Goal: Task Accomplishment & Management: Complete application form

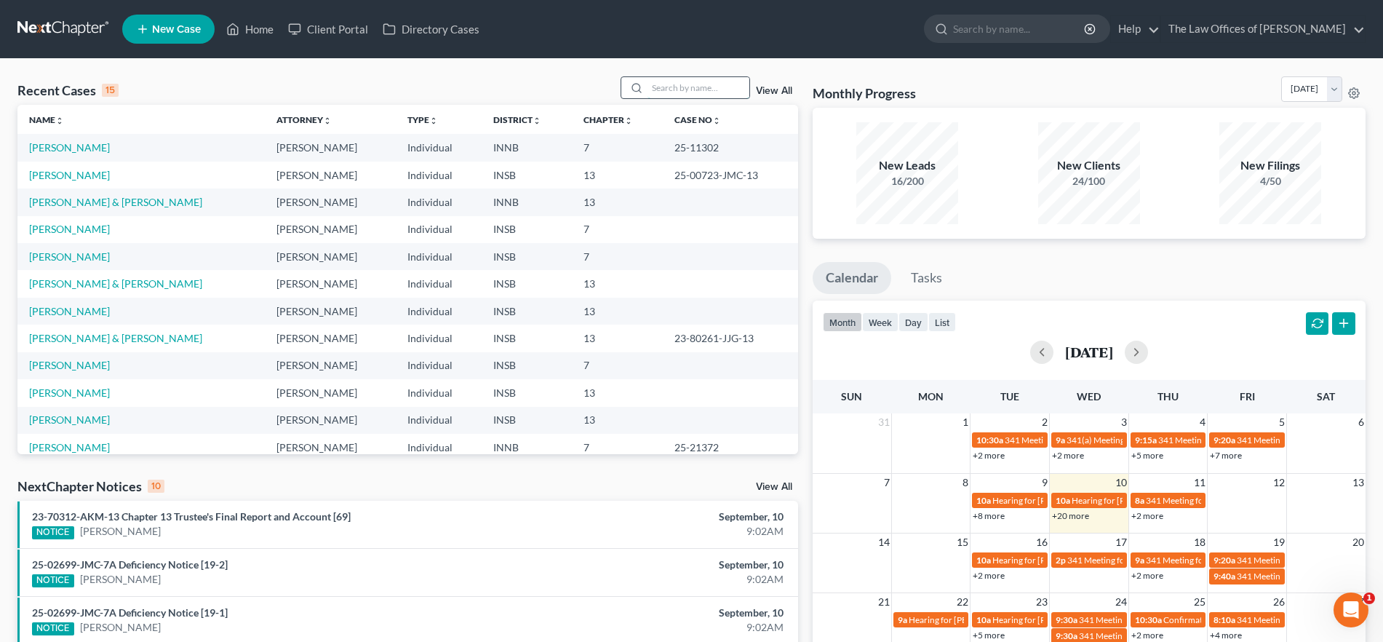
click at [682, 84] on input "search" at bounding box center [698, 87] width 102 height 21
type input "sheets"
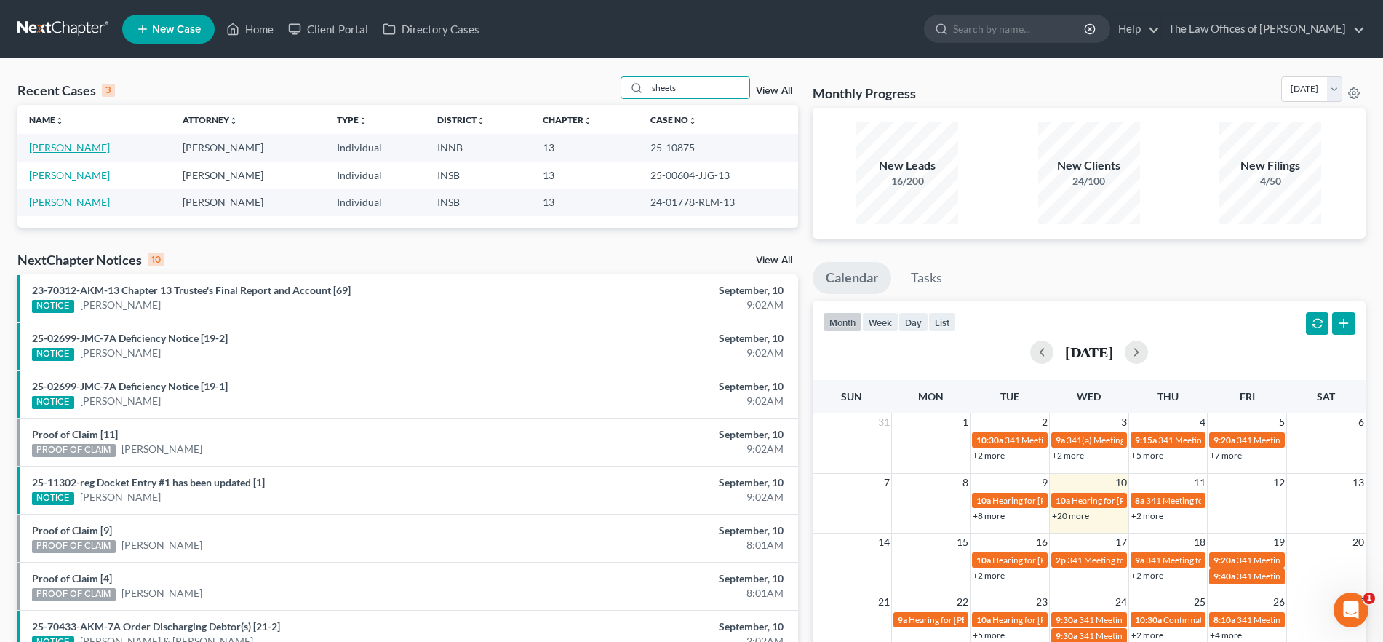
click at [70, 144] on link "[PERSON_NAME]" at bounding box center [69, 147] width 81 height 12
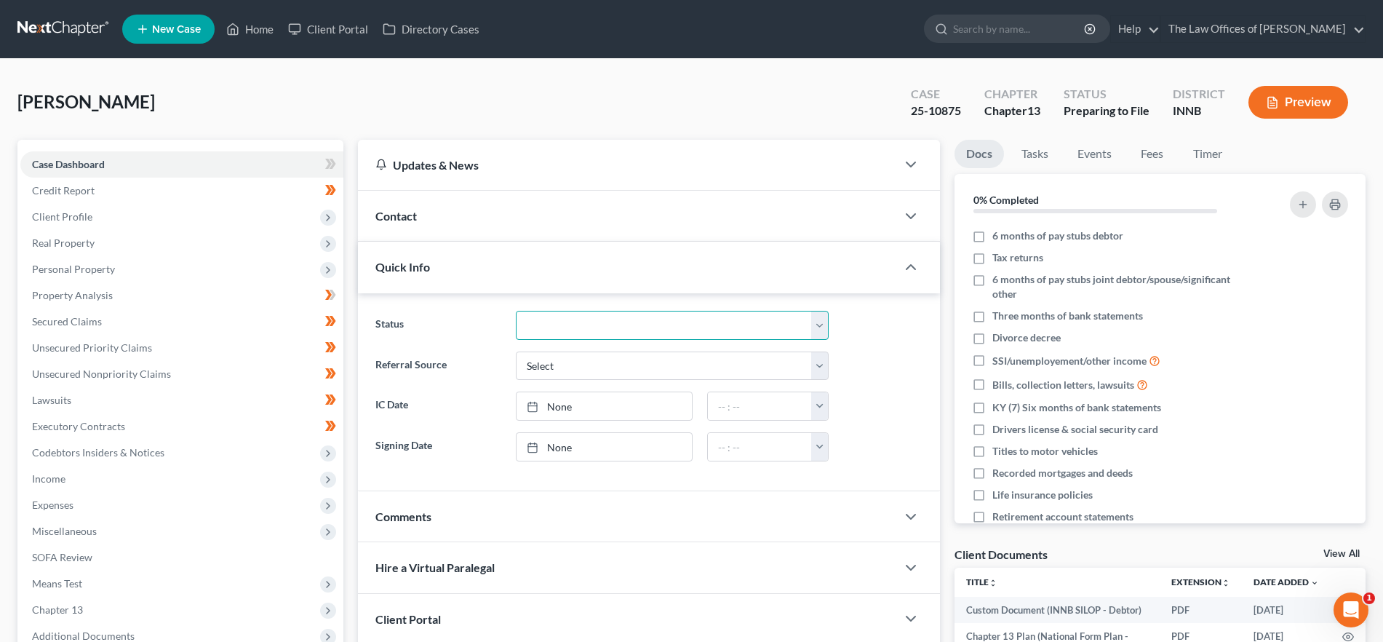
click at [684, 325] on select "Confirmed Discharged Dismissed Filed In Progress Means Test Objection to Confir…" at bounding box center [672, 325] width 313 height 29
select select "0"
click at [516, 311] on select "Confirmed Discharged Dismissed Filed In Progress Means Test Objection to Confir…" at bounding box center [672, 325] width 313 height 29
click at [256, 23] on link "Home" at bounding box center [250, 29] width 62 height 26
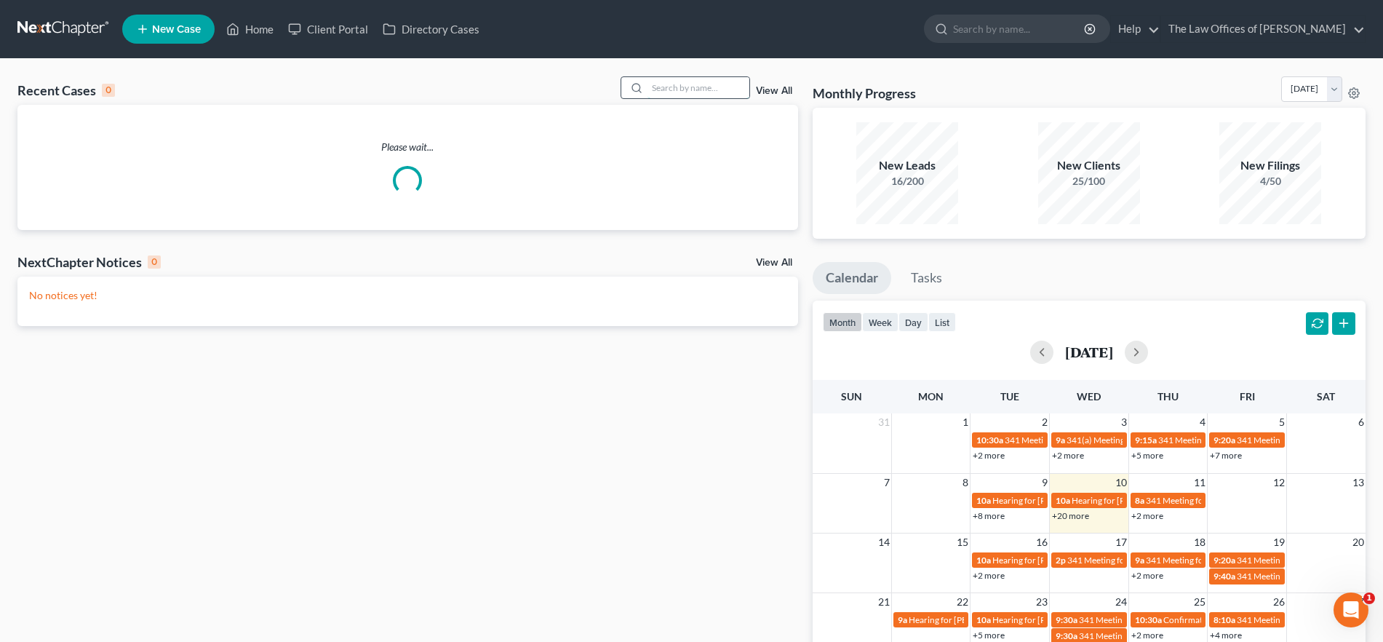
click at [711, 94] on input "search" at bounding box center [698, 87] width 102 height 21
type input "fudge"
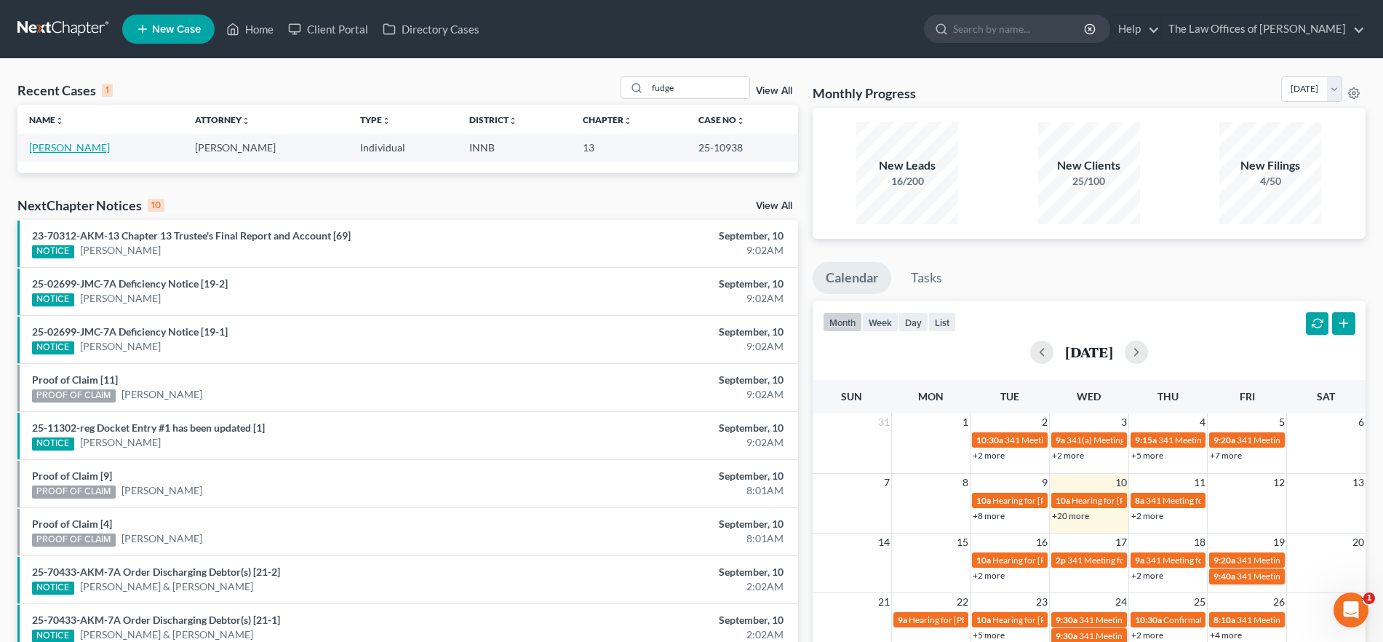
click at [70, 145] on link "[PERSON_NAME]" at bounding box center [69, 147] width 81 height 12
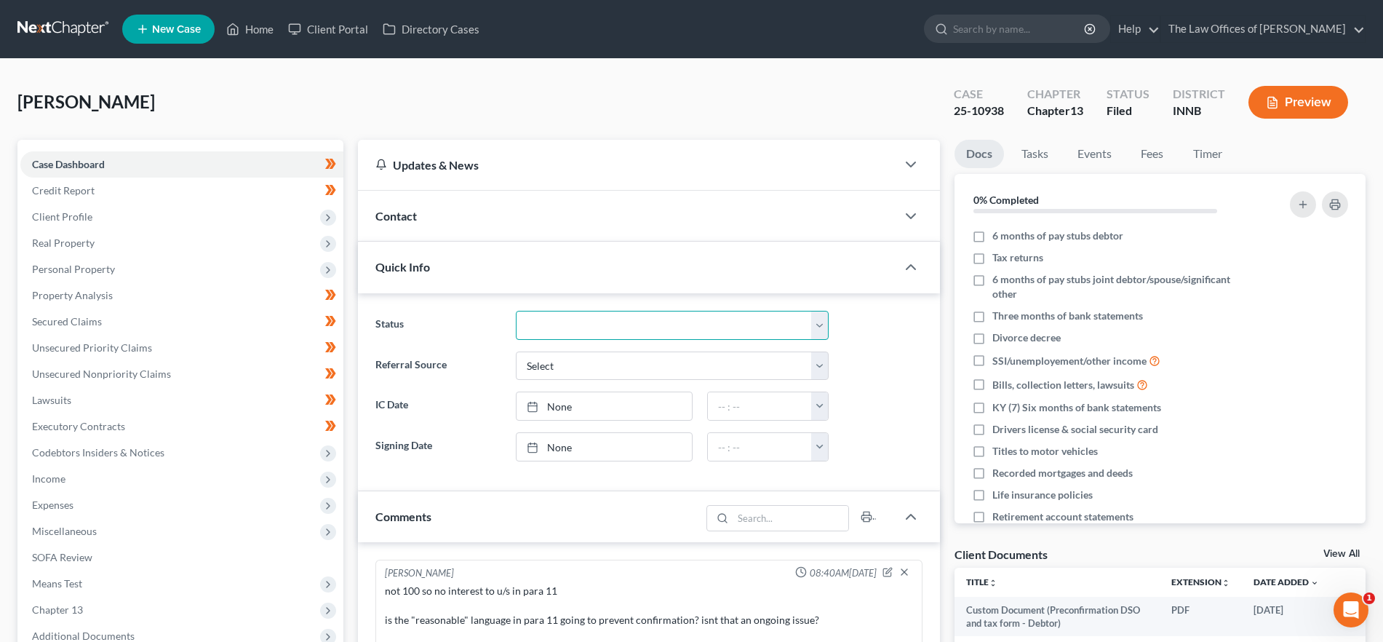
click at [566, 319] on select "Confirmed Discharged Dismissed Filed In Progress Means Test Objection to Confir…" at bounding box center [672, 325] width 313 height 29
select select "0"
click at [516, 311] on select "Confirmed Discharged Dismissed Filed In Progress Means Test Objection to Confir…" at bounding box center [672, 325] width 313 height 29
click at [261, 22] on link "Home" at bounding box center [250, 29] width 62 height 26
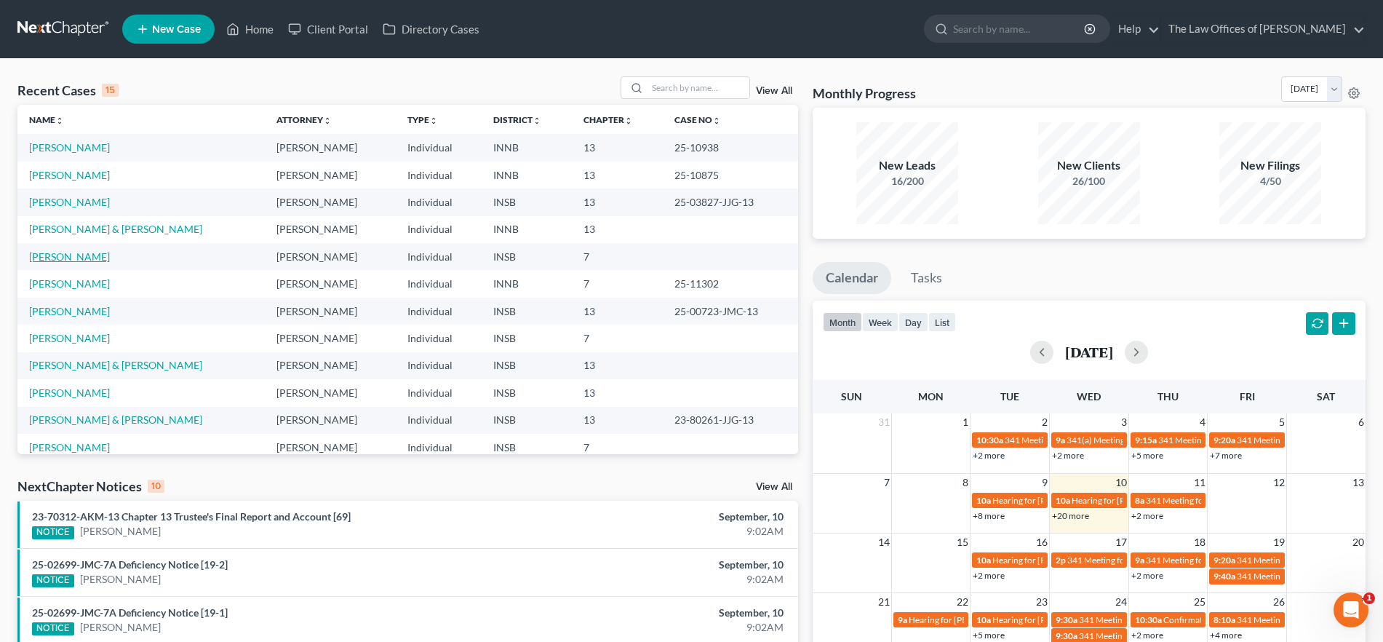
click at [71, 259] on link "[PERSON_NAME]" at bounding box center [69, 256] width 81 height 12
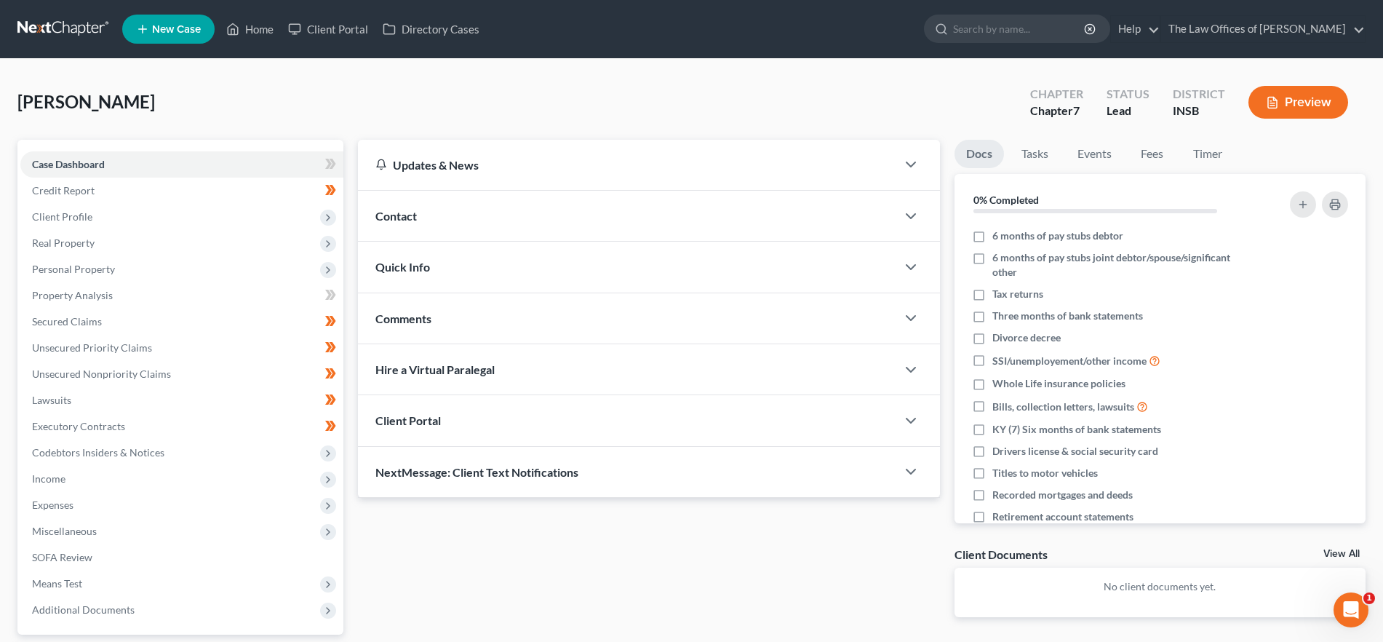
click at [471, 263] on div "Quick Info" at bounding box center [627, 266] width 538 height 50
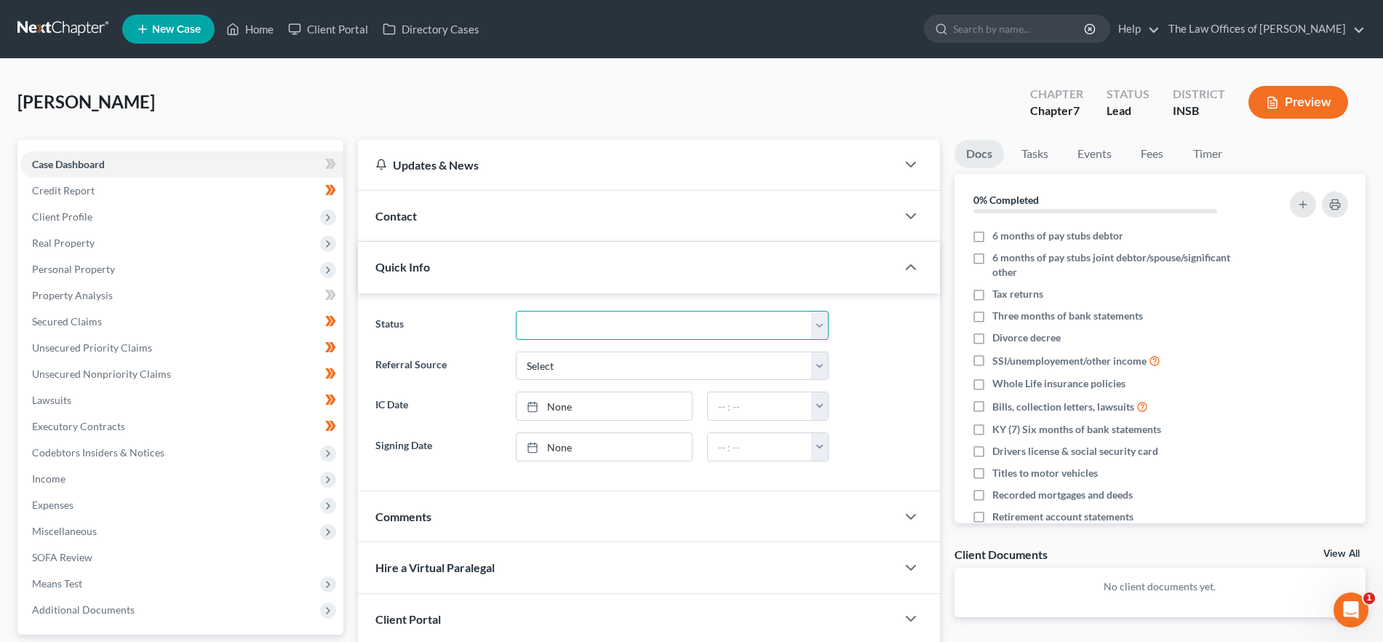
click at [586, 324] on select "Confirmed Discharged Dismissed Filed In Progress Means Test Objection to Confir…" at bounding box center [672, 325] width 313 height 29
select select "10"
click at [516, 311] on select "Confirmed Discharged Dismissed Filed In Progress Means Test Objection to Confir…" at bounding box center [672, 325] width 313 height 29
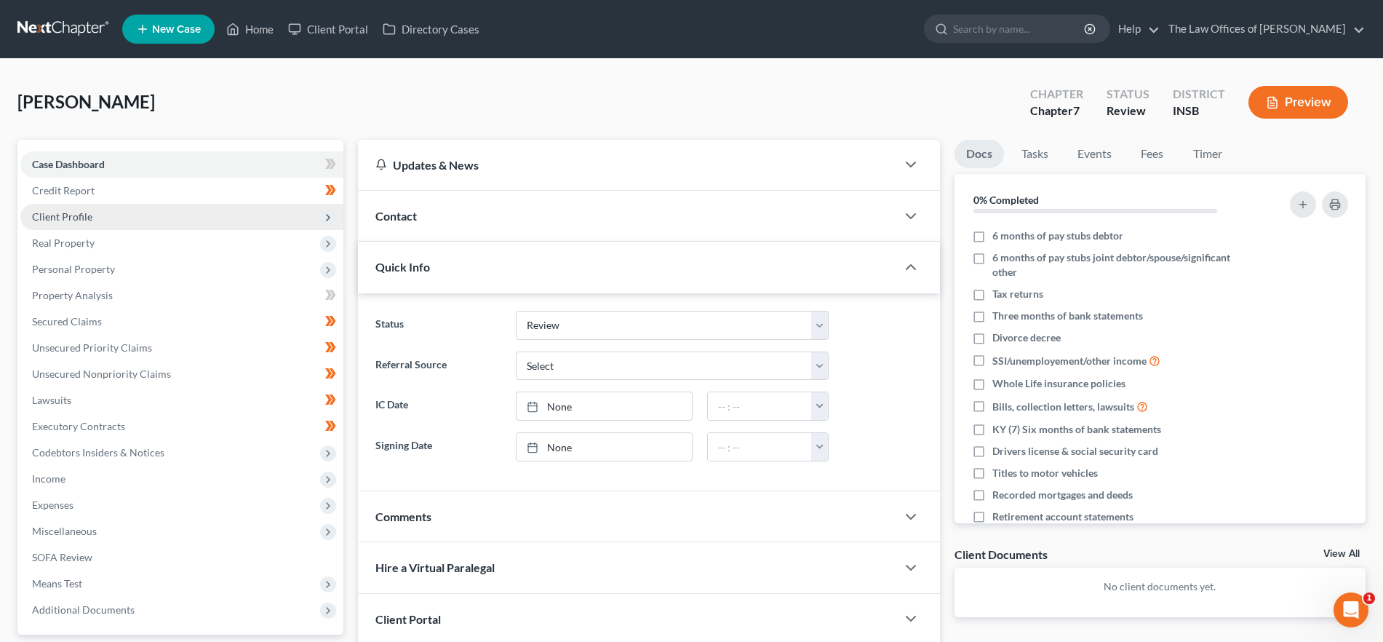
click at [101, 212] on span "Client Profile" at bounding box center [181, 217] width 323 height 26
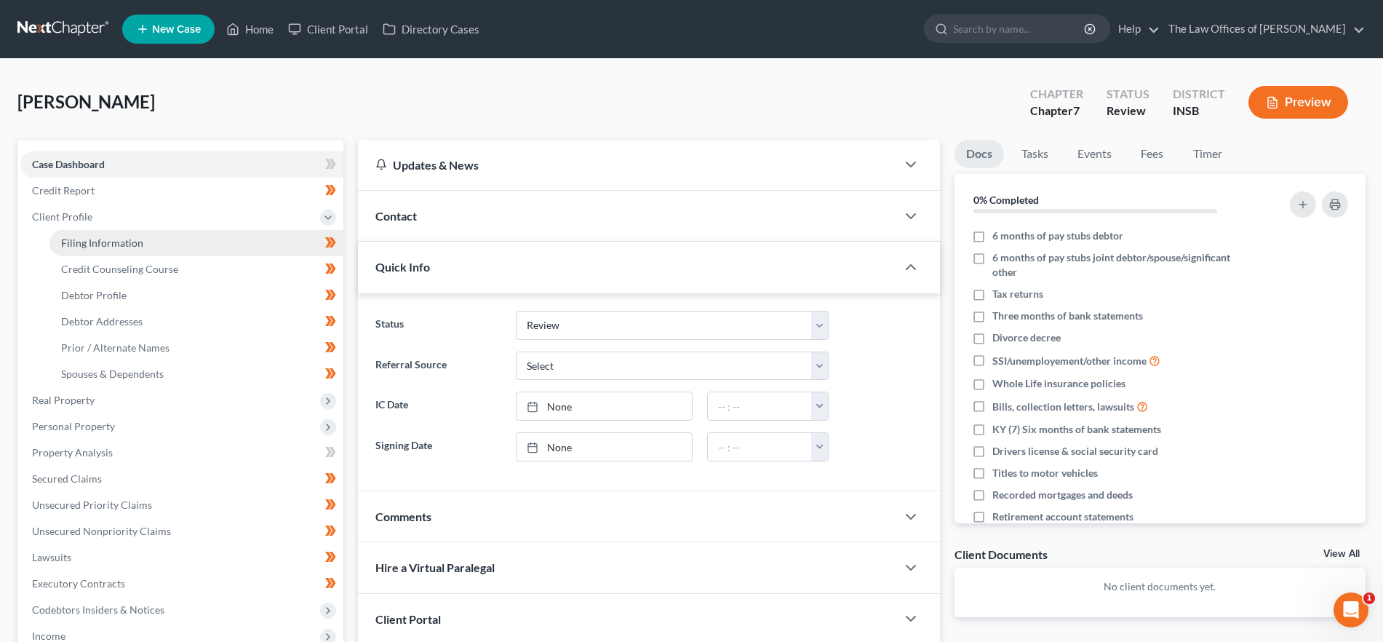
click at [103, 236] on span "Filing Information" at bounding box center [102, 242] width 82 height 12
select select "1"
select select "0"
select select "15"
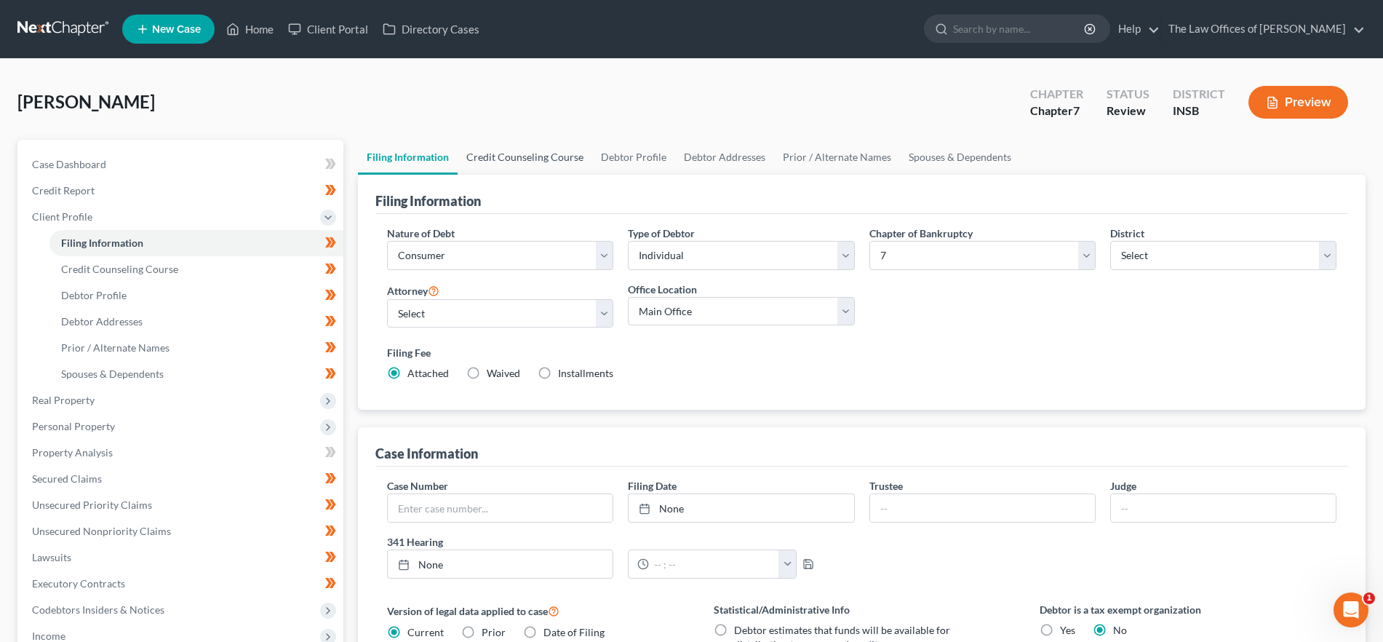
click at [518, 159] on link "Credit Counseling Course" at bounding box center [524, 157] width 135 height 35
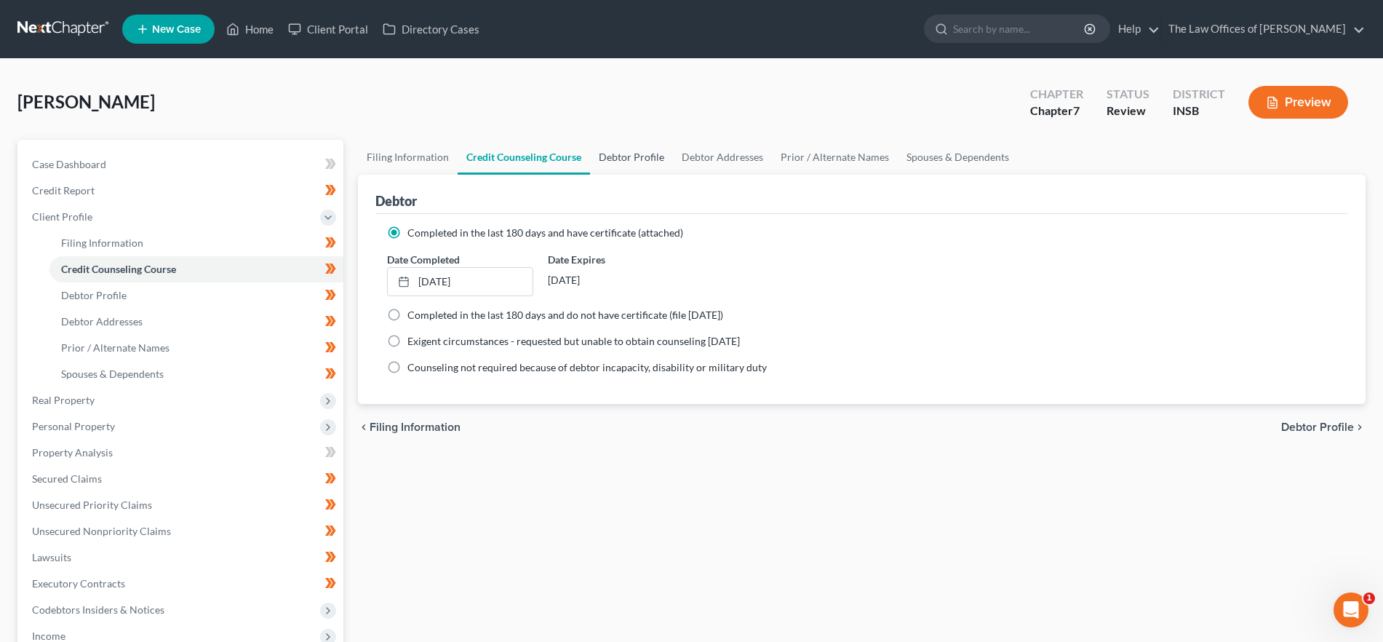
click at [622, 157] on link "Debtor Profile" at bounding box center [631, 157] width 83 height 35
select select "0"
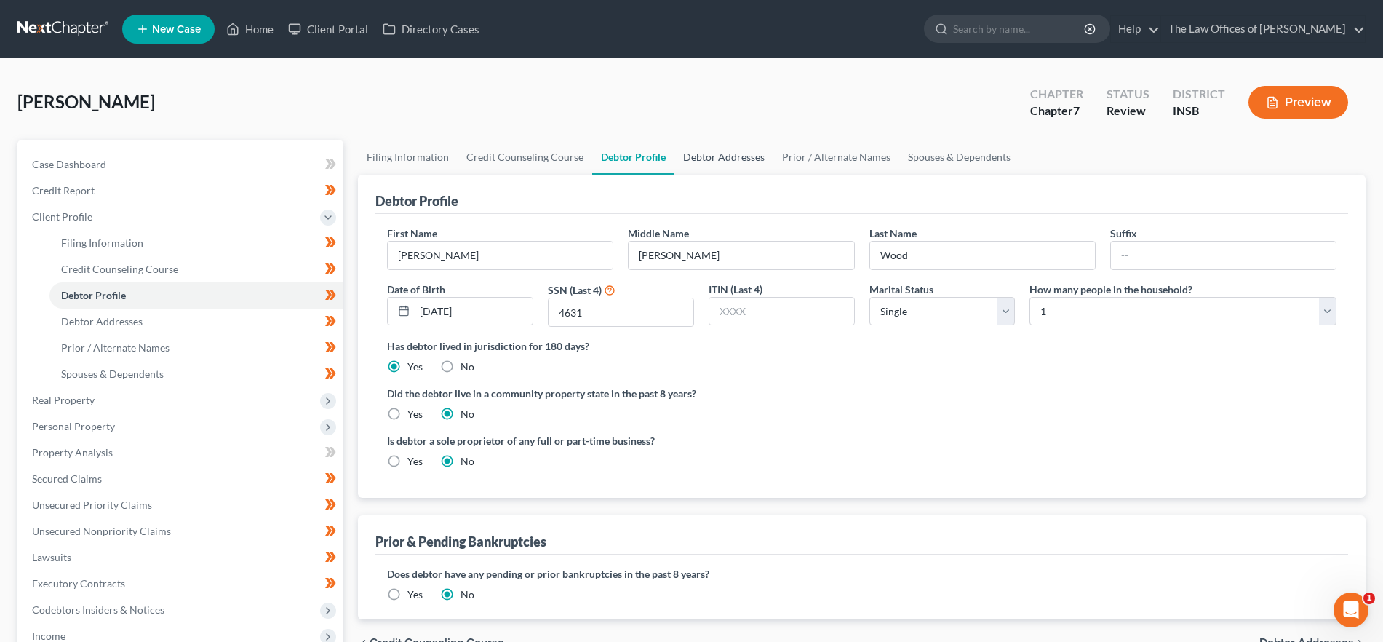
click at [732, 159] on link "Debtor Addresses" at bounding box center [723, 157] width 99 height 35
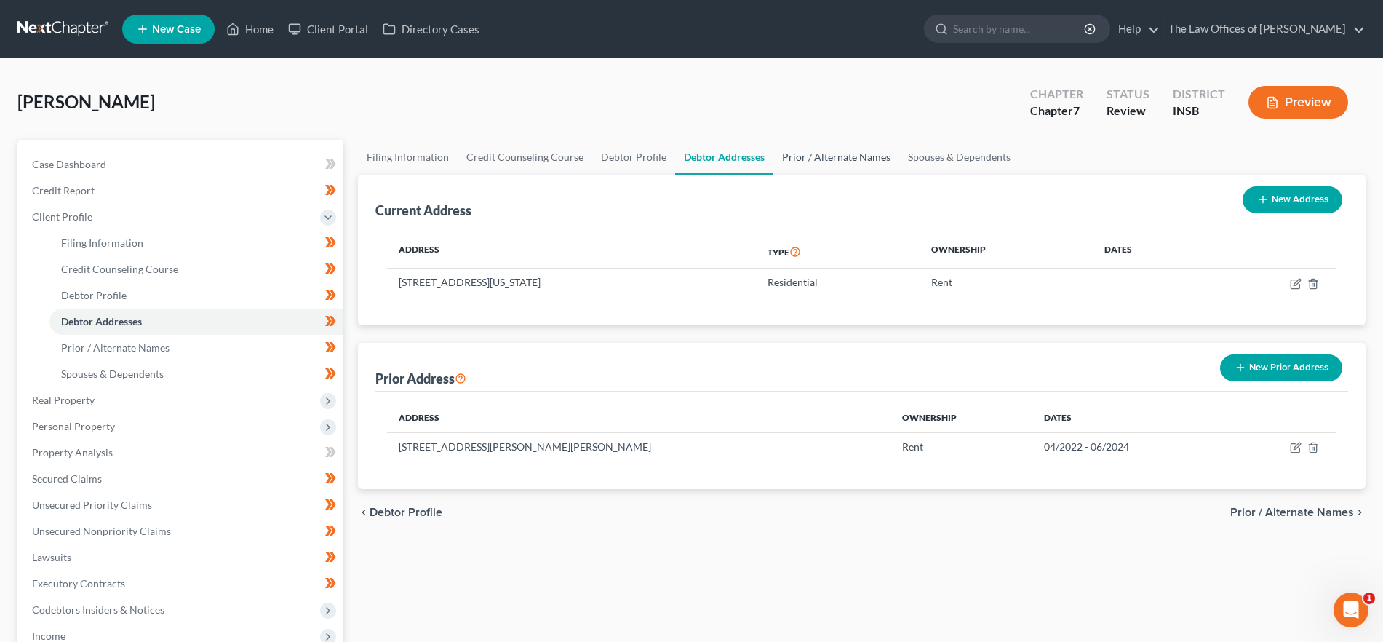
click at [818, 157] on link "Prior / Alternate Names" at bounding box center [836, 157] width 126 height 35
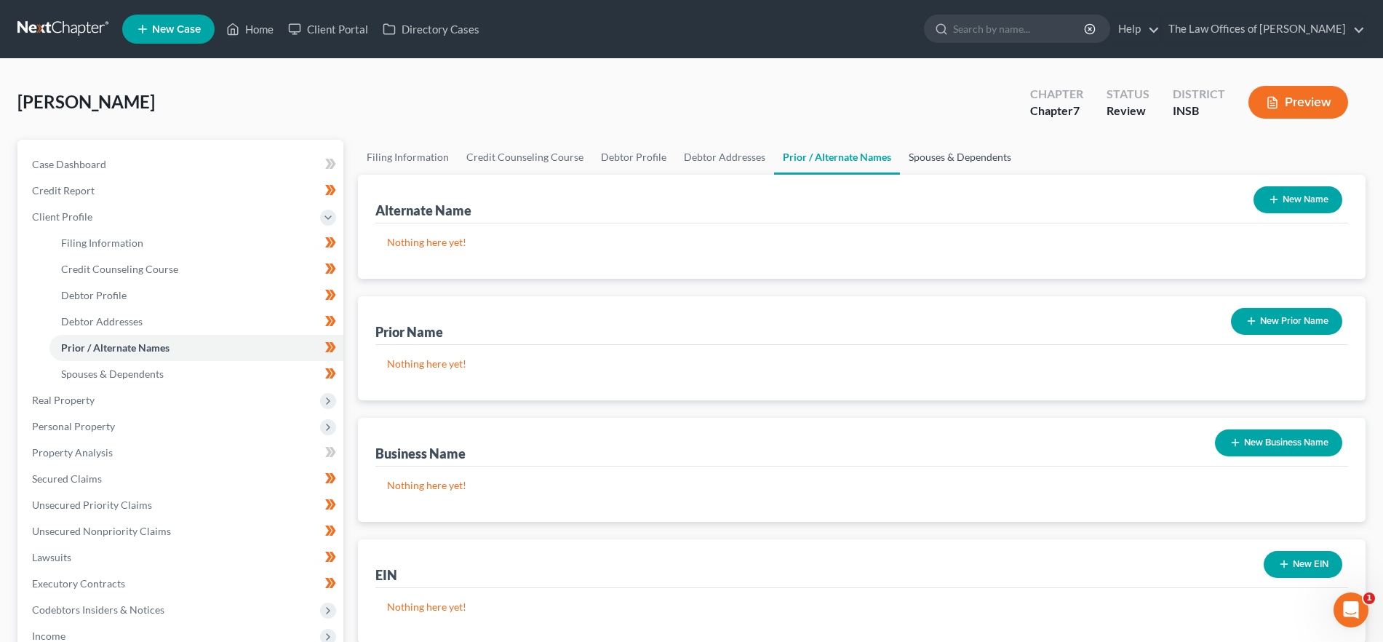
click at [932, 151] on link "Spouses & Dependents" at bounding box center [960, 157] width 120 height 35
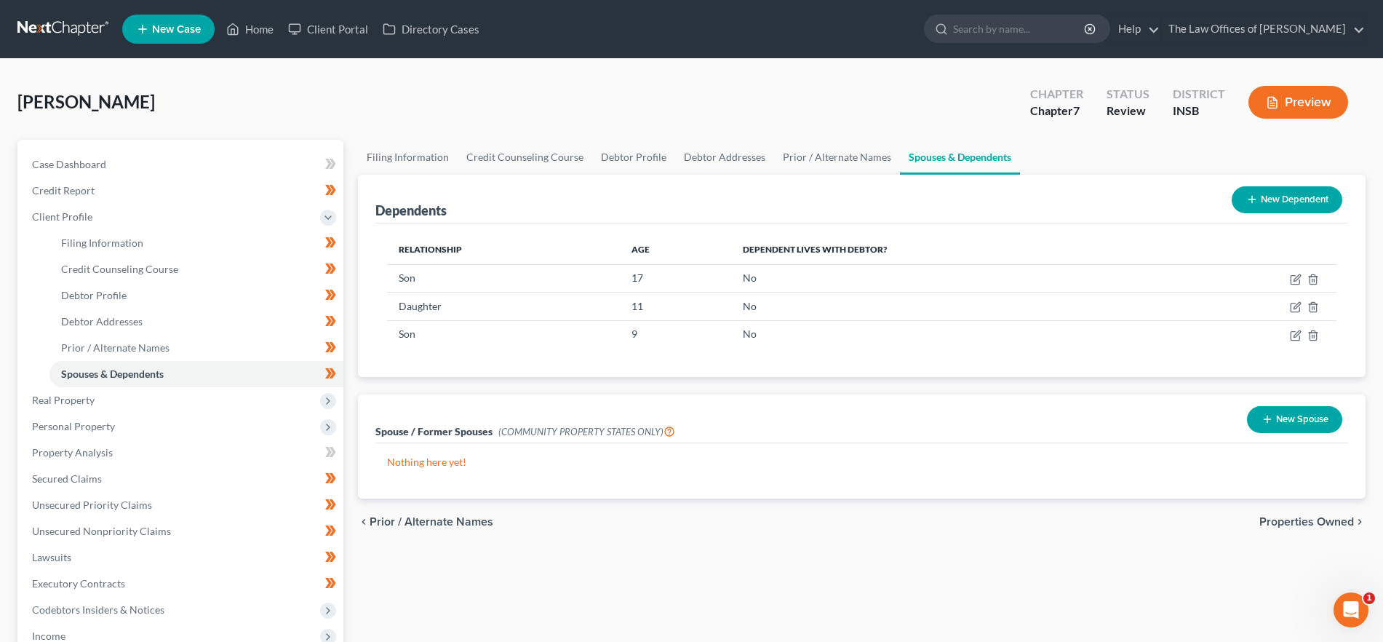
click at [1290, 523] on span "Properties Owned" at bounding box center [1306, 522] width 95 height 12
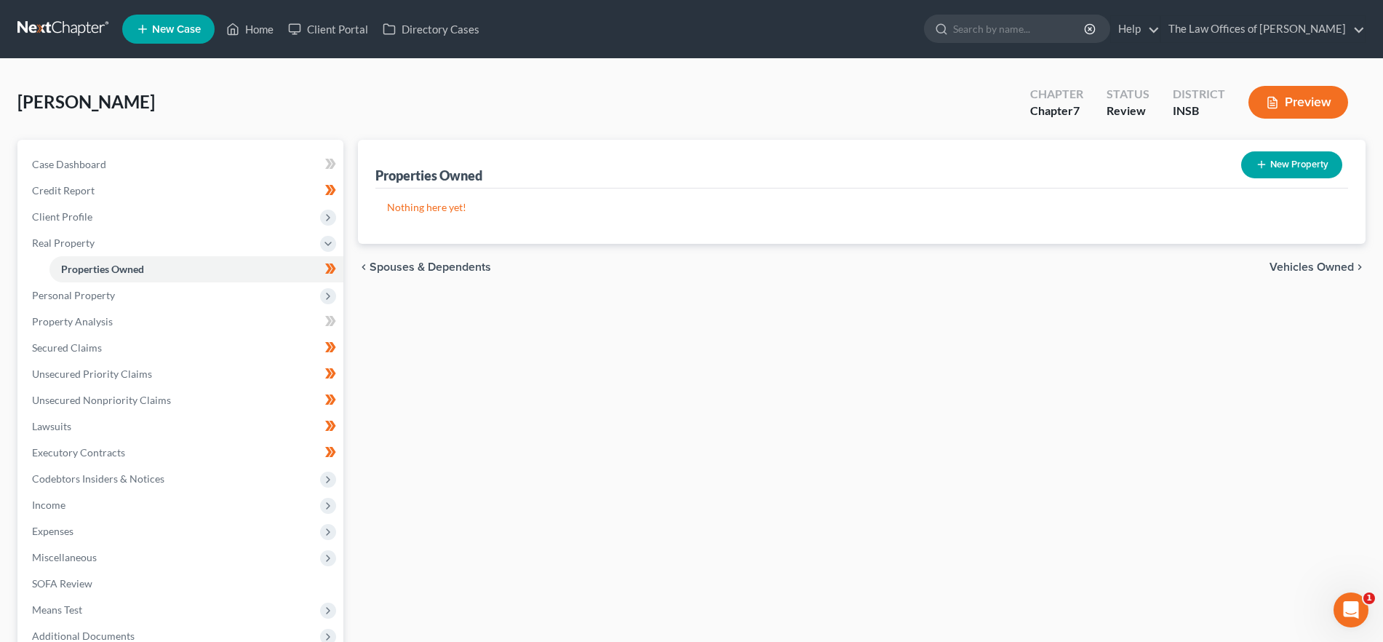
click at [1317, 259] on div "chevron_left Spouses & Dependents Vehicles Owned chevron_right" at bounding box center [861, 267] width 1007 height 47
click at [1316, 264] on span "Vehicles Owned" at bounding box center [1311, 267] width 84 height 12
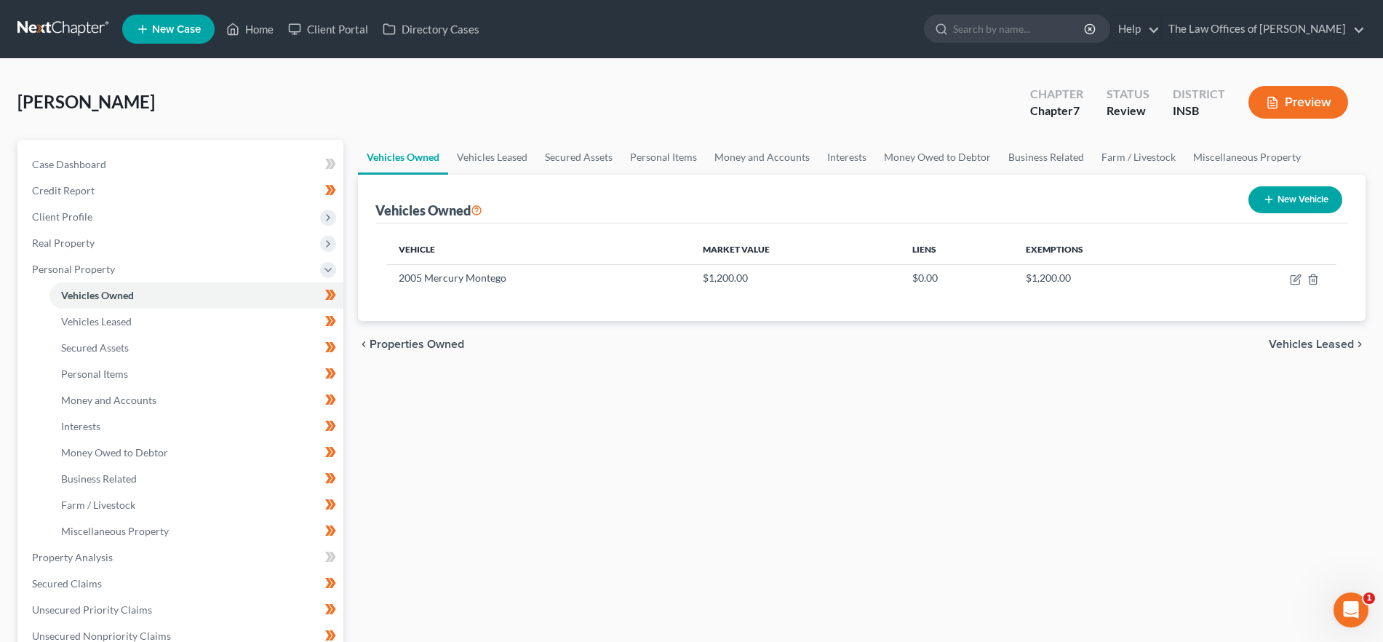
click at [1326, 348] on span "Vehicles Leased" at bounding box center [1310, 344] width 85 height 12
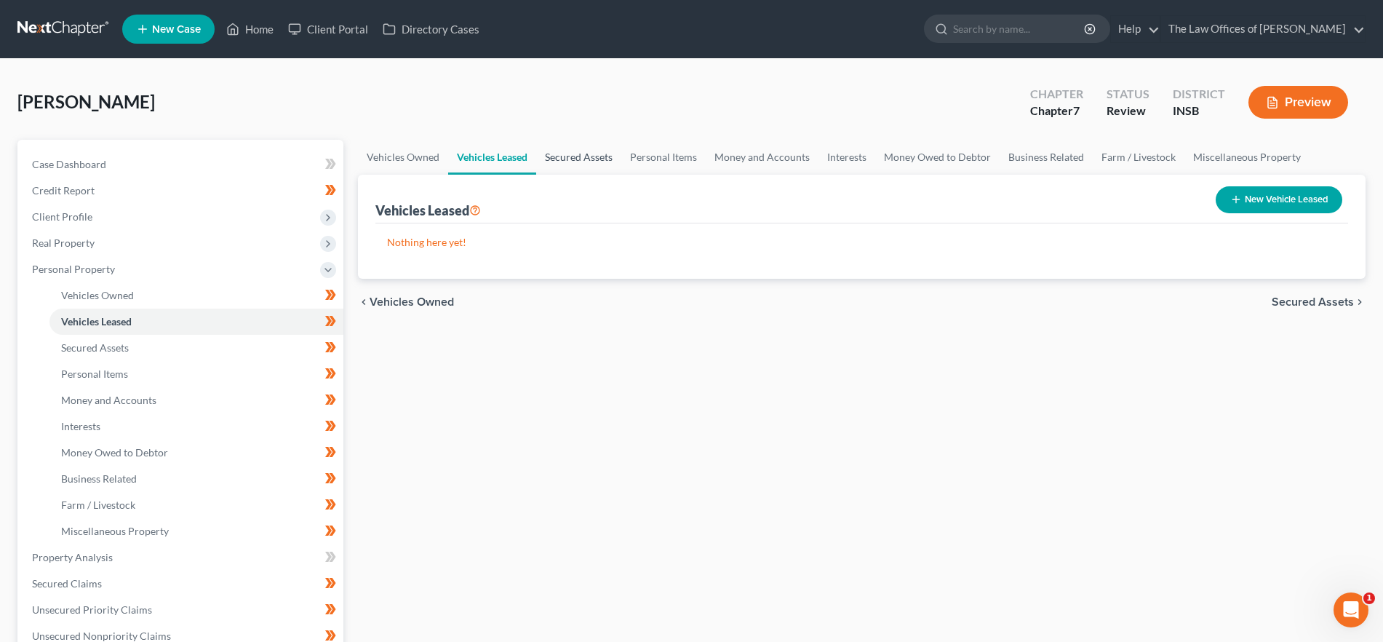
click at [580, 156] on link "Secured Assets" at bounding box center [578, 157] width 85 height 35
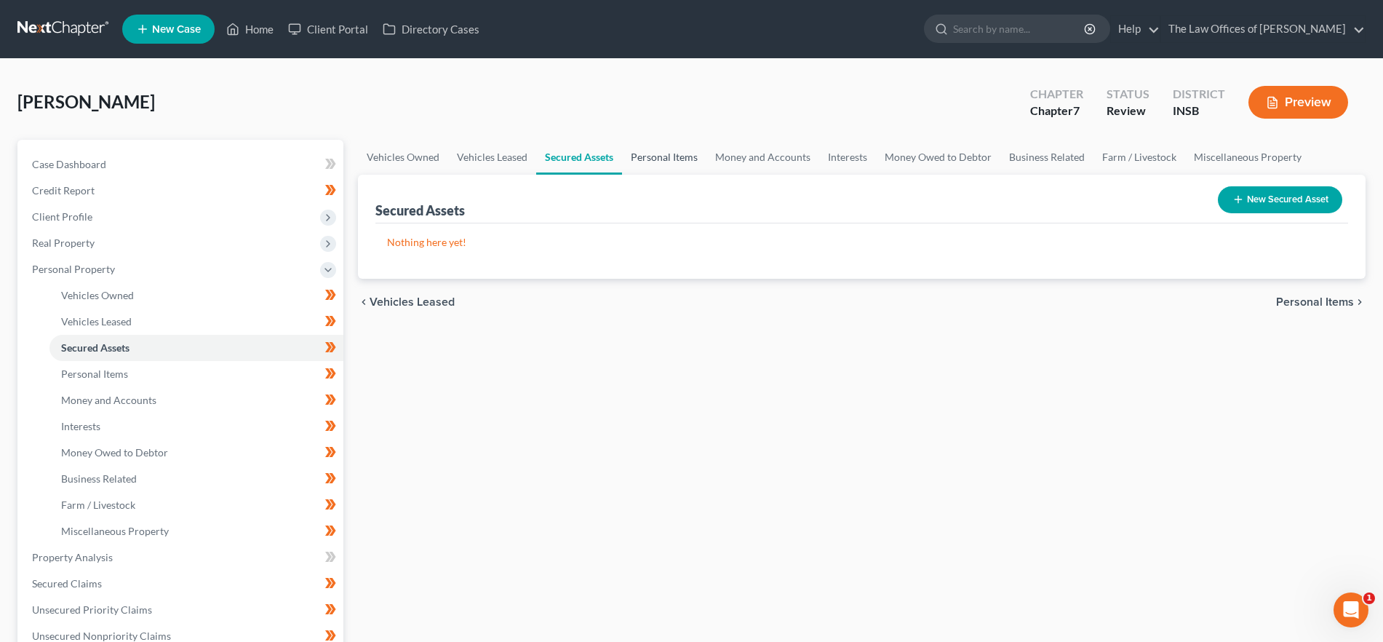
click at [684, 156] on link "Personal Items" at bounding box center [664, 157] width 84 height 35
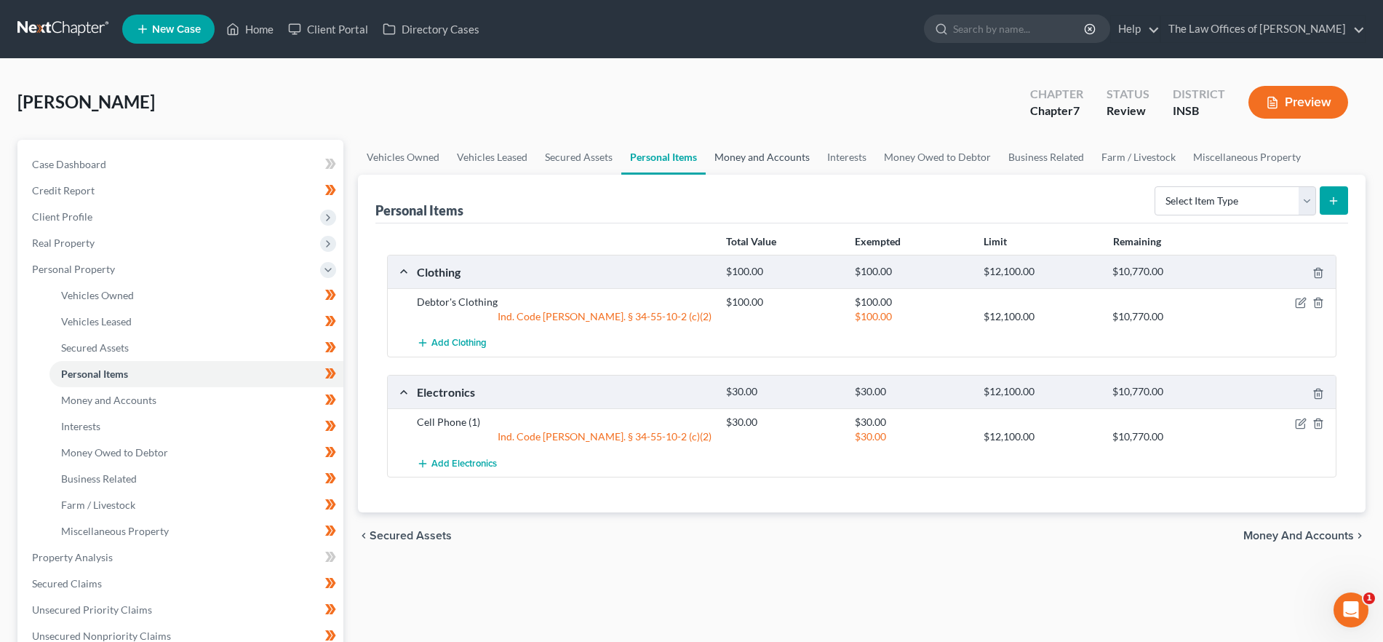
click at [744, 153] on link "Money and Accounts" at bounding box center [762, 157] width 113 height 35
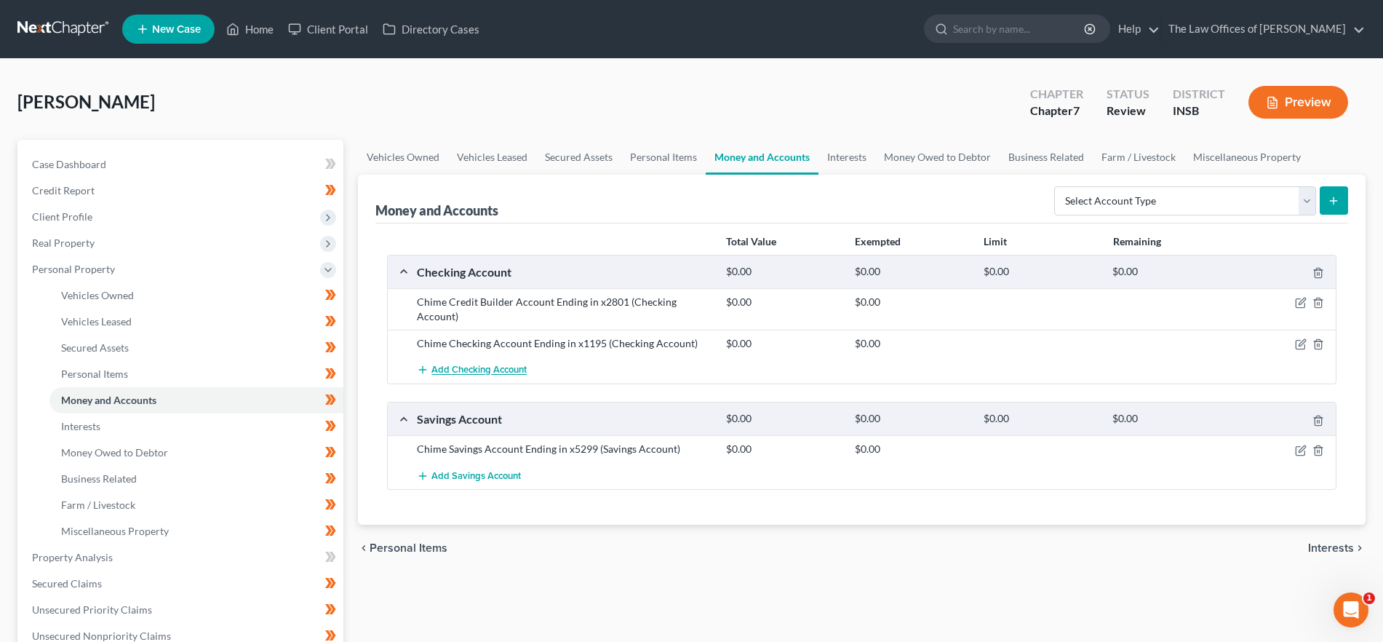
click at [439, 367] on span "Add Checking Account" at bounding box center [478, 370] width 95 height 12
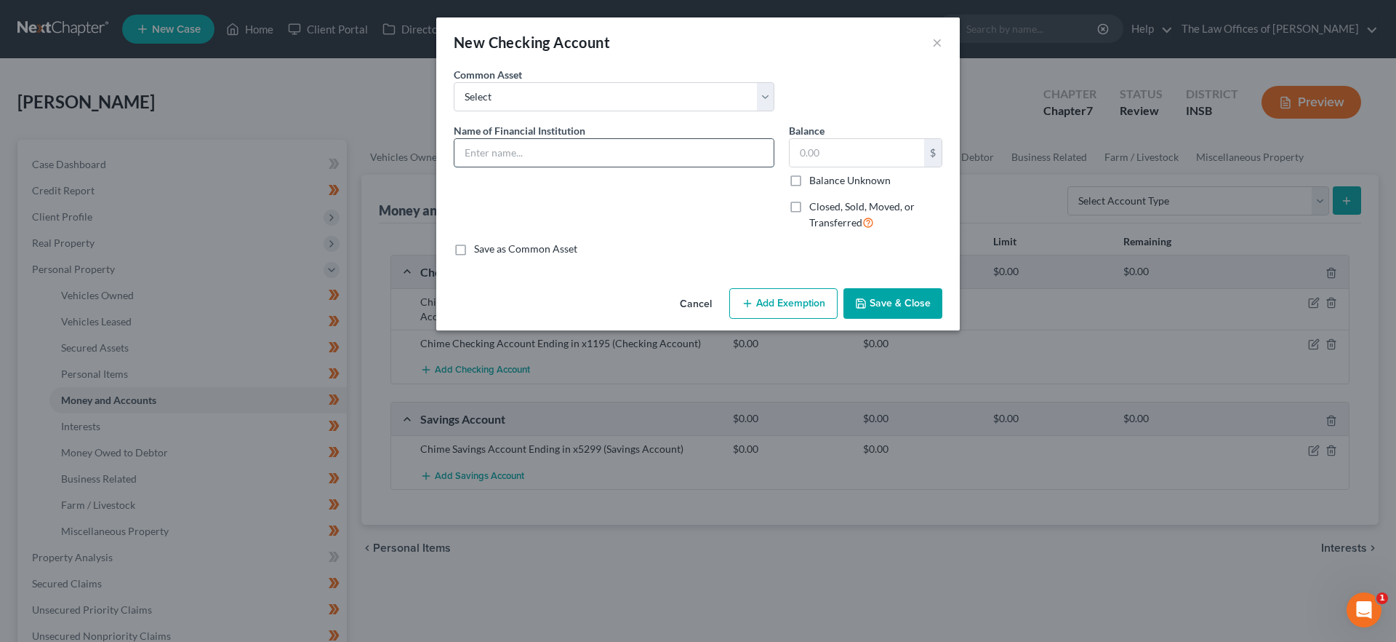
click at [493, 143] on input "text" at bounding box center [614, 153] width 319 height 28
type input "Chime MyPay Account"
click at [917, 311] on button "Save & Close" at bounding box center [893, 303] width 99 height 31
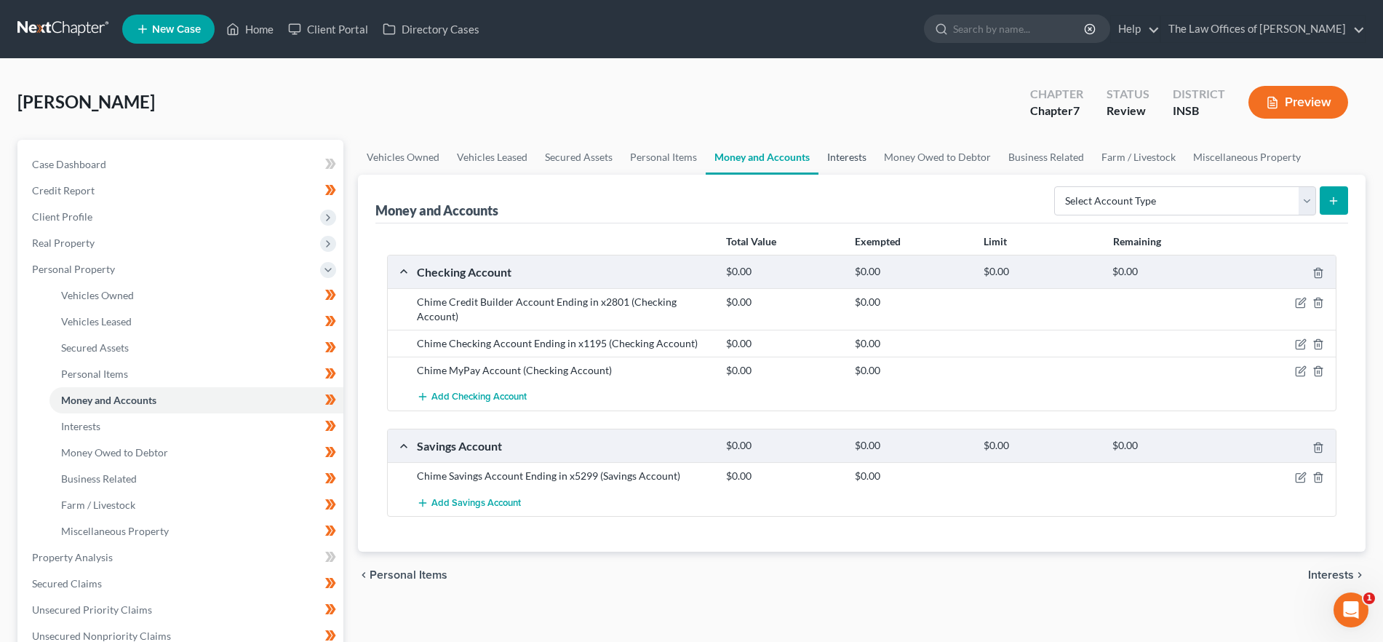
drag, startPoint x: 850, startPoint y: 161, endPoint x: 865, endPoint y: 163, distance: 14.6
click at [850, 161] on link "Interests" at bounding box center [846, 157] width 57 height 35
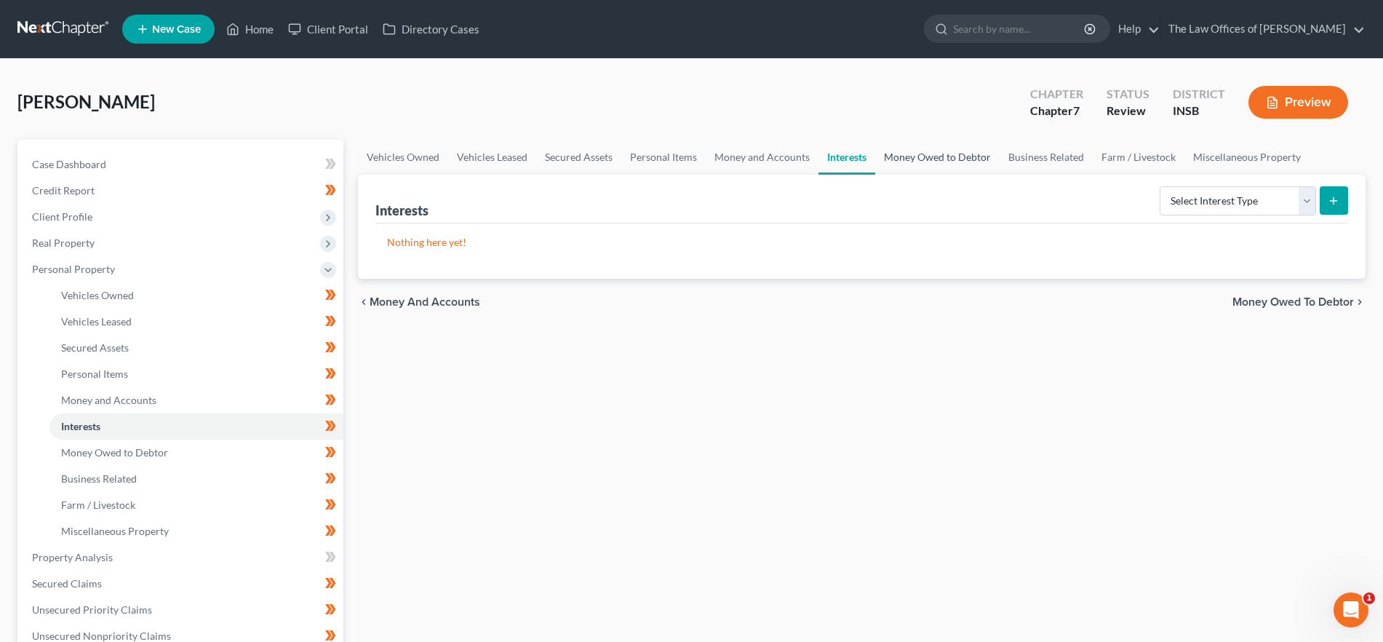
click at [932, 153] on link "Money Owed to Debtor" at bounding box center [937, 157] width 124 height 35
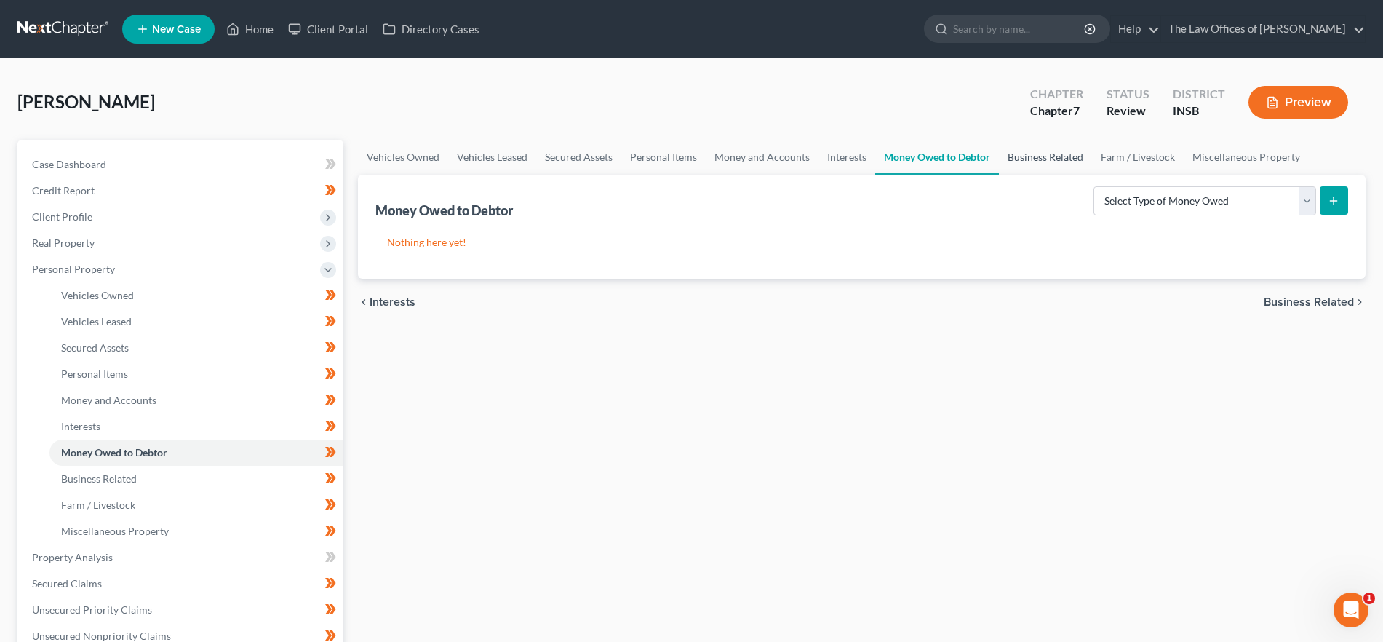
click at [1052, 156] on link "Business Related" at bounding box center [1045, 157] width 93 height 35
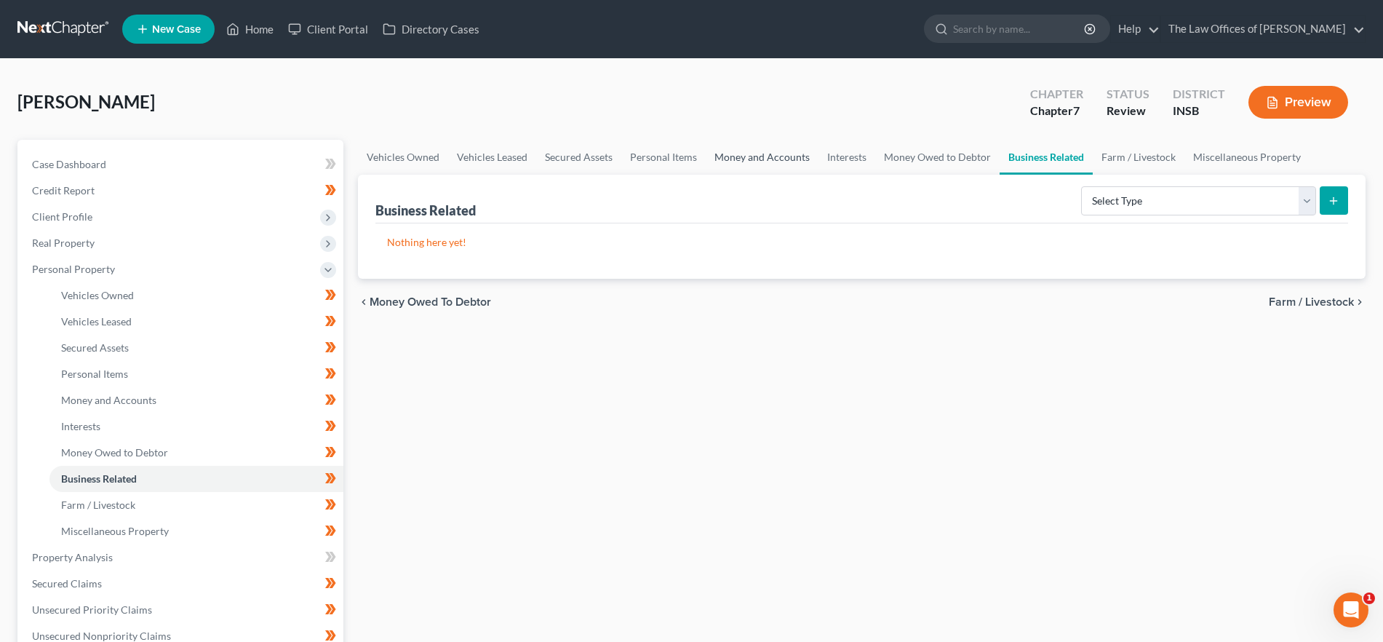
drag, startPoint x: 801, startPoint y: 157, endPoint x: 813, endPoint y: 185, distance: 30.9
click at [801, 157] on link "Money and Accounts" at bounding box center [762, 157] width 113 height 35
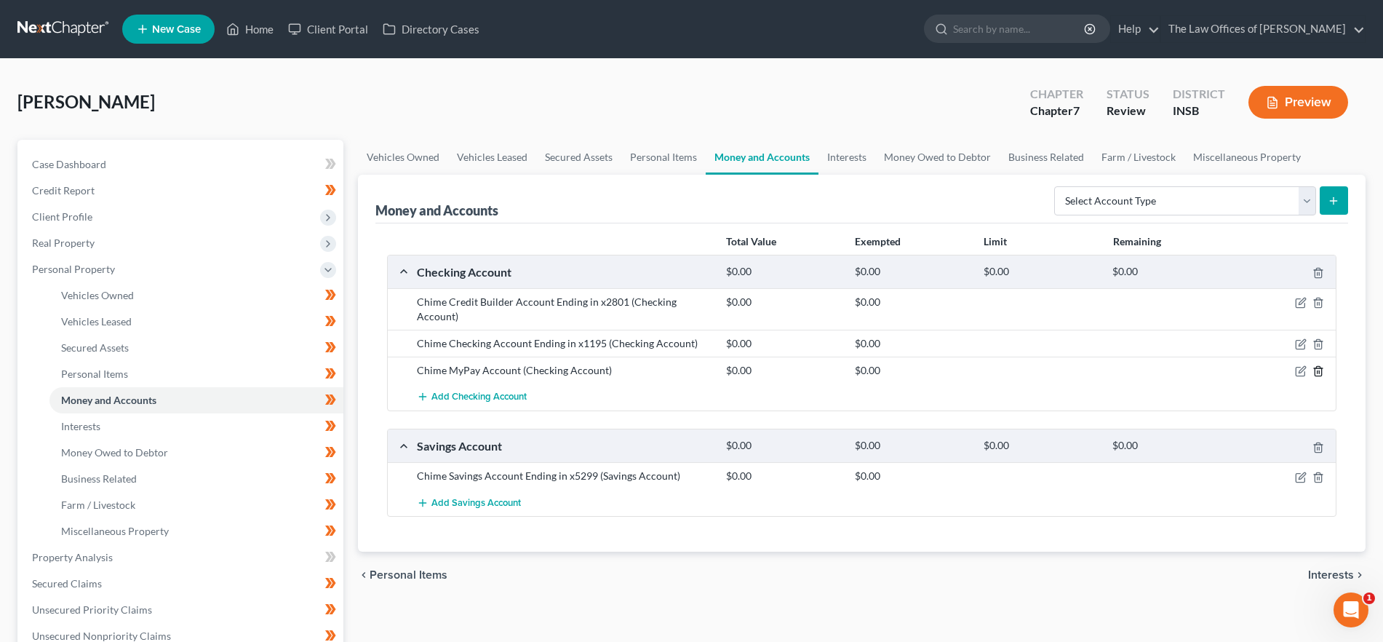
click at [1319, 372] on line "button" at bounding box center [1319, 372] width 0 height 3
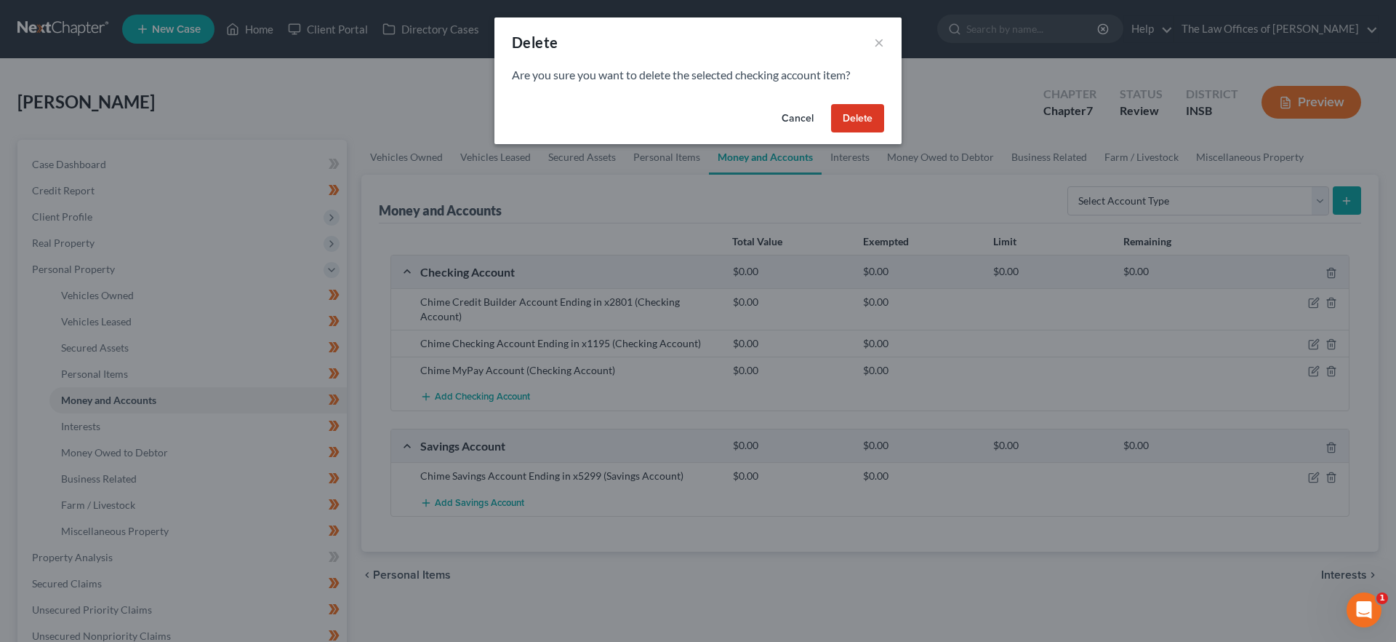
click at [843, 121] on button "Delete" at bounding box center [857, 118] width 53 height 29
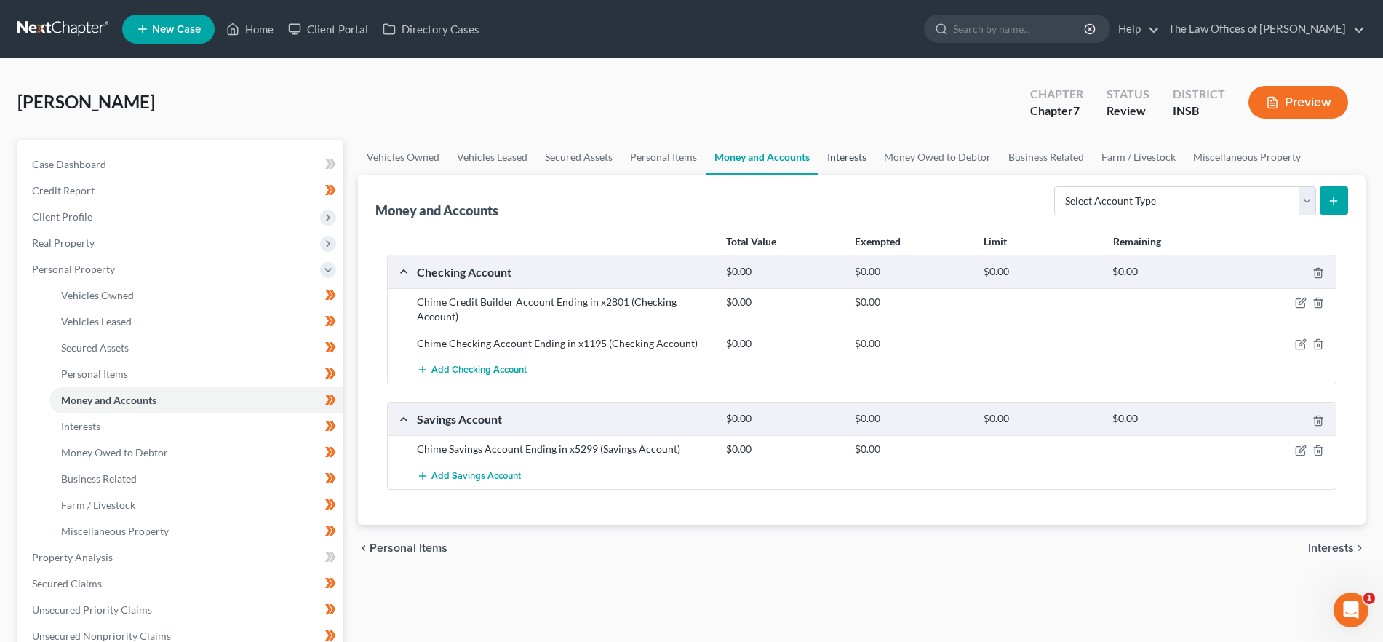
click at [833, 152] on link "Interests" at bounding box center [846, 157] width 57 height 35
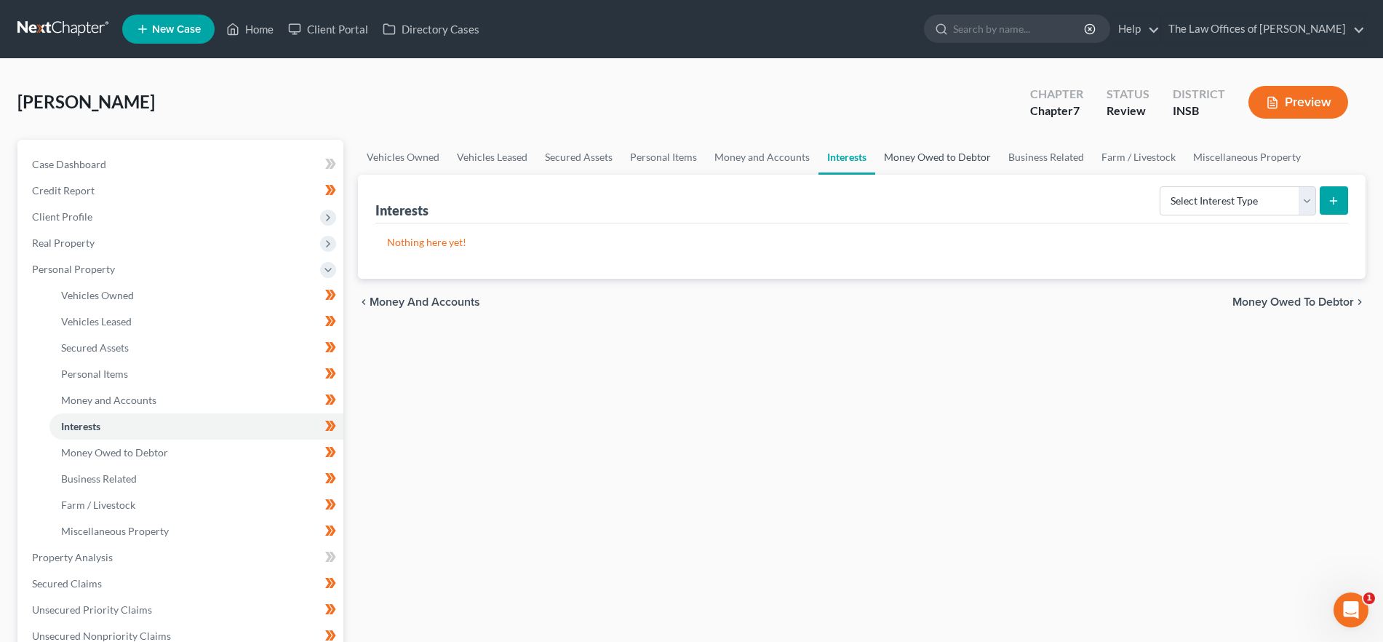
click at [927, 159] on link "Money Owed to Debtor" at bounding box center [937, 157] width 124 height 35
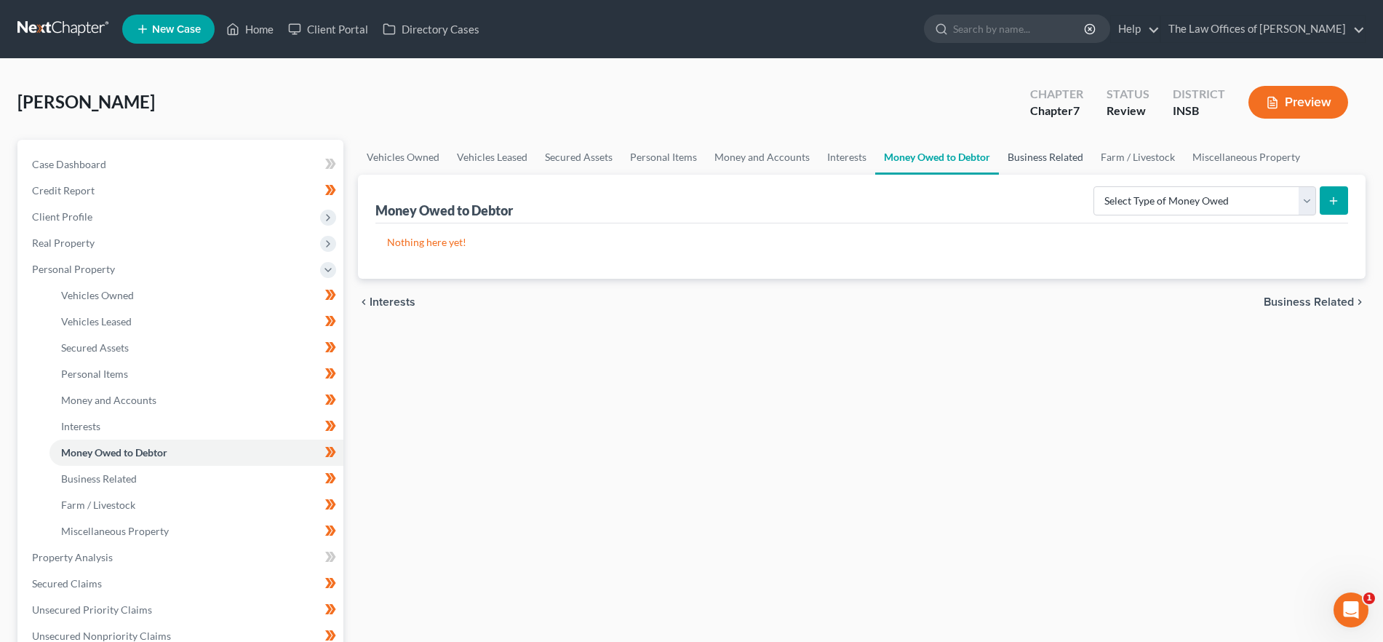
click at [1048, 161] on link "Business Related" at bounding box center [1045, 157] width 93 height 35
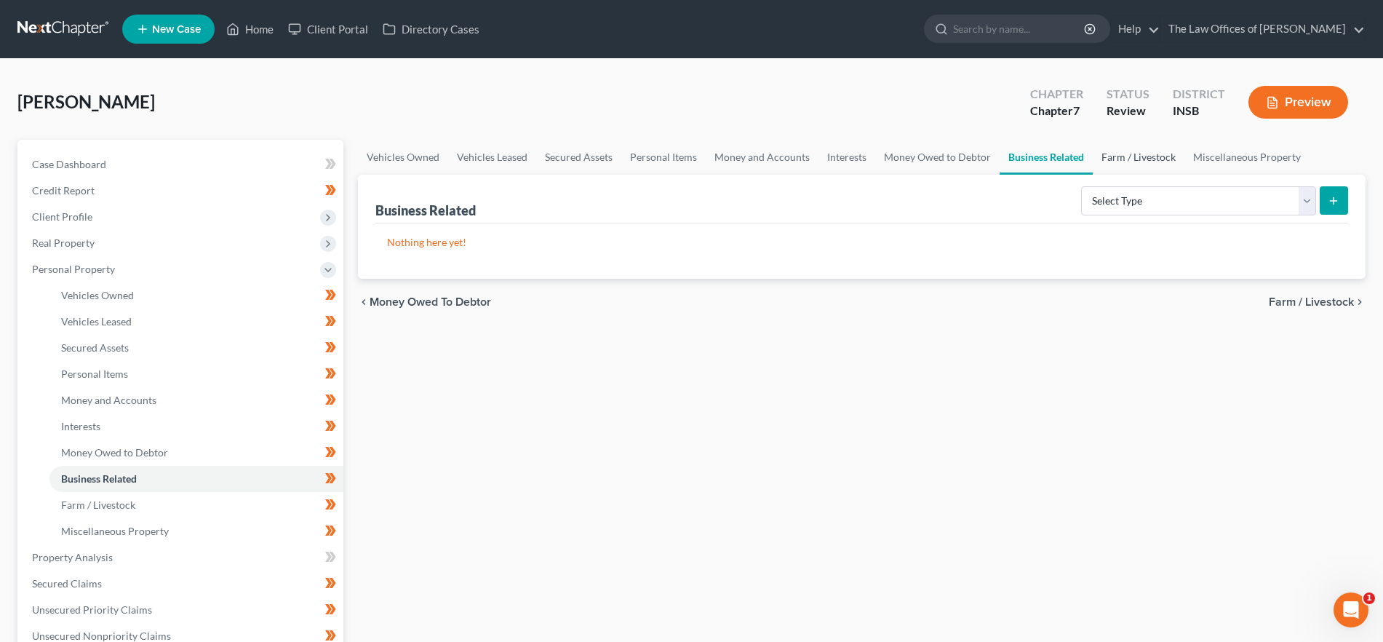
click at [1125, 158] on link "Farm / Livestock" at bounding box center [1138, 157] width 92 height 35
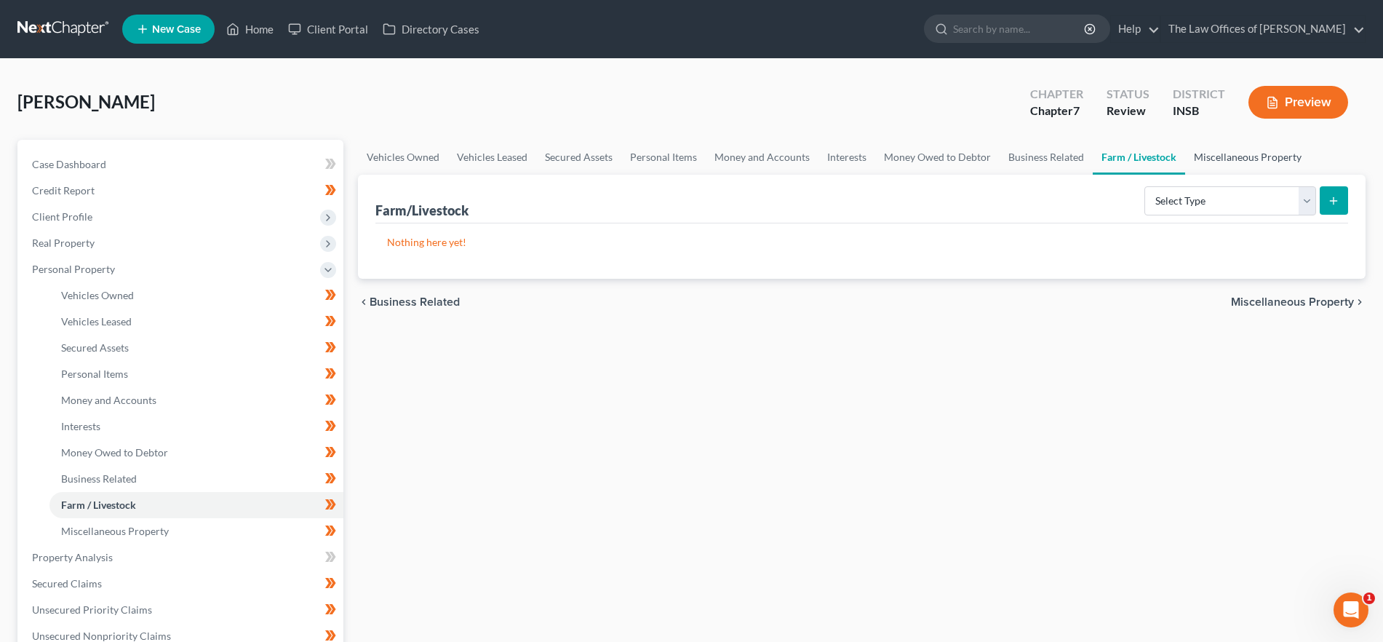
click at [1232, 156] on link "Miscellaneous Property" at bounding box center [1247, 157] width 125 height 35
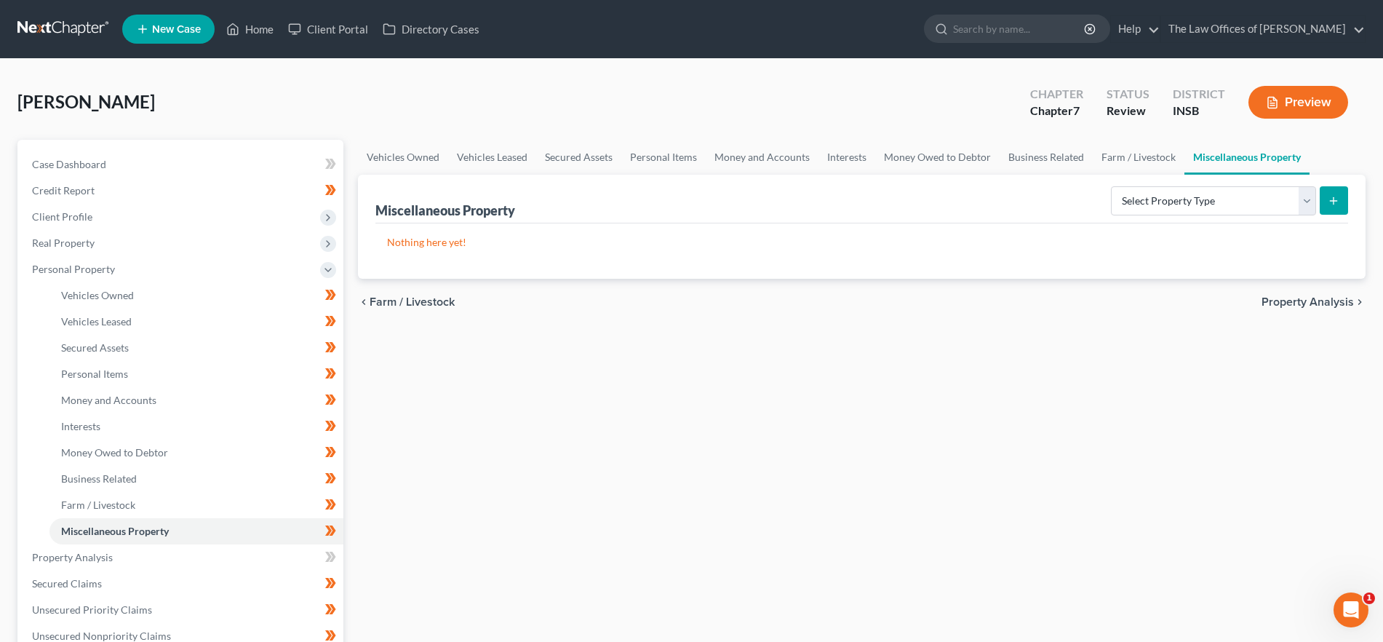
click at [1315, 291] on div "chevron_left Farm / Livestock Property Analysis chevron_right" at bounding box center [861, 302] width 1007 height 47
click at [1315, 299] on span "Property Analysis" at bounding box center [1307, 302] width 92 height 12
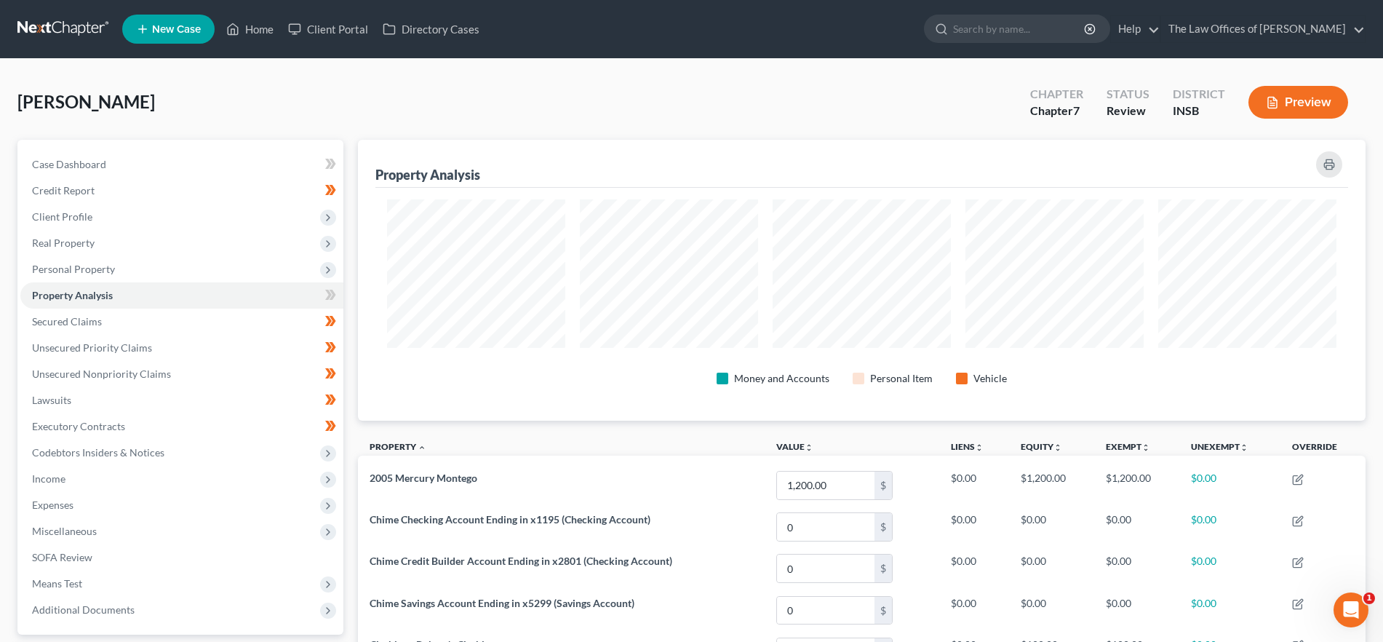
scroll to position [281, 1007]
click at [116, 320] on link "Secured Claims" at bounding box center [181, 321] width 323 height 26
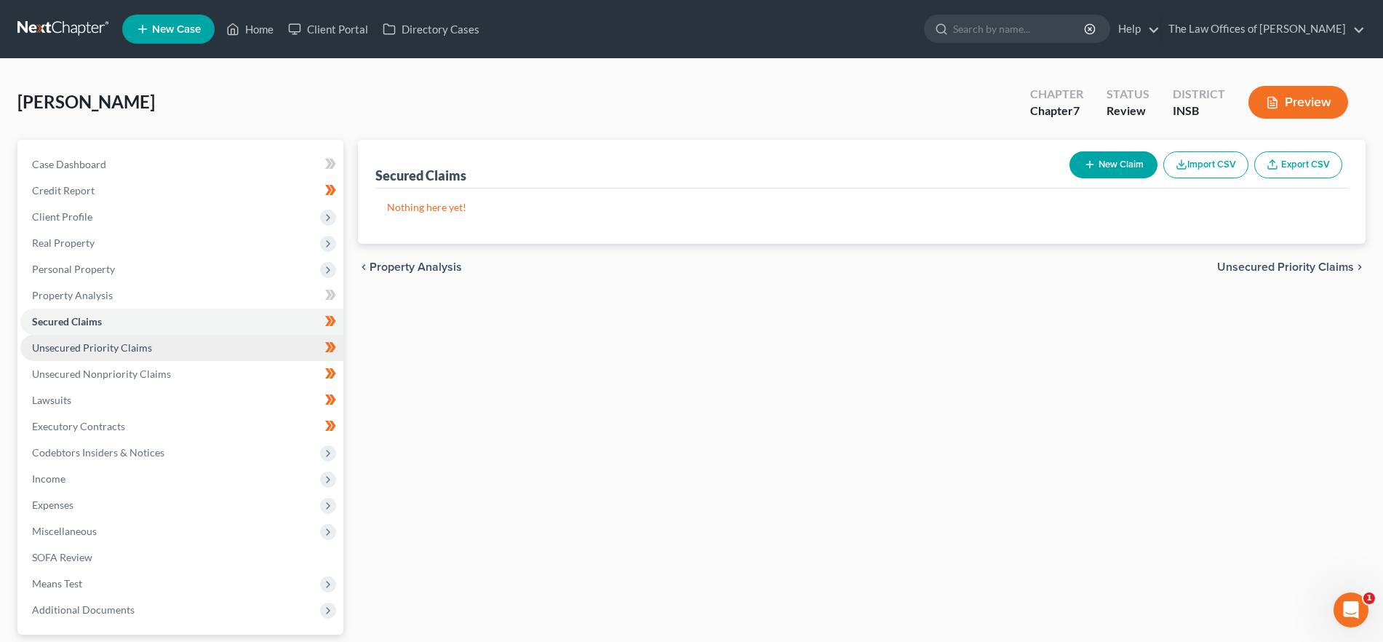
click at [176, 347] on link "Unsecured Priority Claims" at bounding box center [181, 348] width 323 height 26
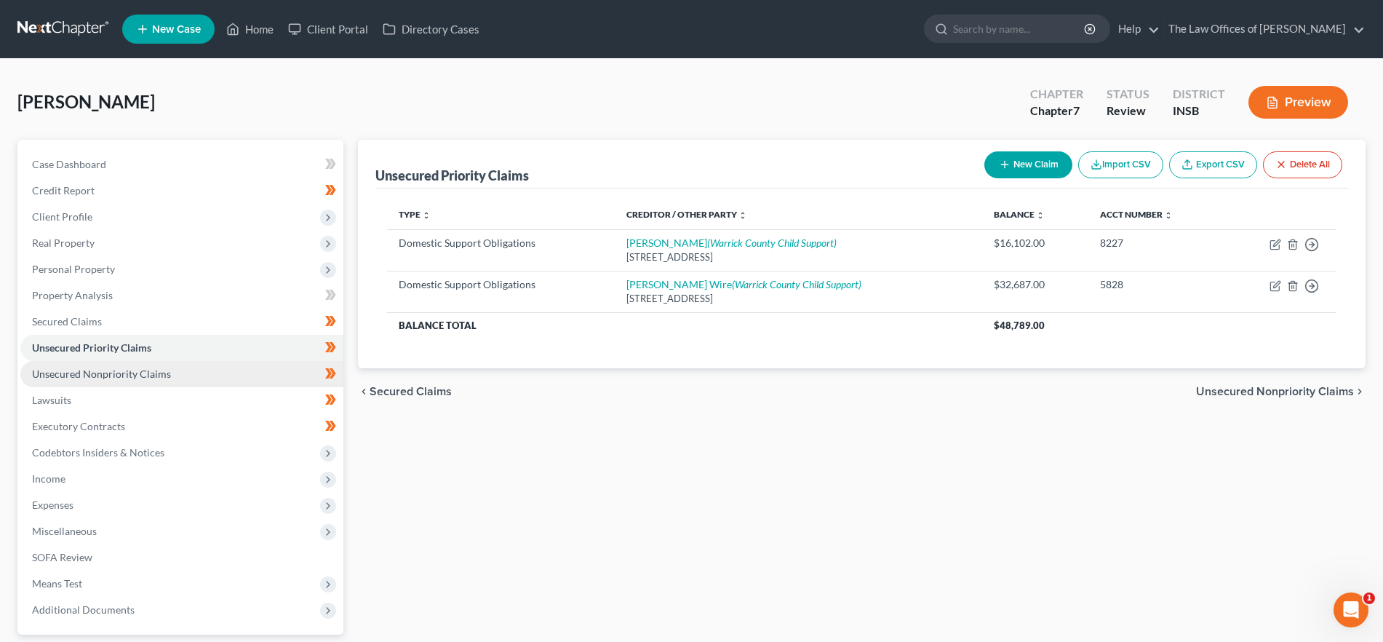
click at [113, 377] on span "Unsecured Nonpriority Claims" at bounding box center [101, 373] width 139 height 12
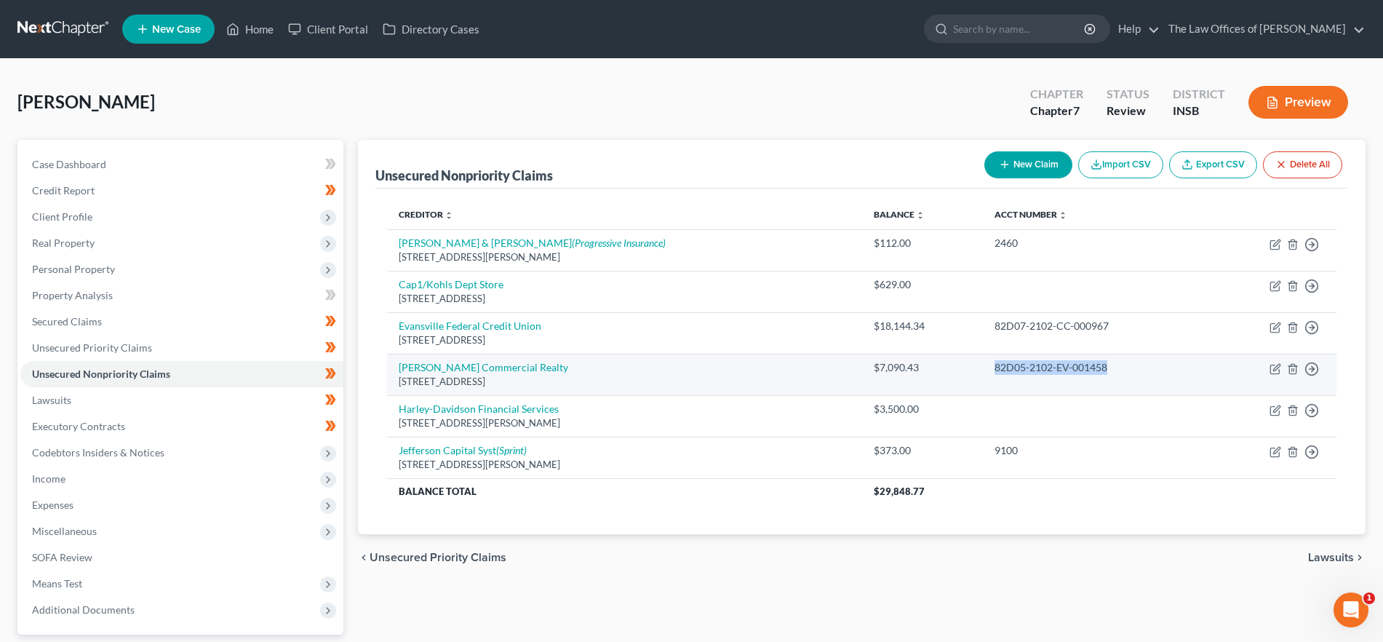
drag, startPoint x: 1092, startPoint y: 366, endPoint x: 959, endPoint y: 369, distance: 133.2
click at [983, 369] on td "82D05-2102-EV-001458" at bounding box center [1095, 373] width 225 height 41
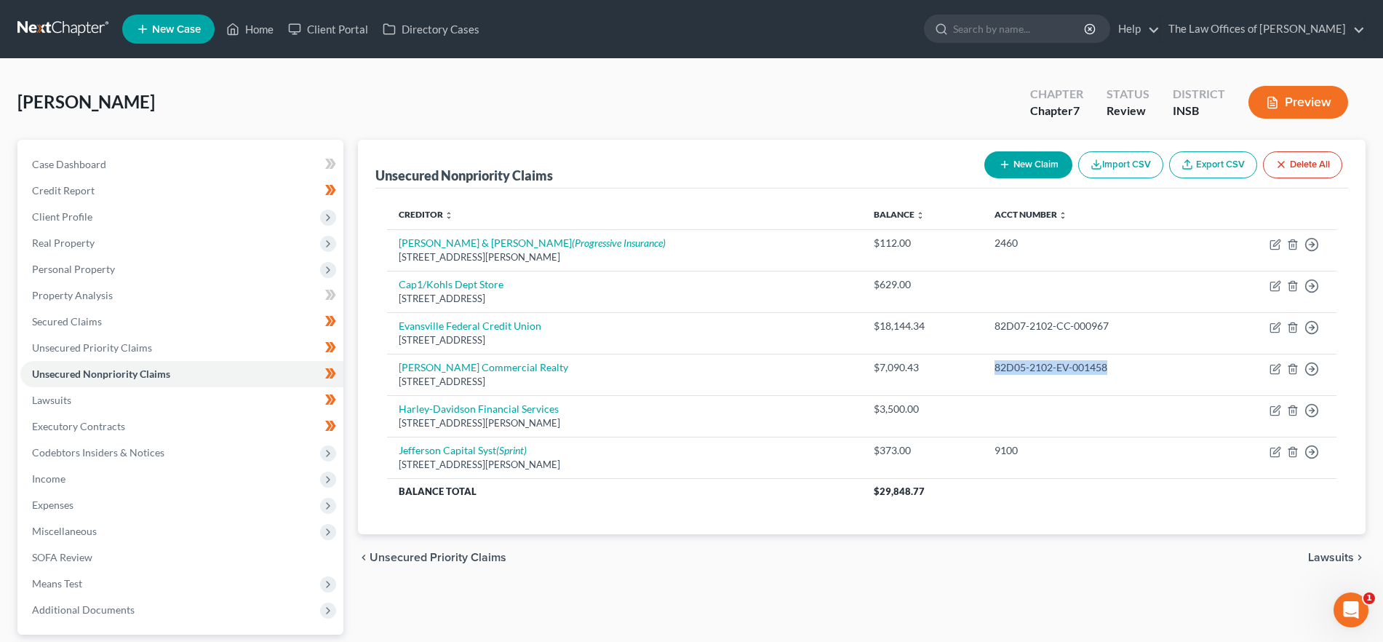
copy div "82D05-2102-EV-001458"
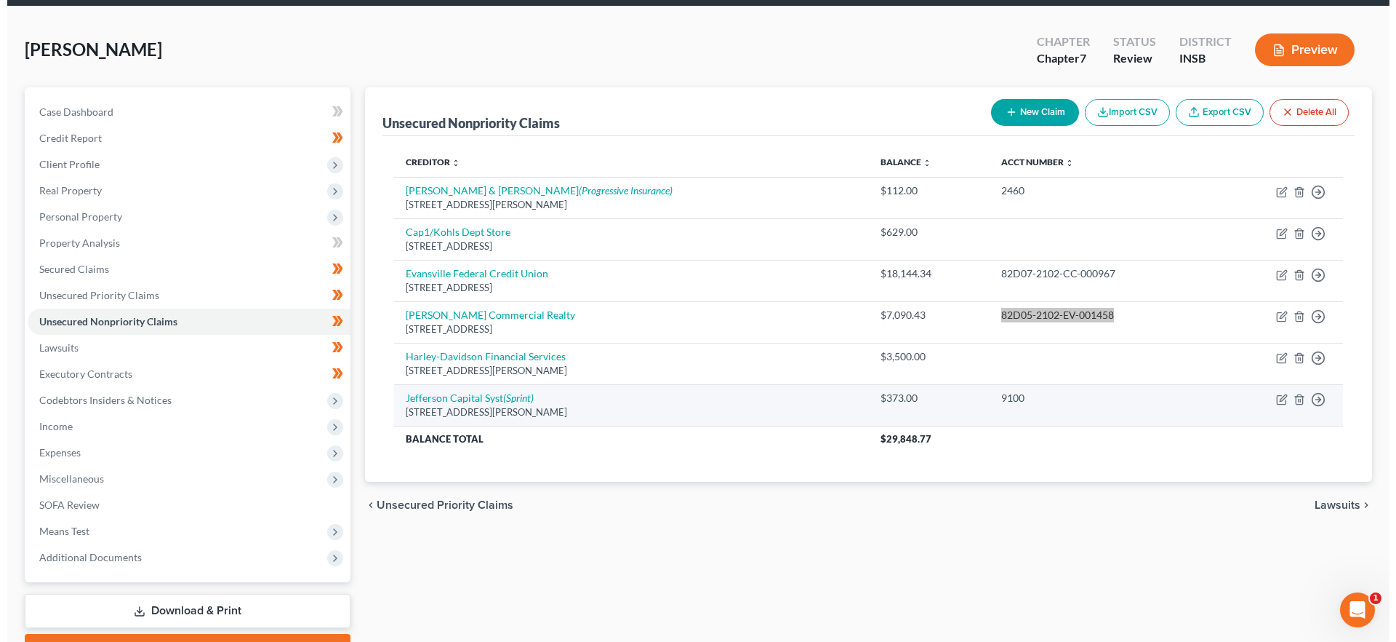
scroll to position [59, 0]
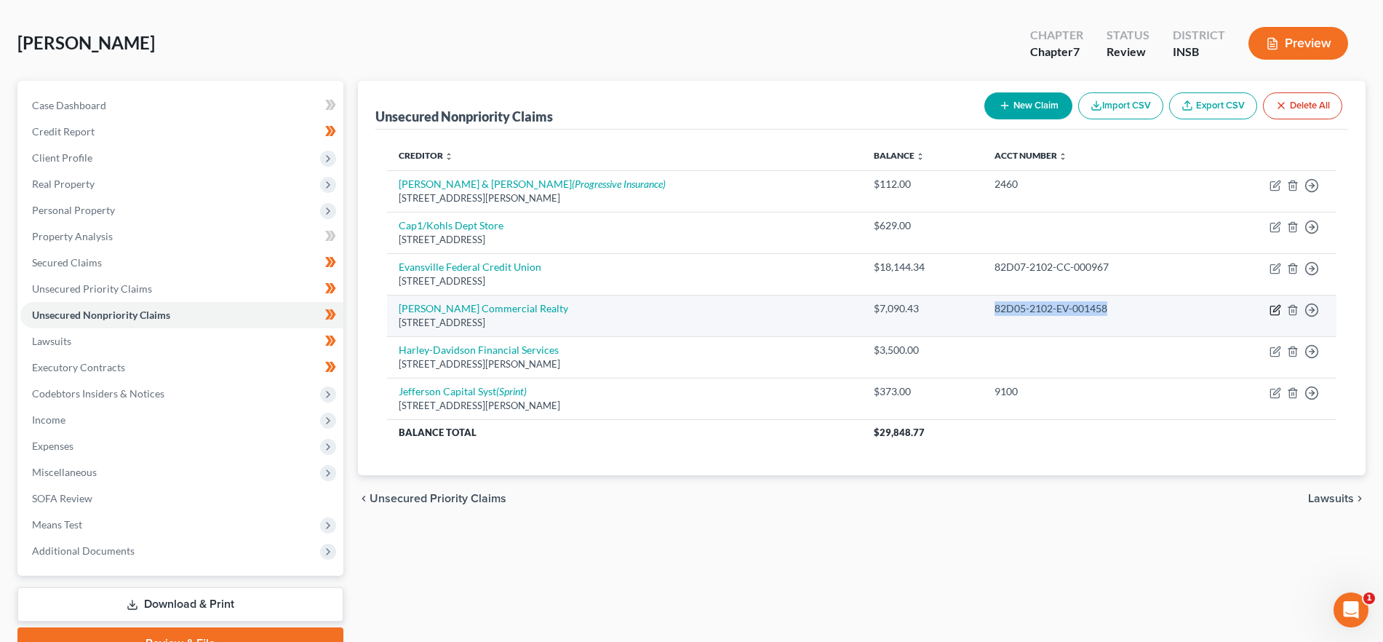
click at [1273, 306] on icon "button" at bounding box center [1275, 310] width 12 height 12
select select "15"
select select "0"
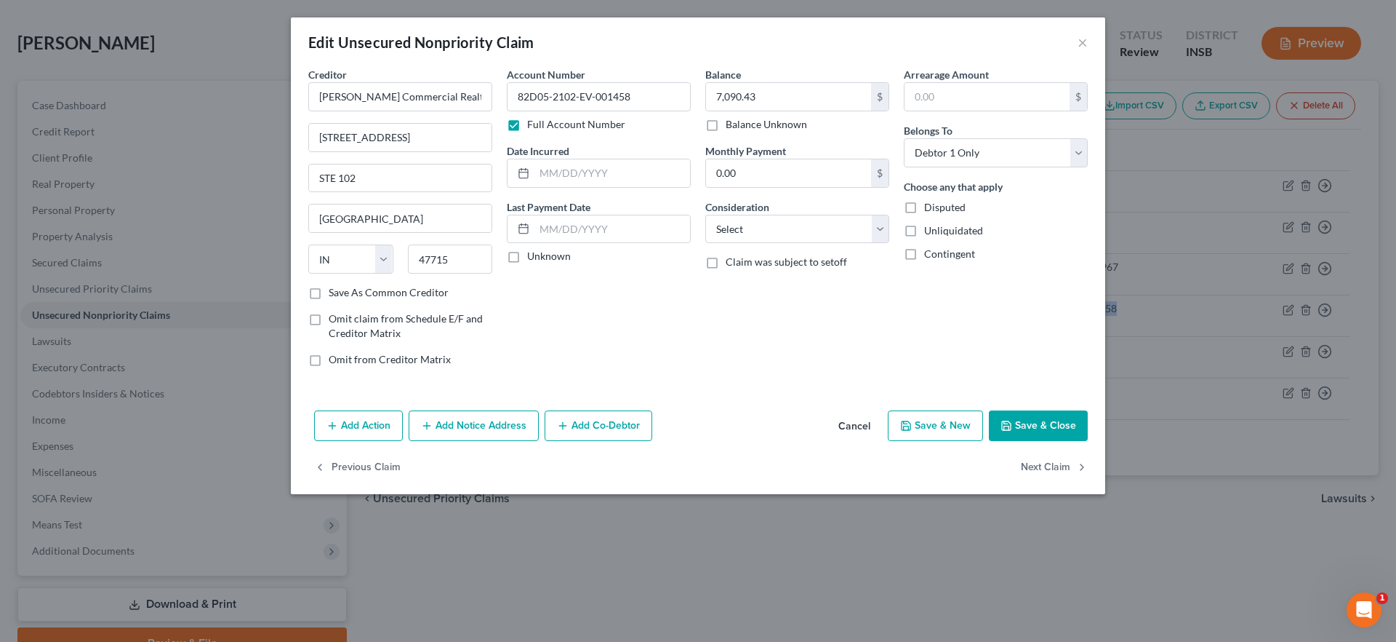
click at [453, 429] on button "Add Notice Address" at bounding box center [474, 425] width 130 height 31
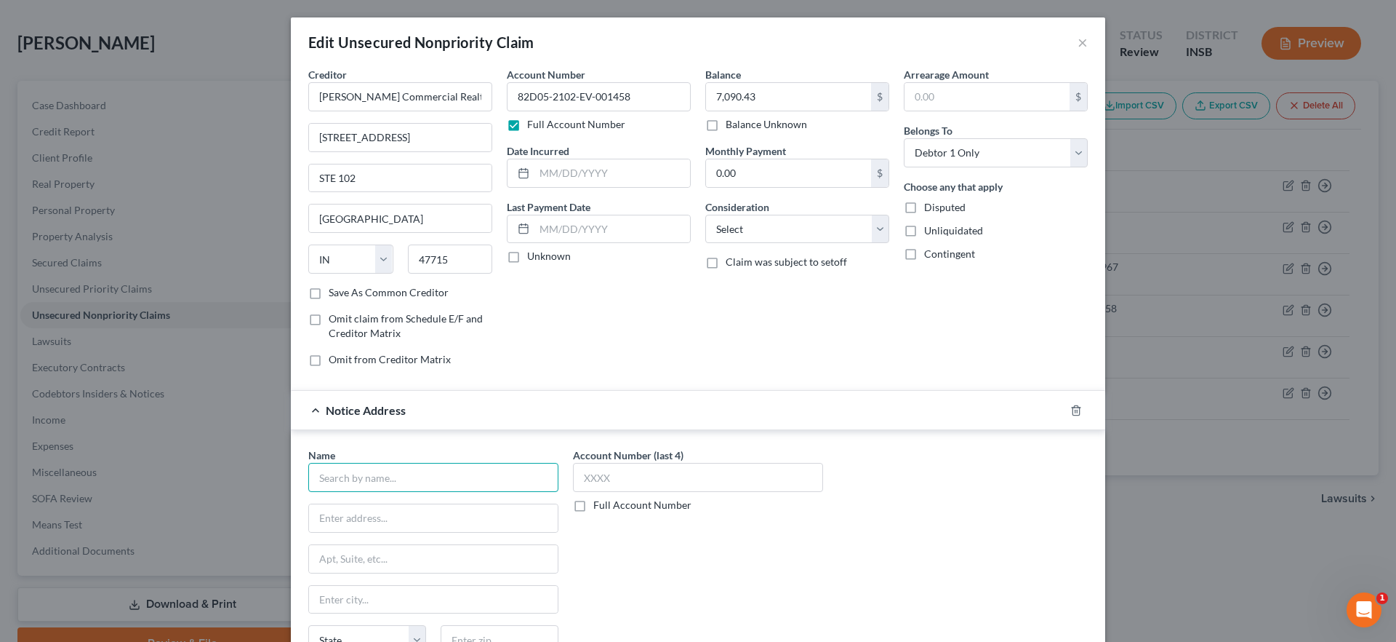
click at [428, 481] on input "text" at bounding box center [433, 477] width 250 height 29
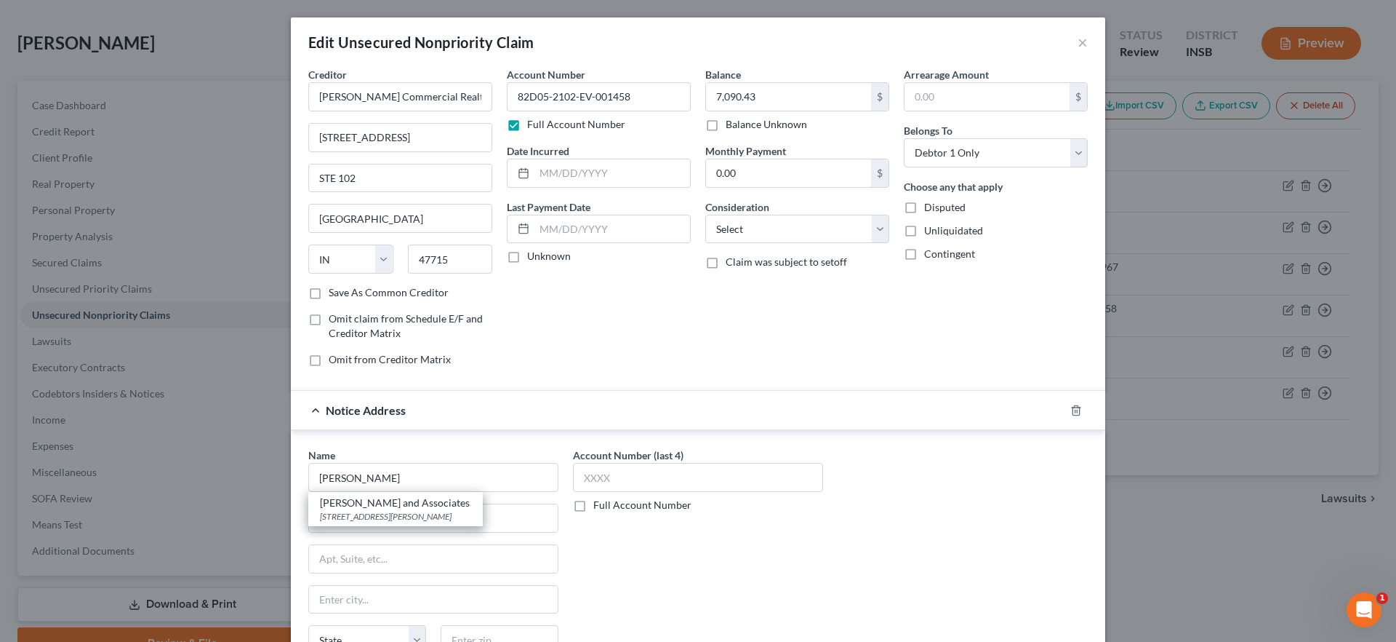
drag, startPoint x: 423, startPoint y: 517, endPoint x: 73, endPoint y: 499, distance: 350.3
click at [422, 517] on div "716 Adams St. Suite G, Carmel, IN 46032" at bounding box center [395, 516] width 151 height 12
type input "Wilhite and Associates"
type input "716 Adams St."
type input "Suite G"
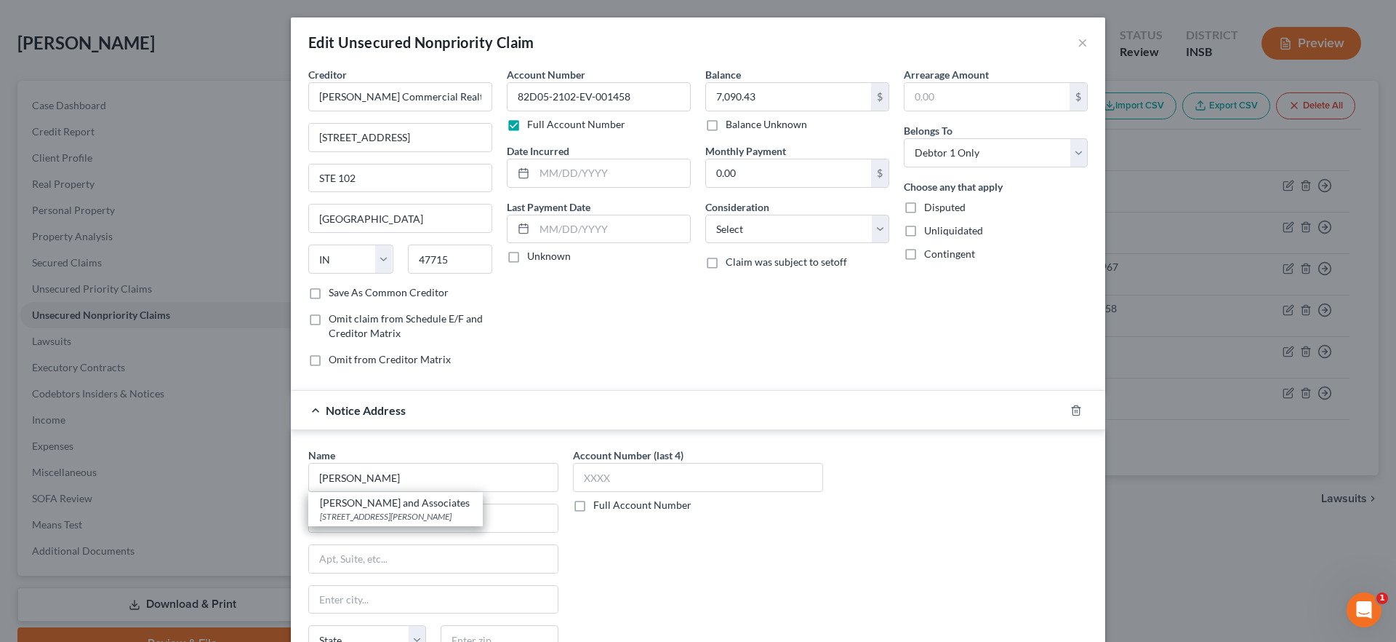
type input "Carmel"
select select "15"
type input "46032"
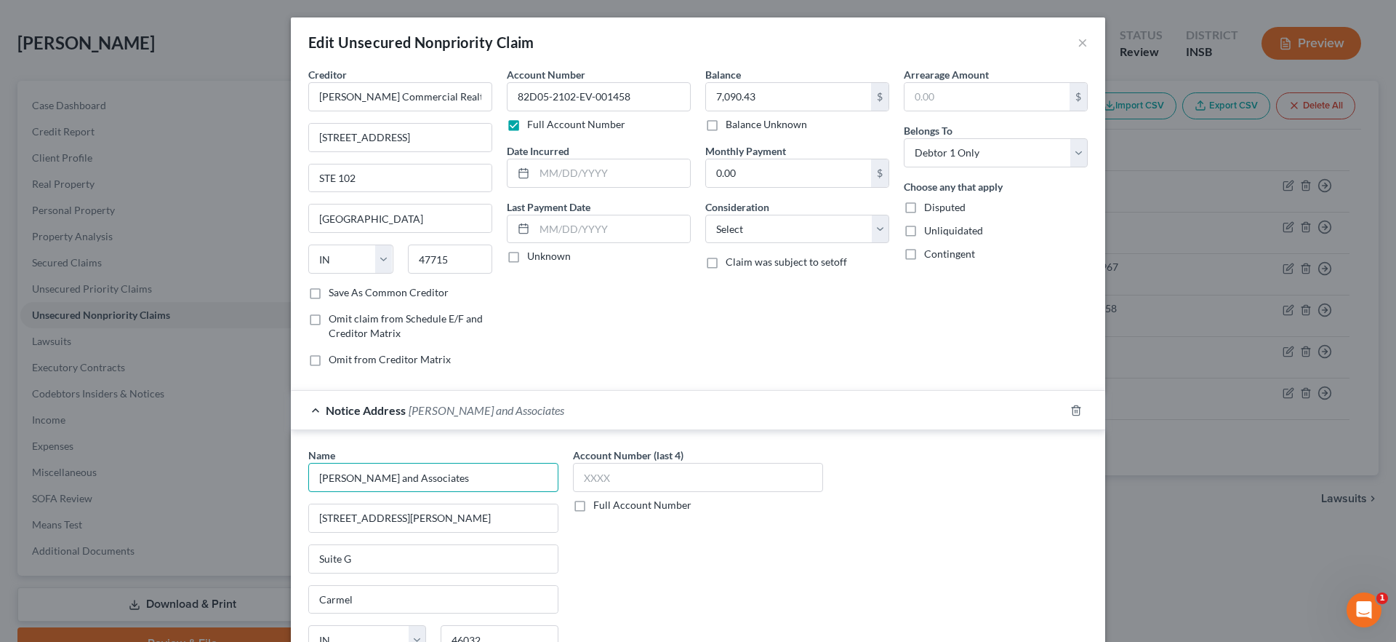
drag, startPoint x: 427, startPoint y: 474, endPoint x: 288, endPoint y: 474, distance: 138.9
click at [291, 474] on div "Name * Wilhite and Associates 716 Adams St. Suite G Carmel State AL AK AR AZ CA…" at bounding box center [698, 566] width 815 height 273
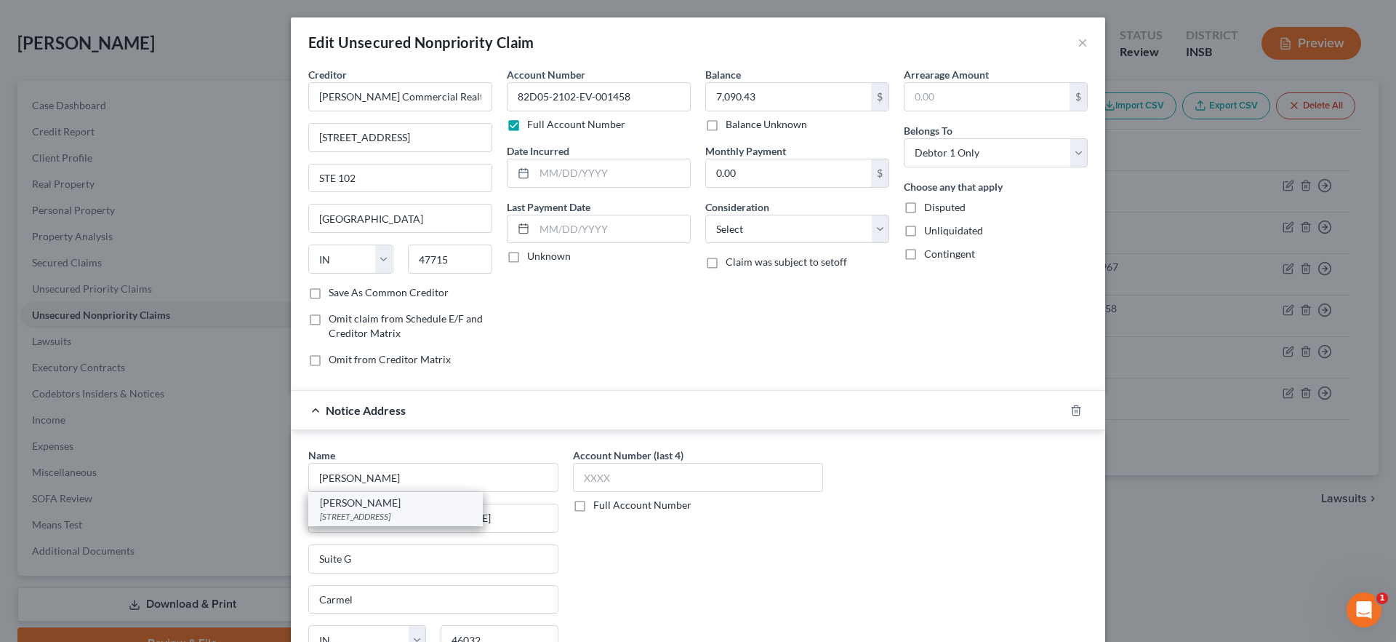
click at [320, 517] on div "220 NW 8th St., Evansville, IN 47708" at bounding box center [395, 516] width 151 height 12
type input "Kurt Alan Eckert"
type input "220 NW 8th St."
type input "[GEOGRAPHIC_DATA]"
type input "47708"
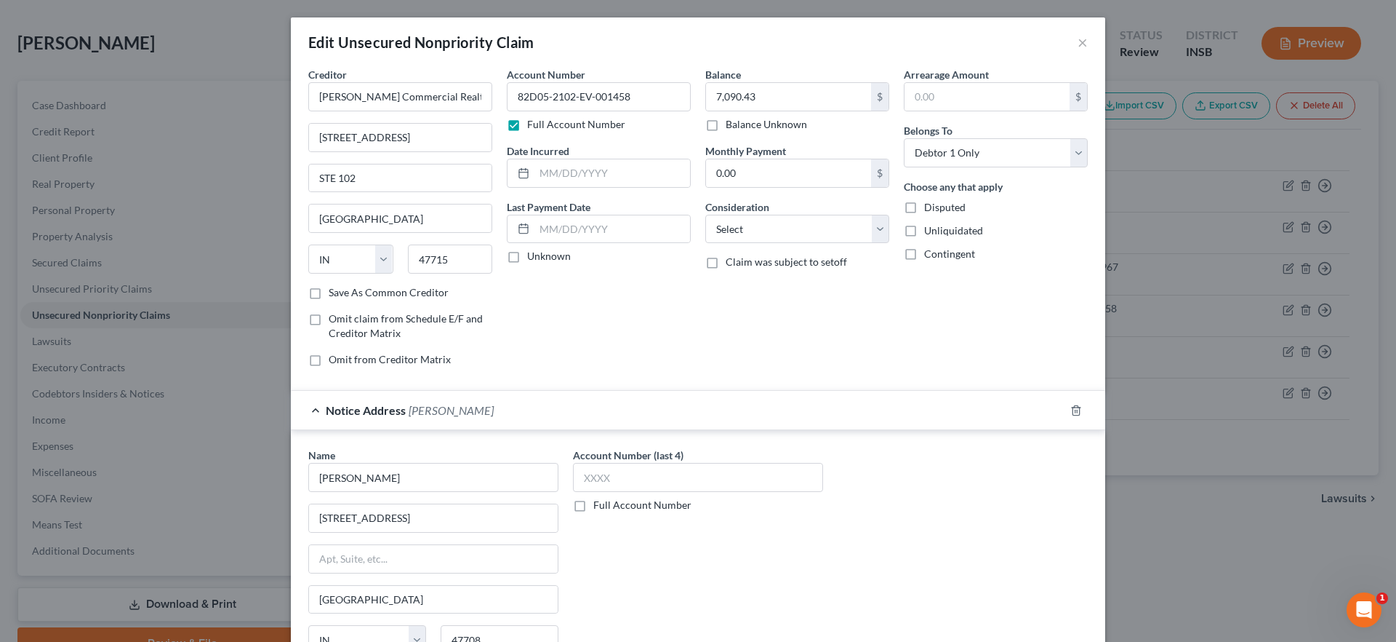
click at [594, 504] on label "Full Account Number" at bounding box center [643, 504] width 98 height 15
click at [599, 504] on input "Full Account Number" at bounding box center [603, 501] width 9 height 9
click at [627, 466] on input "text" at bounding box center [698, 477] width 250 height 29
paste input "82D05-2102-EV-001458"
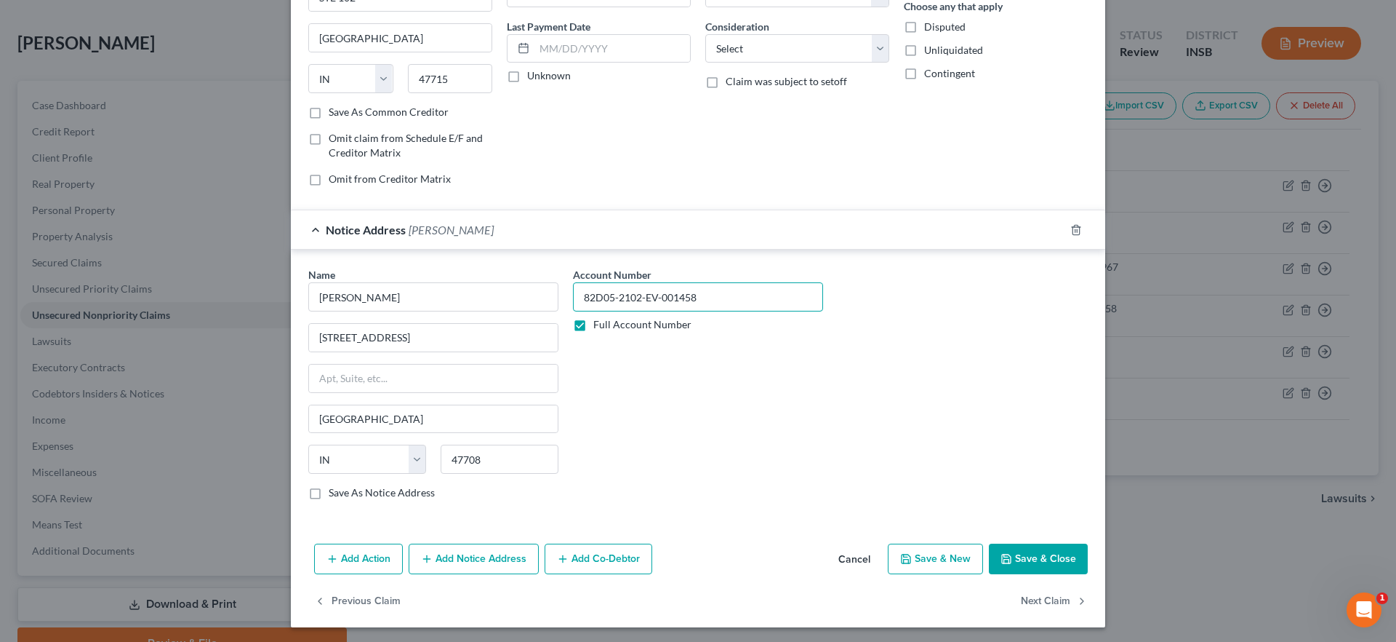
scroll to position [183, 0]
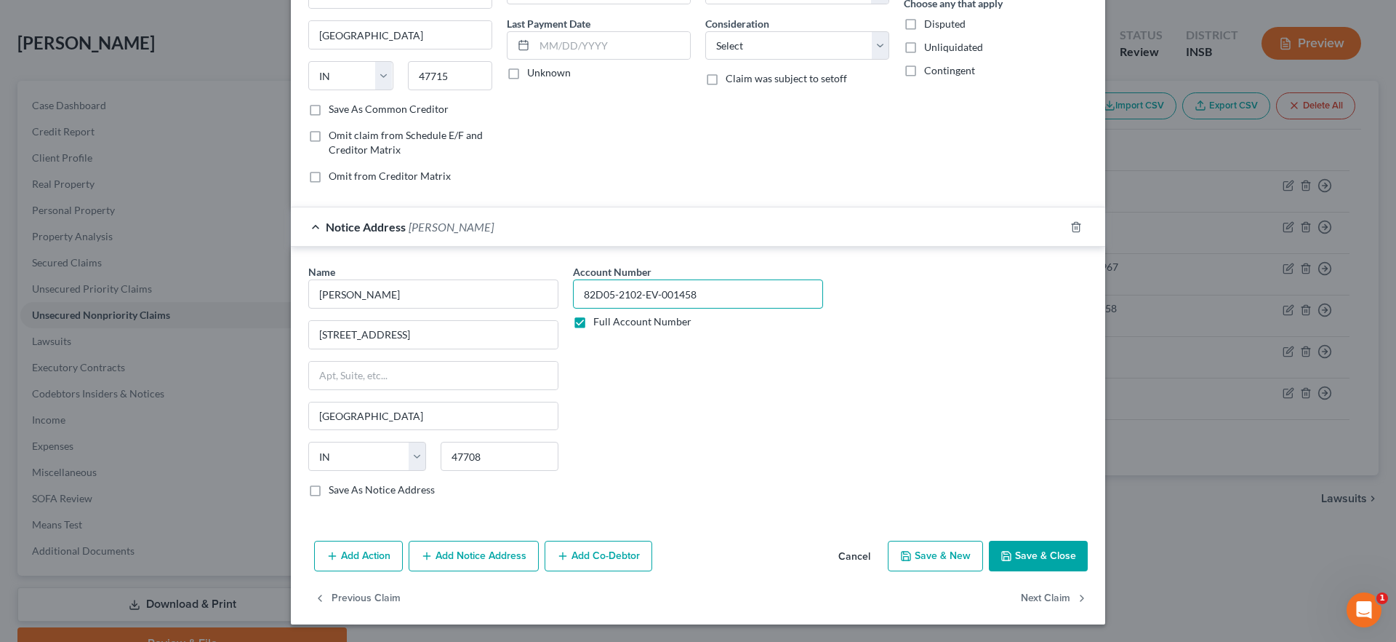
type input "82D05-2102-EV-001458"
click at [1012, 543] on button "Save & Close" at bounding box center [1038, 555] width 99 height 31
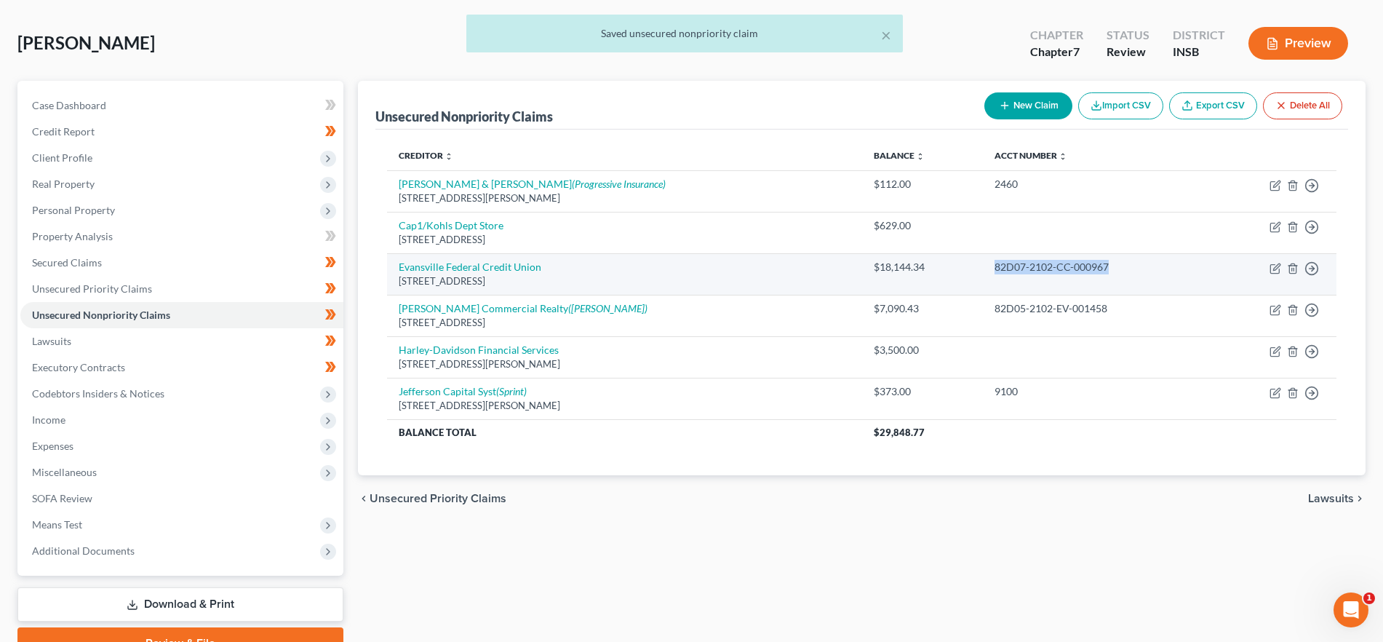
drag, startPoint x: 1060, startPoint y: 263, endPoint x: 944, endPoint y: 268, distance: 115.7
click at [944, 268] on tr "Evansville Federal Credit Union PO Box 651, Evansville, IN 47704 $18,144.34 82D…" at bounding box center [861, 273] width 949 height 41
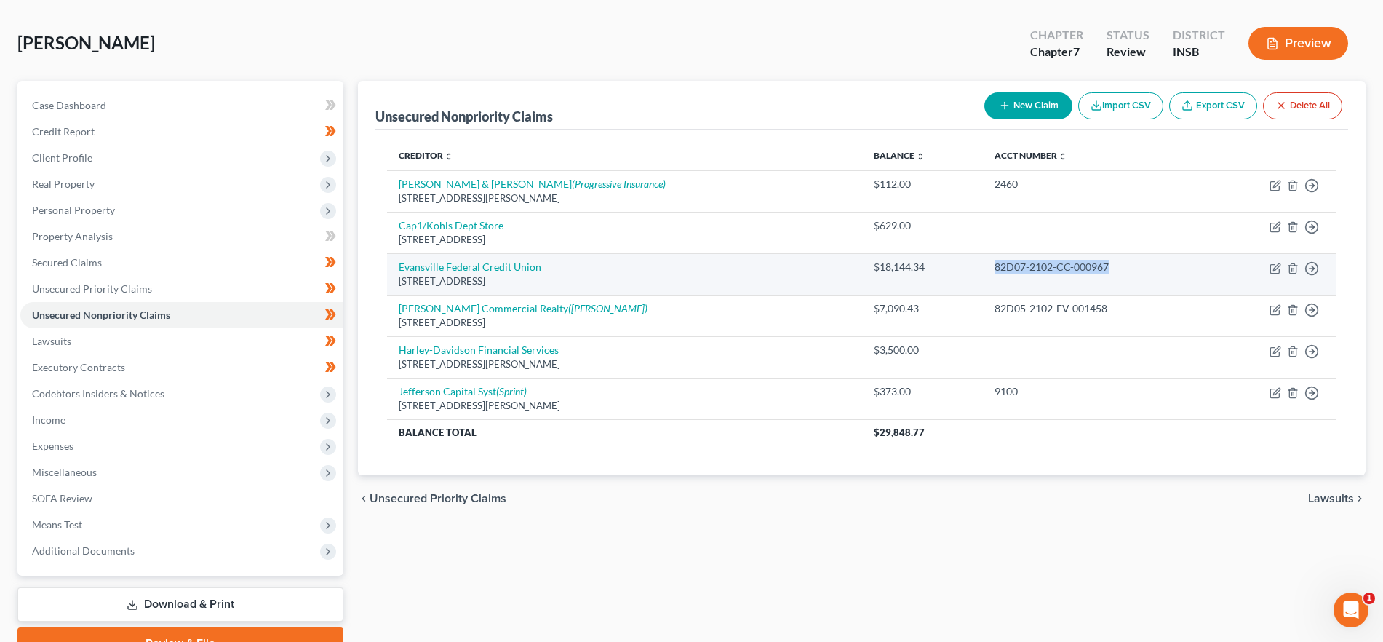
copy tr "82D07-2102-CC-000967"
click at [1277, 264] on icon "button" at bounding box center [1276, 266] width 7 height 7
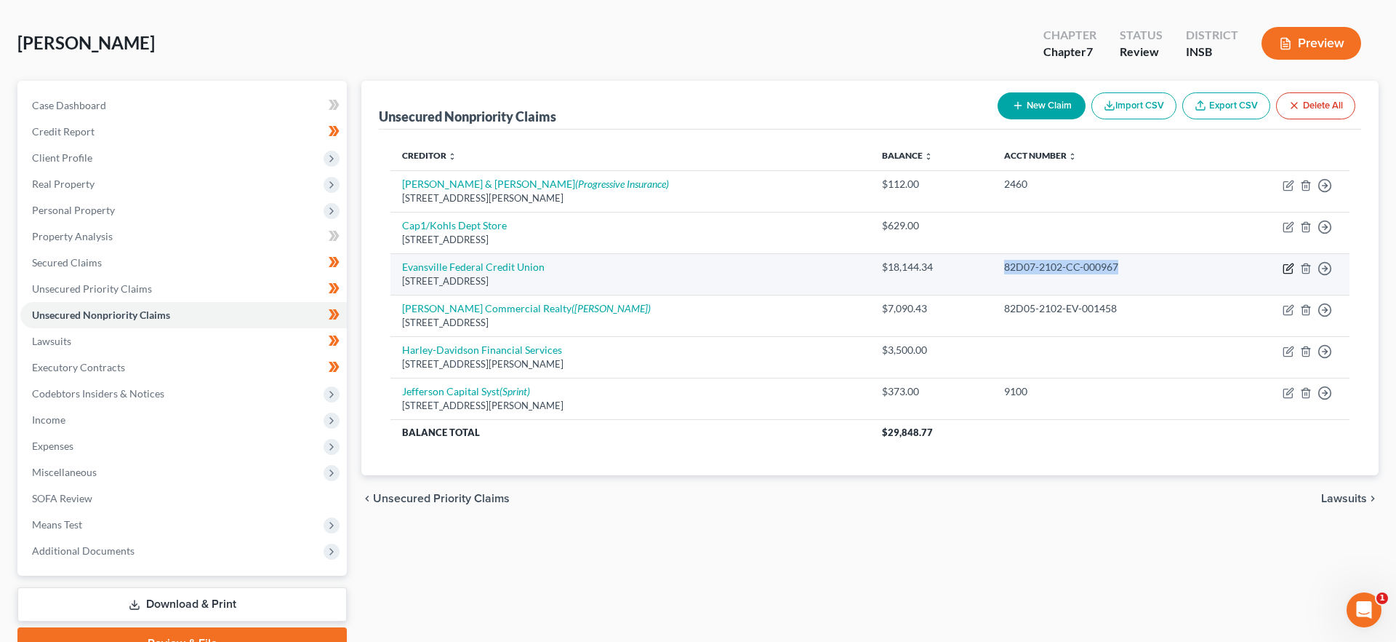
select select "15"
select select "1"
select select "0"
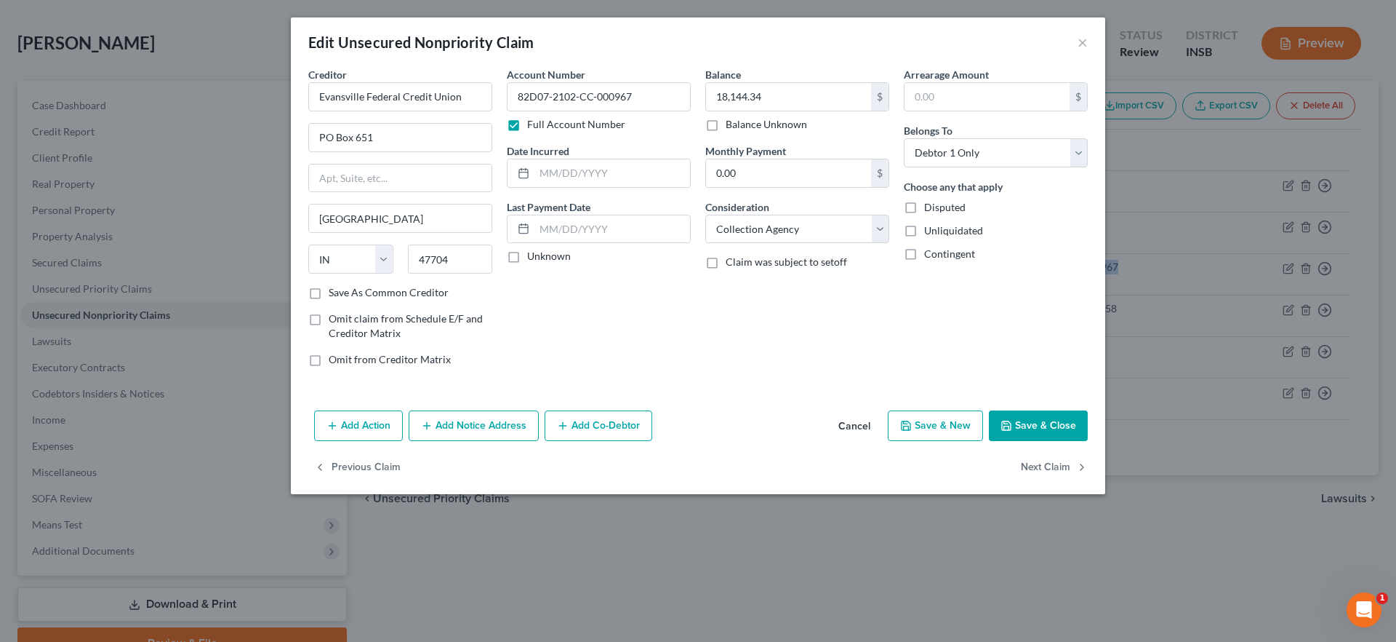
click at [481, 425] on button "Add Notice Address" at bounding box center [474, 425] width 130 height 31
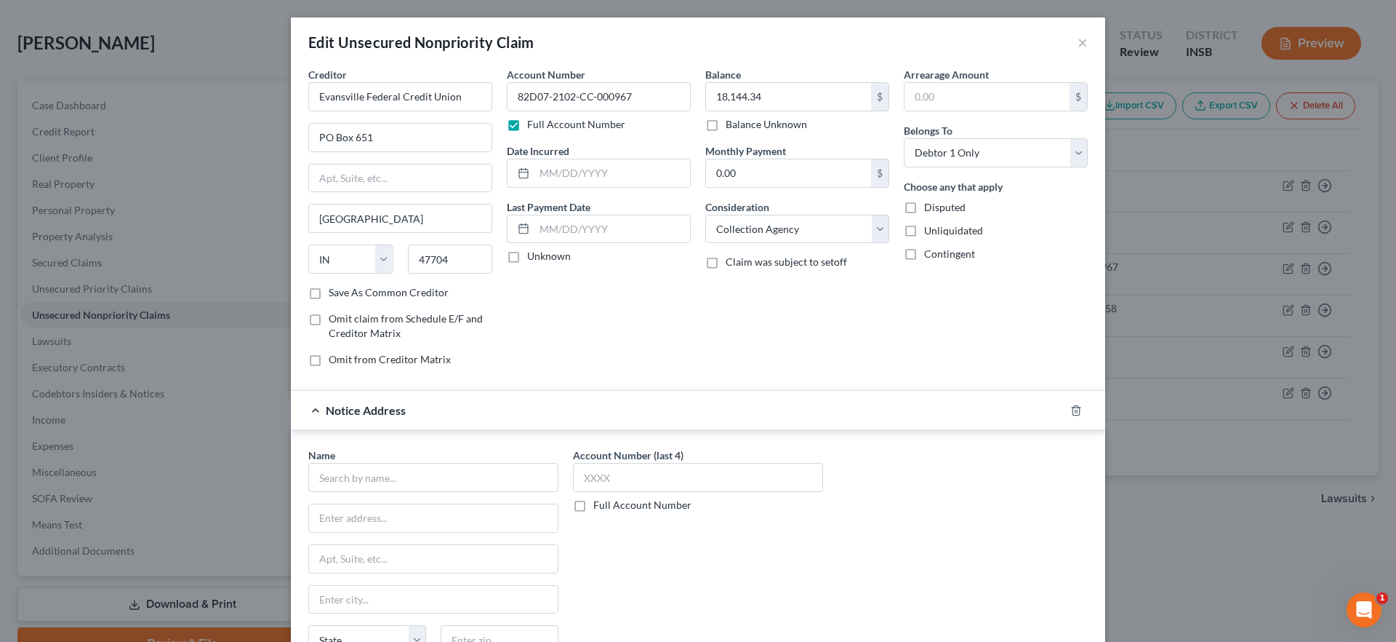
click at [594, 506] on label "Full Account Number" at bounding box center [643, 504] width 98 height 15
click at [599, 506] on input "Full Account Number" at bounding box center [603, 501] width 9 height 9
click at [615, 489] on input "text" at bounding box center [698, 477] width 250 height 29
paste input "82D07-2102-CC-000967"
click at [599, 476] on input "82D07-2102-CC-000967" at bounding box center [698, 477] width 250 height 29
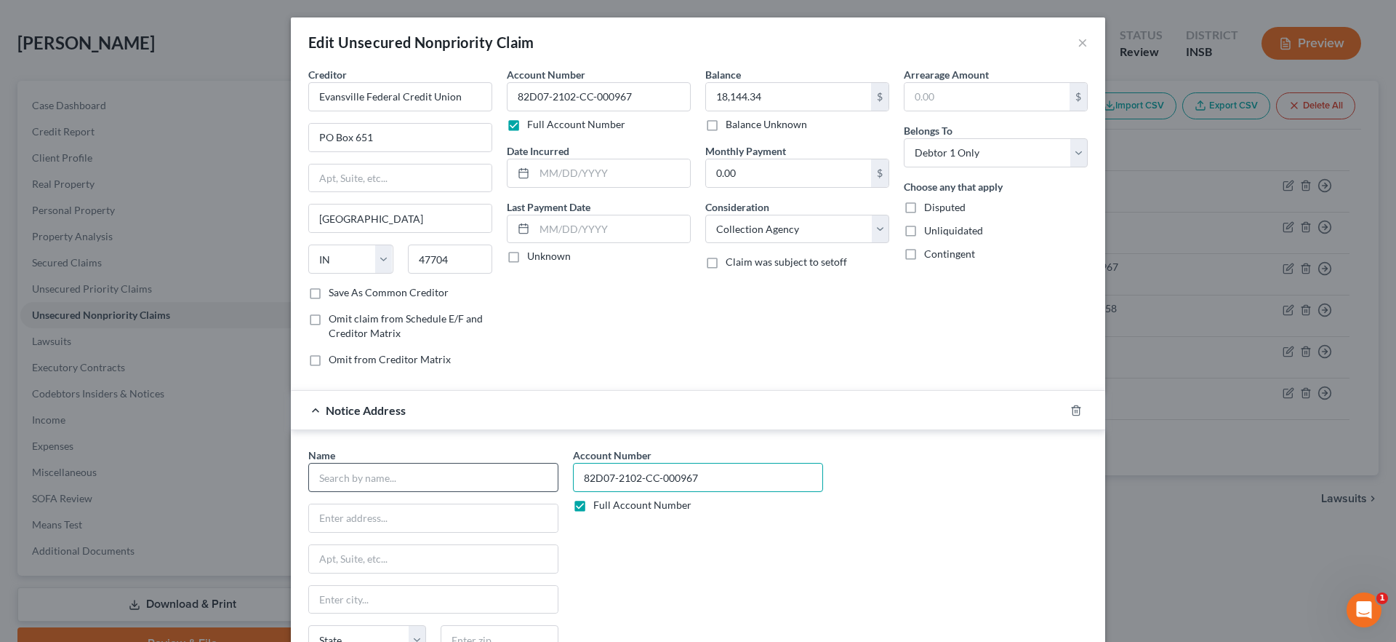
type input "82D07-2102-CC-000967"
click at [469, 480] on input "text" at bounding box center [433, 477] width 250 height 29
type input "L"
type input "K"
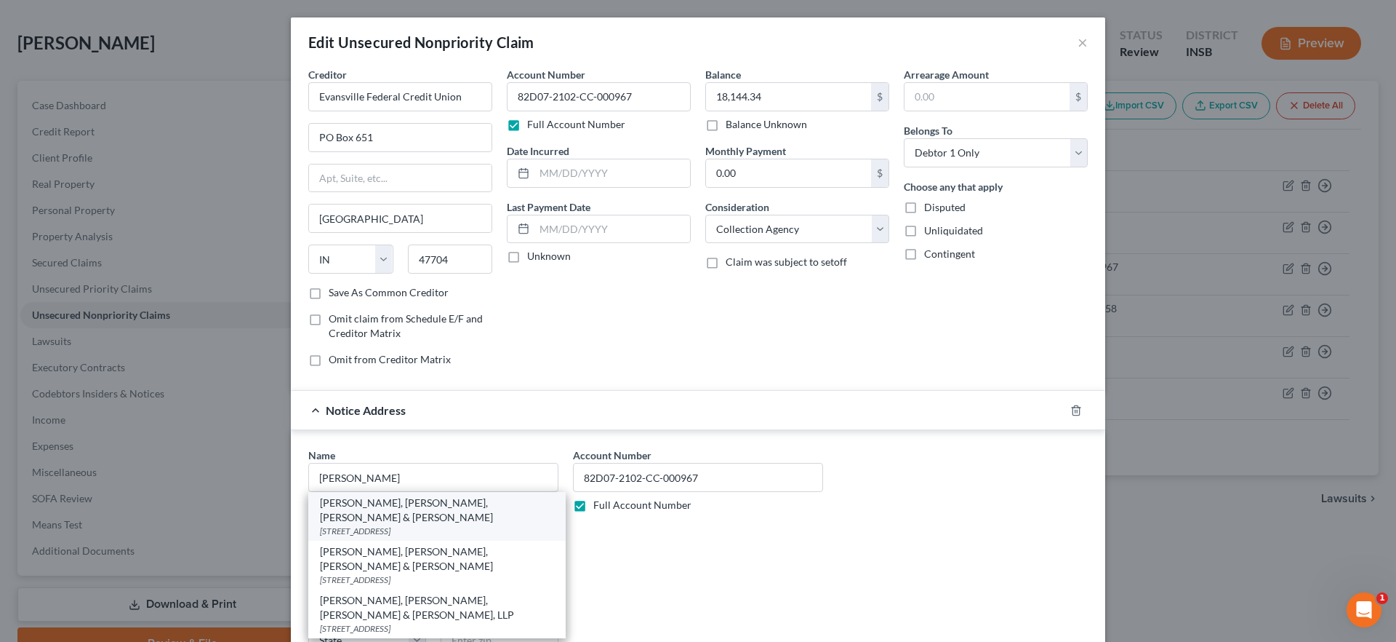
click at [427, 524] on div "PO Box 3646, Evansville, IN 47735" at bounding box center [437, 530] width 234 height 12
type input "Kahn, Dees, Donovan & Kahn"
type input "PO Box 3646"
type input "[GEOGRAPHIC_DATA]"
select select "15"
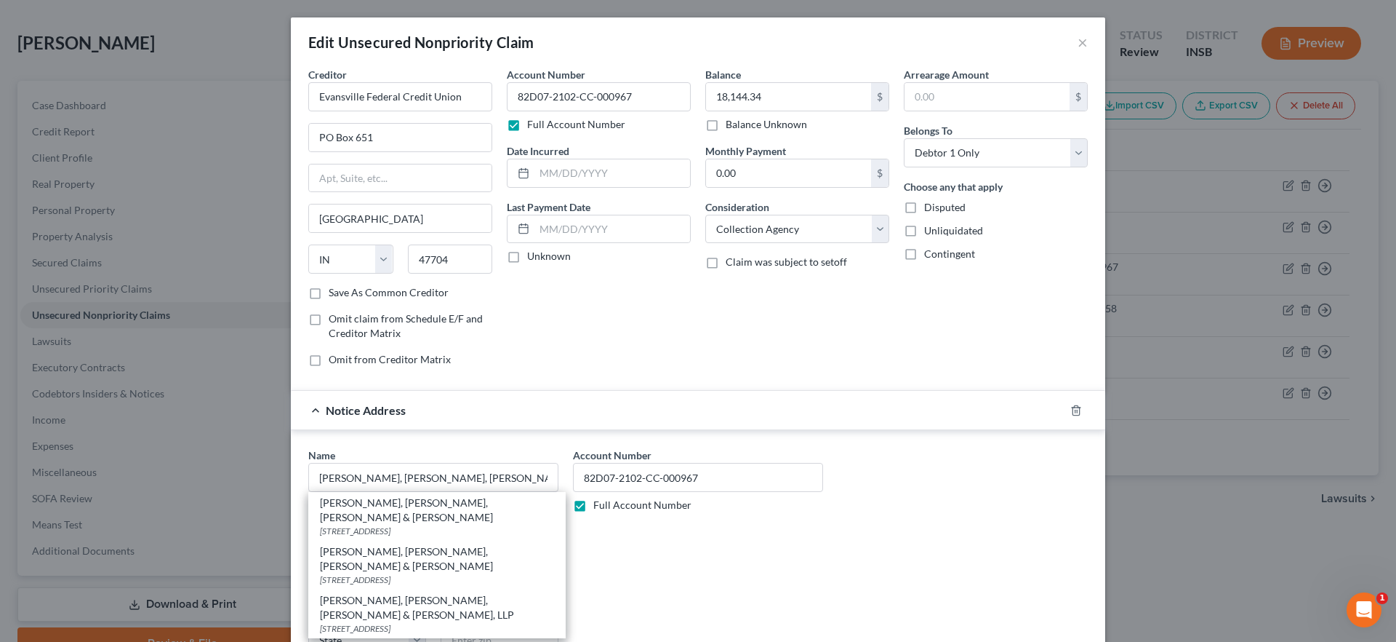
type input "47735"
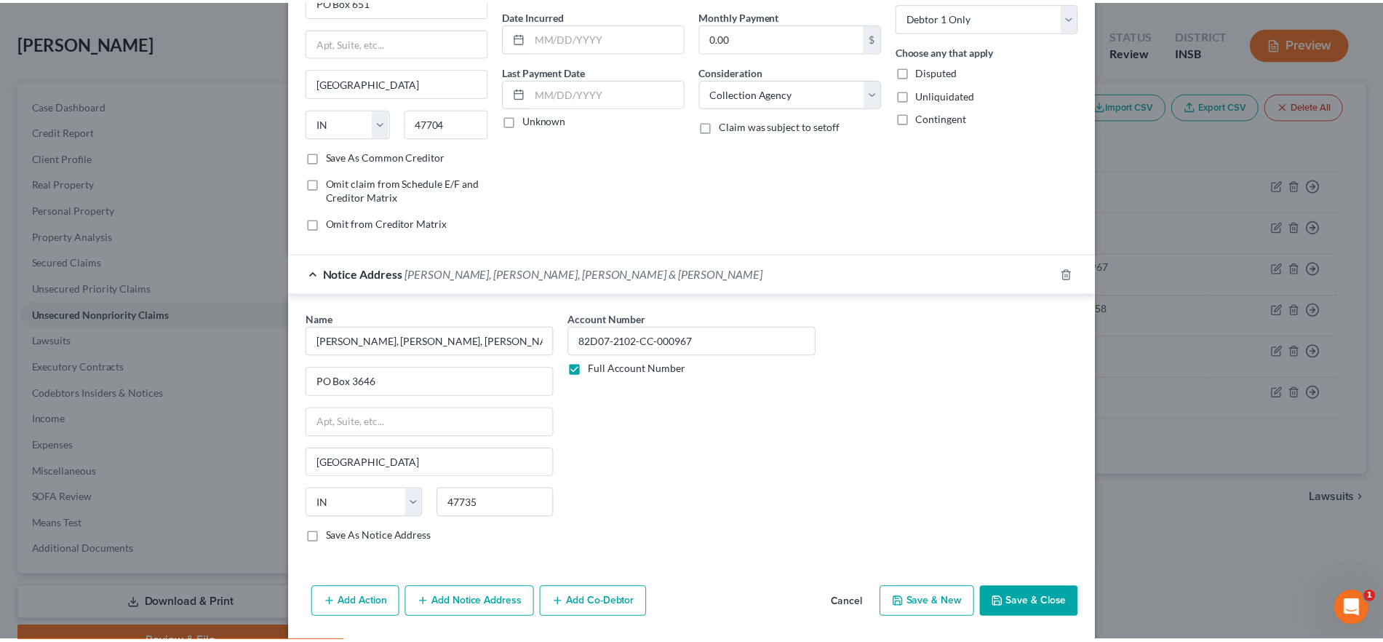
scroll to position [142, 0]
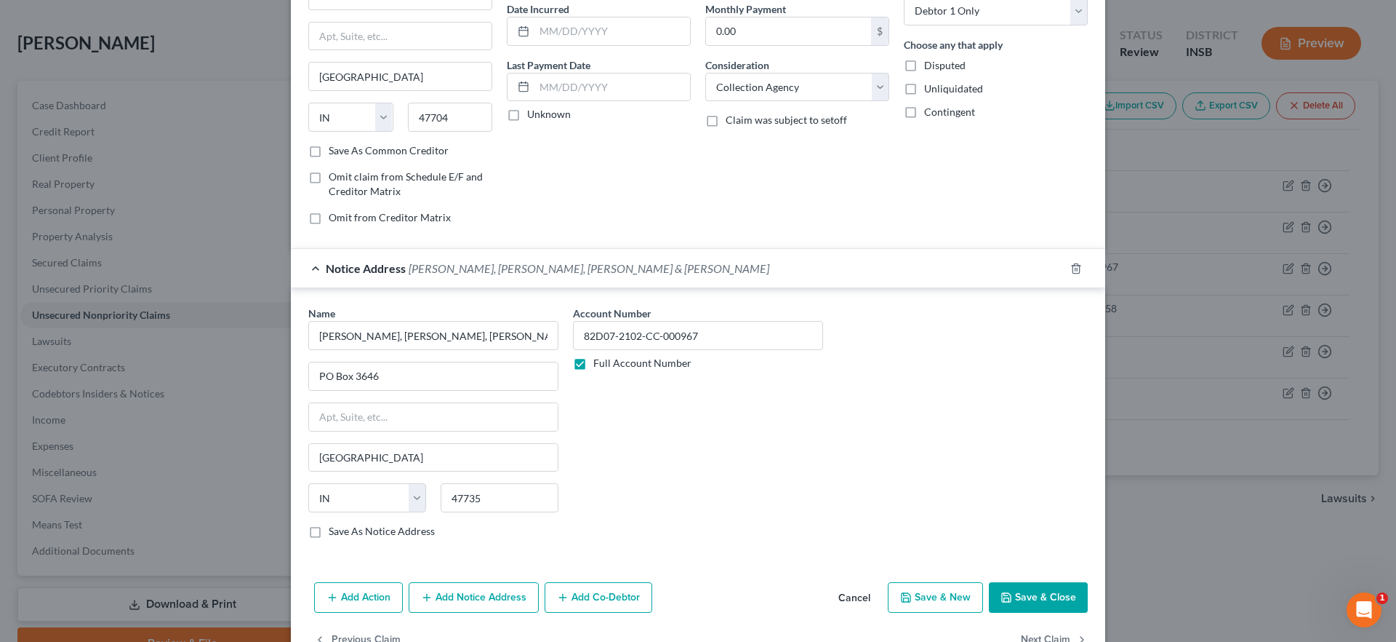
click at [1018, 592] on button "Save & Close" at bounding box center [1038, 597] width 99 height 31
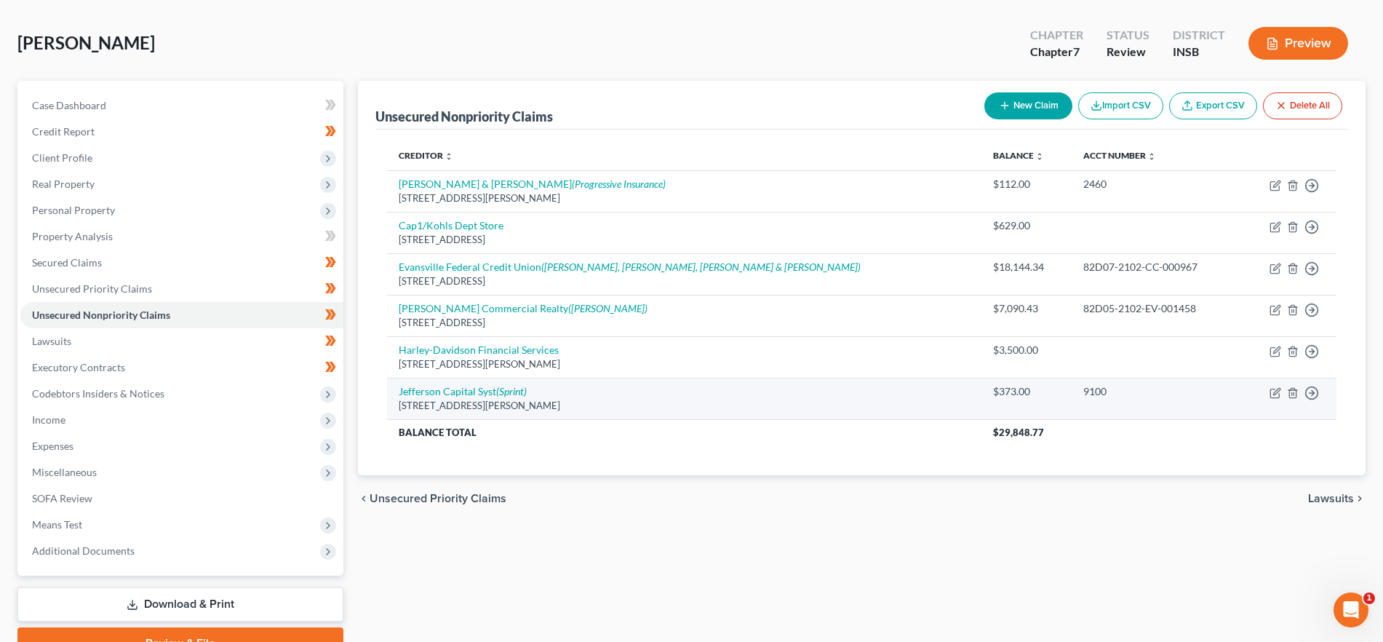
click at [1268, 389] on td "Move to D Move to E Move to G Move to Notice Only" at bounding box center [1288, 397] width 96 height 41
click at [1273, 394] on icon "button" at bounding box center [1276, 391] width 7 height 7
select select "24"
select select "0"
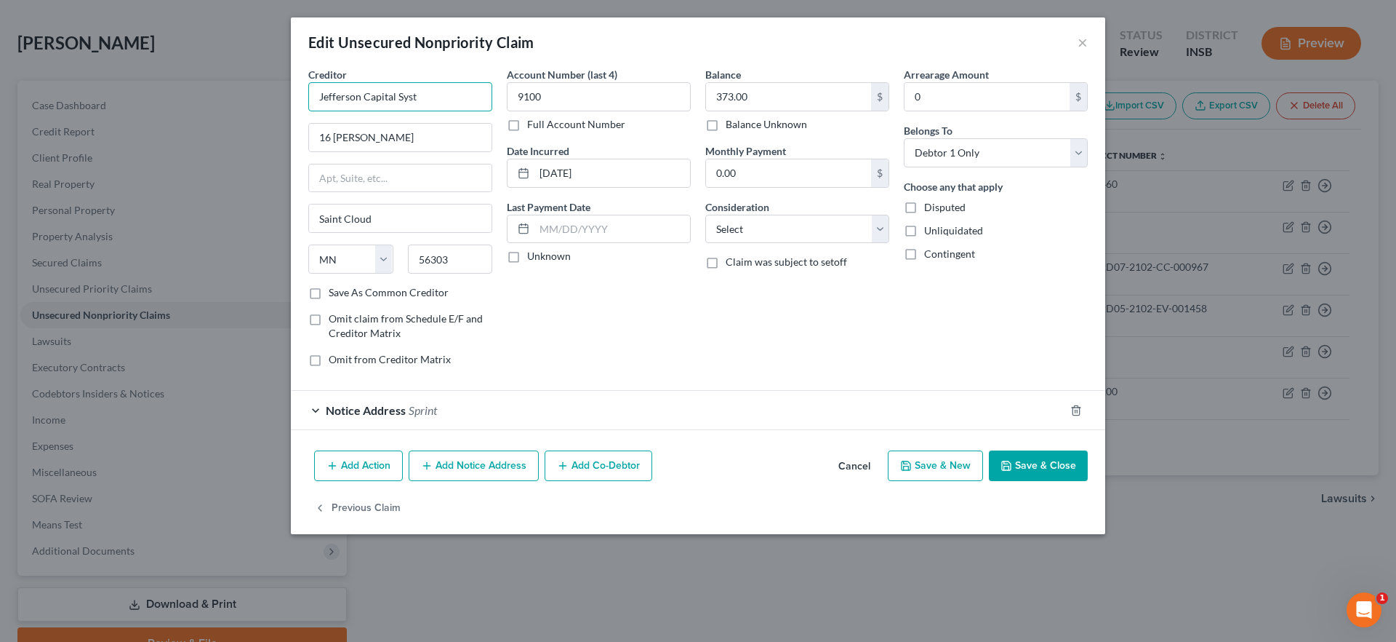
click at [432, 97] on input "Jefferson Capital Syst" at bounding box center [400, 96] width 184 height 29
type input "Jefferson Capital Systems"
click at [582, 290] on div "Account Number (last 4) 9100 Full Account Number Date Incurred 12-07-2023 Last …" at bounding box center [599, 222] width 199 height 311
drag, startPoint x: 1047, startPoint y: 460, endPoint x: 748, endPoint y: 363, distance: 314.4
click at [1047, 460] on button "Save & Close" at bounding box center [1038, 465] width 99 height 31
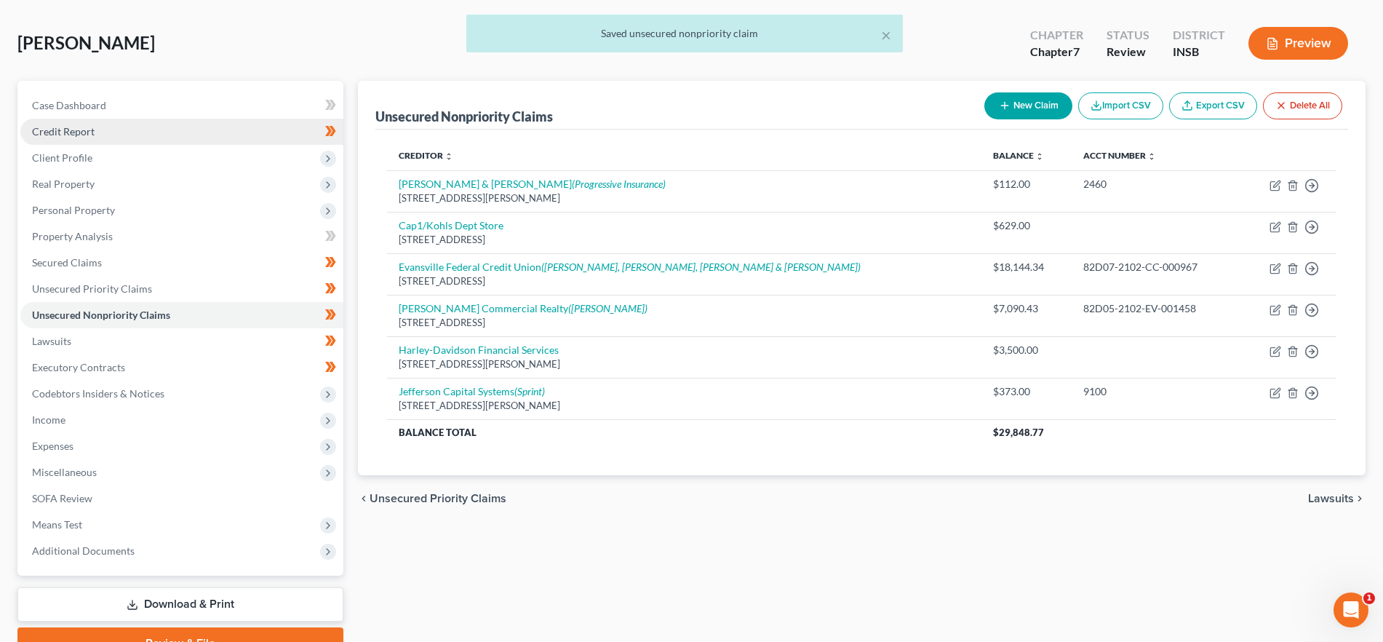
drag, startPoint x: 143, startPoint y: 137, endPoint x: 153, endPoint y: 137, distance: 10.2
click at [143, 137] on link "Credit Report" at bounding box center [181, 132] width 323 height 26
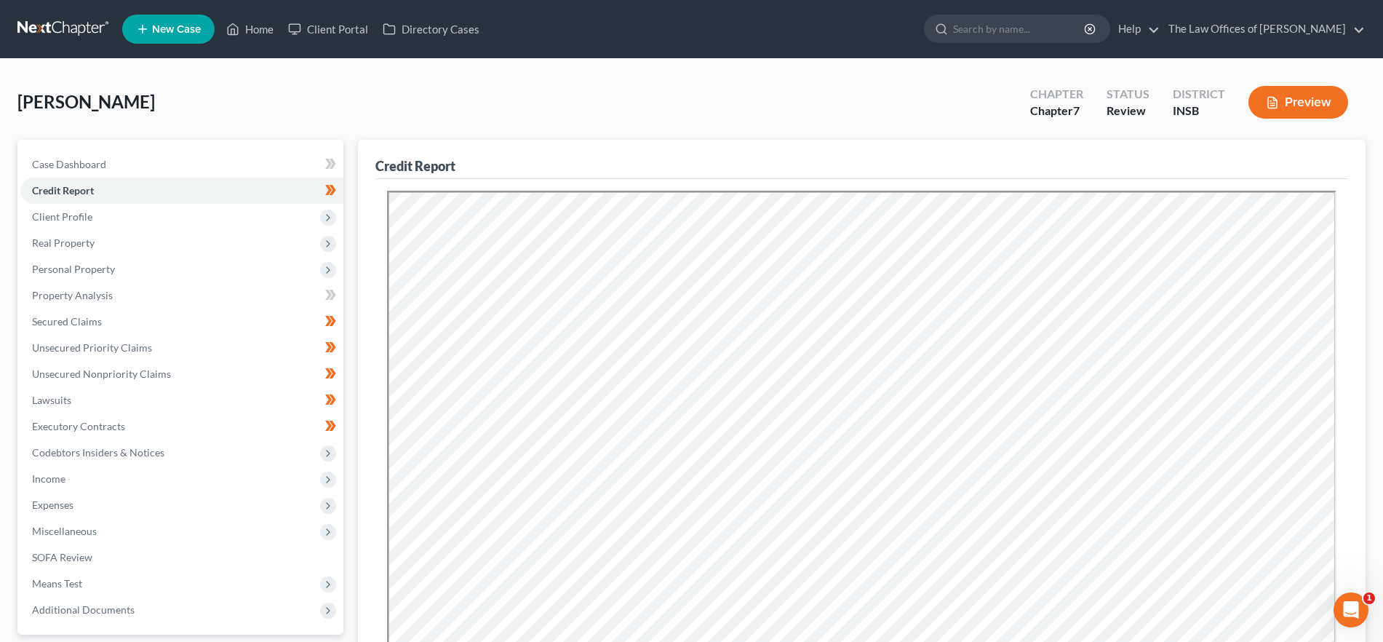
drag, startPoint x: 118, startPoint y: 372, endPoint x: 1362, endPoint y: 418, distance: 1244.6
click at [118, 372] on span "Unsecured Nonpriority Claims" at bounding box center [101, 373] width 139 height 12
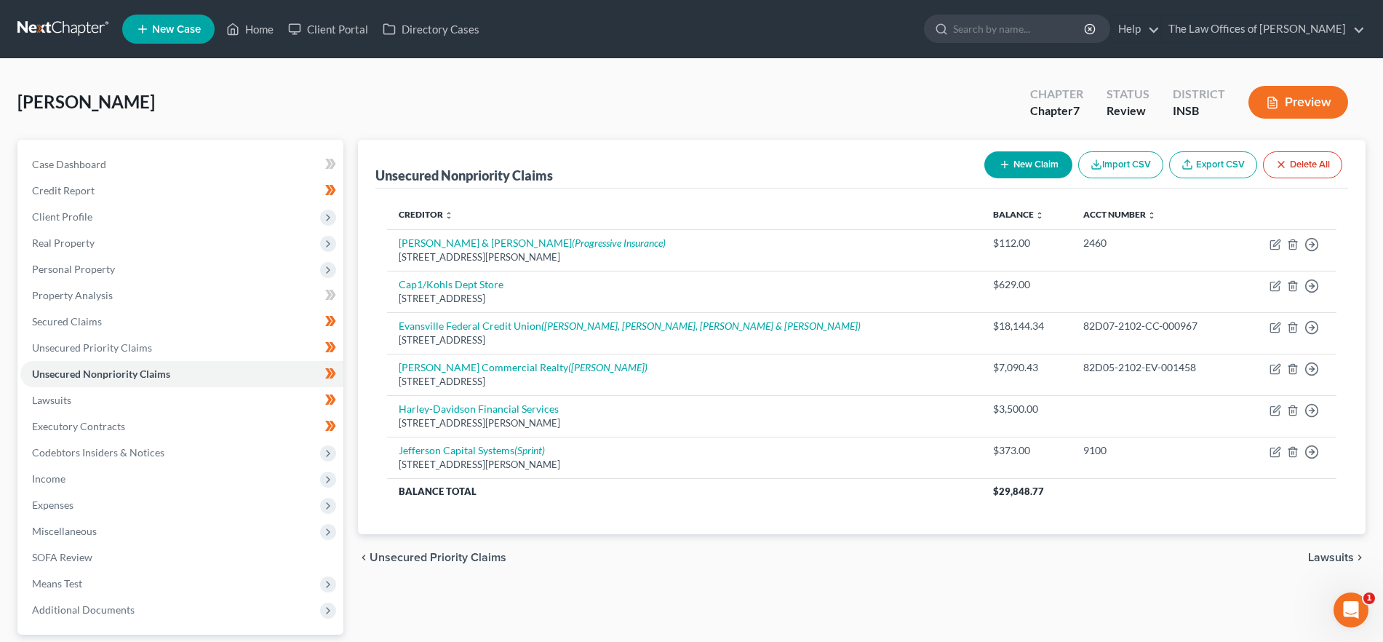
click at [1319, 560] on span "Lawsuits" at bounding box center [1331, 557] width 46 height 12
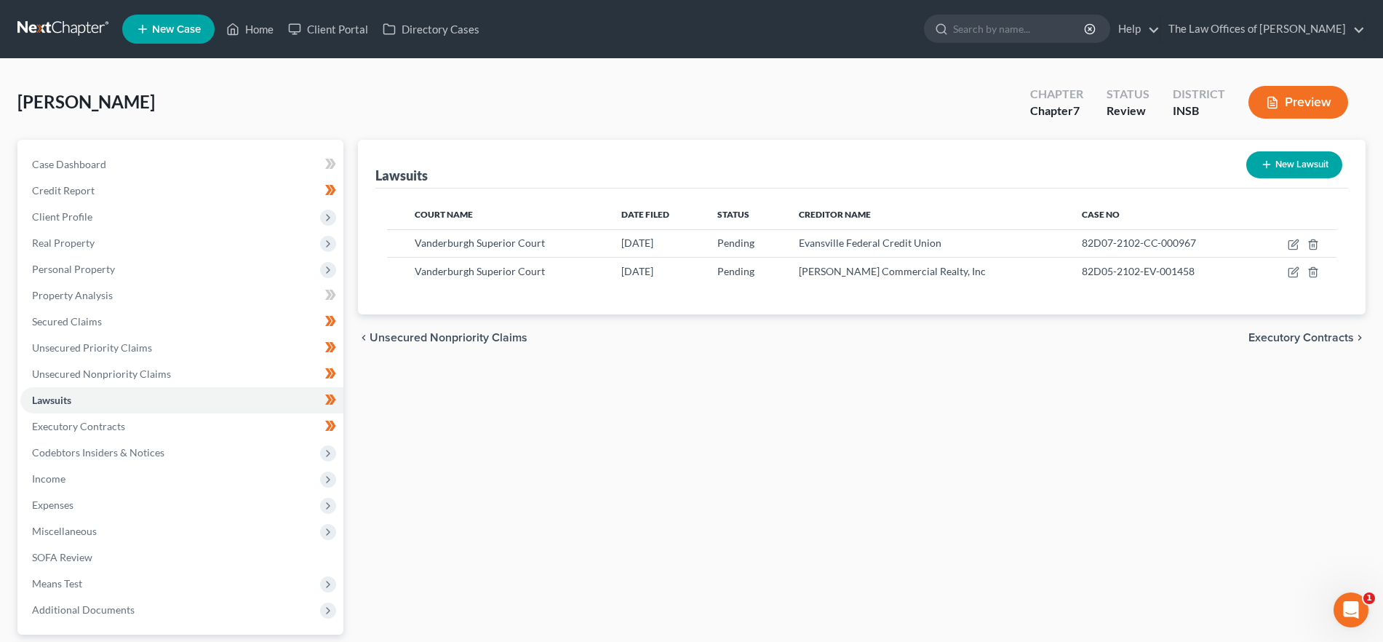
click at [1274, 337] on span "Executory Contracts" at bounding box center [1300, 338] width 105 height 12
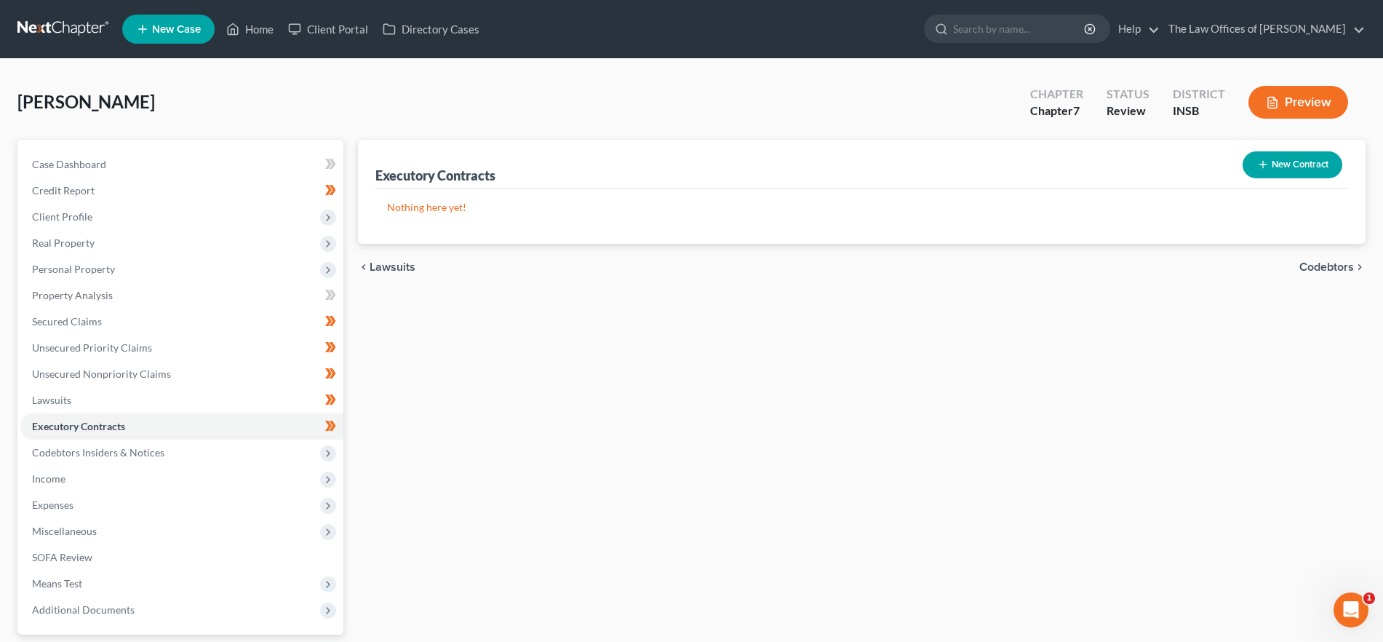
click at [1312, 267] on span "Codebtors" at bounding box center [1326, 267] width 55 height 12
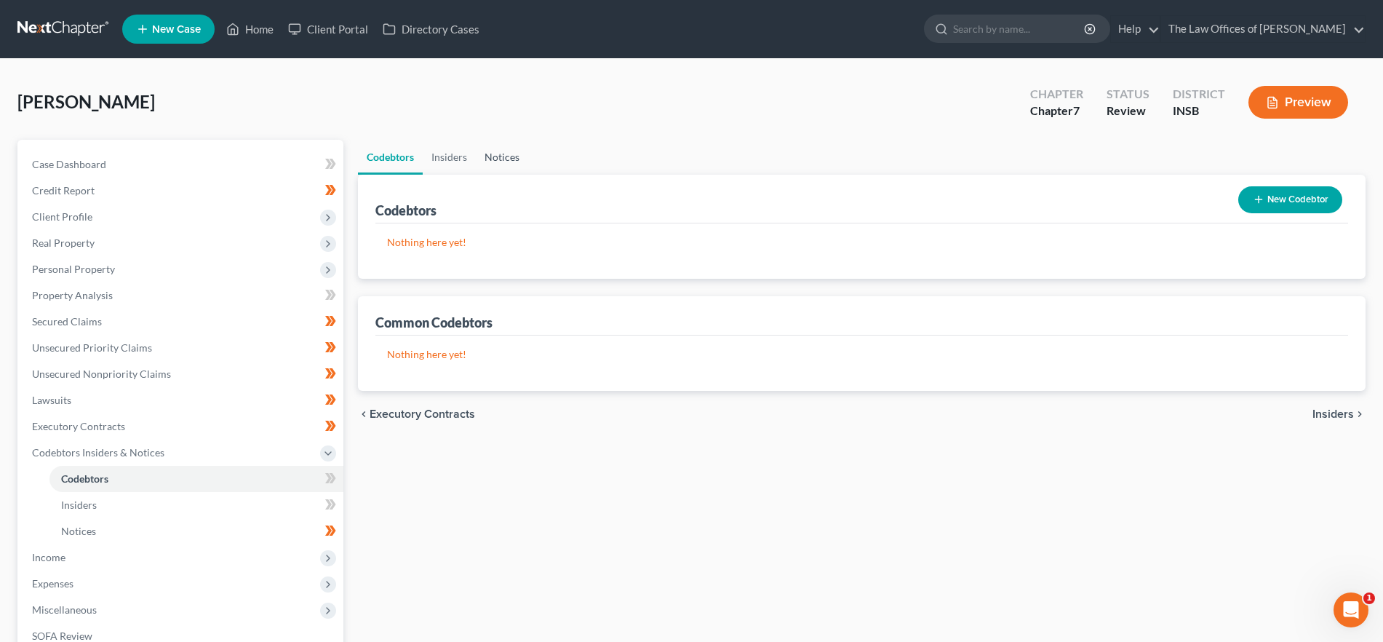
drag, startPoint x: 503, startPoint y: 154, endPoint x: 512, endPoint y: 159, distance: 10.1
click at [503, 155] on link "Notices" at bounding box center [502, 157] width 52 height 35
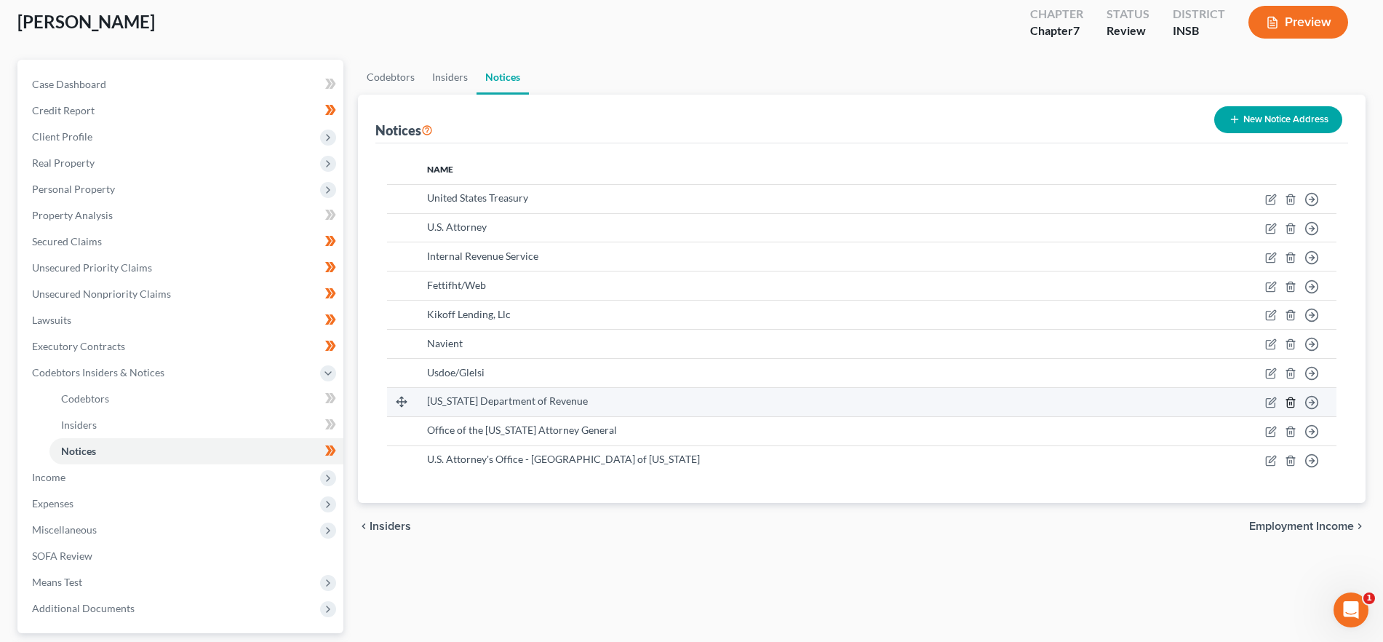
scroll to position [106, 0]
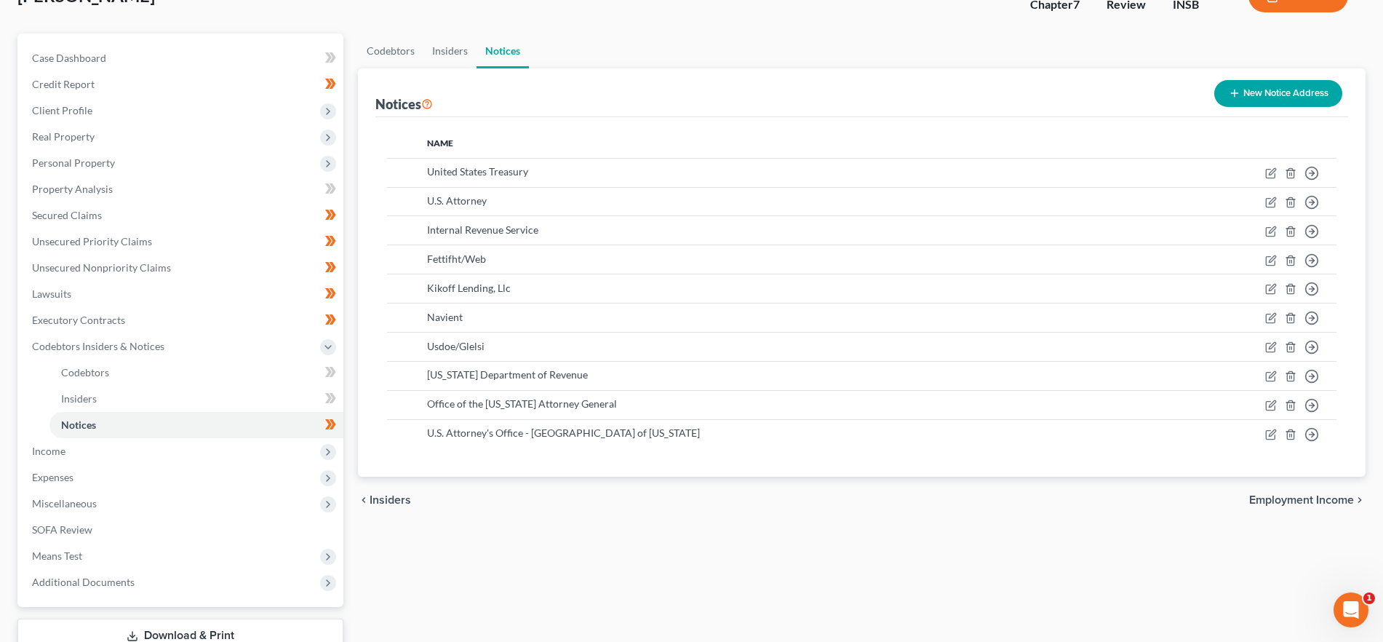
click at [1341, 498] on span "Employment Income" at bounding box center [1301, 500] width 105 height 12
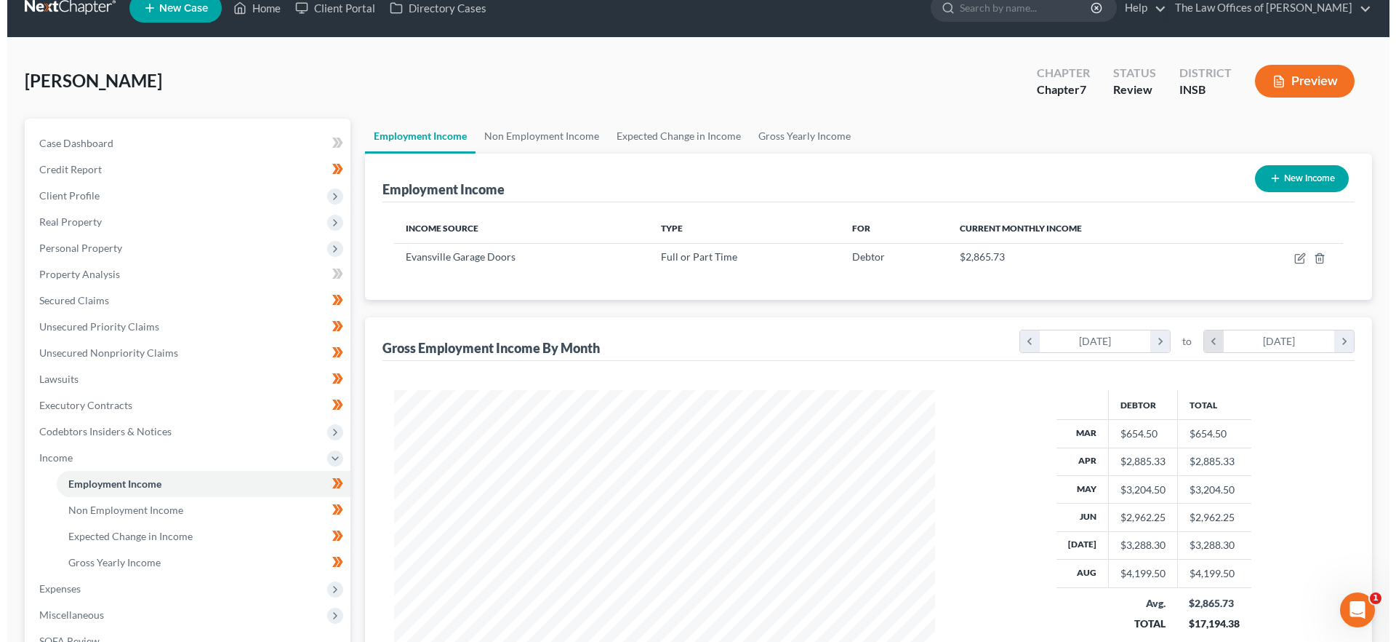
scroll to position [17, 0]
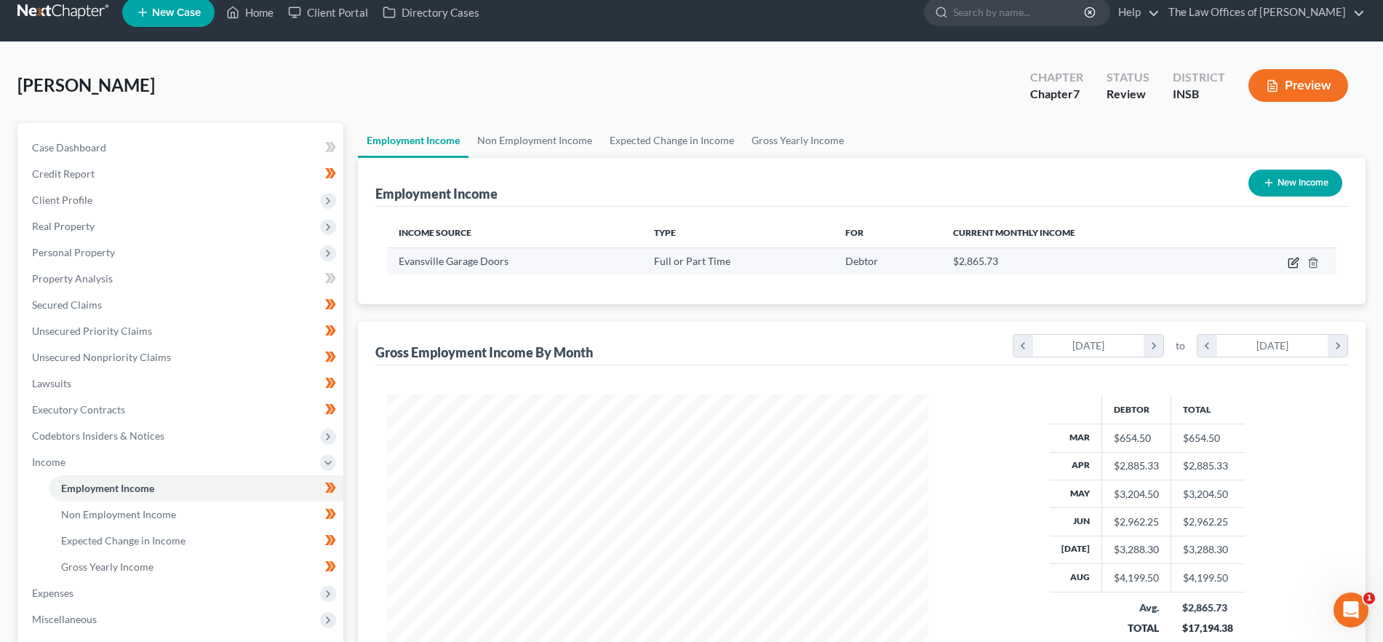
click at [1289, 260] on icon "button" at bounding box center [1292, 263] width 9 height 9
select select "0"
select select "15"
select select "3"
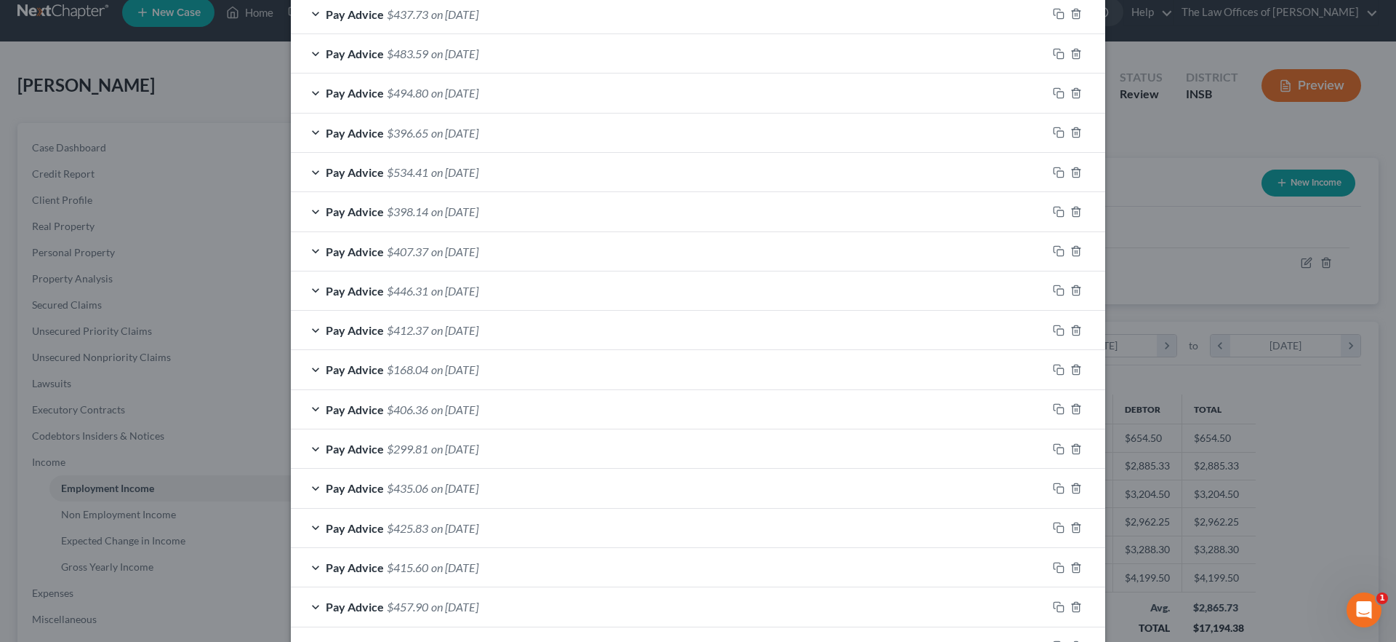
scroll to position [671, 0]
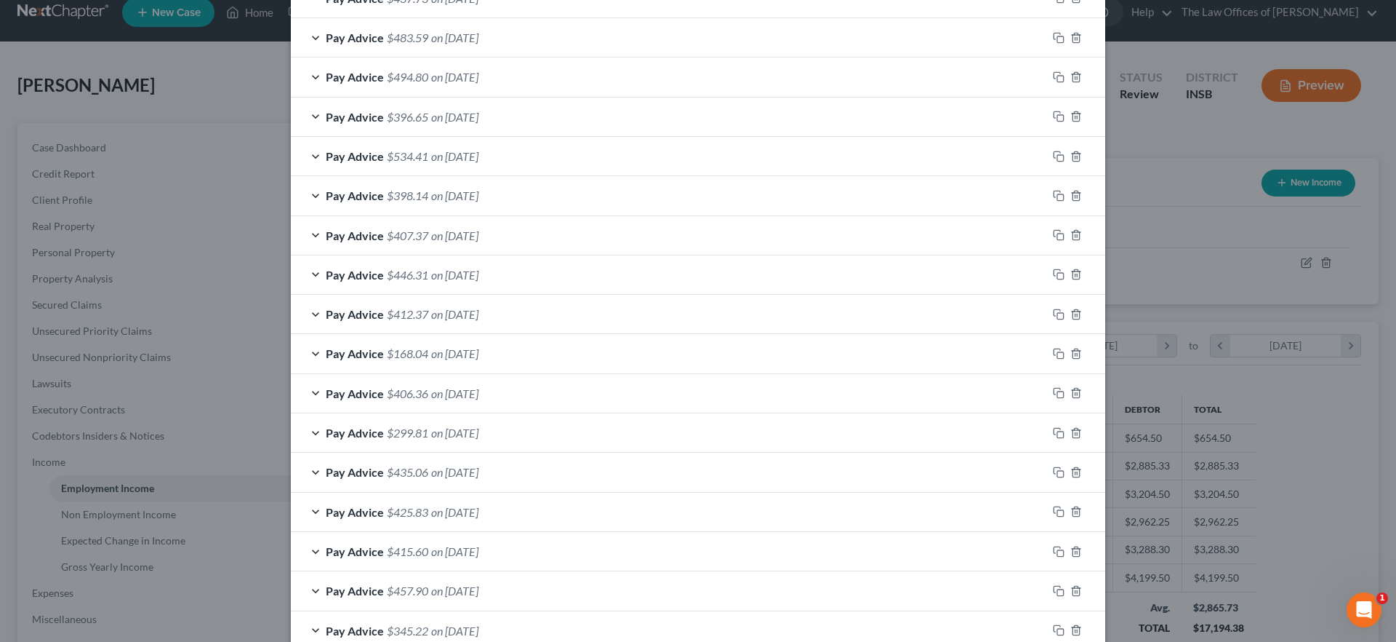
drag, startPoint x: 420, startPoint y: 470, endPoint x: 398, endPoint y: 535, distance: 69.2
click at [420, 470] on span "$435.06" at bounding box center [407, 472] width 41 height 14
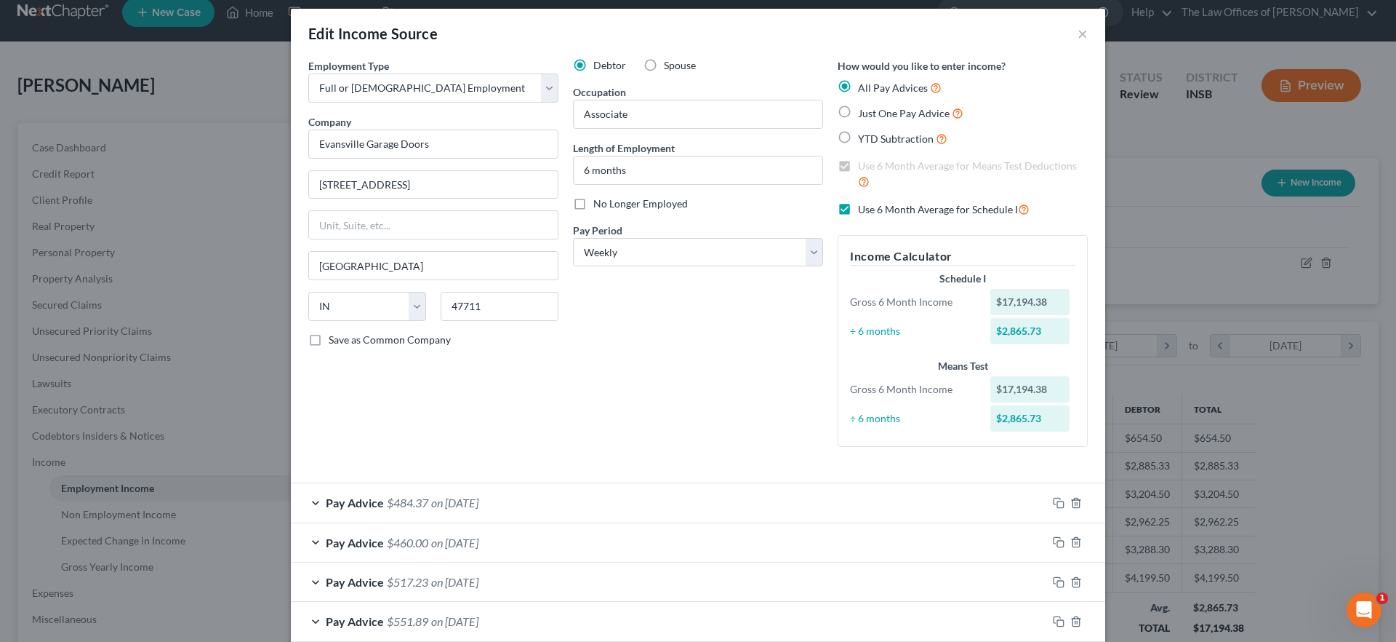
scroll to position [0, 0]
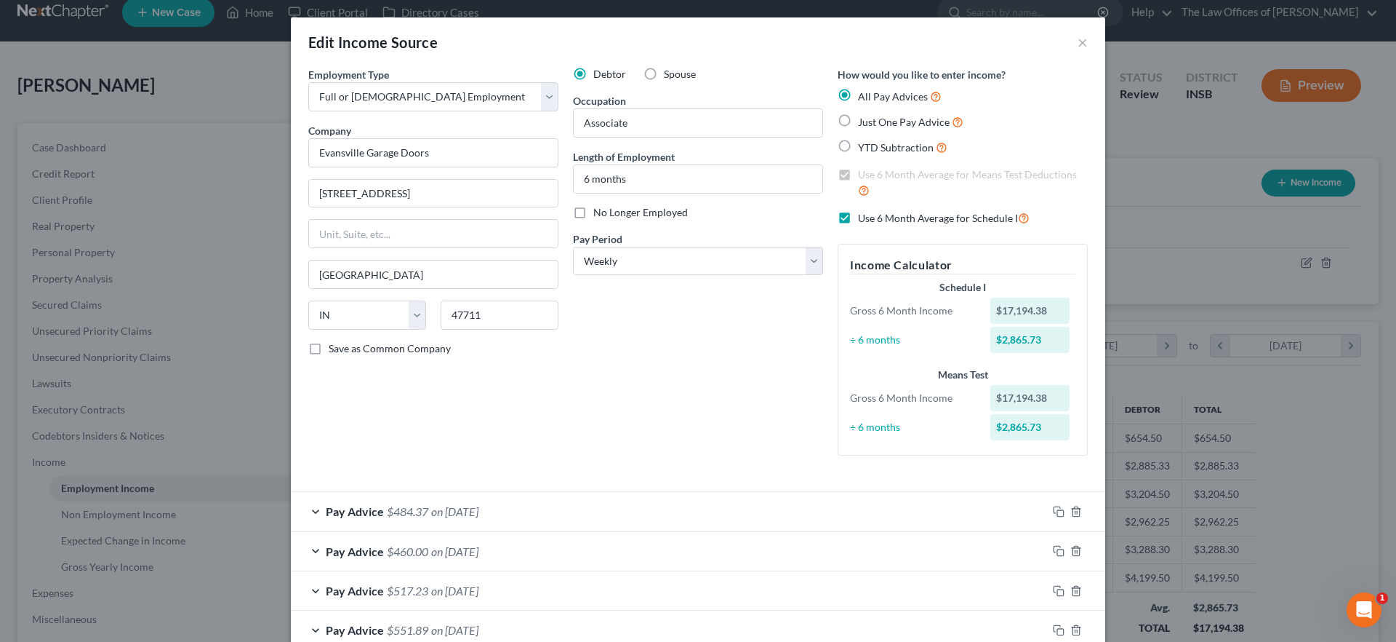
click at [858, 214] on label "Use 6 Month Average for Schedule I" at bounding box center [944, 217] width 172 height 17
click at [864, 214] on input "Use 6 Month Average for Schedule I" at bounding box center [868, 213] width 9 height 9
checkbox input "false"
click at [858, 174] on label "Use 6 Month Average for Means Test Deductions" at bounding box center [973, 182] width 230 height 31
click at [864, 174] on input "Use 6 Month Average for Means Test Deductions" at bounding box center [868, 171] width 9 height 9
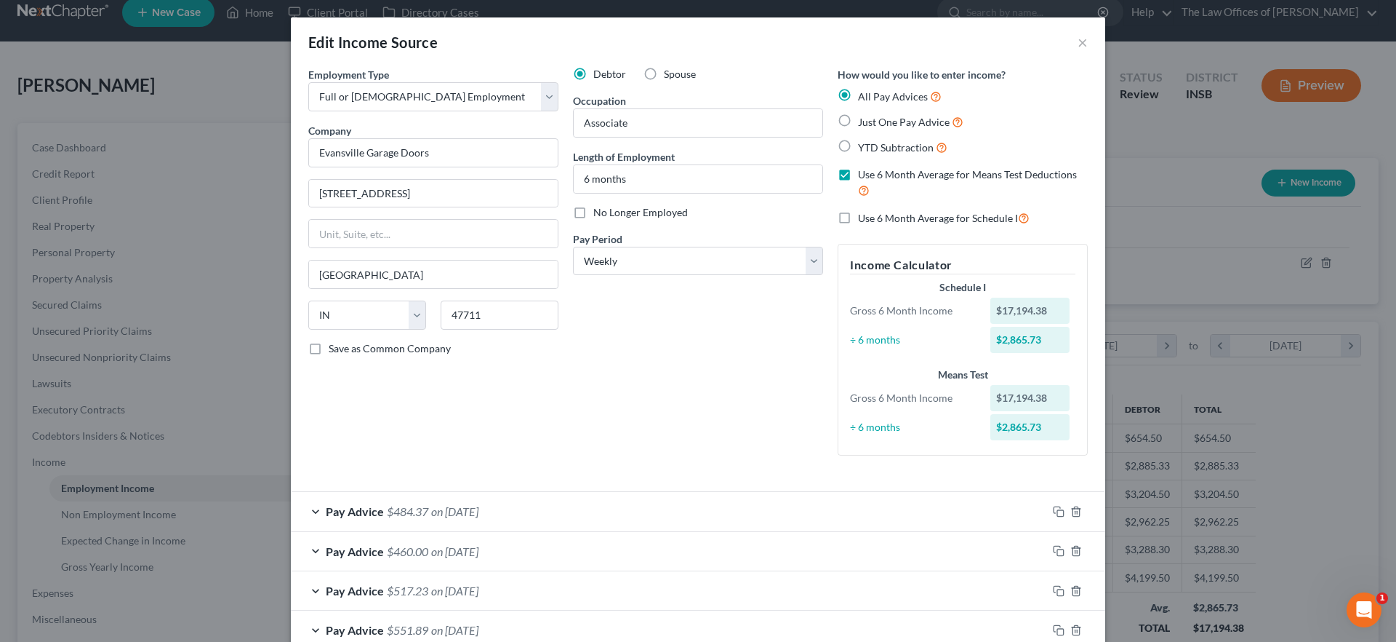
checkbox input "false"
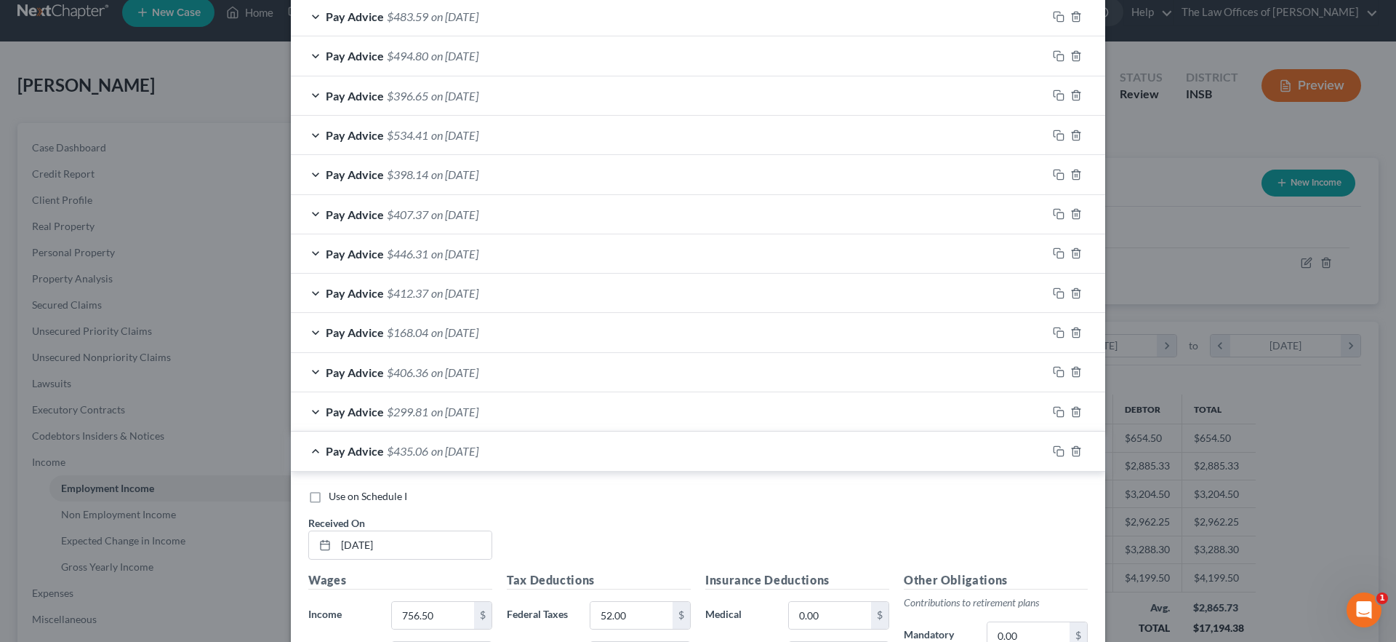
scroll to position [698, 0]
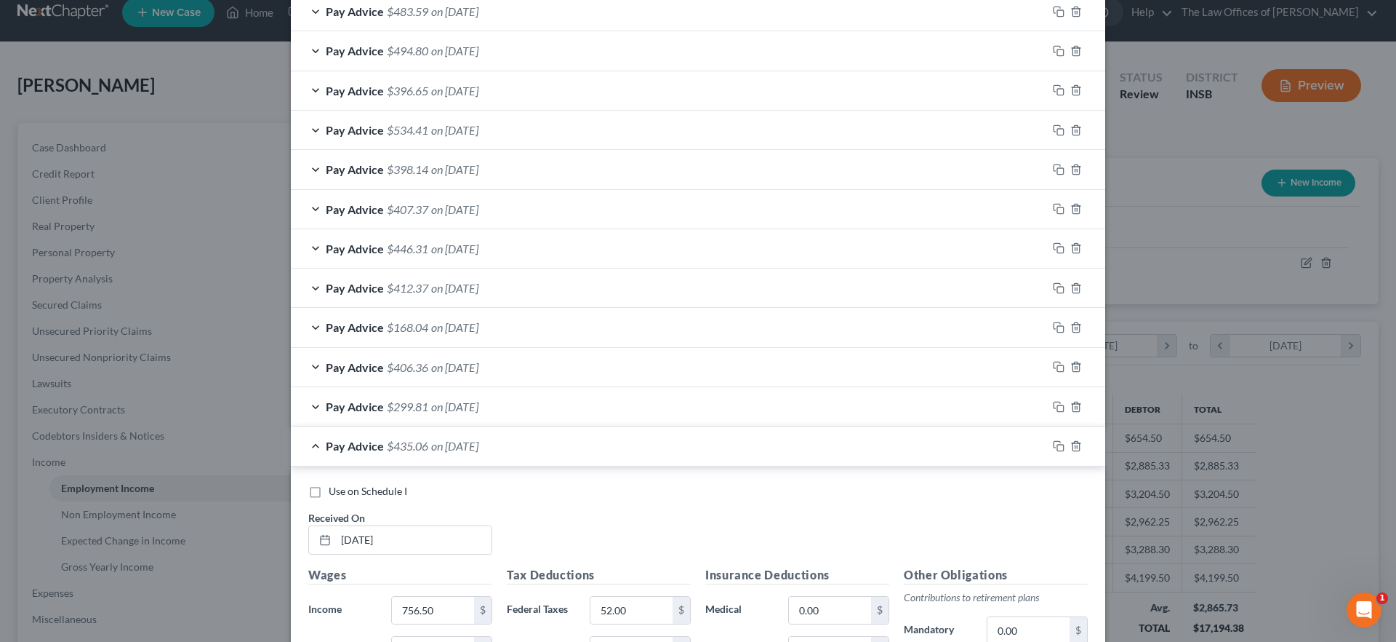
click at [329, 486] on label "Use on Schedule I" at bounding box center [368, 491] width 79 height 15
click at [335, 486] on input "Use on Schedule I" at bounding box center [339, 488] width 9 height 9
checkbox input "true"
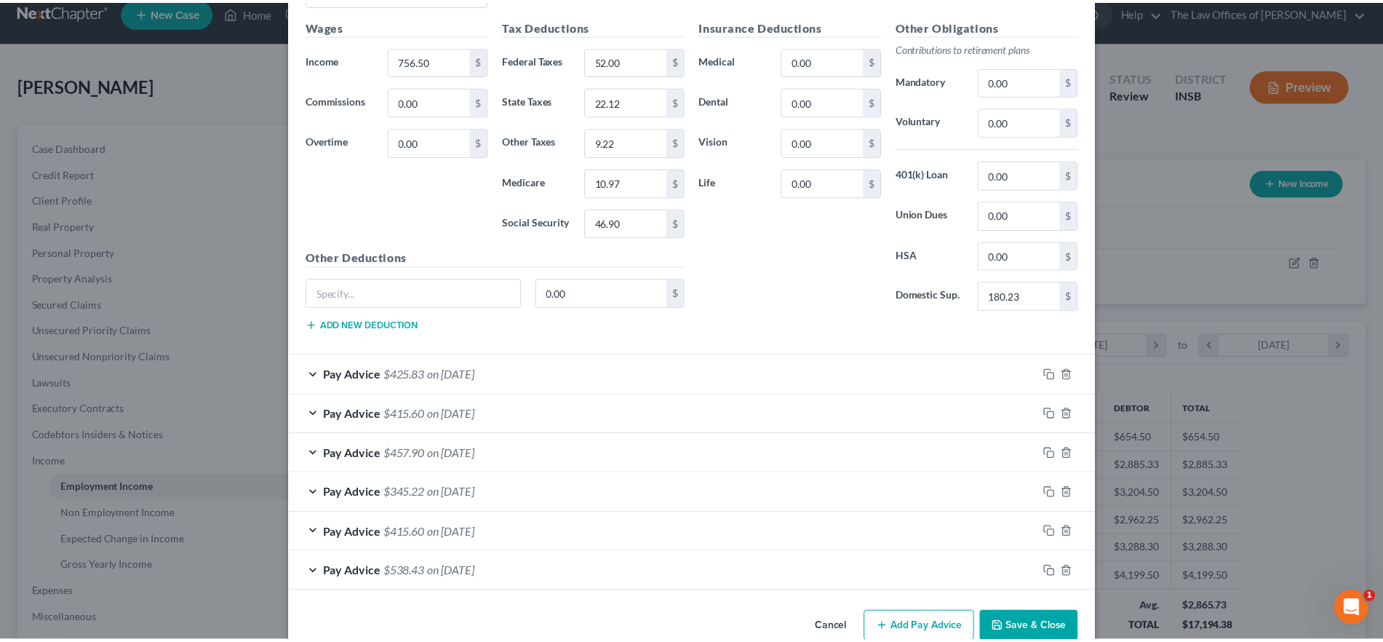
scroll to position [1277, 0]
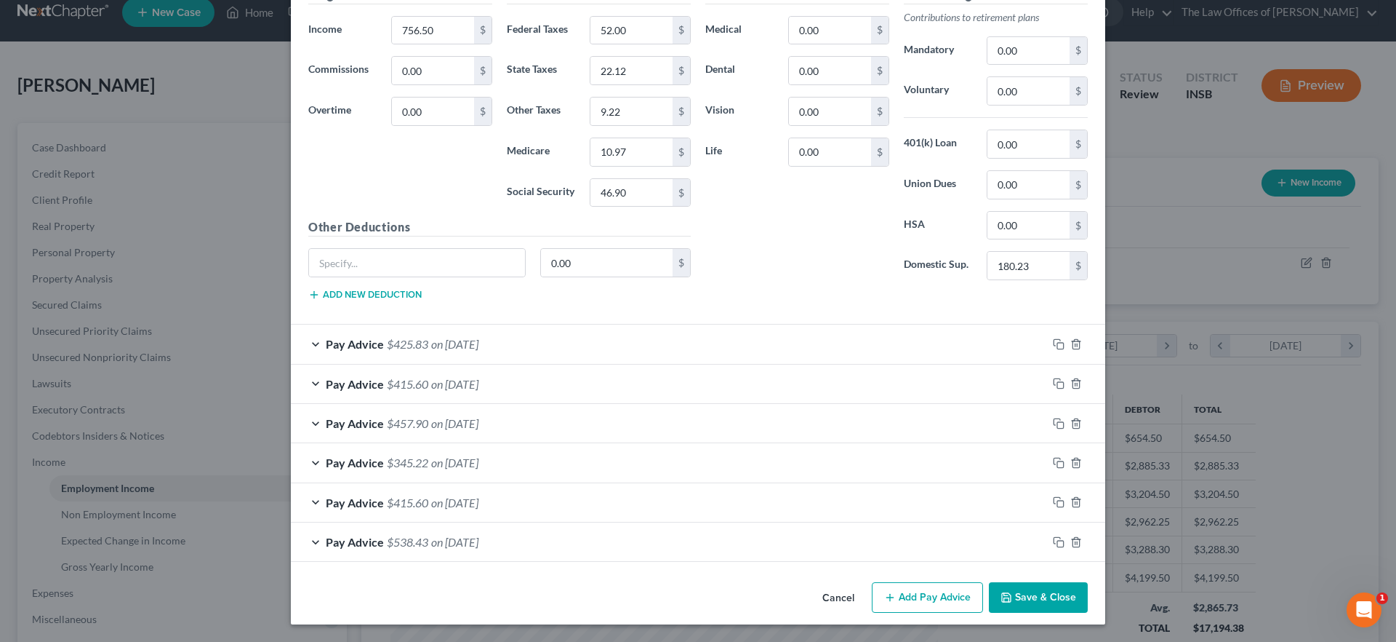
click at [1029, 599] on button "Save & Close" at bounding box center [1038, 597] width 99 height 31
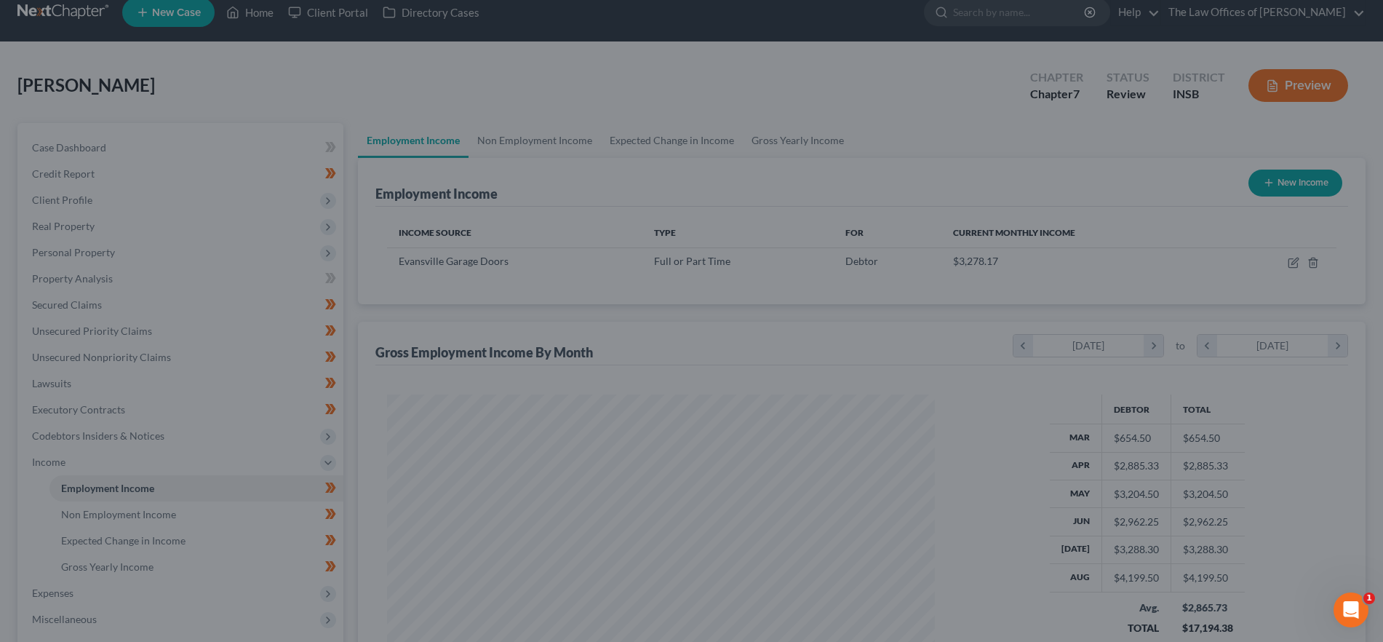
scroll to position [727068, 726769]
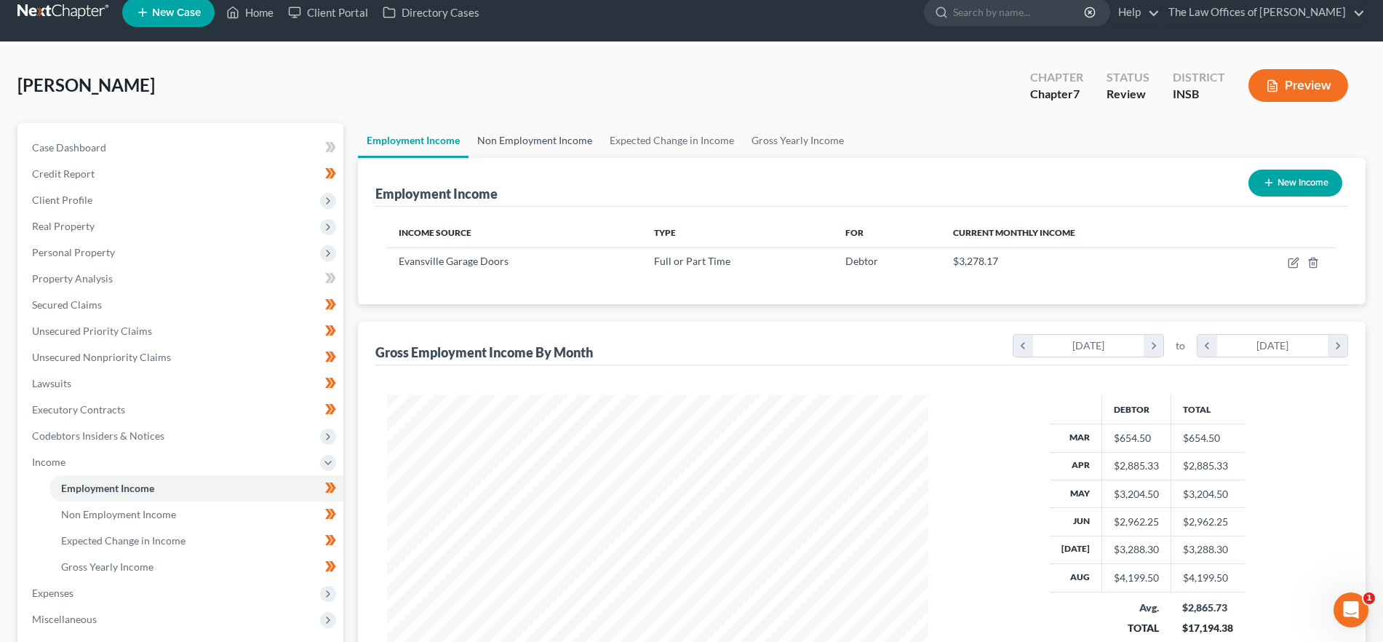
drag, startPoint x: 545, startPoint y: 138, endPoint x: 588, endPoint y: 140, distance: 43.0
click at [545, 138] on link "Non Employment Income" at bounding box center [534, 140] width 132 height 35
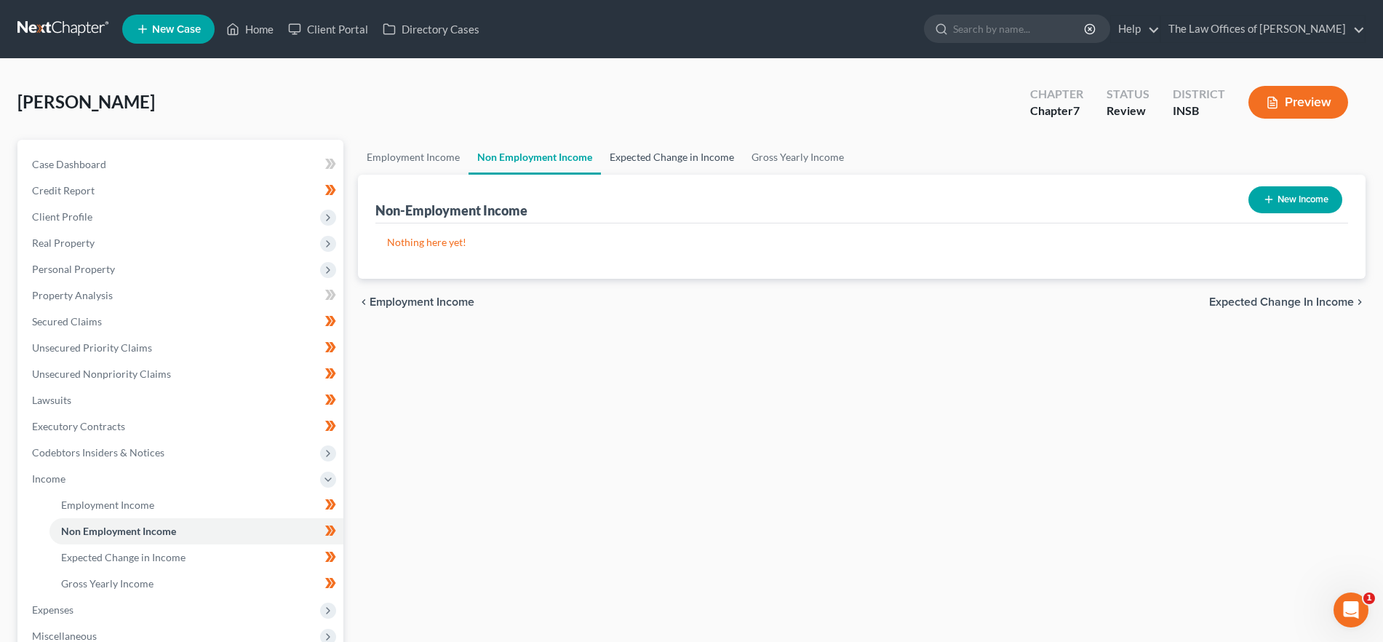
click at [634, 157] on link "Expected Change in Income" at bounding box center [672, 157] width 142 height 35
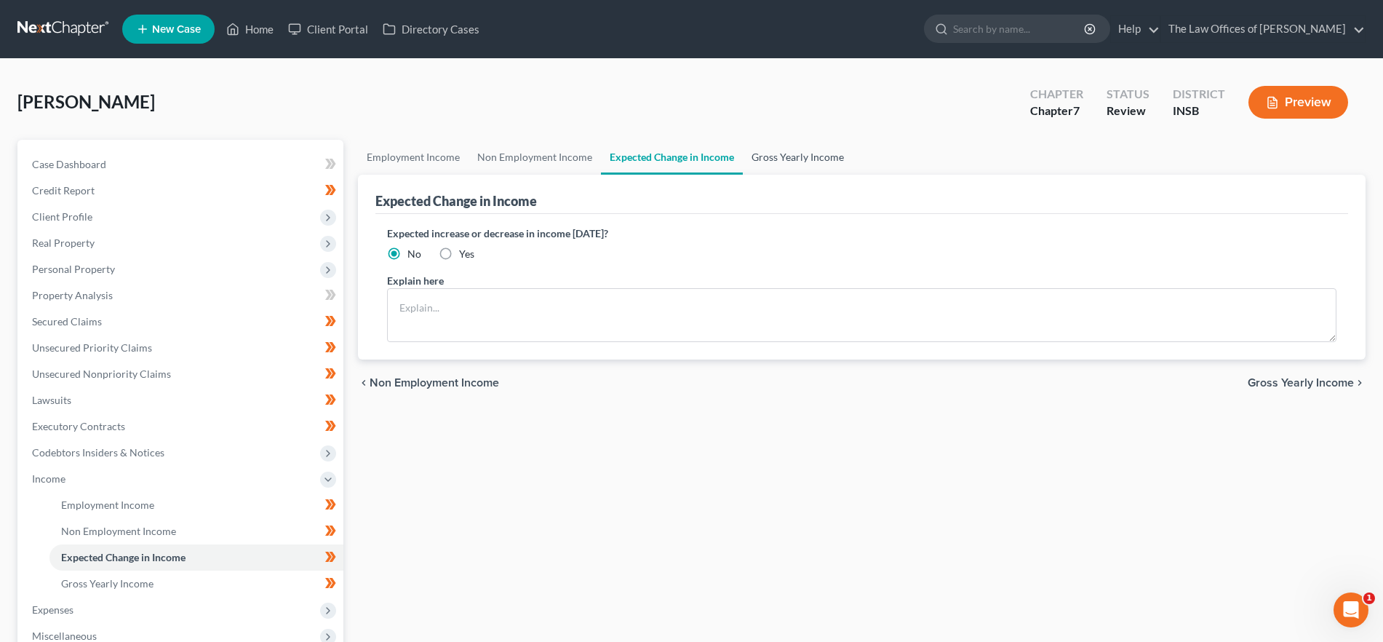
click at [767, 155] on link "Gross Yearly Income" at bounding box center [798, 157] width 110 height 35
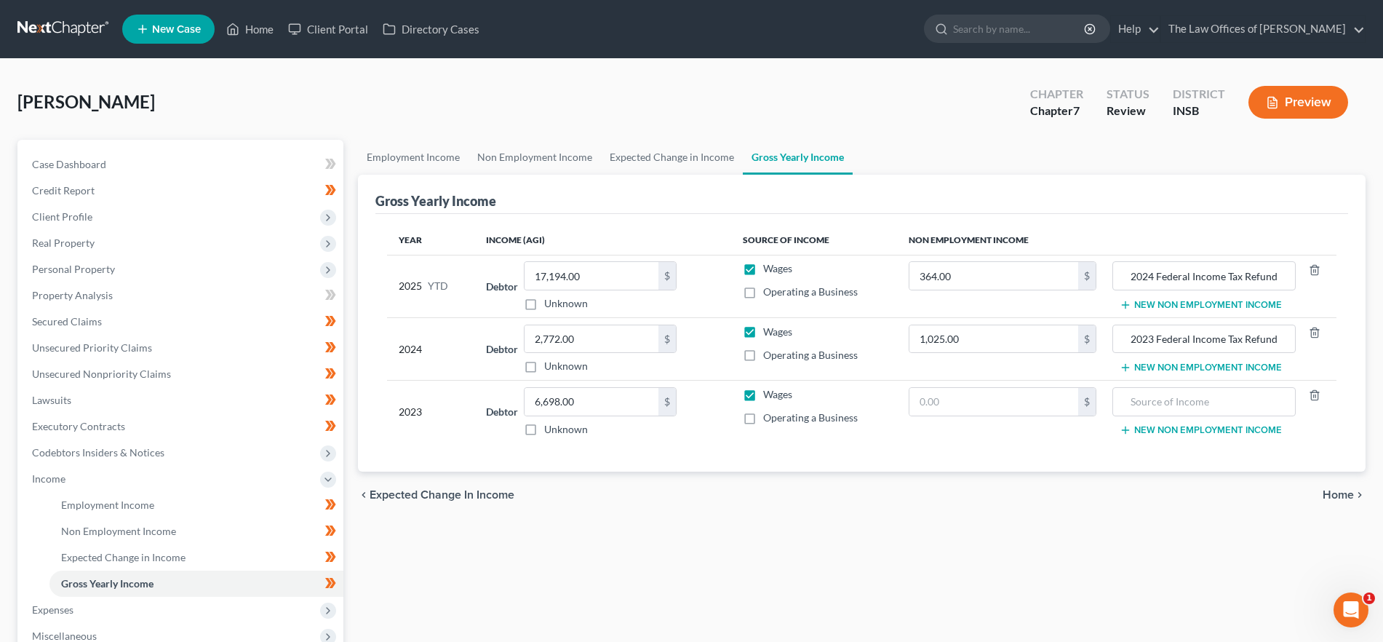
click at [1331, 494] on span "Home" at bounding box center [1337, 495] width 31 height 12
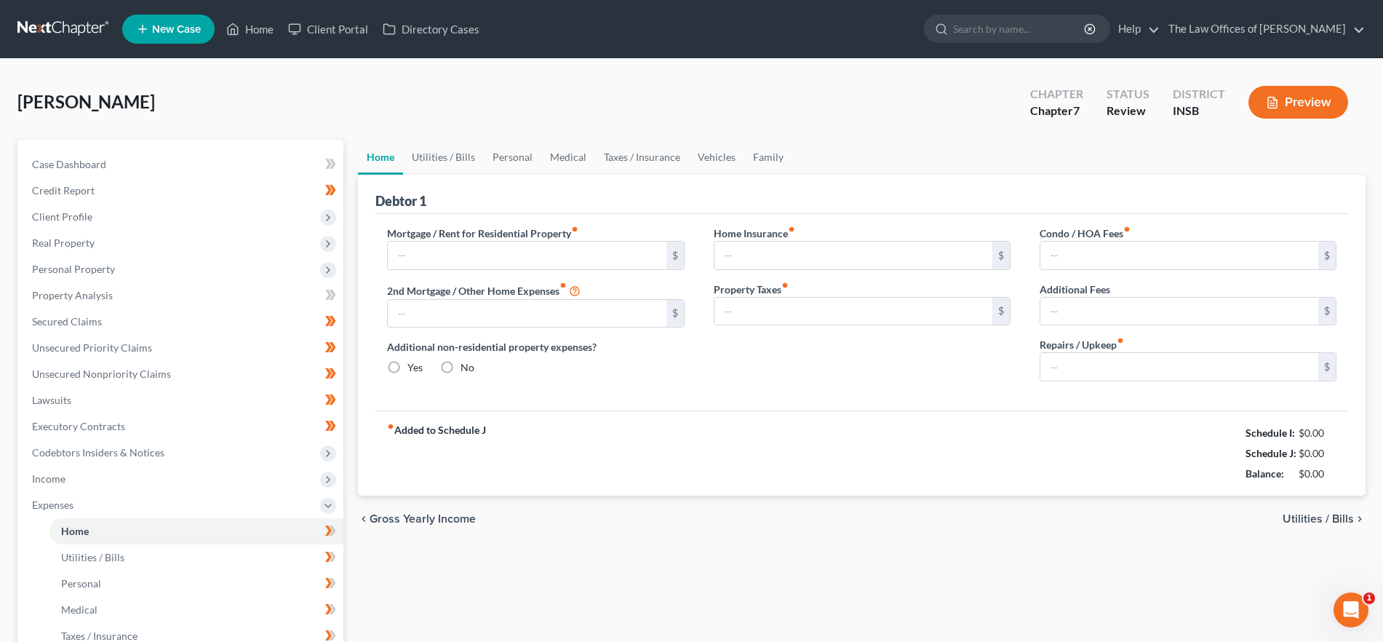
type input "600.00"
type input "0.00"
radio input "true"
type input "0.00"
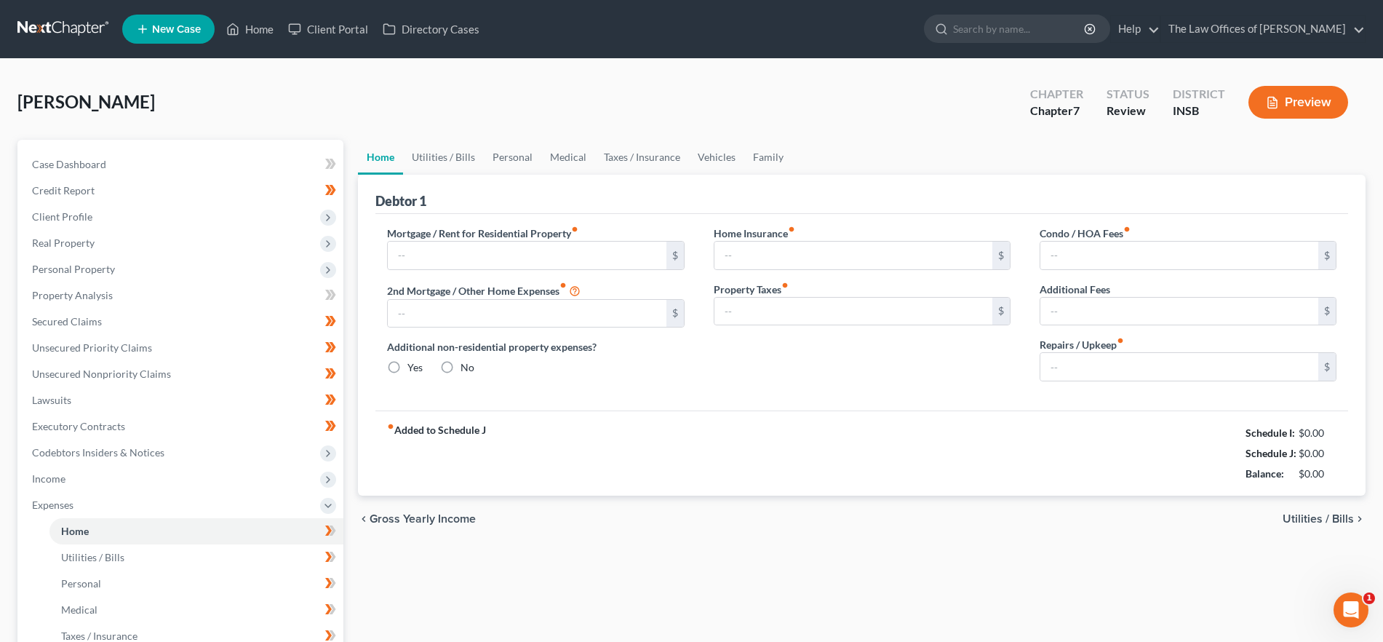
type input "0.00"
drag, startPoint x: 443, startPoint y: 156, endPoint x: 492, endPoint y: 167, distance: 50.6
click at [443, 156] on link "Utilities / Bills" at bounding box center [443, 157] width 81 height 35
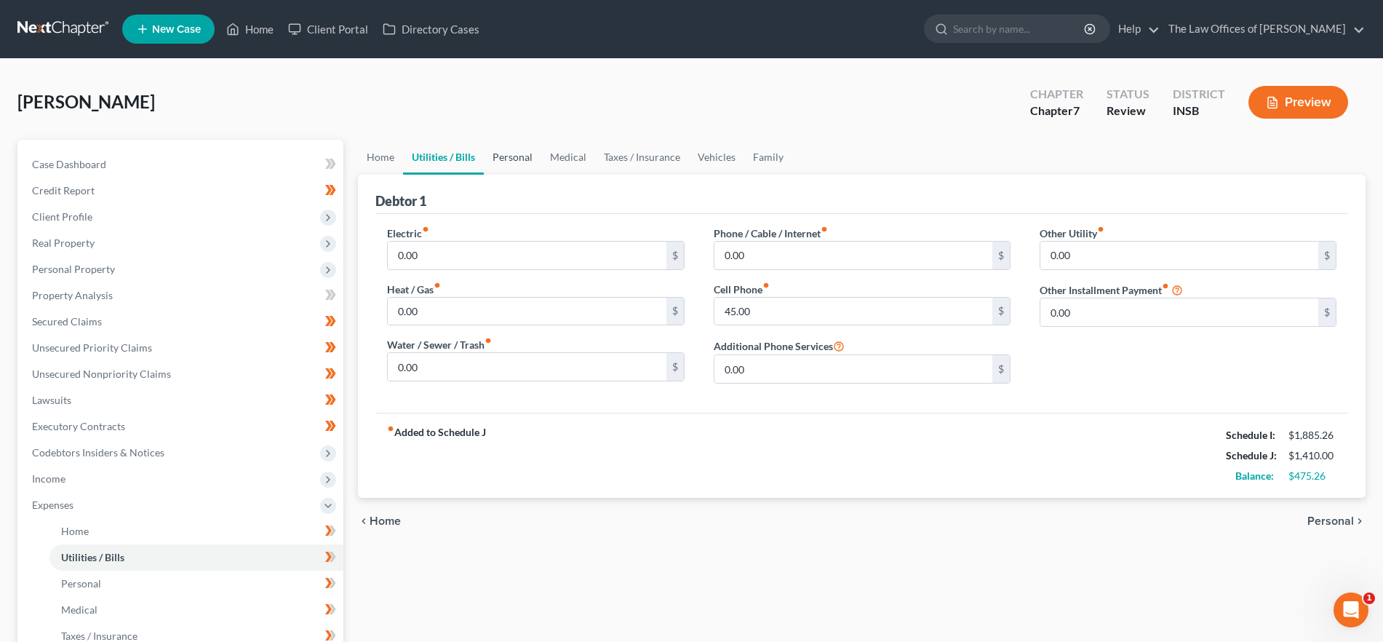
click at [511, 158] on link "Personal" at bounding box center [512, 157] width 57 height 35
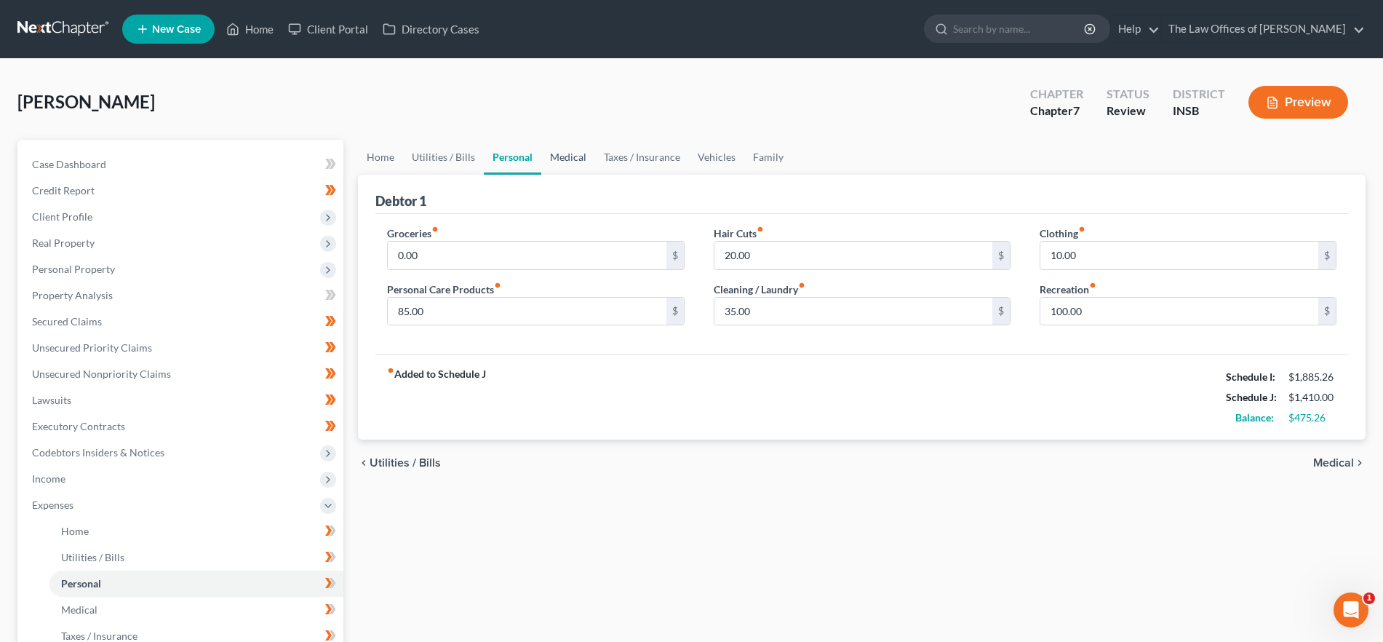
click at [568, 156] on link "Medical" at bounding box center [568, 157] width 54 height 35
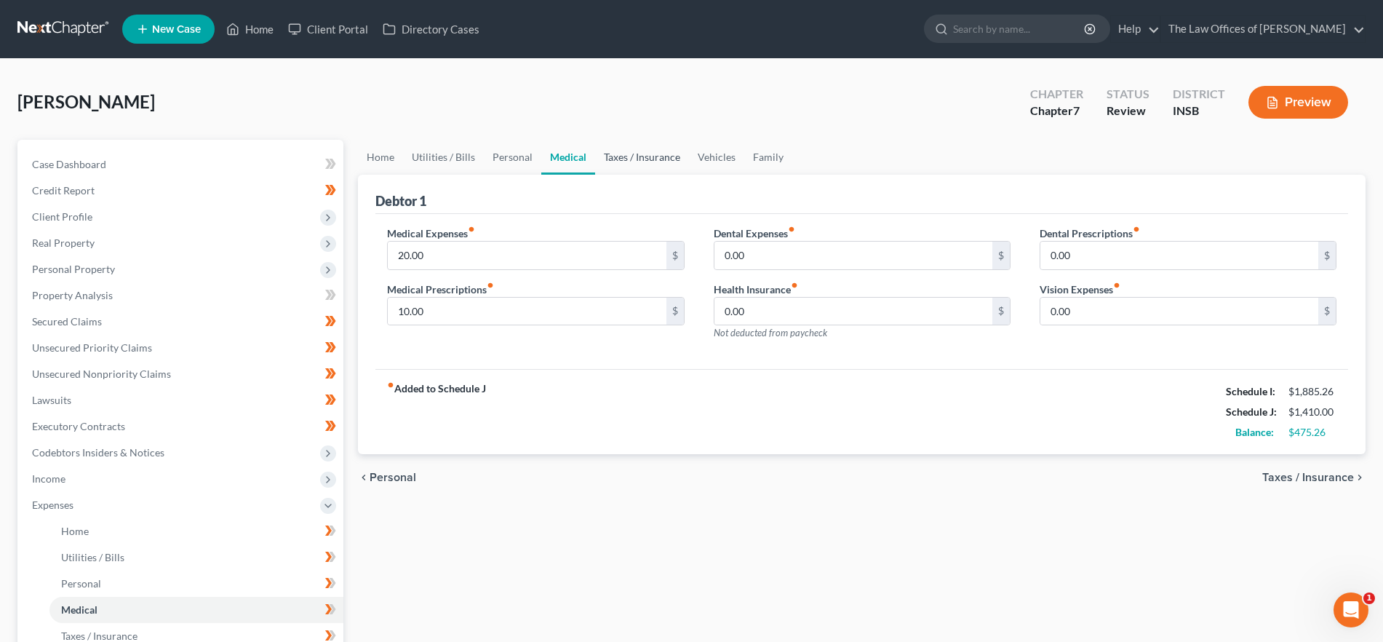
click at [623, 156] on link "Taxes / Insurance" at bounding box center [642, 157] width 94 height 35
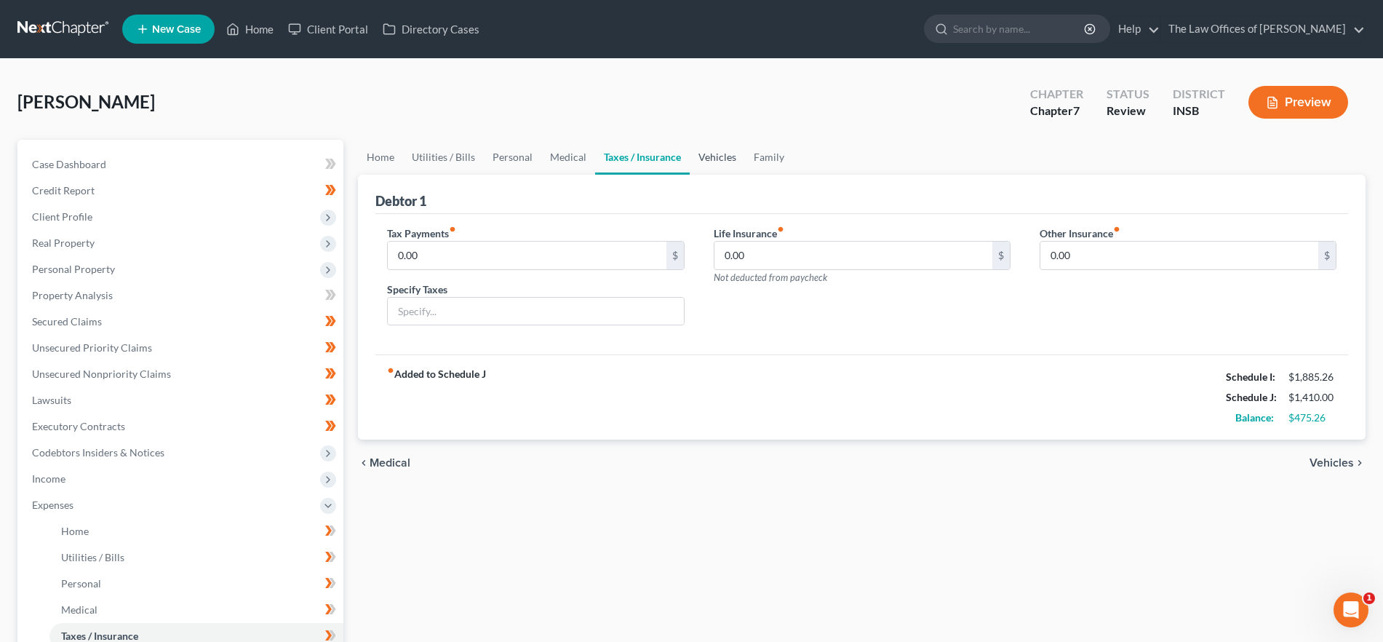
click at [698, 150] on link "Vehicles" at bounding box center [717, 157] width 55 height 35
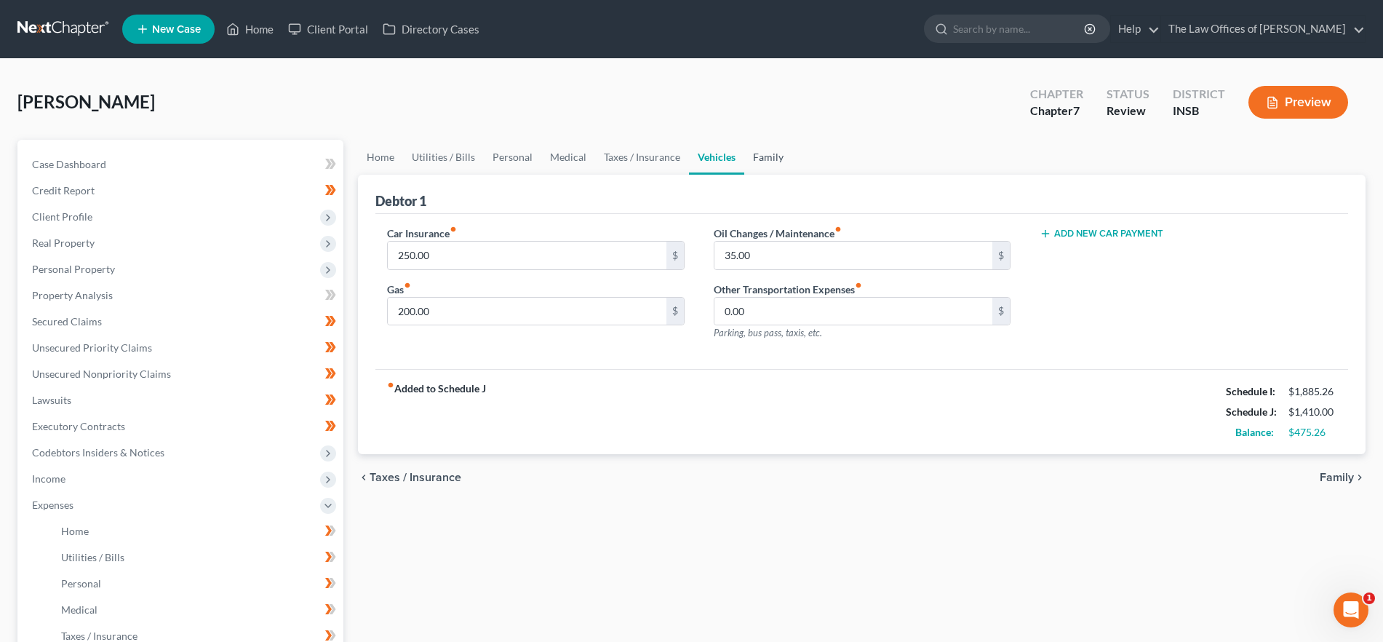
click at [750, 153] on link "Family" at bounding box center [768, 157] width 48 height 35
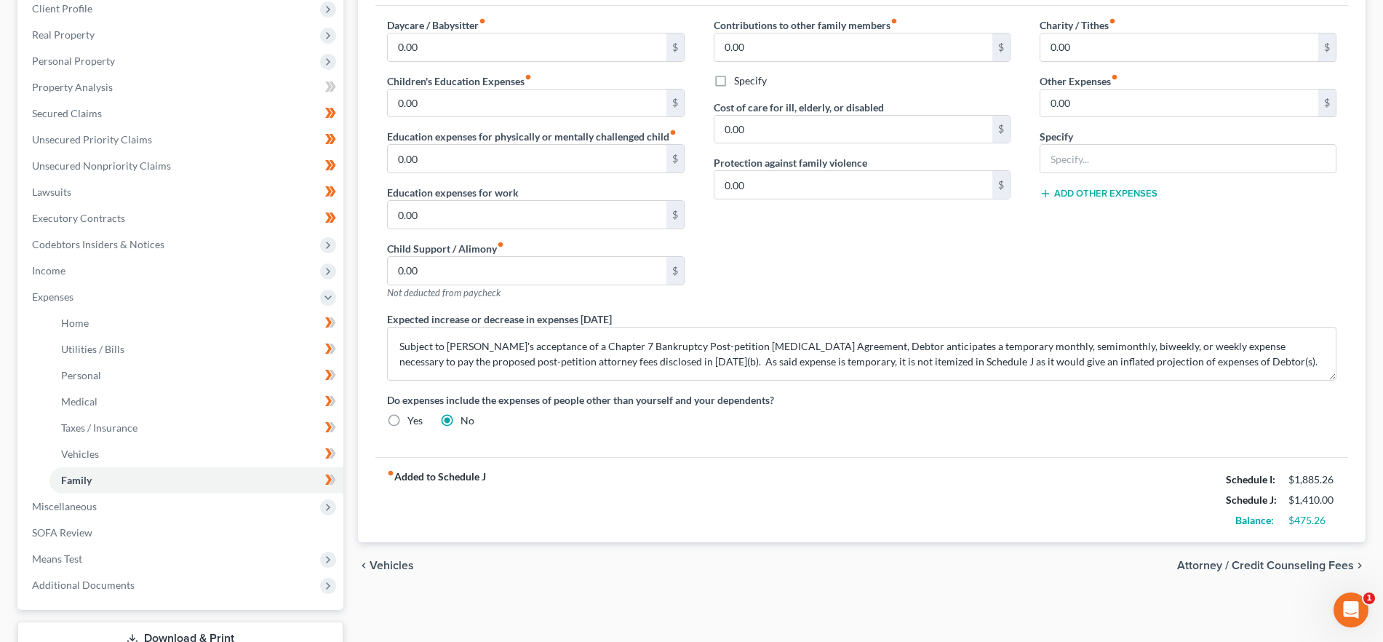
scroll to position [231, 0]
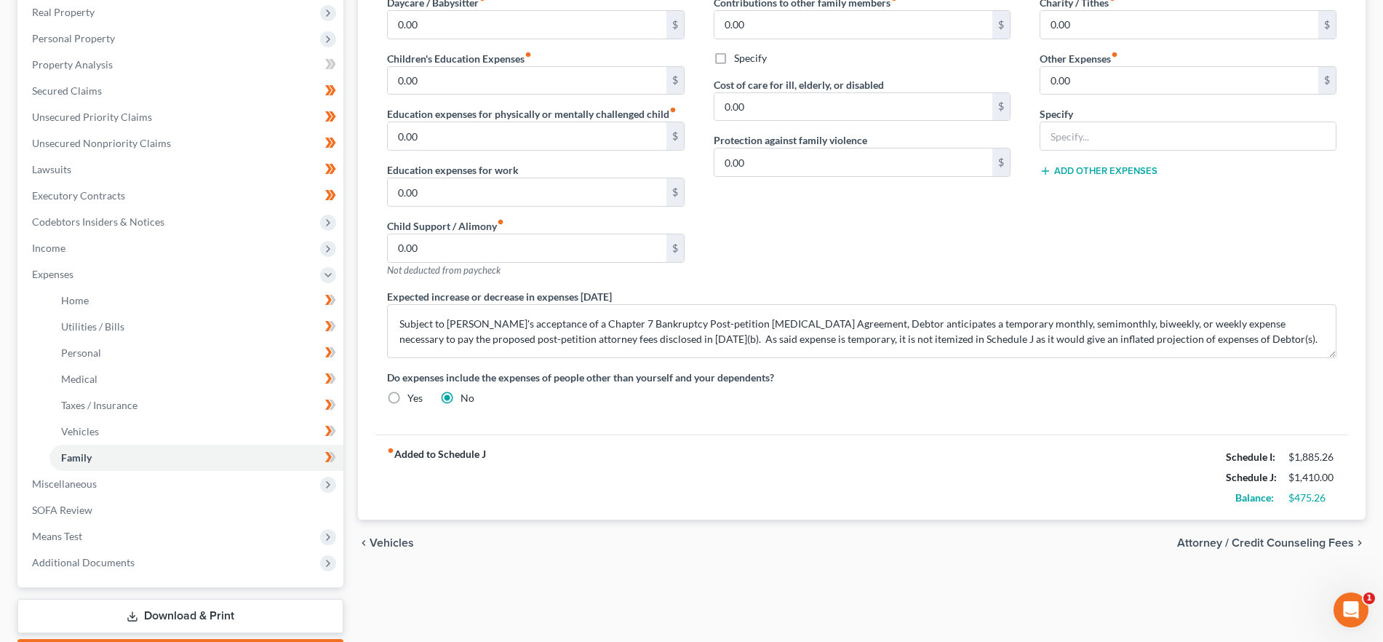
drag, startPoint x: 1283, startPoint y: 538, endPoint x: 1083, endPoint y: 487, distance: 206.4
click at [1283, 538] on span "Attorney / Credit Counseling Fees" at bounding box center [1265, 543] width 177 height 12
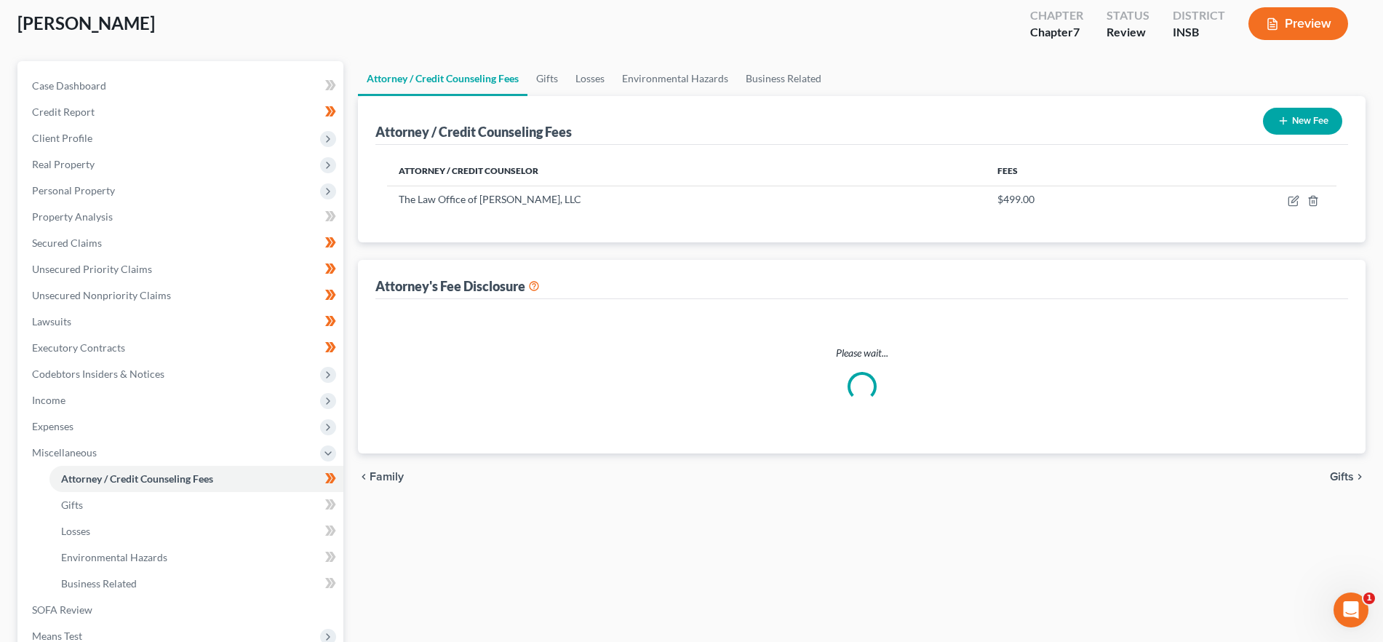
scroll to position [7, 0]
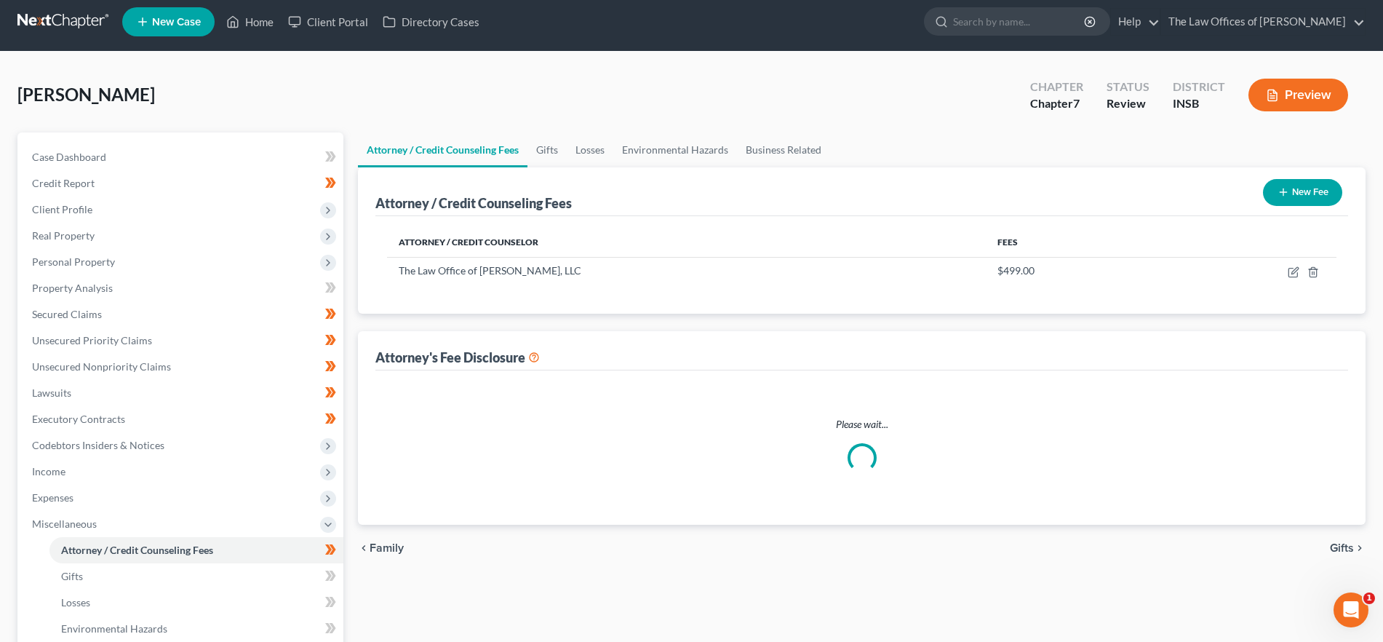
select select "18"
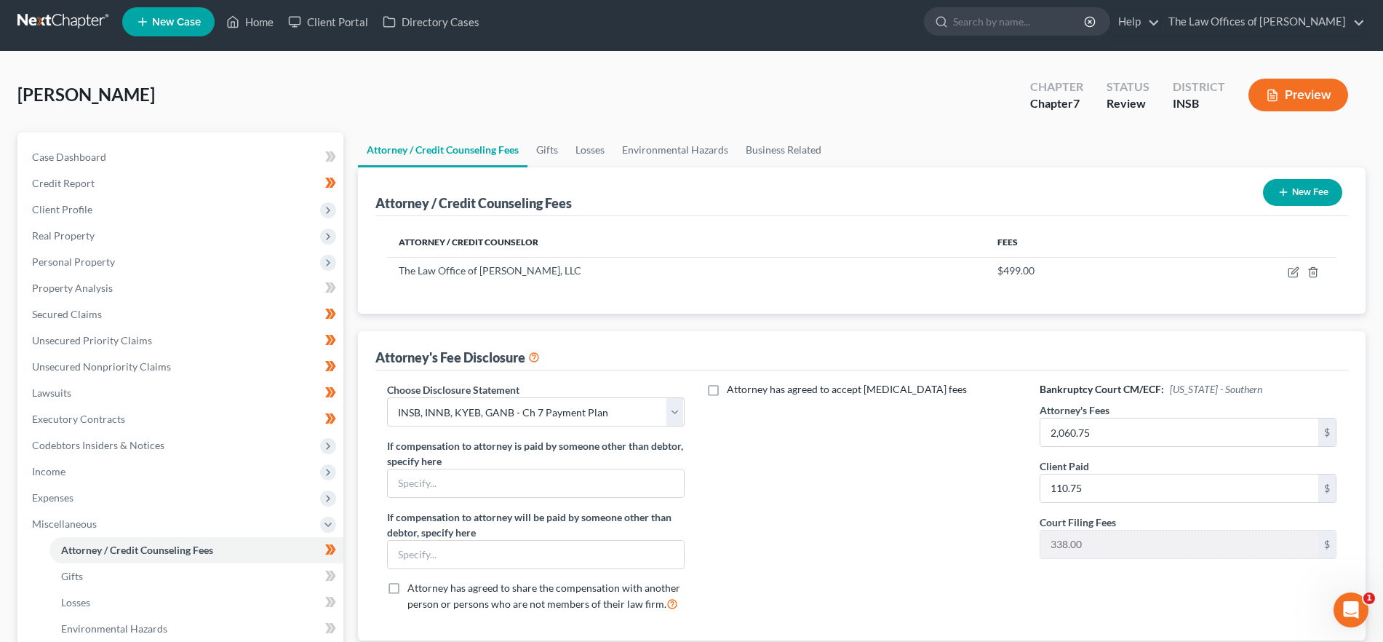
scroll to position [0, 0]
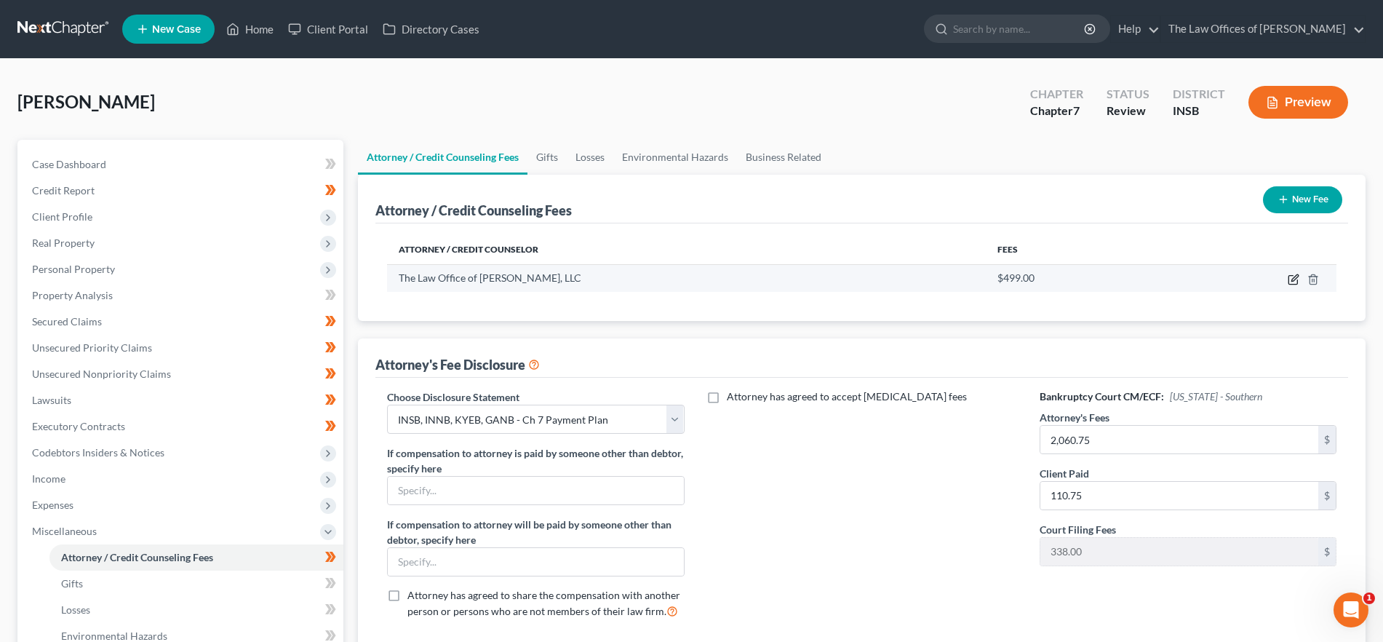
click at [1294, 276] on icon "button" at bounding box center [1294, 277] width 7 height 7
select select "15"
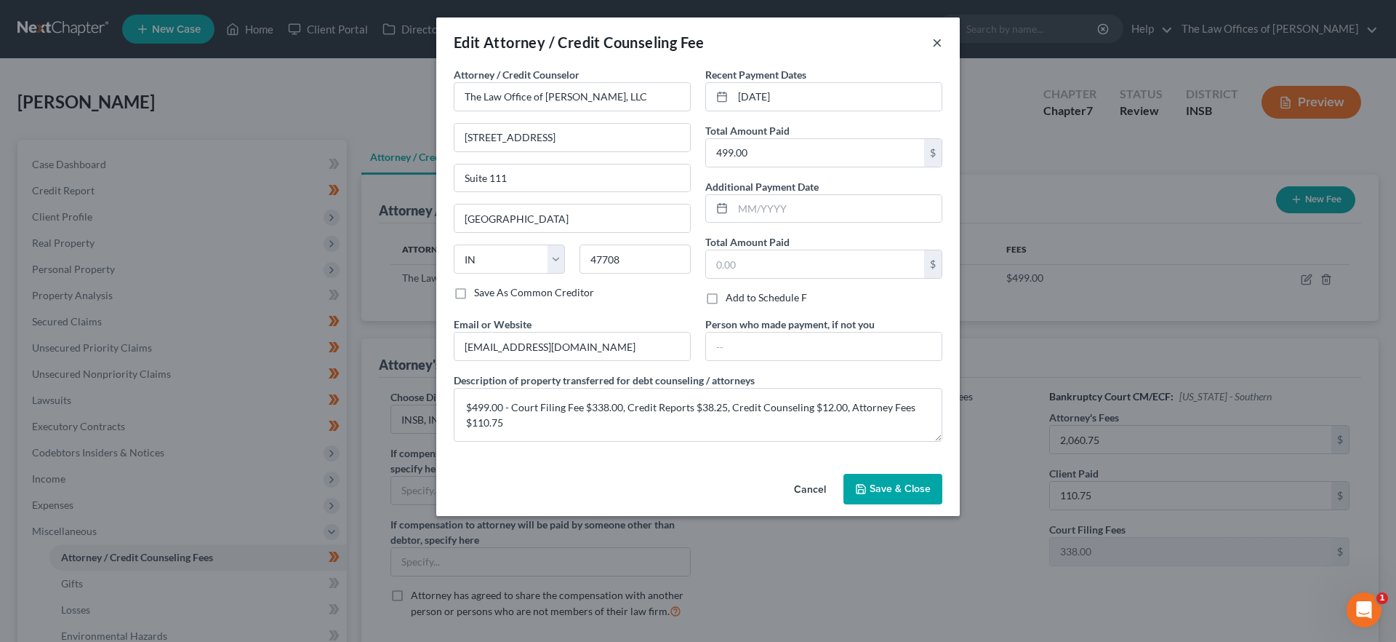
drag, startPoint x: 940, startPoint y: 41, endPoint x: 959, endPoint y: 55, distance: 22.8
click at [940, 41] on button "×" at bounding box center [937, 41] width 10 height 17
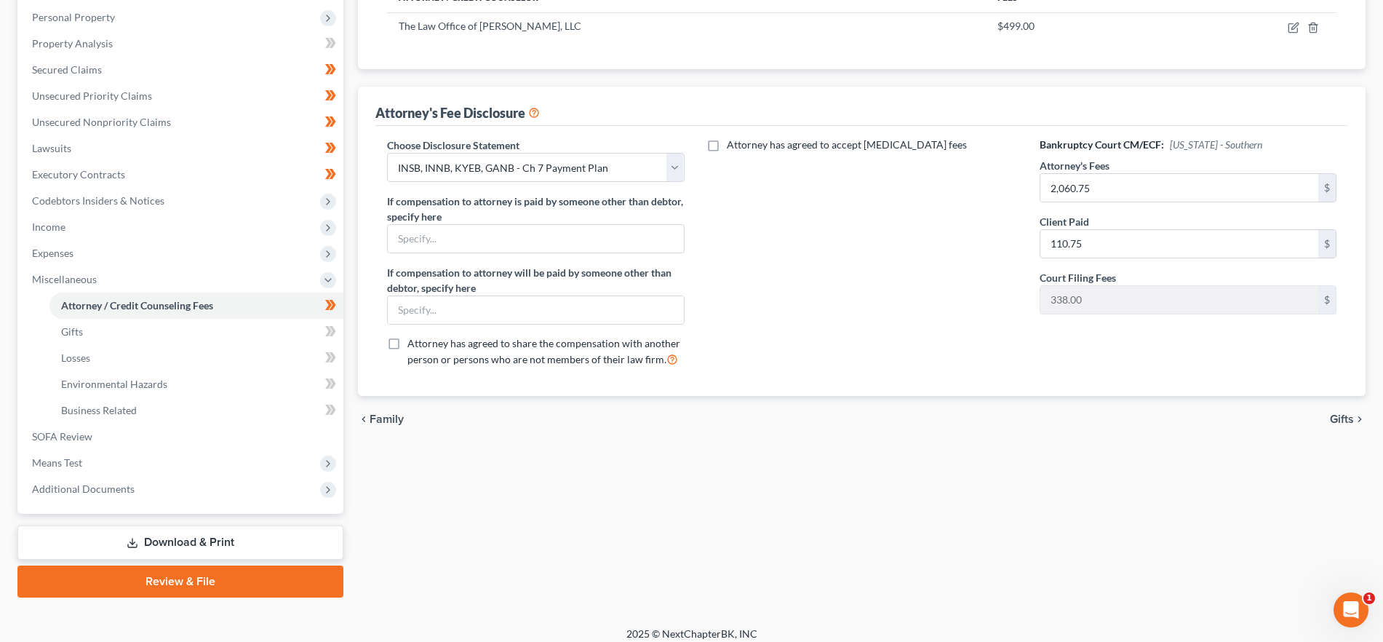
scroll to position [263, 0]
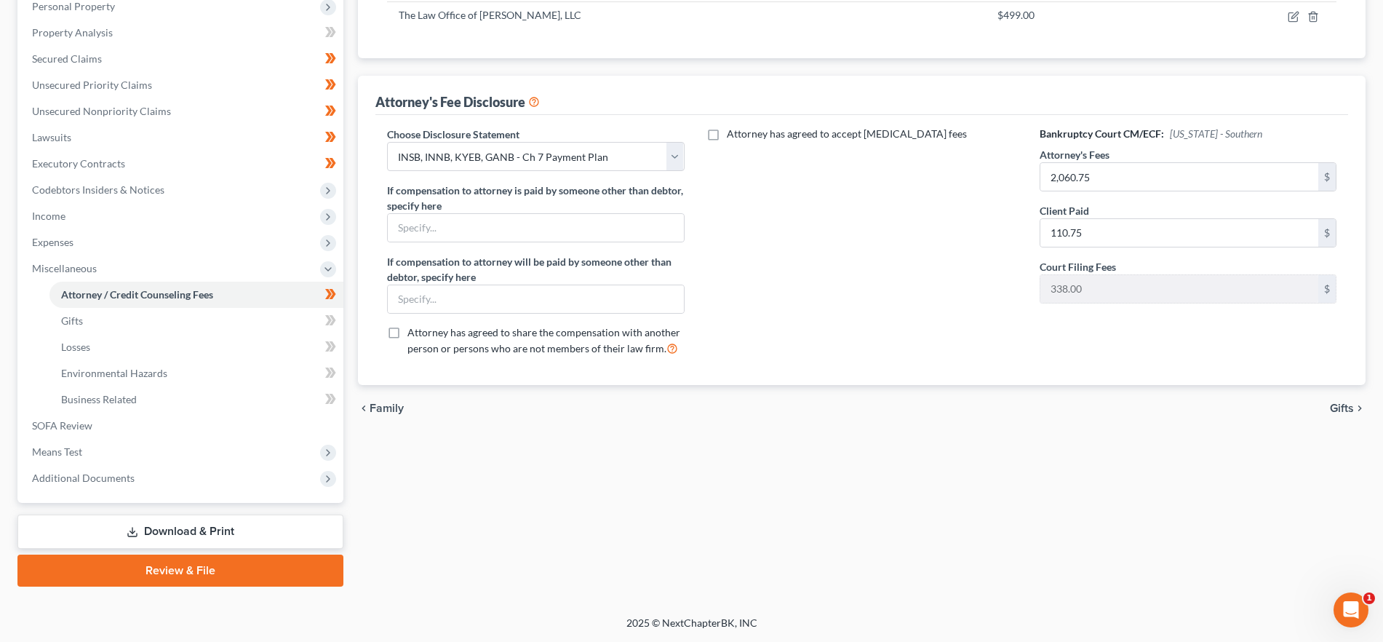
click at [1360, 407] on icon "chevron_right" at bounding box center [1360, 408] width 12 height 12
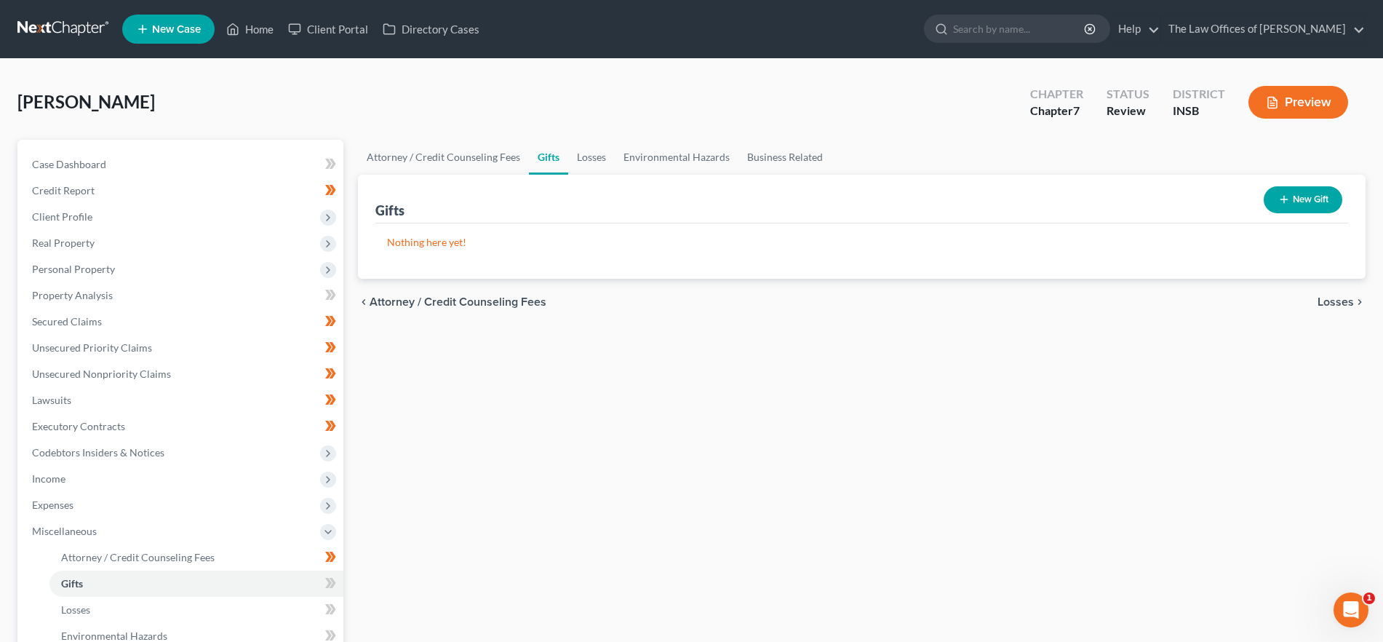
click at [1348, 301] on span "Losses" at bounding box center [1335, 302] width 36 height 12
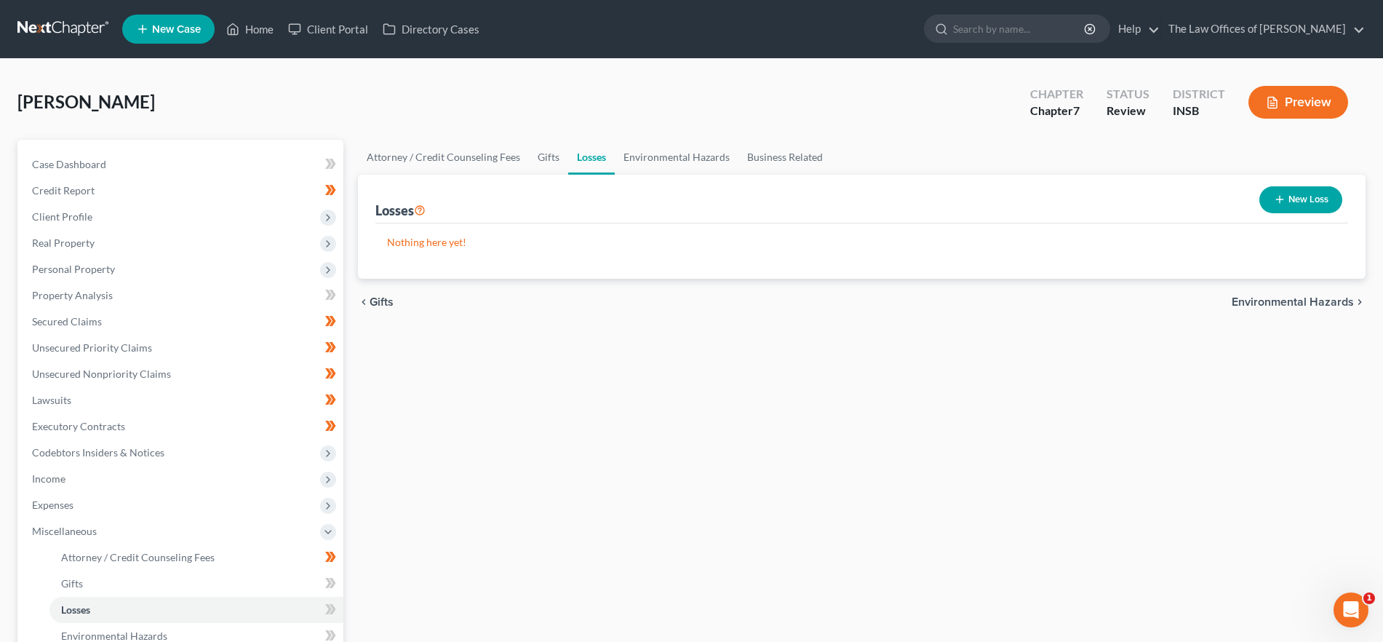
click at [1300, 302] on span "Environmental Hazards" at bounding box center [1292, 302] width 122 height 12
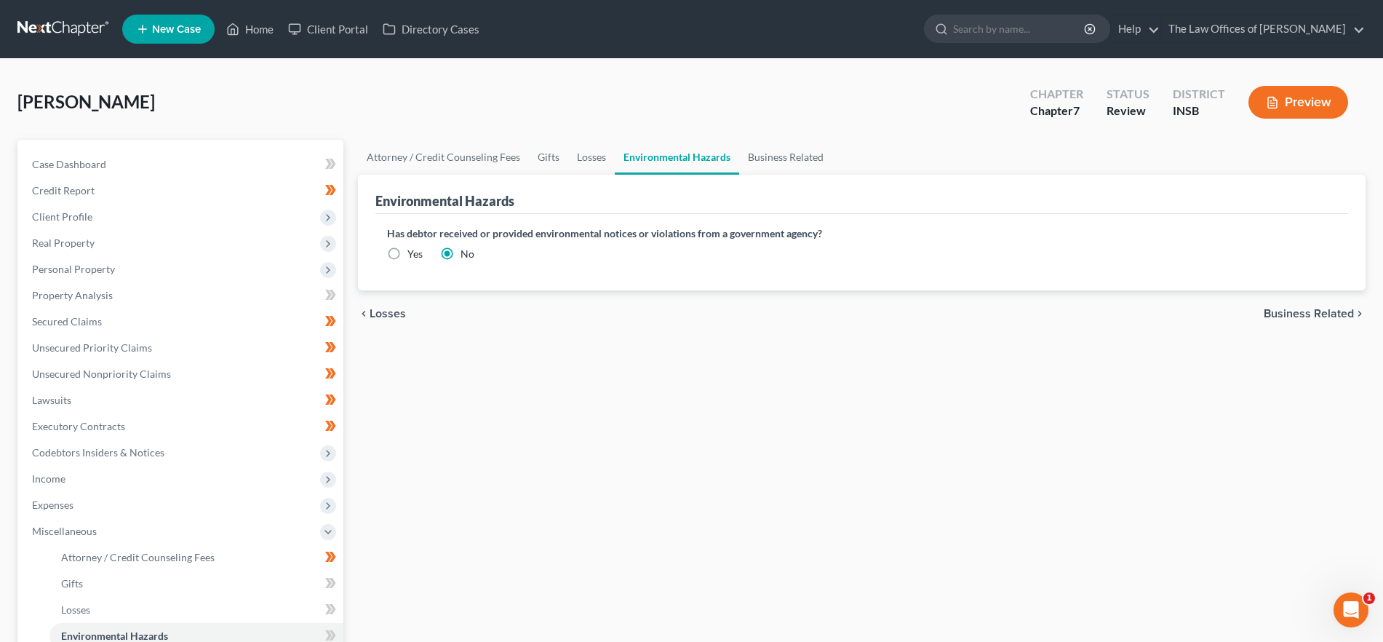
click at [1311, 308] on span "Business Related" at bounding box center [1308, 314] width 90 height 12
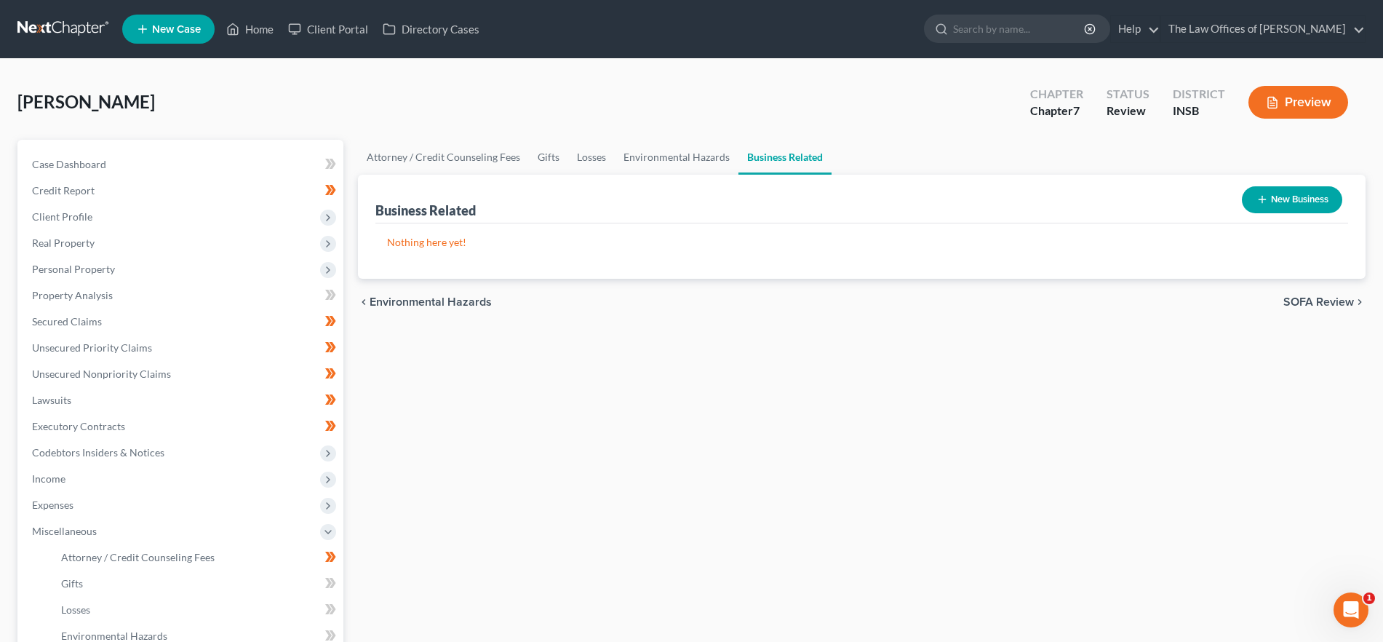
click at [1325, 300] on span "SOFA Review" at bounding box center [1318, 302] width 71 height 12
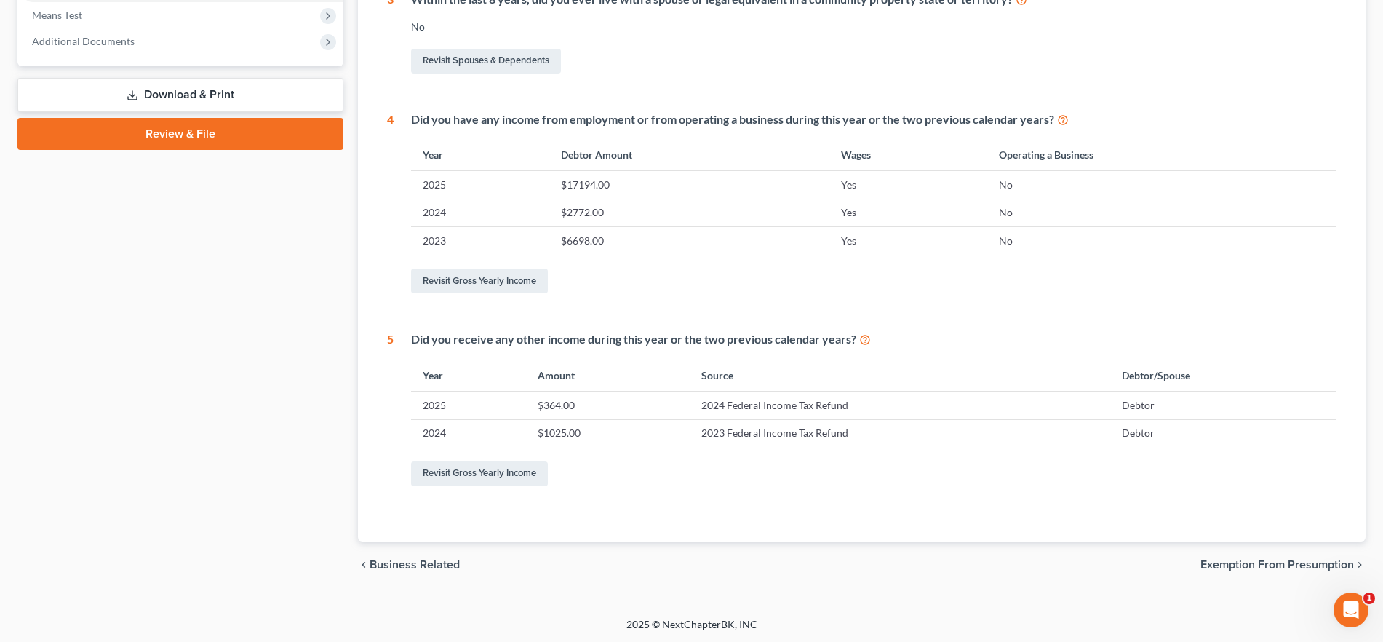
scroll to position [570, 0]
click at [1236, 563] on span "Exemption from Presumption" at bounding box center [1276, 563] width 153 height 12
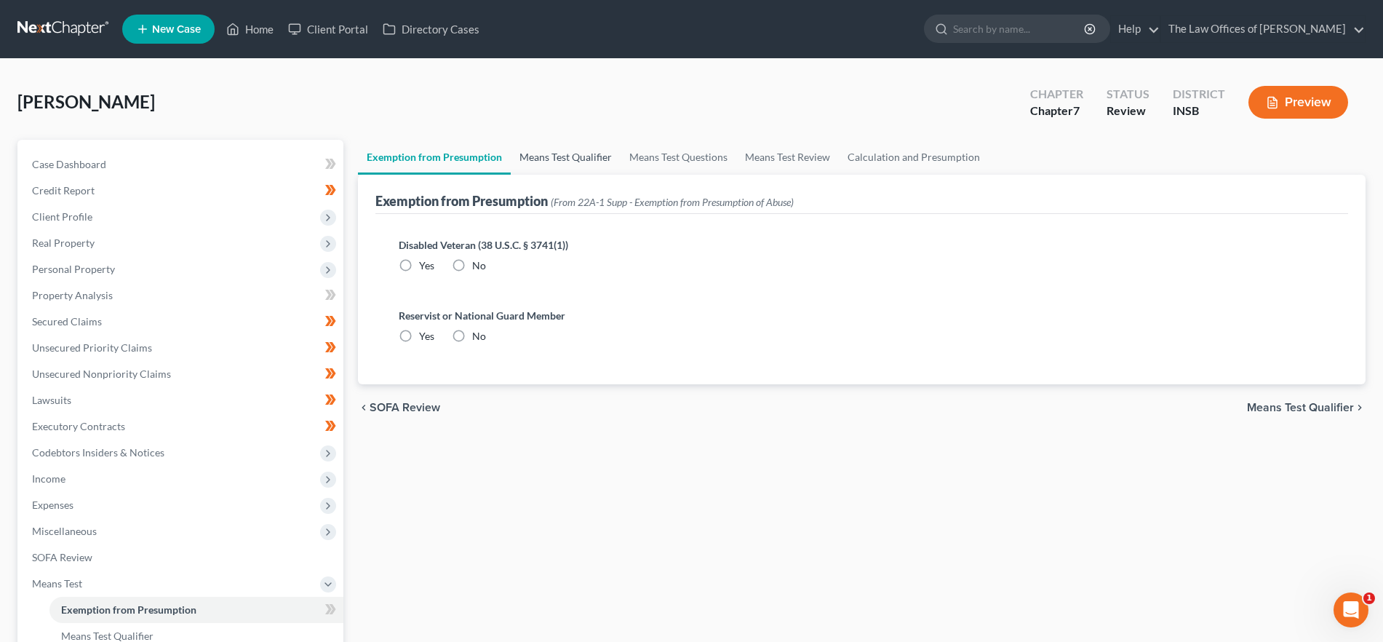
drag, startPoint x: 585, startPoint y: 161, endPoint x: 615, endPoint y: 162, distance: 29.9
click at [585, 160] on link "Means Test Qualifier" at bounding box center [566, 157] width 110 height 35
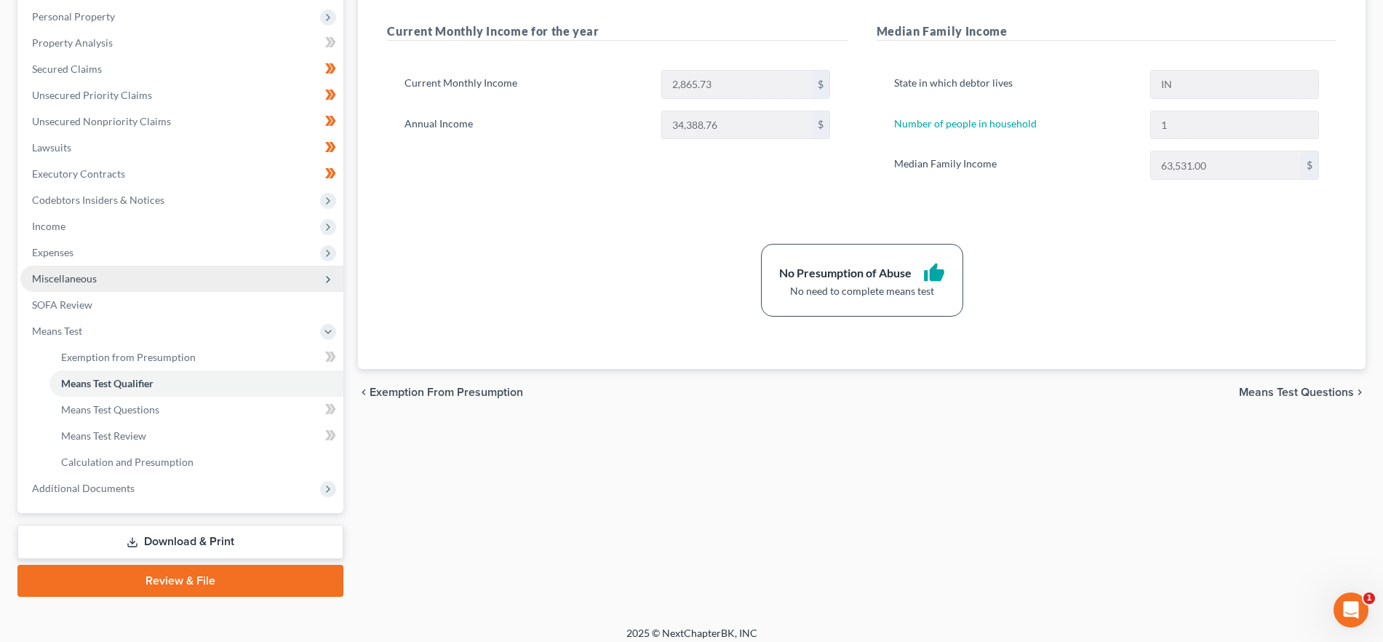
scroll to position [263, 0]
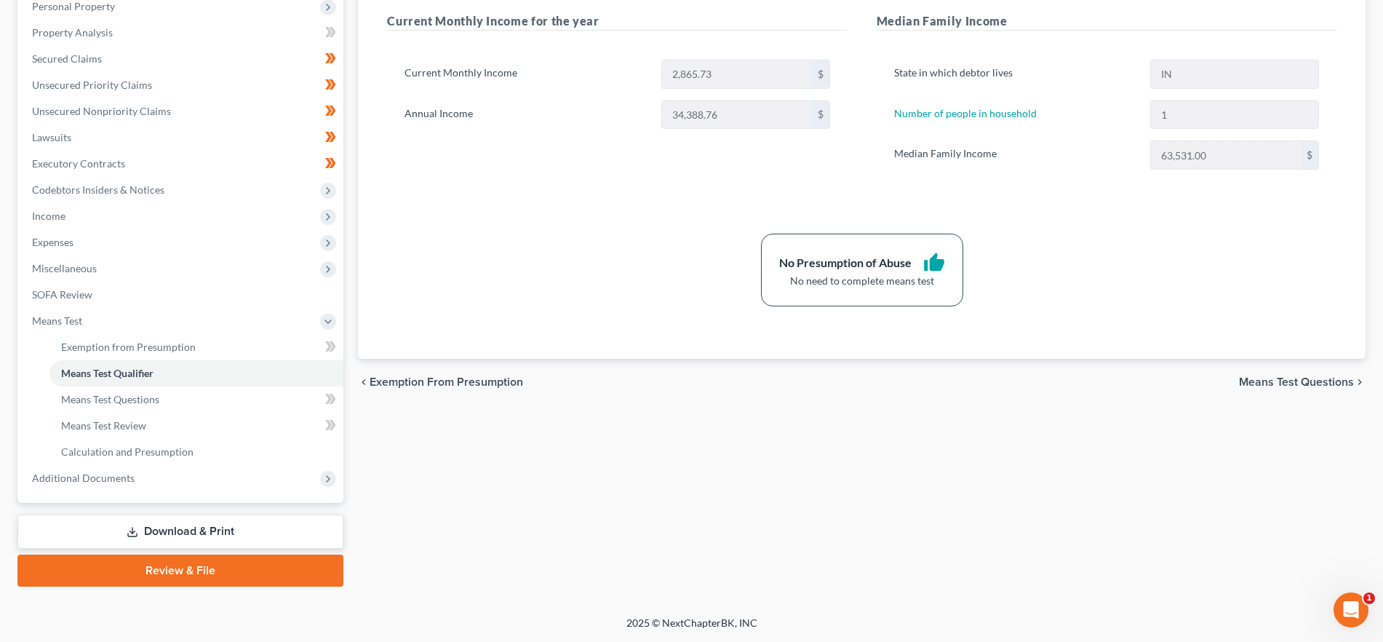
drag, startPoint x: 151, startPoint y: 479, endPoint x: 157, endPoint y: 492, distance: 13.7
click at [151, 479] on span "Additional Documents" at bounding box center [181, 478] width 323 height 26
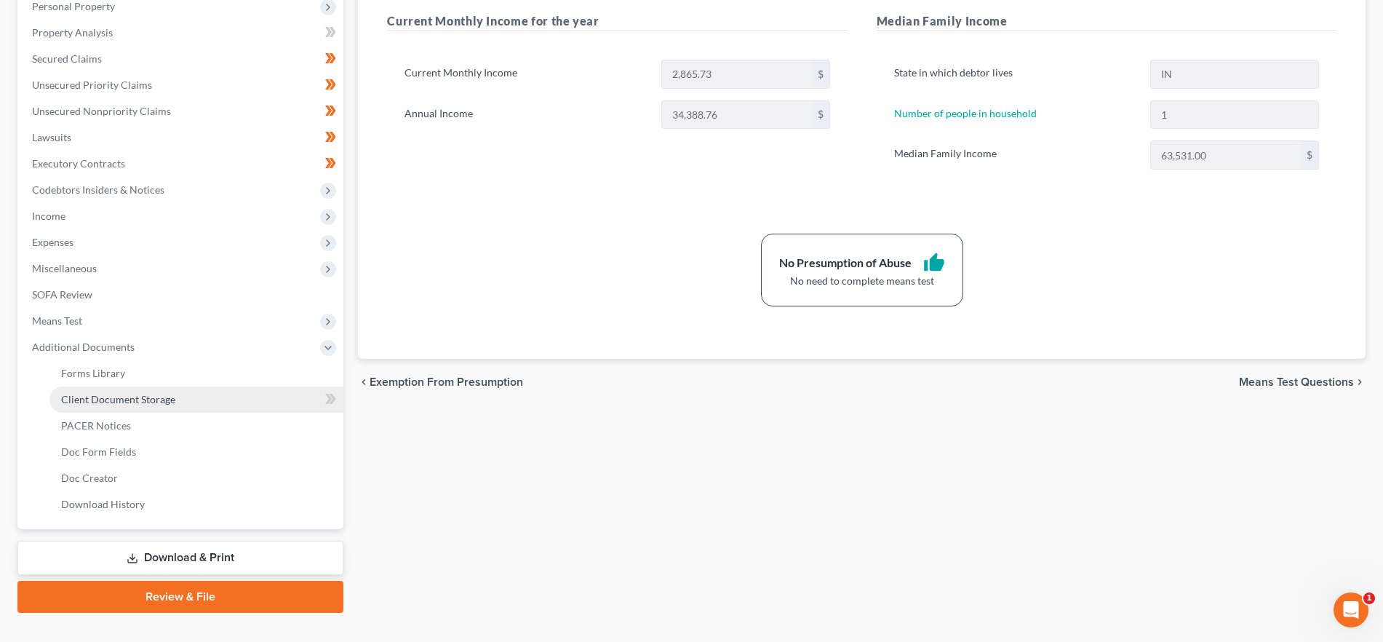
click at [168, 399] on span "Client Document Storage" at bounding box center [118, 399] width 114 height 12
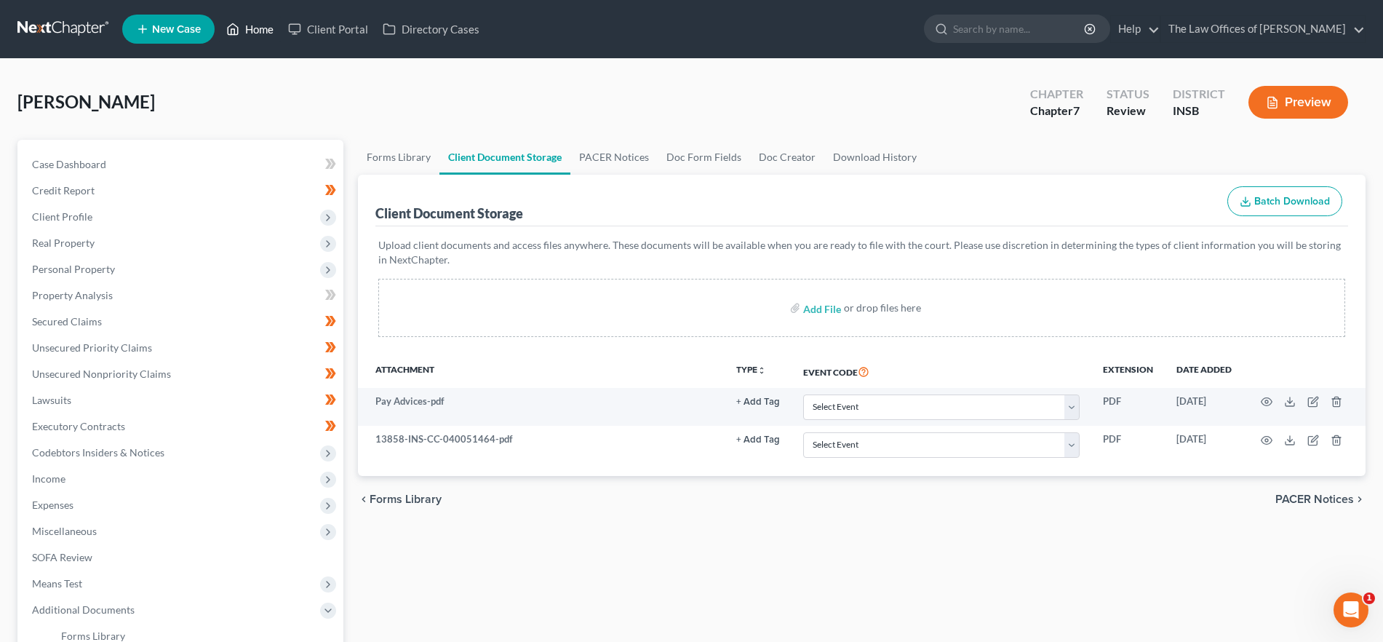
drag, startPoint x: 244, startPoint y: 29, endPoint x: 346, endPoint y: 112, distance: 131.9
click at [244, 30] on link "Home" at bounding box center [250, 29] width 62 height 26
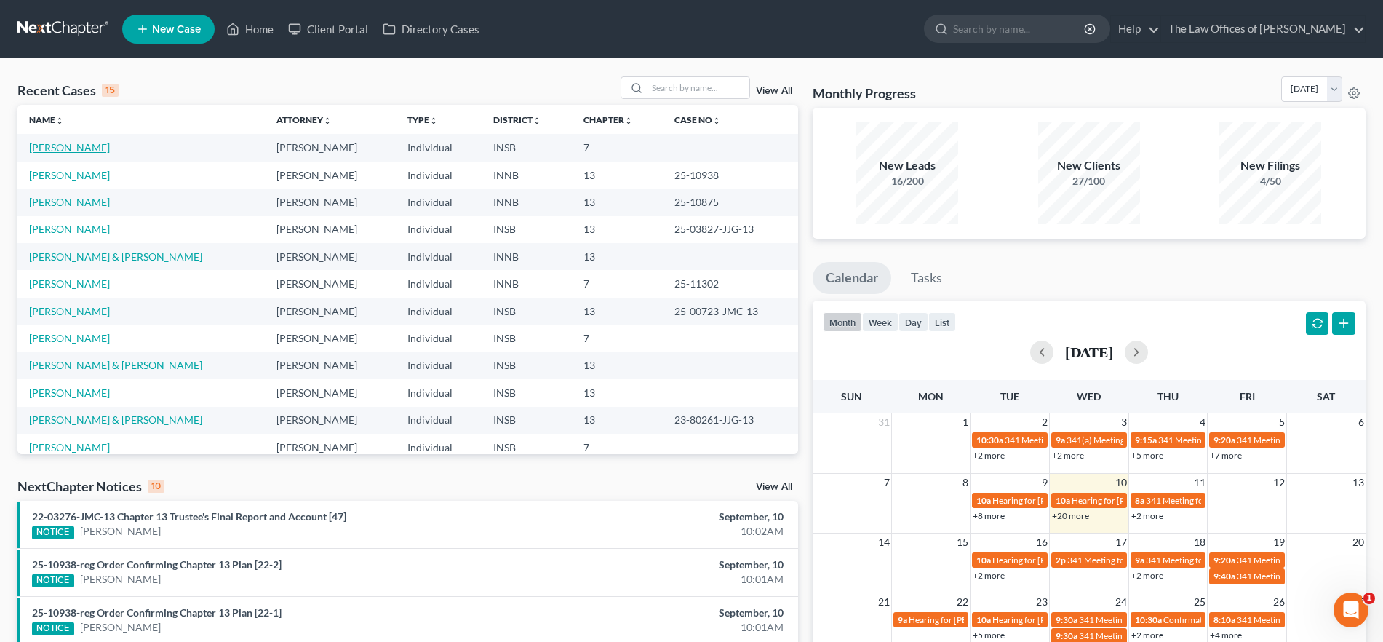
click at [63, 144] on link "[PERSON_NAME]" at bounding box center [69, 147] width 81 height 12
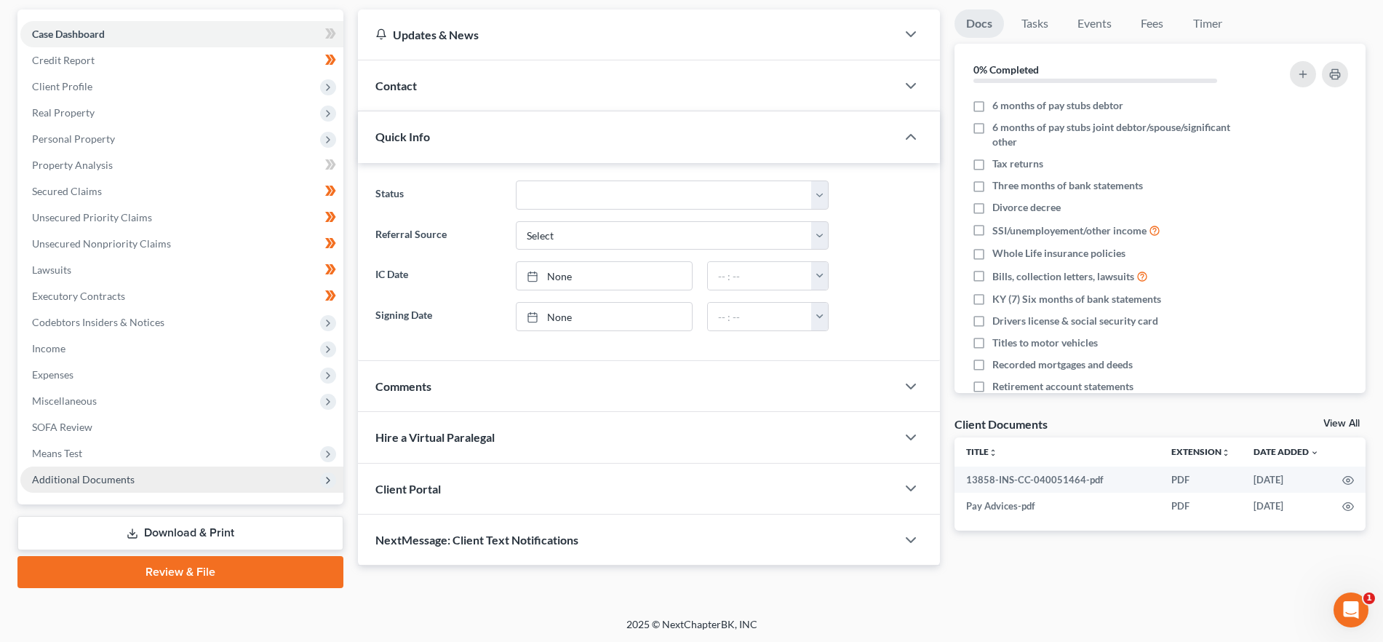
scroll to position [132, 0]
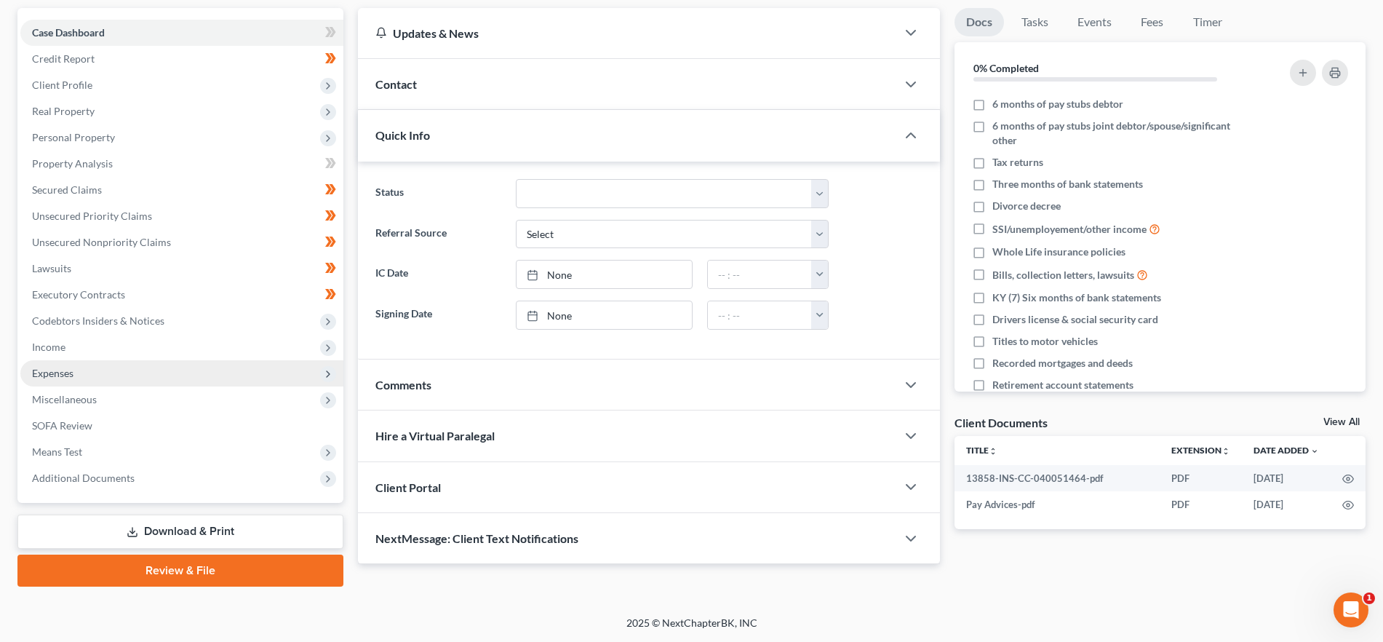
click at [129, 377] on span "Expenses" at bounding box center [181, 373] width 323 height 26
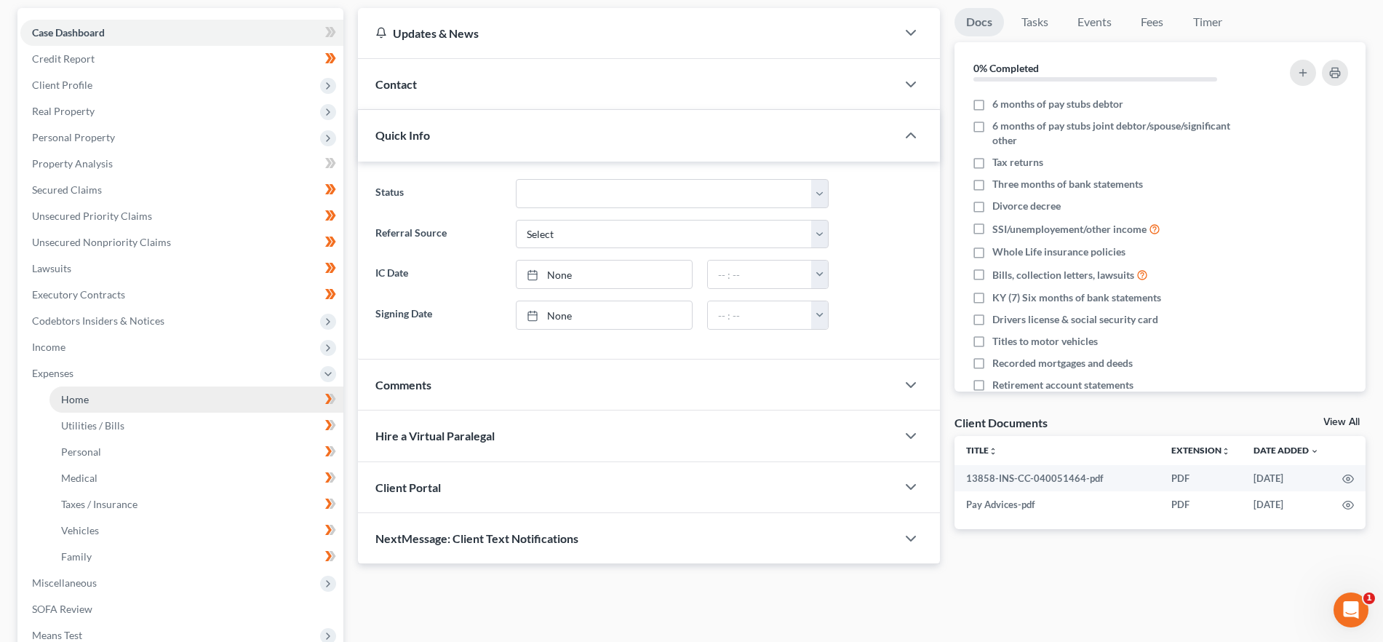
click at [108, 393] on link "Home" at bounding box center [196, 399] width 294 height 26
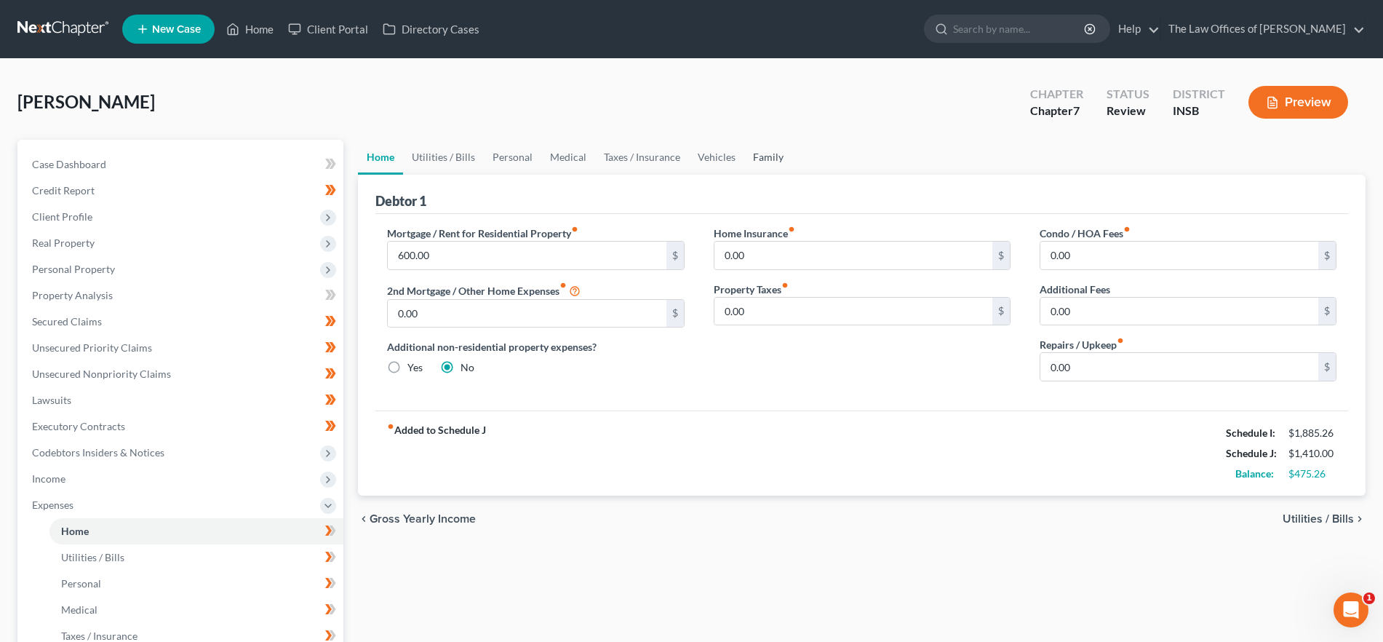
click at [774, 157] on link "Family" at bounding box center [768, 157] width 48 height 35
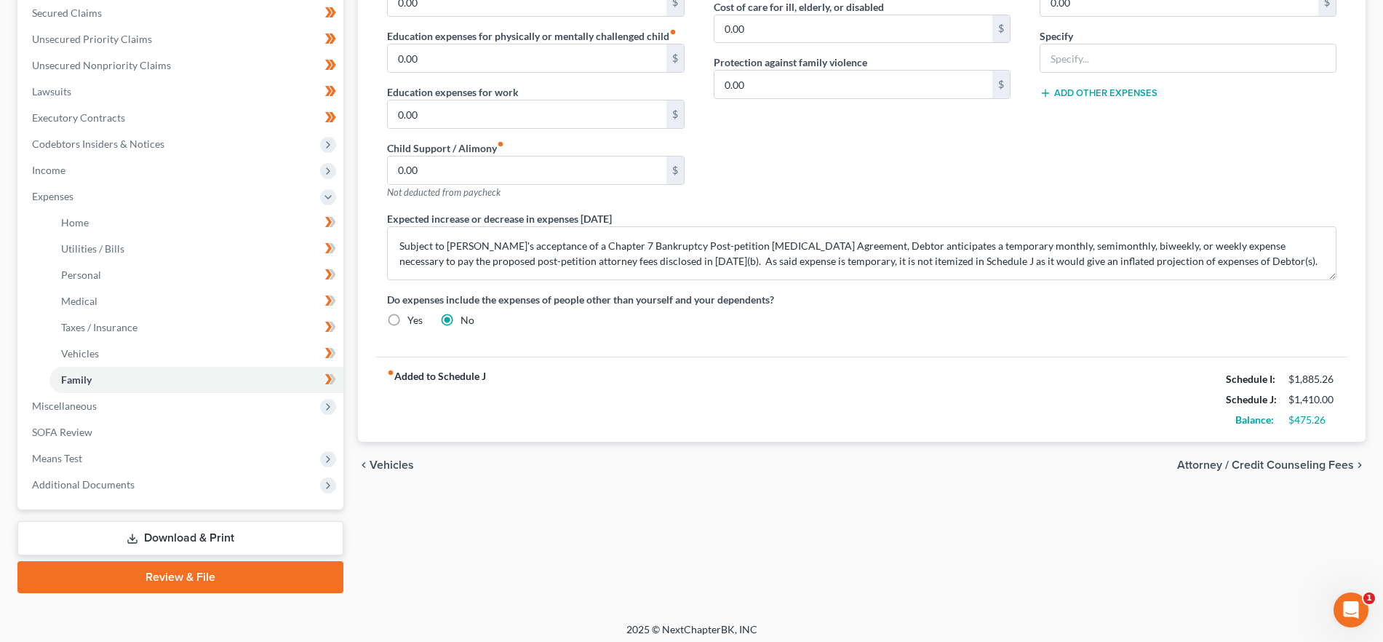
scroll to position [315, 0]
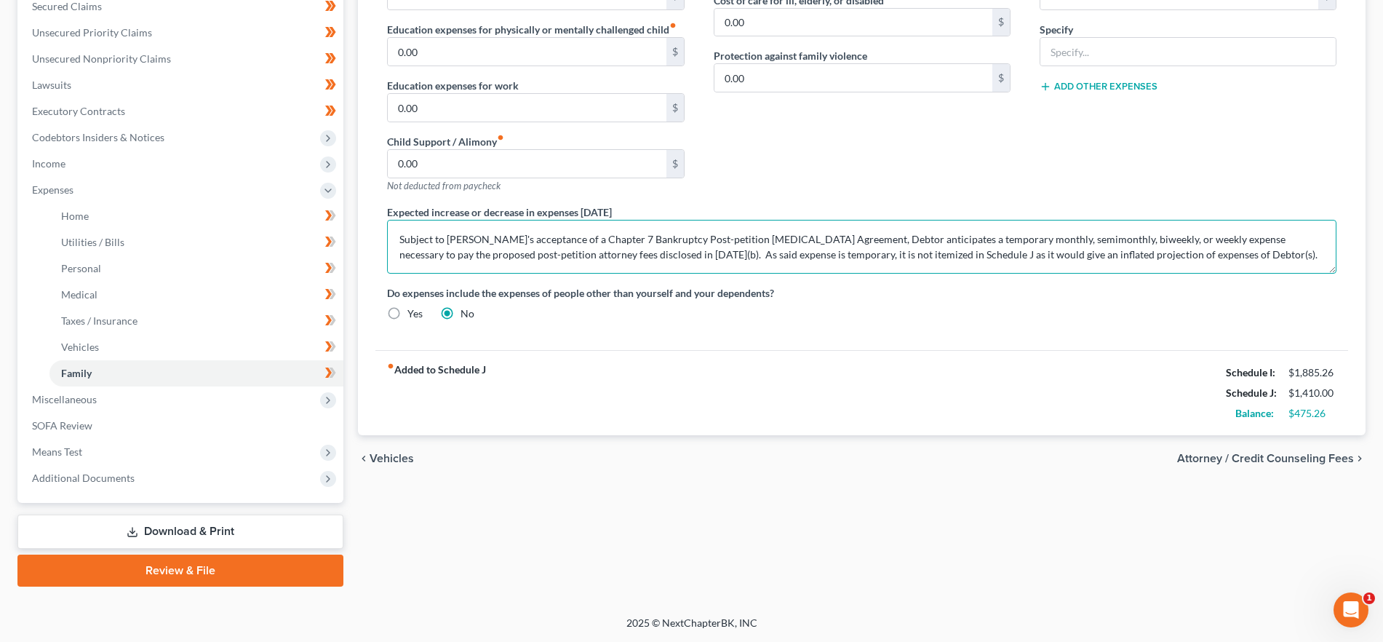
click at [401, 237] on textarea "Subject to Debtor's acceptance of a Chapter 7 Bankruptcy Post-petition Retainer…" at bounding box center [861, 247] width 949 height 54
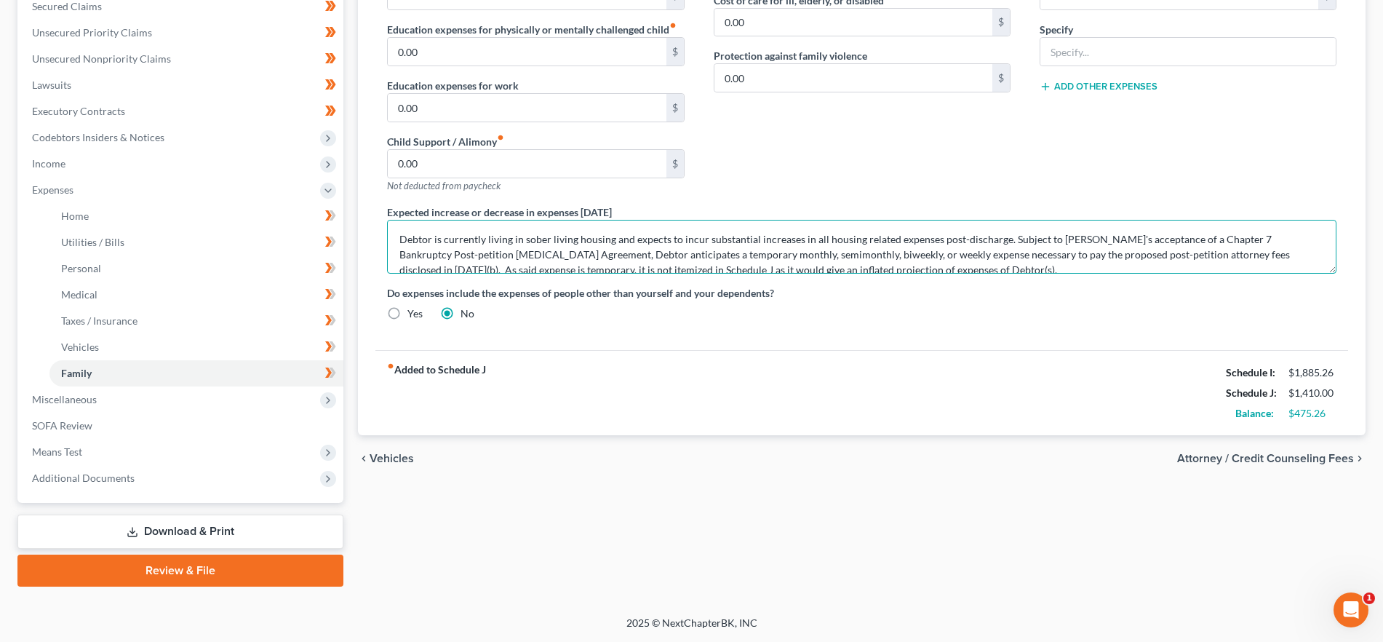
click at [523, 240] on textarea "Debtor is currently living in sober living housing and expects to incur substan…" at bounding box center [861, 247] width 949 height 54
drag, startPoint x: 1052, startPoint y: 239, endPoint x: 374, endPoint y: 236, distance: 678.6
click at [374, 239] on div "Expected increase or decrease in expenses within one year Debtor is currently l…" at bounding box center [861, 238] width 978 height 69
type textarea "Debtor is currently living in temporary sober living housing and expects to inc…"
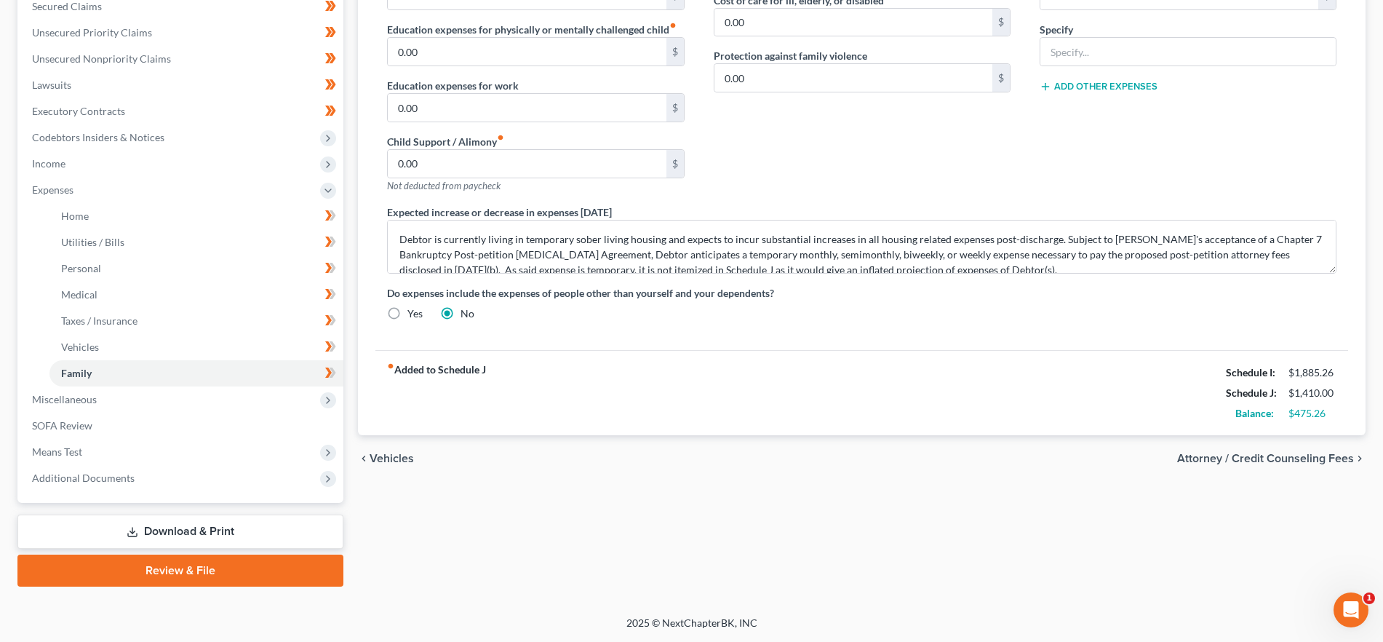
click at [1295, 456] on span "Attorney / Credit Counseling Fees" at bounding box center [1265, 458] width 177 height 12
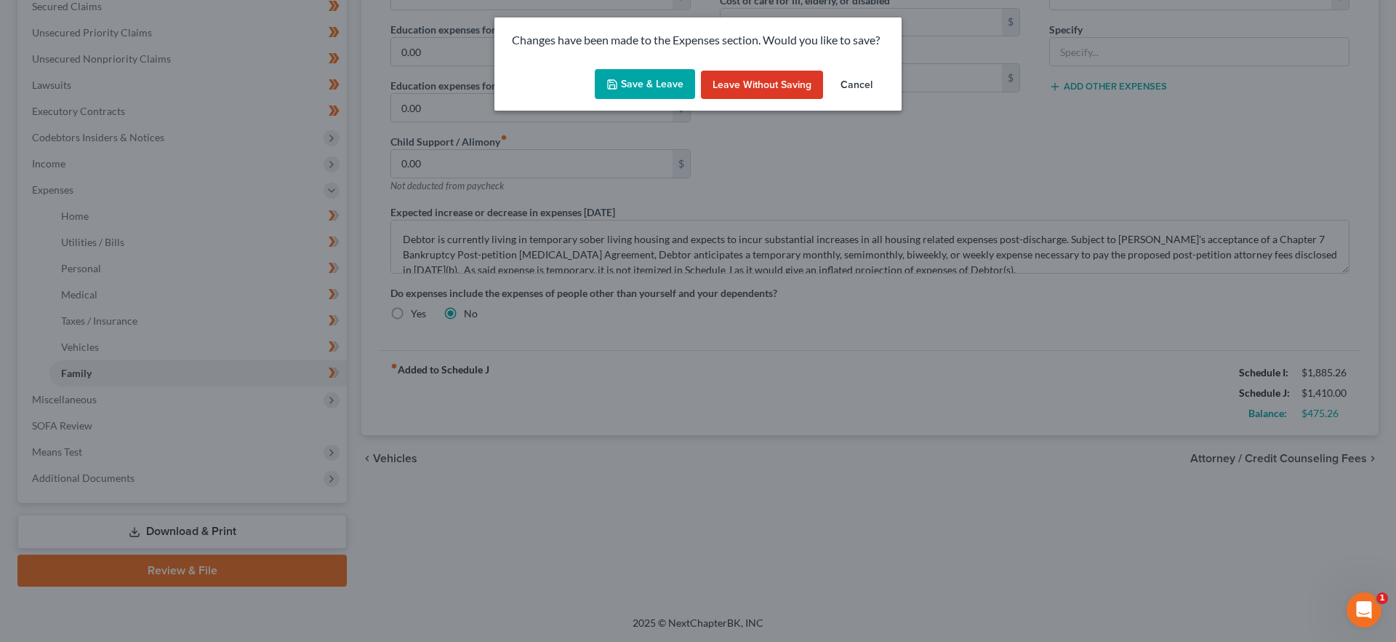
click at [639, 67] on div "Save & Leave Leave without Saving Cancel" at bounding box center [698, 87] width 407 height 48
click at [640, 82] on button "Save & Leave" at bounding box center [645, 84] width 100 height 31
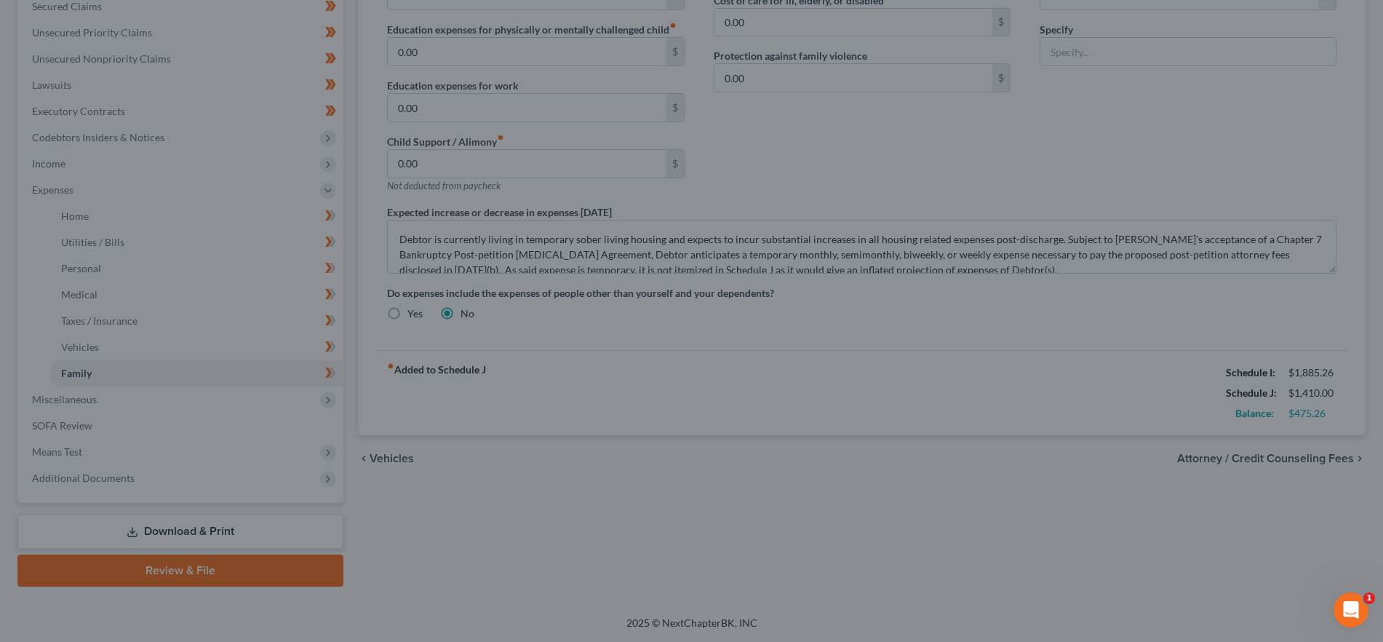
select select "18"
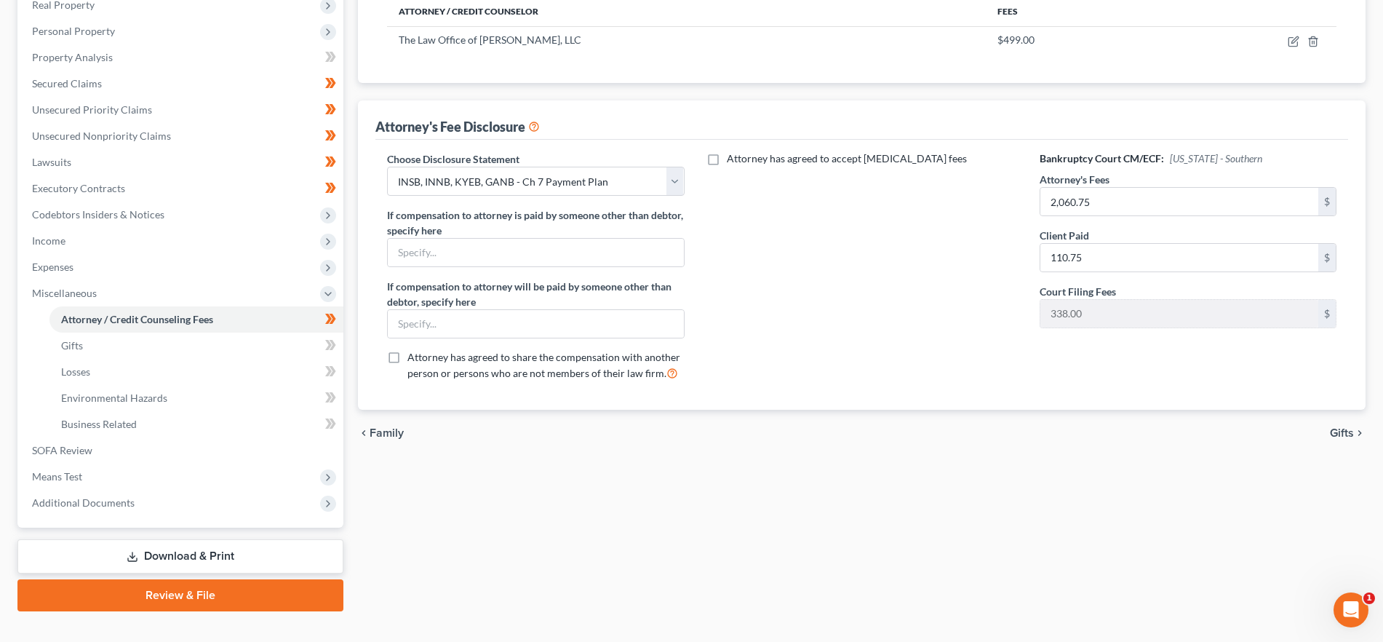
scroll to position [263, 0]
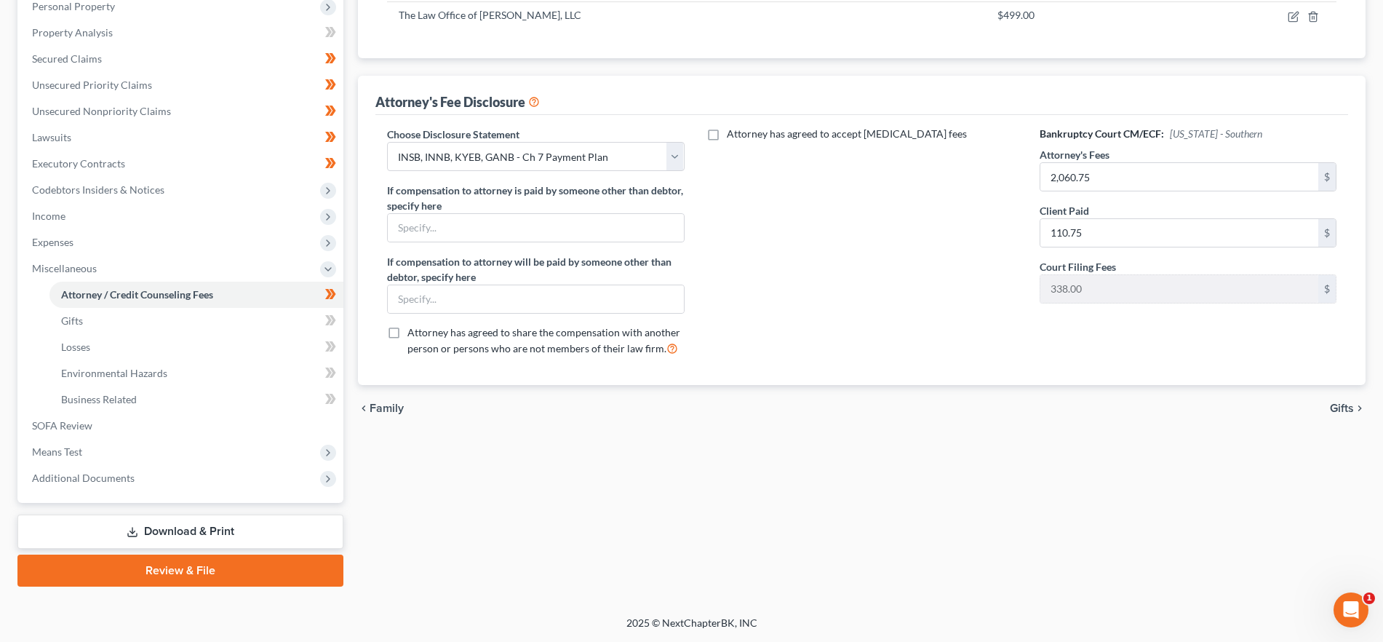
drag, startPoint x: 192, startPoint y: 532, endPoint x: 911, endPoint y: 472, distance: 721.1
click at [192, 532] on link "Download & Print" at bounding box center [180, 531] width 326 height 34
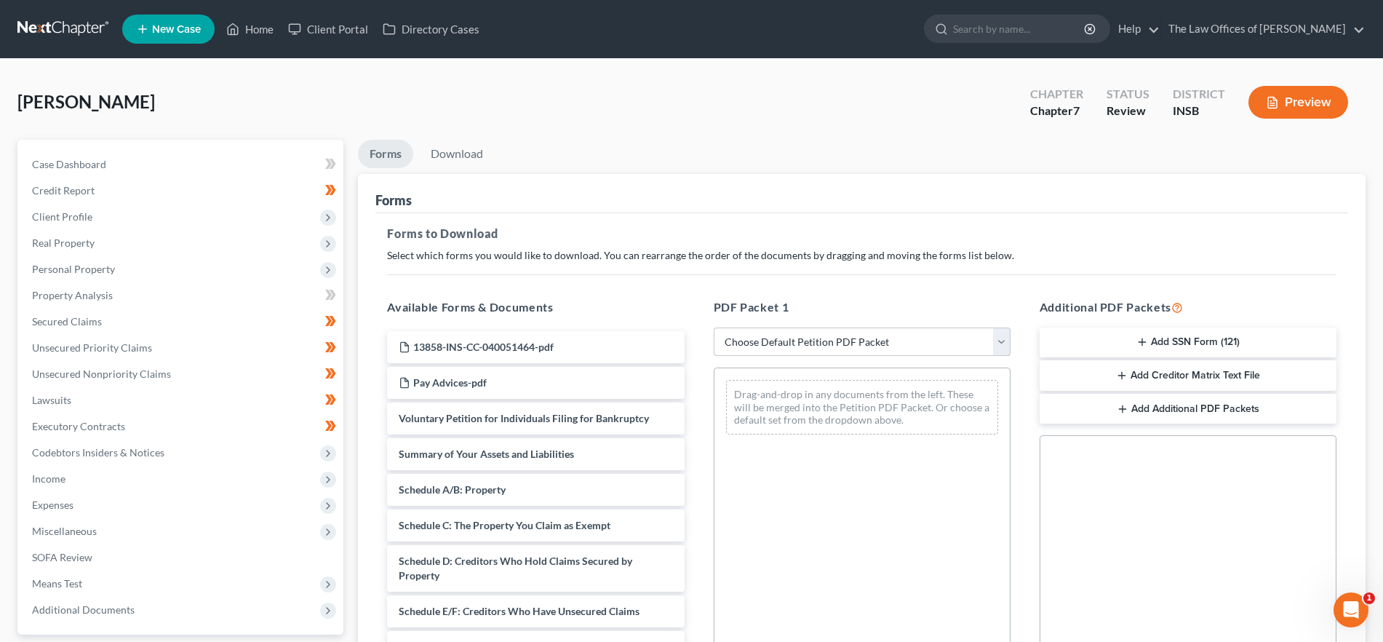
click at [920, 341] on select "Choose Default Petition PDF Packet Complete Bankruptcy Petition (all forms and …" at bounding box center [862, 341] width 297 height 29
select select "0"
click at [714, 327] on select "Choose Default Petition PDF Packet Complete Bankruptcy Petition (all forms and …" at bounding box center [862, 341] width 297 height 29
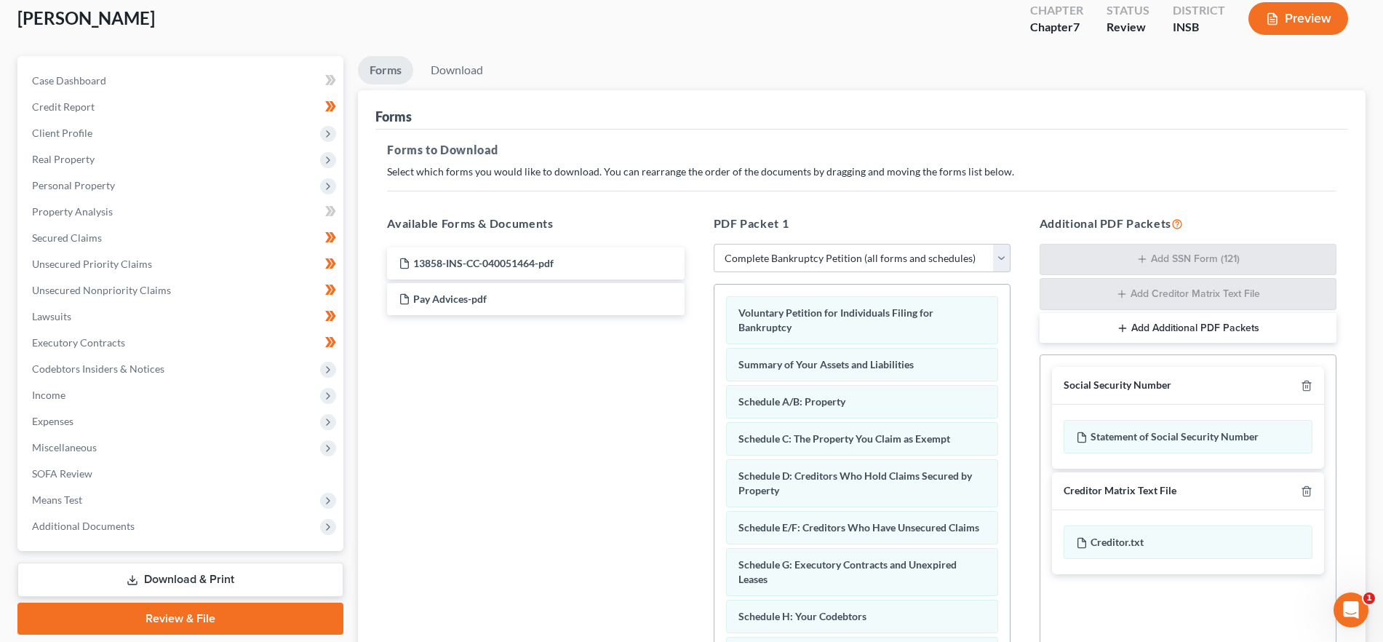
scroll to position [258, 0]
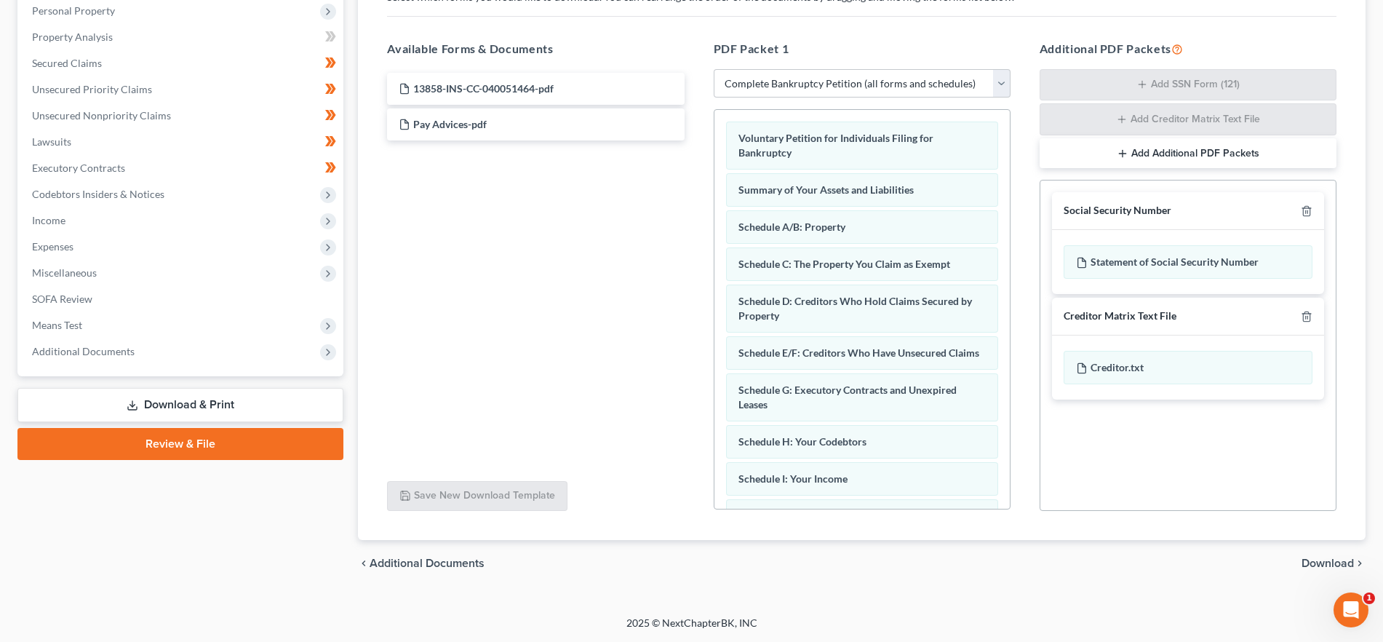
drag, startPoint x: 1332, startPoint y: 563, endPoint x: 1391, endPoint y: 539, distance: 62.9
click at [1332, 562] on span "Download" at bounding box center [1327, 563] width 52 height 12
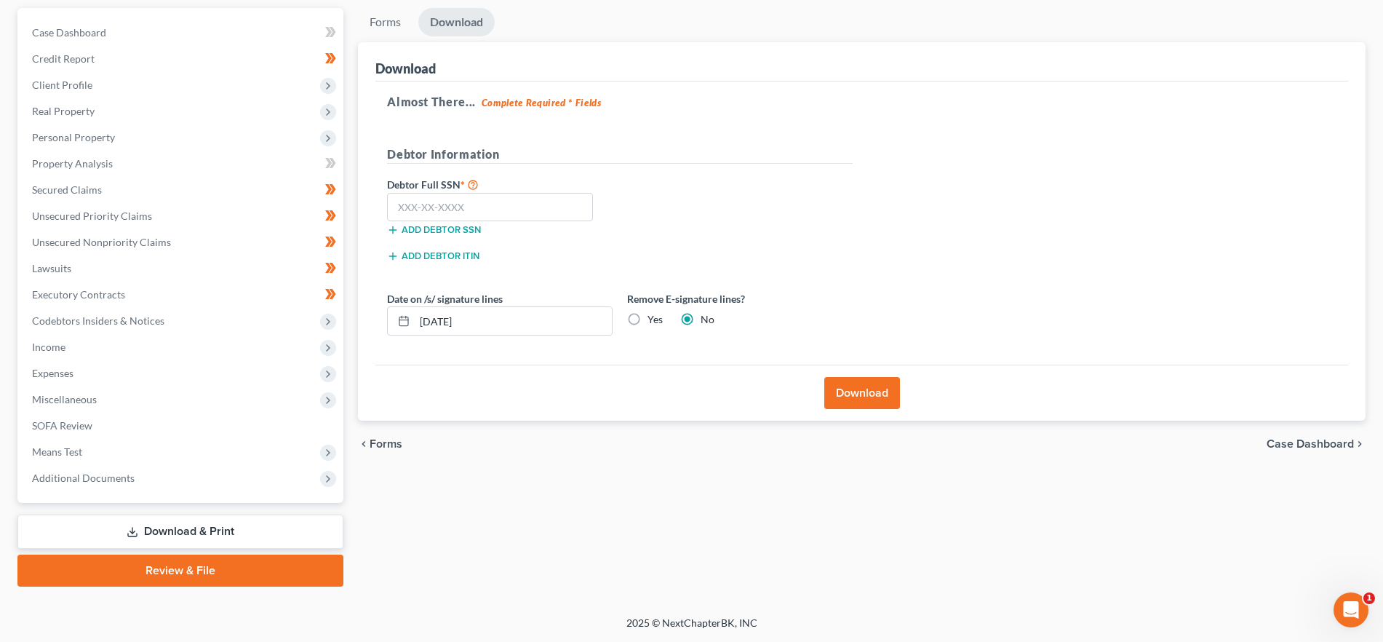
scroll to position [132, 0]
drag, startPoint x: 439, startPoint y: 202, endPoint x: 573, endPoint y: 221, distance: 135.2
click at [439, 202] on input "text" at bounding box center [490, 207] width 206 height 29
click at [449, 199] on input "text" at bounding box center [490, 207] width 206 height 29
type input "563-83-4631"
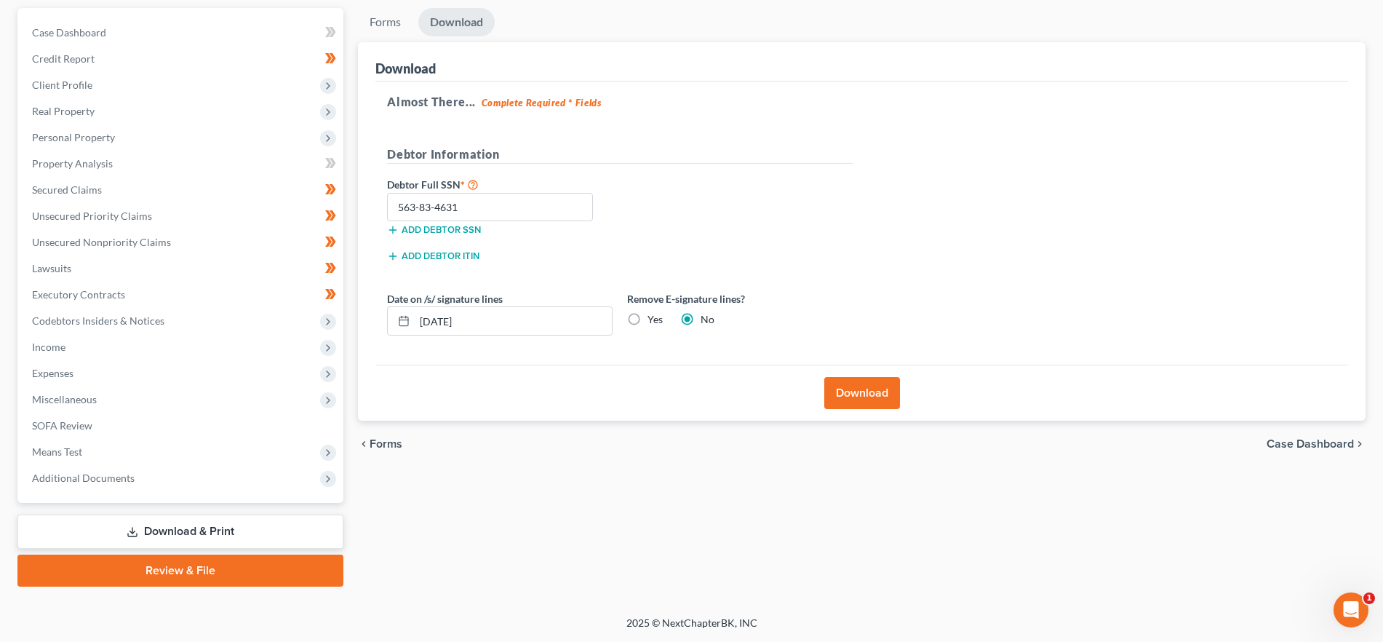
drag, startPoint x: 873, startPoint y: 385, endPoint x: 900, endPoint y: 396, distance: 28.8
click at [873, 387] on button "Download" at bounding box center [862, 393] width 76 height 32
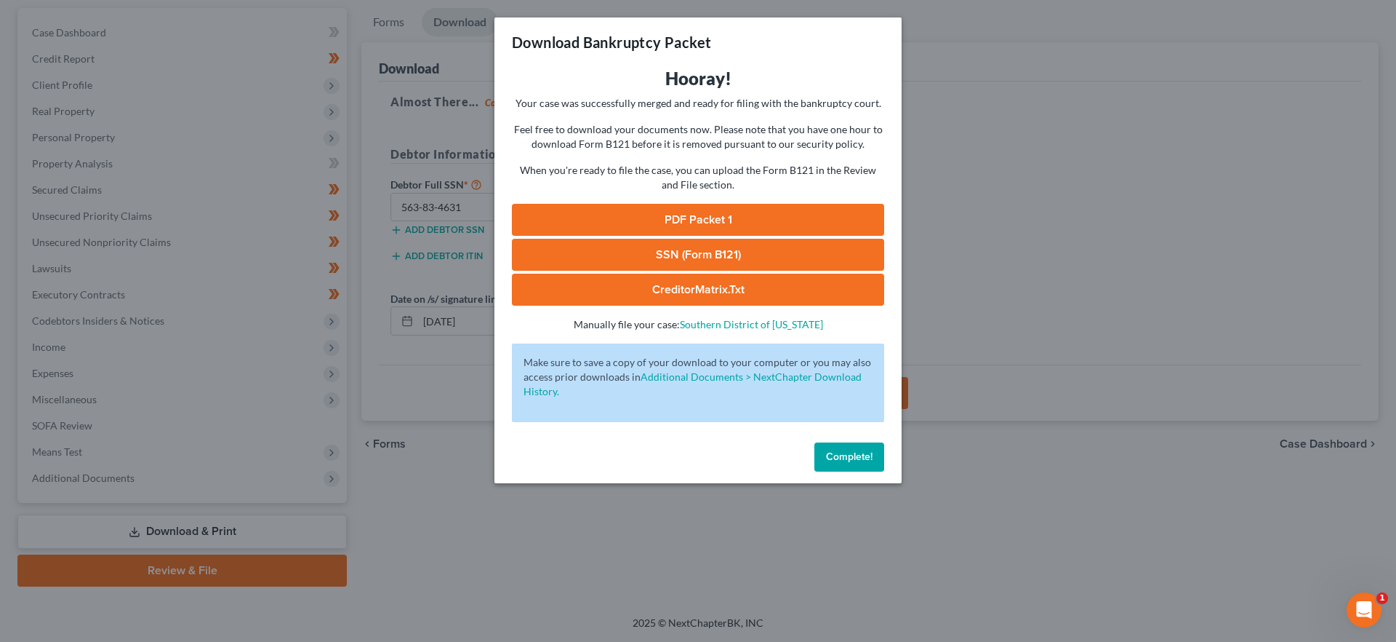
click at [683, 261] on link "SSN (Form B121)" at bounding box center [698, 255] width 372 height 32
drag, startPoint x: 850, startPoint y: 457, endPoint x: 708, endPoint y: 399, distance: 154.3
click at [850, 457] on span "Complete!" at bounding box center [849, 456] width 47 height 12
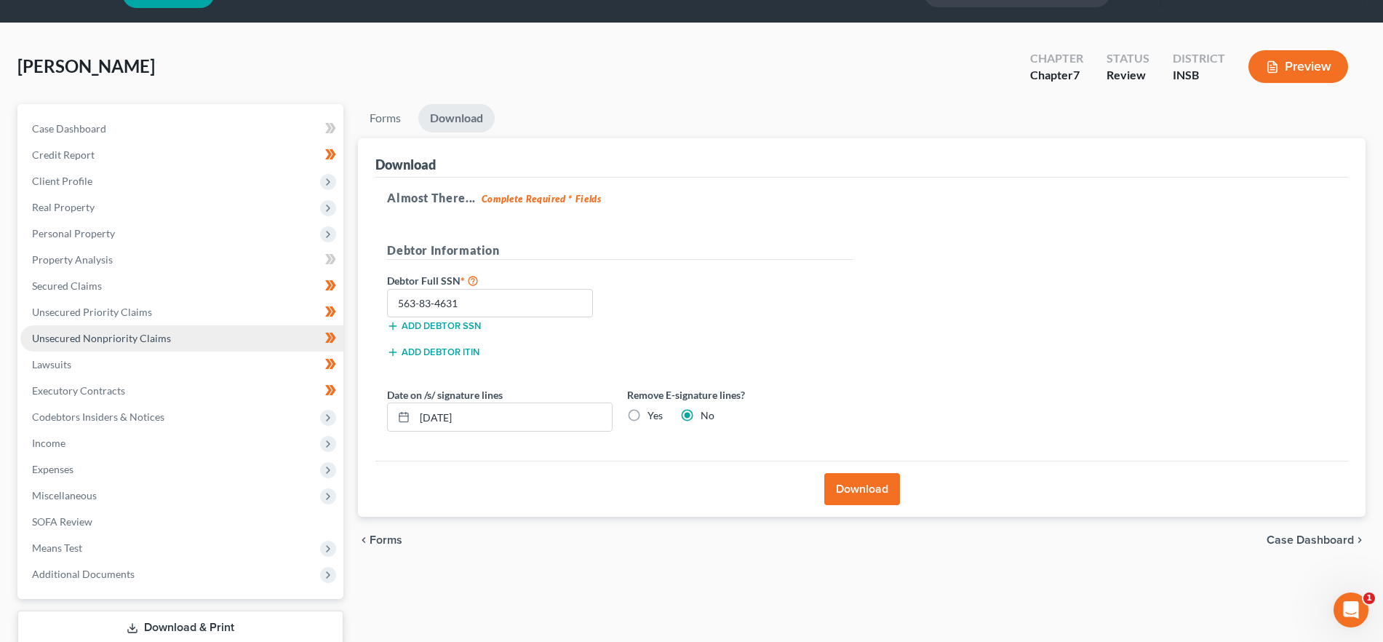
scroll to position [0, 0]
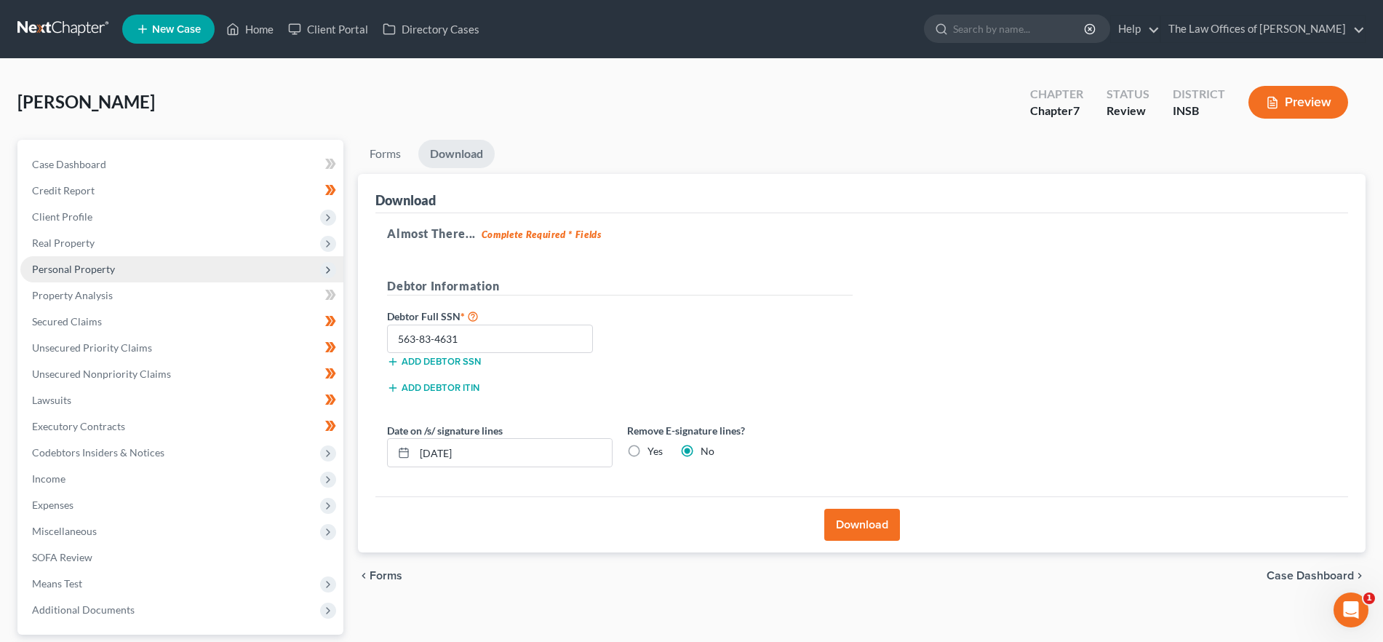
click at [97, 269] on span "Personal Property" at bounding box center [73, 269] width 83 height 12
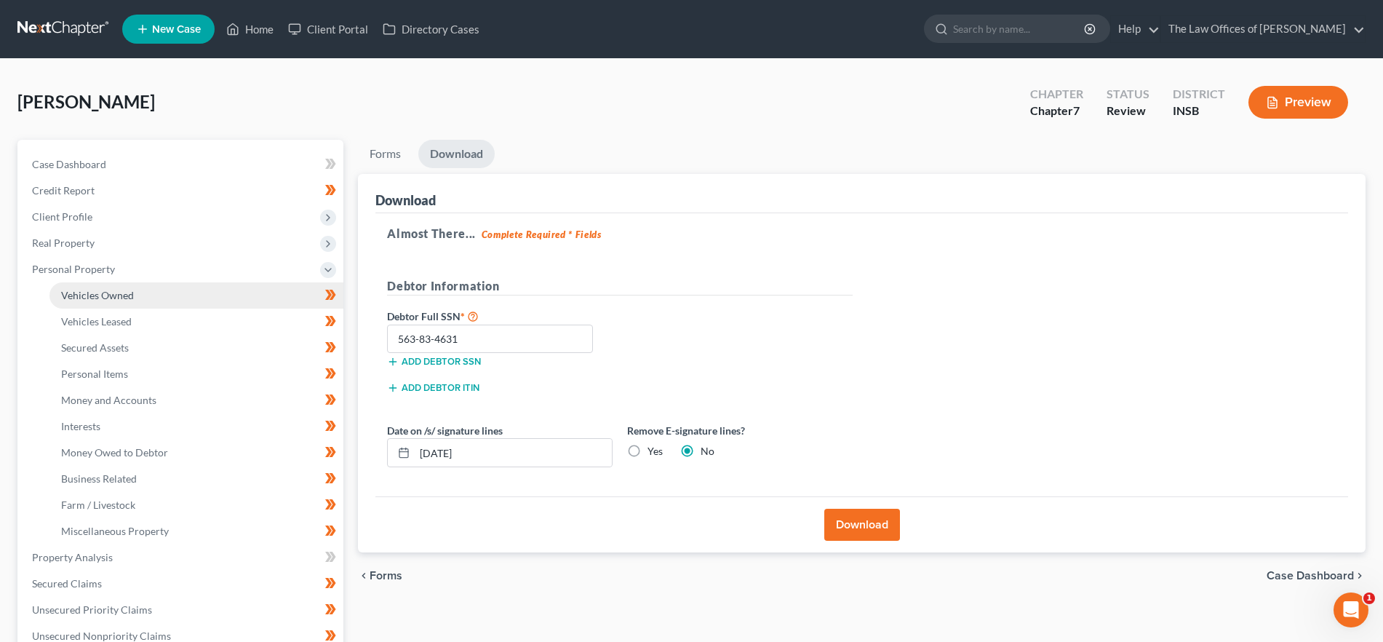
click at [156, 289] on link "Vehicles Owned" at bounding box center [196, 295] width 294 height 26
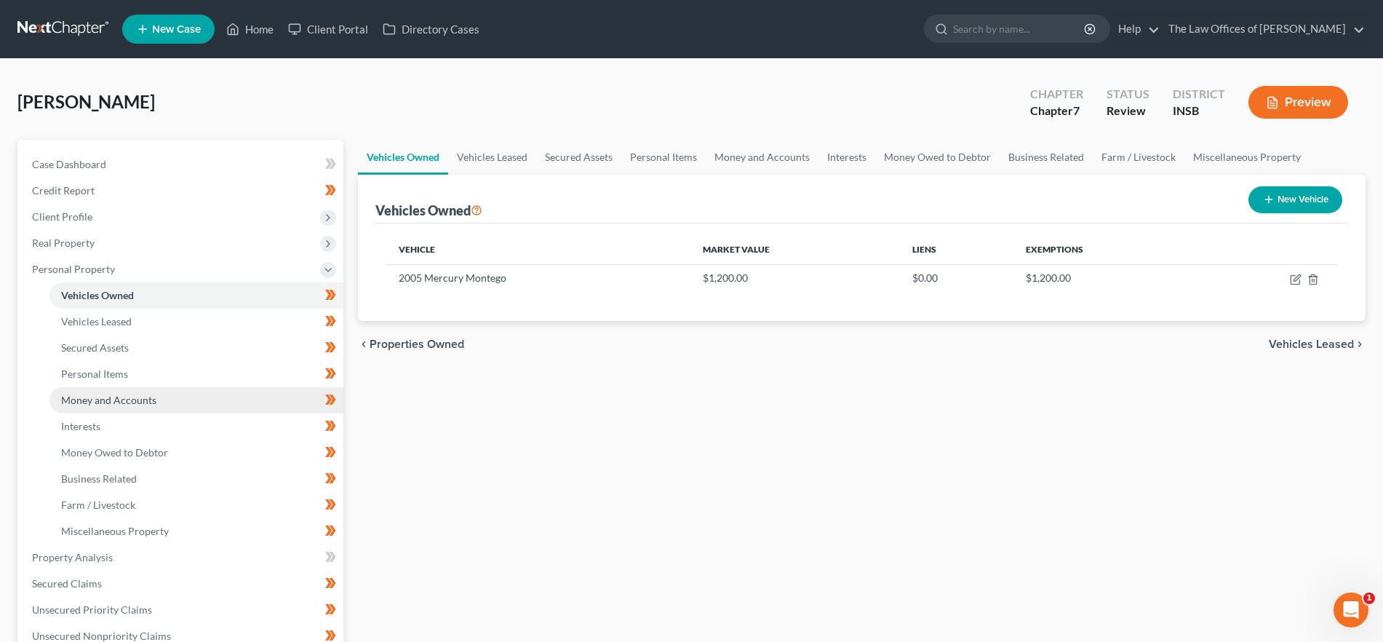
click at [185, 403] on link "Money and Accounts" at bounding box center [196, 400] width 294 height 26
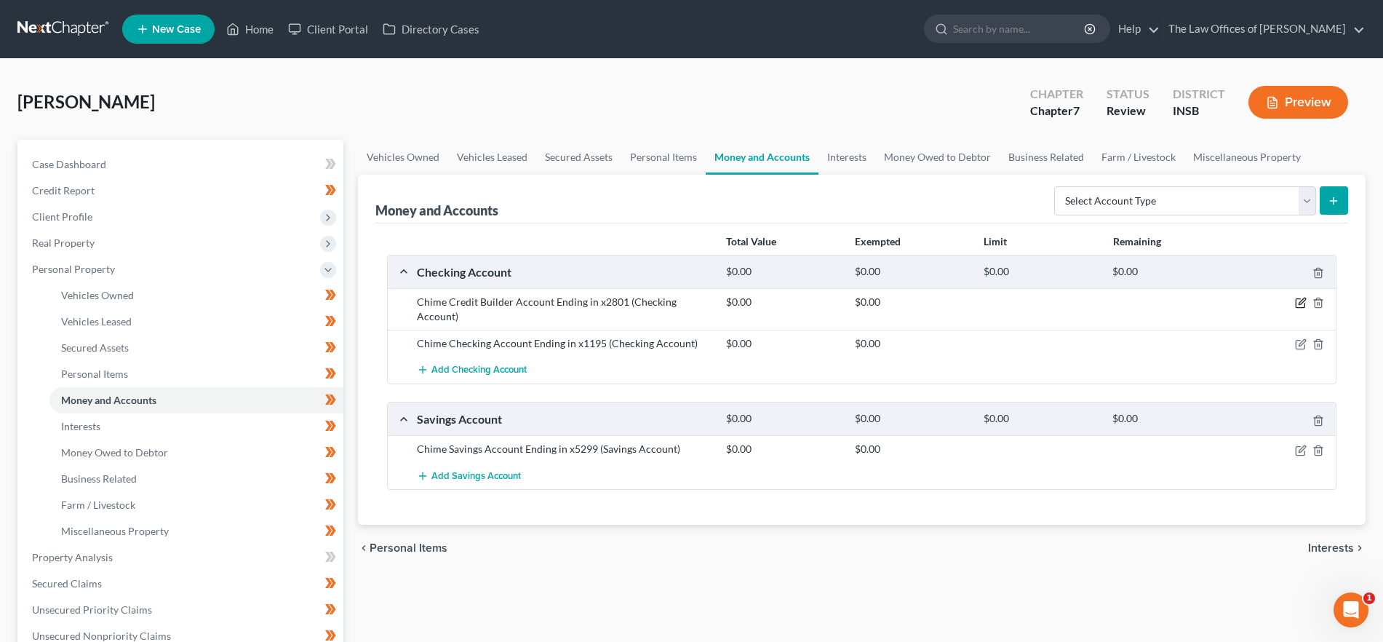
click at [1300, 299] on icon "button" at bounding box center [1299, 303] width 9 height 9
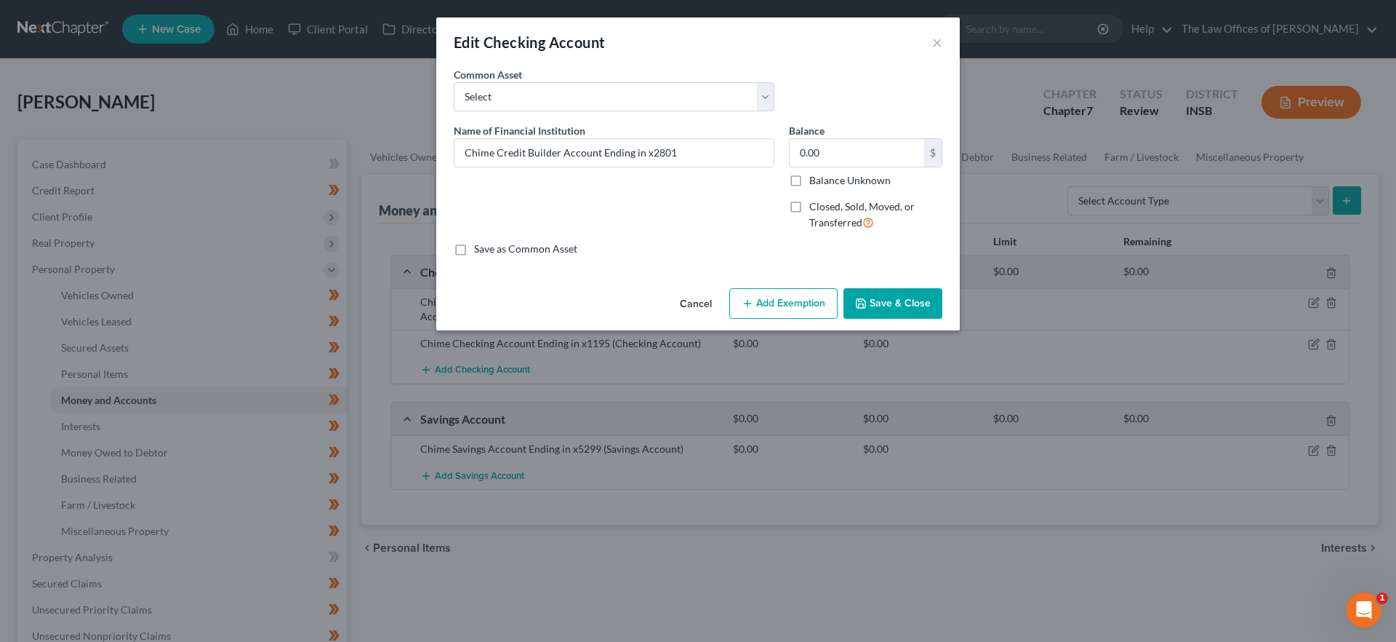
click at [706, 298] on button "Cancel" at bounding box center [695, 303] width 55 height 29
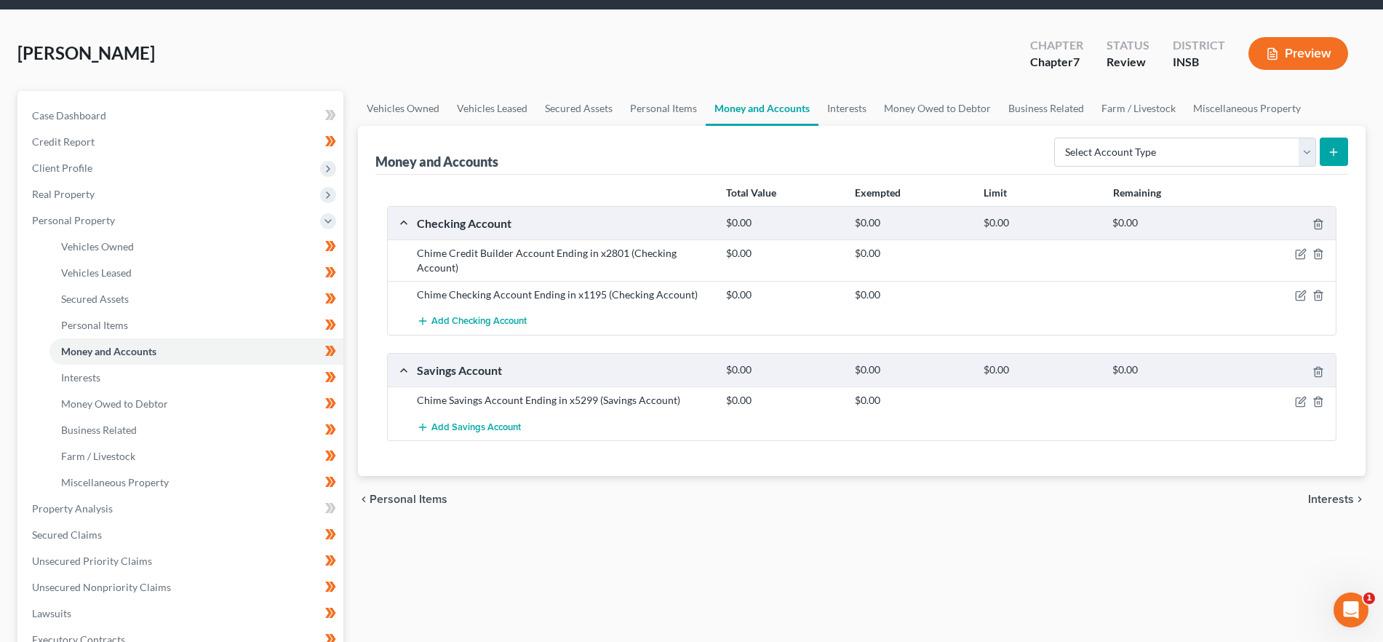
scroll to position [393, 0]
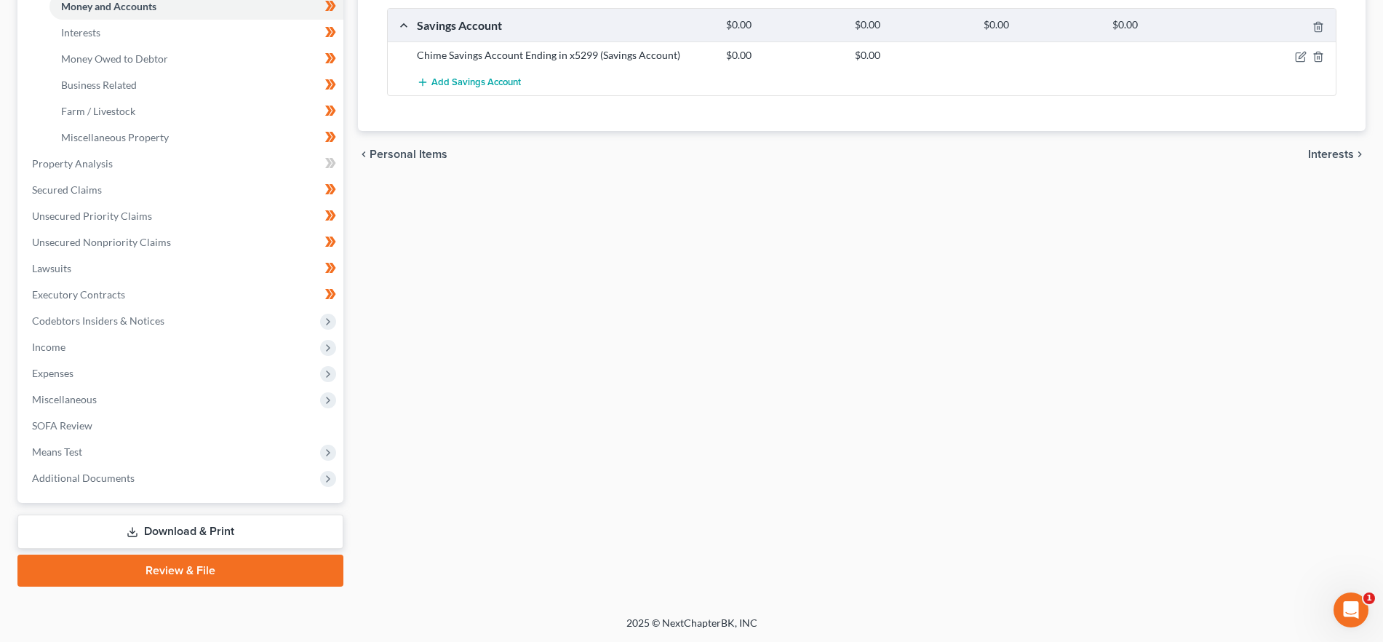
drag, startPoint x: 156, startPoint y: 472, endPoint x: 183, endPoint y: 495, distance: 36.1
click at [156, 471] on span "Additional Documents" at bounding box center [181, 478] width 323 height 26
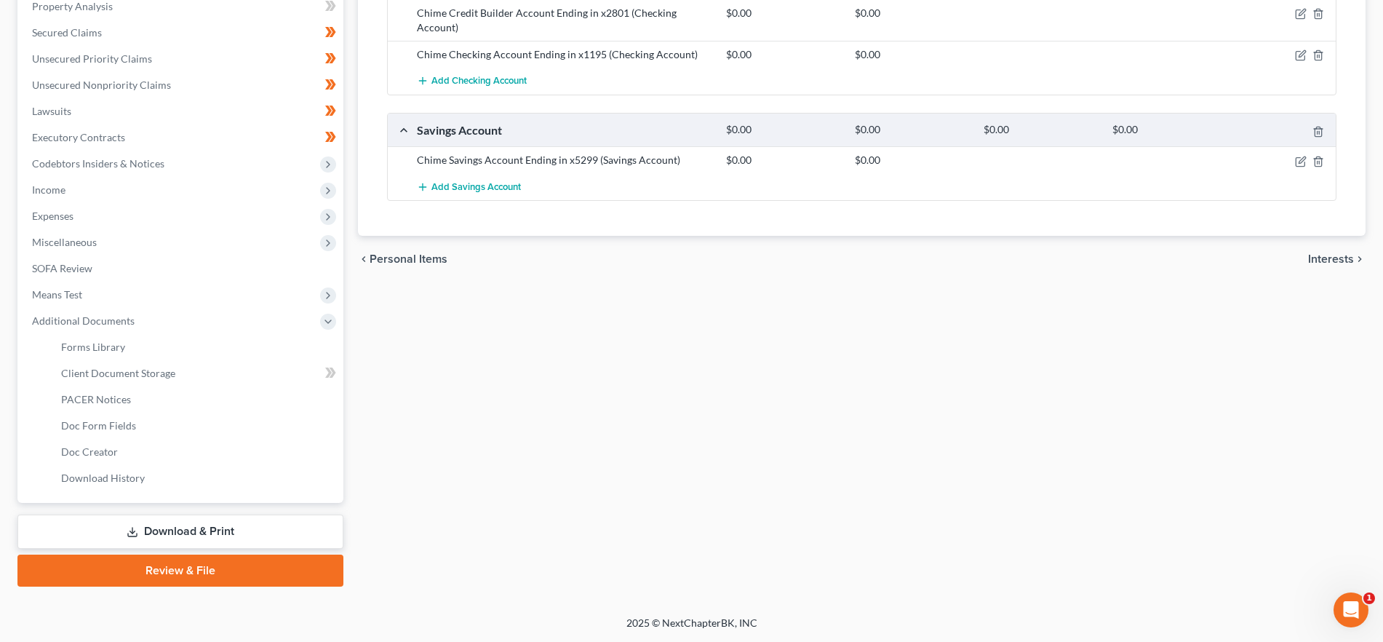
scroll to position [289, 0]
click at [173, 482] on link "Download History" at bounding box center [196, 478] width 294 height 26
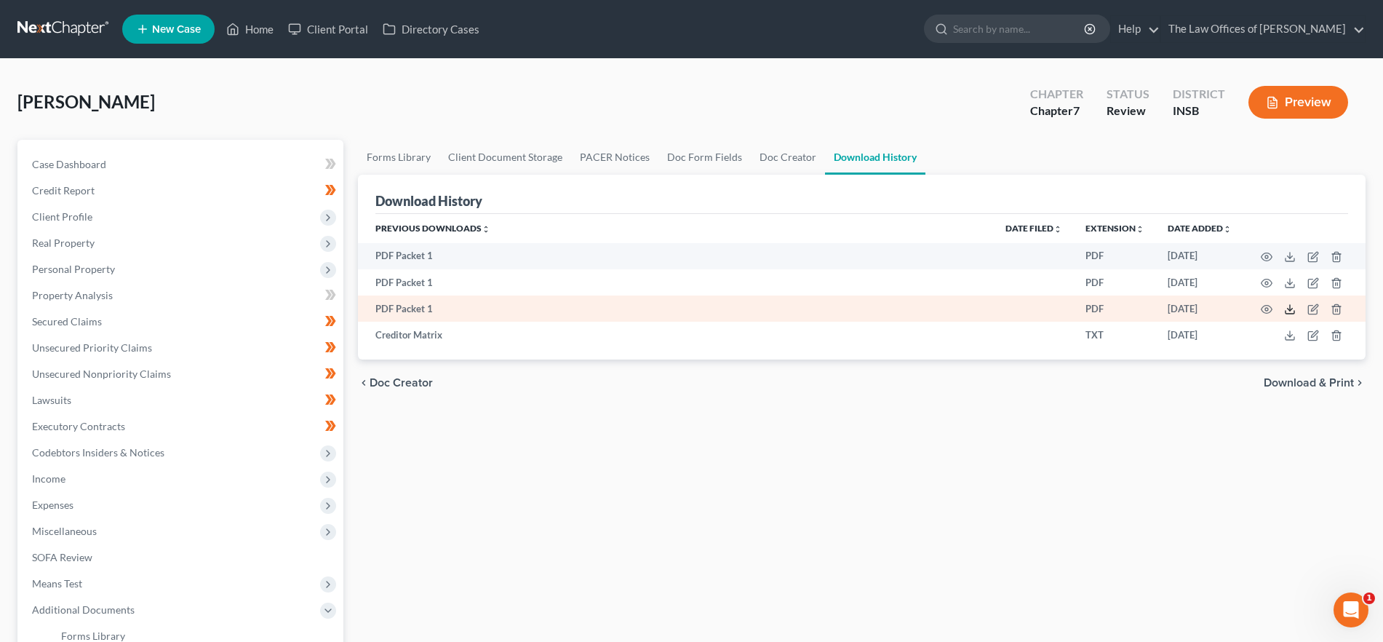
click at [1290, 308] on line at bounding box center [1290, 308] width 0 height 6
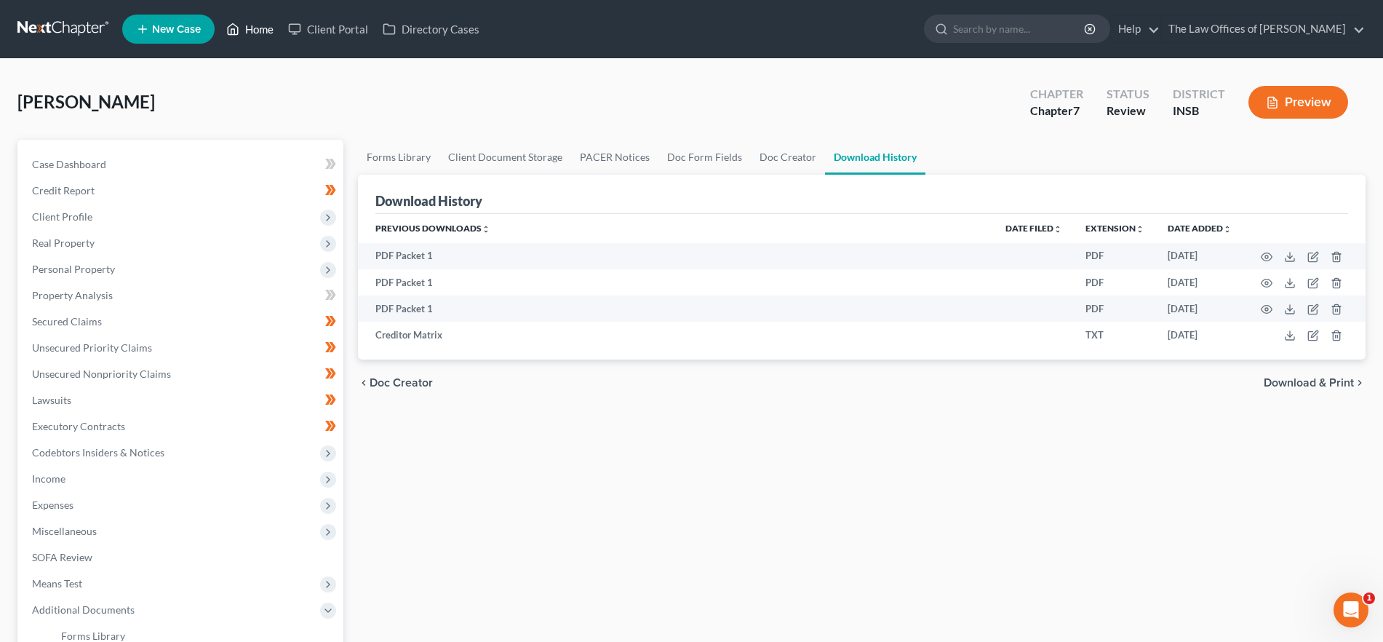
click at [260, 31] on link "Home" at bounding box center [250, 29] width 62 height 26
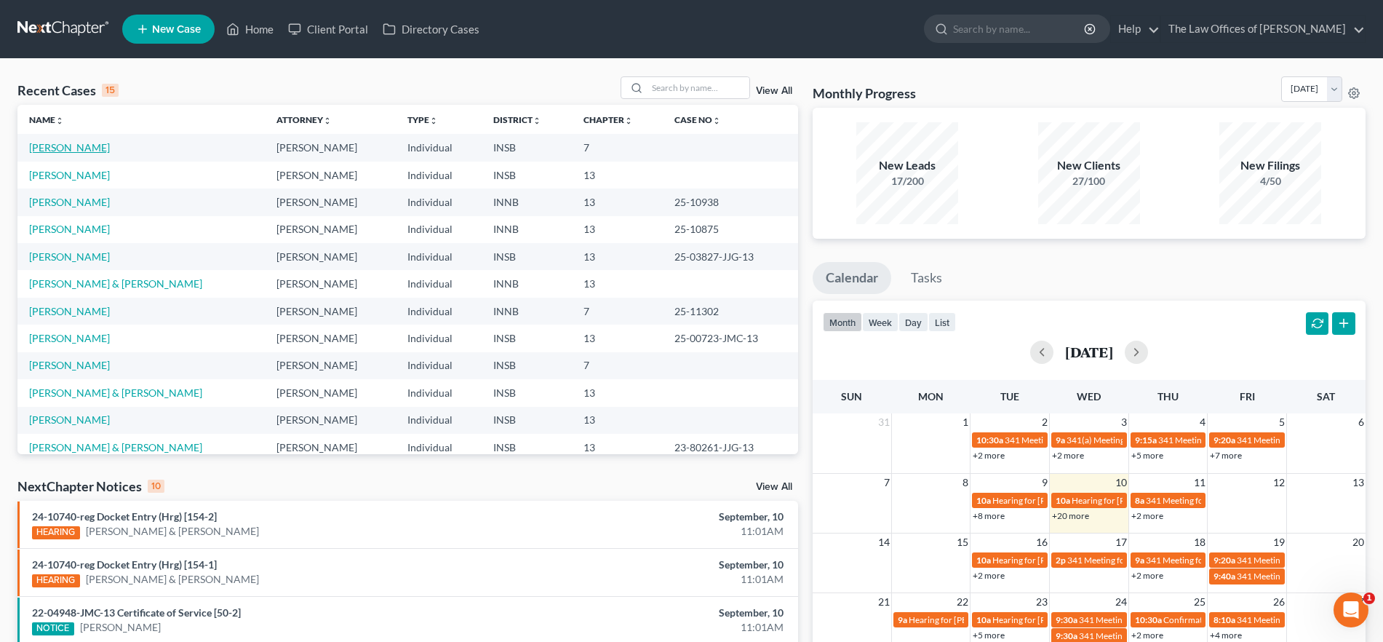
click at [68, 144] on link "[PERSON_NAME]" at bounding box center [69, 147] width 81 height 12
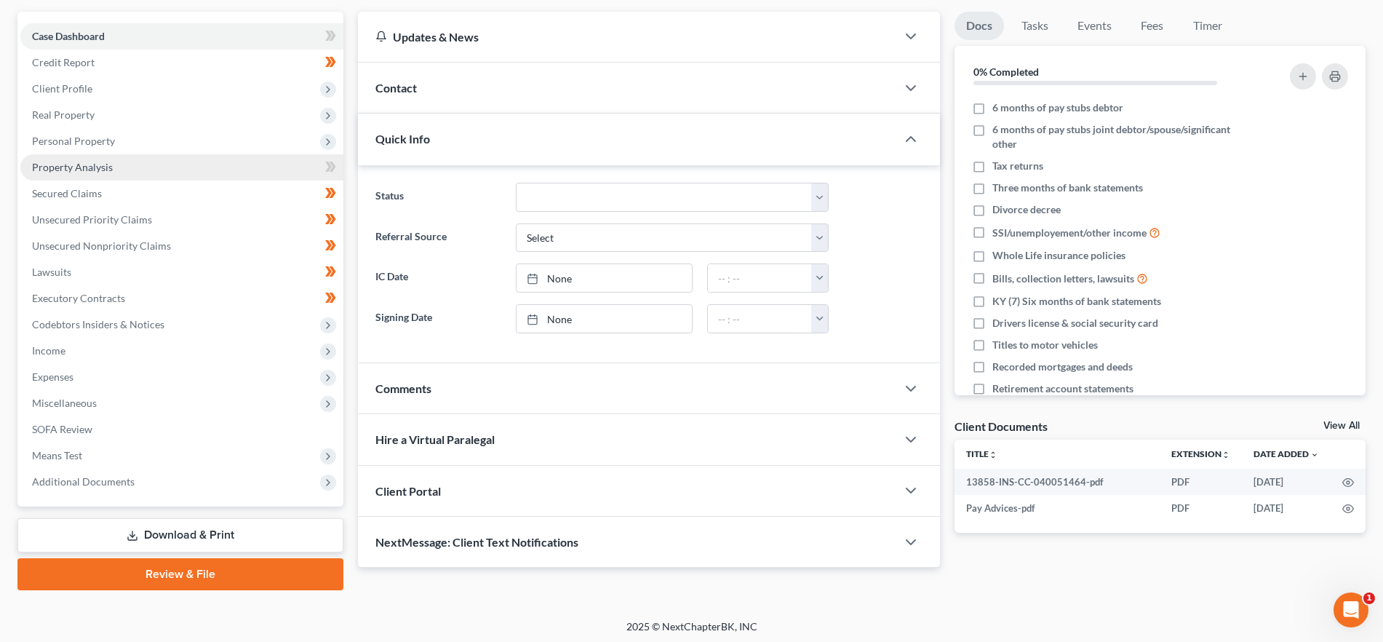
scroll to position [132, 0]
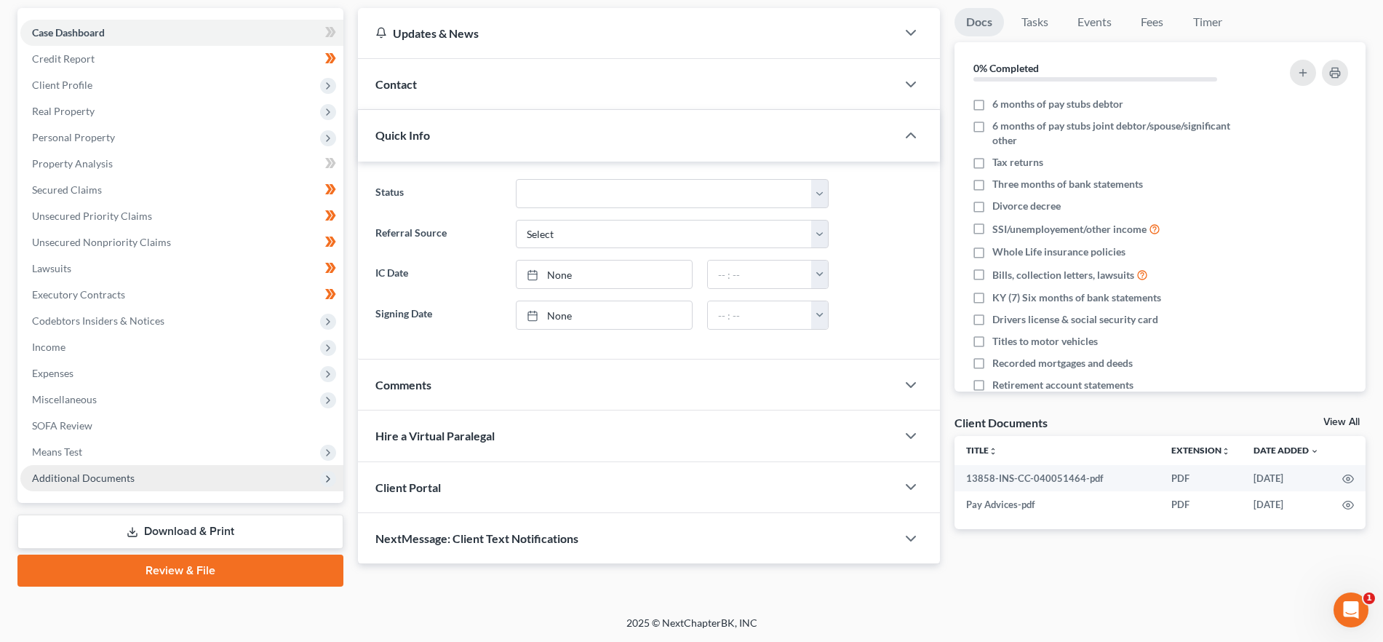
click at [156, 473] on span "Additional Documents" at bounding box center [181, 478] width 323 height 26
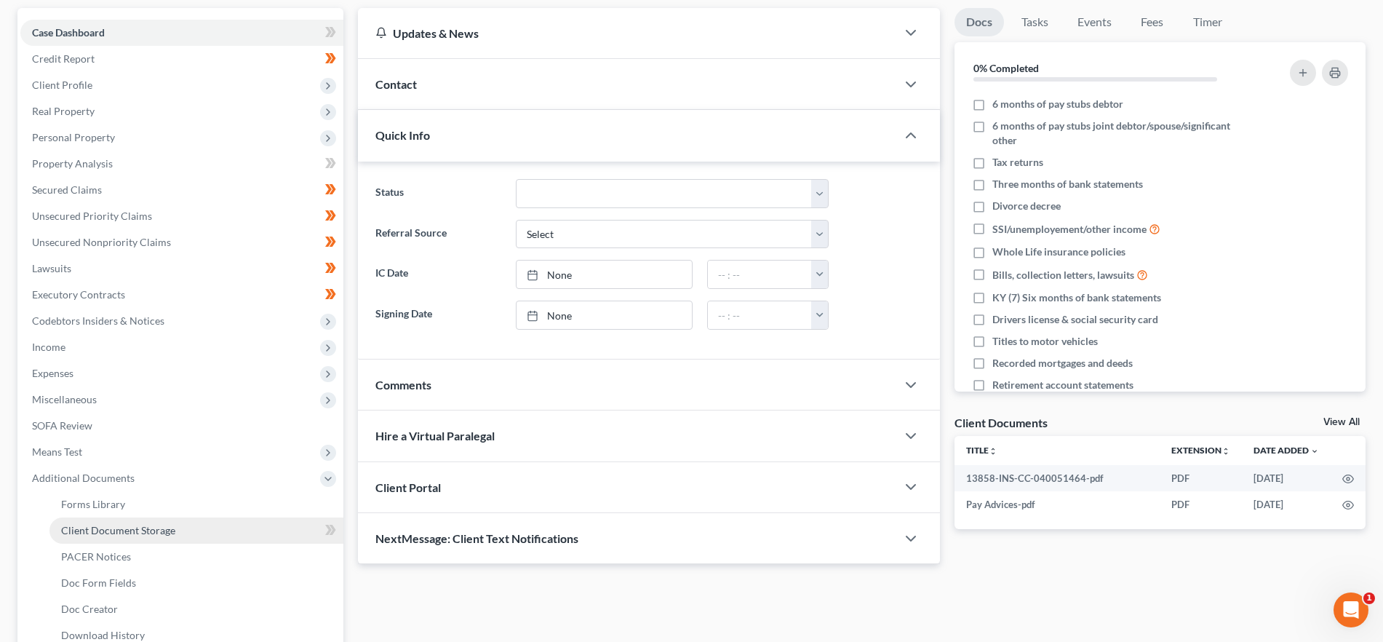
click at [176, 524] on link "Client Document Storage" at bounding box center [196, 530] width 294 height 26
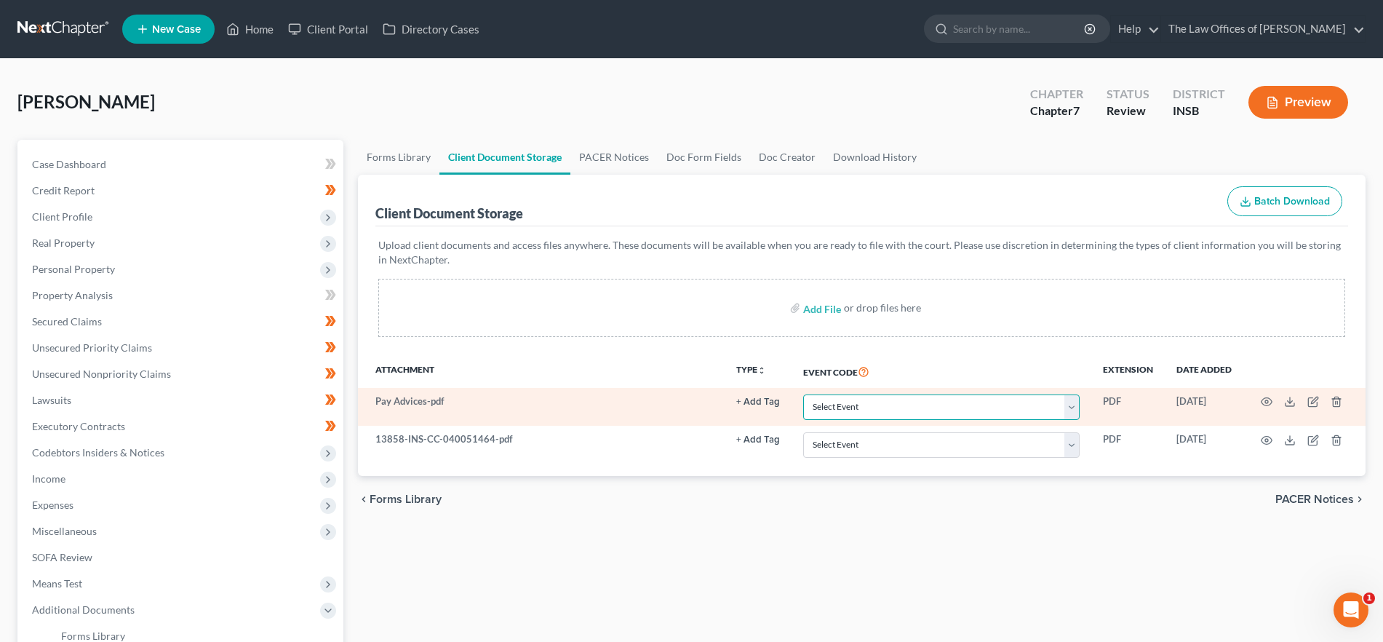
click at [946, 408] on select "Select Event 20 Largest Unsecured Creditors Amended/Corrected Petition Ch 7 Mea…" at bounding box center [941, 406] width 276 height 25
click at [803, 394] on select "Select Event 20 Largest Unsecured Creditors Amended/Corrected Petition Ch 7 Mea…" at bounding box center [941, 406] width 276 height 25
click at [986, 409] on select "Select Event 20 Largest Unsecured Creditors Amended/Corrected Petition Ch 7 Mea…" at bounding box center [941, 406] width 276 height 25
select select "15"
click at [803, 394] on select "Select Event 20 Largest Unsecured Creditors Amended/Corrected Petition Ch 7 Mea…" at bounding box center [941, 406] width 276 height 25
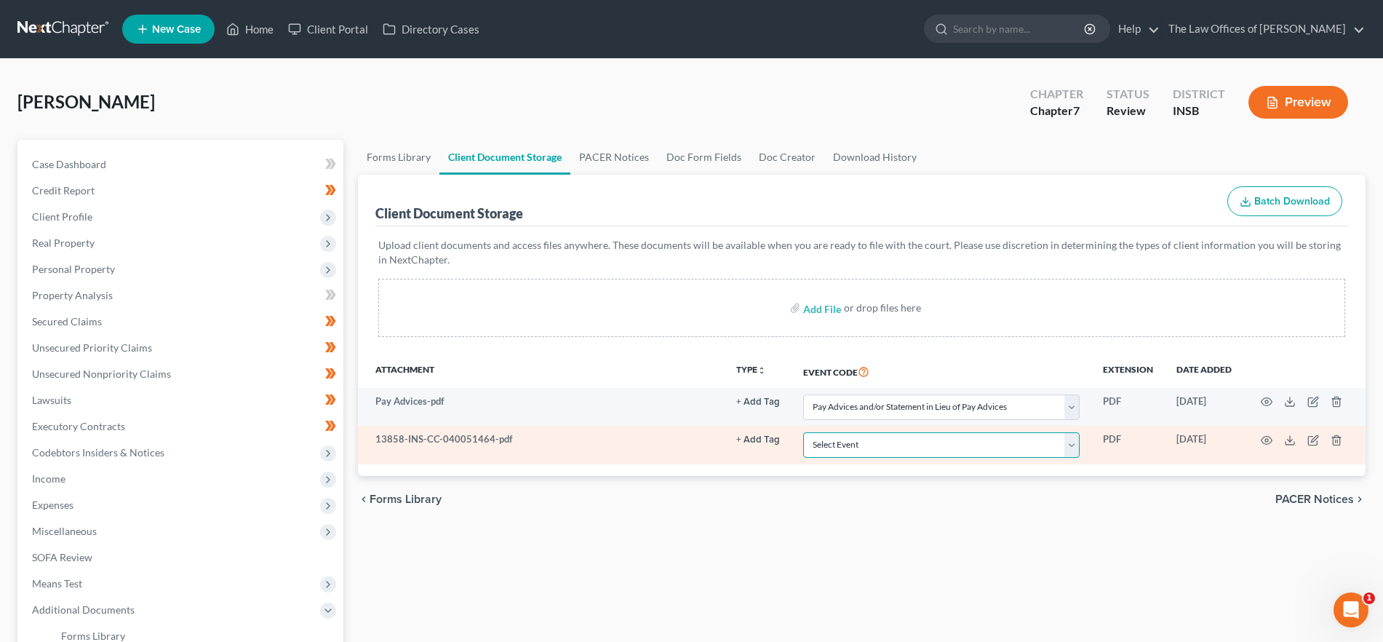
click at [876, 444] on select "Select Event 20 Largest Unsecured Creditors Amended/Corrected Petition Ch 7 Mea…" at bounding box center [941, 444] width 276 height 25
select select "9"
click at [803, 432] on select "Select Event 20 Largest Unsecured Creditors Amended/Corrected Petition Ch 7 Mea…" at bounding box center [941, 444] width 276 height 25
click at [1266, 436] on icon "button" at bounding box center [1266, 440] width 11 height 8
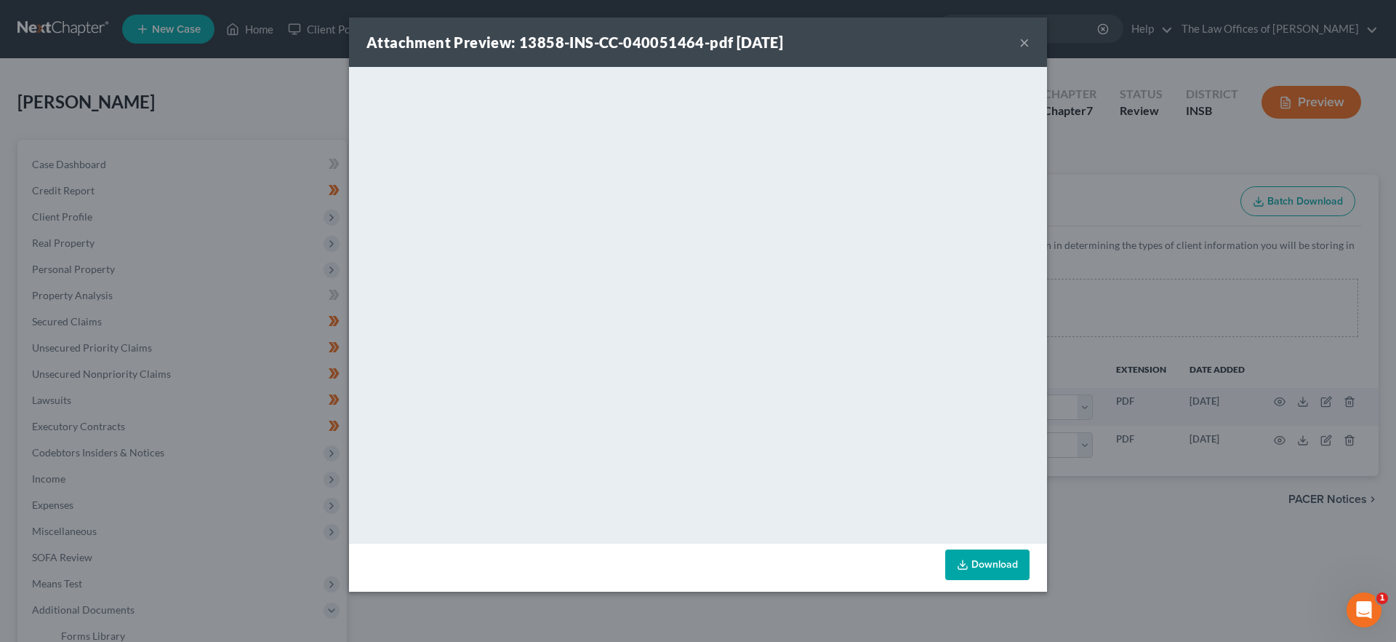
click at [1026, 40] on button "×" at bounding box center [1025, 41] width 10 height 17
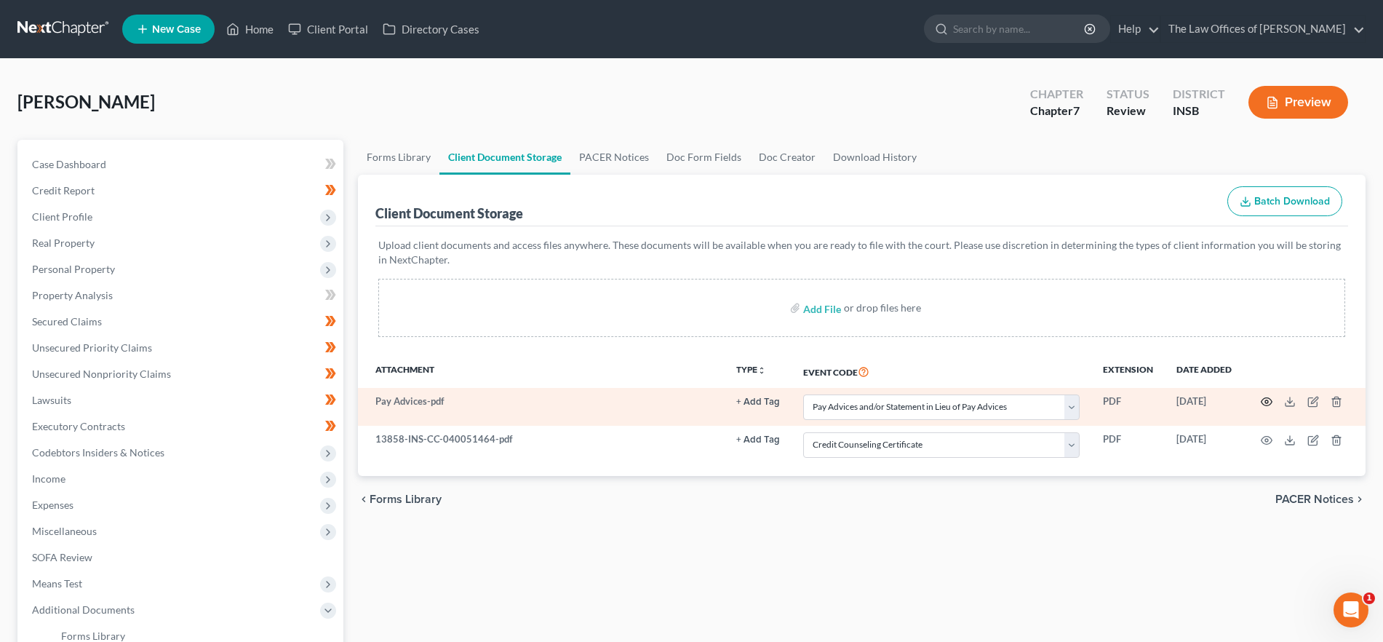
click at [1263, 400] on icon "button" at bounding box center [1266, 402] width 12 height 12
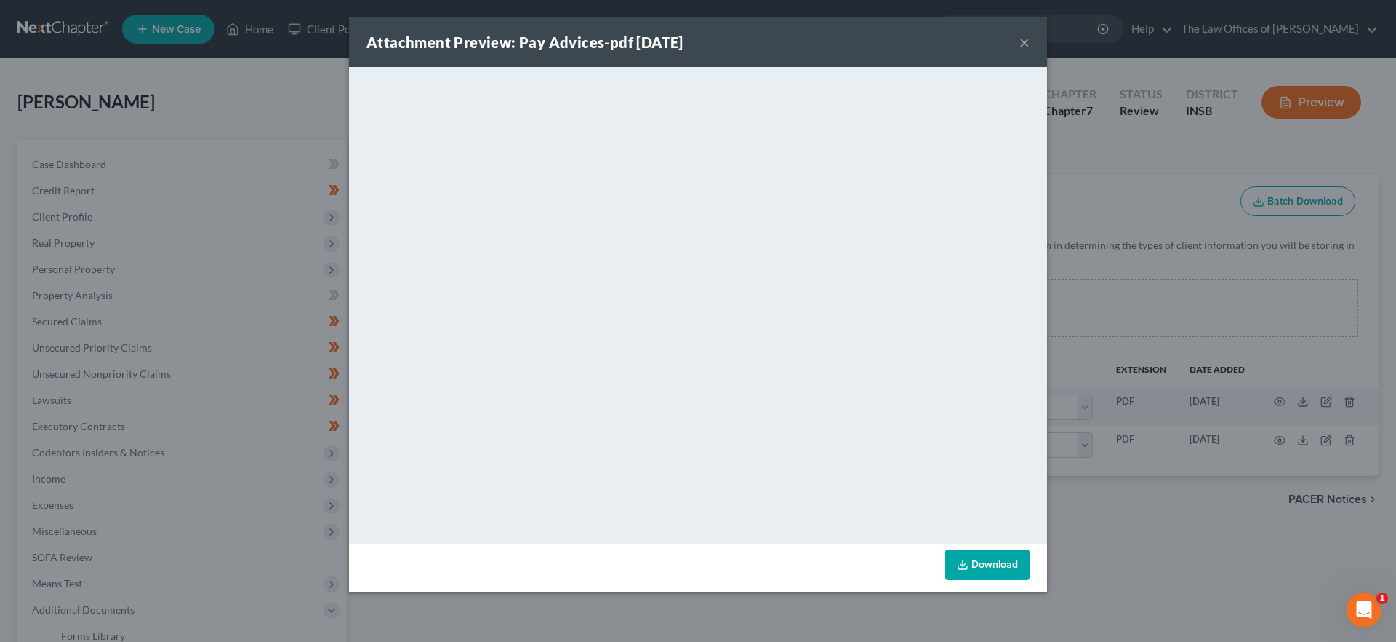
click at [1024, 41] on button "×" at bounding box center [1025, 41] width 10 height 17
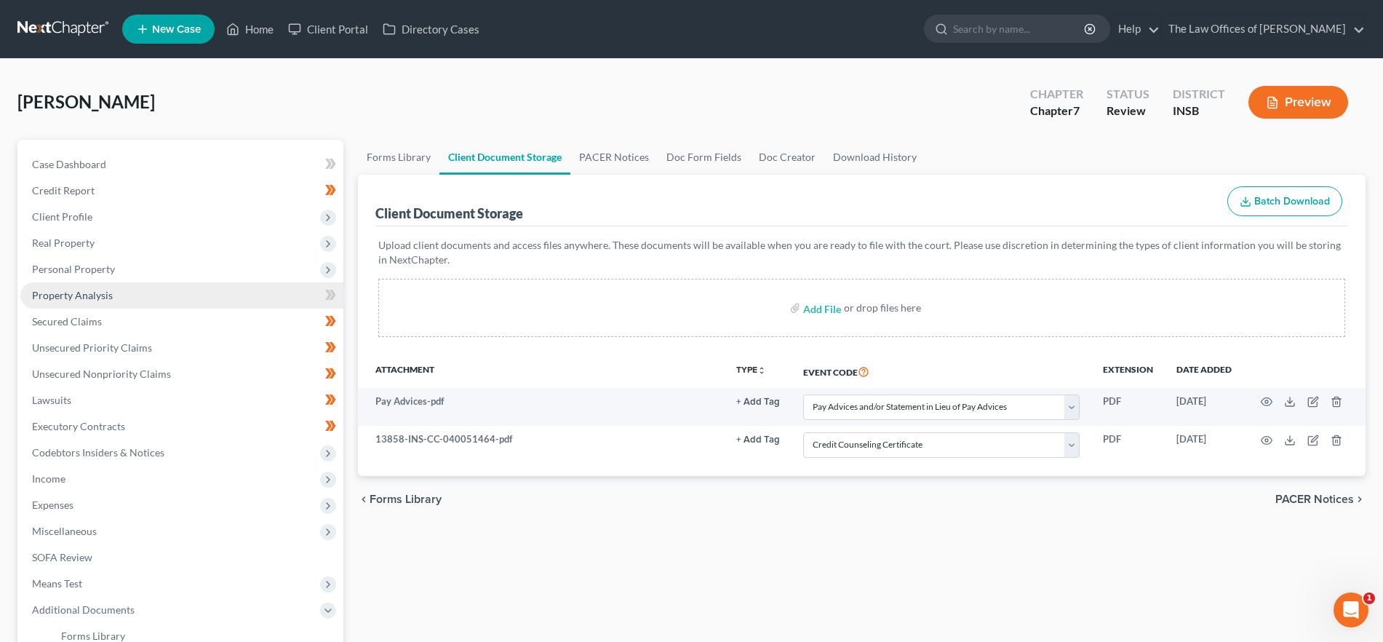
click at [136, 299] on link "Property Analysis" at bounding box center [181, 295] width 323 height 26
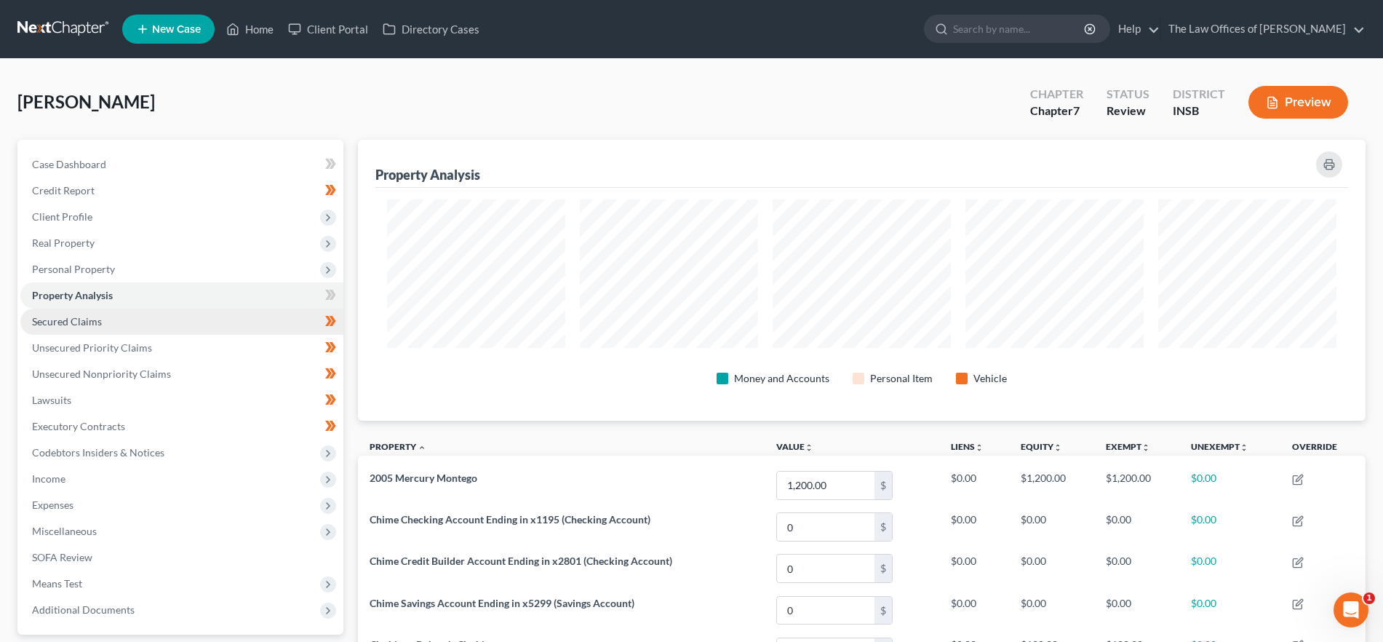
scroll to position [281, 1007]
click at [332, 294] on icon at bounding box center [330, 295] width 11 height 18
drag, startPoint x: 332, startPoint y: 294, endPoint x: 347, endPoint y: 320, distance: 30.0
click at [332, 294] on icon at bounding box center [330, 295] width 11 height 18
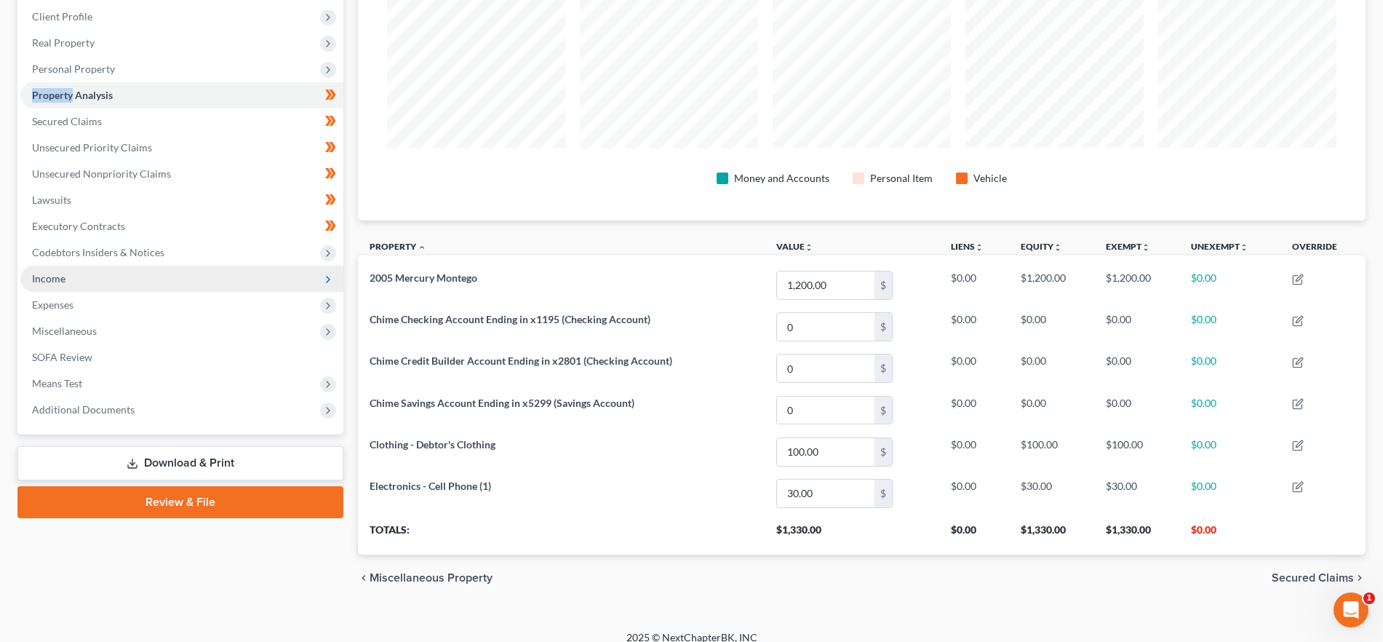
scroll to position [215, 0]
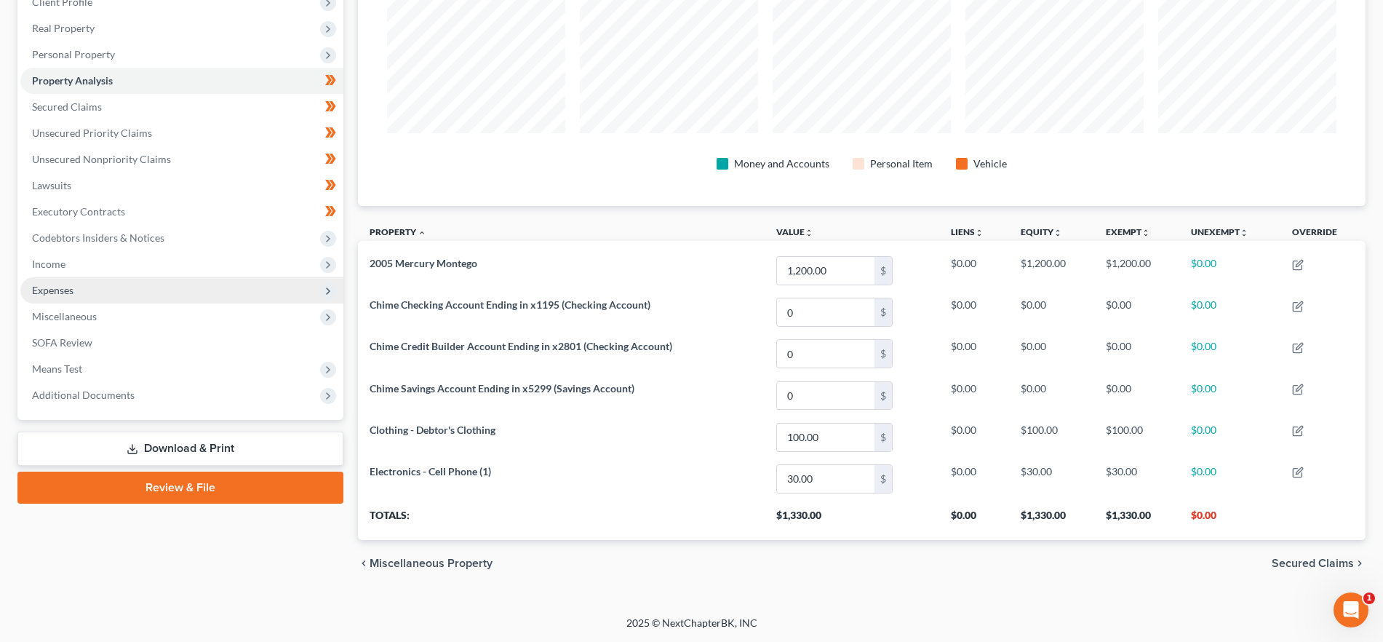
click at [309, 287] on span "Expenses" at bounding box center [181, 290] width 323 height 26
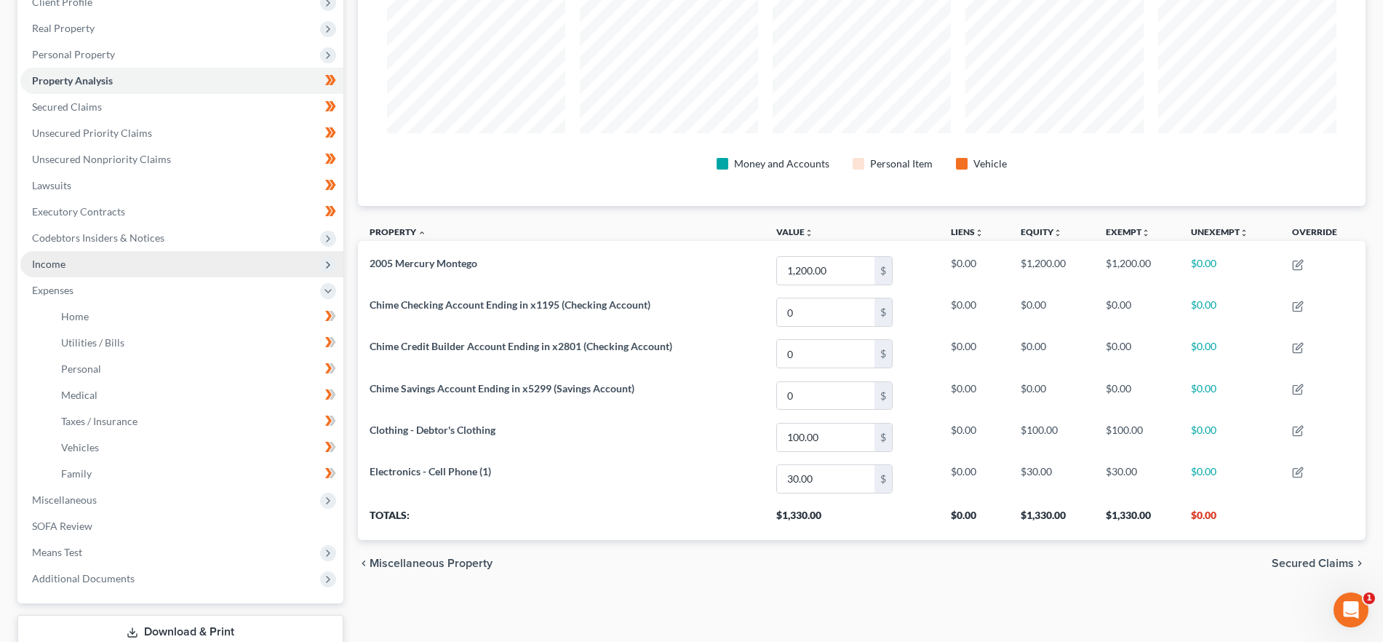
click at [314, 272] on span "Income" at bounding box center [181, 264] width 323 height 26
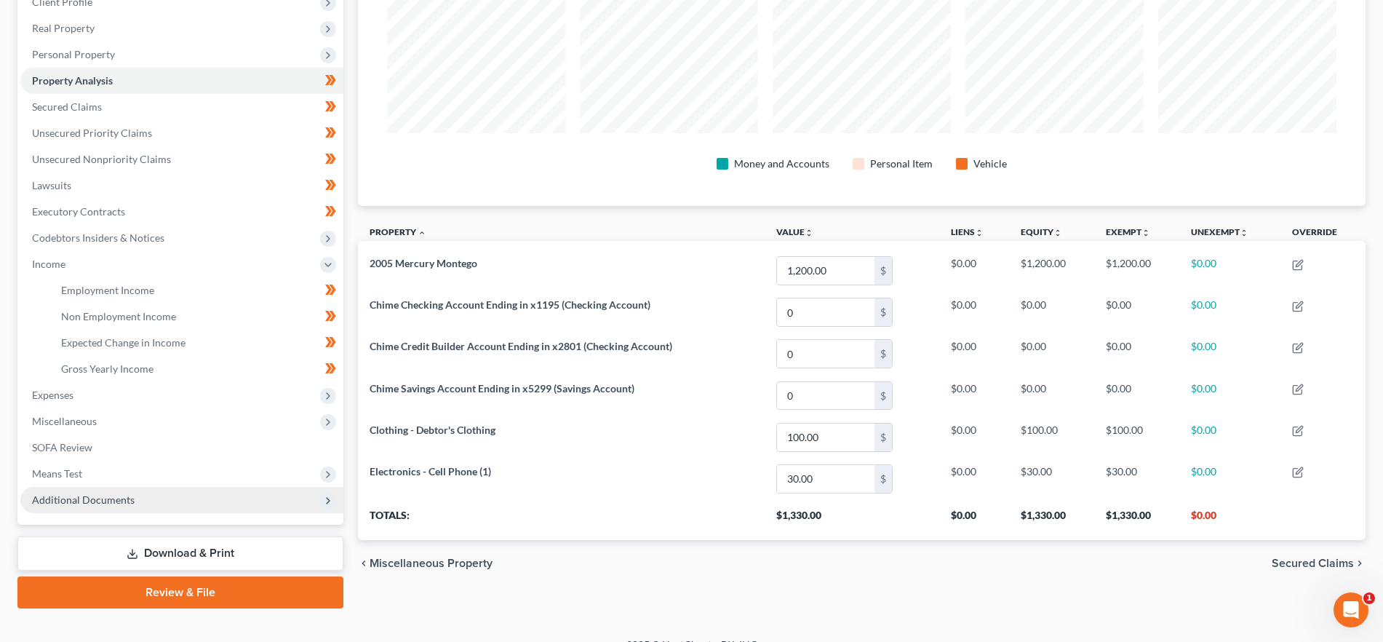
click at [255, 502] on span "Additional Documents" at bounding box center [181, 500] width 323 height 26
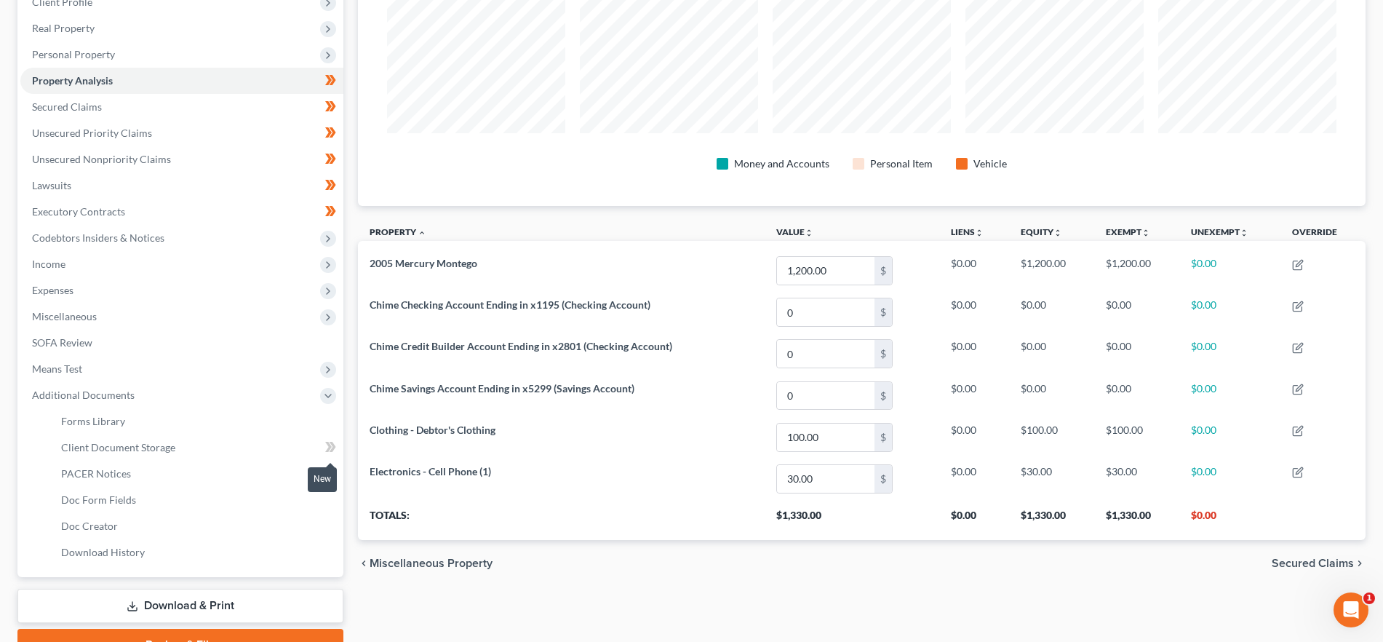
click at [332, 443] on icon at bounding box center [332, 446] width 7 height 10
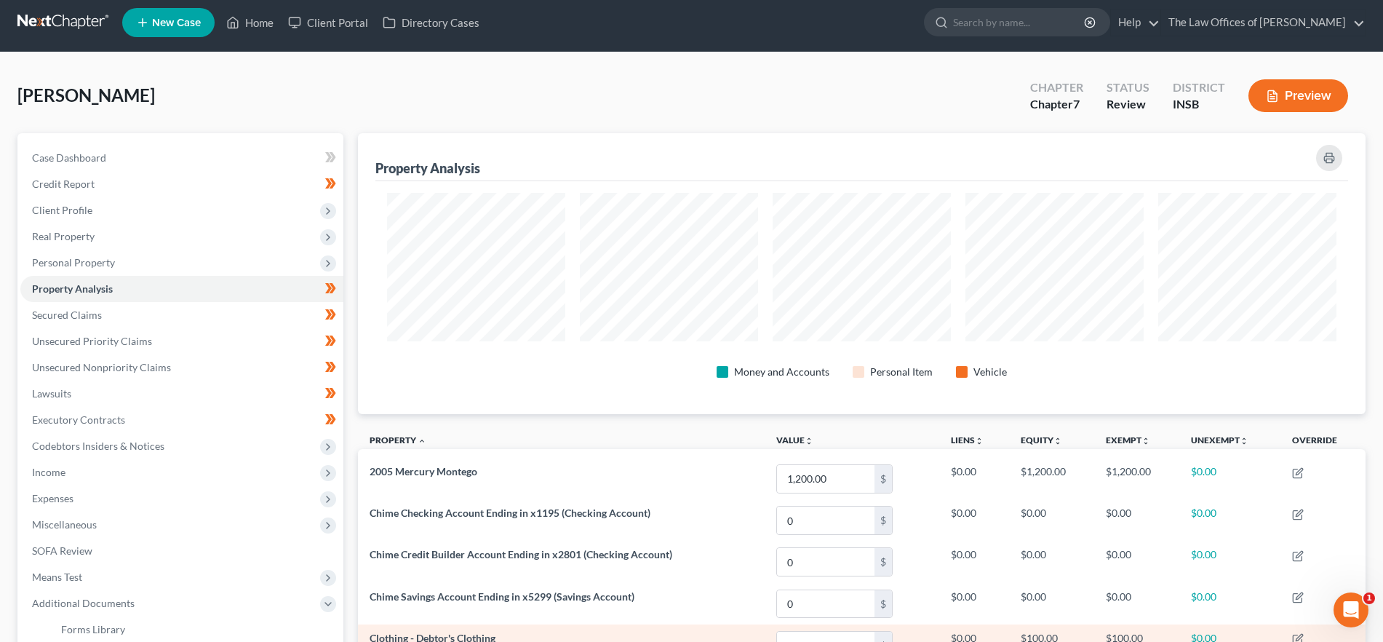
scroll to position [0, 0]
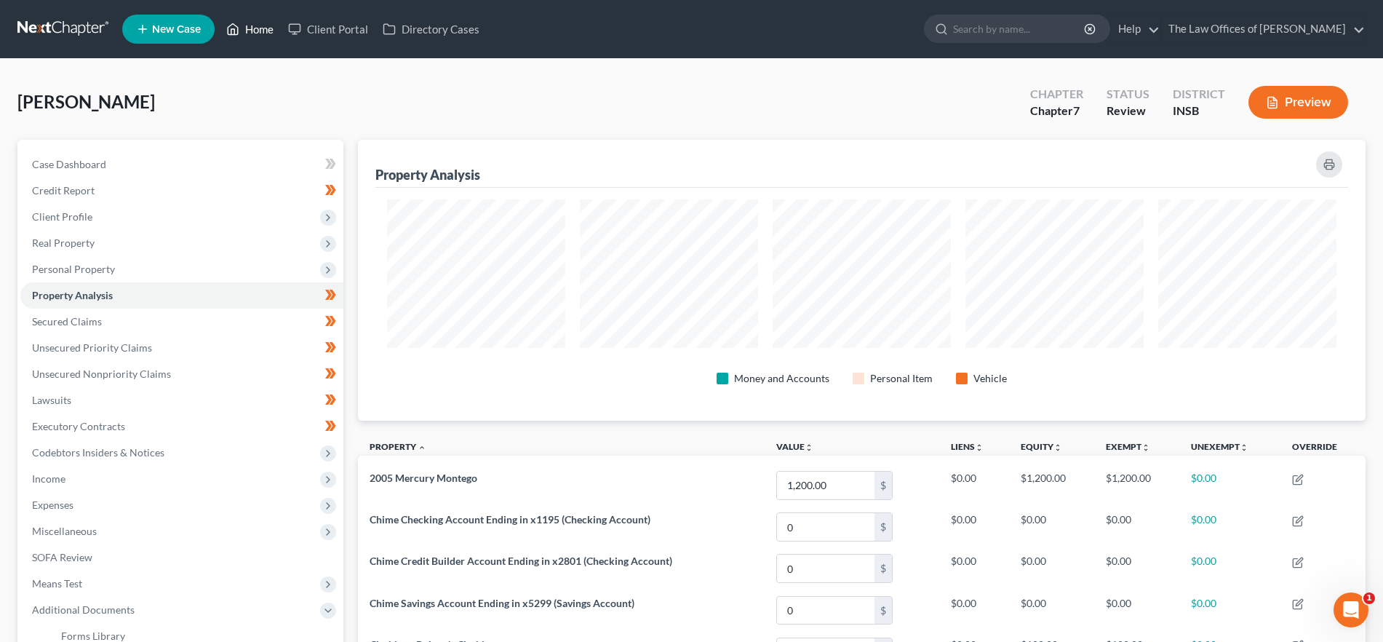
click at [247, 29] on link "Home" at bounding box center [250, 29] width 62 height 26
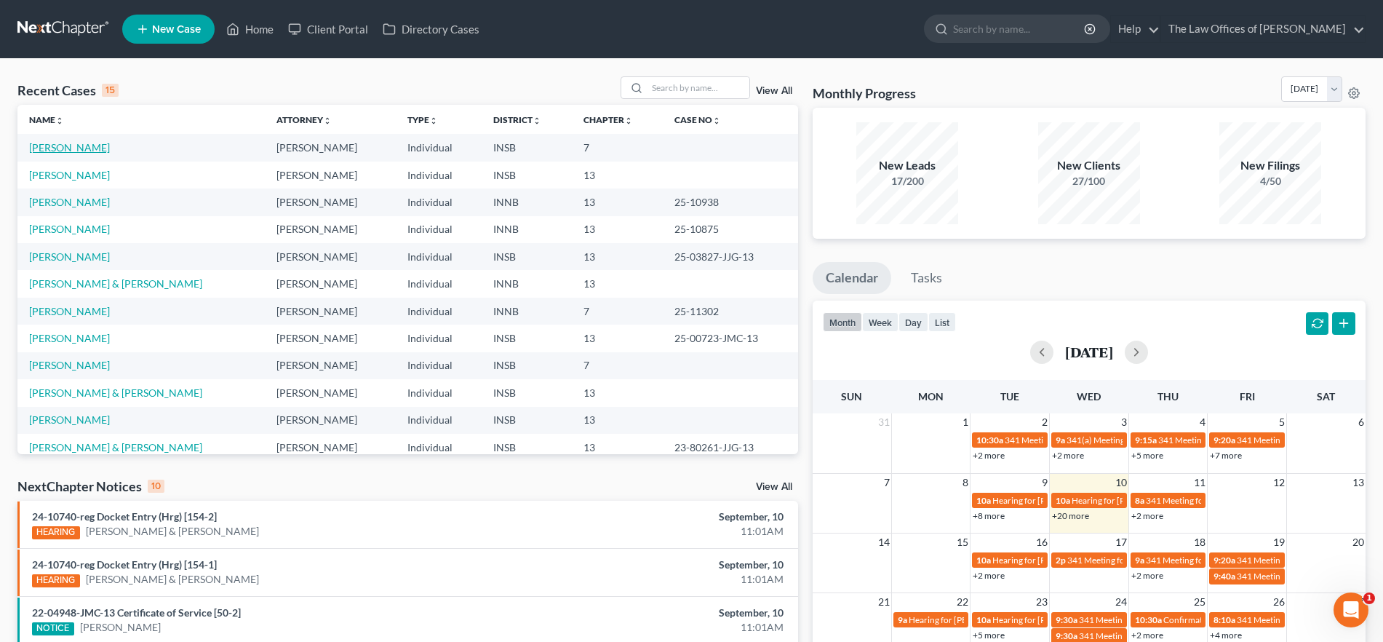
click at [68, 143] on link "[PERSON_NAME]" at bounding box center [69, 147] width 81 height 12
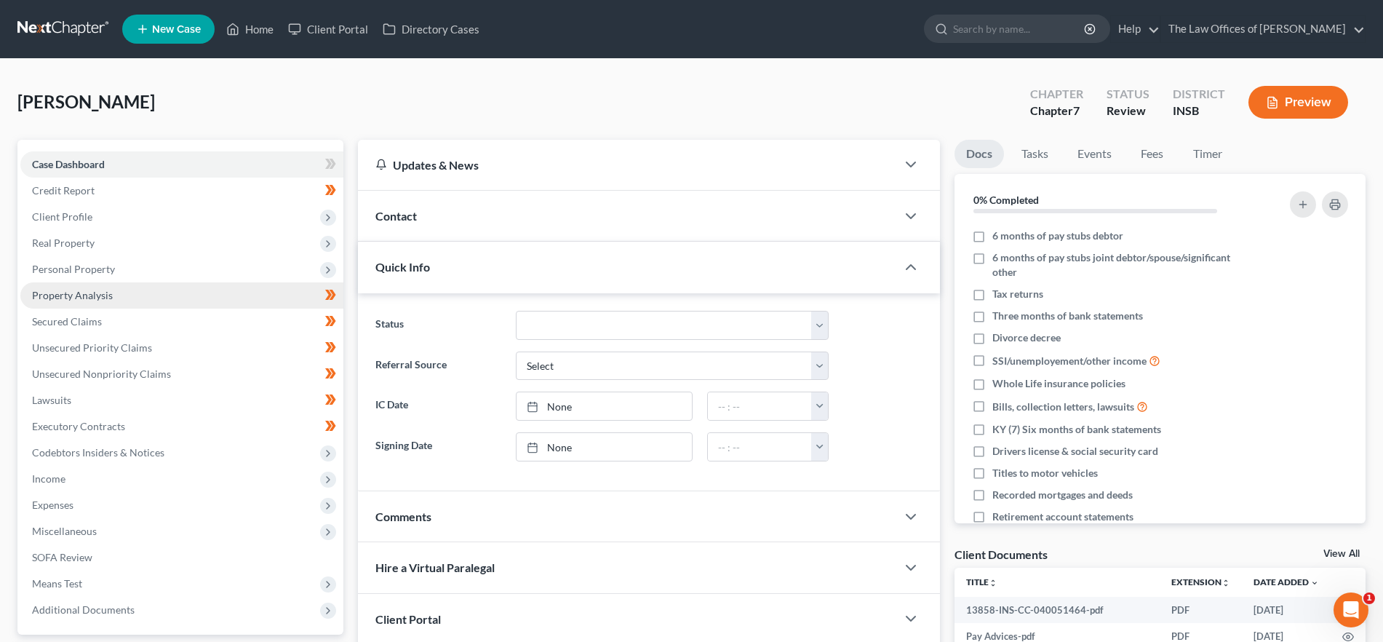
click at [118, 295] on link "Property Analysis" at bounding box center [181, 295] width 323 height 26
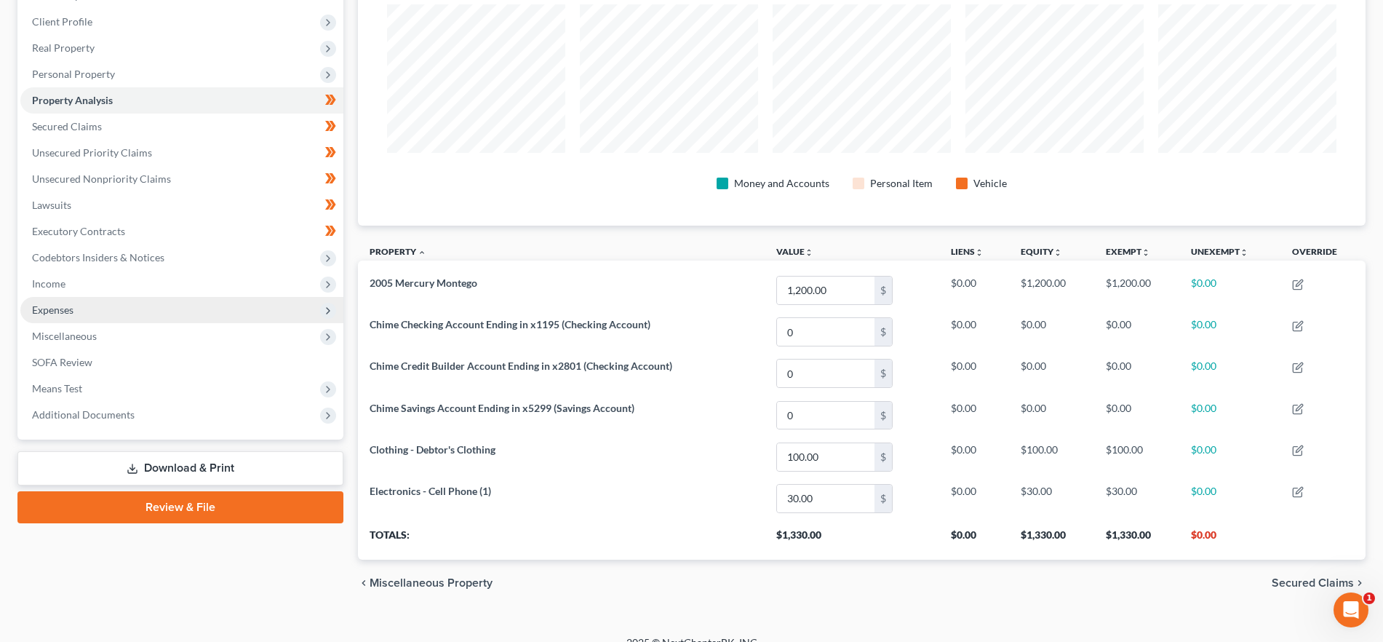
click at [86, 310] on span "Expenses" at bounding box center [181, 310] width 323 height 26
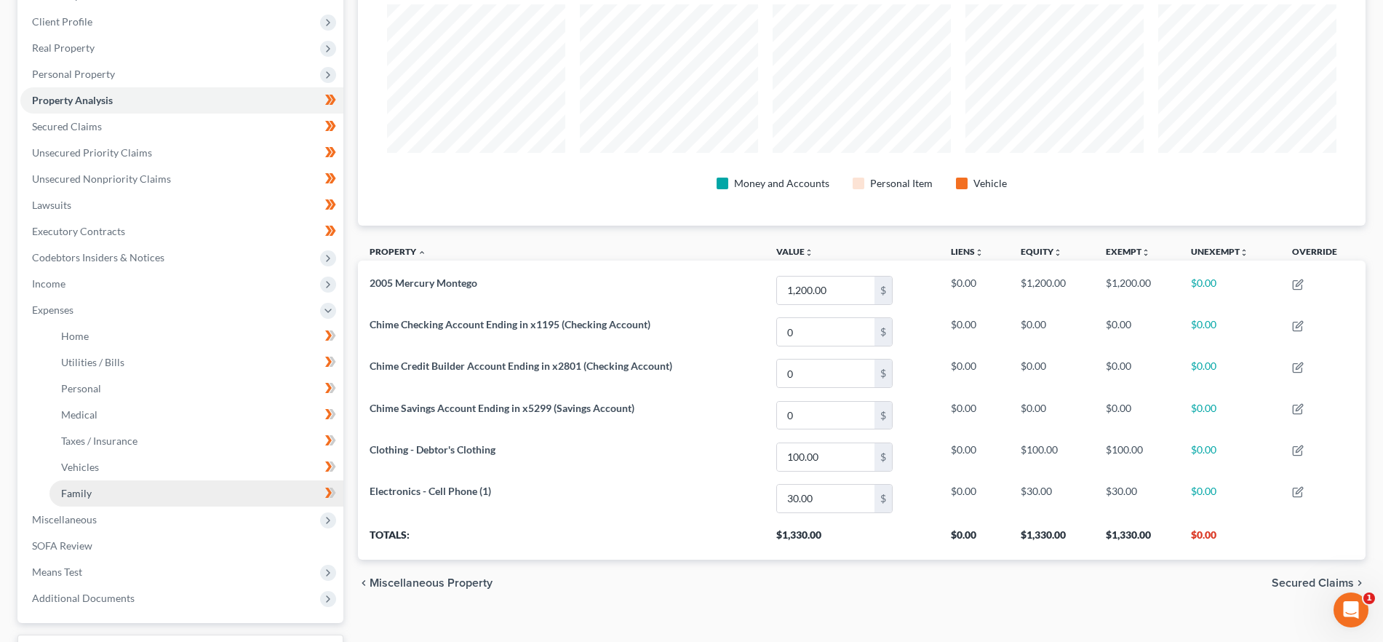
click at [95, 495] on link "Family" at bounding box center [196, 493] width 294 height 26
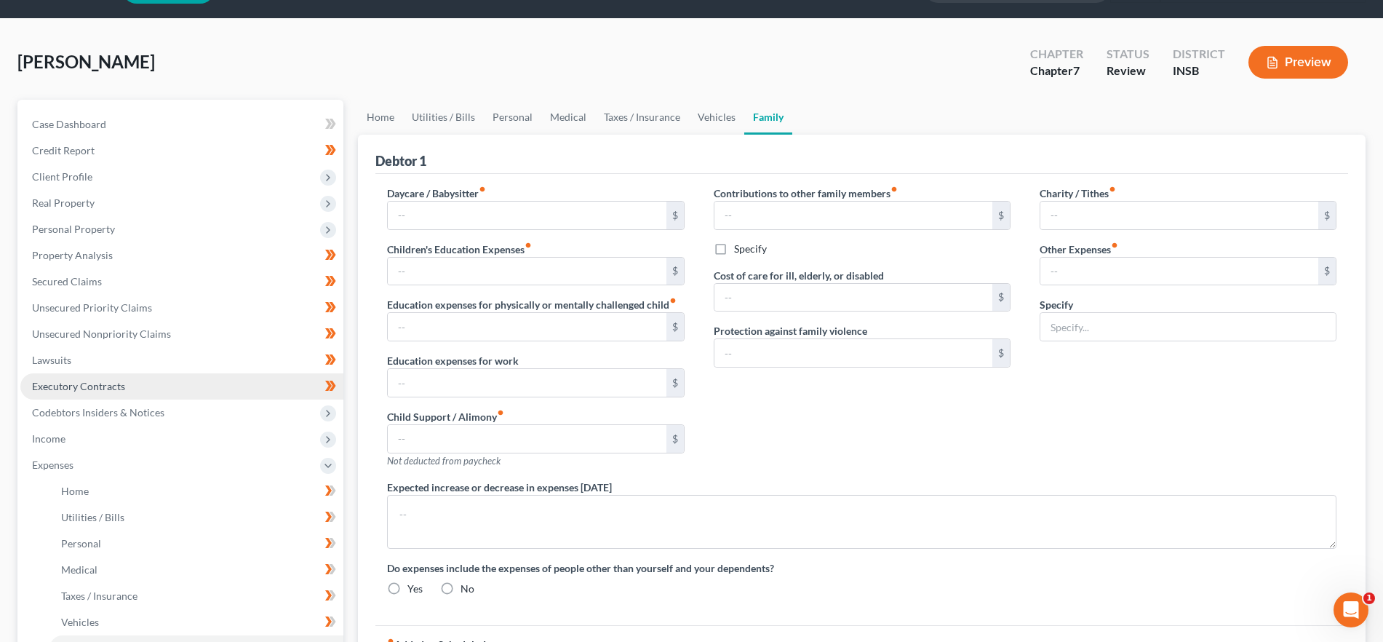
type input "0.00"
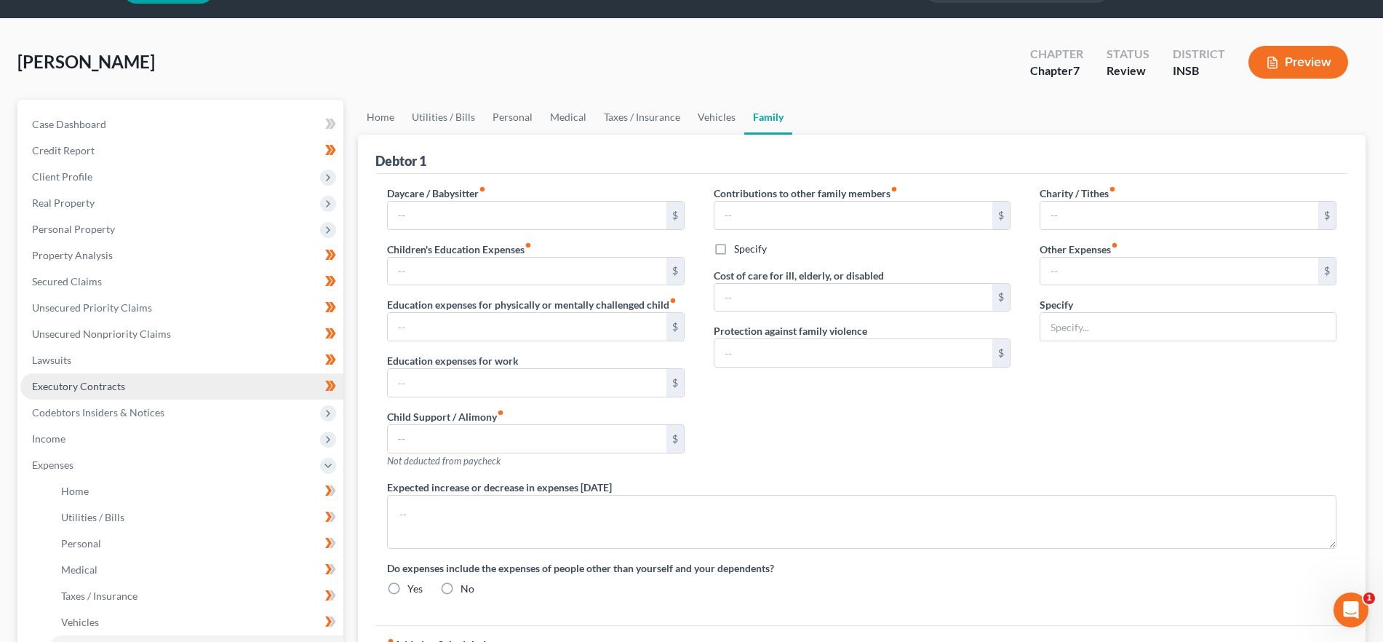
type input "0.00"
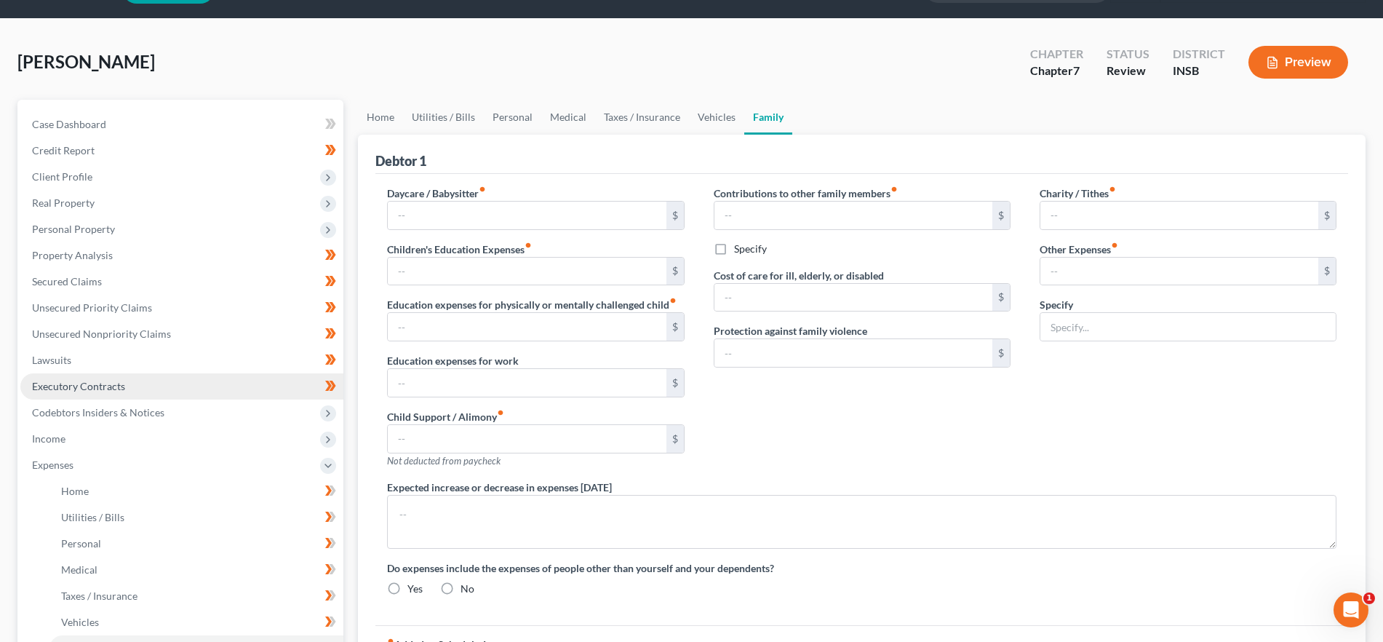
type textarea "Debtor is currently living in temporary sober living housing and expects to inc…"
radio input "true"
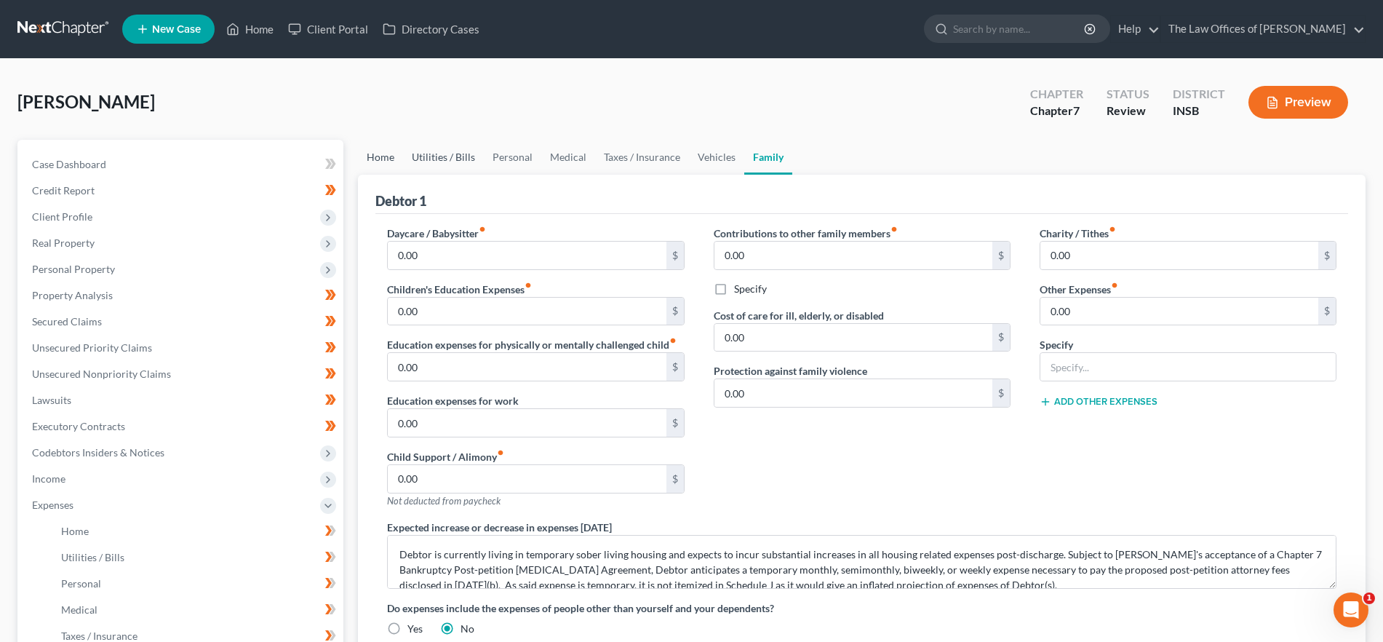
click at [377, 158] on link "Home" at bounding box center [380, 157] width 45 height 35
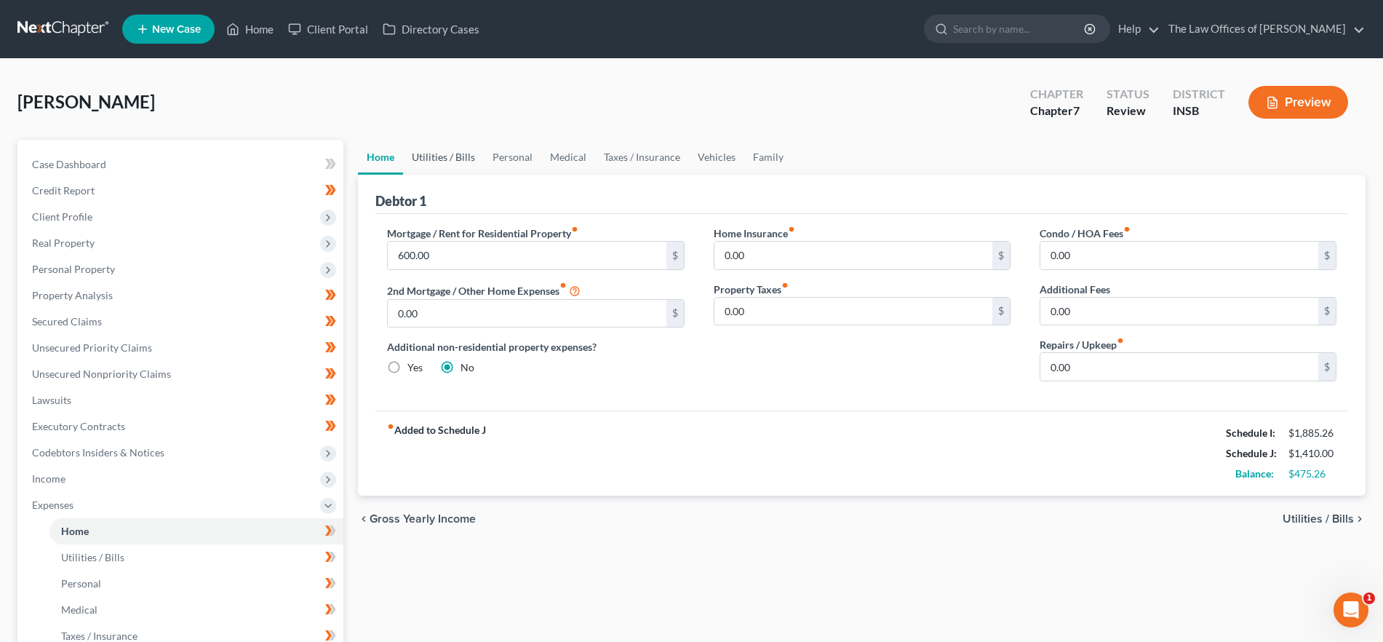
click at [447, 160] on link "Utilities / Bills" at bounding box center [443, 157] width 81 height 35
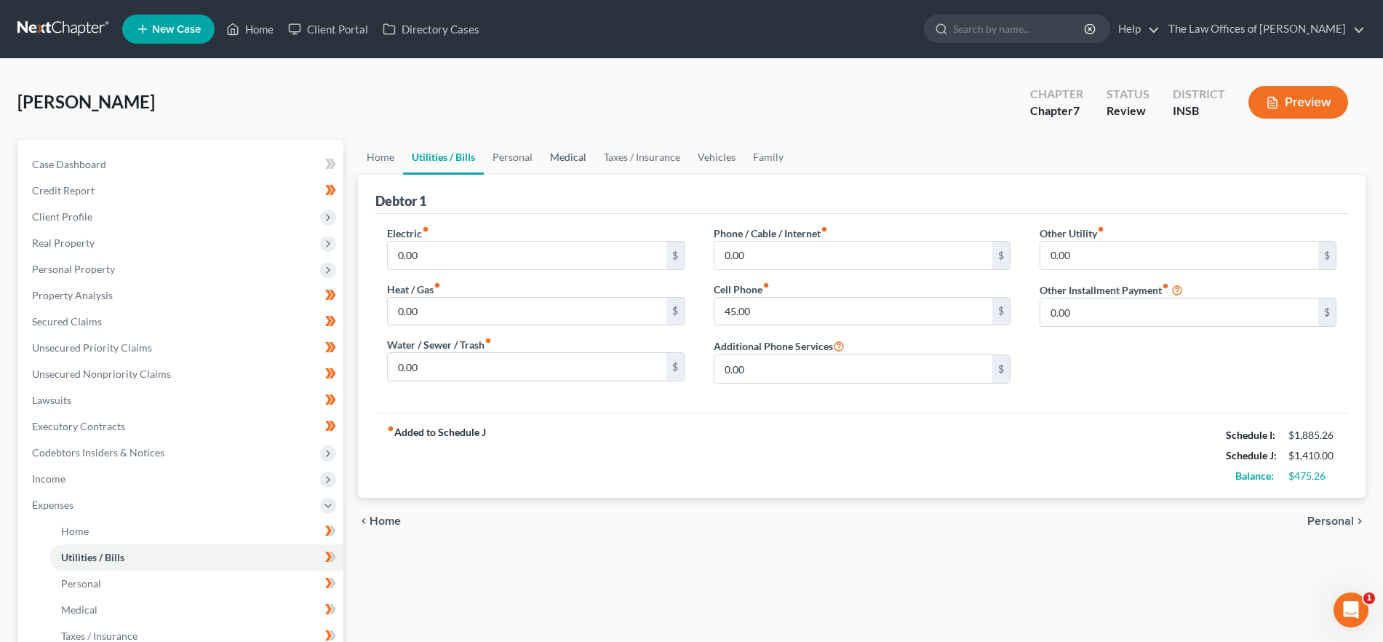
click at [543, 161] on link "Medical" at bounding box center [568, 157] width 54 height 35
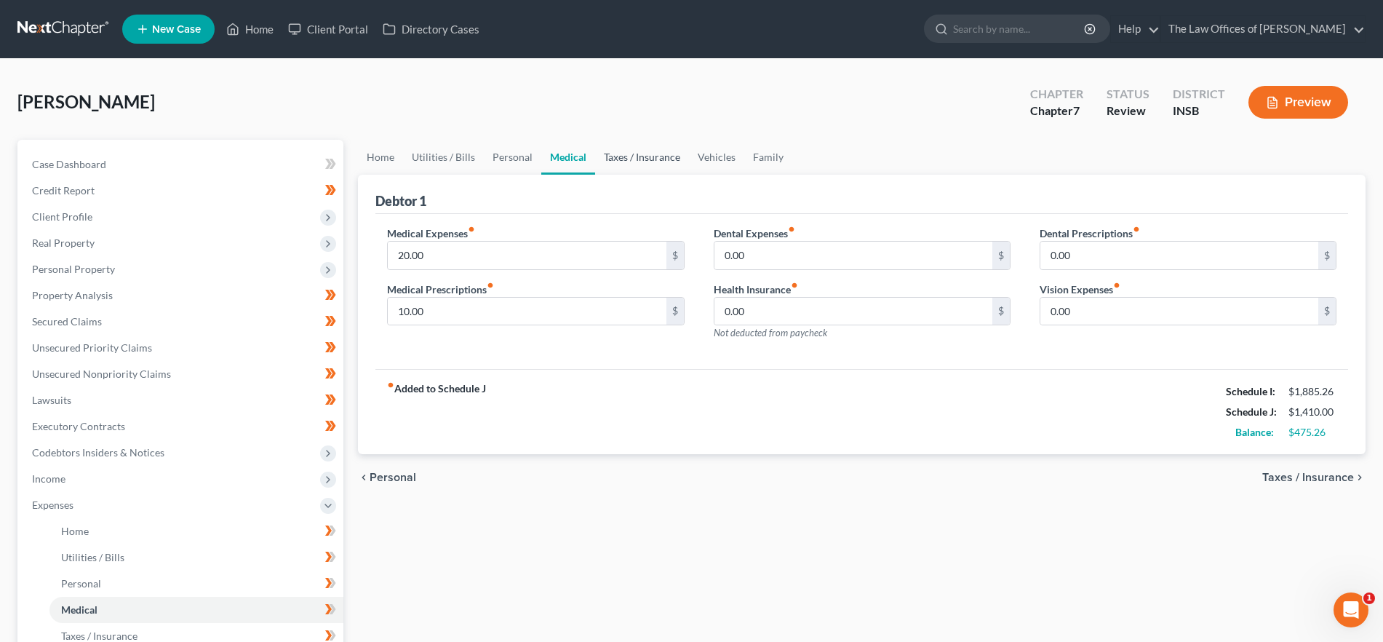
click at [621, 156] on link "Taxes / Insurance" at bounding box center [642, 157] width 94 height 35
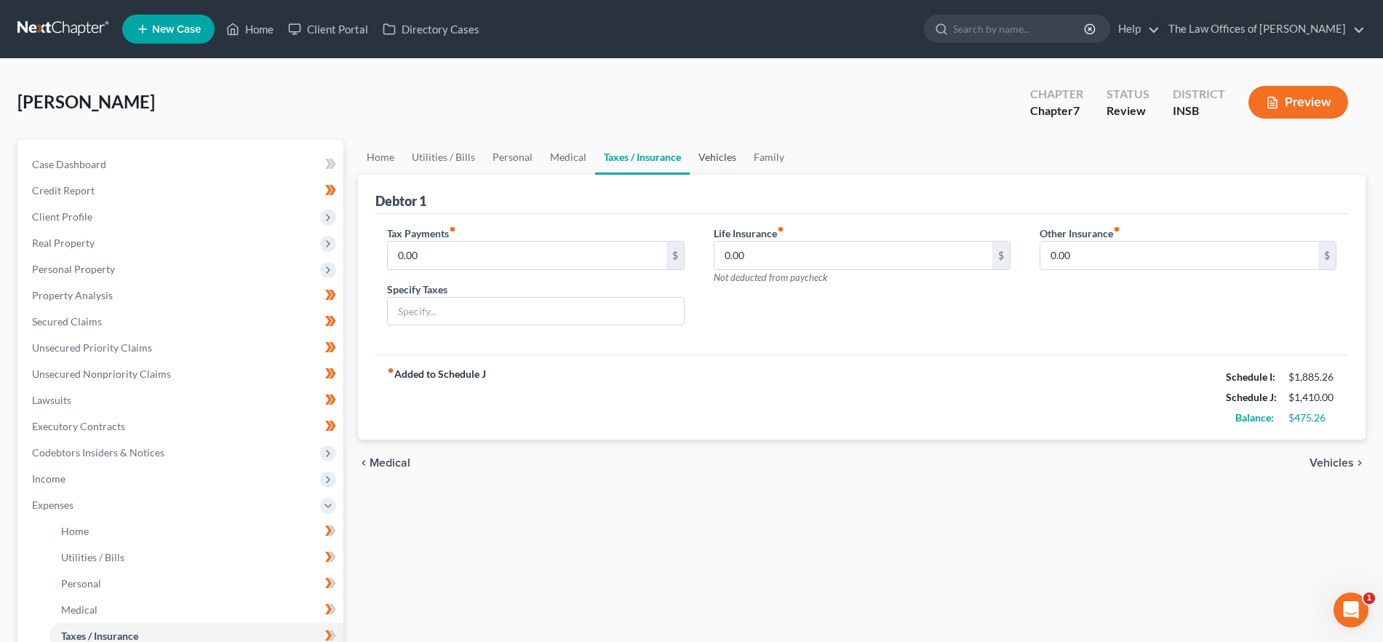
click at [692, 154] on link "Vehicles" at bounding box center [717, 157] width 55 height 35
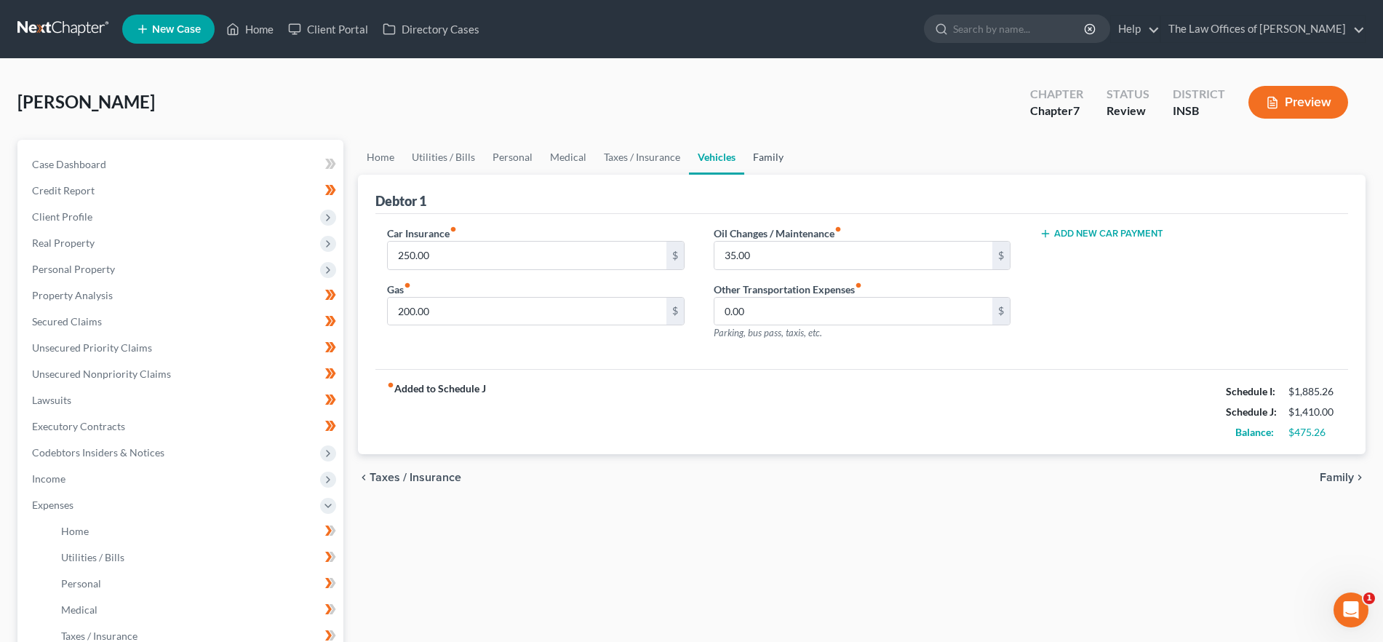
click at [756, 156] on link "Family" at bounding box center [768, 157] width 48 height 35
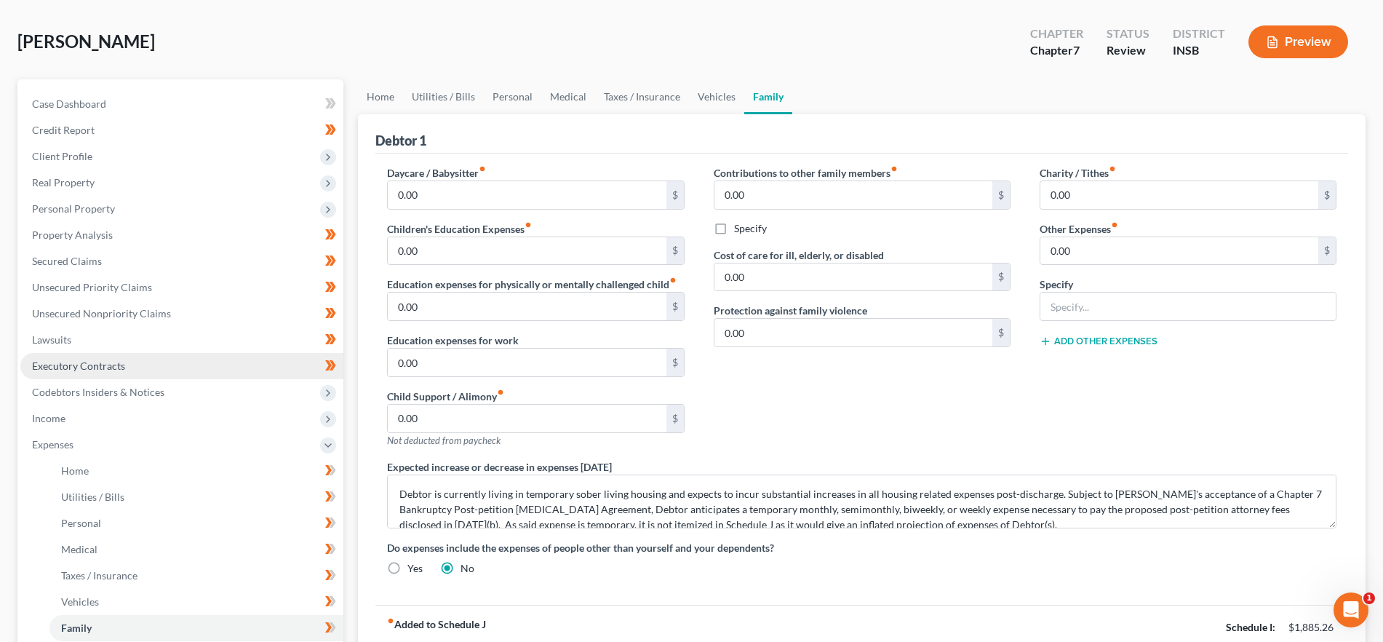
scroll to position [315, 0]
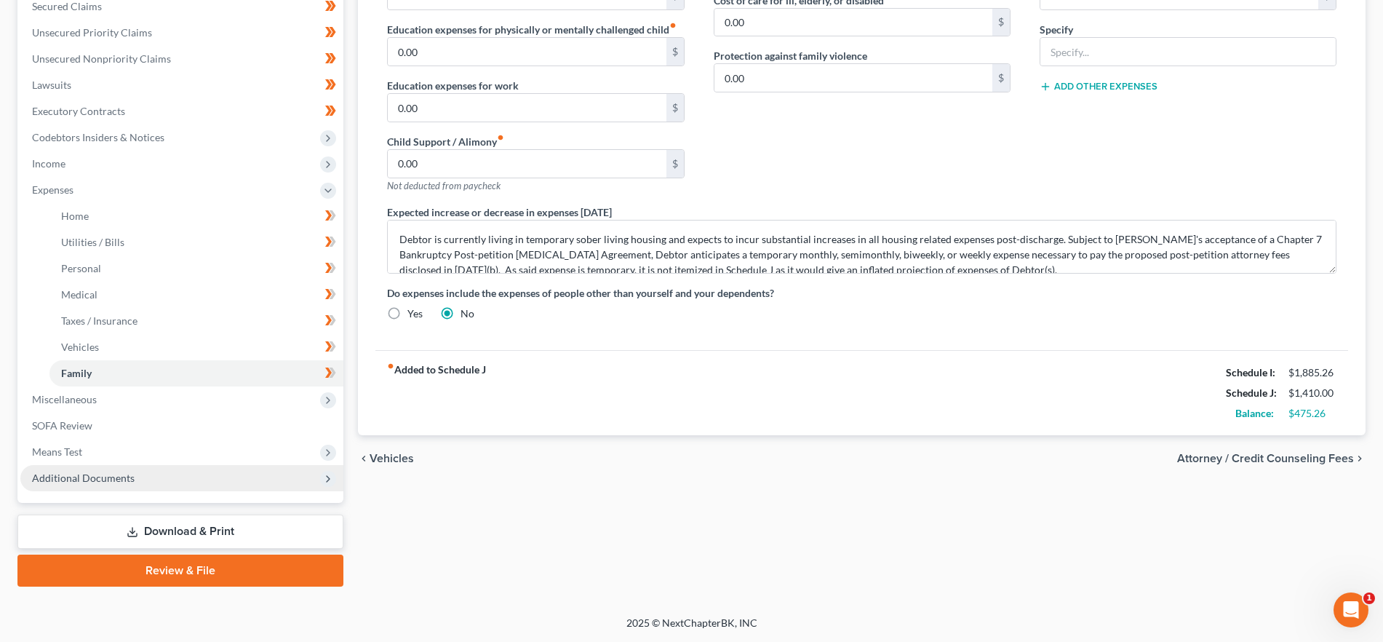
click at [136, 481] on span "Additional Documents" at bounding box center [181, 478] width 323 height 26
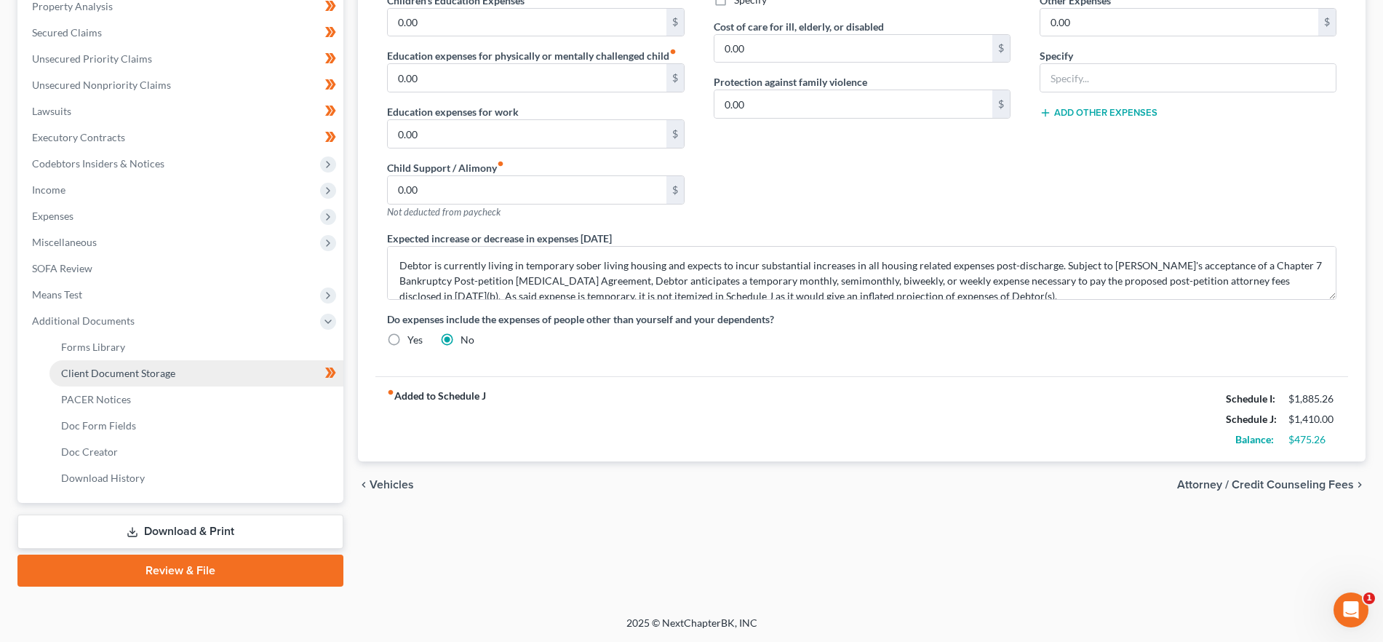
click at [161, 379] on link "Client Document Storage" at bounding box center [196, 373] width 294 height 26
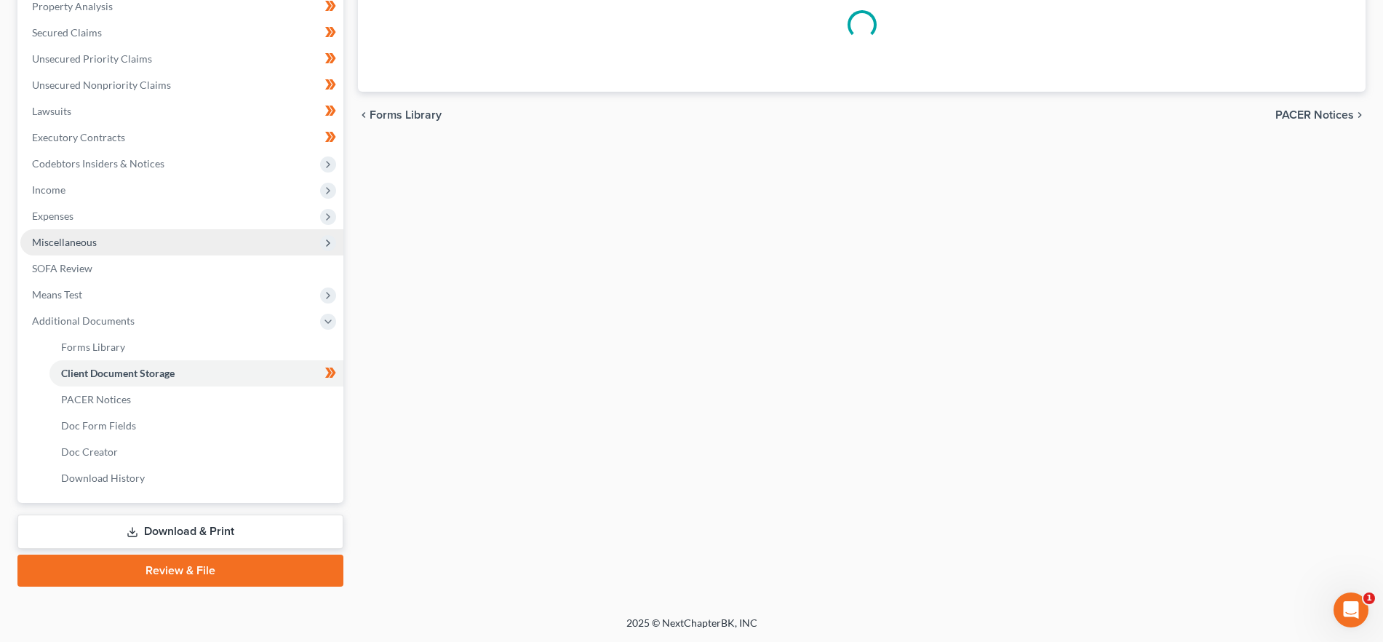
select select "15"
select select "9"
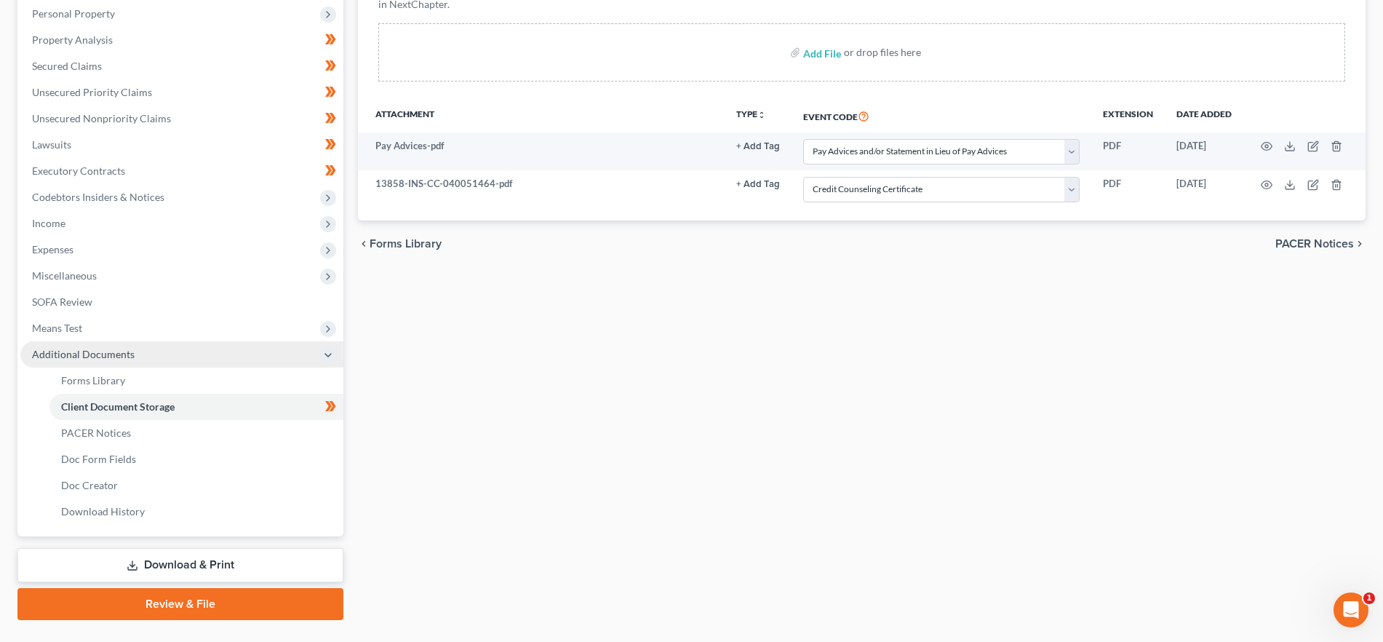
scroll to position [289, 0]
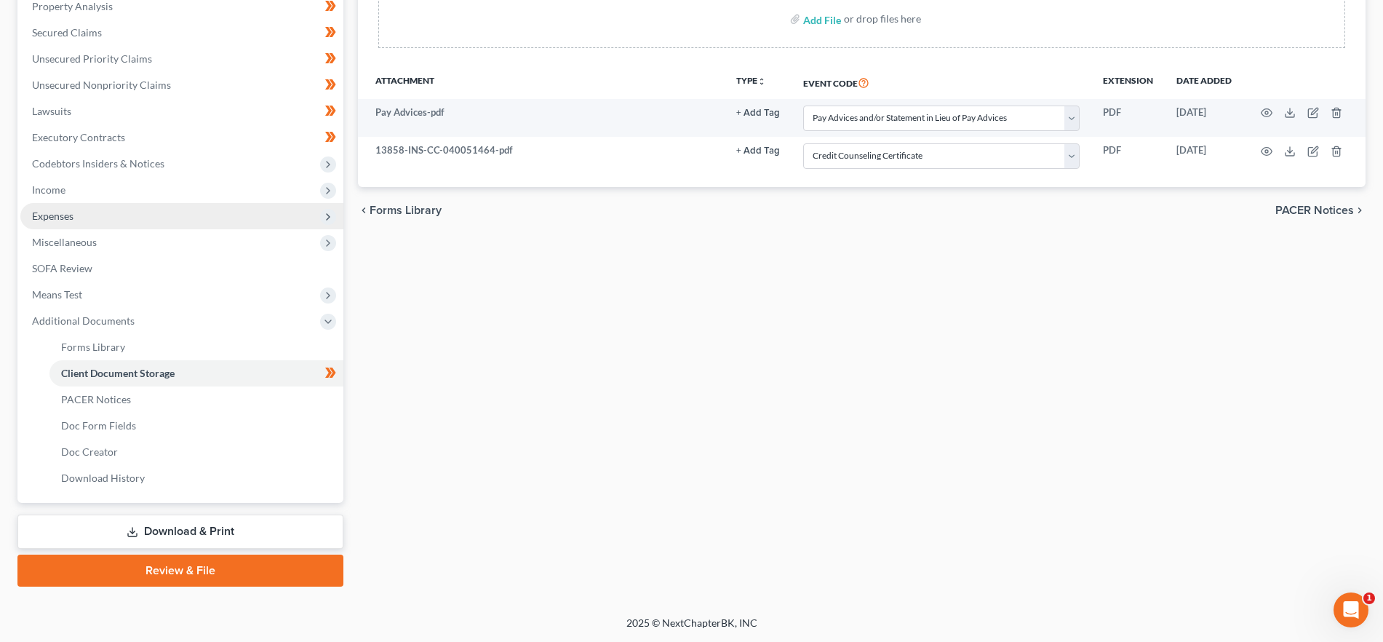
drag, startPoint x: 89, startPoint y: 205, endPoint x: 96, endPoint y: 211, distance: 8.8
click at [89, 205] on span "Expenses" at bounding box center [181, 216] width 323 height 26
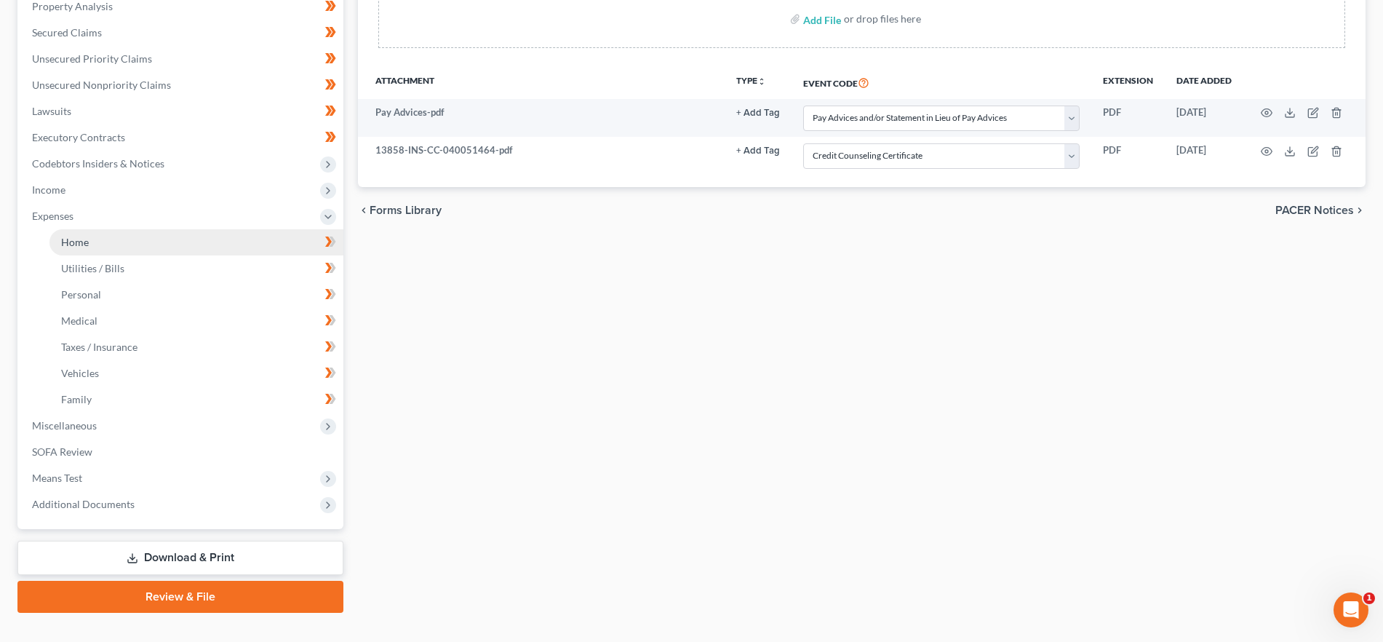
click at [163, 248] on link "Home" at bounding box center [196, 242] width 294 height 26
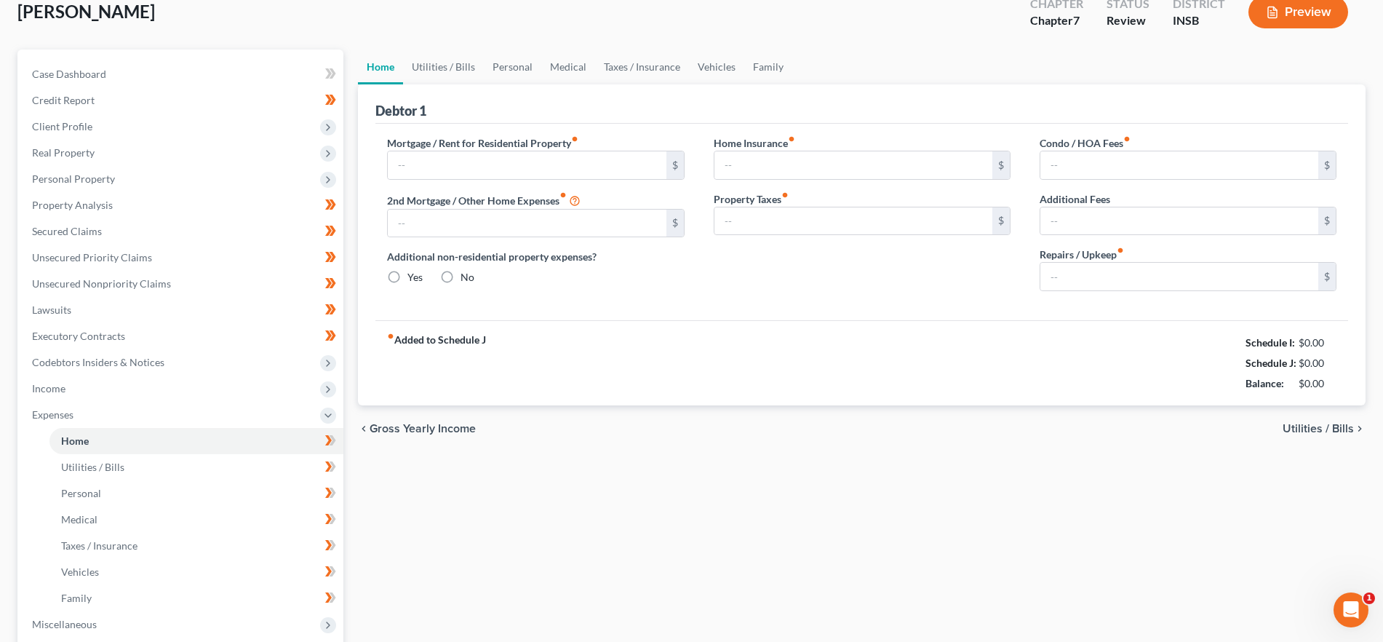
type input "600.00"
type input "0.00"
radio input "true"
type input "0.00"
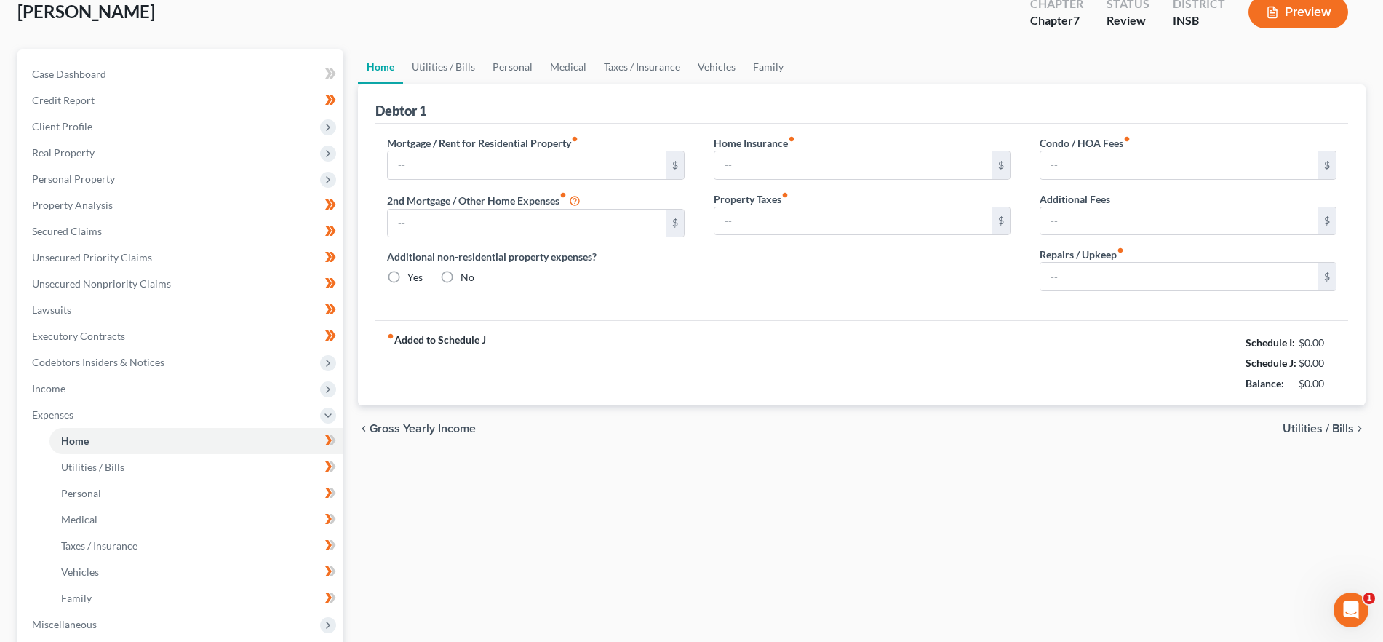
type input "0.00"
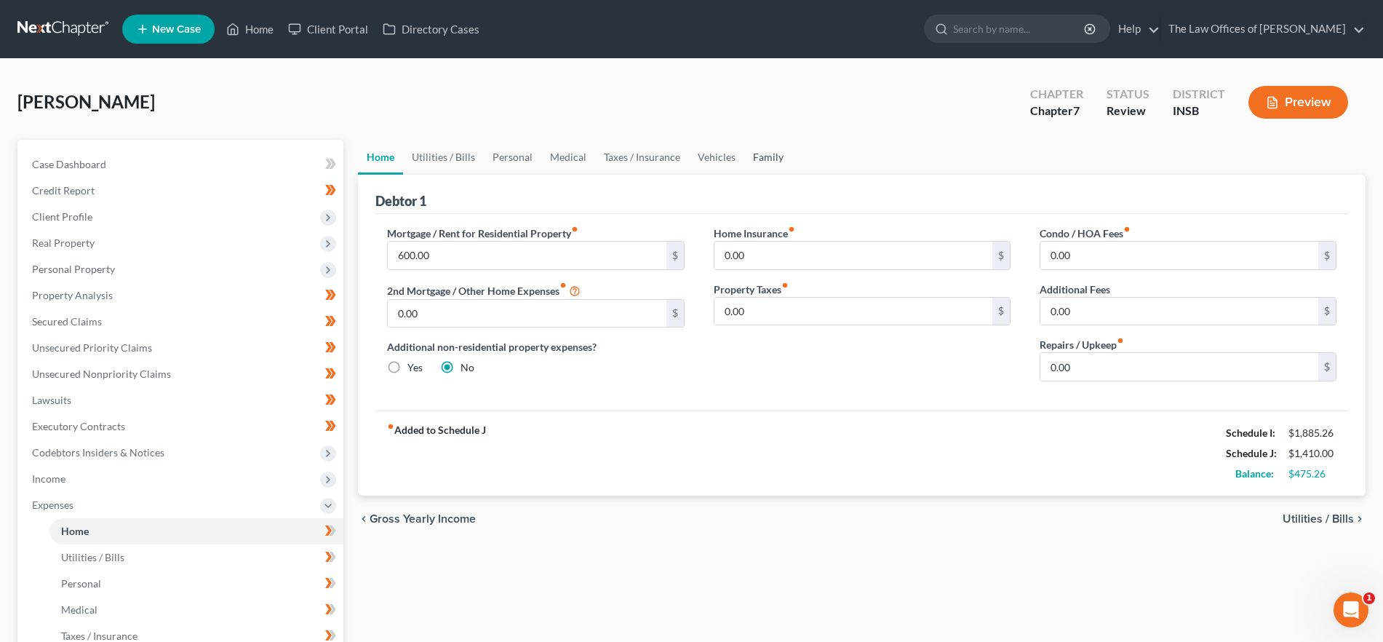
click at [760, 149] on link "Family" at bounding box center [768, 157] width 48 height 35
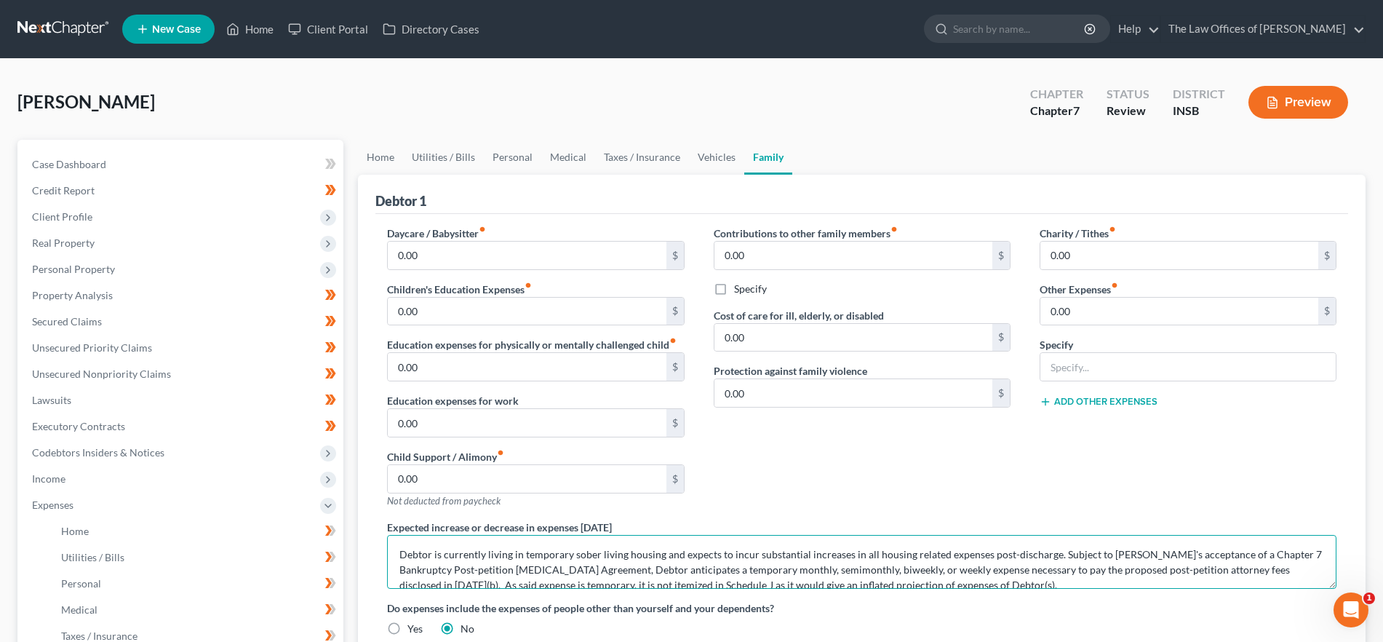
drag, startPoint x: 1053, startPoint y: 557, endPoint x: 367, endPoint y: 547, distance: 686.7
click at [367, 547] on div "Debtor 1 Daycare / Babysitter fiber_manual_record 0.00 $ Children's Education E…" at bounding box center [861, 462] width 1007 height 575
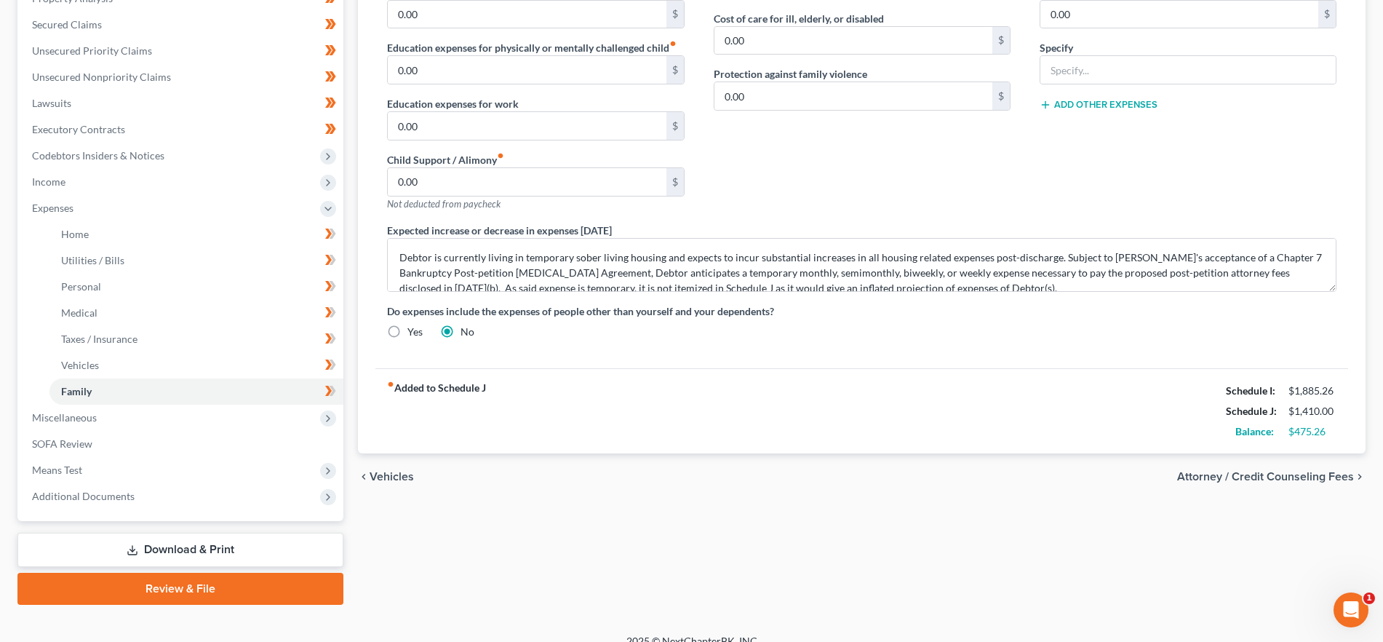
scroll to position [315, 0]
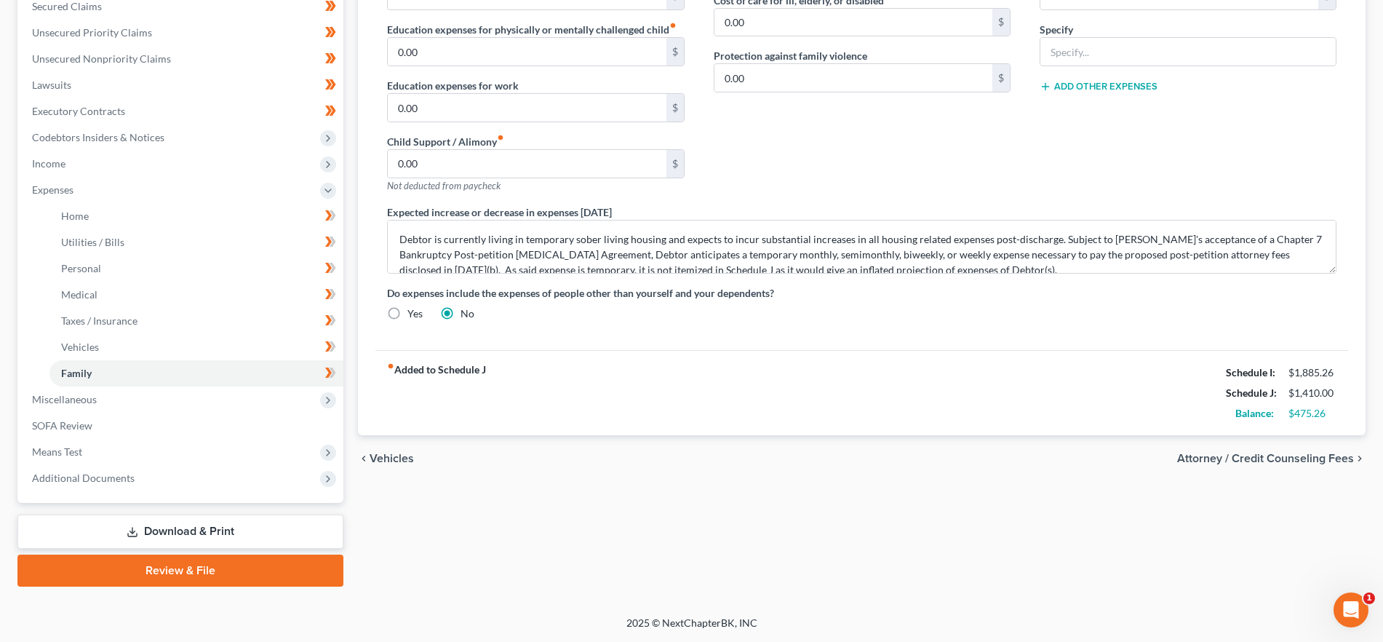
drag, startPoint x: 200, startPoint y: 573, endPoint x: 1362, endPoint y: 513, distance: 1163.1
click at [200, 573] on link "Review & File" at bounding box center [180, 570] width 326 height 32
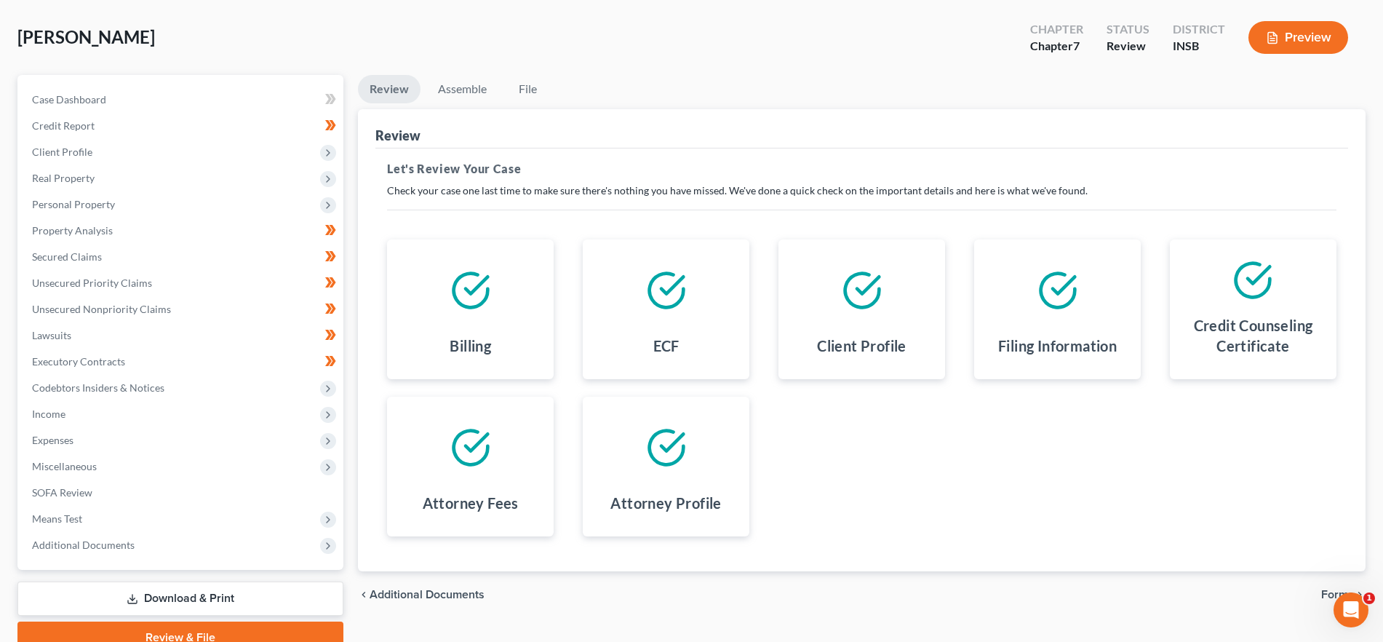
scroll to position [132, 0]
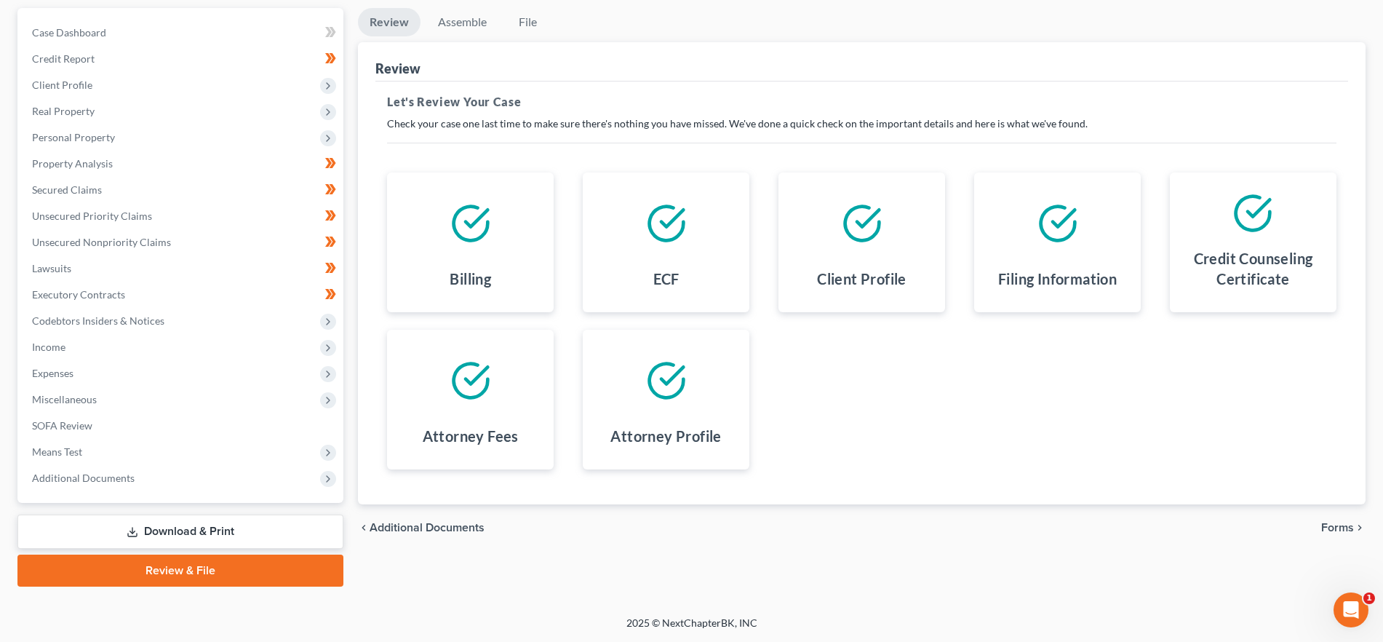
drag, startPoint x: 1340, startPoint y: 522, endPoint x: 1394, endPoint y: 531, distance: 54.5
click at [1340, 523] on span "Forms" at bounding box center [1337, 528] width 33 height 12
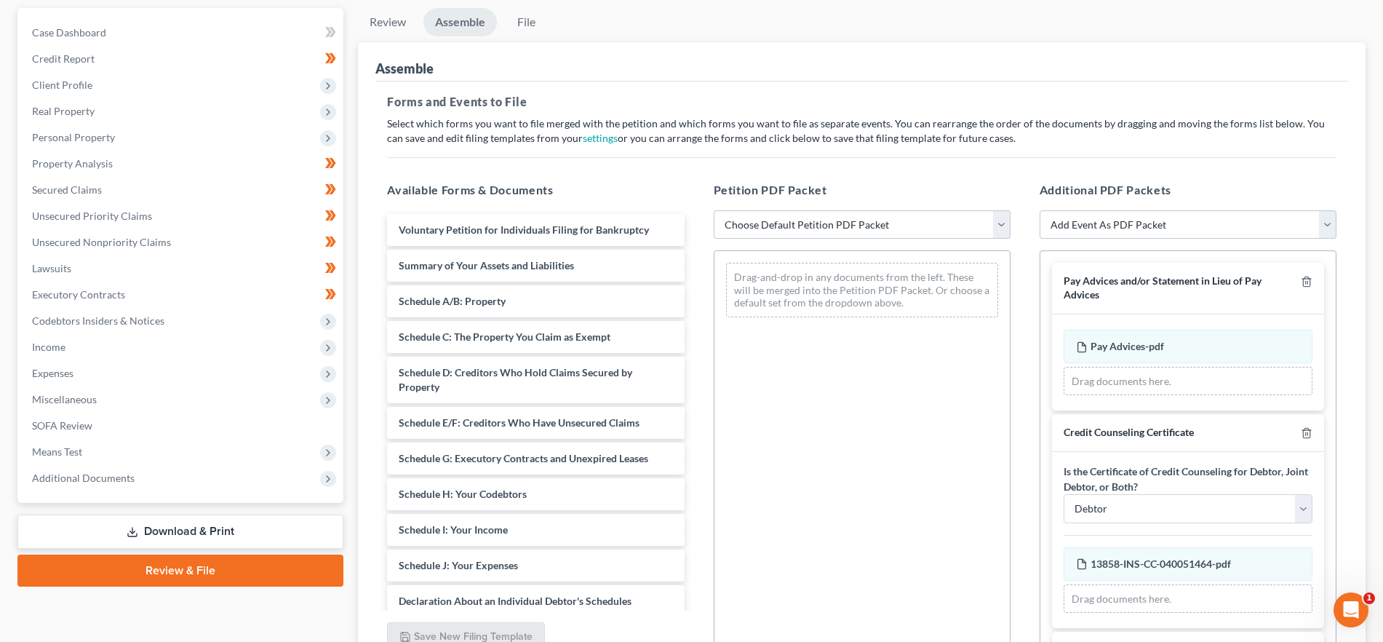
drag, startPoint x: 852, startPoint y: 228, endPoint x: 844, endPoint y: 236, distance: 10.3
click at [852, 228] on select "Choose Default Petition PDF Packet Emergency Filing (Voluntary Petition and Cre…" at bounding box center [862, 224] width 297 height 29
select select "1"
click at [714, 210] on select "Choose Default Petition PDF Packet Emergency Filing (Voluntary Petition and Cre…" at bounding box center [862, 224] width 297 height 29
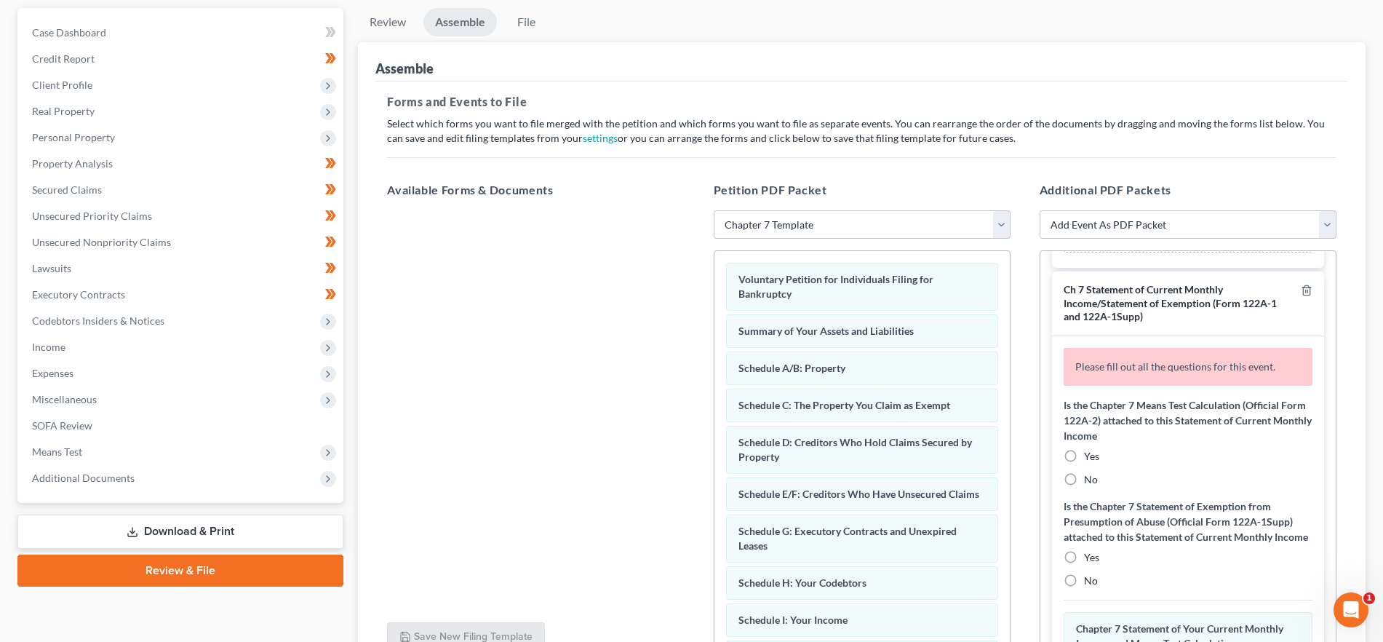
scroll to position [401, 0]
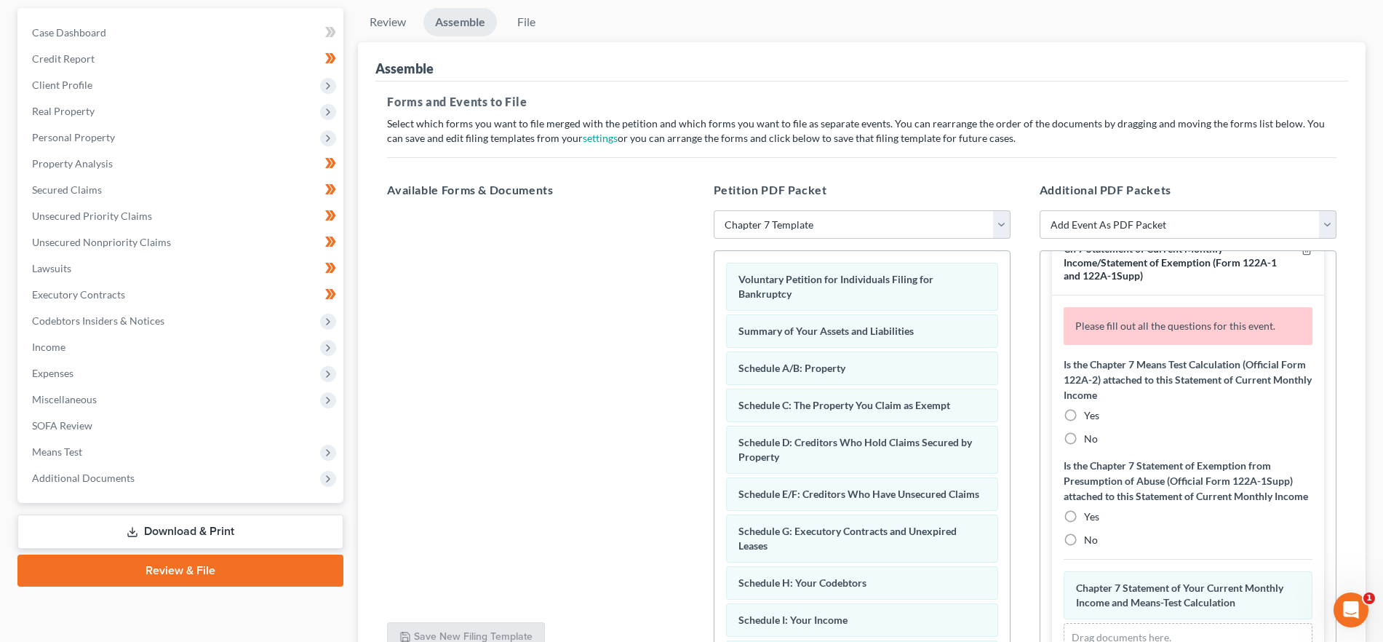
click at [1084, 439] on label "No" at bounding box center [1091, 438] width 14 height 15
click at [1090, 439] on input "No" at bounding box center [1094, 435] width 9 height 9
radio input "true"
click at [1084, 547] on label "No" at bounding box center [1091, 539] width 14 height 15
click at [1090, 542] on input "No" at bounding box center [1094, 536] width 9 height 9
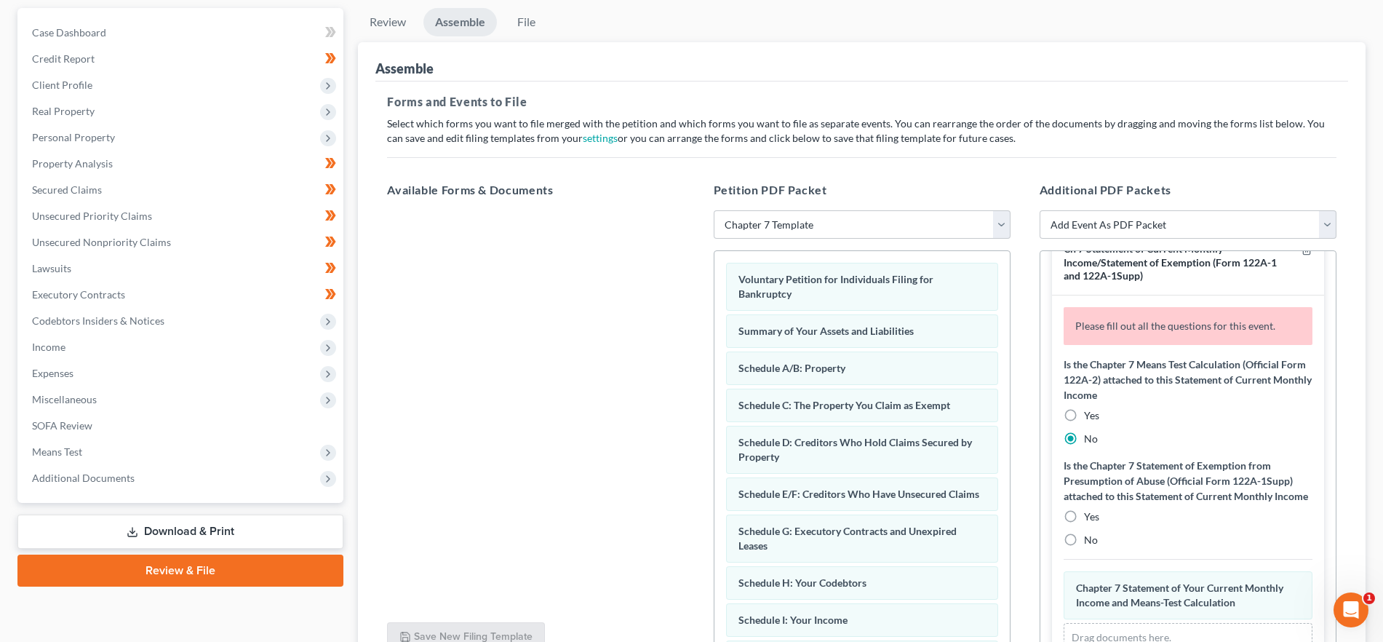
radio input "true"
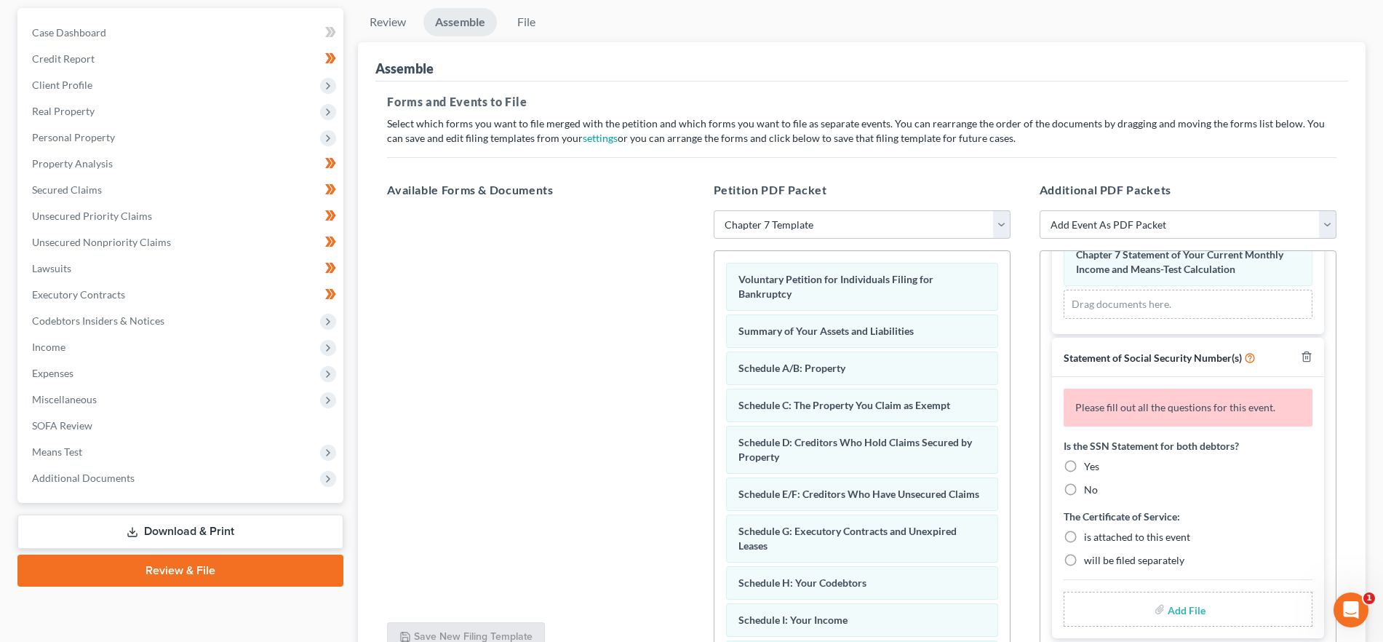
scroll to position [700, 0]
click at [1084, 465] on label "Yes" at bounding box center [1091, 466] width 15 height 15
click at [1090, 465] on input "Yes" at bounding box center [1094, 463] width 9 height 9
radio input "true"
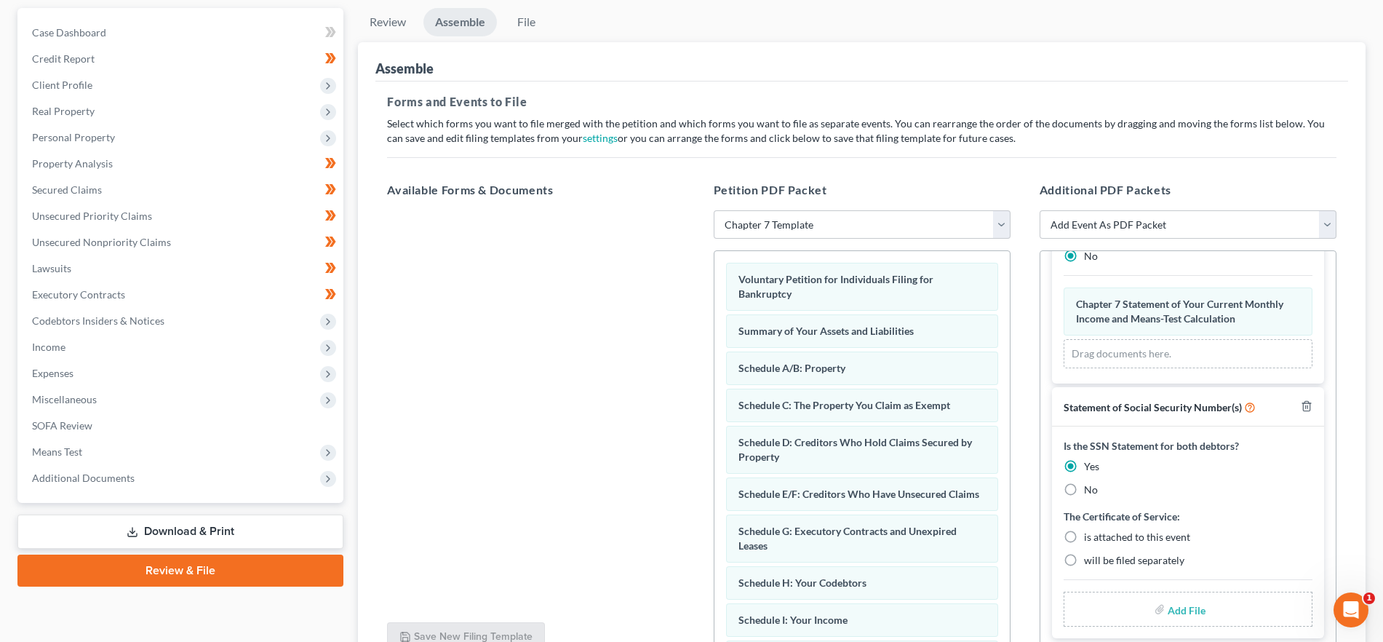
scroll to position [650, 0]
click at [1084, 535] on label "is attached to this event" at bounding box center [1137, 537] width 106 height 15
click at [1090, 535] on input "is attached to this event" at bounding box center [1094, 534] width 9 height 9
radio input "true"
click at [1181, 608] on input "file" at bounding box center [1184, 609] width 35 height 26
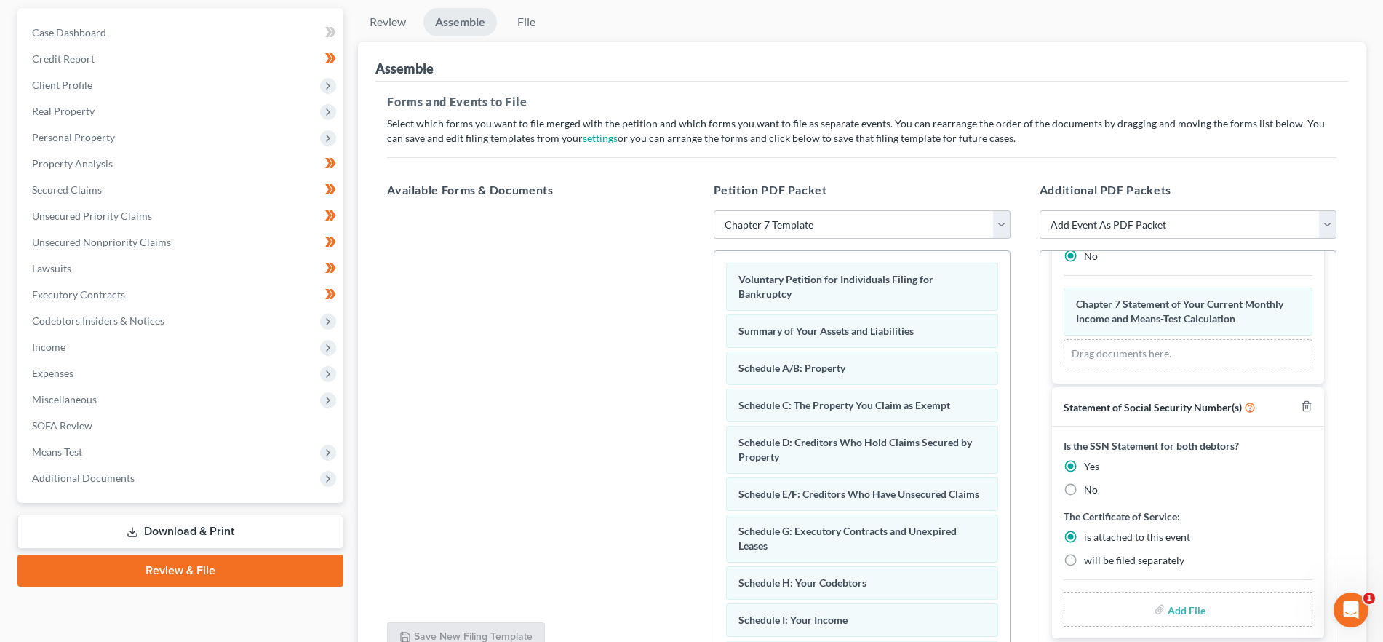
type input "C:\fakepath\SSN.pdf"
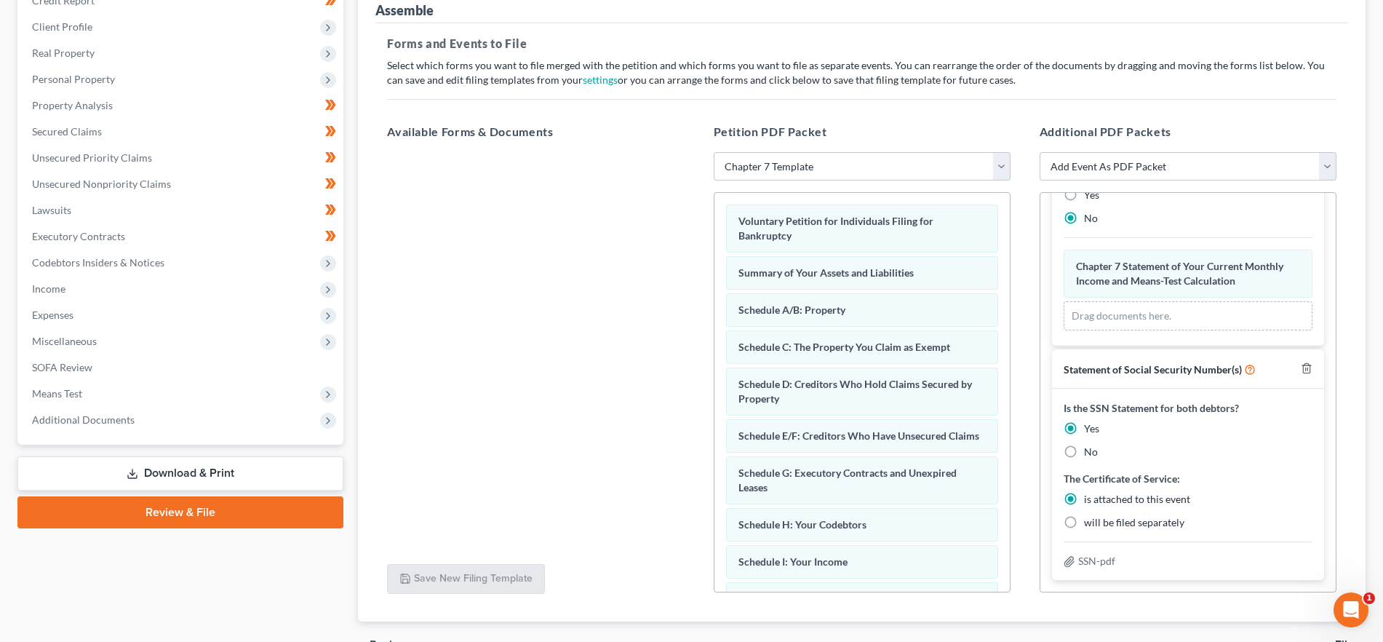
scroll to position [271, 0]
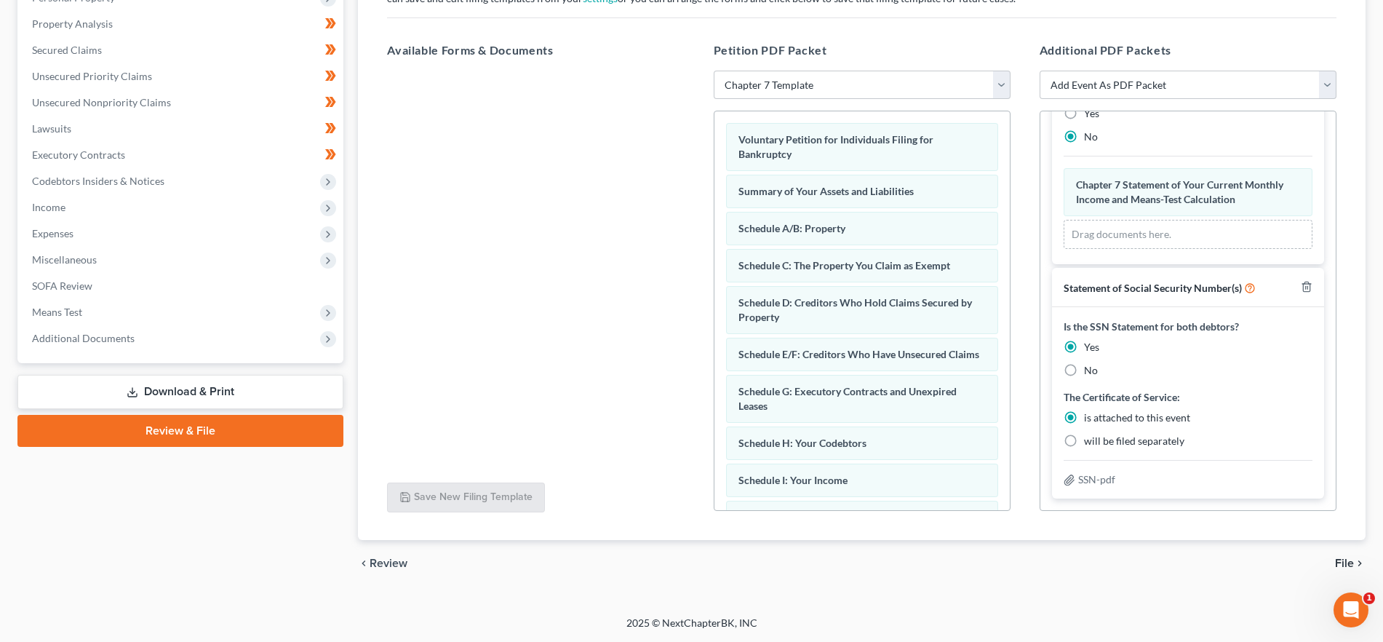
click at [1343, 564] on span "File" at bounding box center [1344, 563] width 19 height 12
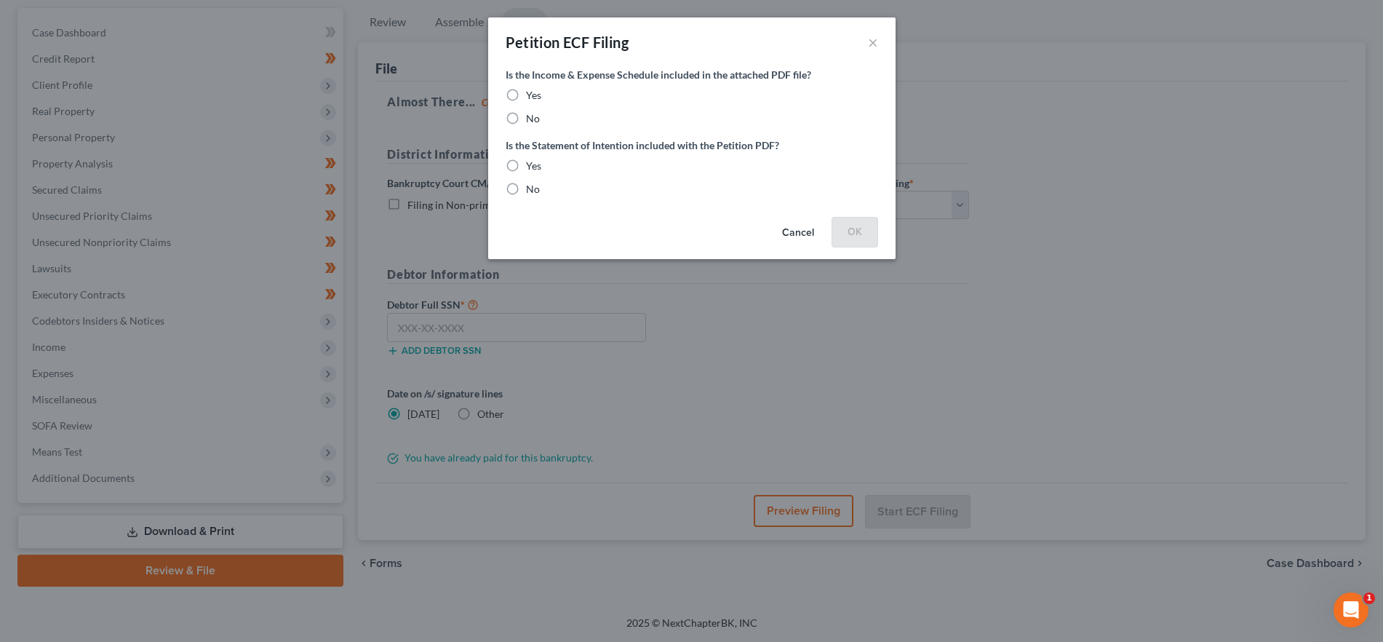
scroll to position [132, 0]
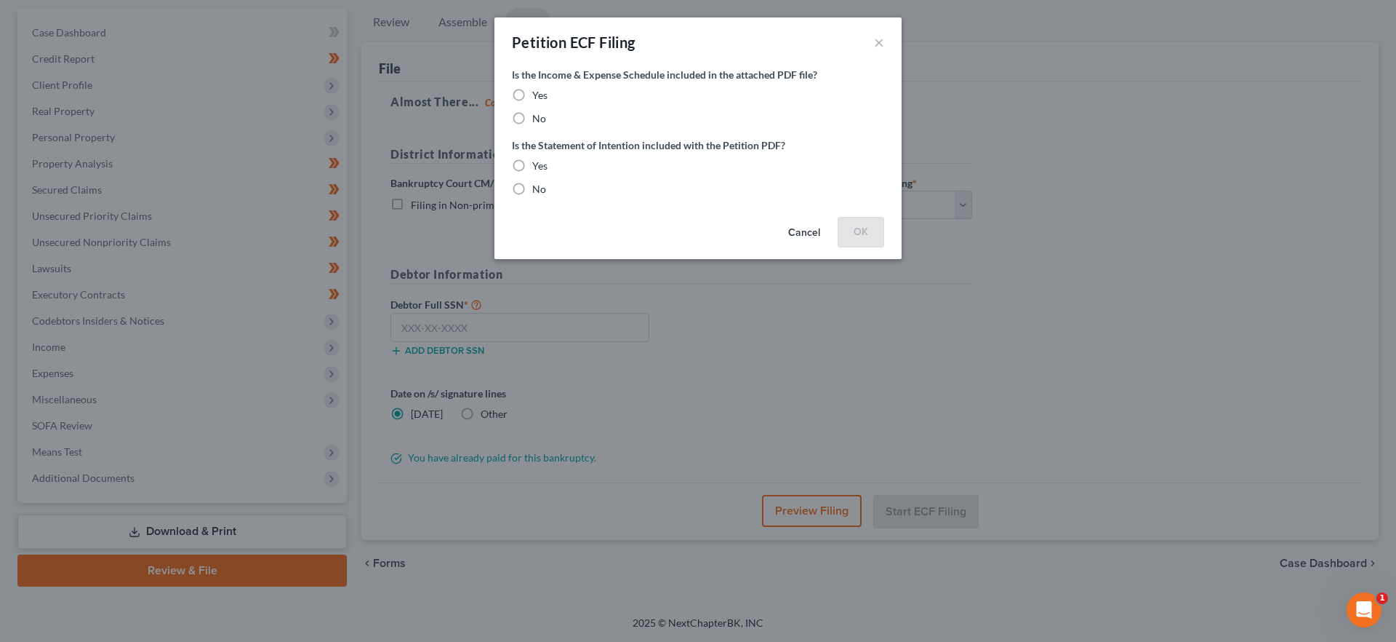
click at [532, 95] on label "Yes" at bounding box center [539, 95] width 15 height 15
click at [538, 95] on input "Yes" at bounding box center [542, 92] width 9 height 9
radio input "true"
click at [532, 165] on label "Yes" at bounding box center [539, 166] width 15 height 15
click at [538, 165] on input "Yes" at bounding box center [542, 163] width 9 height 9
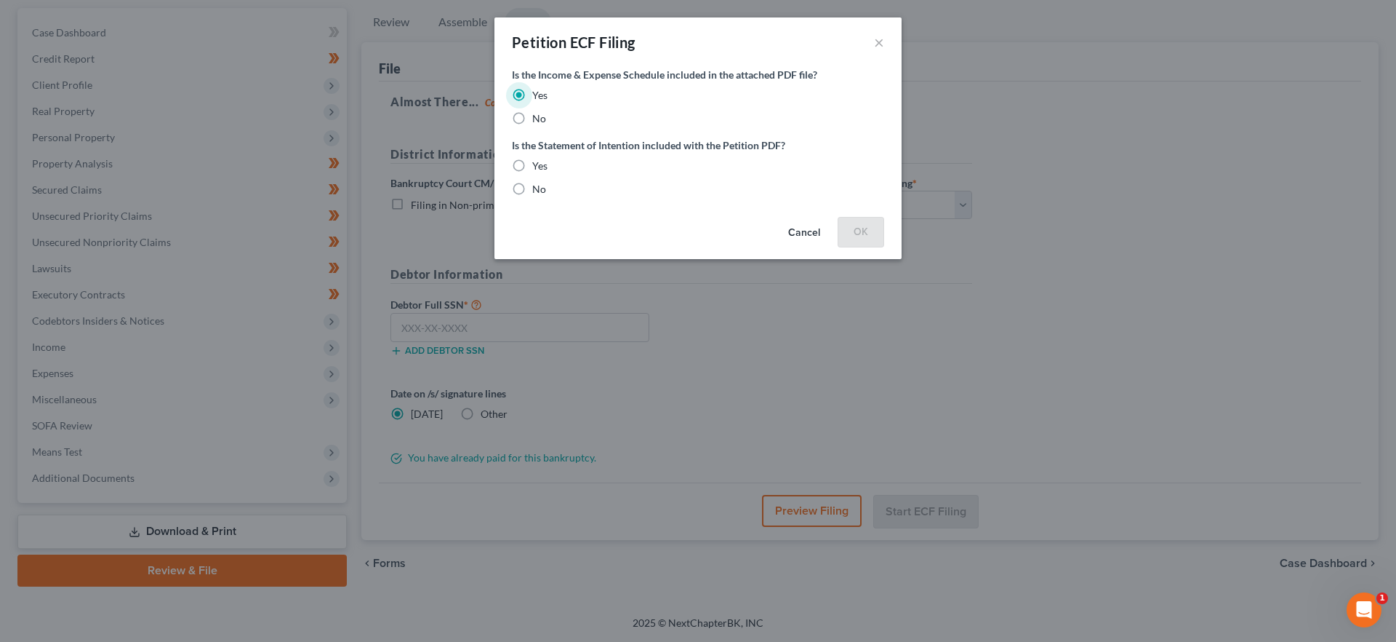
radio input "true"
click at [856, 237] on button "OK" at bounding box center [861, 231] width 47 height 29
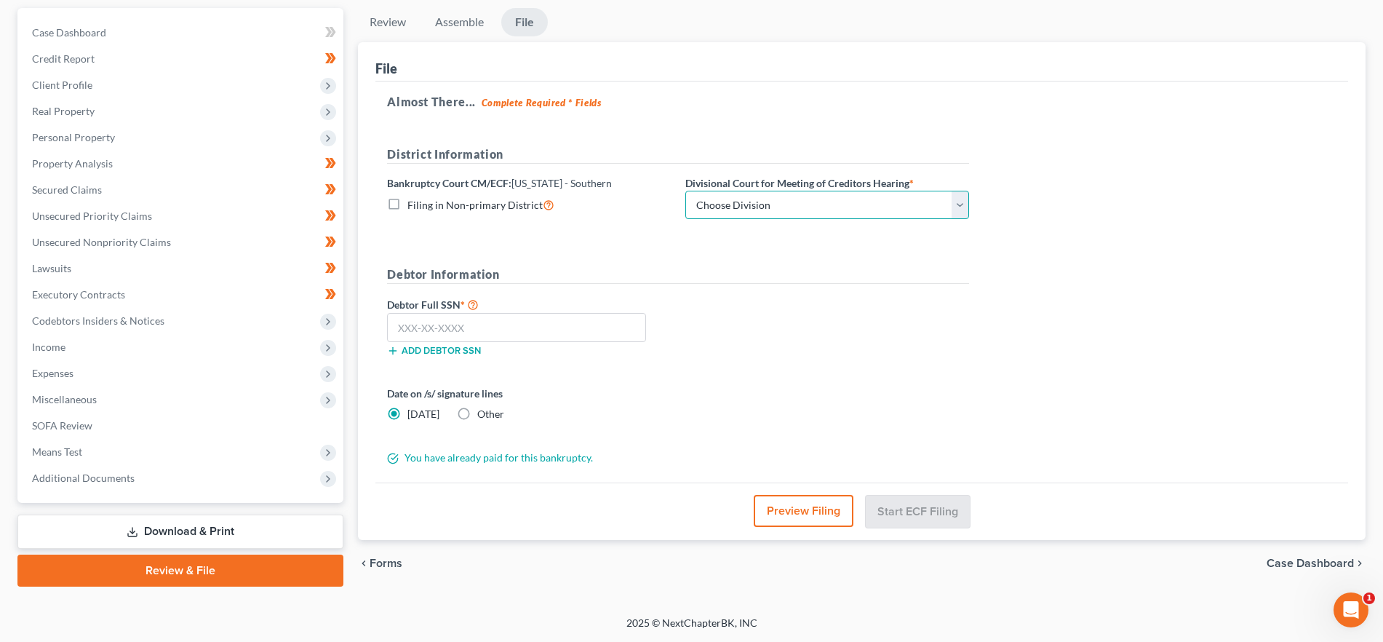
drag, startPoint x: 873, startPoint y: 207, endPoint x: 863, endPoint y: 215, distance: 12.4
click at [873, 207] on select "Choose Division Evansville Indianapolis New Albany Terre Haute" at bounding box center [827, 205] width 284 height 29
select select "0"
click at [685, 191] on select "Choose Division Evansville Indianapolis New Albany Terre Haute" at bounding box center [827, 205] width 284 height 29
click at [492, 319] on input "text" at bounding box center [516, 327] width 259 height 29
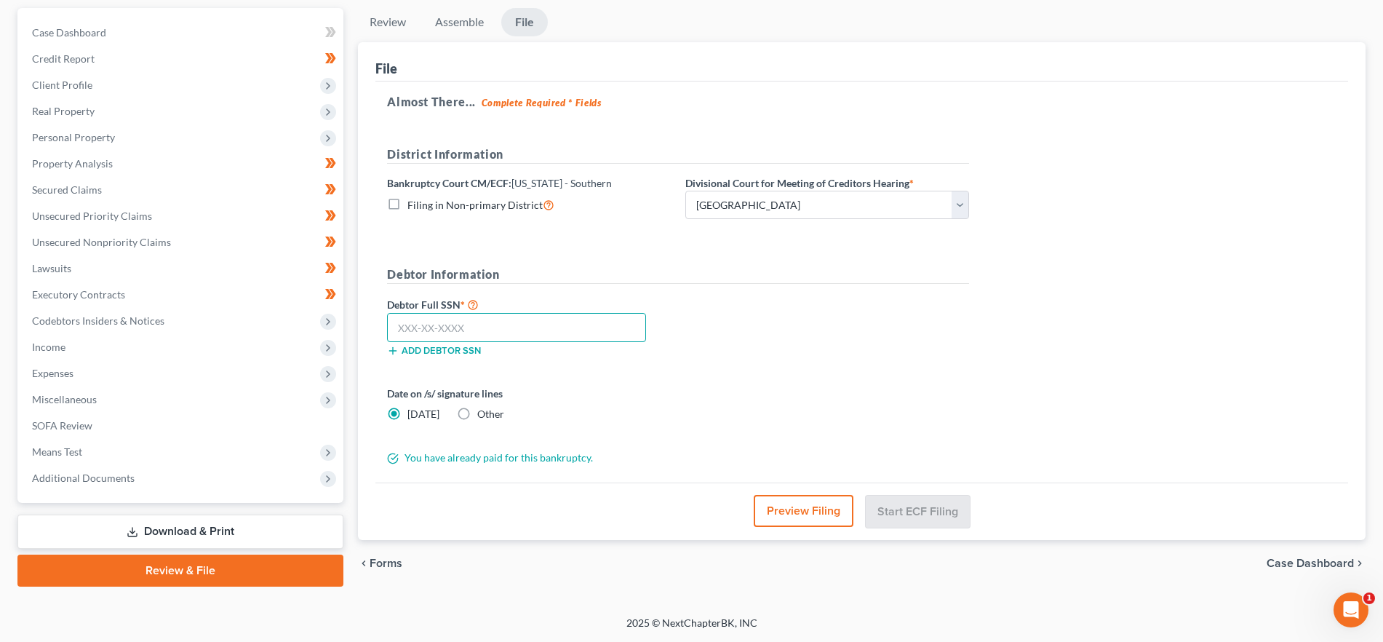
paste input "563-83-4631"
type input "563-83-4631"
click at [810, 505] on button "Preview Filing" at bounding box center [804, 511] width 100 height 32
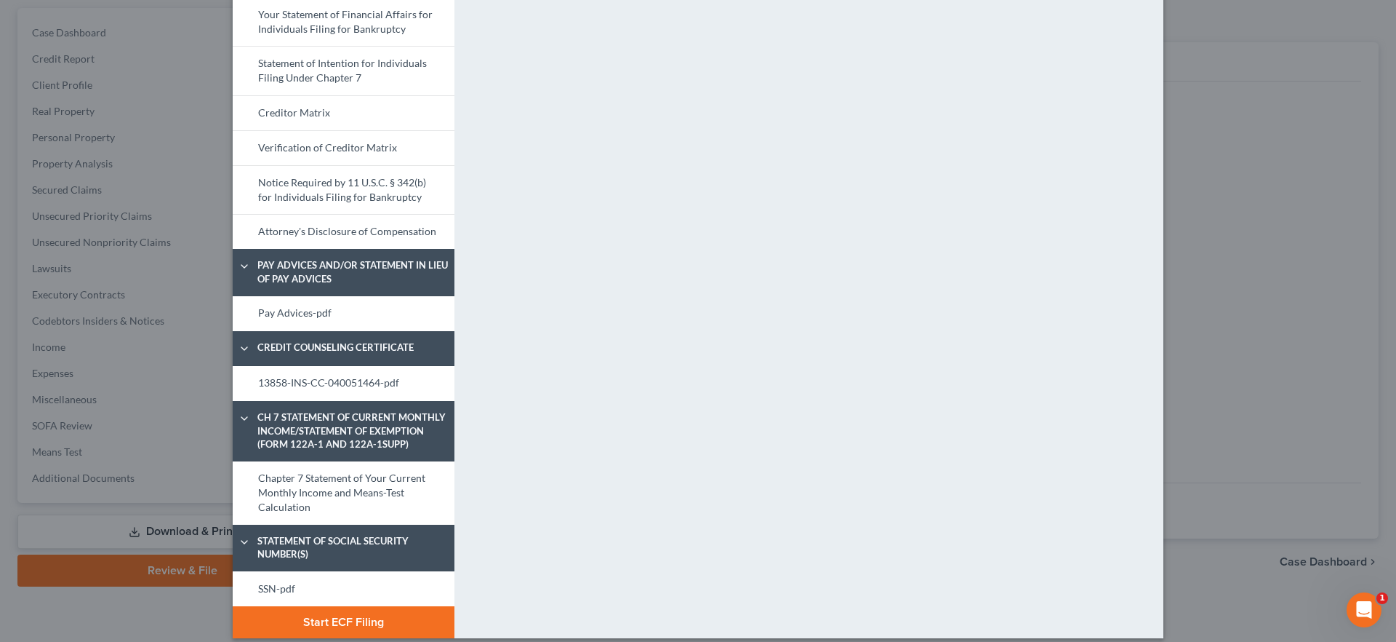
scroll to position [588, 0]
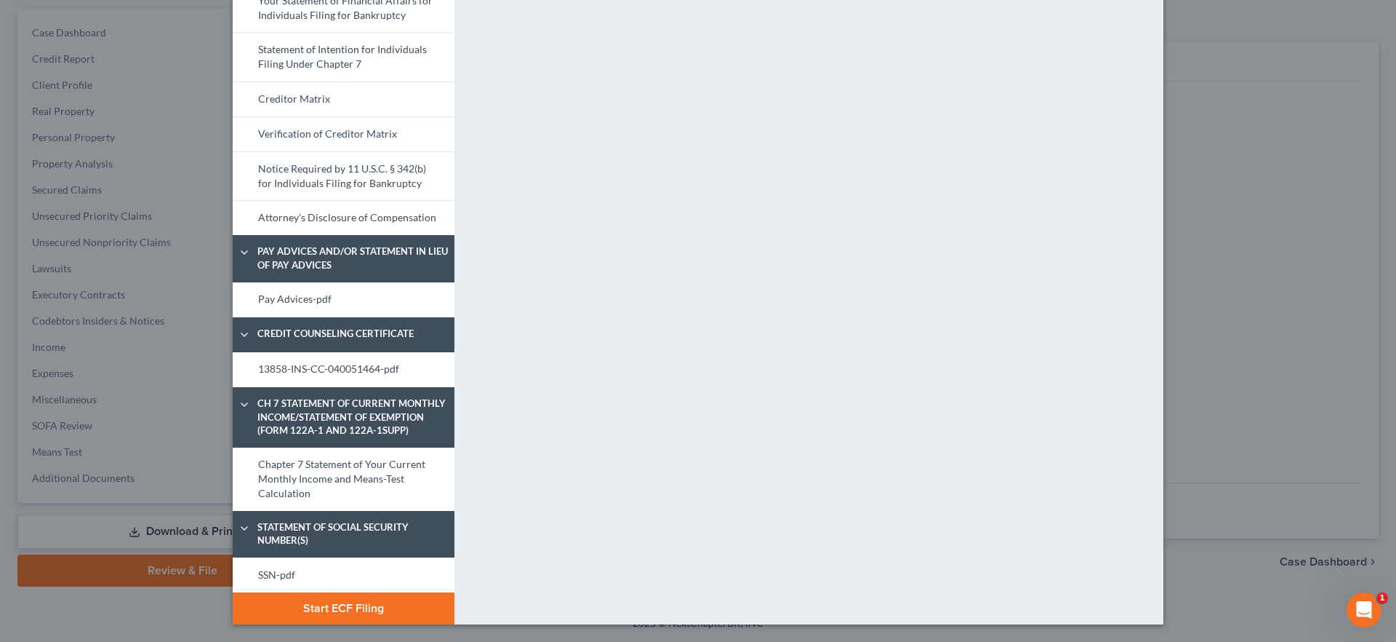
drag, startPoint x: 288, startPoint y: 286, endPoint x: 551, endPoint y: 328, distance: 266.7
click at [288, 286] on link "Pay Advices-pdf" at bounding box center [344, 299] width 222 height 35
click at [364, 364] on link "13858-INS-CC-040051464-pdf" at bounding box center [344, 369] width 222 height 35
click at [291, 571] on link "SSN-pdf" at bounding box center [344, 574] width 222 height 35
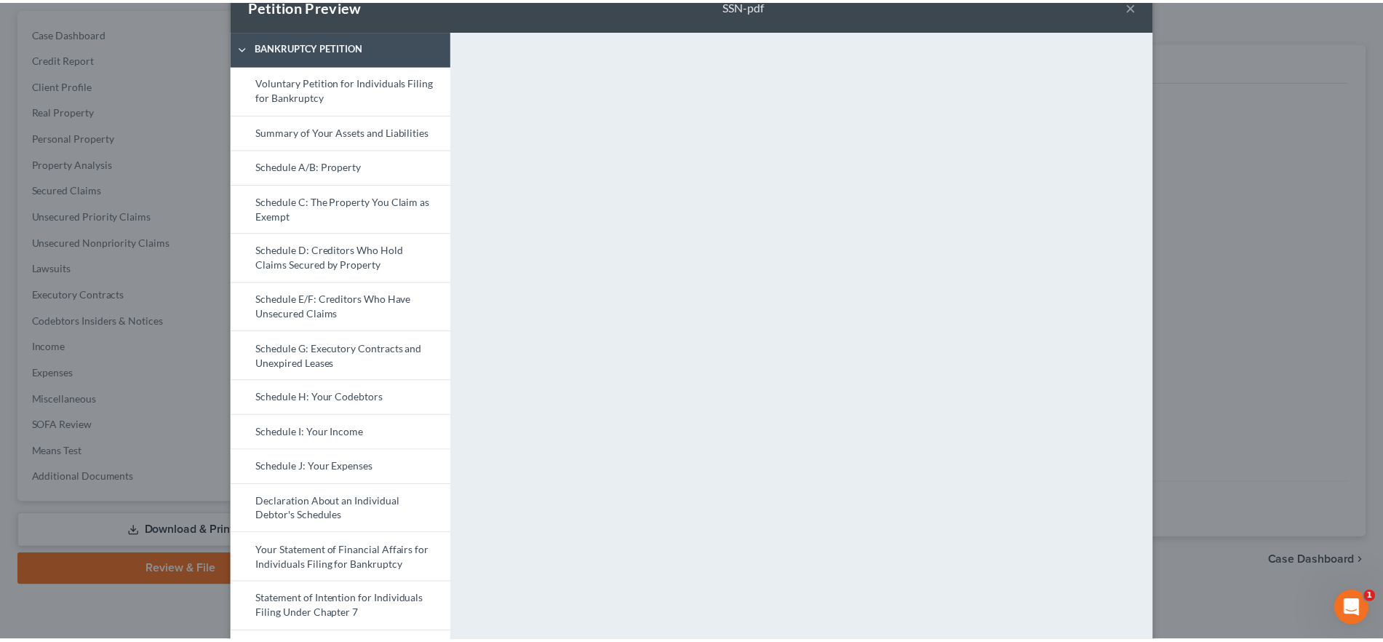
scroll to position [0, 0]
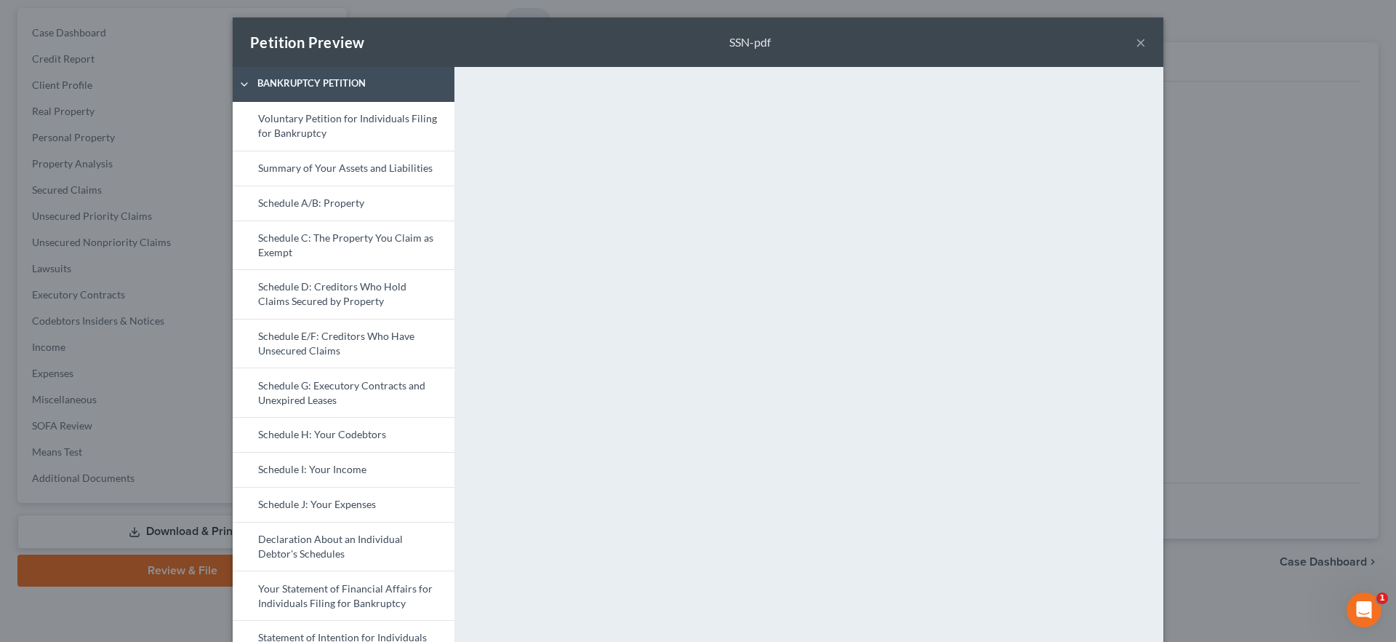
drag, startPoint x: 1132, startPoint y: 41, endPoint x: 1192, endPoint y: 97, distance: 82.8
click at [1136, 41] on button "×" at bounding box center [1141, 41] width 10 height 17
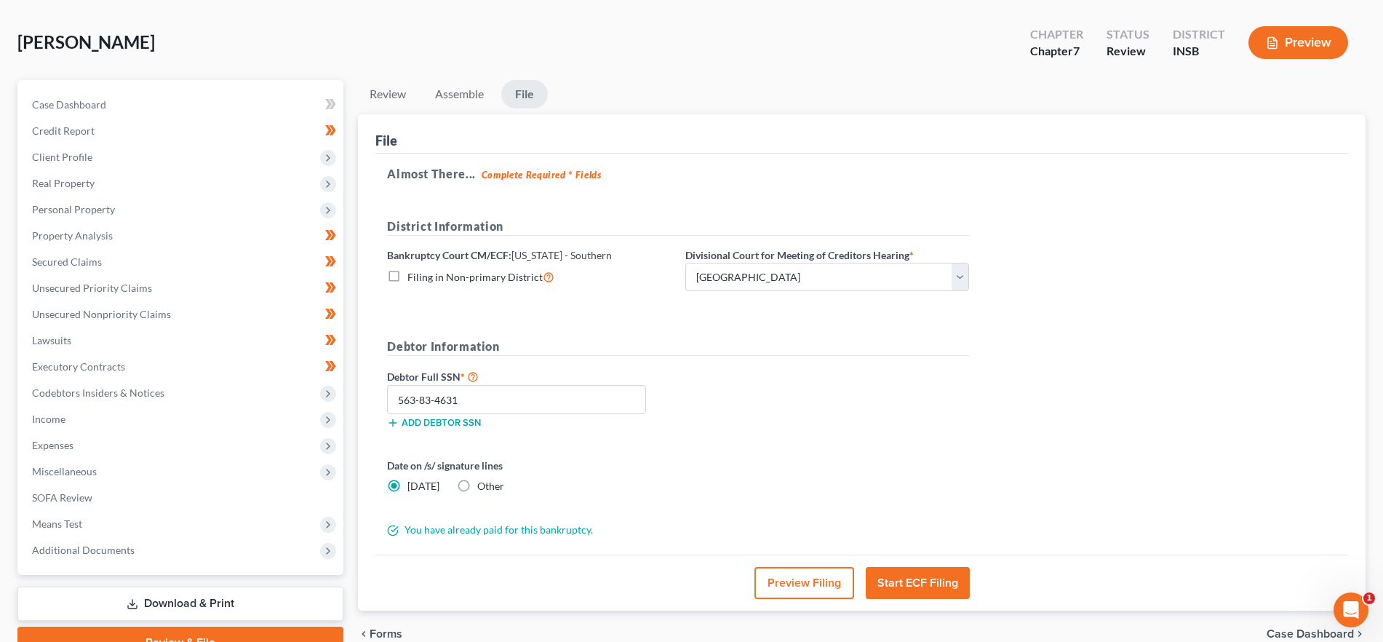
scroll to position [65, 0]
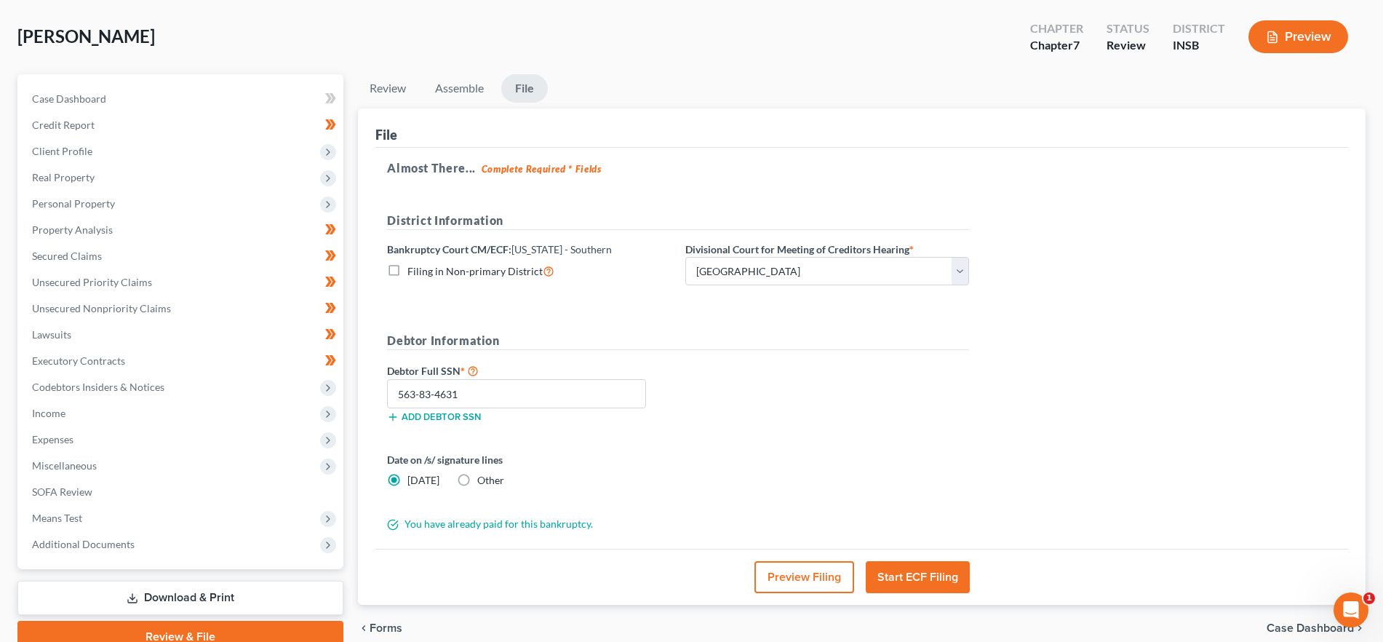
click at [935, 578] on button "Start ECF Filing" at bounding box center [918, 577] width 104 height 32
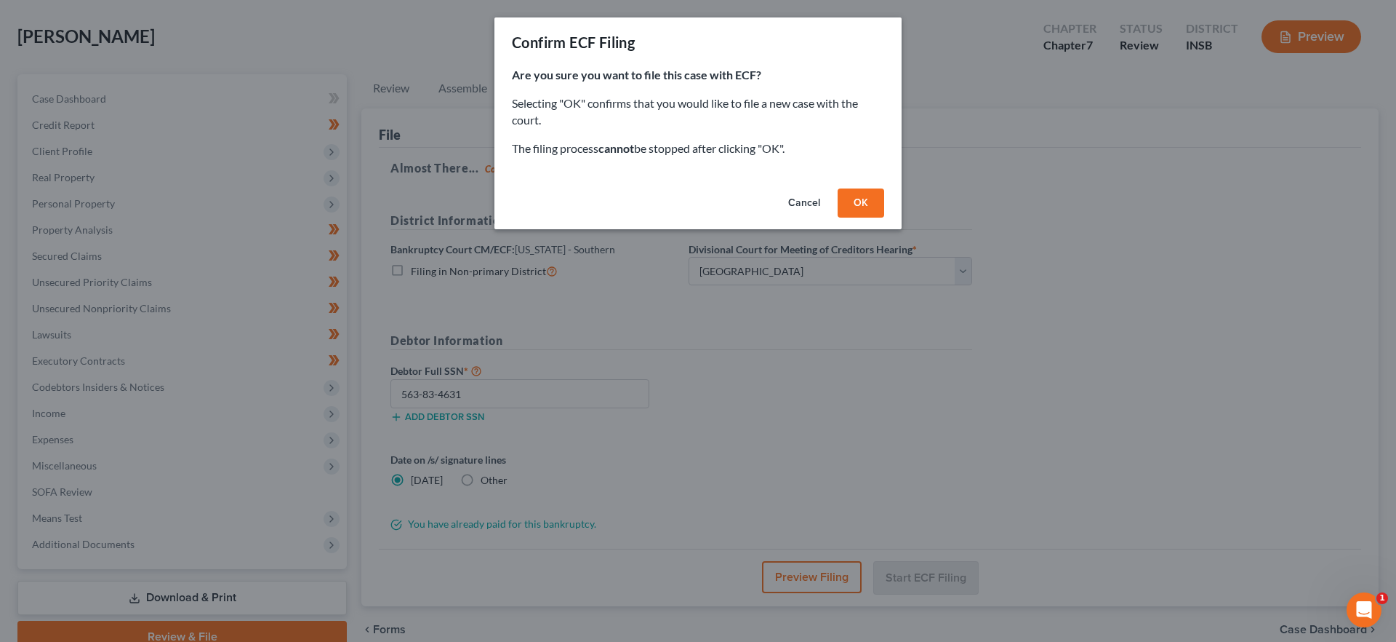
click at [860, 205] on button "OK" at bounding box center [861, 202] width 47 height 29
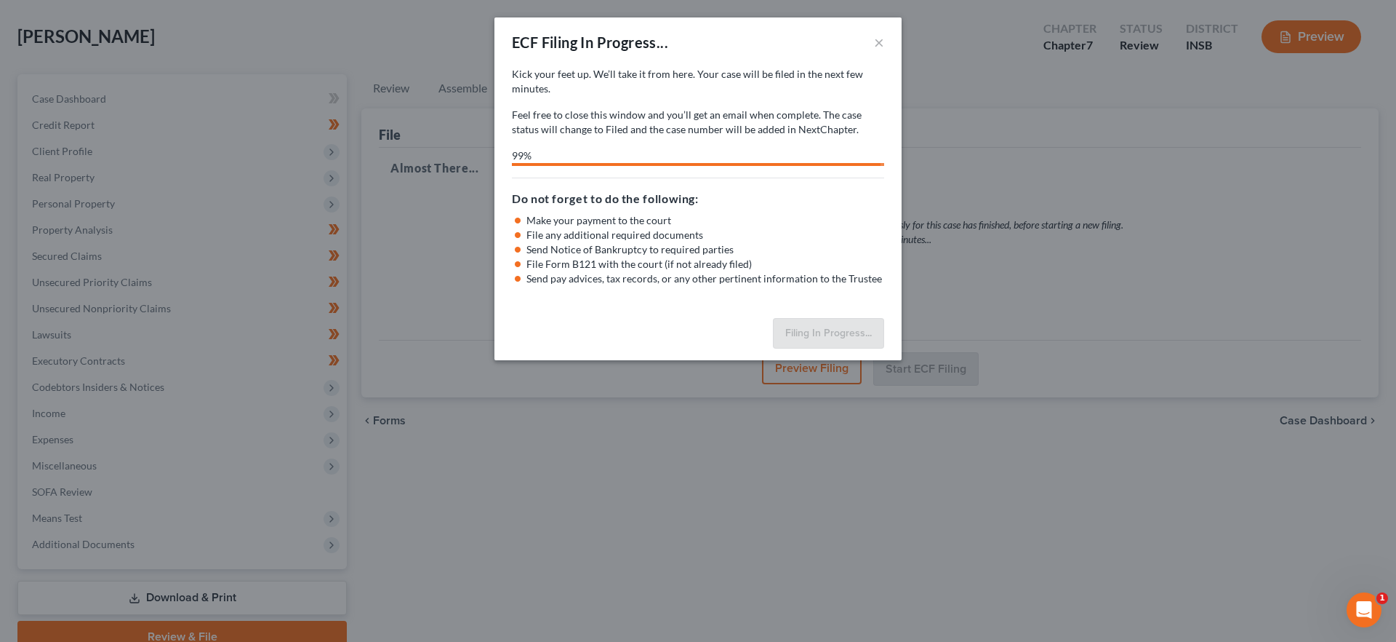
select select "0"
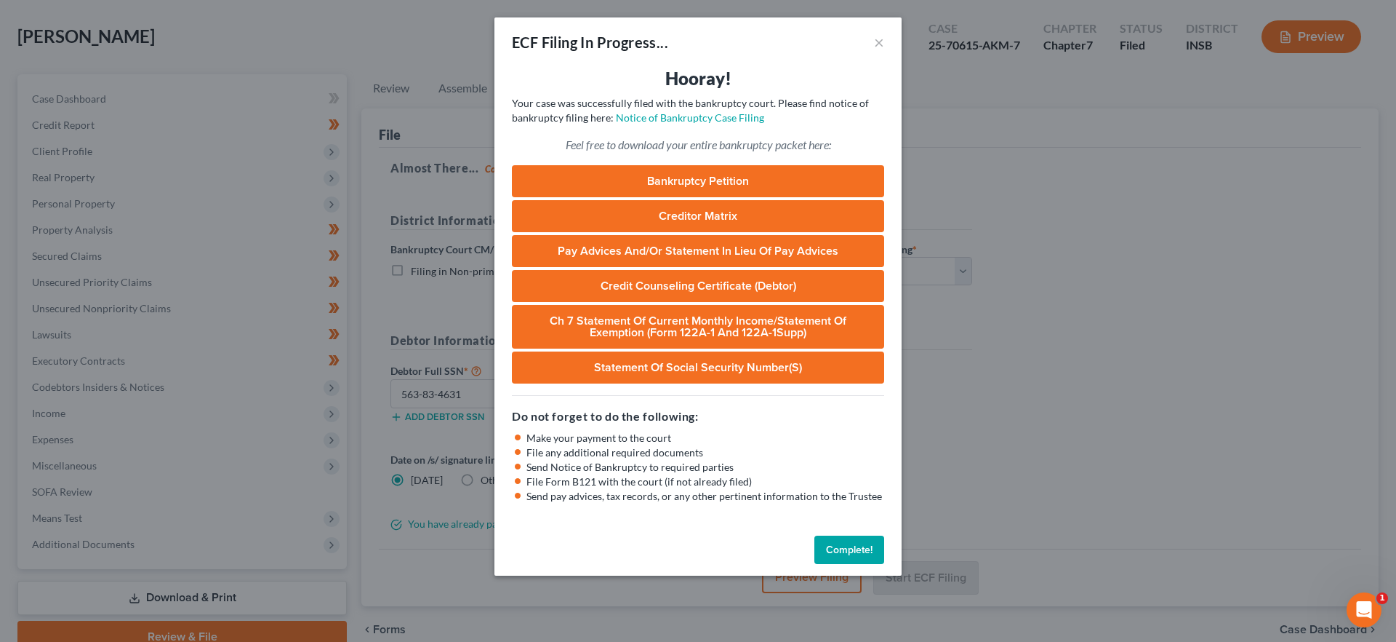
click at [855, 549] on button "Complete!" at bounding box center [850, 549] width 70 height 29
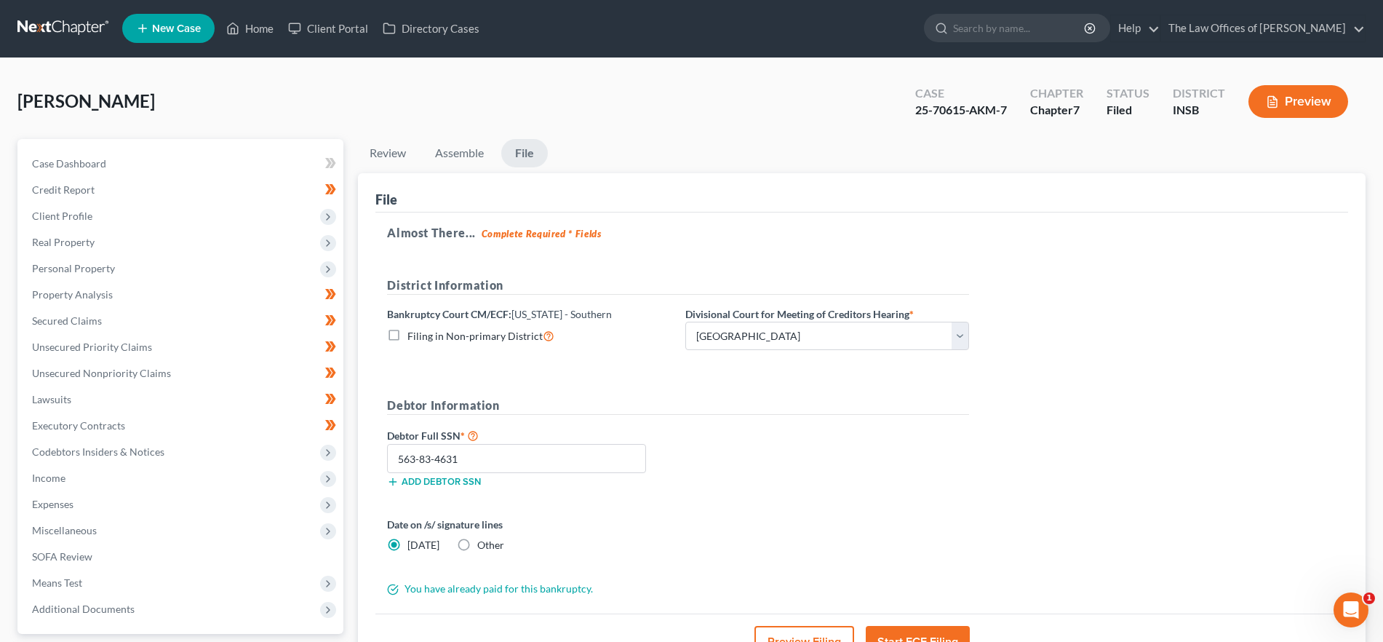
scroll to position [0, 0]
click at [265, 25] on link "Home" at bounding box center [250, 29] width 62 height 26
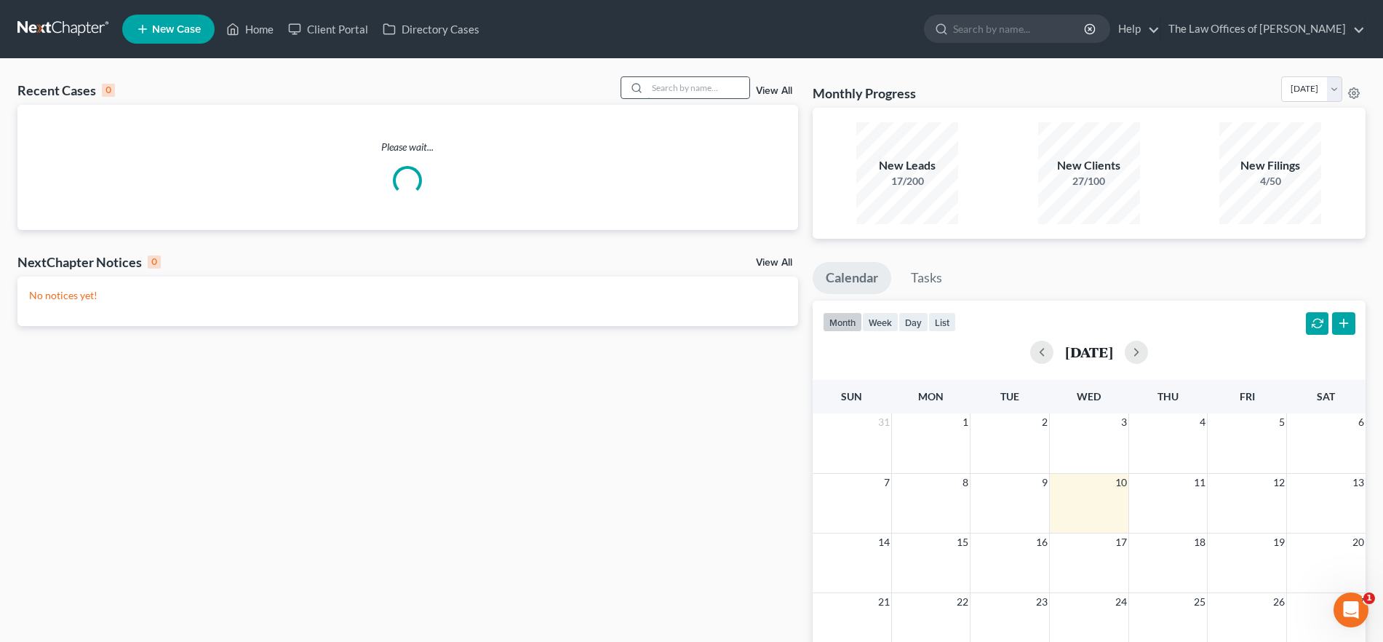
click at [670, 87] on input "search" at bounding box center [698, 87] width 102 height 21
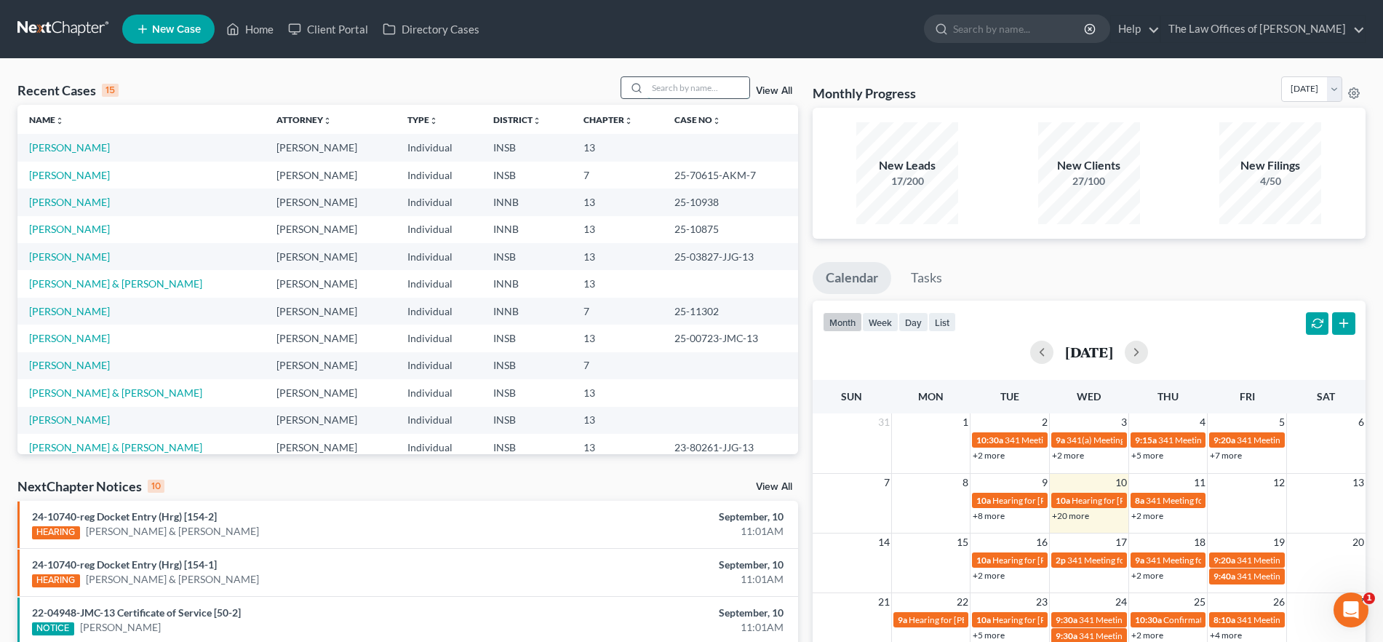
click at [665, 90] on input "search" at bounding box center [698, 87] width 102 height 21
type input "riley"
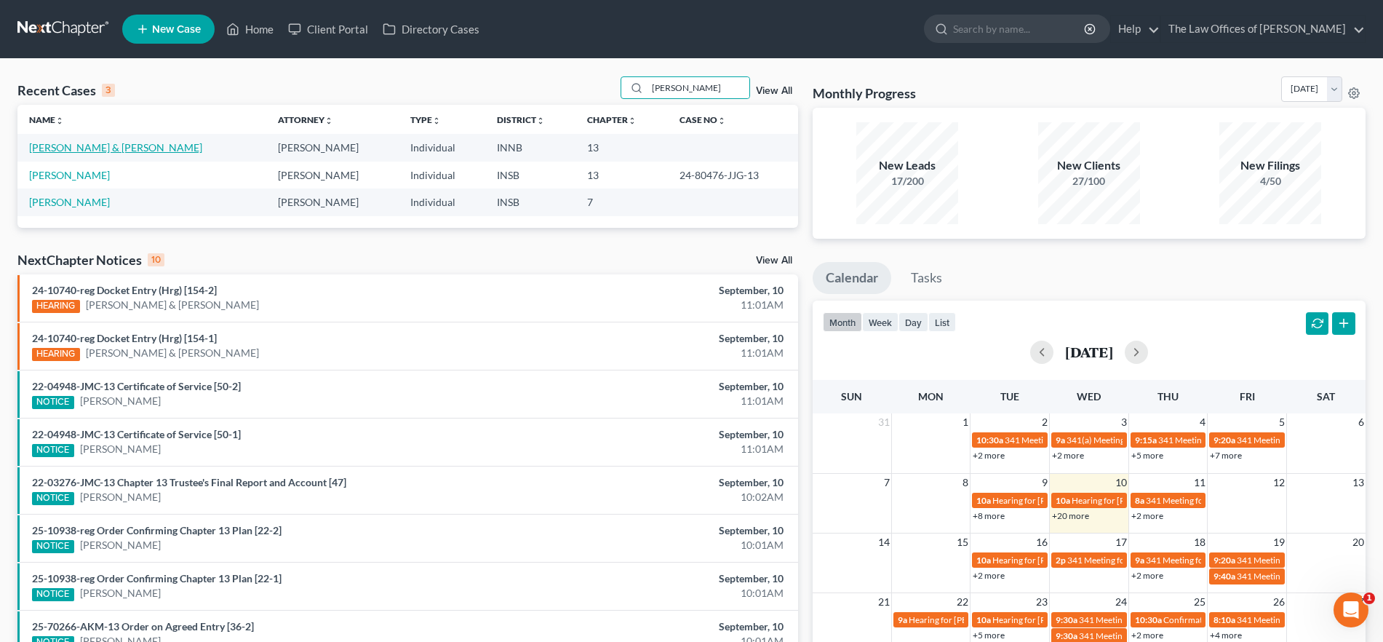
click at [87, 145] on link "[PERSON_NAME] & [PERSON_NAME]" at bounding box center [115, 147] width 173 height 12
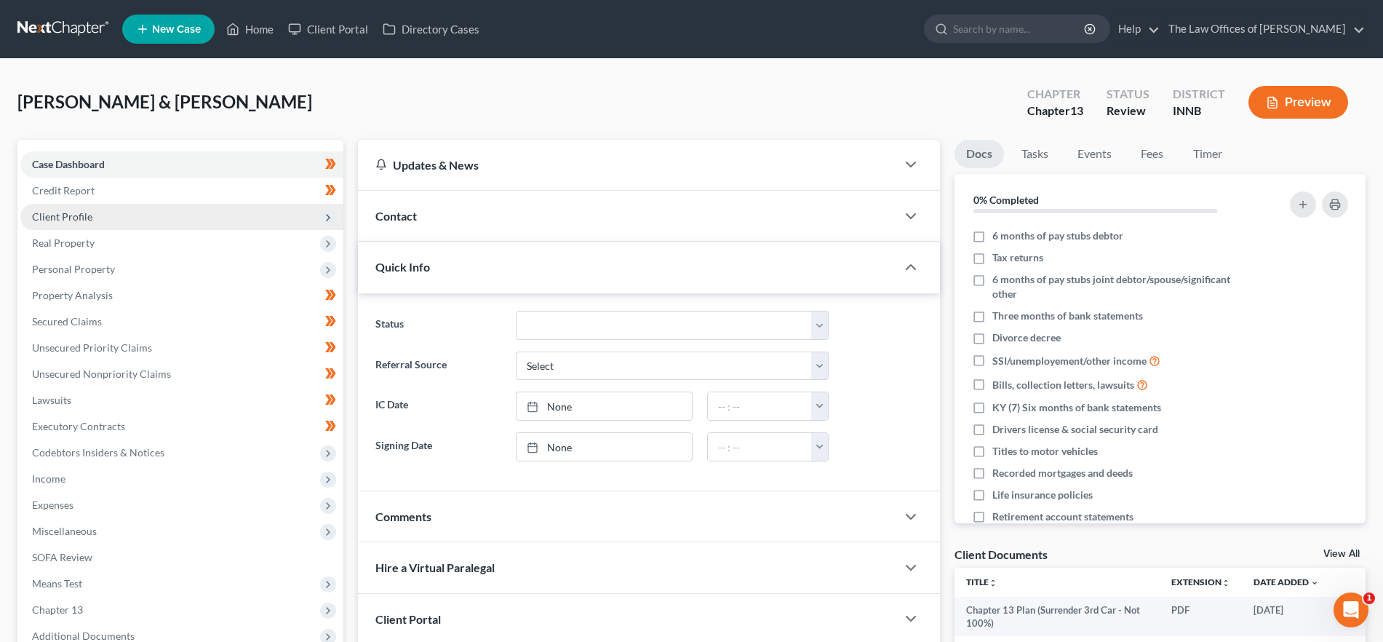
click at [168, 212] on span "Client Profile" at bounding box center [181, 217] width 323 height 26
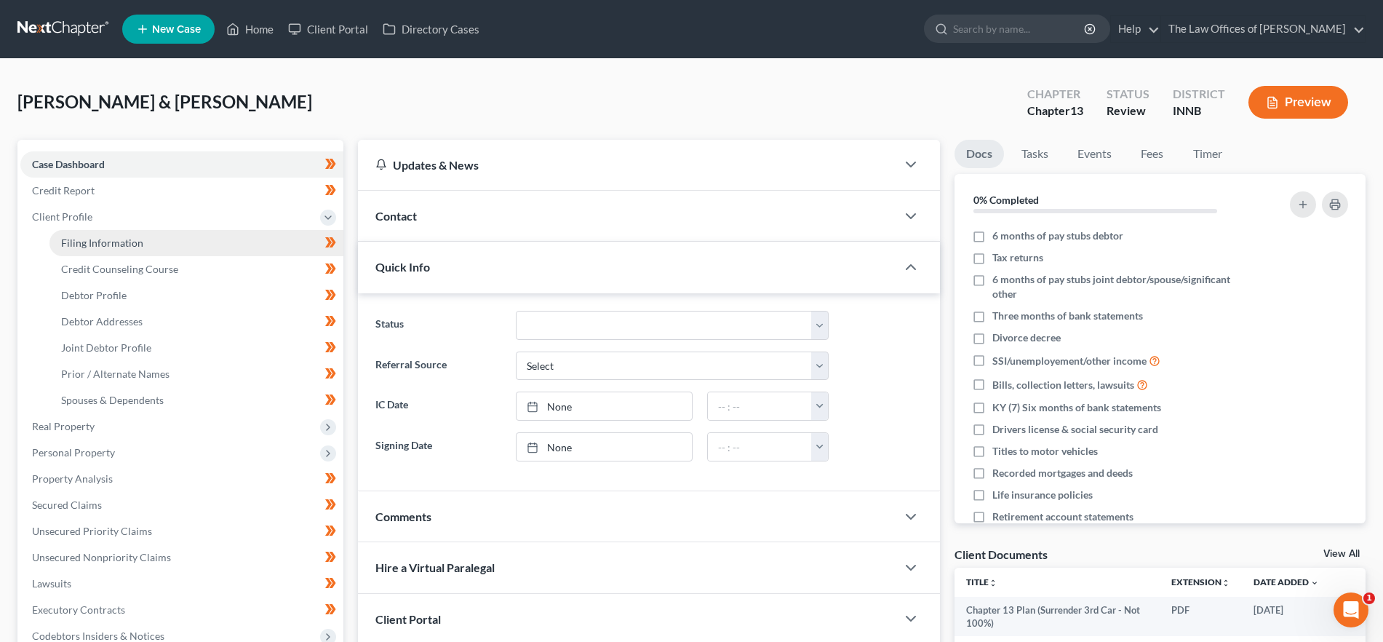
click at [159, 236] on link "Filing Information" at bounding box center [196, 243] width 294 height 26
select select "1"
select select "3"
select select "15"
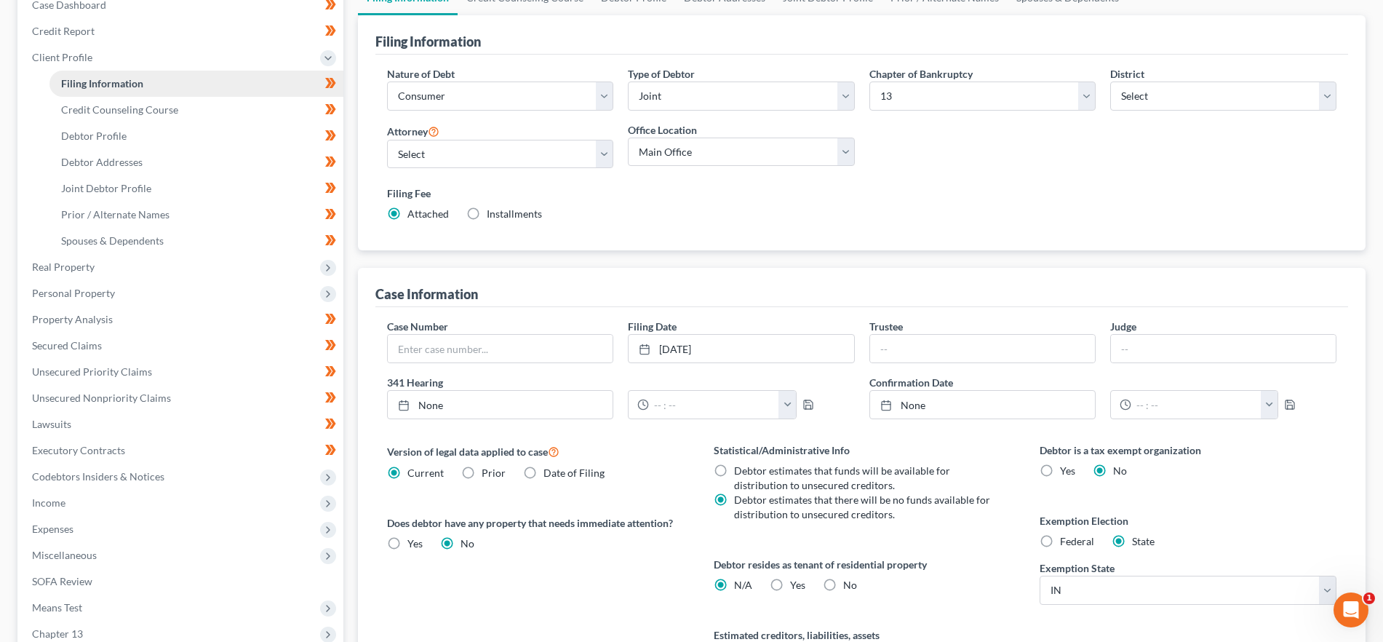
scroll to position [212, 0]
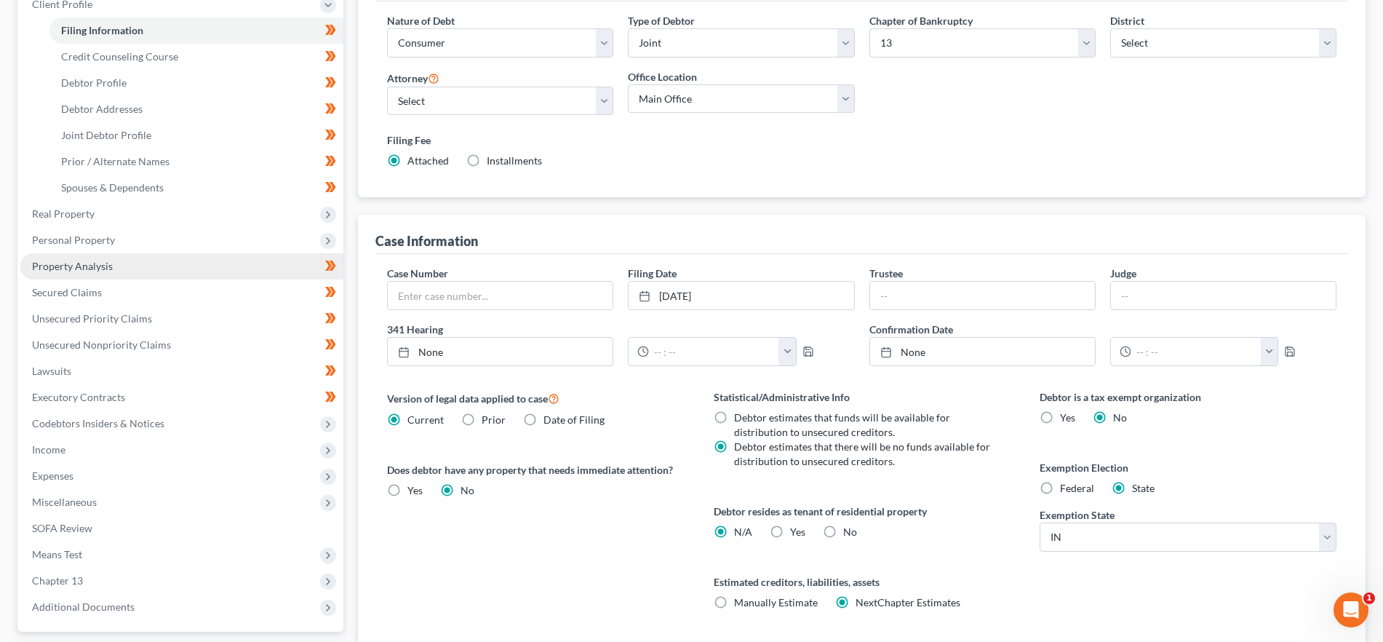
click at [123, 253] on link "Property Analysis" at bounding box center [181, 266] width 323 height 26
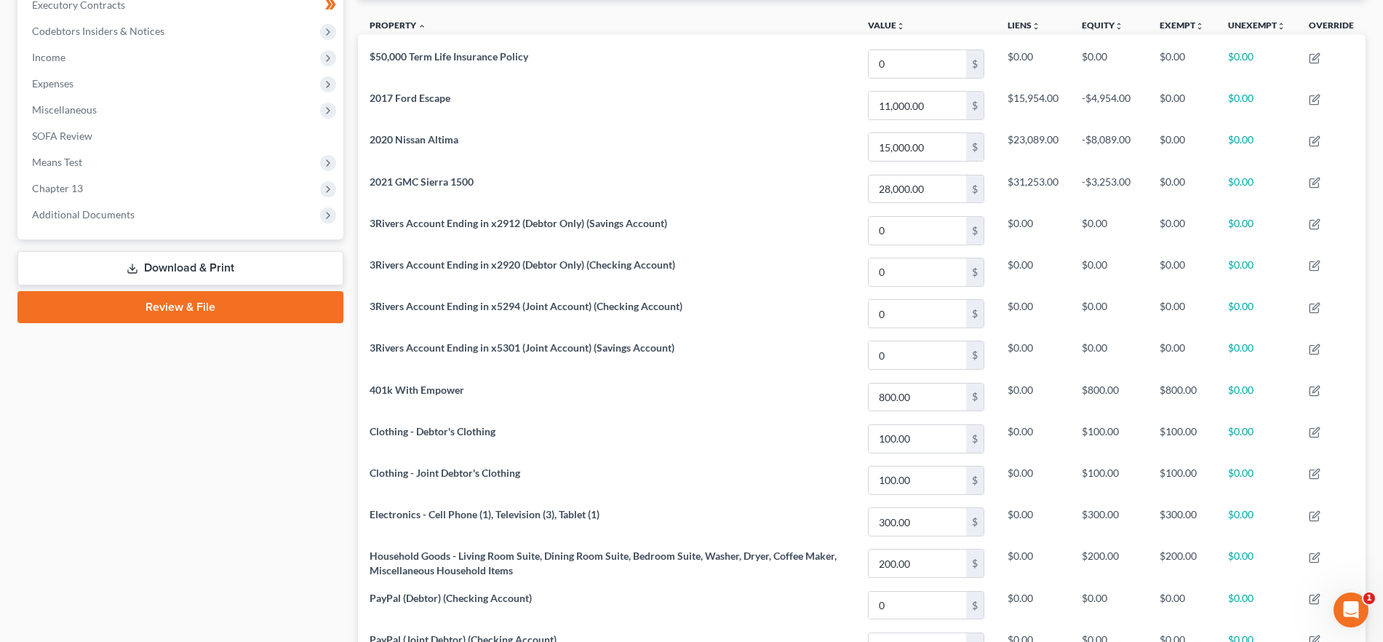
scroll to position [403, 0]
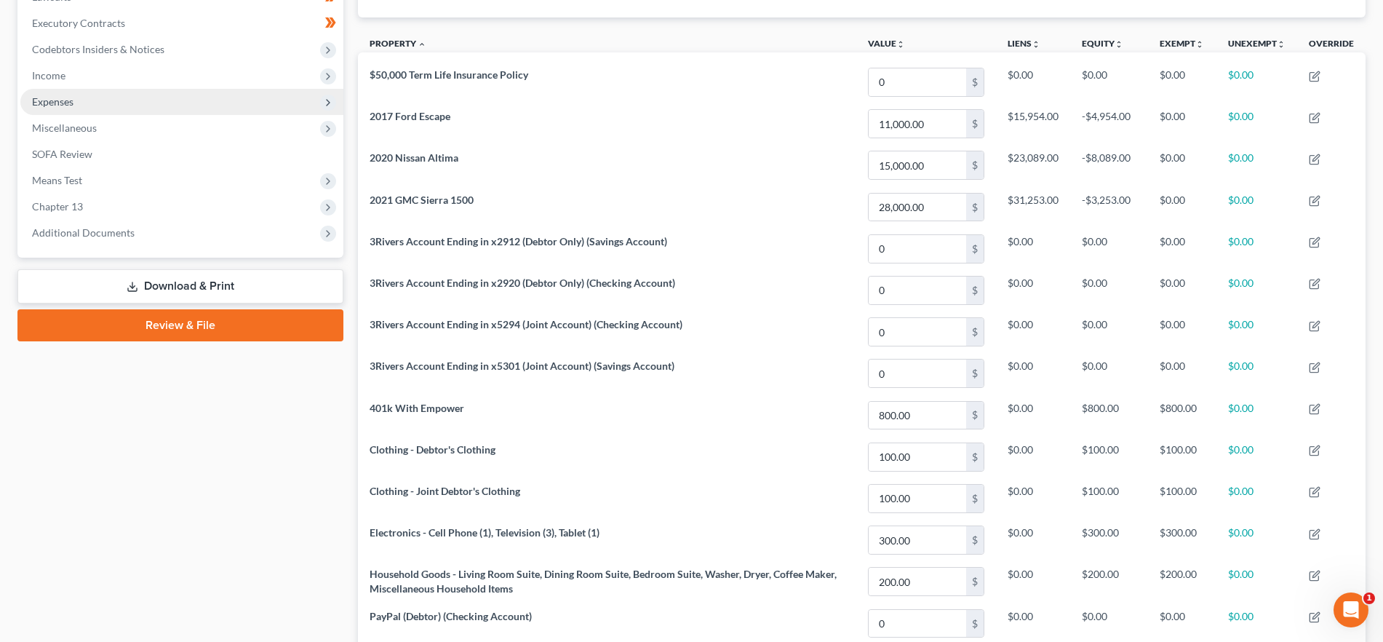
click at [102, 106] on span "Expenses" at bounding box center [181, 102] width 323 height 26
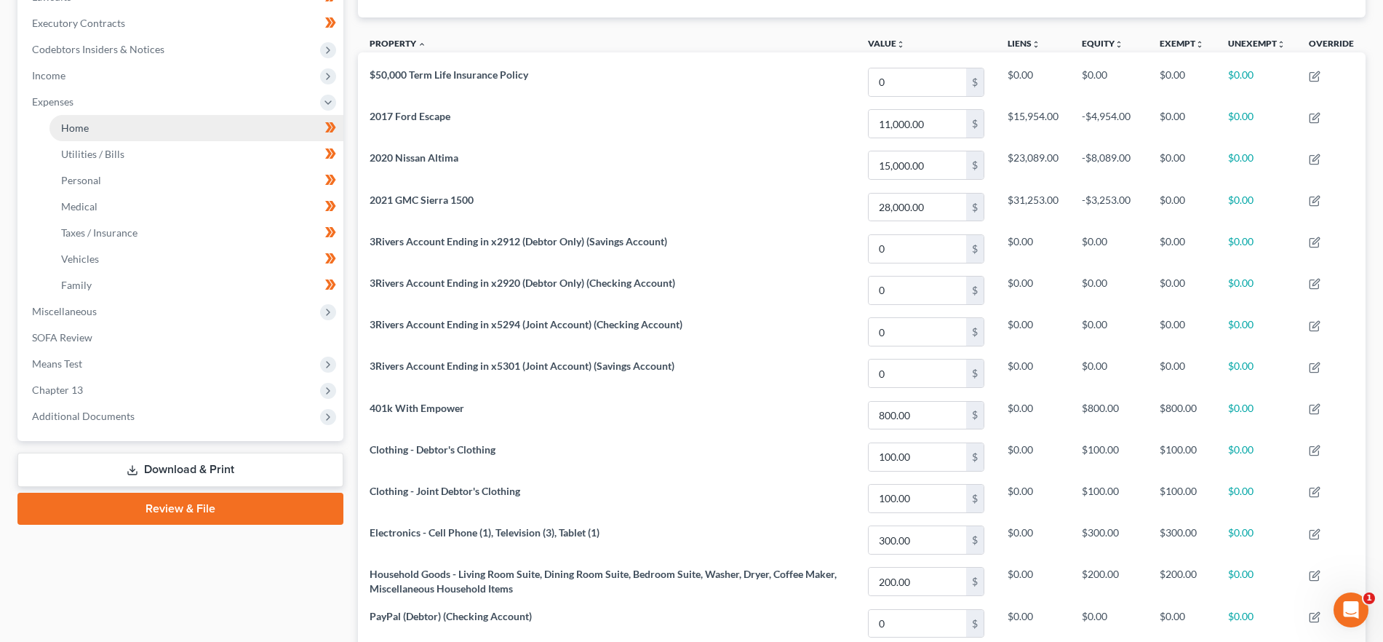
click at [99, 131] on link "Home" at bounding box center [196, 128] width 294 height 26
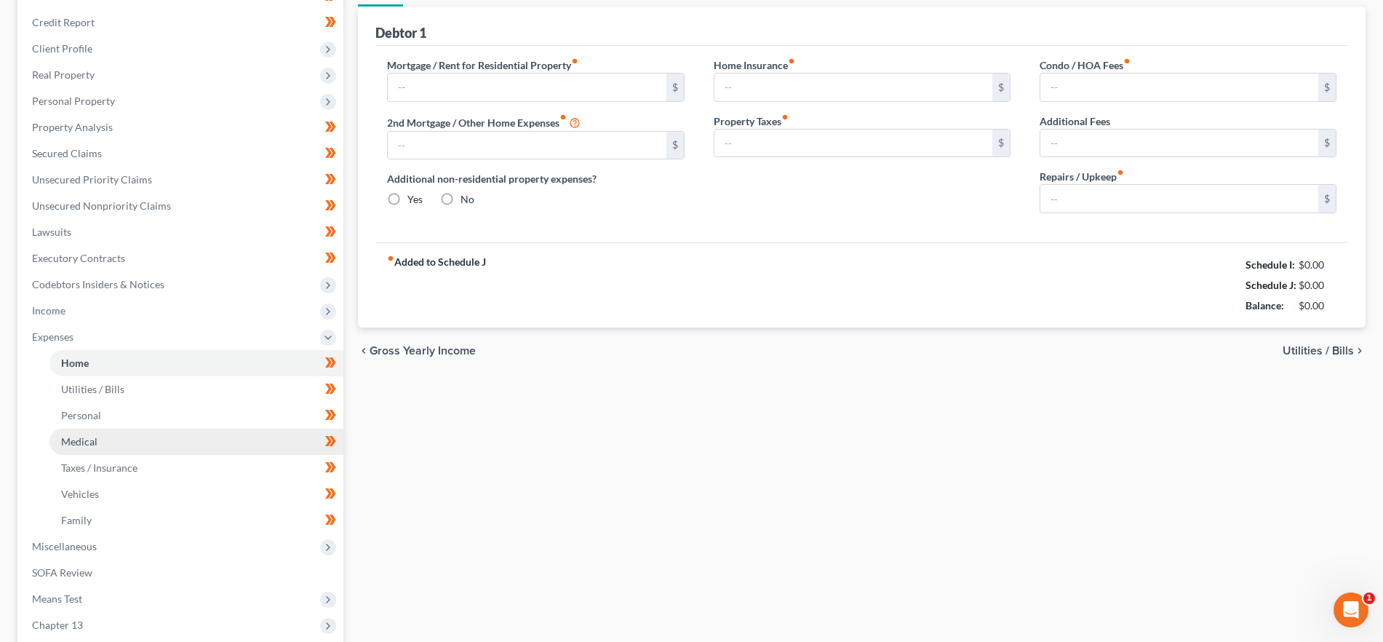
type input "1,930.00"
type input "0.00"
radio input "true"
type input "0.00"
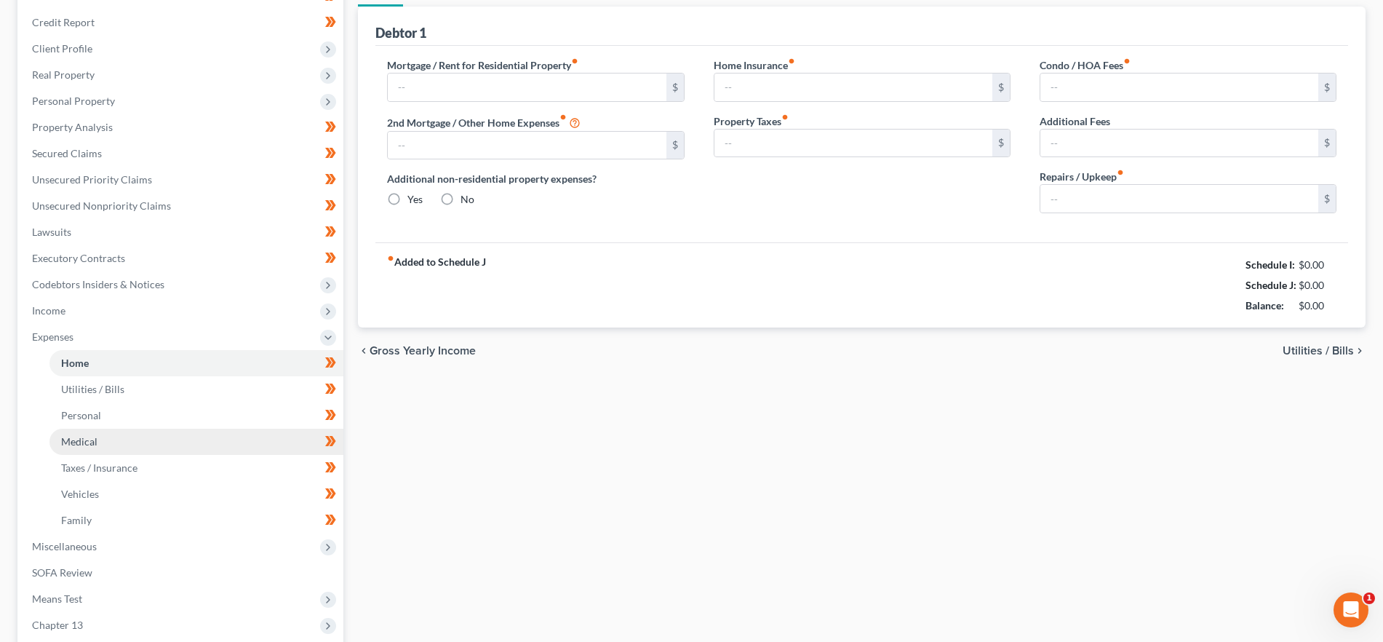
type input "0.00"
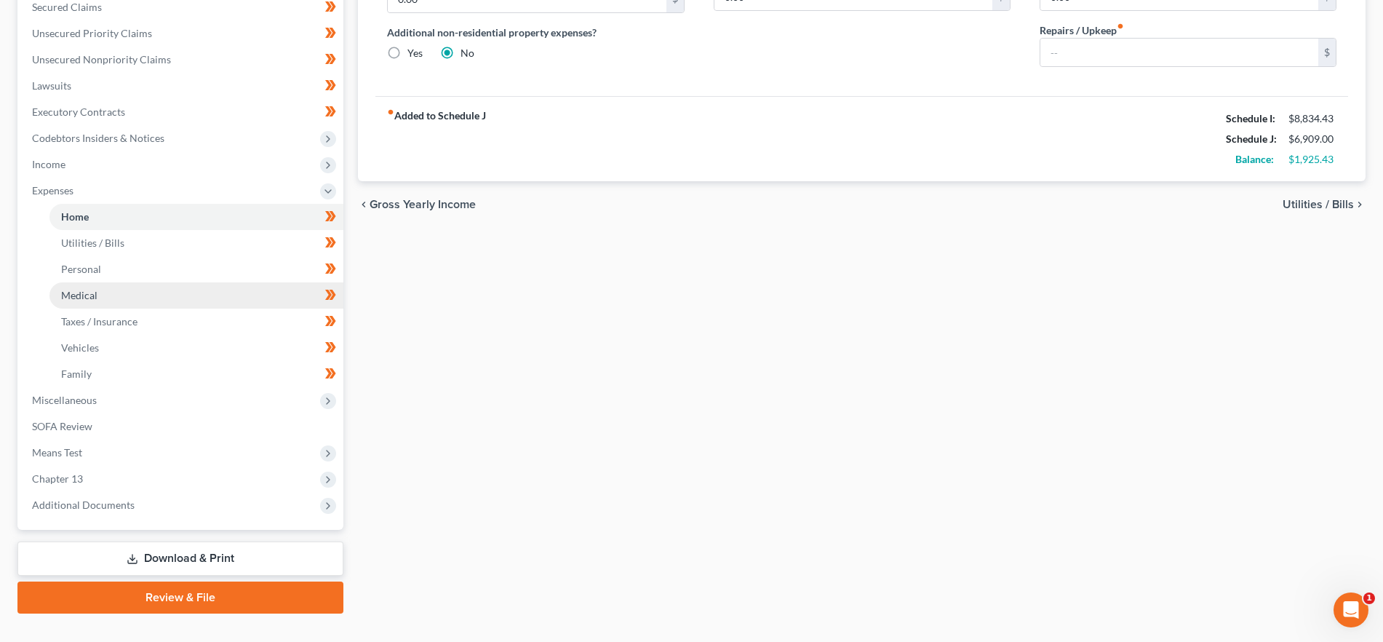
scroll to position [341, 0]
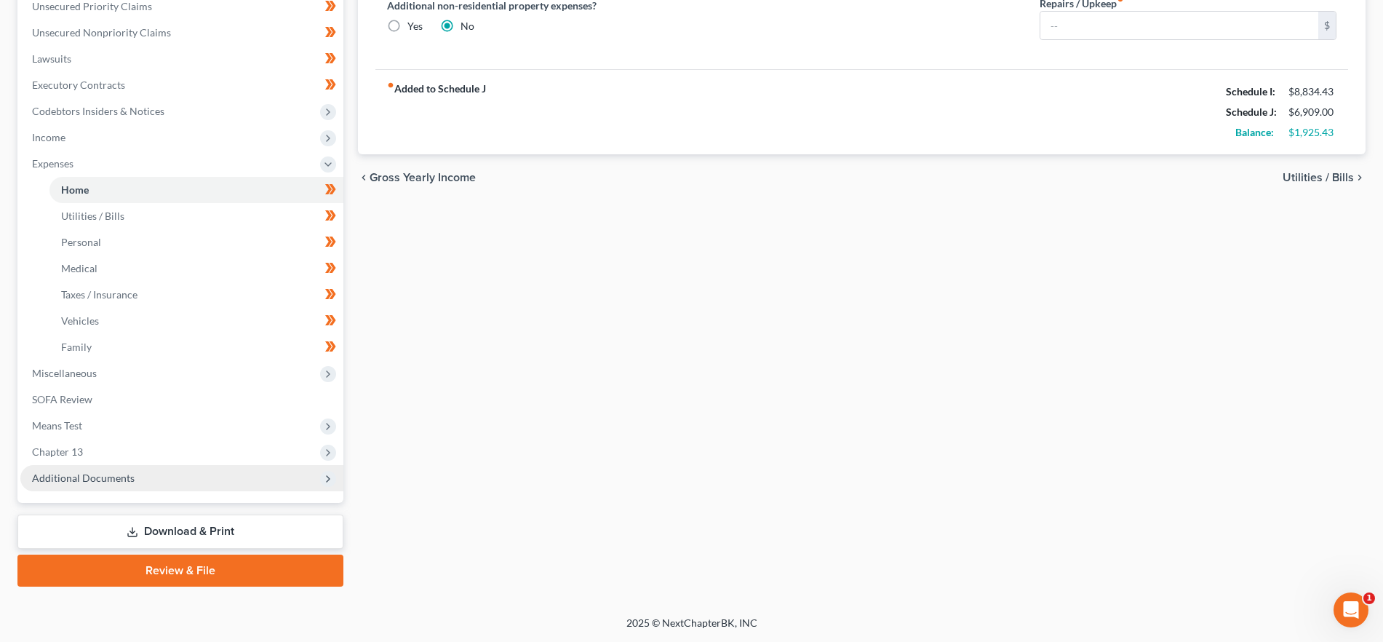
click at [105, 476] on span "Additional Documents" at bounding box center [83, 477] width 103 height 12
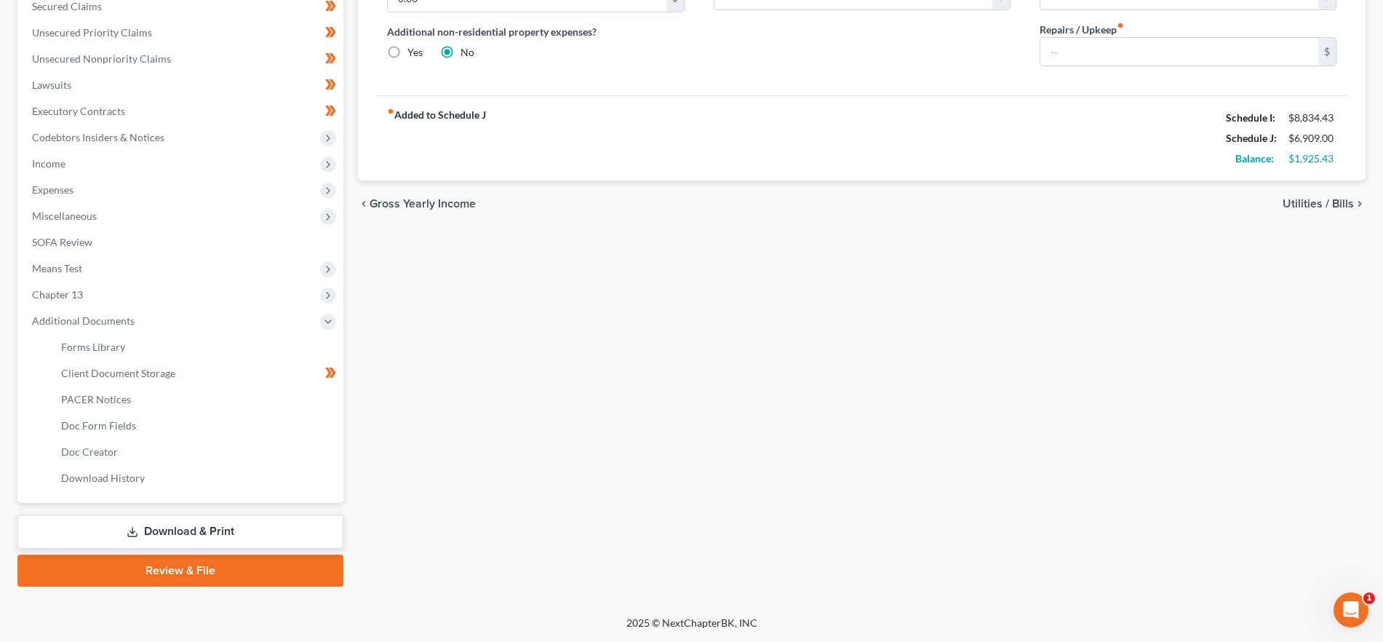
scroll to position [315, 0]
click at [161, 369] on span "Client Document Storage" at bounding box center [118, 373] width 114 height 12
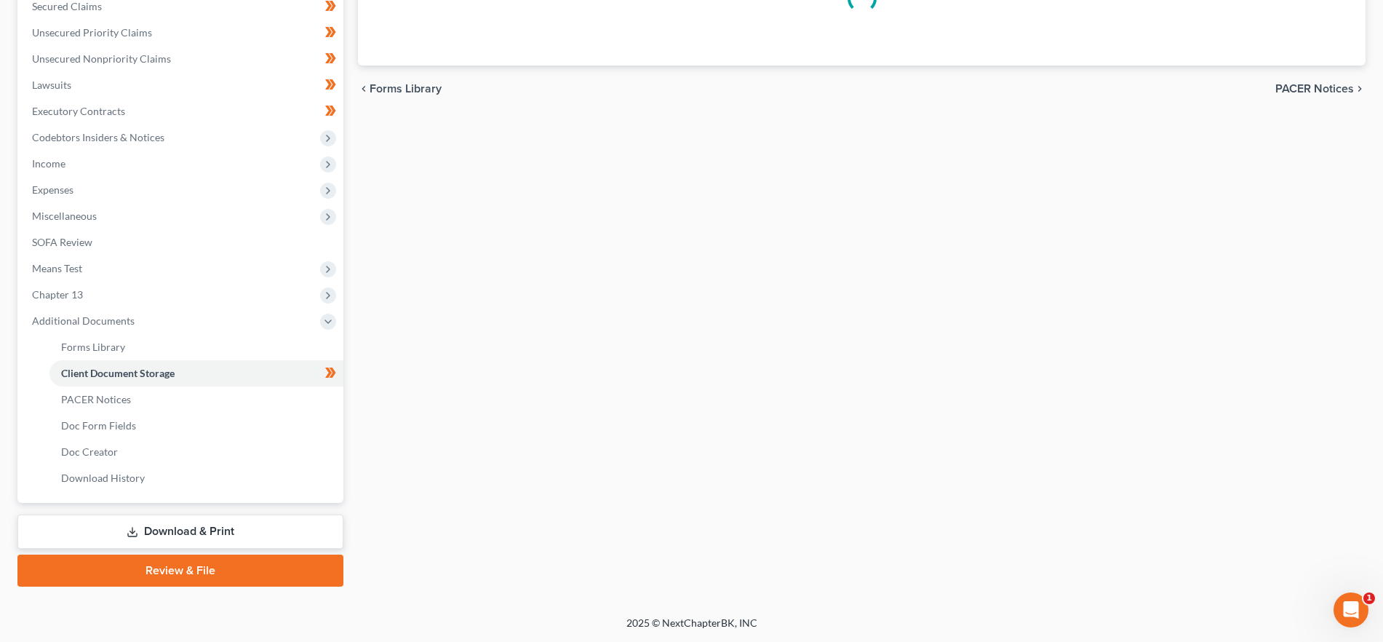
scroll to position [108, 0]
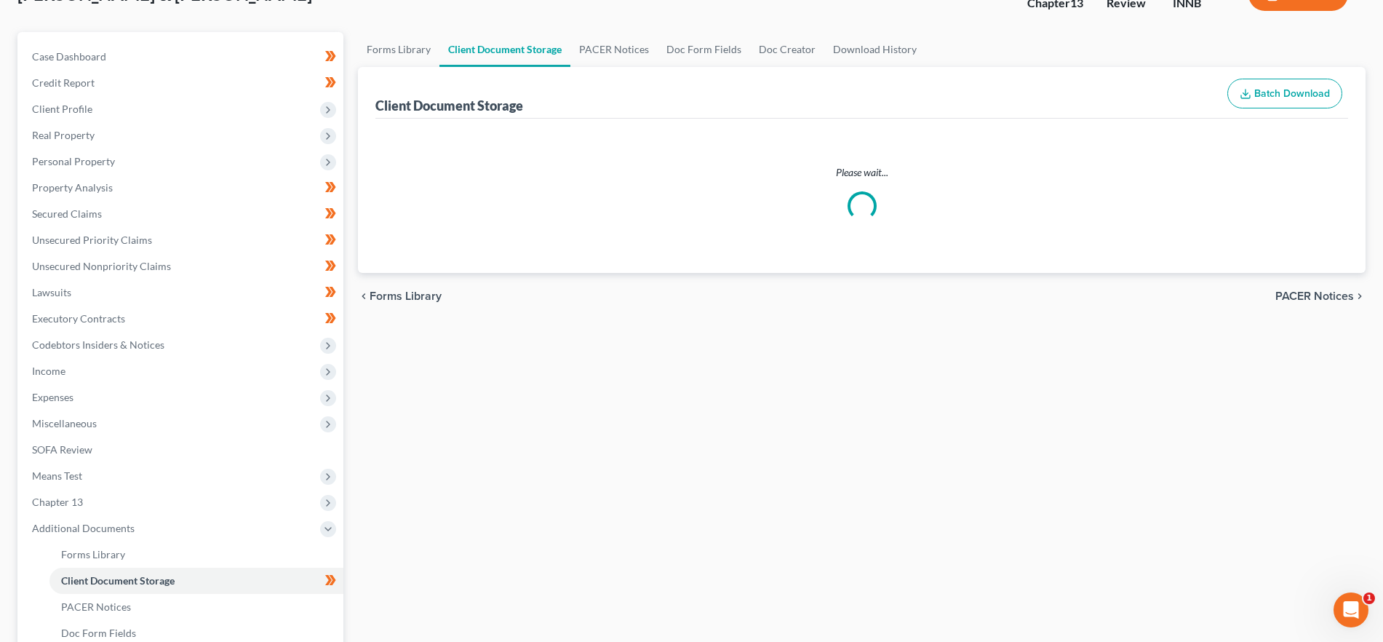
select select "0"
select select "8"
select select "2"
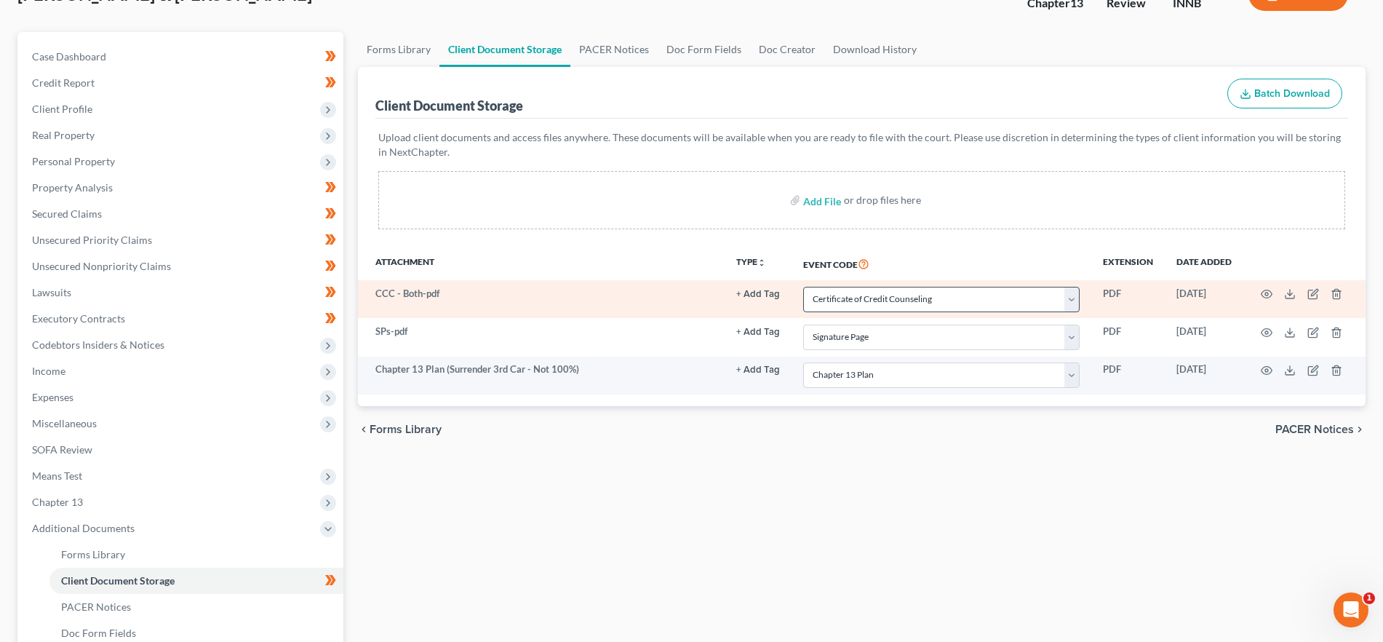
scroll to position [0, 0]
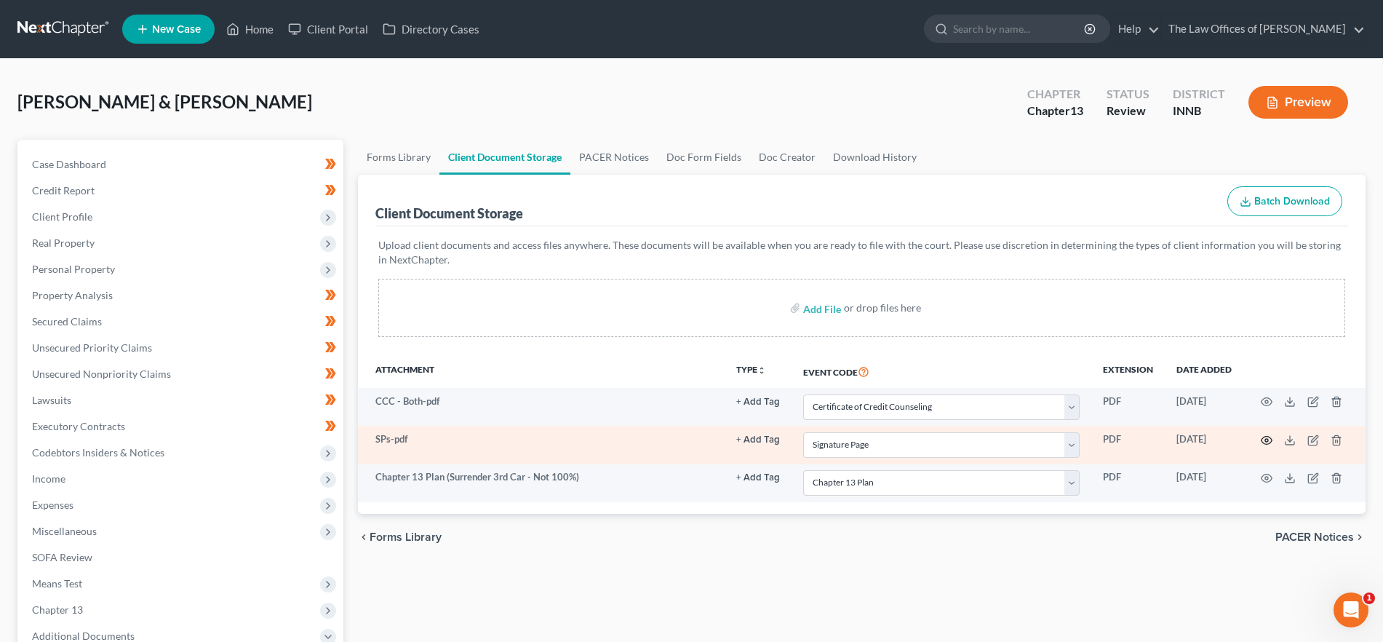
click at [1263, 440] on icon "button" at bounding box center [1266, 440] width 12 height 12
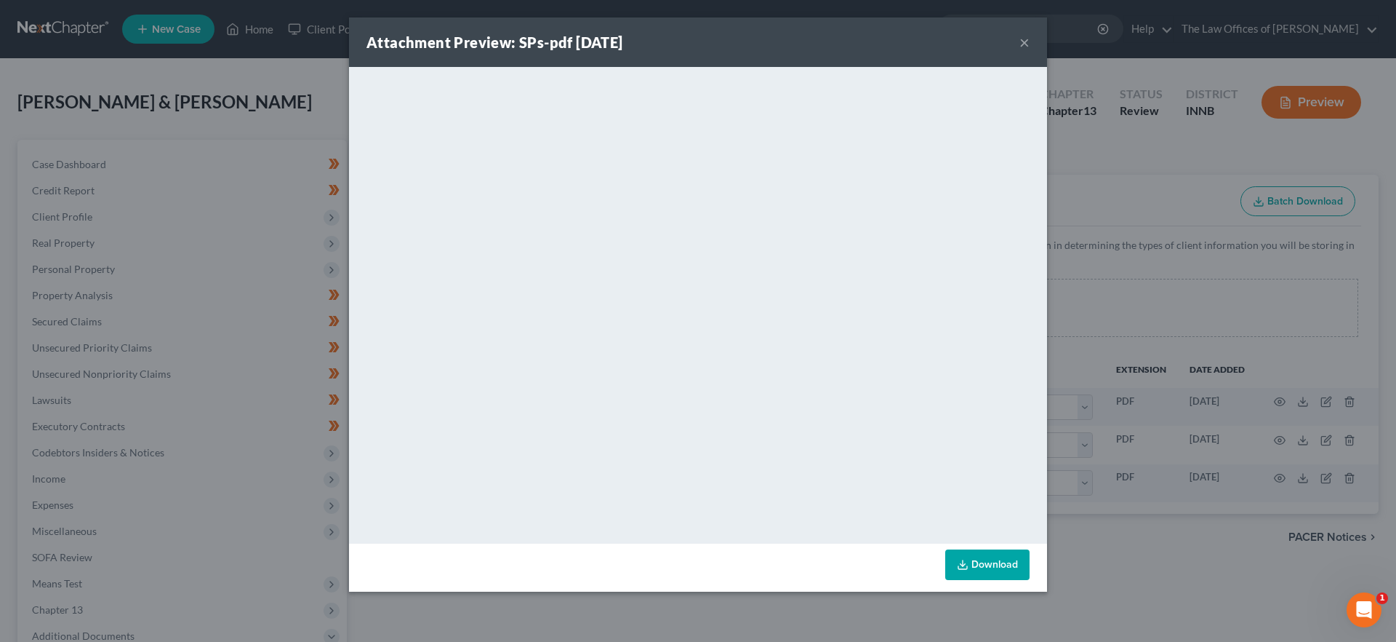
click at [1025, 46] on button "×" at bounding box center [1025, 41] width 10 height 17
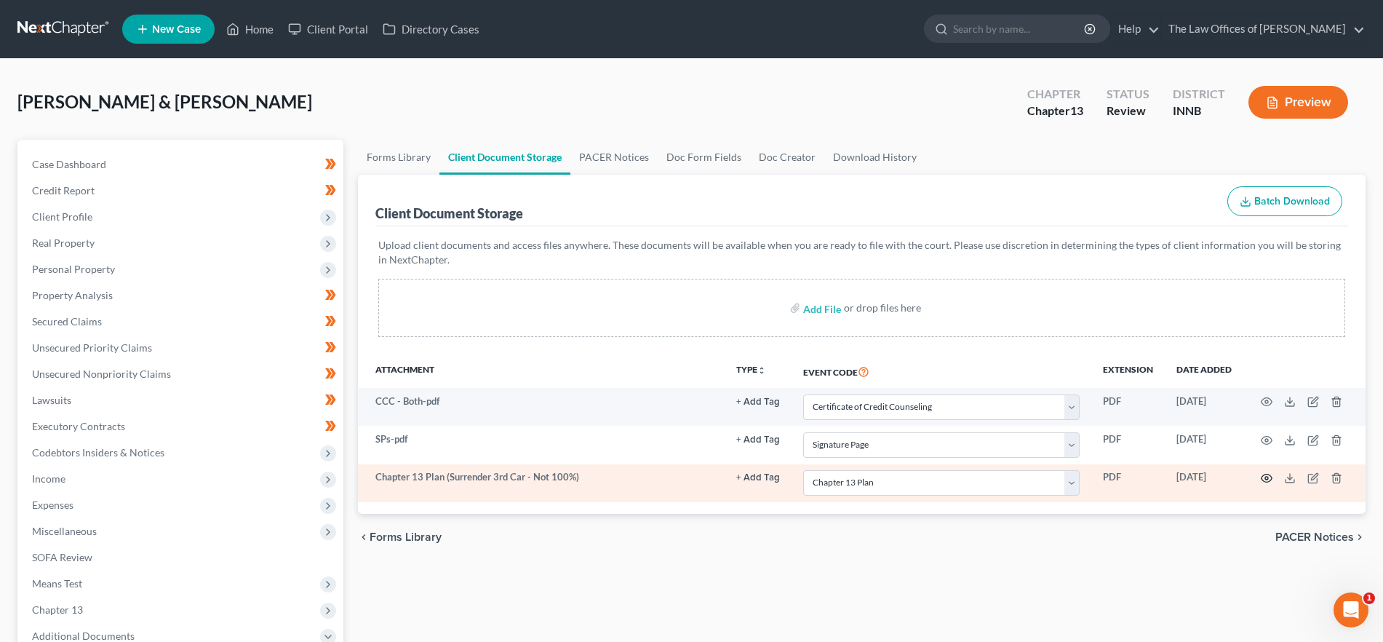
click at [1268, 475] on icon "button" at bounding box center [1266, 478] width 12 height 12
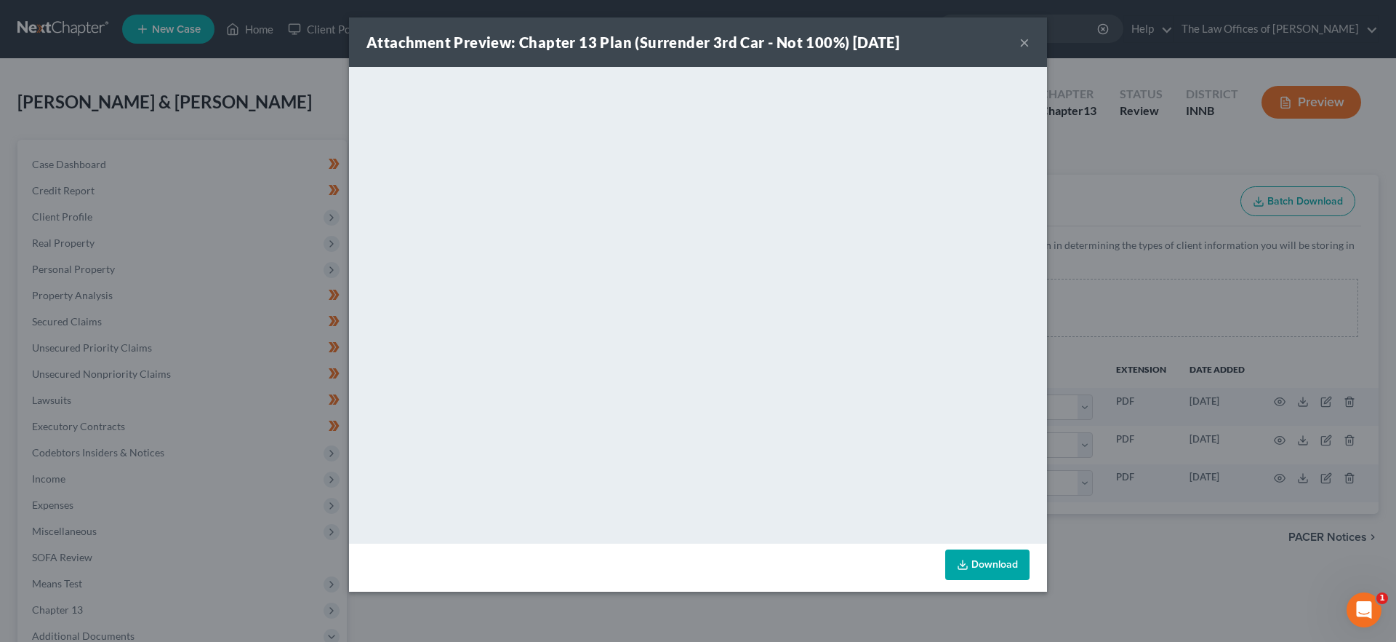
click at [1020, 42] on button "×" at bounding box center [1025, 41] width 10 height 17
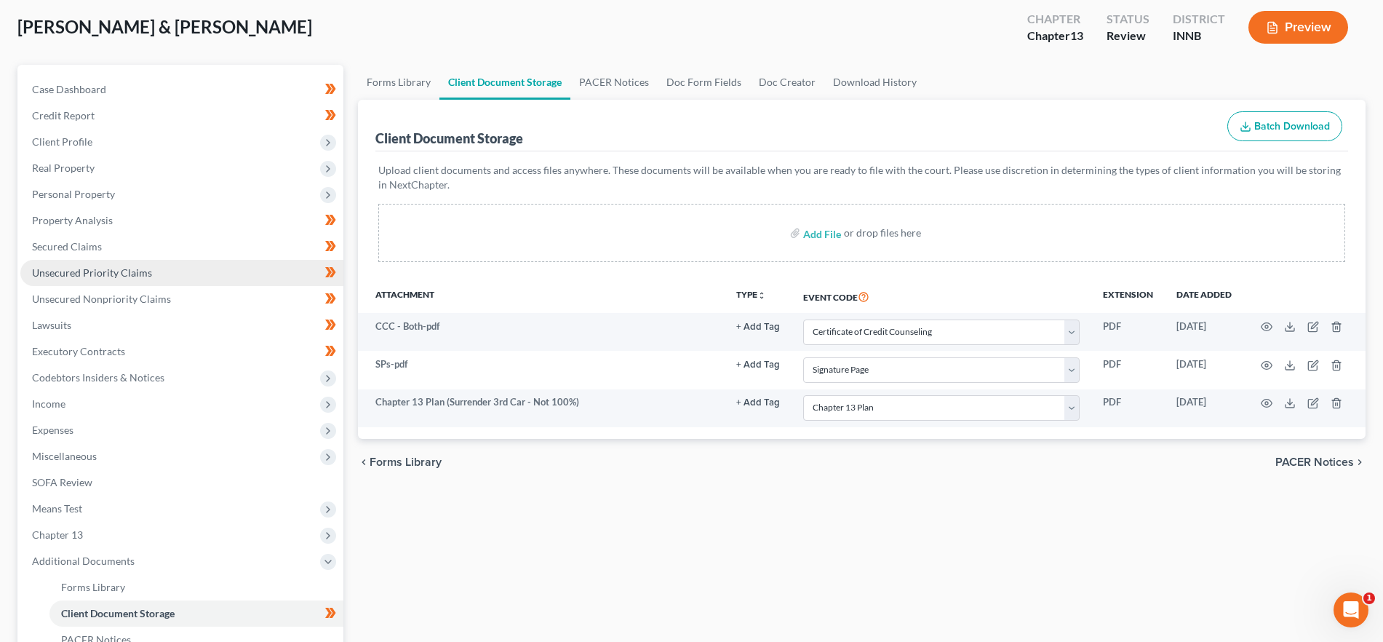
scroll to position [315, 0]
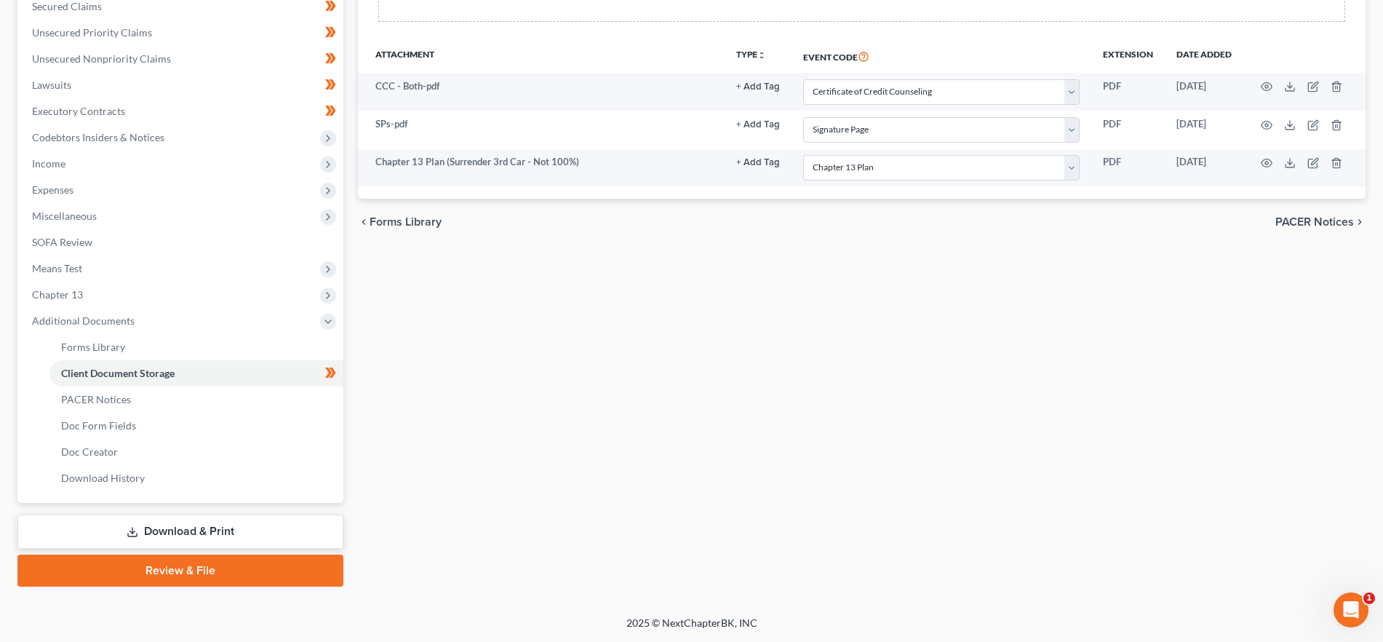
click at [183, 579] on link "Review & File" at bounding box center [180, 570] width 326 height 32
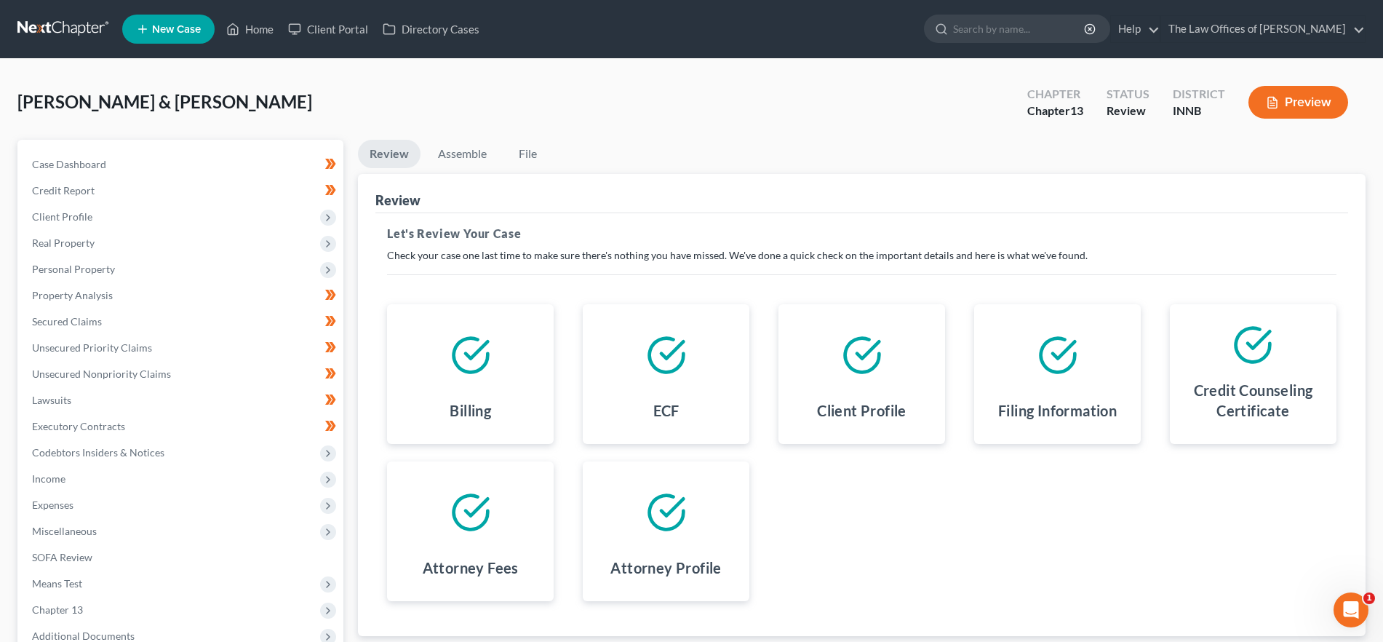
scroll to position [158, 0]
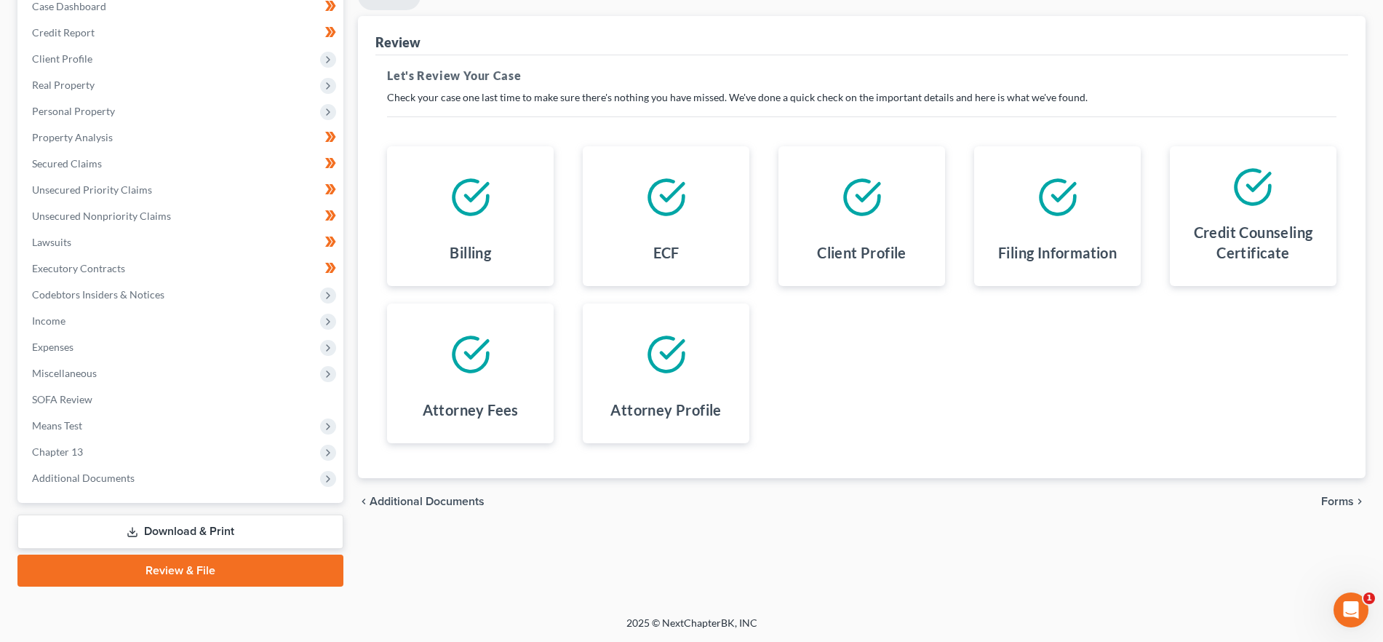
click at [1351, 497] on span "Forms" at bounding box center [1337, 501] width 33 height 12
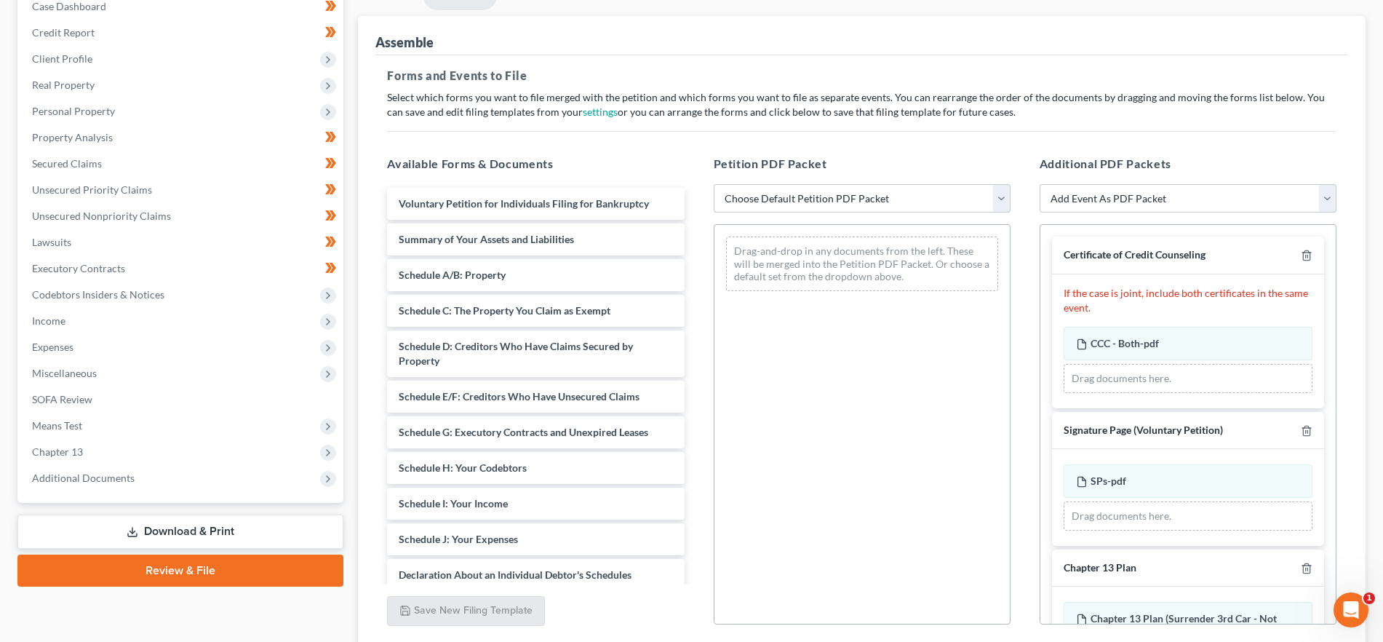
drag, startPoint x: 935, startPoint y: 206, endPoint x: 924, endPoint y: 209, distance: 11.5
click at [935, 206] on select "Choose Default Petition PDF Packet Emergency Filing (Voluntary Petition and Cre…" at bounding box center [862, 198] width 297 height 29
select select "1"
click at [714, 184] on select "Choose Default Petition PDF Packet Emergency Filing (Voluntary Petition and Cre…" at bounding box center [862, 198] width 297 height 29
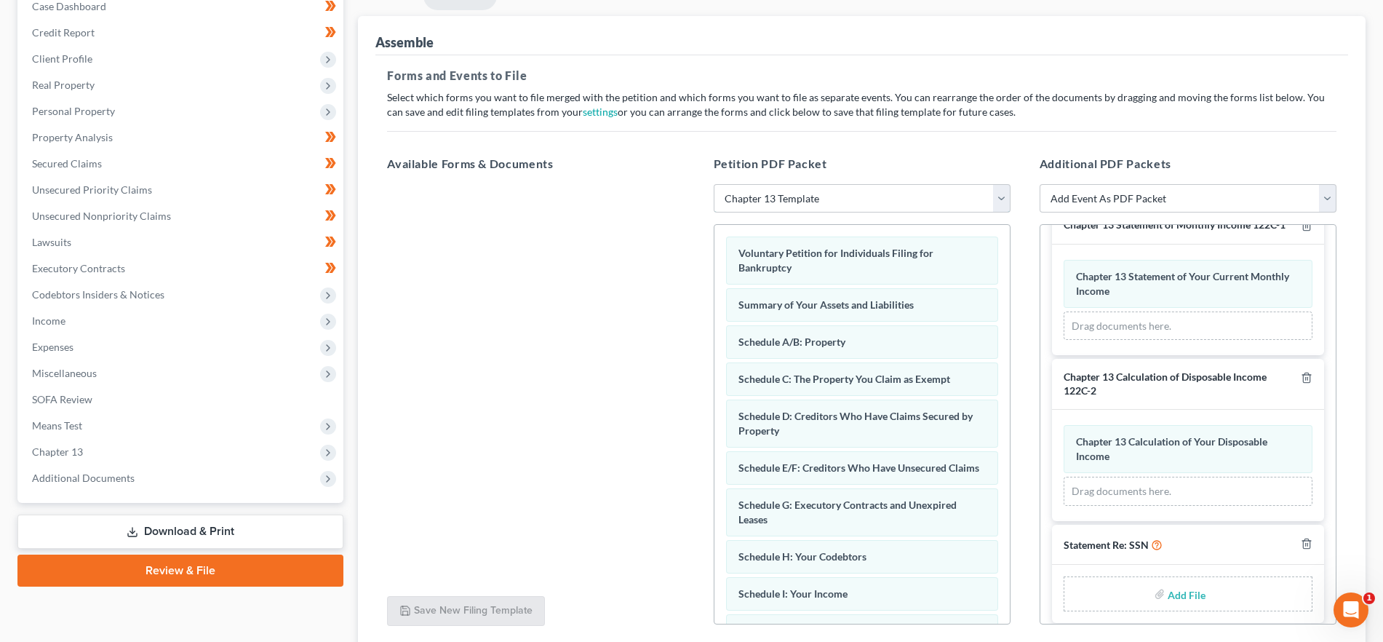
scroll to position [519, 0]
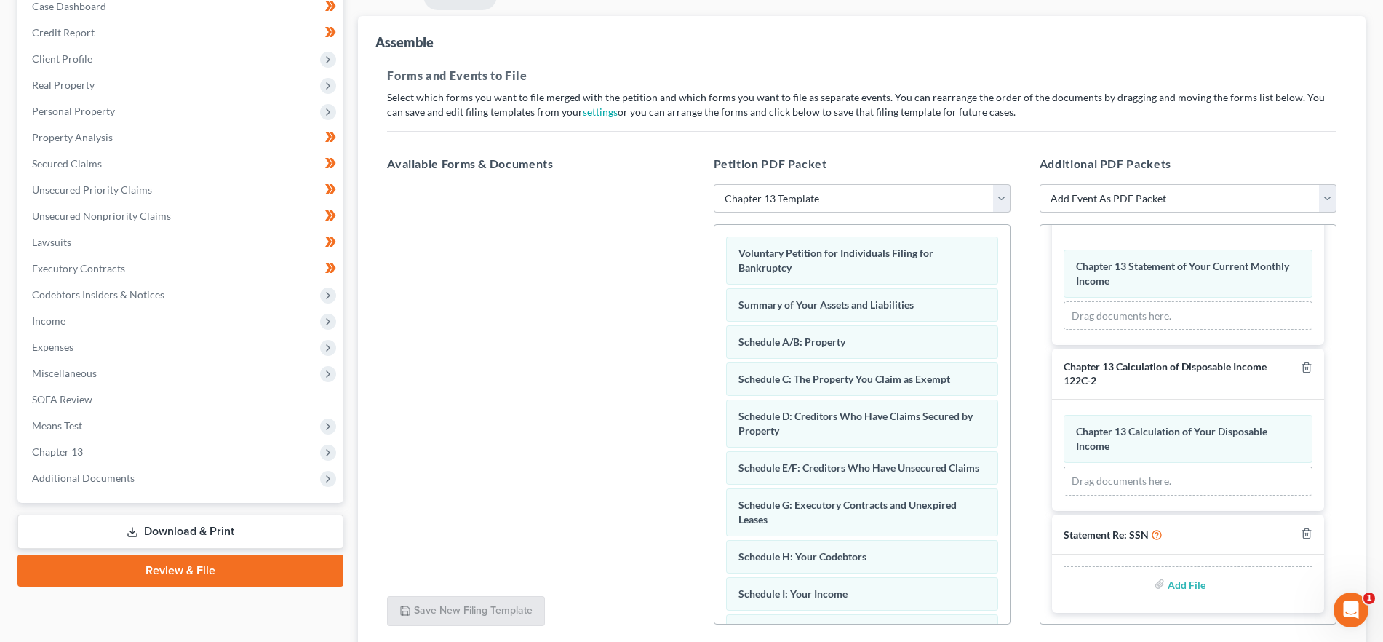
click at [1178, 580] on input "file" at bounding box center [1184, 583] width 35 height 26
type input "C:\fakepath\SSN - WS.pdf"
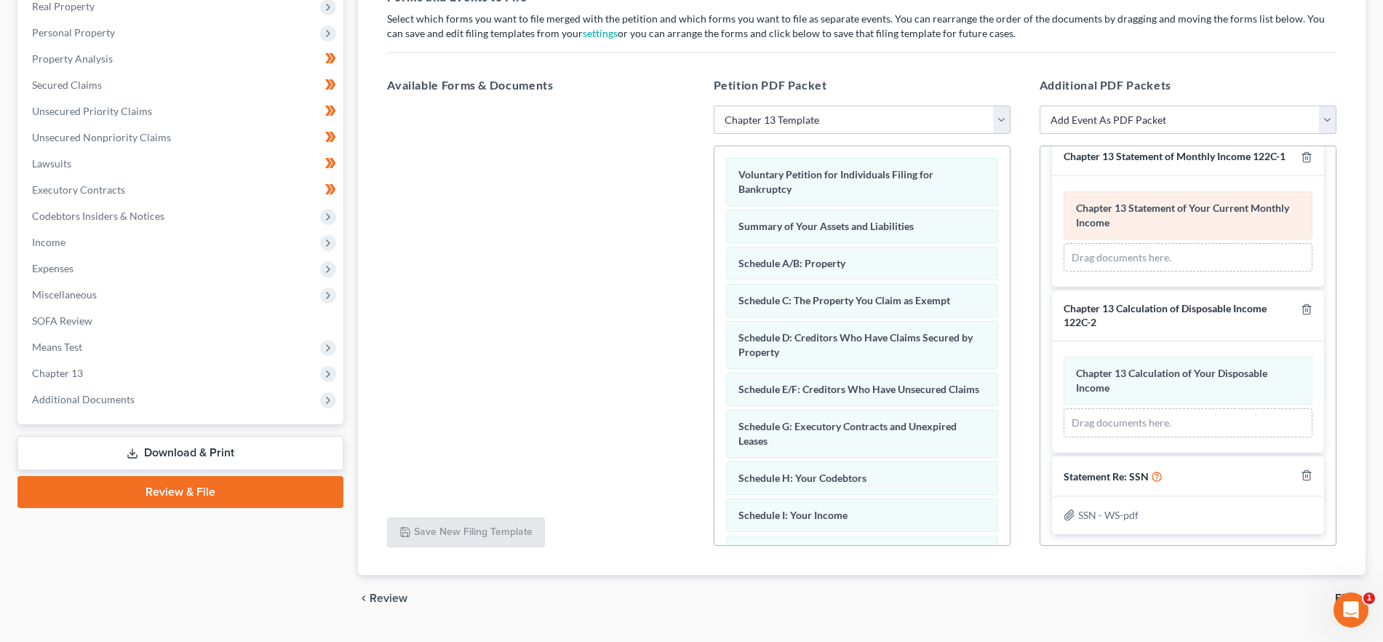
scroll to position [271, 0]
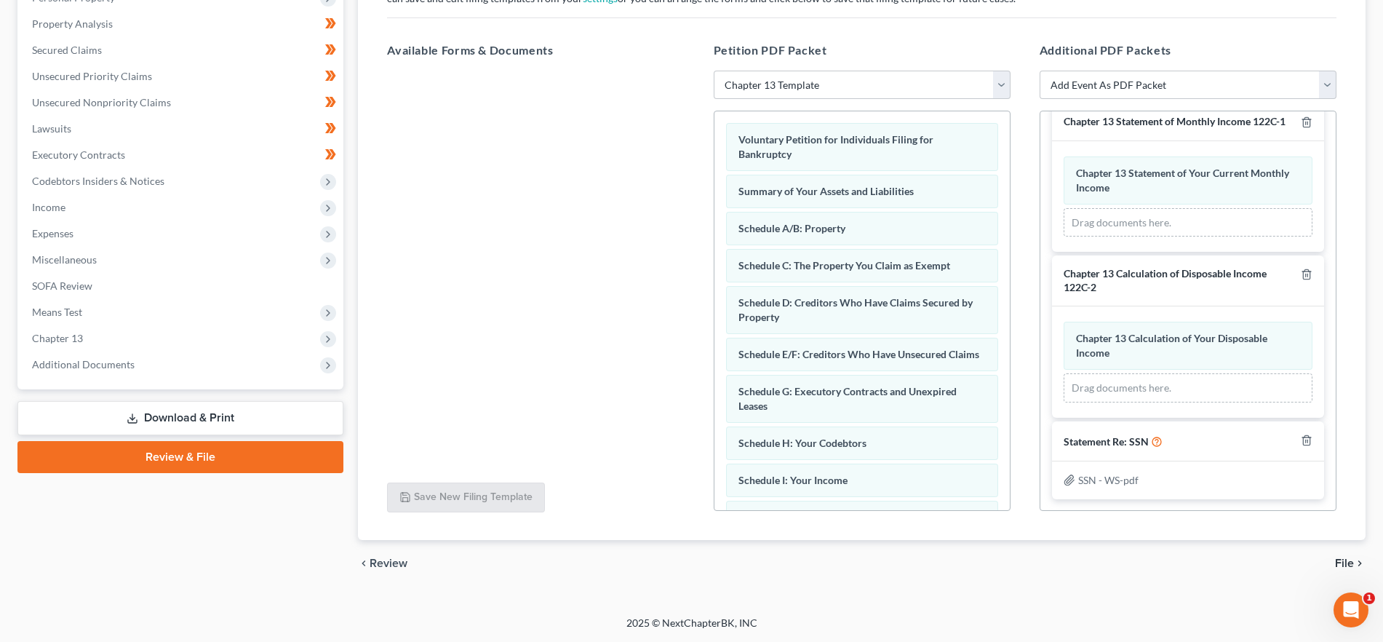
click at [1341, 559] on span "File" at bounding box center [1344, 563] width 19 height 12
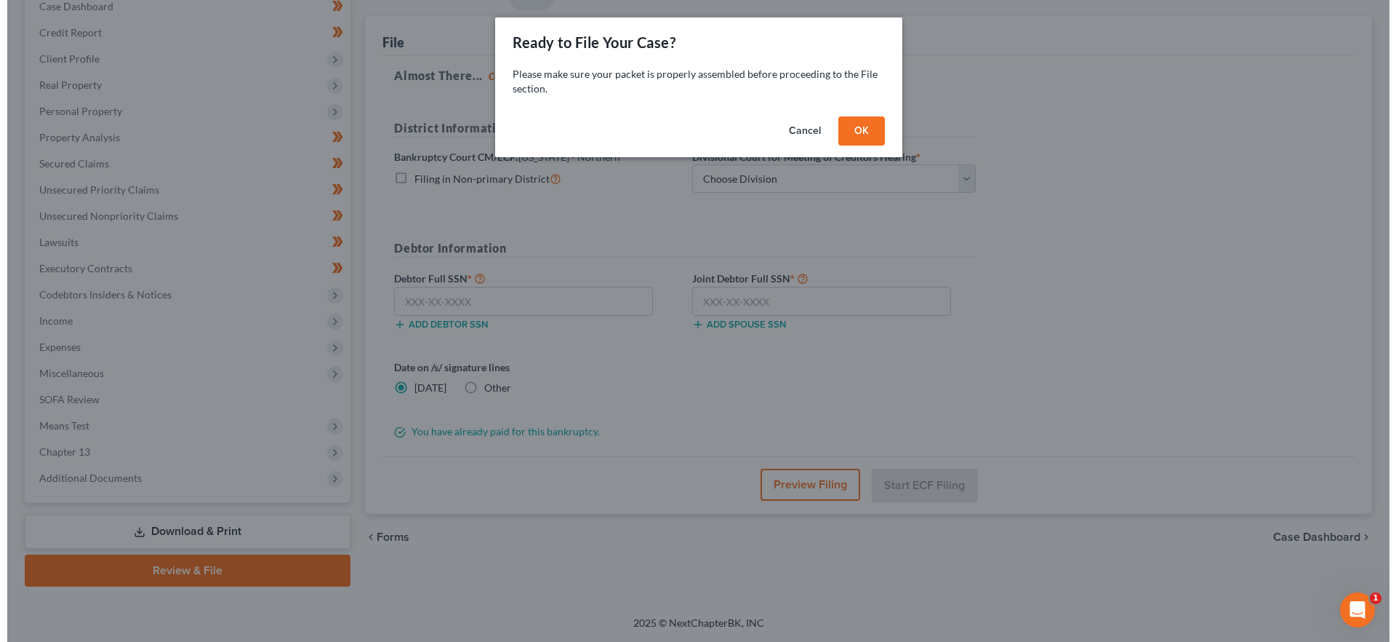
scroll to position [158, 0]
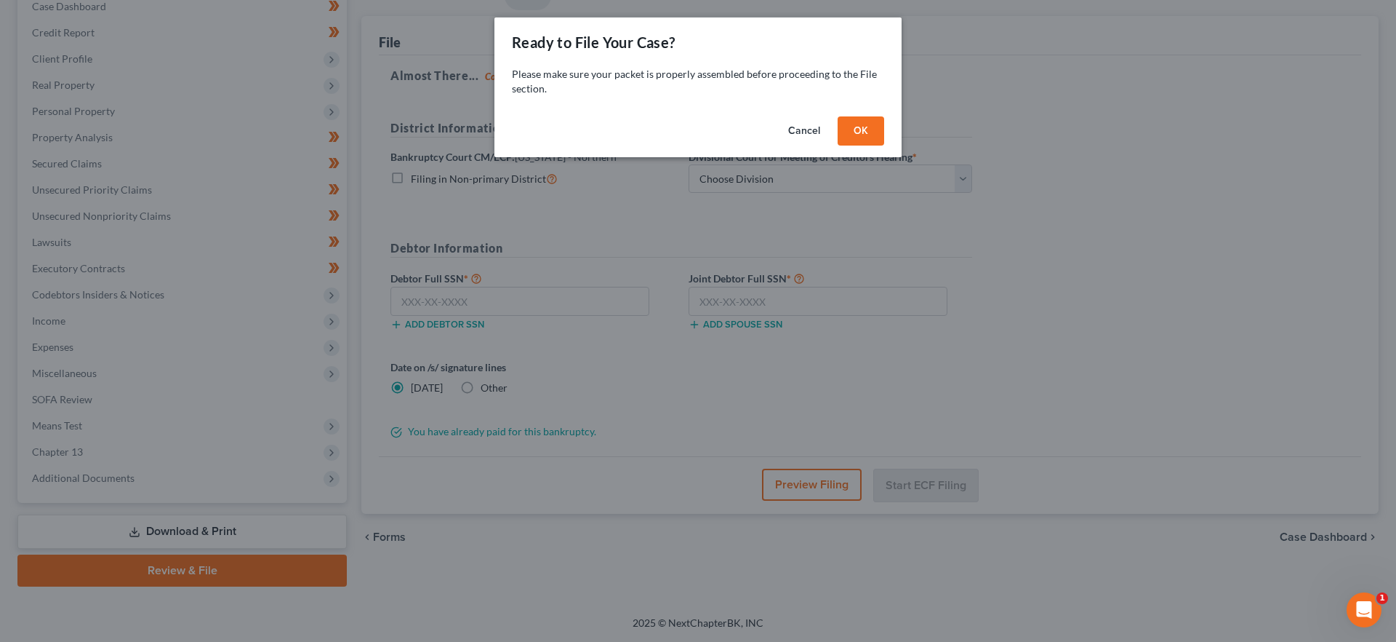
click at [860, 135] on button "OK" at bounding box center [861, 130] width 47 height 29
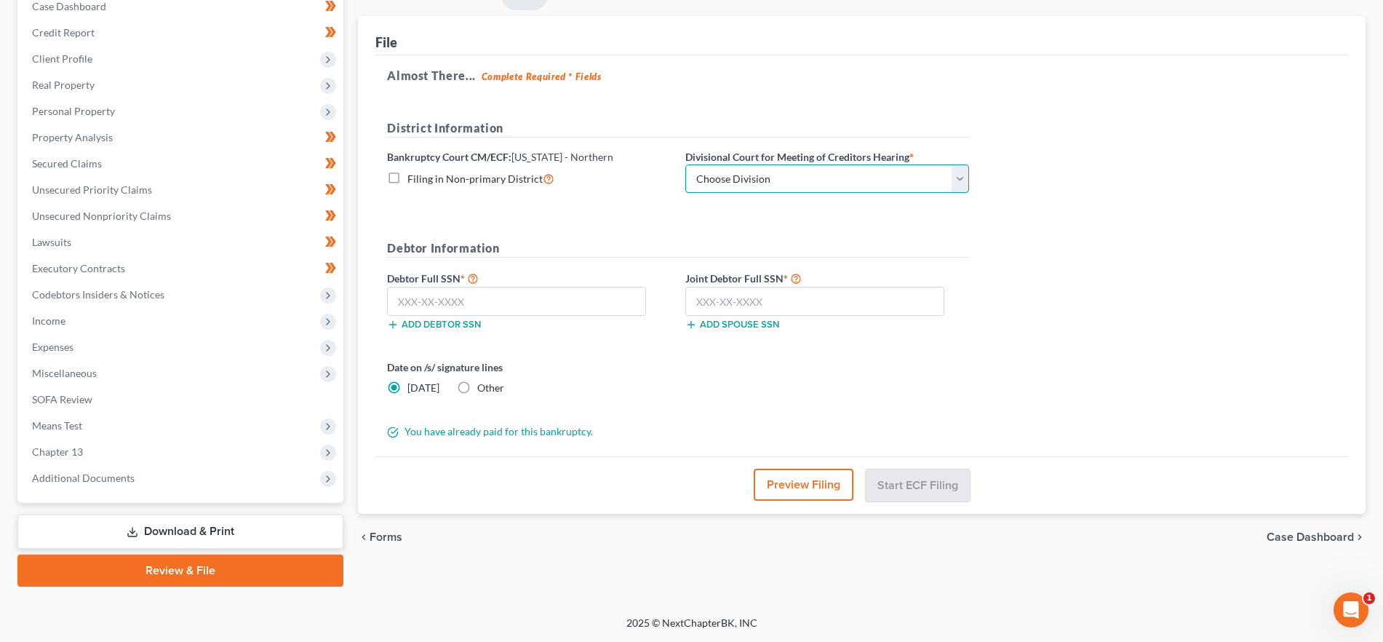
click at [820, 183] on select "Choose Division Fort Wayne Hammond Lafayette South Bend" at bounding box center [827, 178] width 284 height 29
select select "0"
click at [685, 164] on select "Choose Division Fort Wayne Hammond Lafayette South Bend" at bounding box center [827, 178] width 284 height 29
click at [457, 308] on input "text" at bounding box center [516, 301] width 259 height 29
type input "311-94-8355"
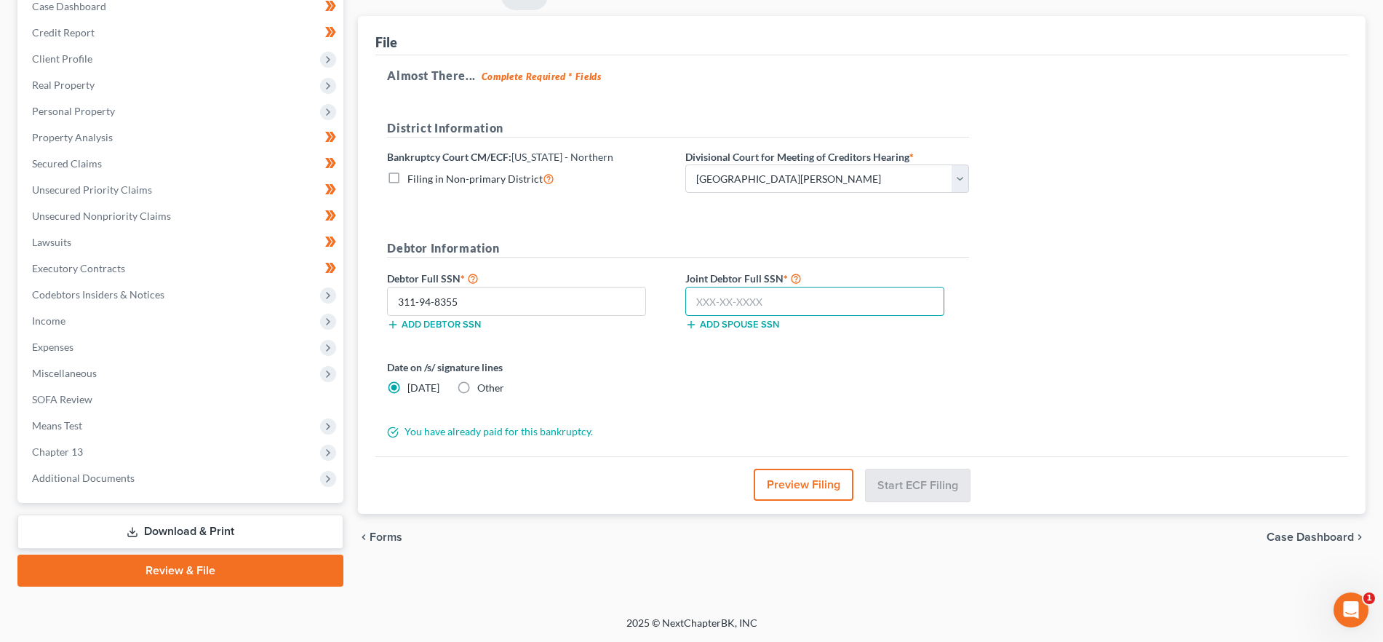
click at [741, 295] on input "text" at bounding box center [814, 301] width 259 height 29
type input "313-06-5870"
click at [781, 483] on button "Preview Filing" at bounding box center [804, 484] width 100 height 32
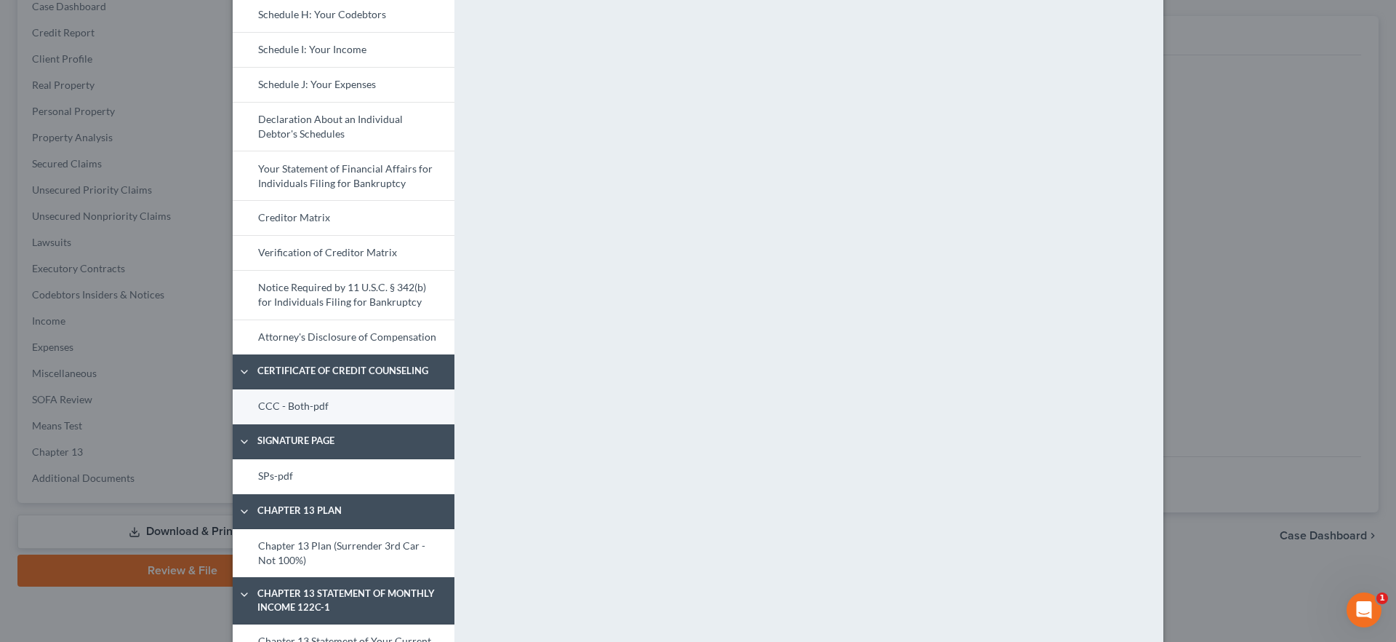
scroll to position [448, 0]
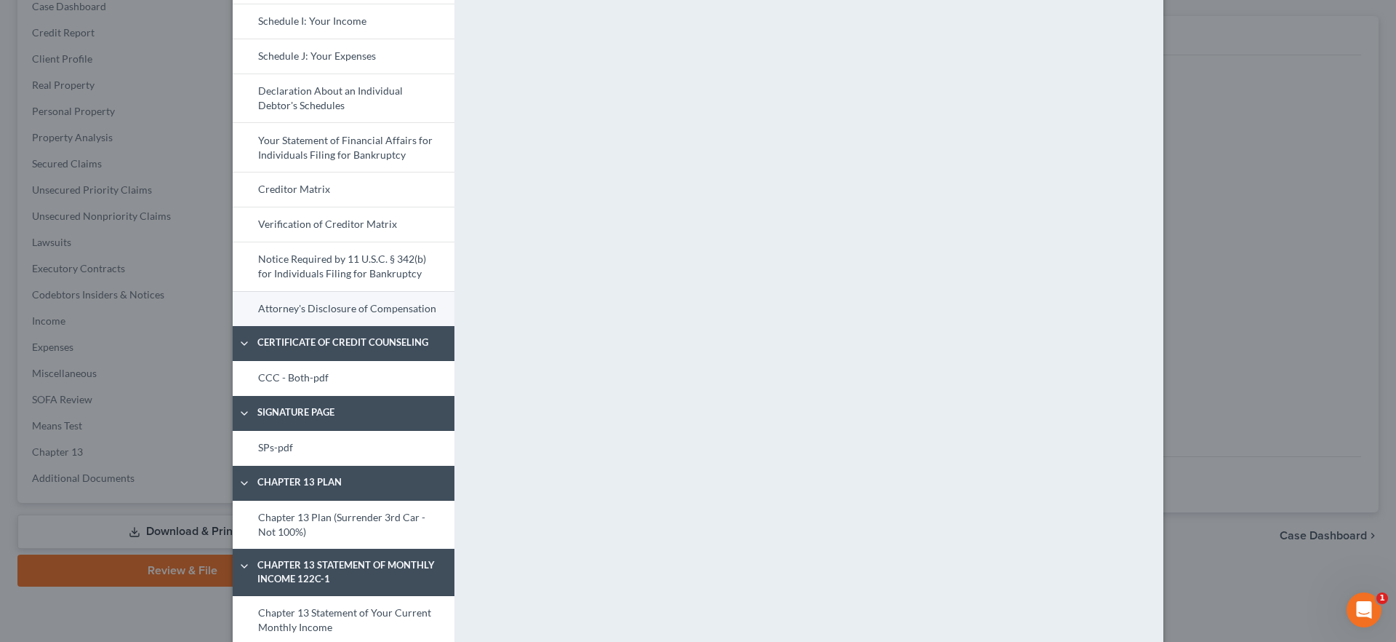
click at [345, 298] on link "Attorney's Disclosure of Compensation" at bounding box center [344, 308] width 222 height 35
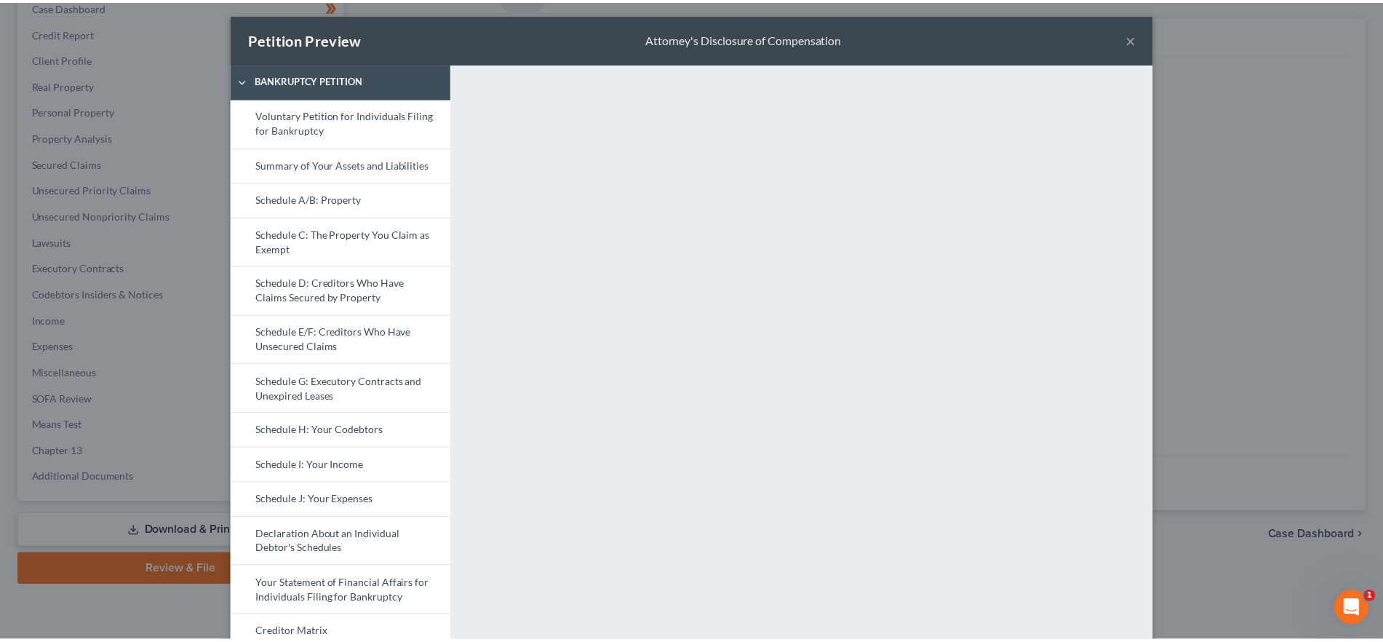
scroll to position [0, 0]
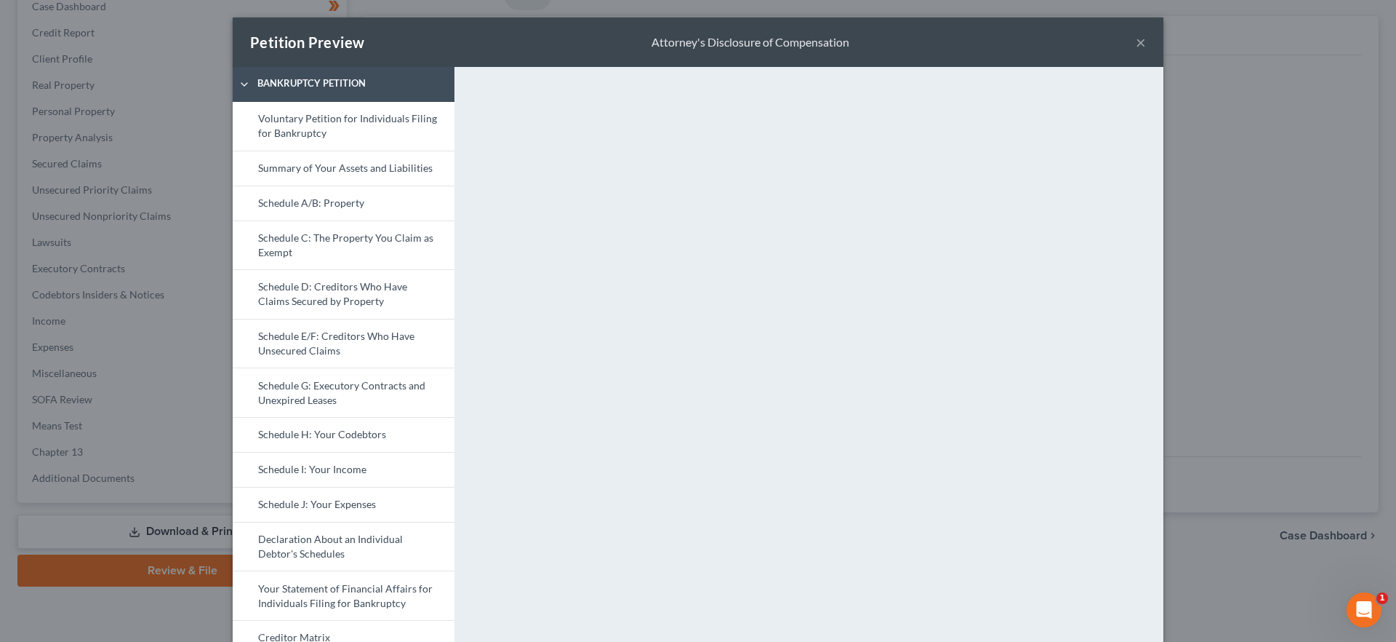
click at [1140, 40] on div "Petition Preview Attorney's Disclosure of Compensation ×" at bounding box center [698, 41] width 931 height 49
drag, startPoint x: 1139, startPoint y: 41, endPoint x: 999, endPoint y: 17, distance: 141.6
click at [1138, 41] on button "×" at bounding box center [1141, 41] width 10 height 17
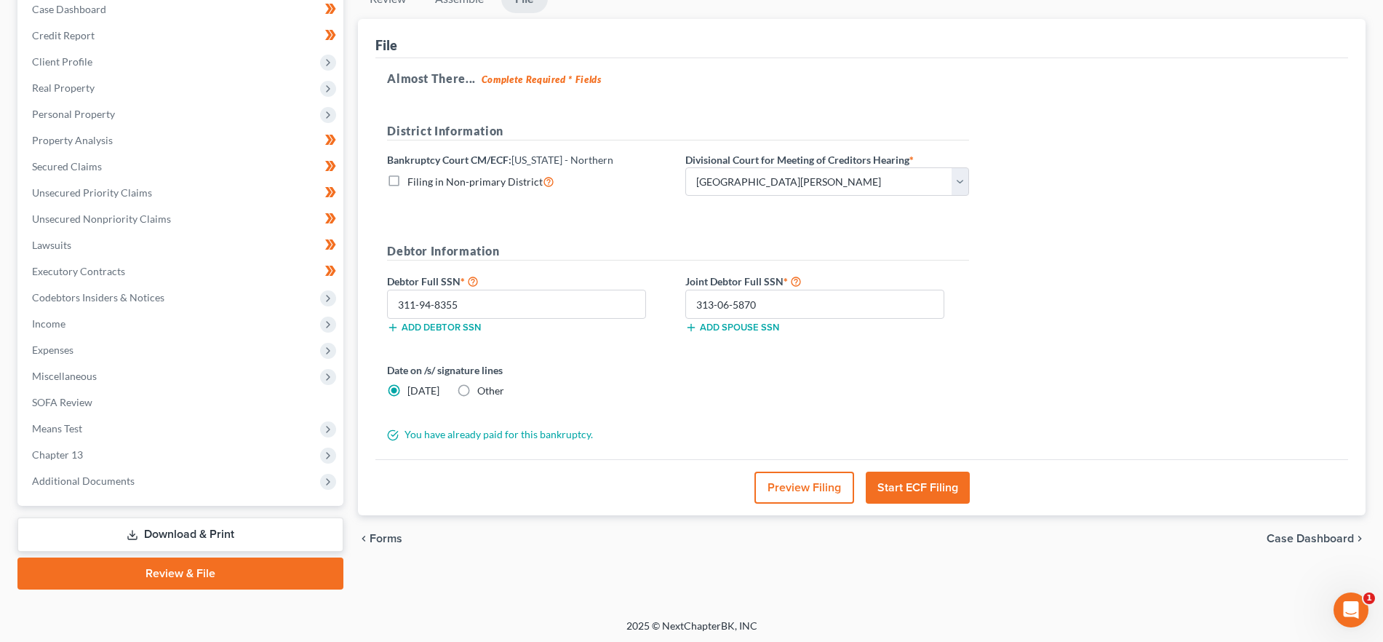
scroll to position [158, 0]
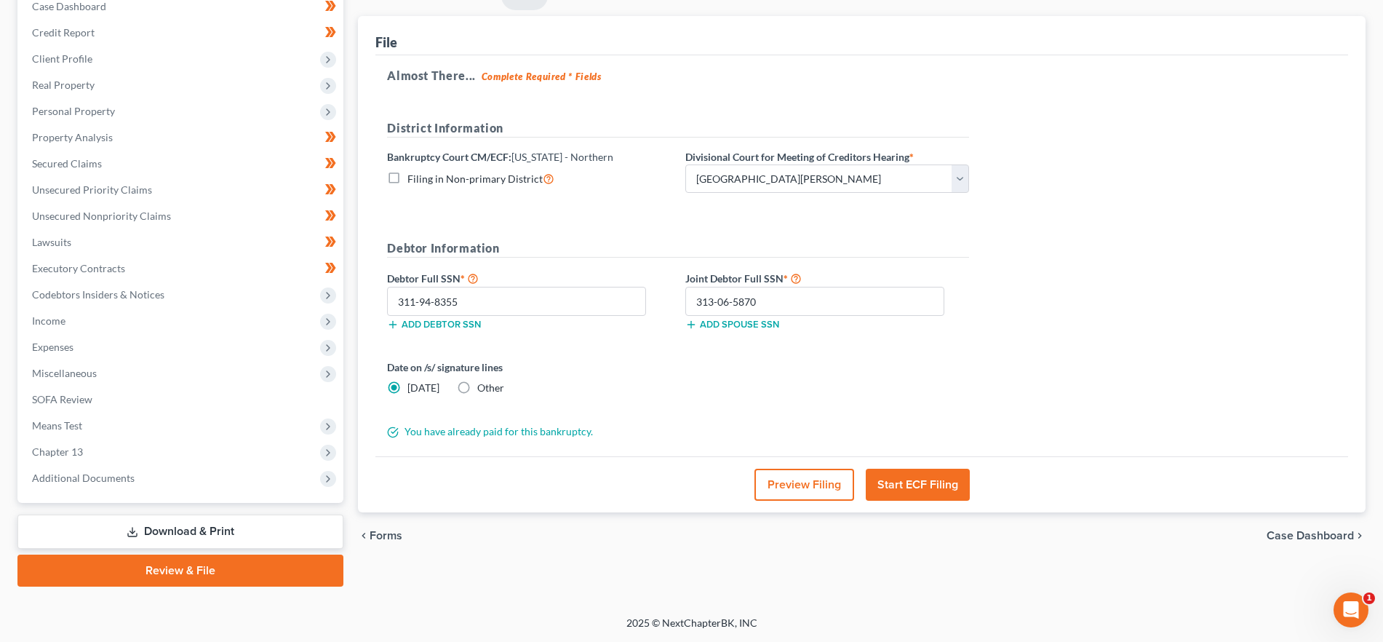
drag, startPoint x: 933, startPoint y: 490, endPoint x: 957, endPoint y: 490, distance: 24.0
click at [933, 490] on button "Start ECF Filing" at bounding box center [918, 484] width 104 height 32
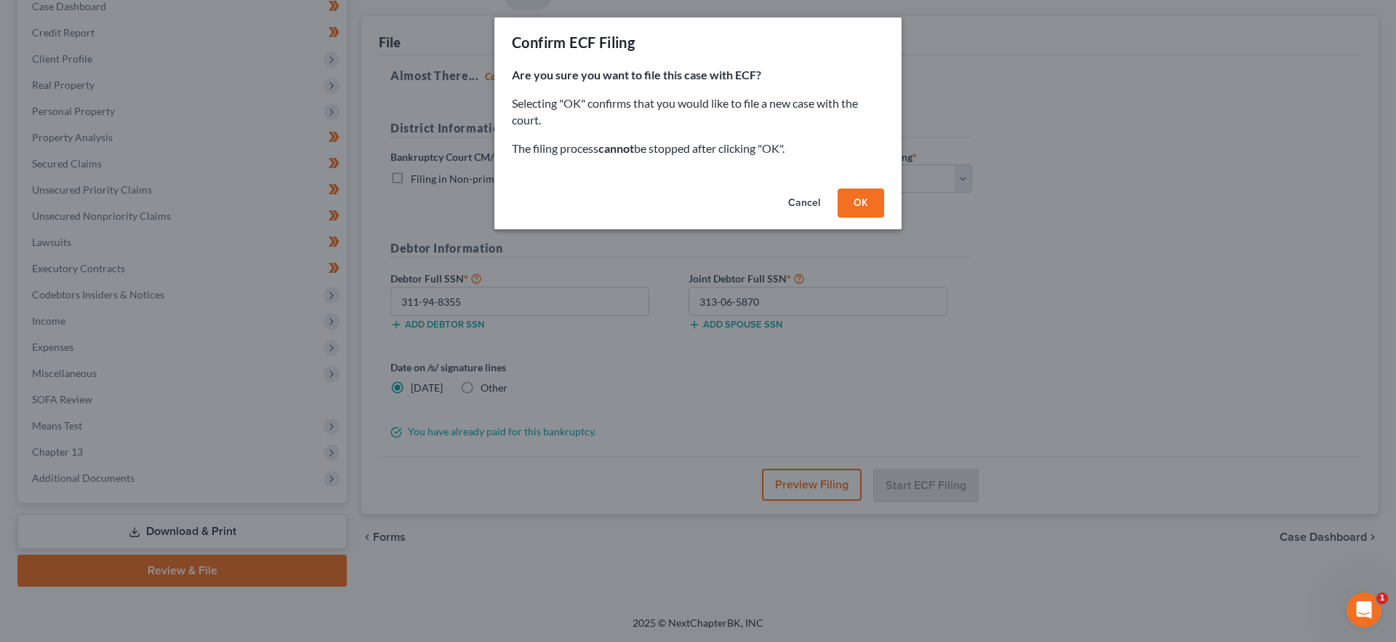
click at [874, 200] on button "OK" at bounding box center [861, 202] width 47 height 29
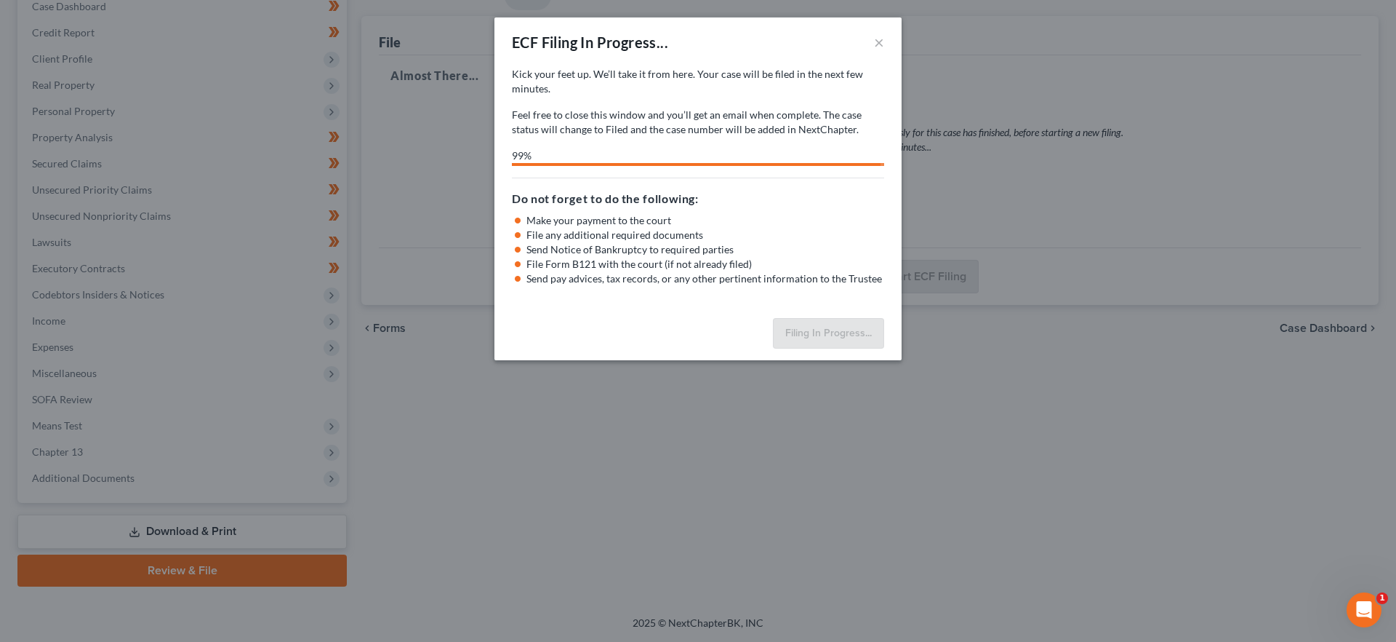
select select "0"
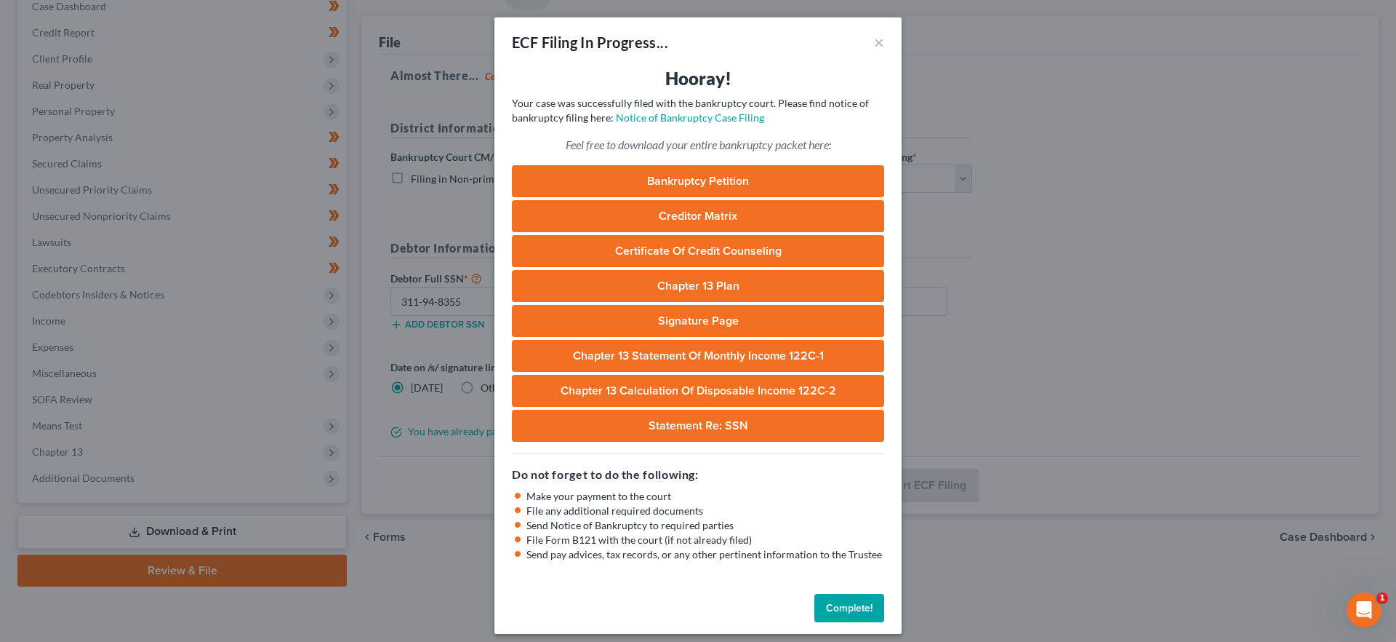
click at [829, 603] on button "Complete!" at bounding box center [850, 608] width 70 height 29
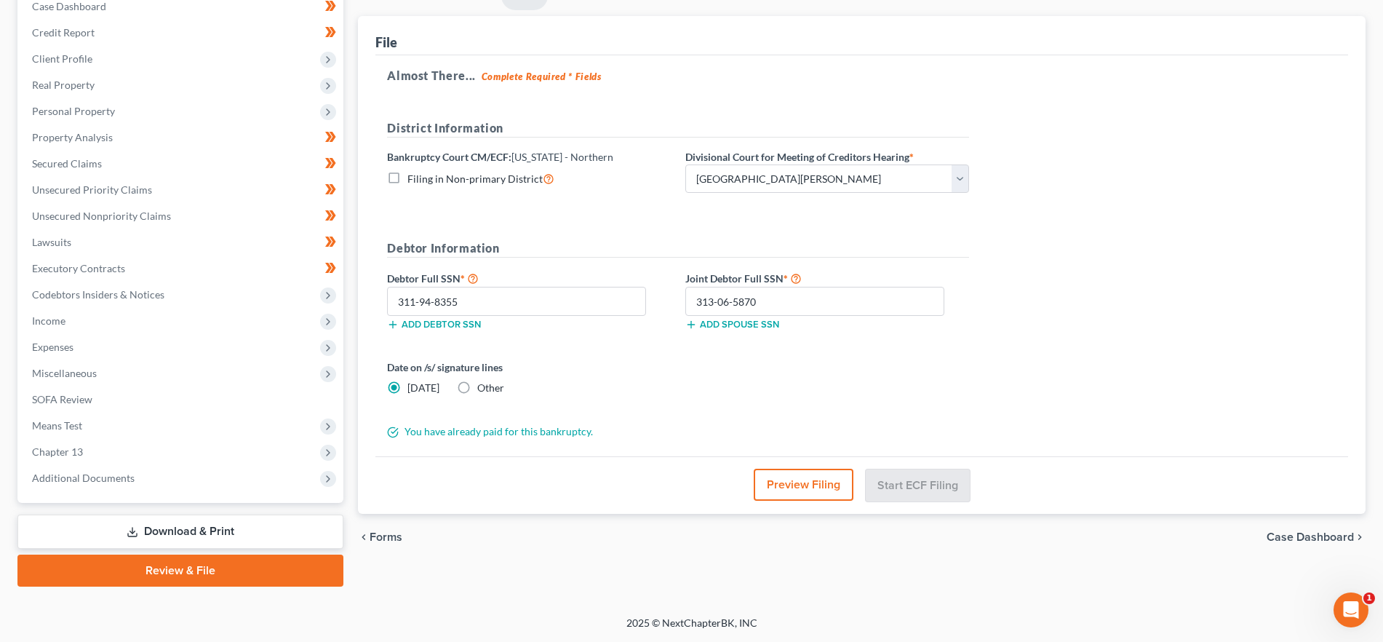
scroll to position [0, 0]
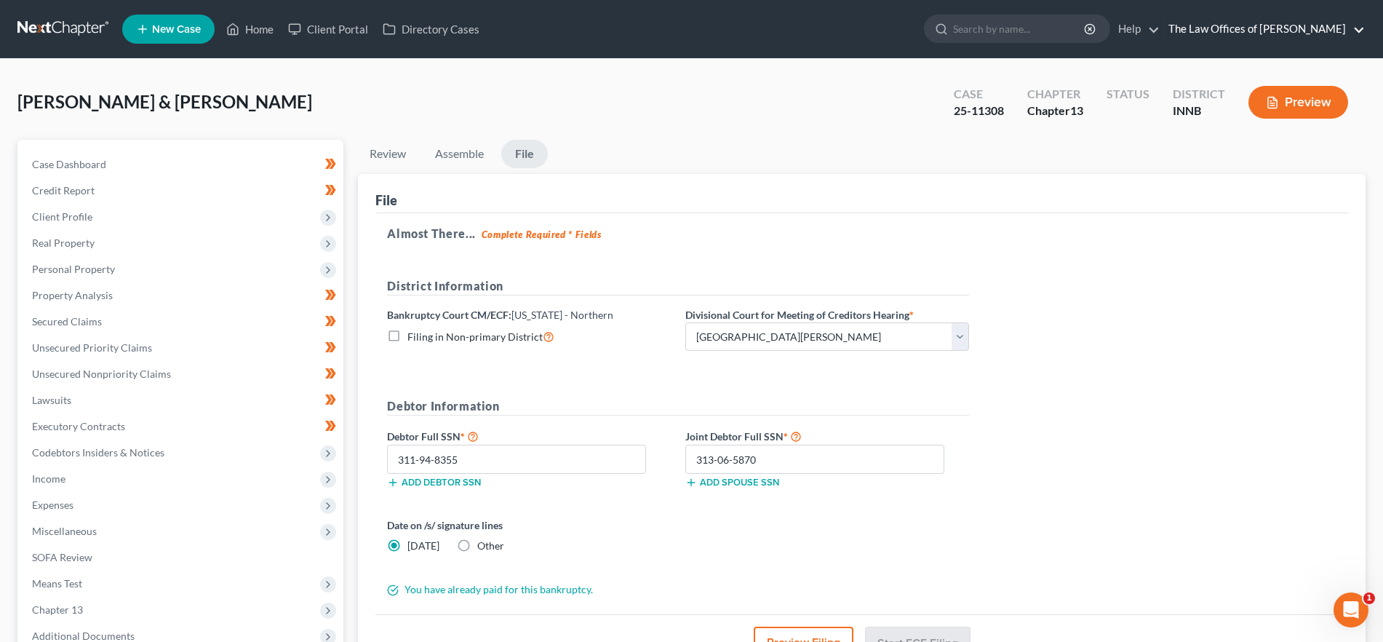
click at [1341, 28] on link "The Law Offices of [PERSON_NAME]" at bounding box center [1263, 29] width 204 height 26
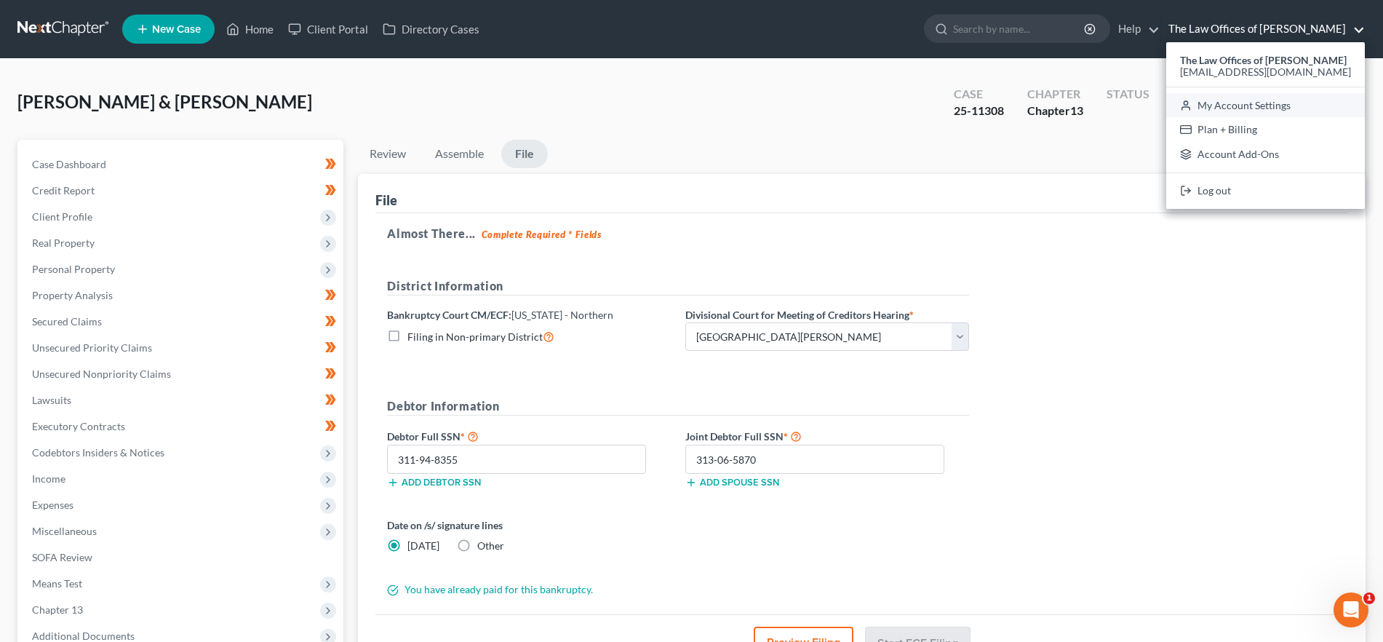
click at [1263, 100] on link "My Account Settings" at bounding box center [1265, 105] width 199 height 25
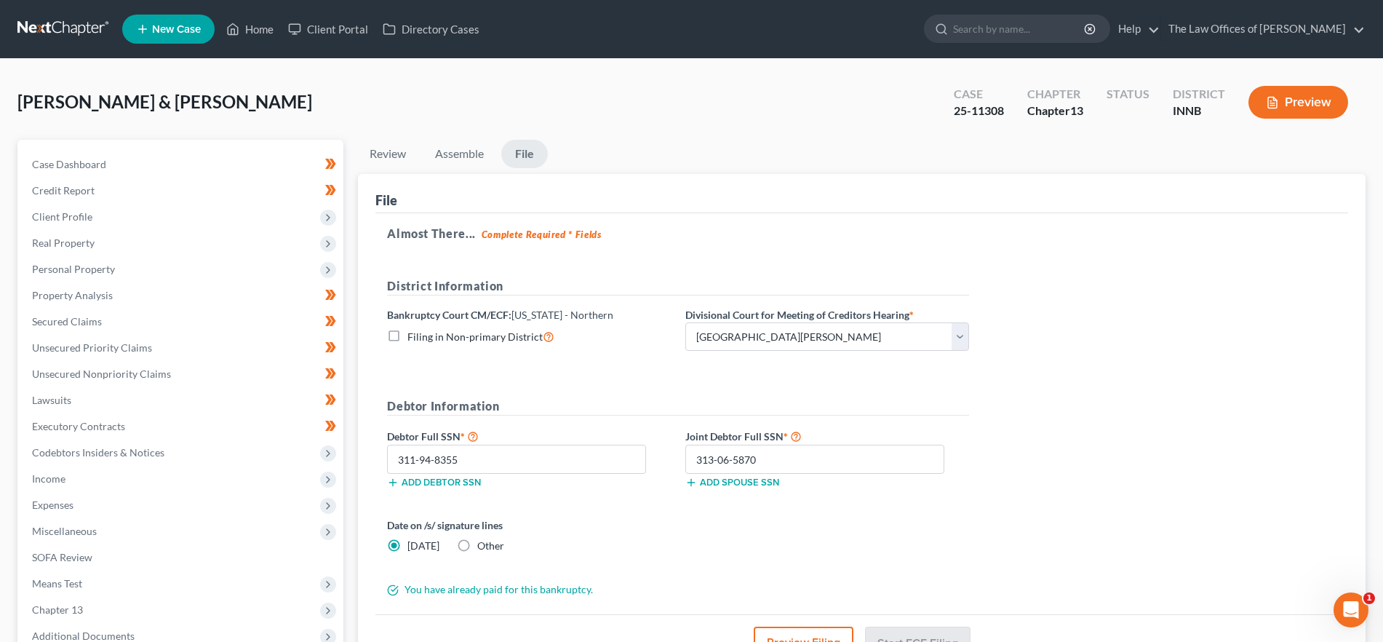
select select "28"
select select "23"
select select "15"
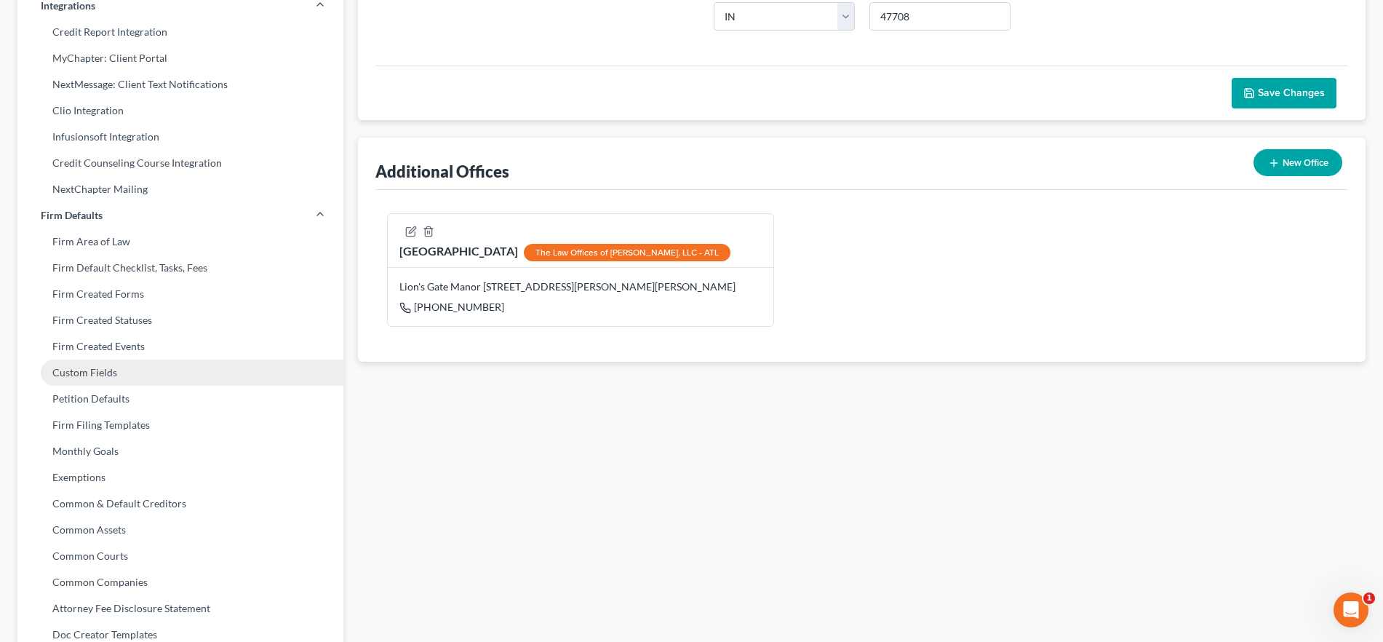
scroll to position [462, 0]
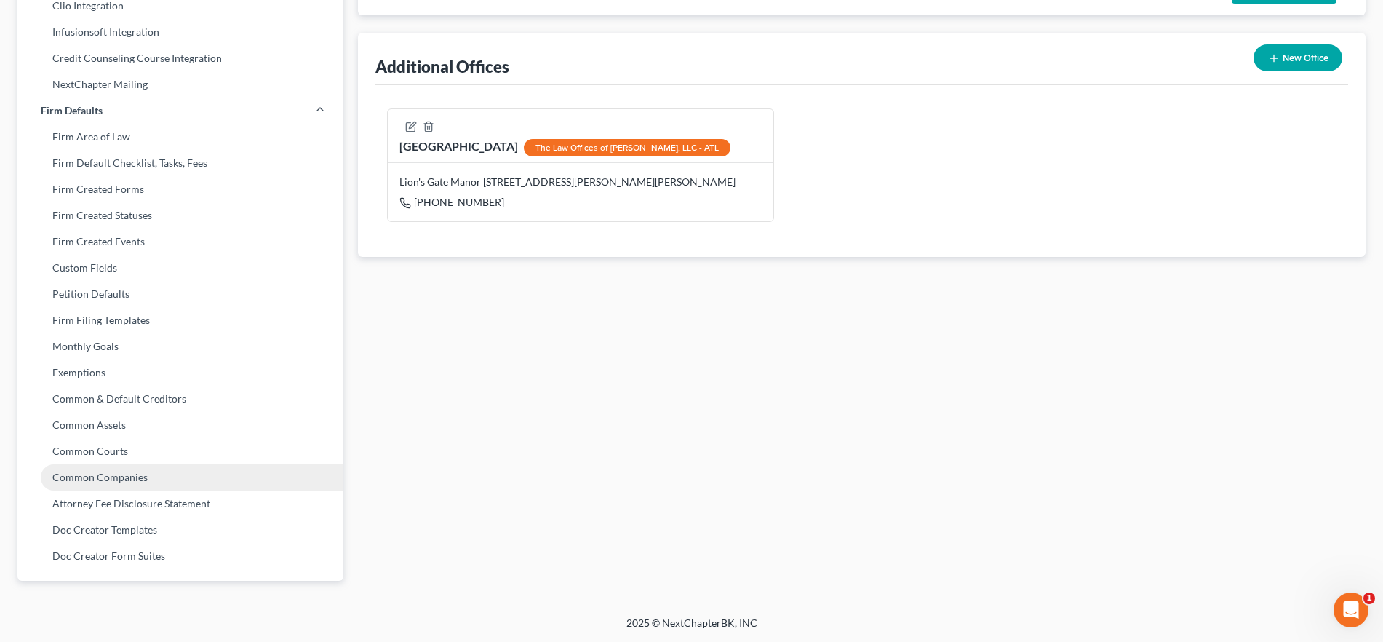
click at [129, 473] on link "Common Companies" at bounding box center [180, 477] width 326 height 26
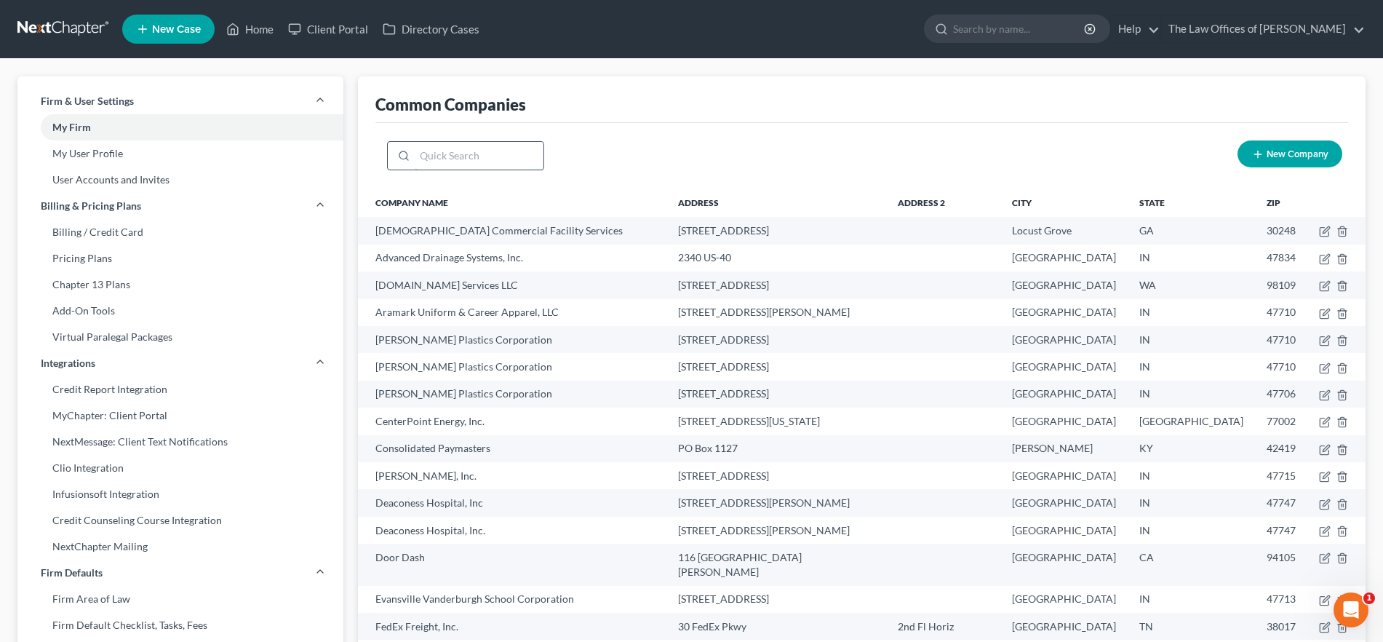
click at [439, 144] on input "search" at bounding box center [479, 156] width 129 height 28
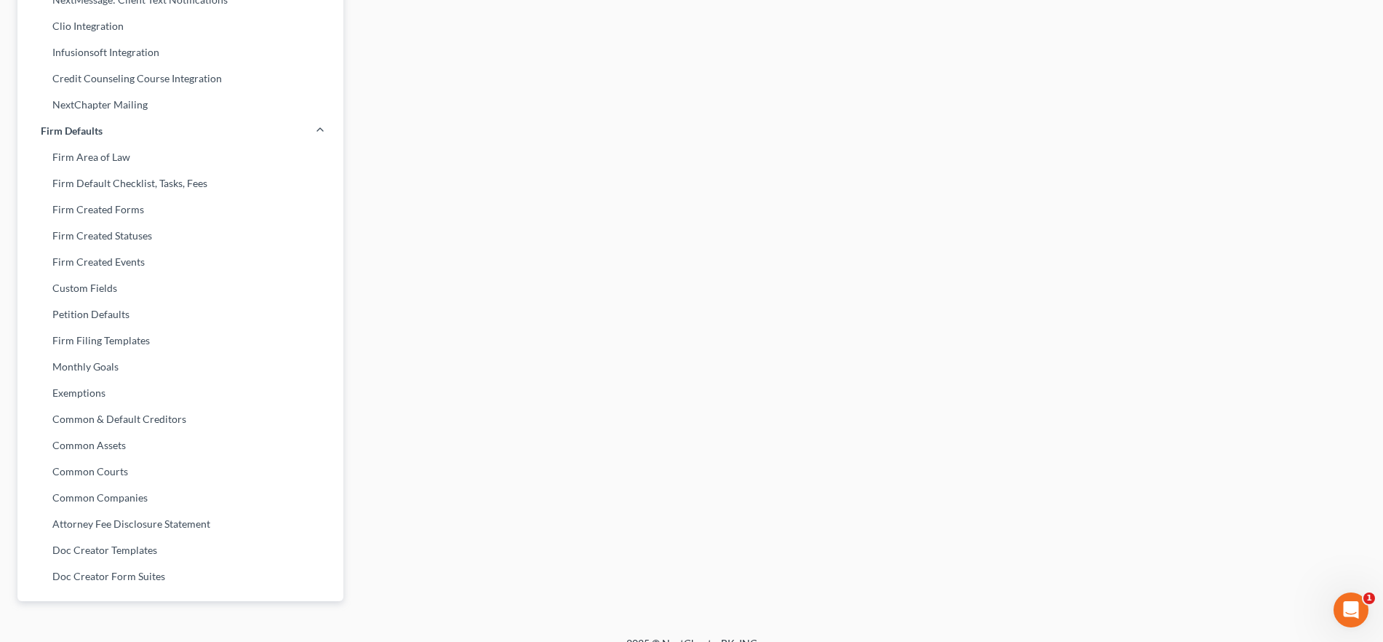
scroll to position [462, 0]
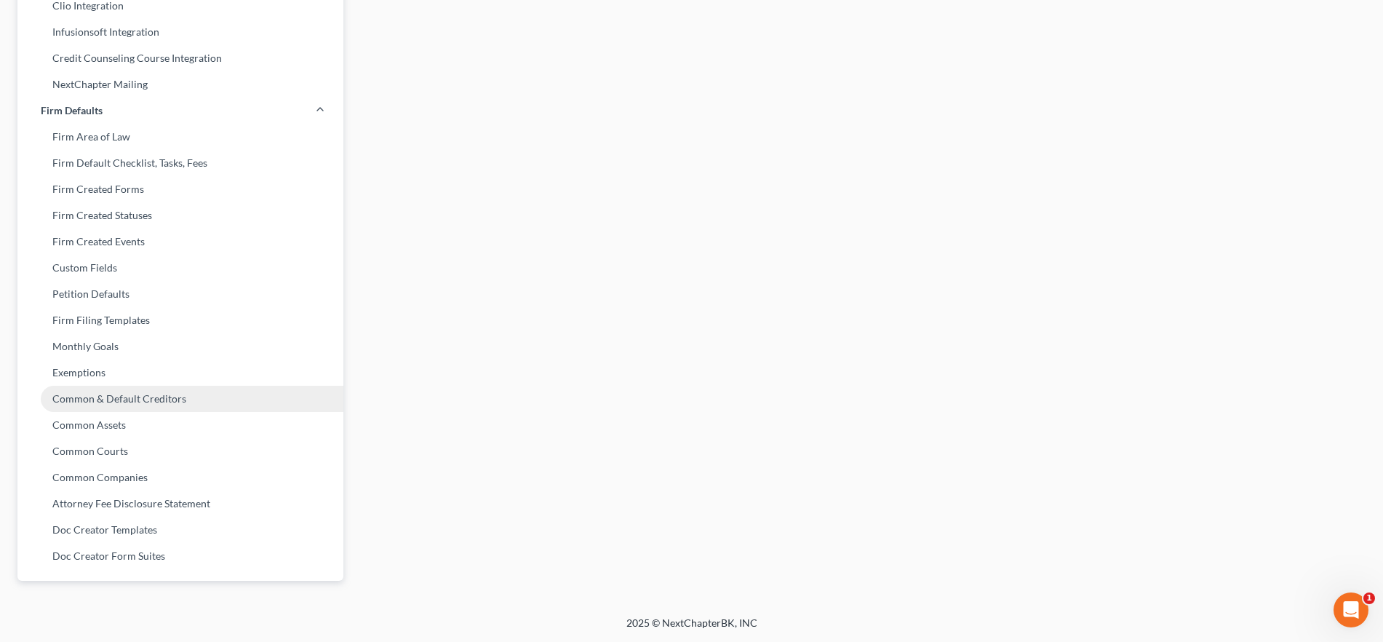
type input "web"
click at [167, 403] on link "Common & Default Creditors" at bounding box center [180, 398] width 326 height 26
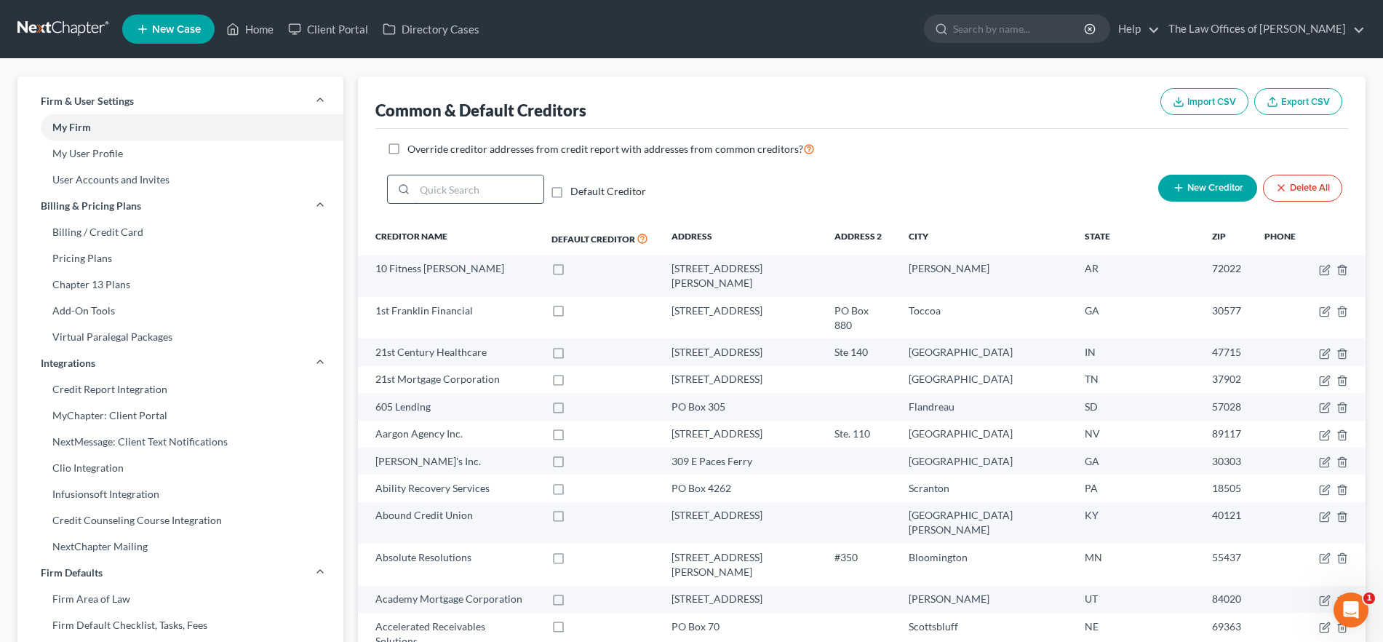
click at [464, 196] on input "search" at bounding box center [479, 189] width 129 height 28
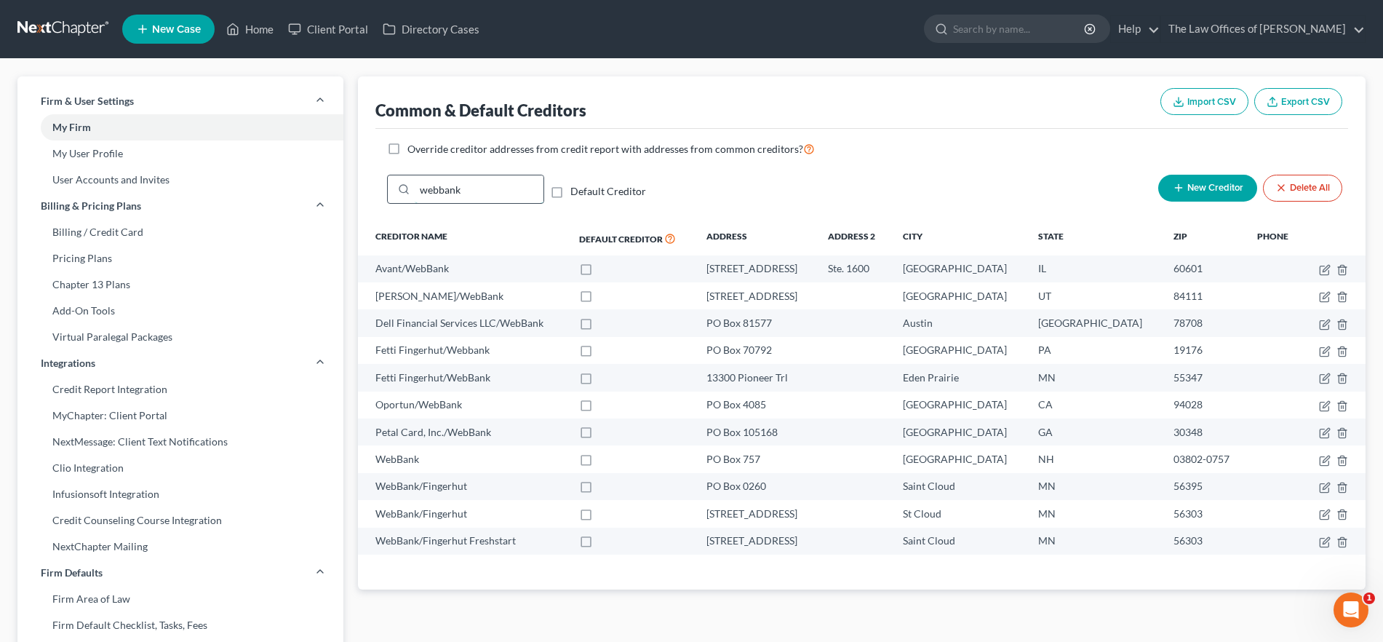
drag, startPoint x: 471, startPoint y: 188, endPoint x: 401, endPoint y: 190, distance: 69.1
click at [401, 190] on div "webbank" at bounding box center [465, 189] width 157 height 29
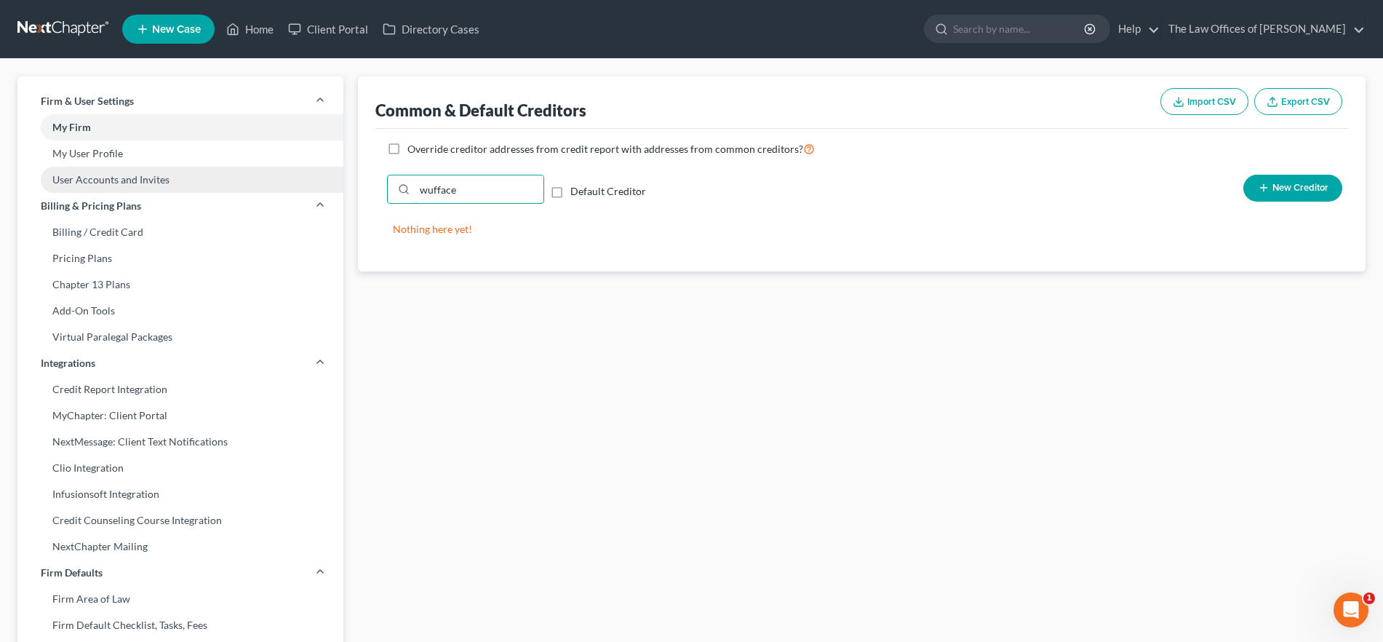
drag, startPoint x: 479, startPoint y: 187, endPoint x: 338, endPoint y: 188, distance: 141.1
click at [338, 188] on div "Firm & User Settings My Firm My User Profile User Accounts and Invites Billing …" at bounding box center [691, 567] width 1362 height 983
drag, startPoint x: 513, startPoint y: 194, endPoint x: 406, endPoint y: 191, distance: 107.0
click at [406, 191] on div "interim capital" at bounding box center [465, 189] width 157 height 29
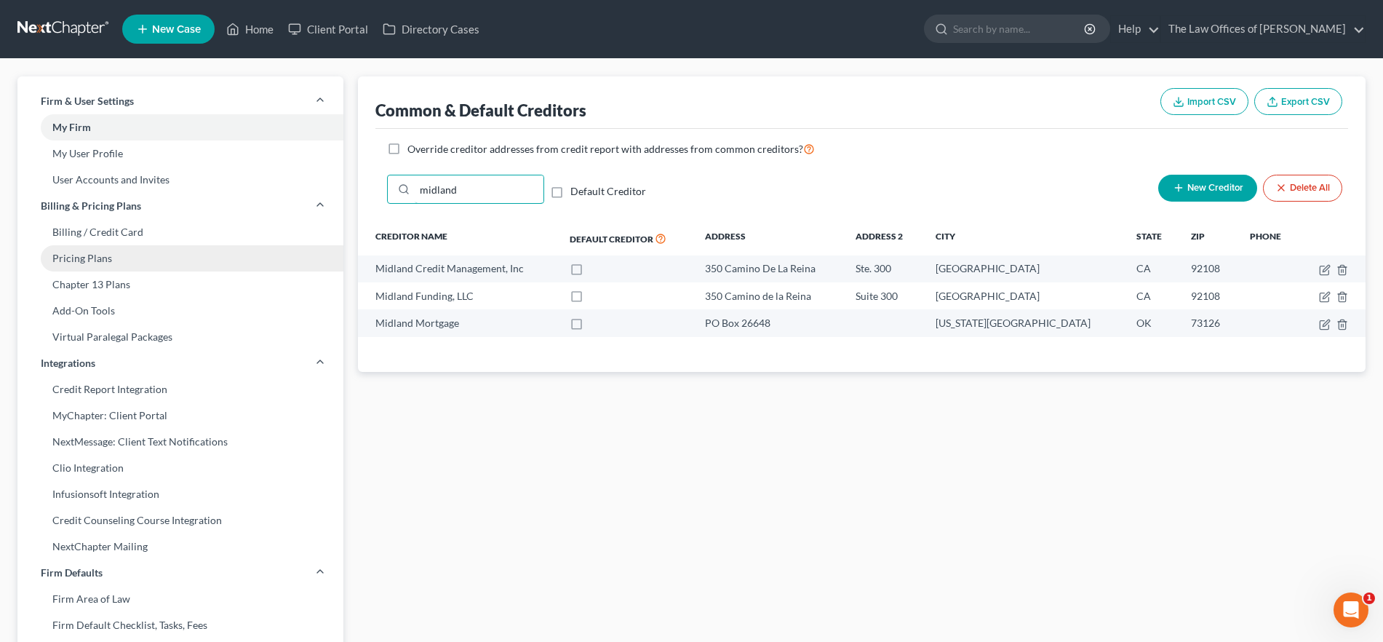
type input "midland"
drag, startPoint x: 239, startPoint y: 25, endPoint x: 553, endPoint y: 87, distance: 320.2
click at [239, 24] on icon at bounding box center [232, 28] width 13 height 17
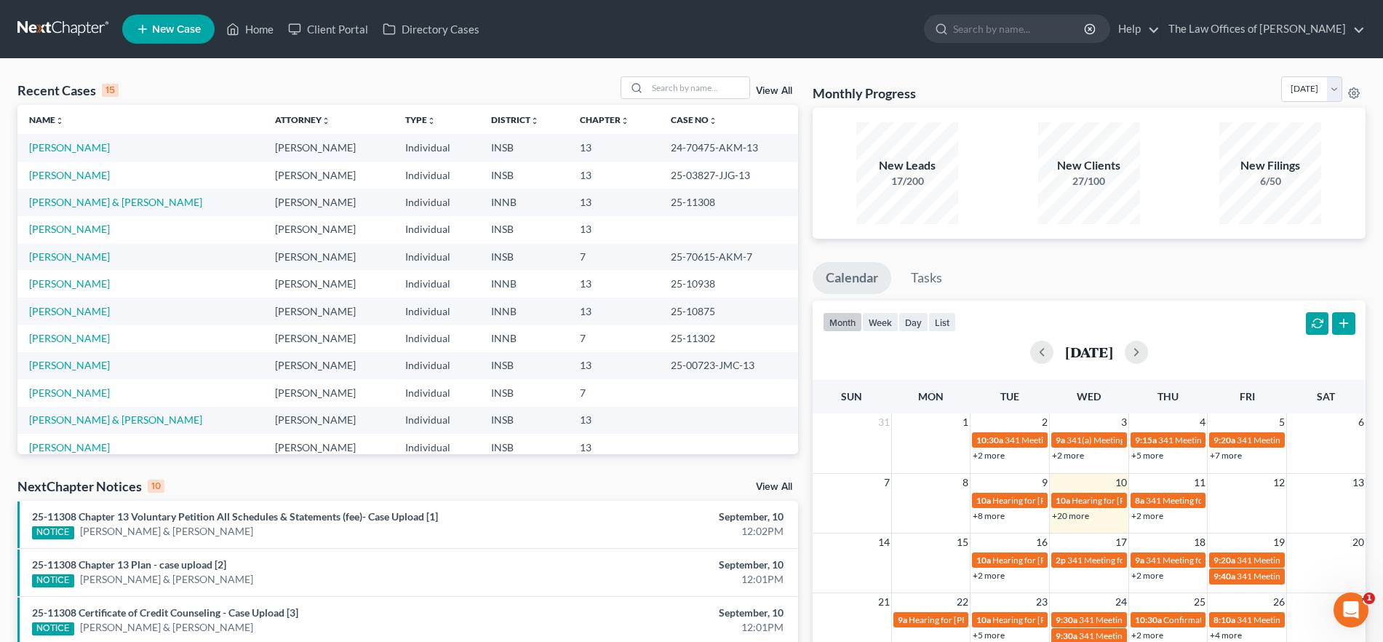
drag, startPoint x: 0, startPoint y: 0, endPoint x: 318, endPoint y: 115, distance: 338.0
click at [318, 115] on th "Attorney unfold_more expand_more expand_less" at bounding box center [328, 119] width 130 height 29
click at [711, 87] on input "search" at bounding box center [698, 87] width 102 height 21
type input "lopez"
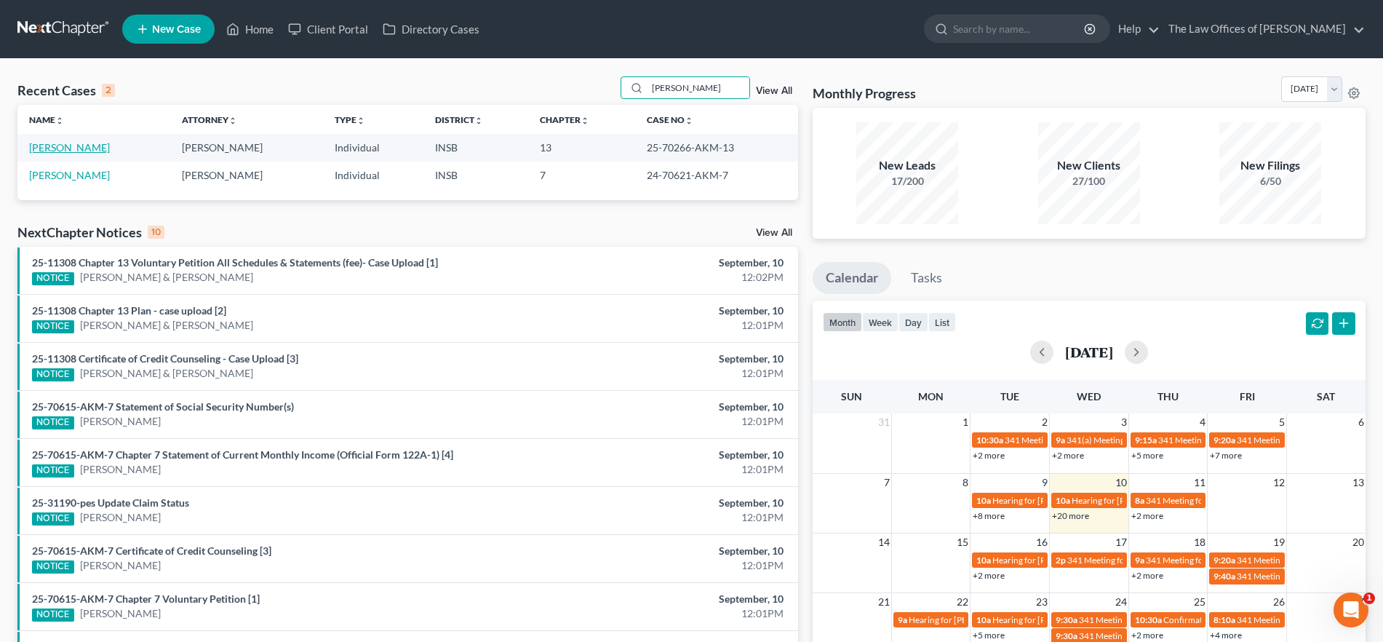
click at [71, 151] on link "[PERSON_NAME]" at bounding box center [69, 147] width 81 height 12
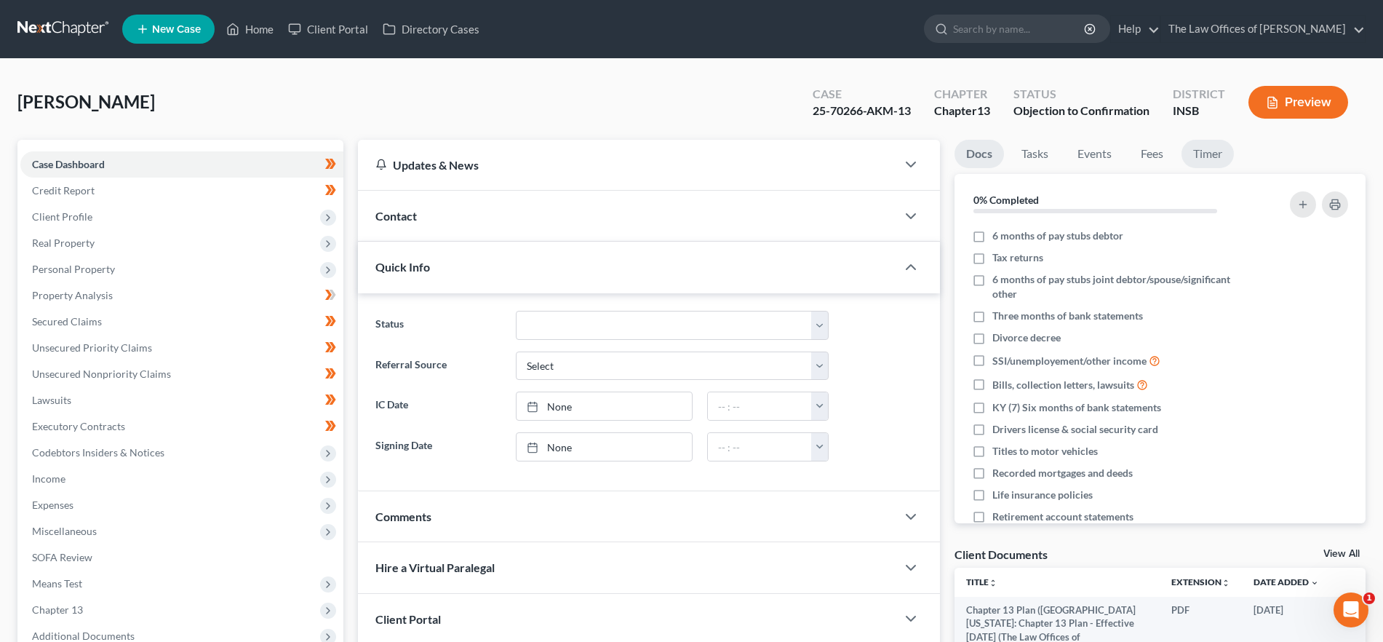
click at [1215, 148] on link "Timer" at bounding box center [1207, 154] width 52 height 28
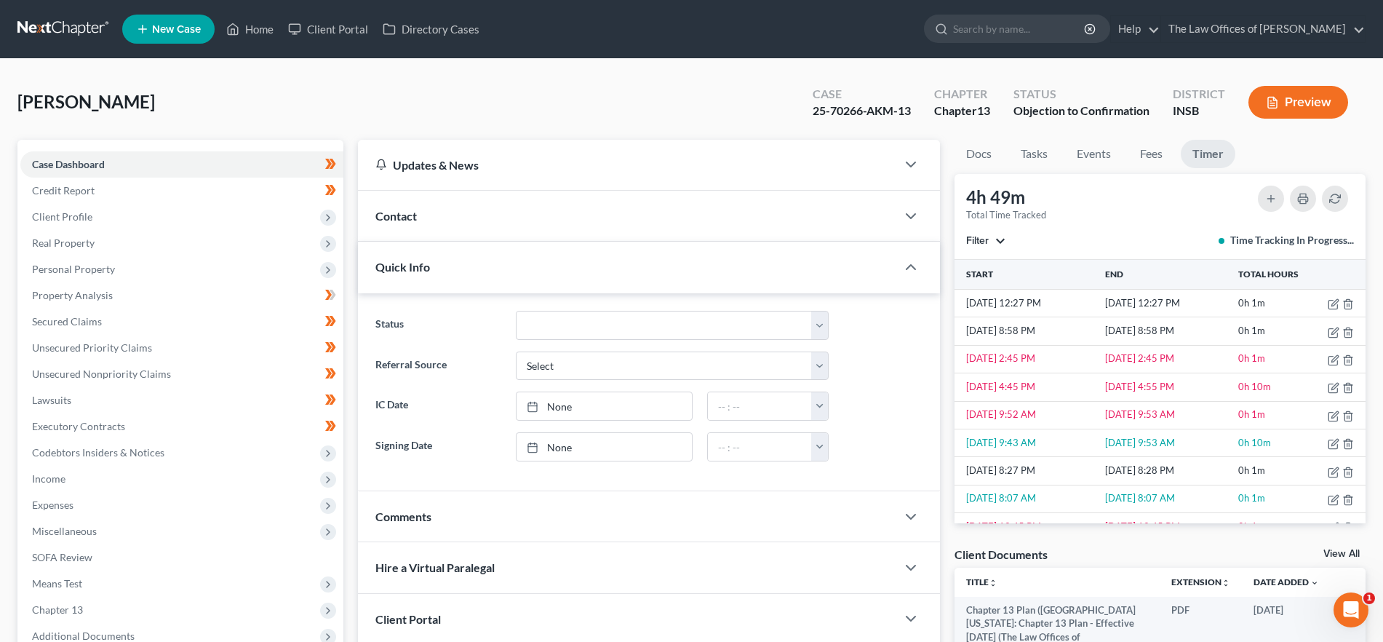
click at [994, 244] on button "Filter" at bounding box center [986, 241] width 40 height 10
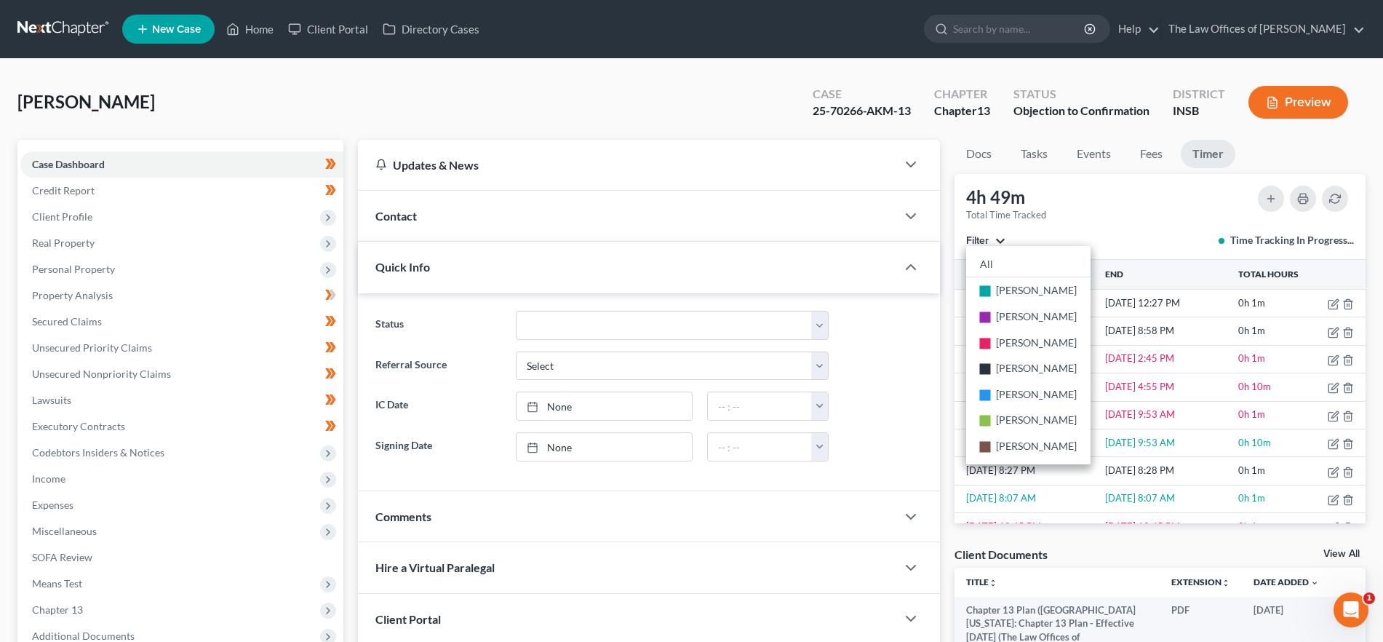
click at [994, 246] on div "All stop Dax Miller stop Amanda Adams stop Viktorija Fuhrman stop Alyssa Willia…" at bounding box center [1028, 355] width 124 height 218
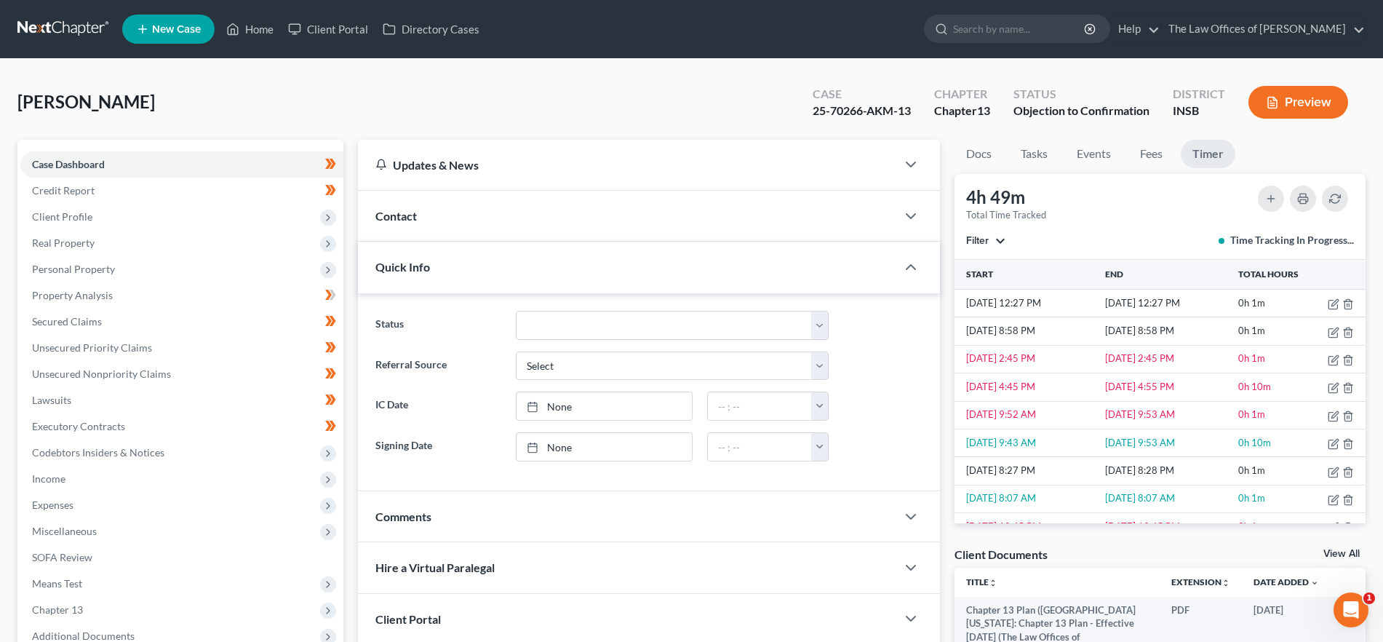
click at [994, 243] on button "Filter" at bounding box center [986, 241] width 40 height 10
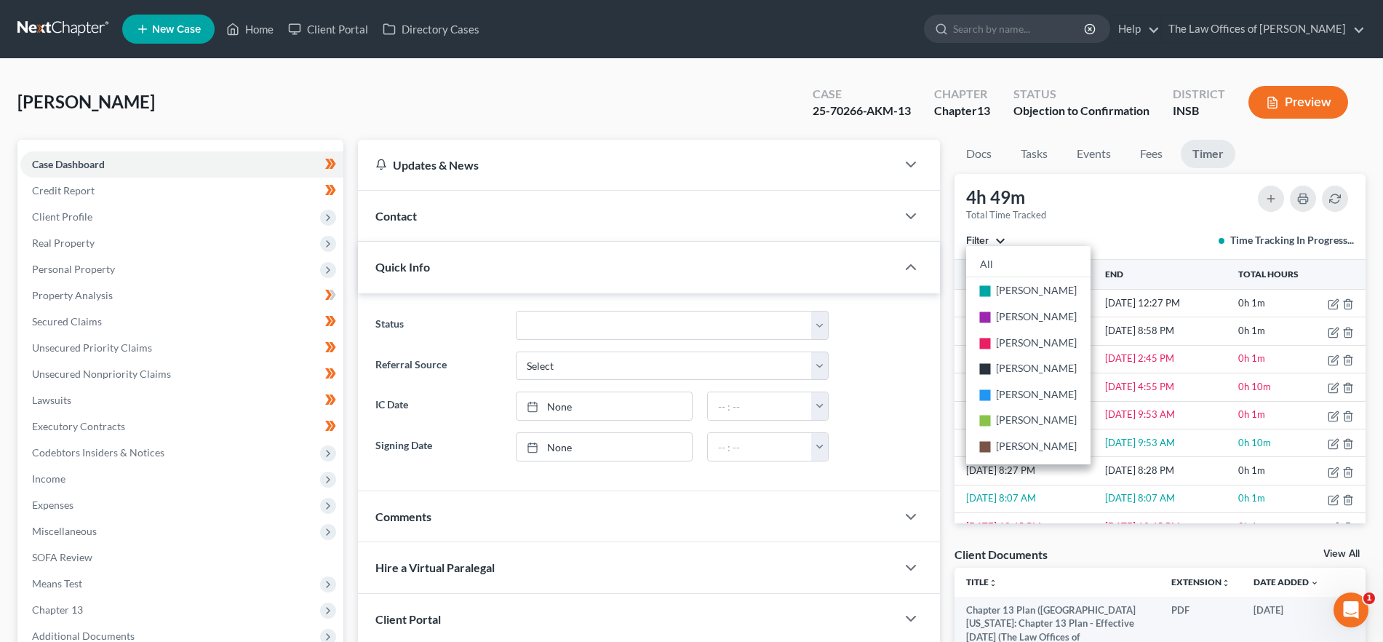
click at [1070, 240] on div "Filter All stop Dax Miller stop Amanda Adams stop Viktorija Fuhrman stop Alyssa…" at bounding box center [1160, 240] width 388 height 15
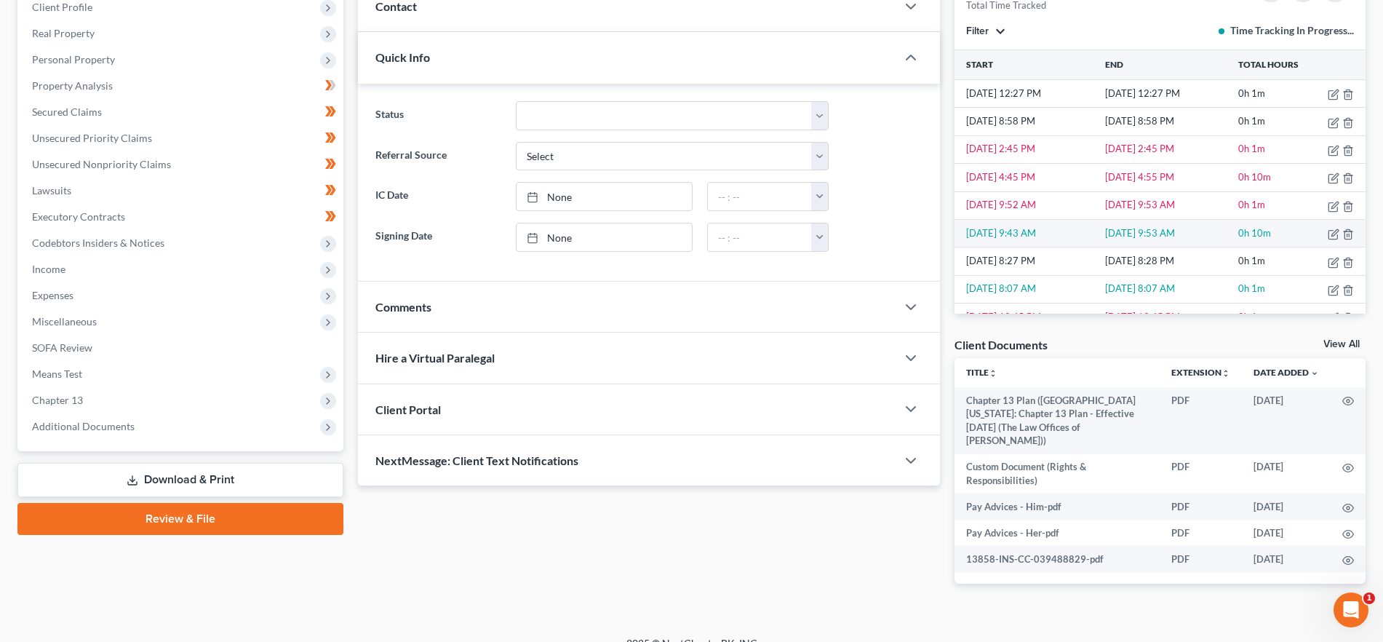
scroll to position [217, 0]
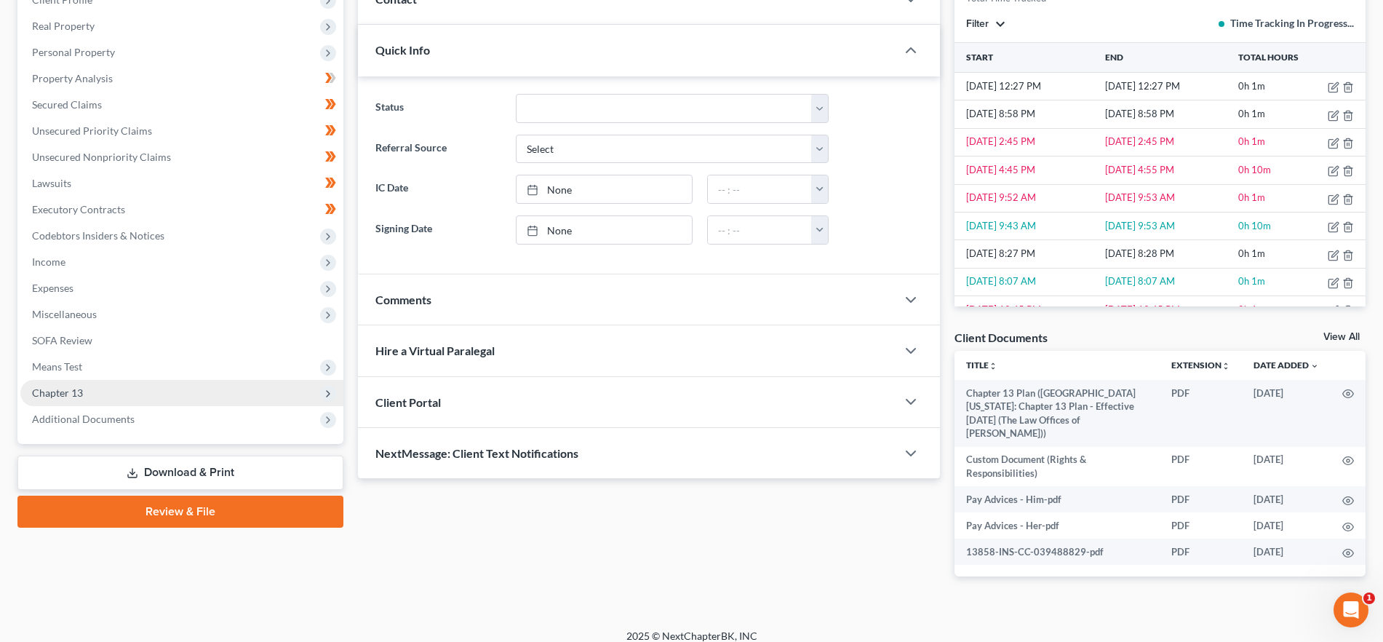
click at [134, 390] on span "Chapter 13" at bounding box center [181, 393] width 323 height 26
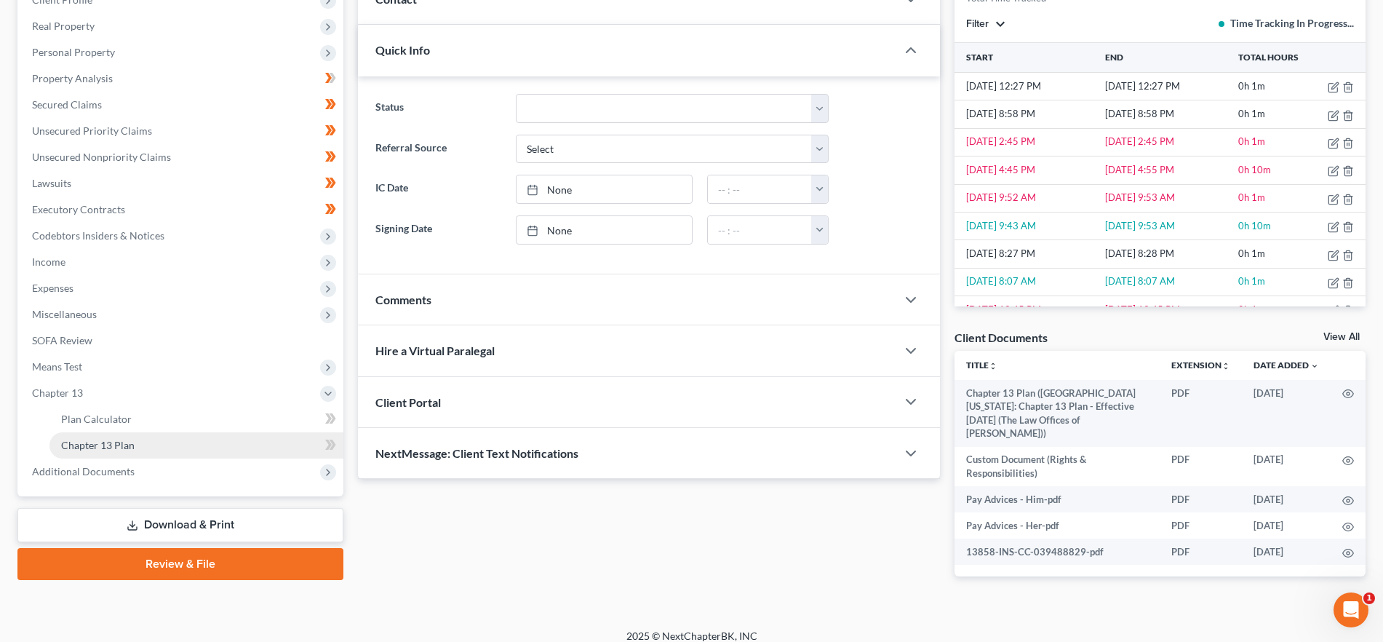
click at [149, 444] on link "Chapter 13 Plan" at bounding box center [196, 445] width 294 height 26
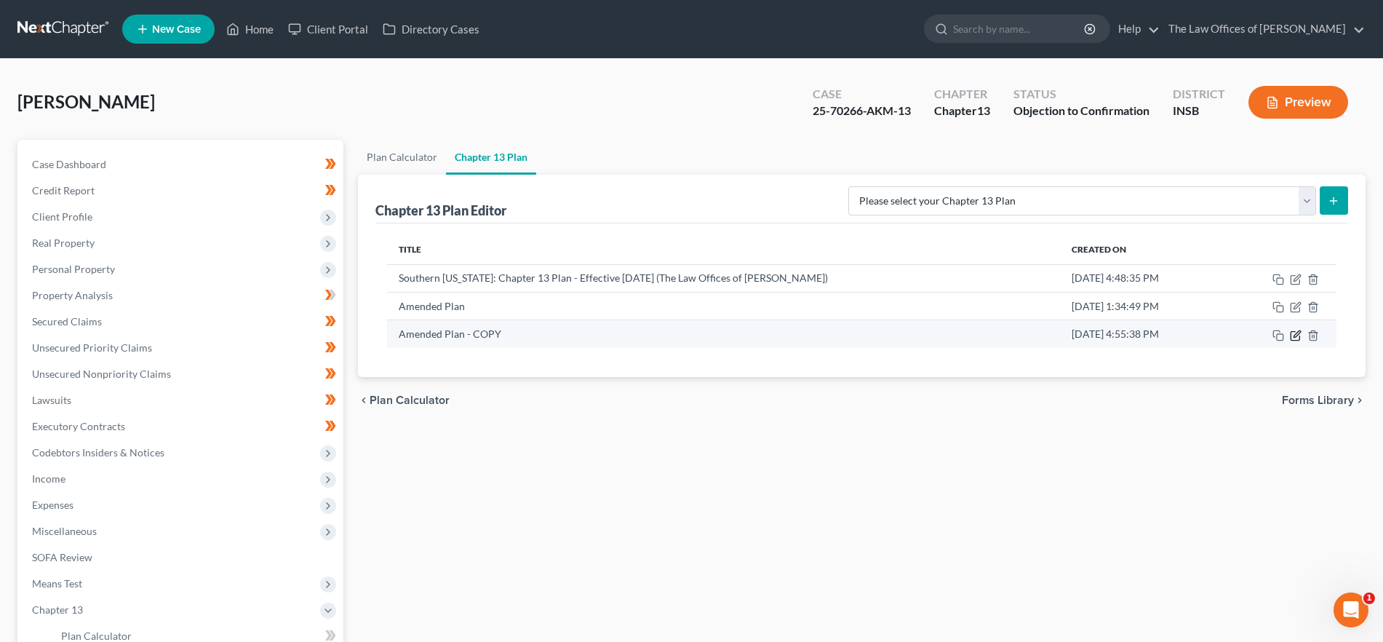
click at [1293, 334] on icon "button" at bounding box center [1296, 335] width 12 height 12
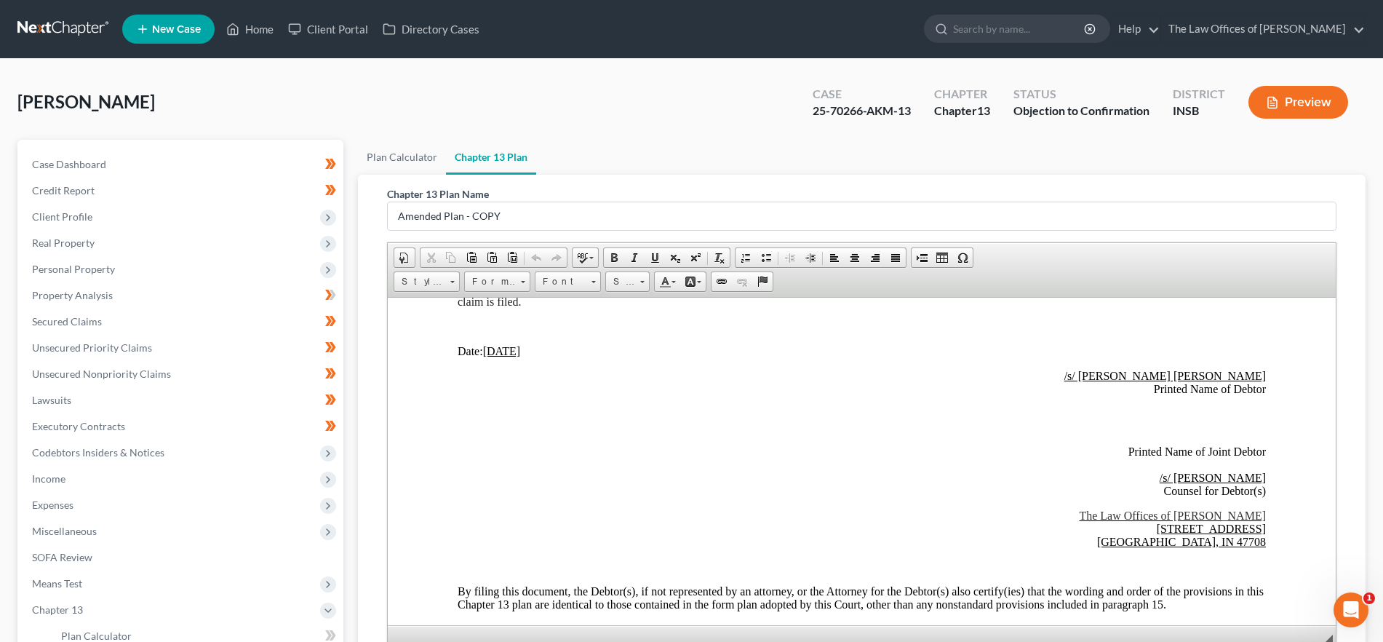
scroll to position [3941, 0]
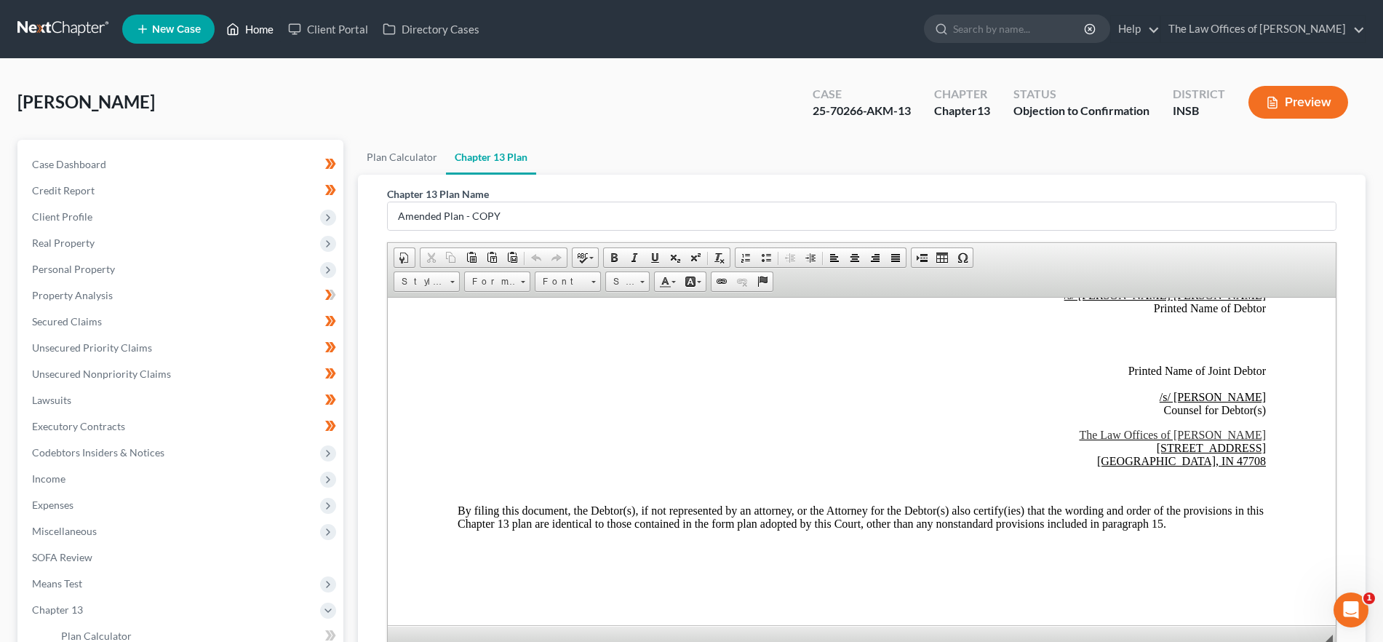
drag, startPoint x: 244, startPoint y: 20, endPoint x: 237, endPoint y: 33, distance: 15.3
click at [244, 20] on link "Home" at bounding box center [250, 29] width 62 height 26
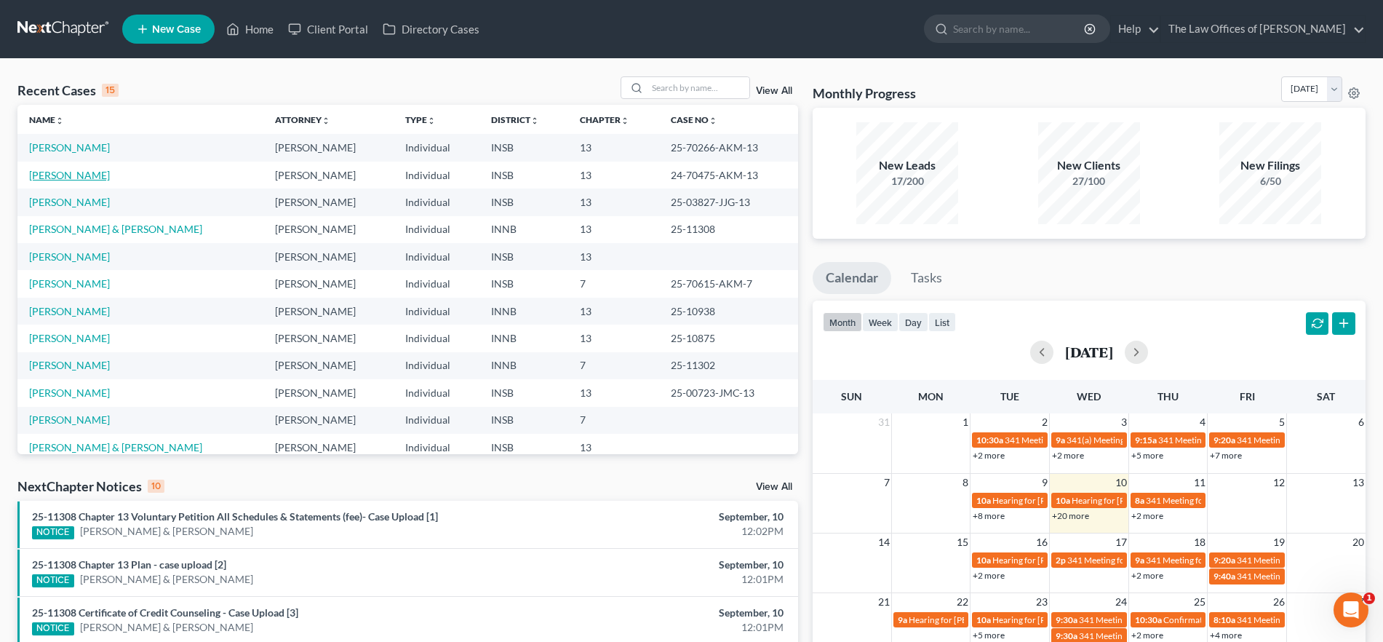
drag, startPoint x: 79, startPoint y: 172, endPoint x: 259, endPoint y: 217, distance: 185.9
click at [79, 172] on link "[PERSON_NAME]" at bounding box center [69, 175] width 81 height 12
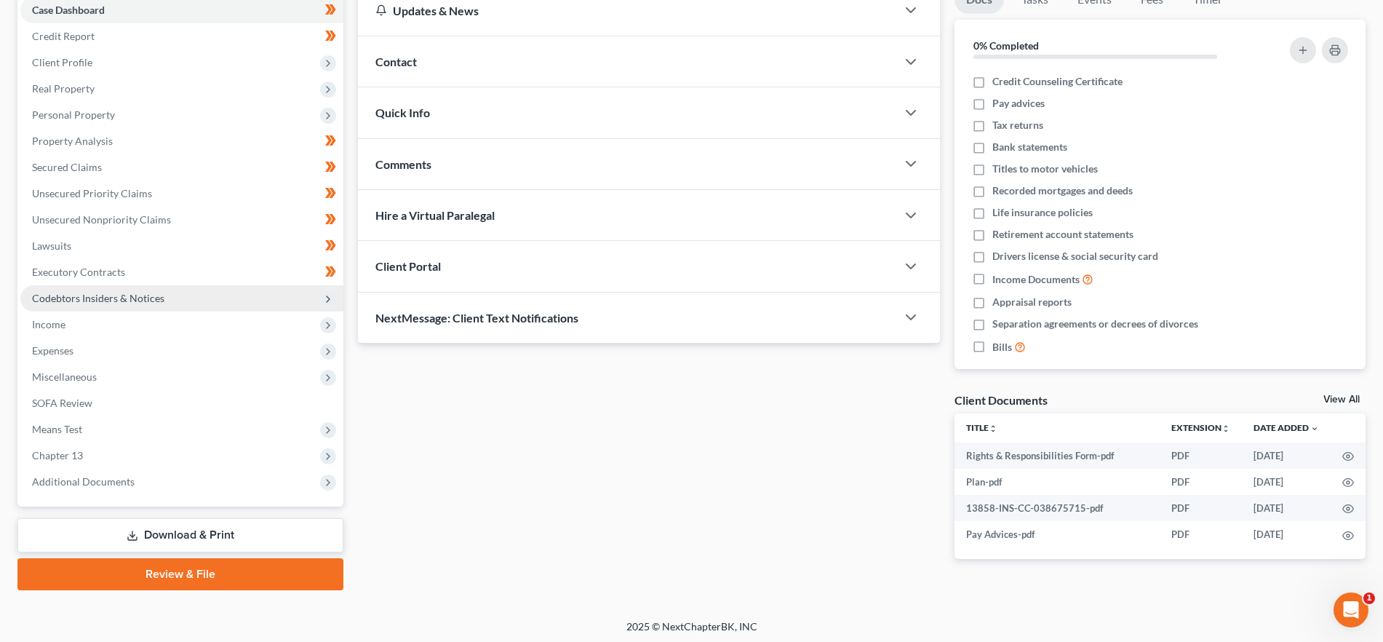
scroll to position [158, 0]
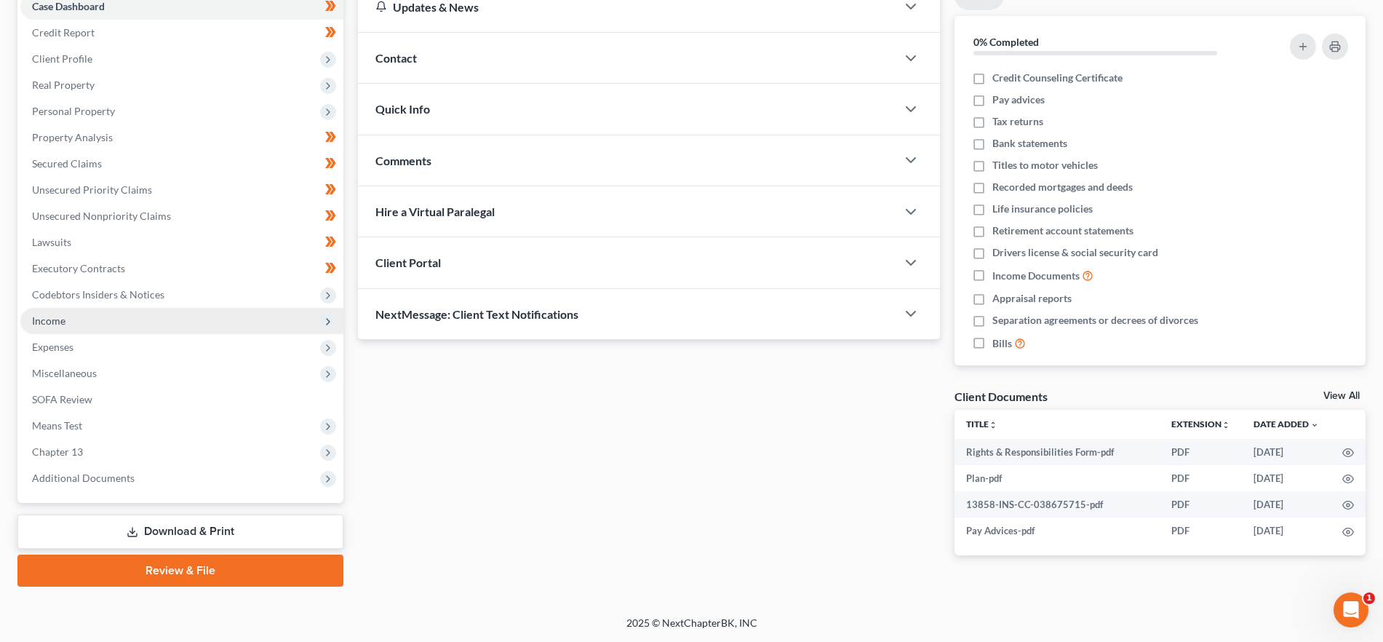
click at [110, 323] on span "Income" at bounding box center [181, 321] width 323 height 26
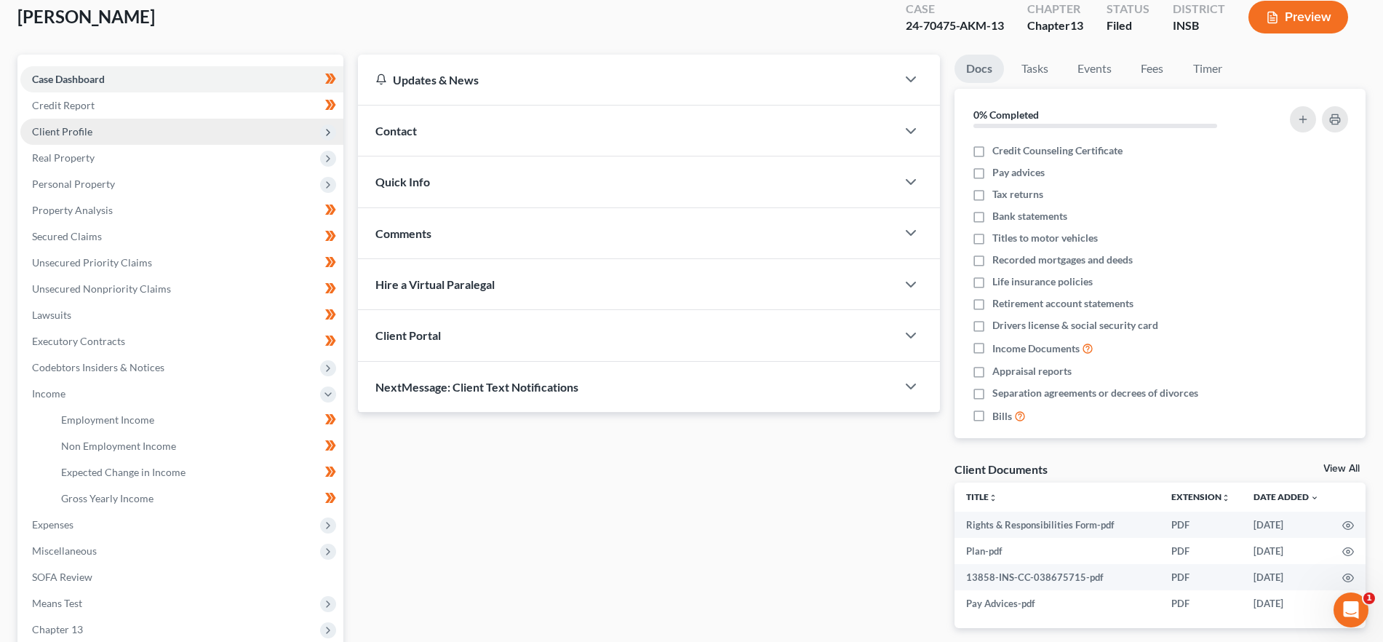
scroll to position [65, 0]
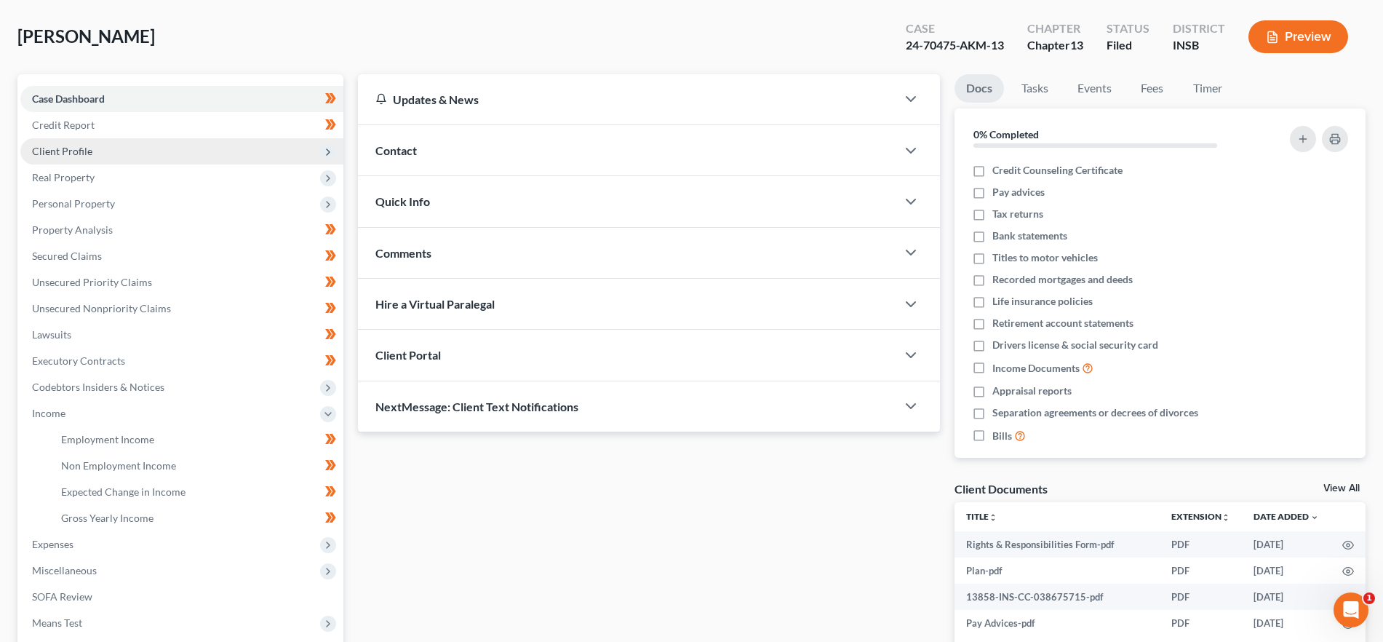
click at [74, 159] on span "Client Profile" at bounding box center [181, 151] width 323 height 26
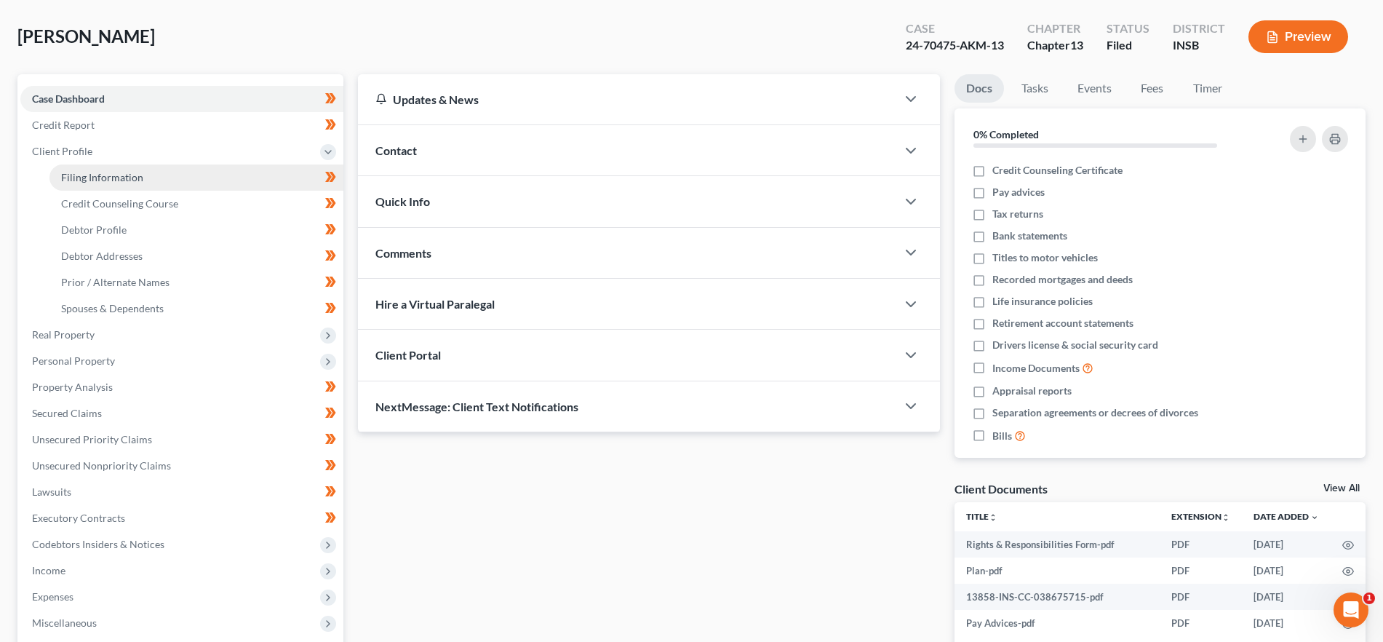
click at [88, 183] on link "Filing Information" at bounding box center [196, 177] width 294 height 26
select select "1"
select select "0"
select select "3"
select select "15"
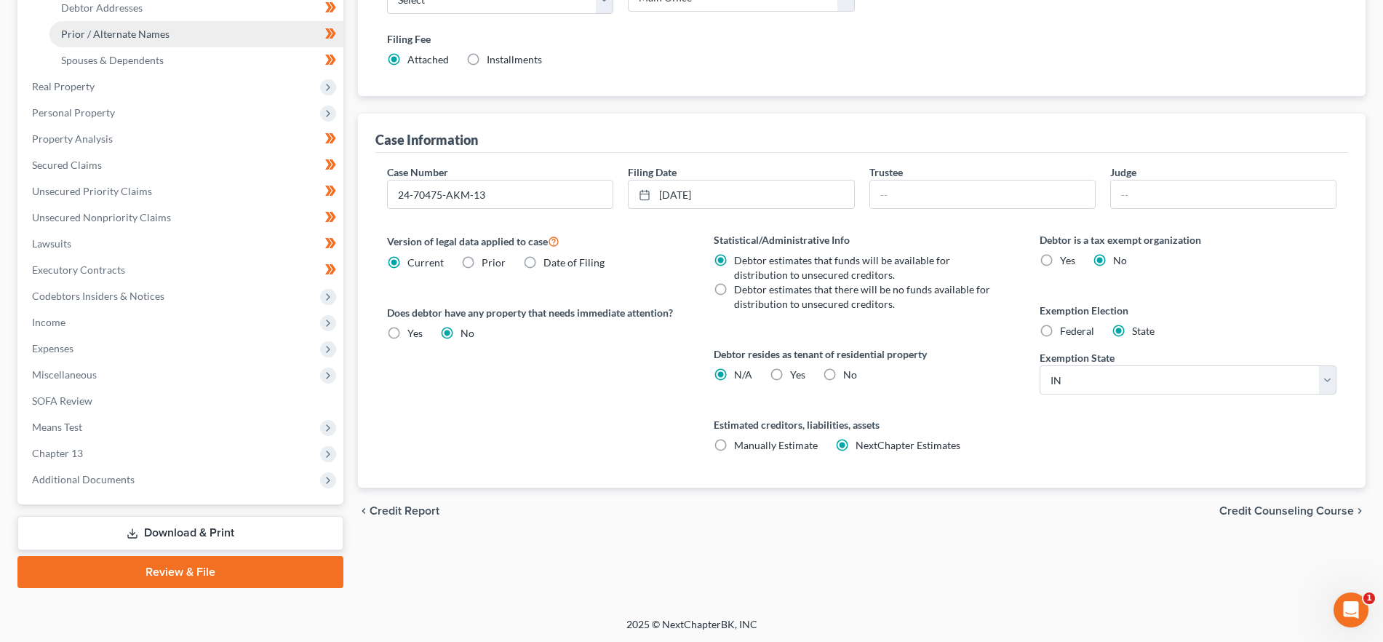
scroll to position [315, 0]
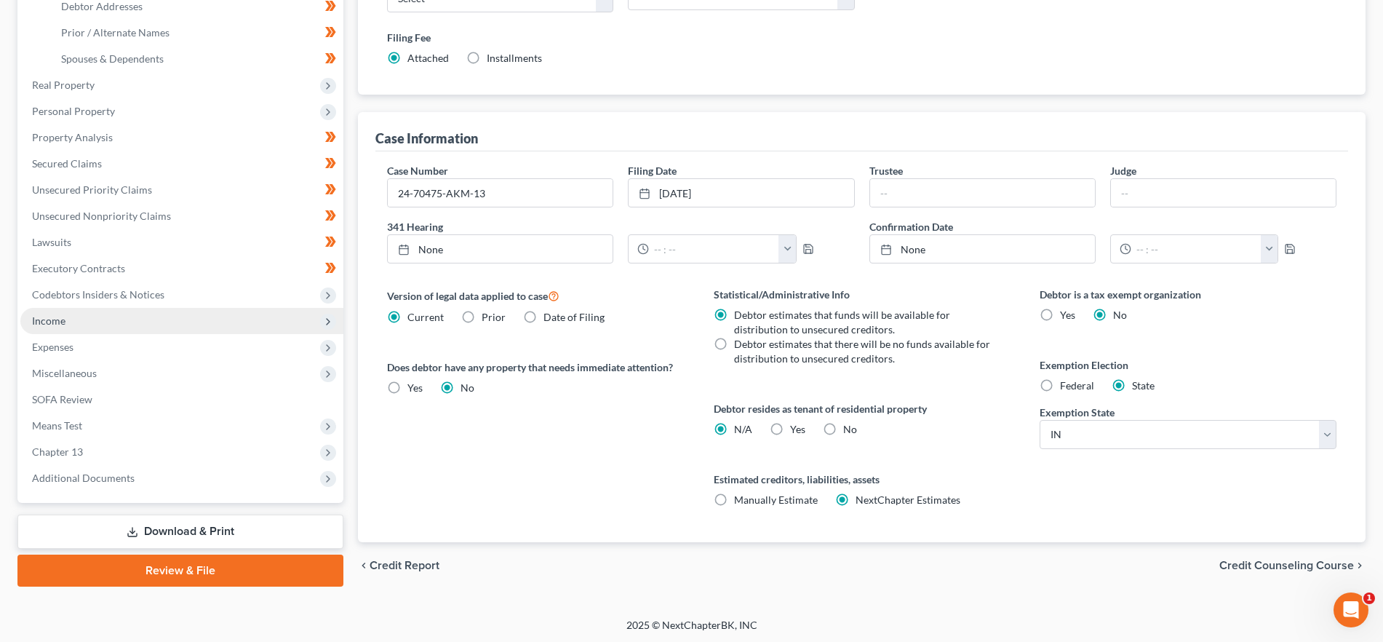
click at [84, 330] on span "Income" at bounding box center [181, 321] width 323 height 26
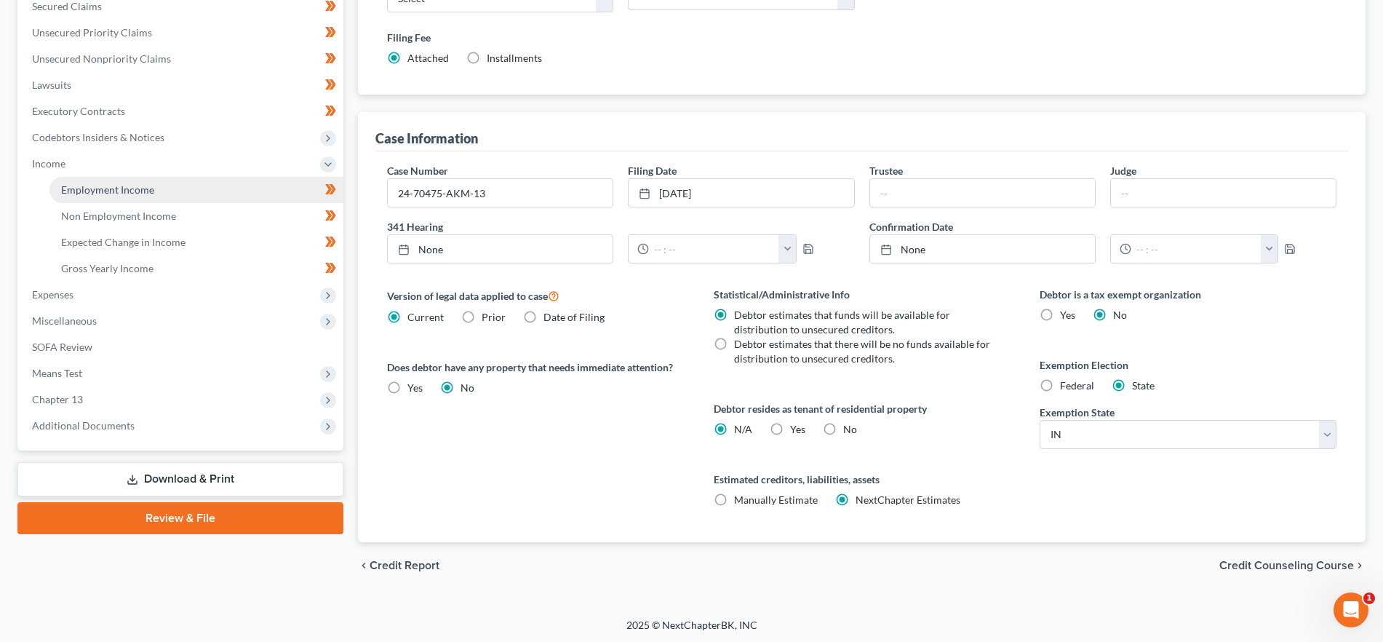
click at [106, 190] on span "Employment Income" at bounding box center [107, 189] width 93 height 12
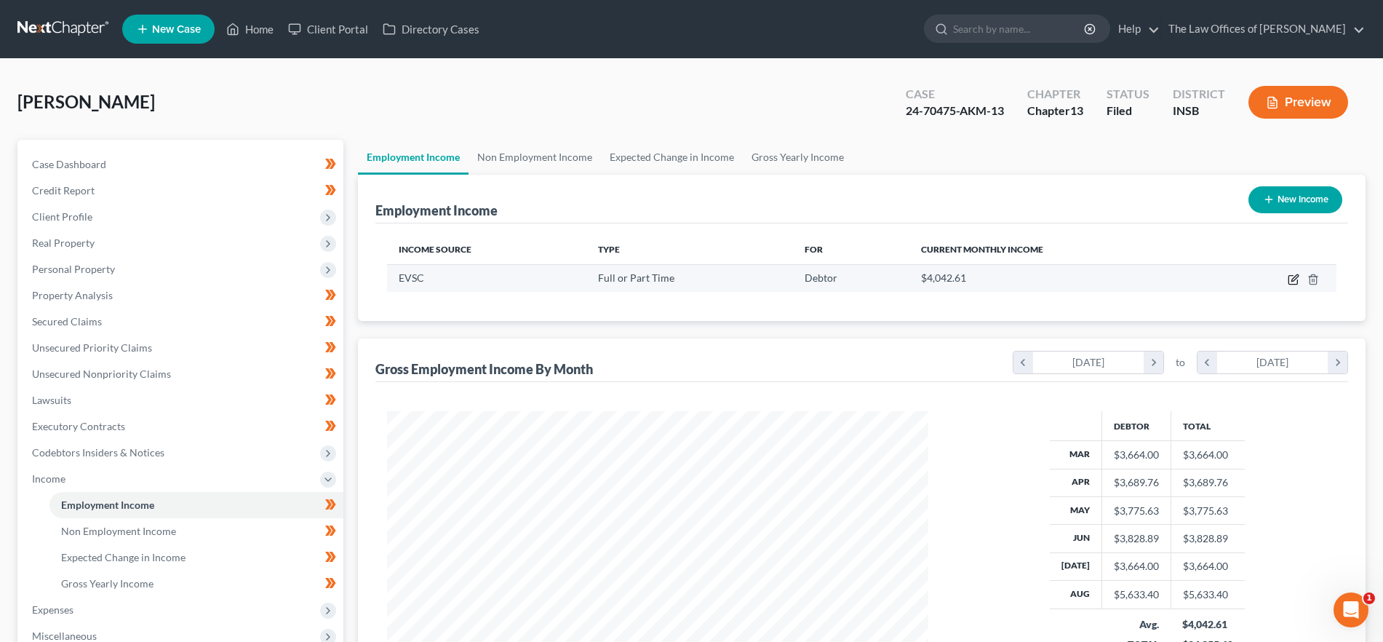
click at [1289, 276] on icon "button" at bounding box center [1292, 280] width 9 height 9
select select "0"
select select "15"
select select "2"
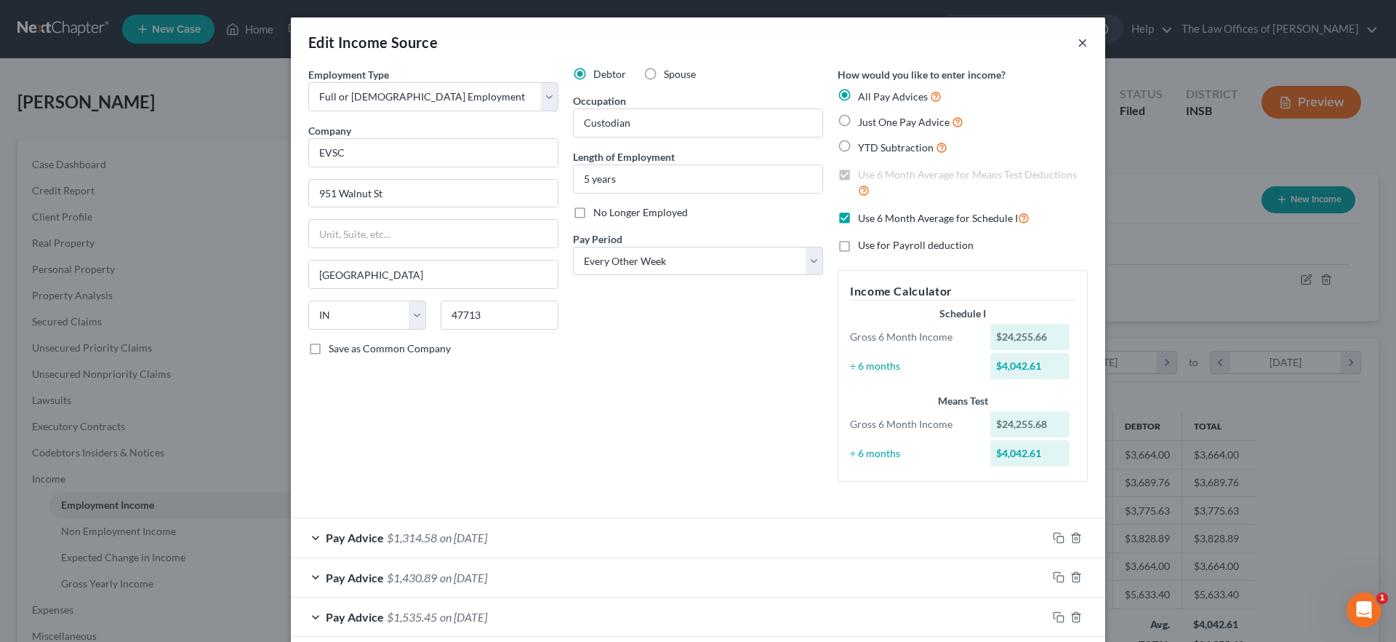
click at [1078, 38] on button "×" at bounding box center [1083, 41] width 10 height 17
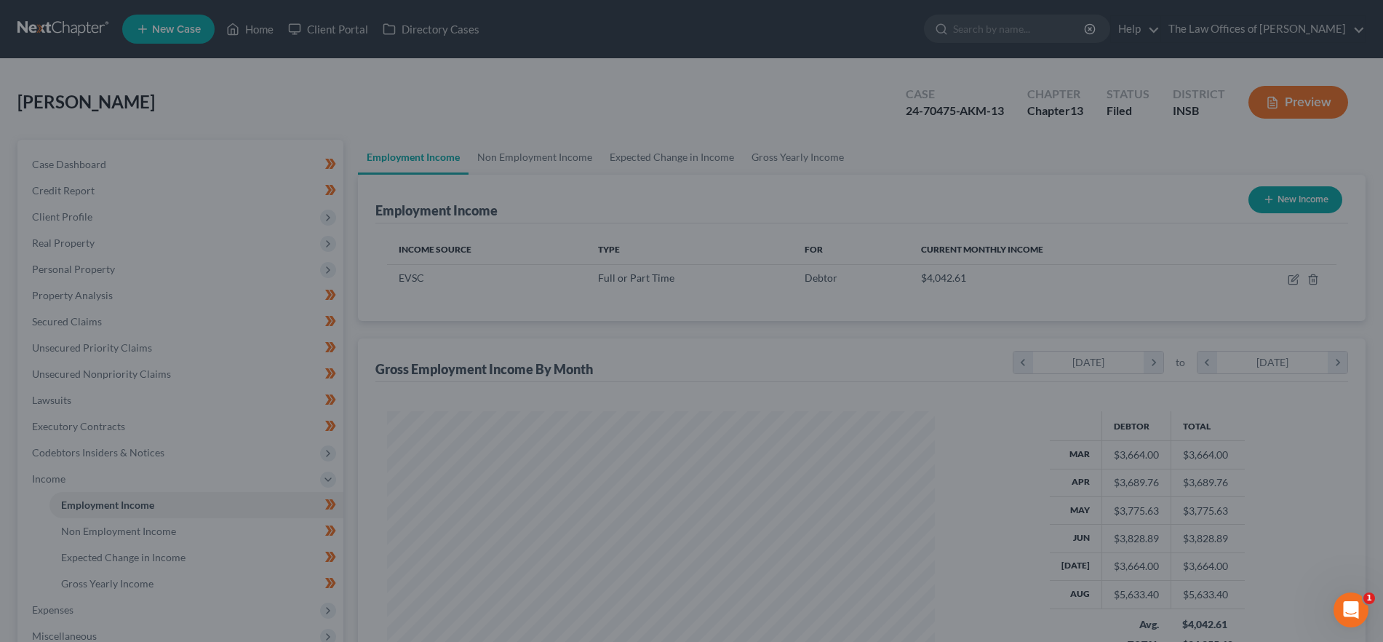
scroll to position [727068, 726769]
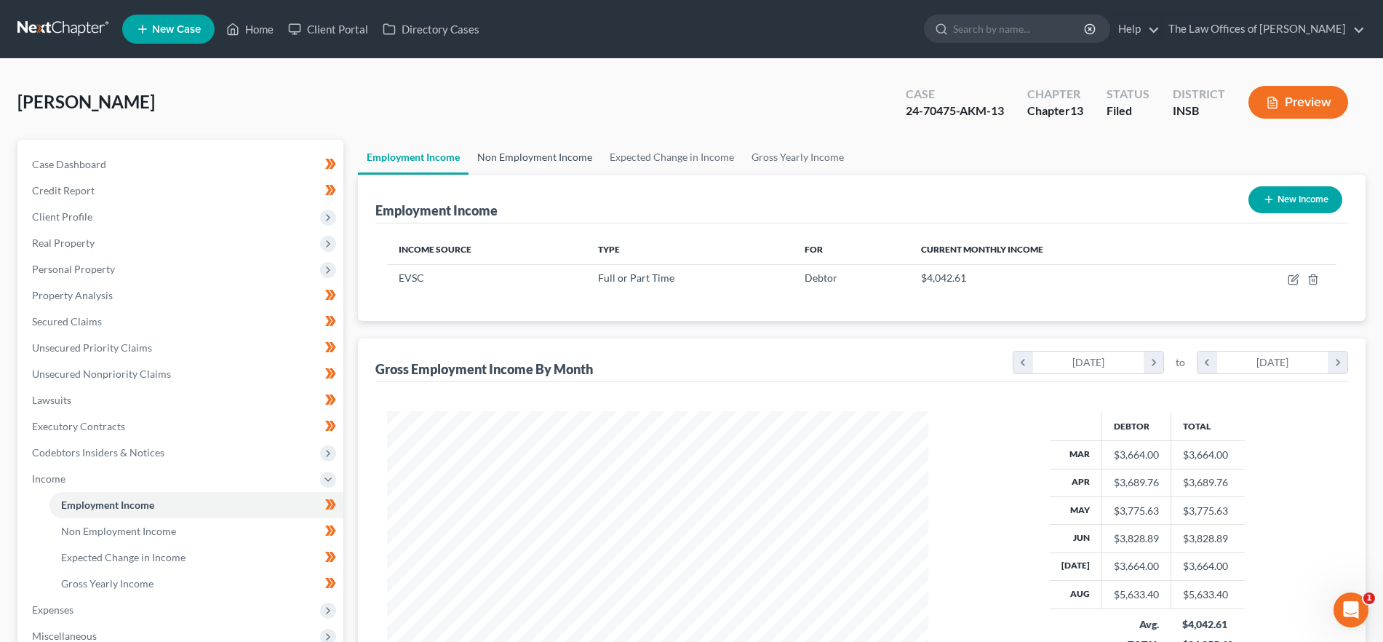
drag, startPoint x: 559, startPoint y: 163, endPoint x: 568, endPoint y: 163, distance: 9.5
click at [559, 163] on link "Non Employment Income" at bounding box center [534, 157] width 132 height 35
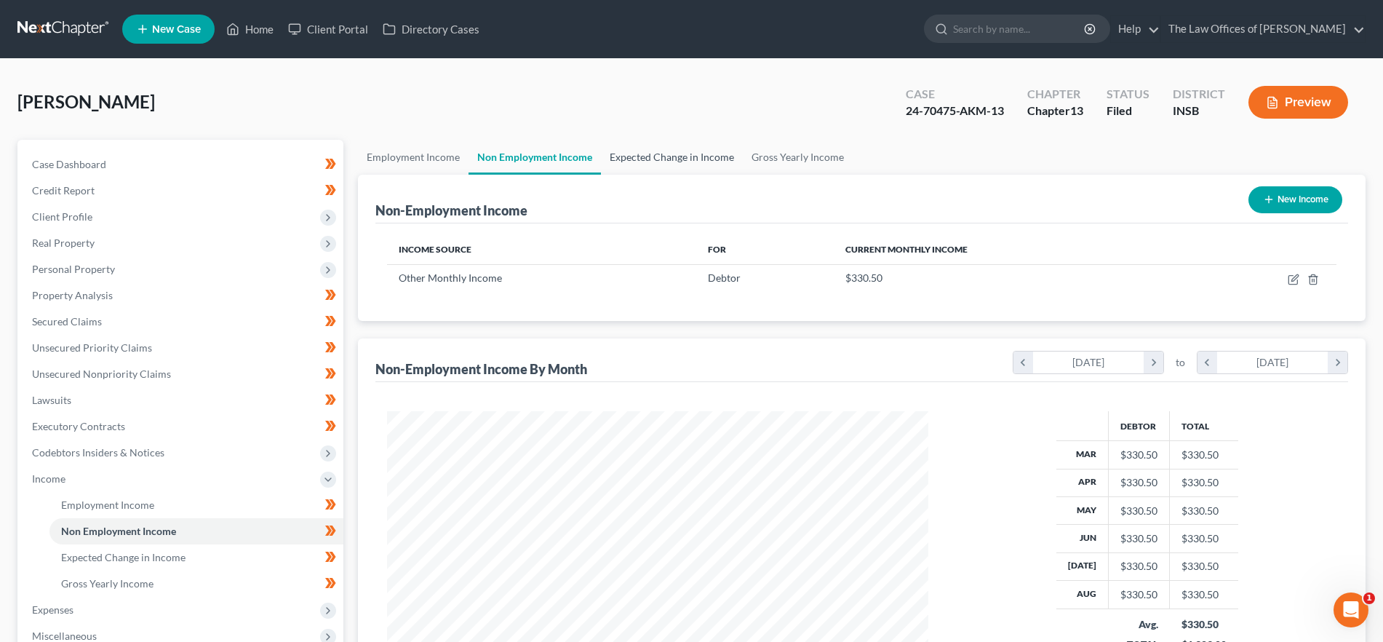
scroll to position [271, 571]
click at [1290, 277] on icon "button" at bounding box center [1293, 279] width 12 height 12
select select "13"
select select "0"
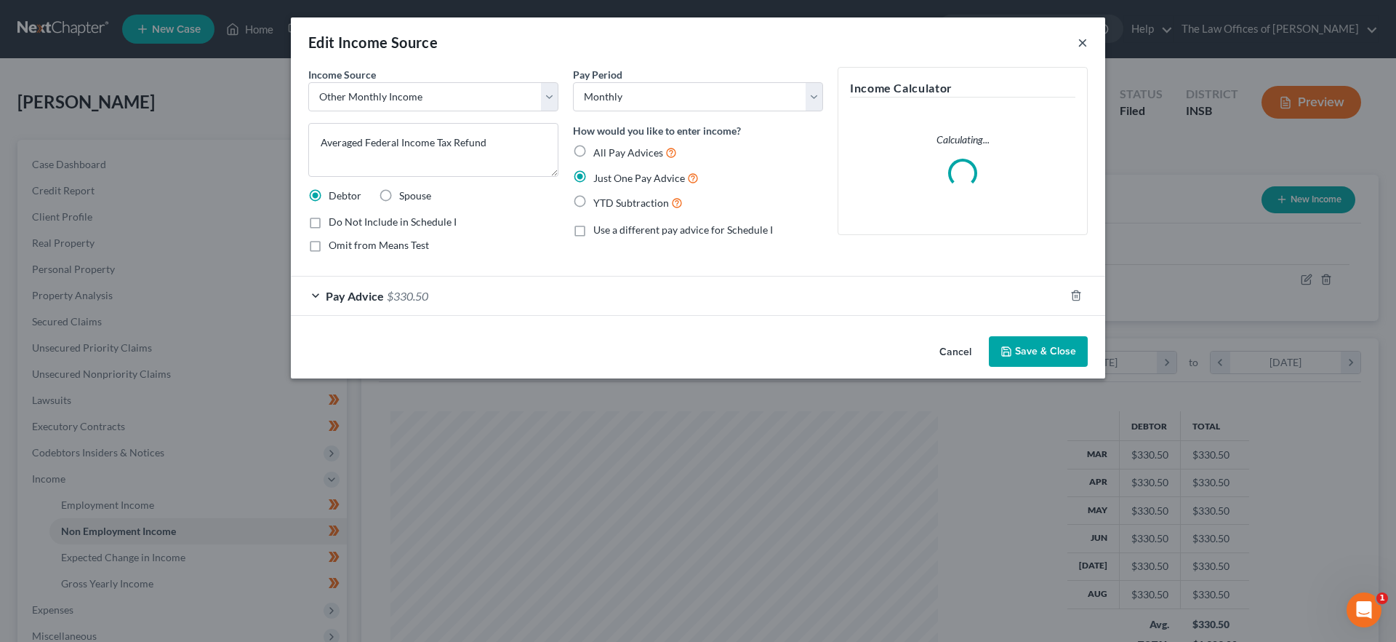
click at [1081, 41] on button "×" at bounding box center [1083, 41] width 10 height 17
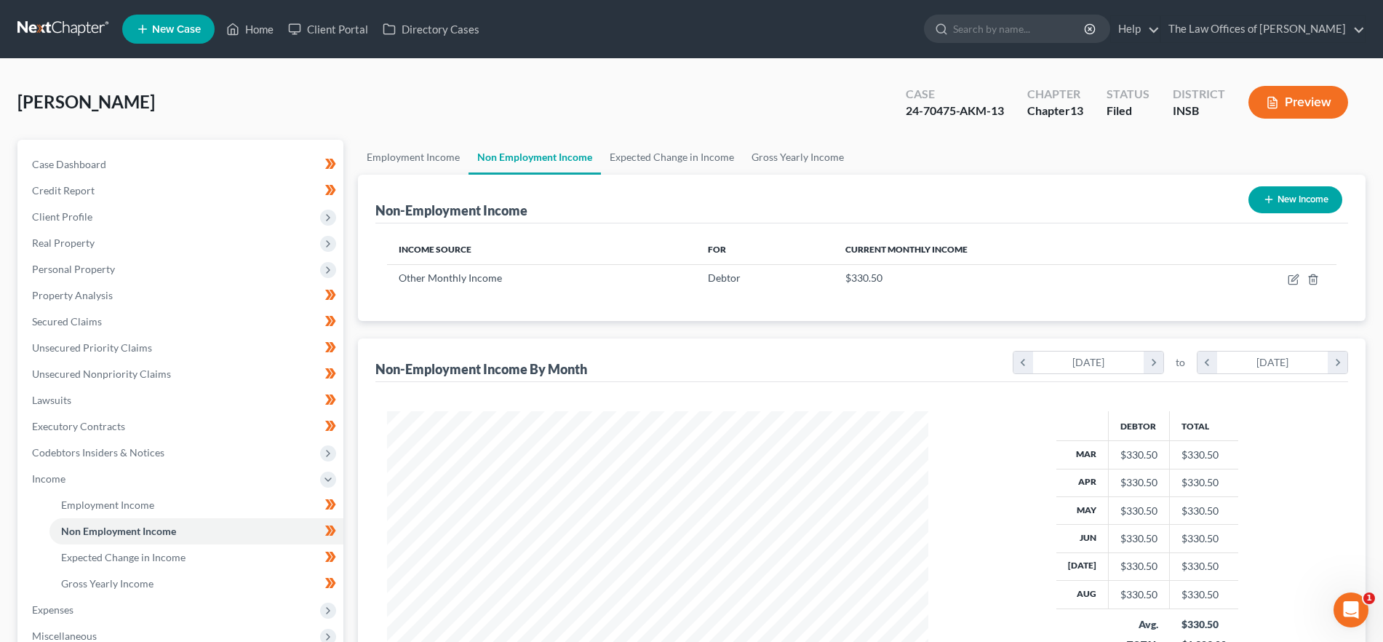
scroll to position [263, 0]
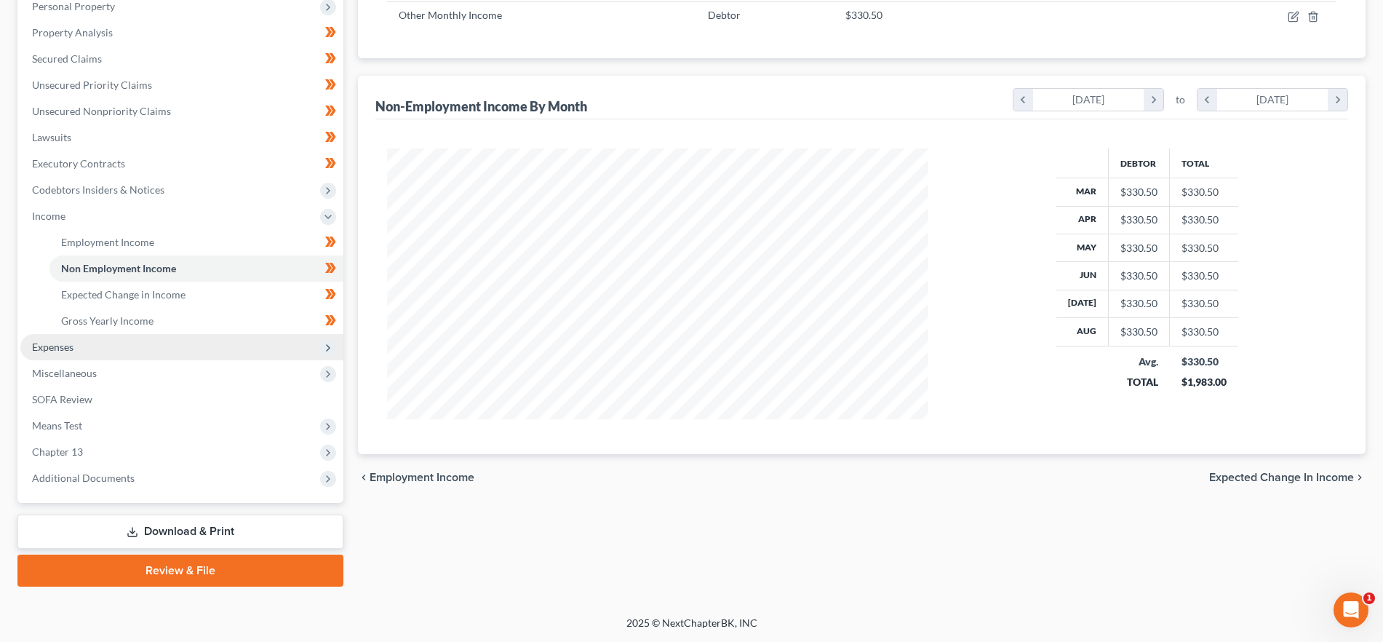
click at [174, 350] on span "Expenses" at bounding box center [181, 347] width 323 height 26
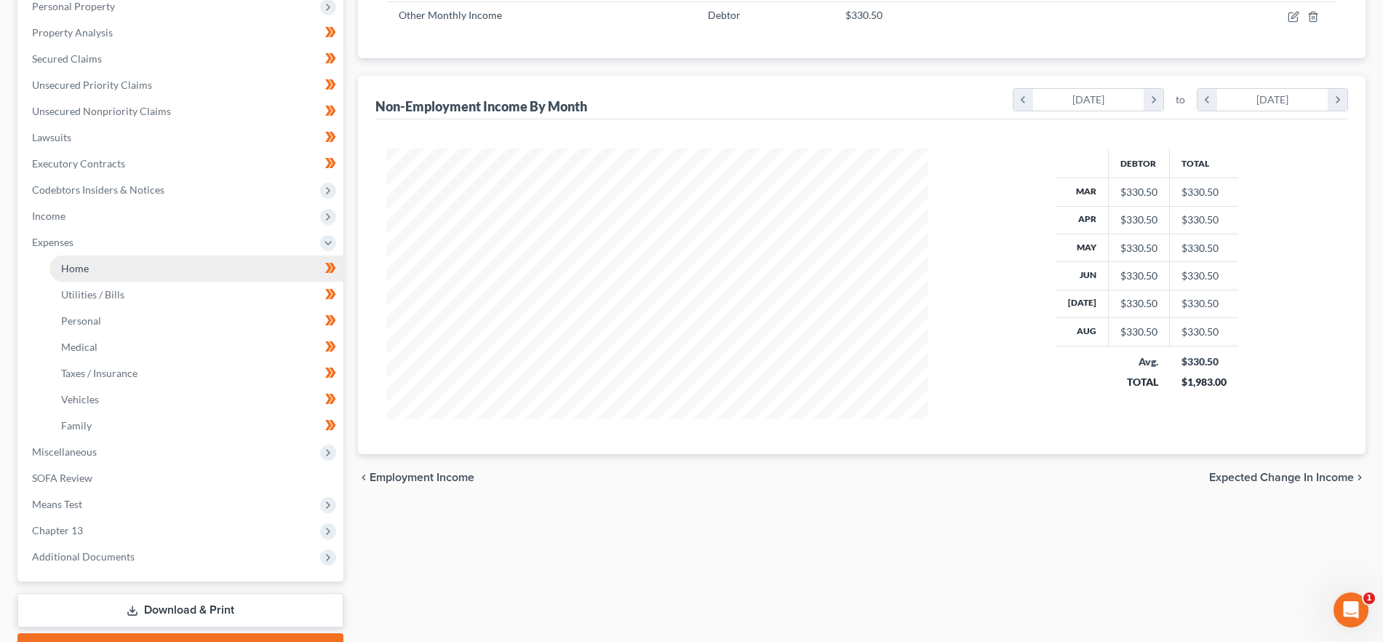
click at [135, 266] on link "Home" at bounding box center [196, 268] width 294 height 26
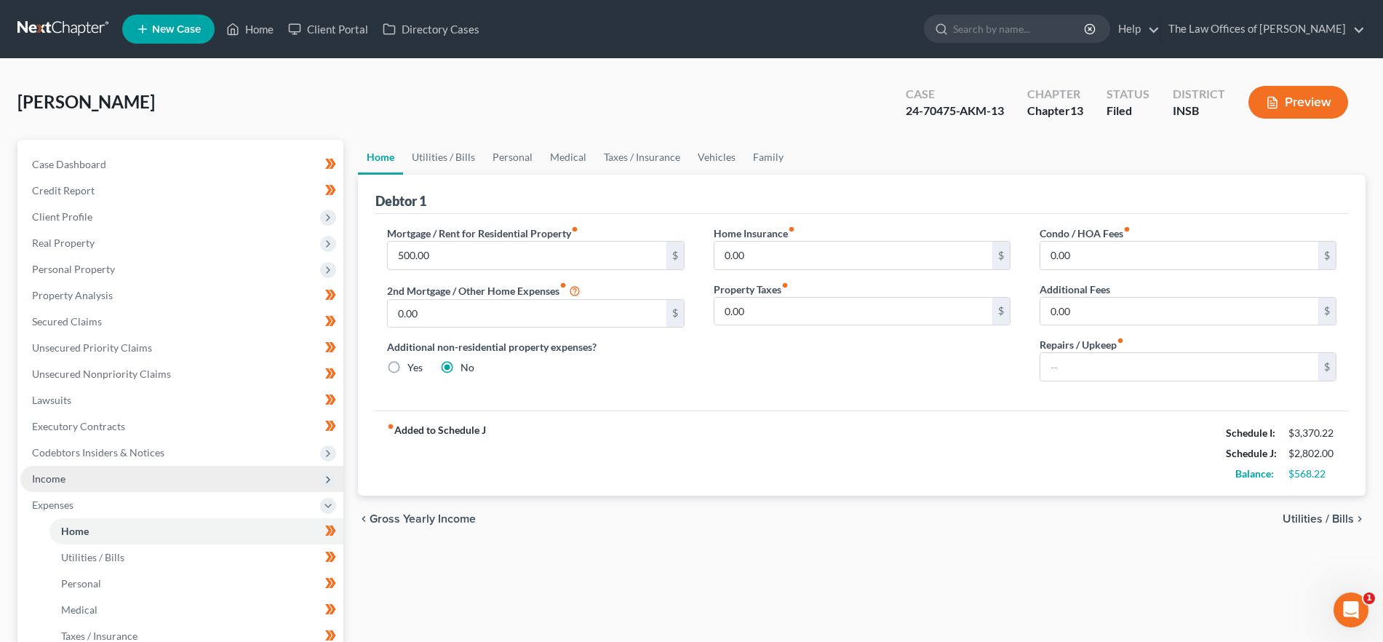
click at [97, 481] on span "Income" at bounding box center [181, 478] width 323 height 26
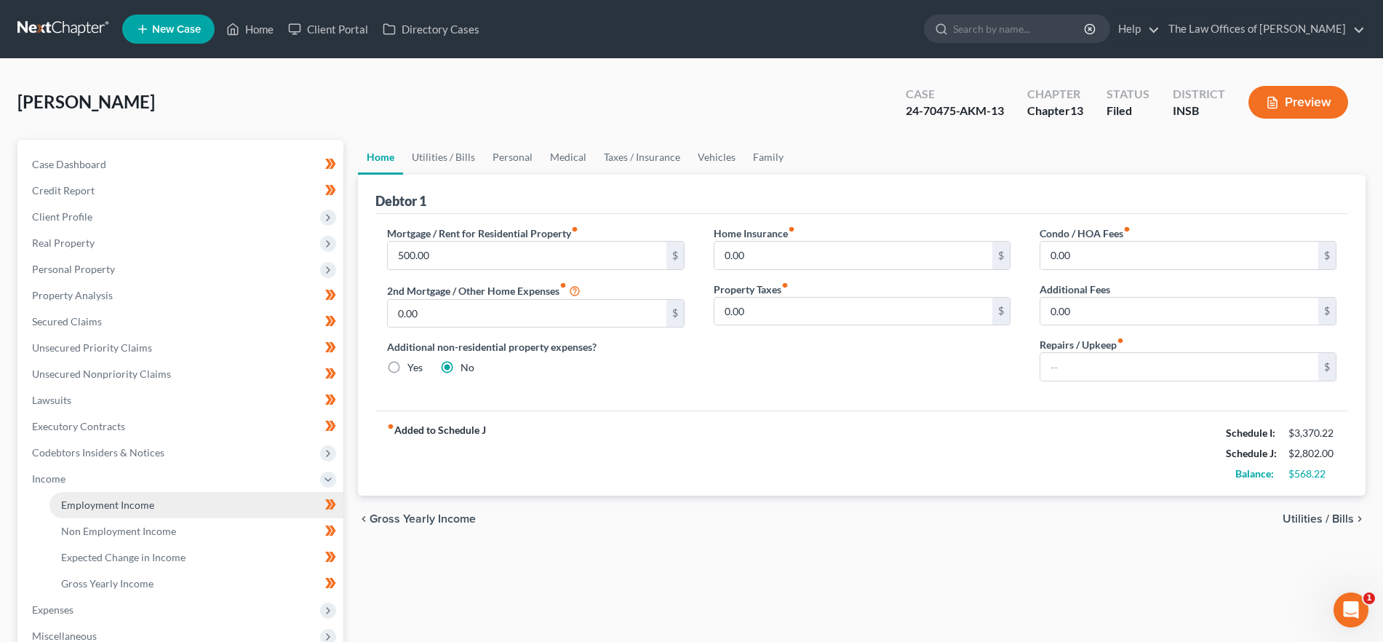
click at [102, 498] on span "Employment Income" at bounding box center [107, 504] width 93 height 12
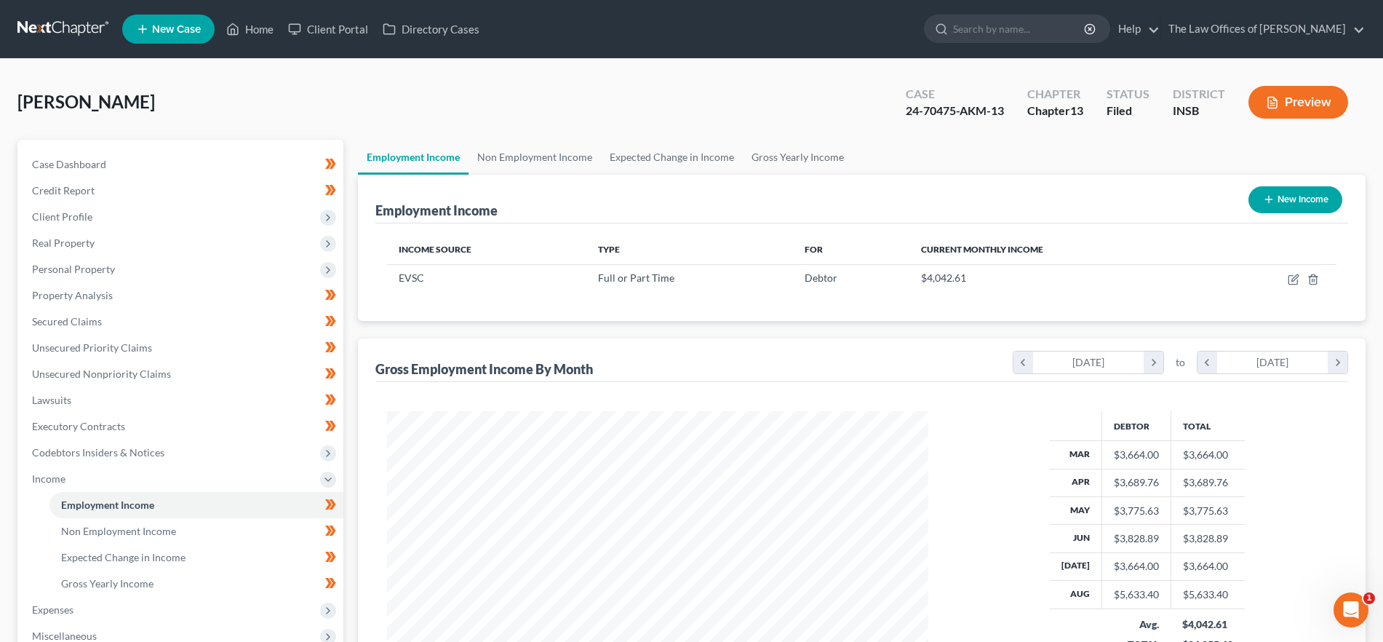
scroll to position [271, 571]
click at [533, 162] on link "Non Employment Income" at bounding box center [534, 157] width 132 height 35
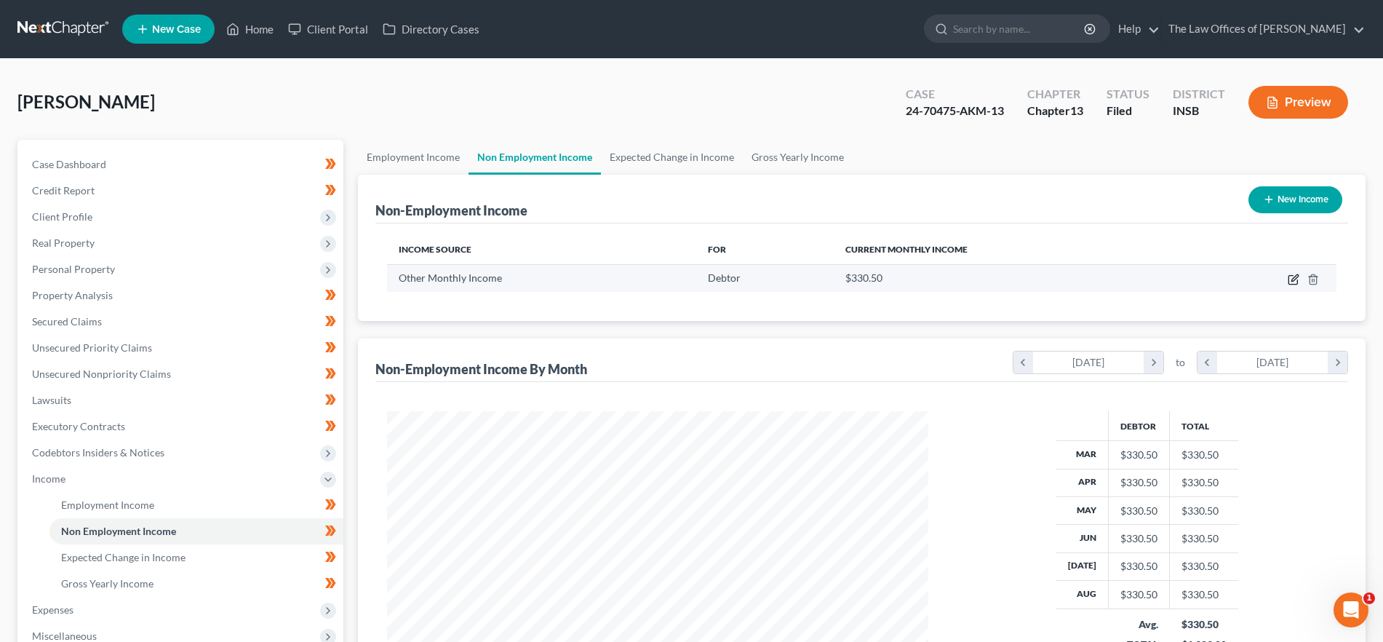
click at [1290, 279] on icon "button" at bounding box center [1293, 279] width 12 height 12
select select "13"
select select "0"
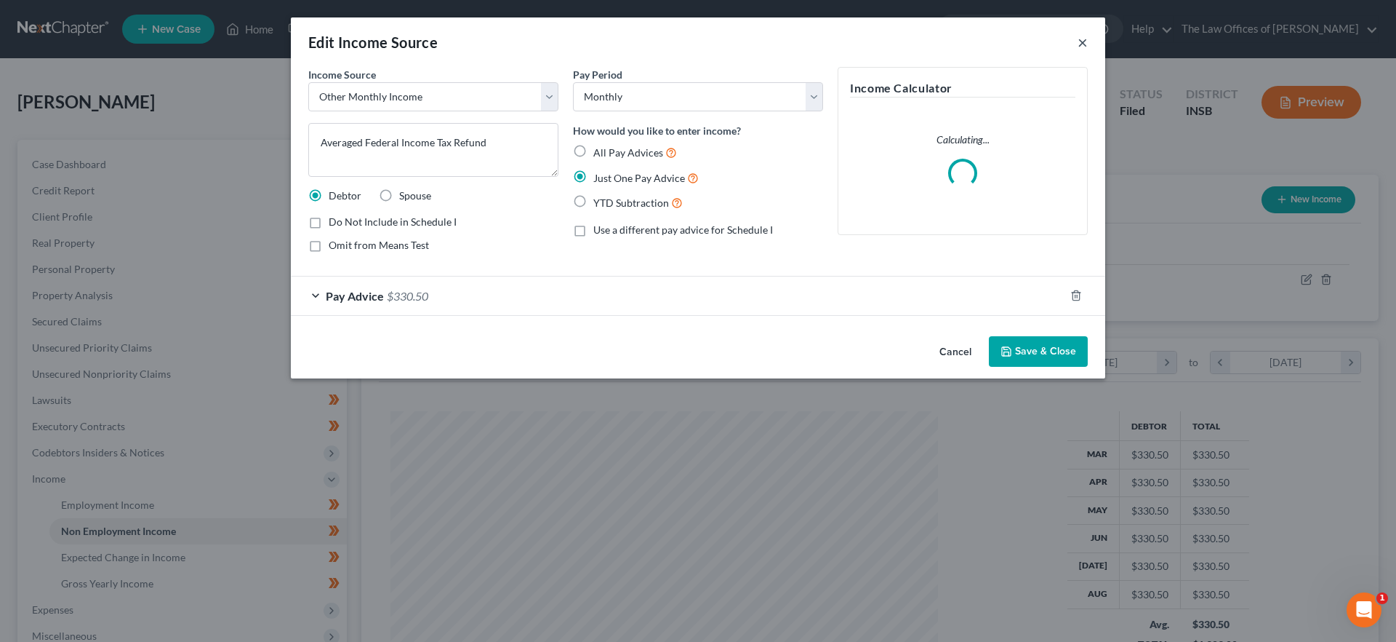
click at [1081, 38] on div "Edit Income Source ×" at bounding box center [698, 41] width 815 height 49
drag, startPoint x: 1082, startPoint y: 39, endPoint x: 1055, endPoint y: 41, distance: 27.0
click at [1082, 43] on button "×" at bounding box center [1083, 41] width 10 height 17
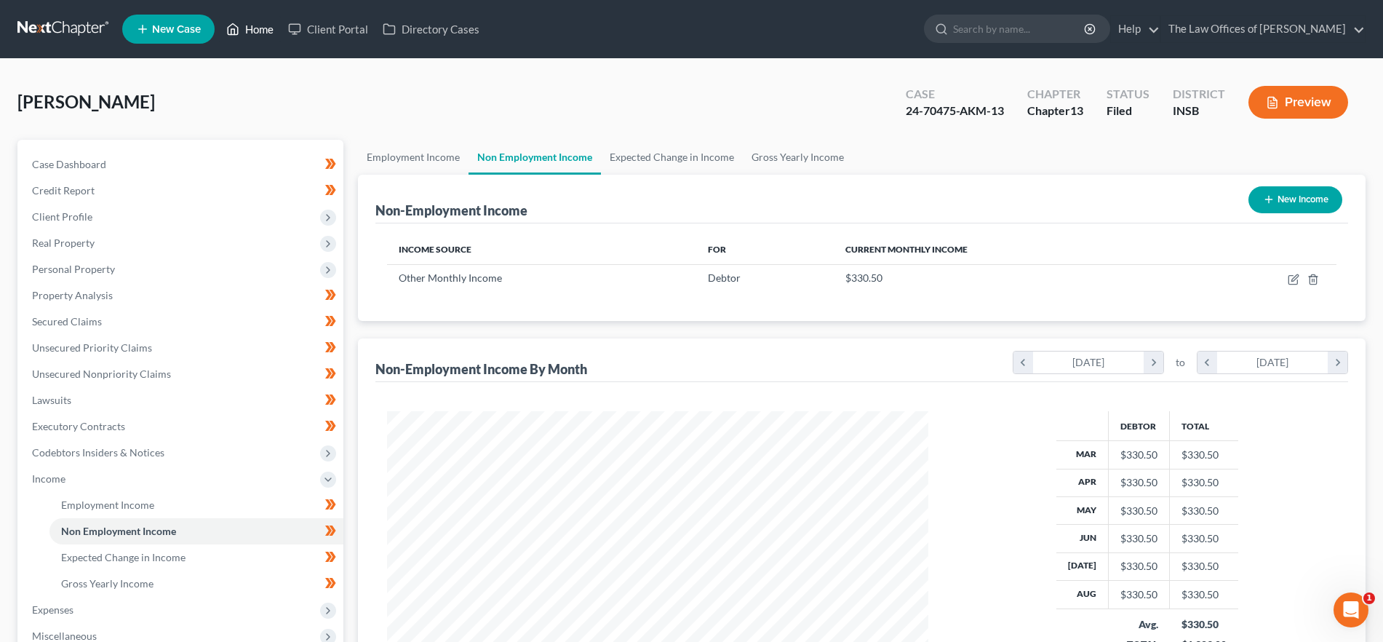
click at [256, 32] on link "Home" at bounding box center [250, 29] width 62 height 26
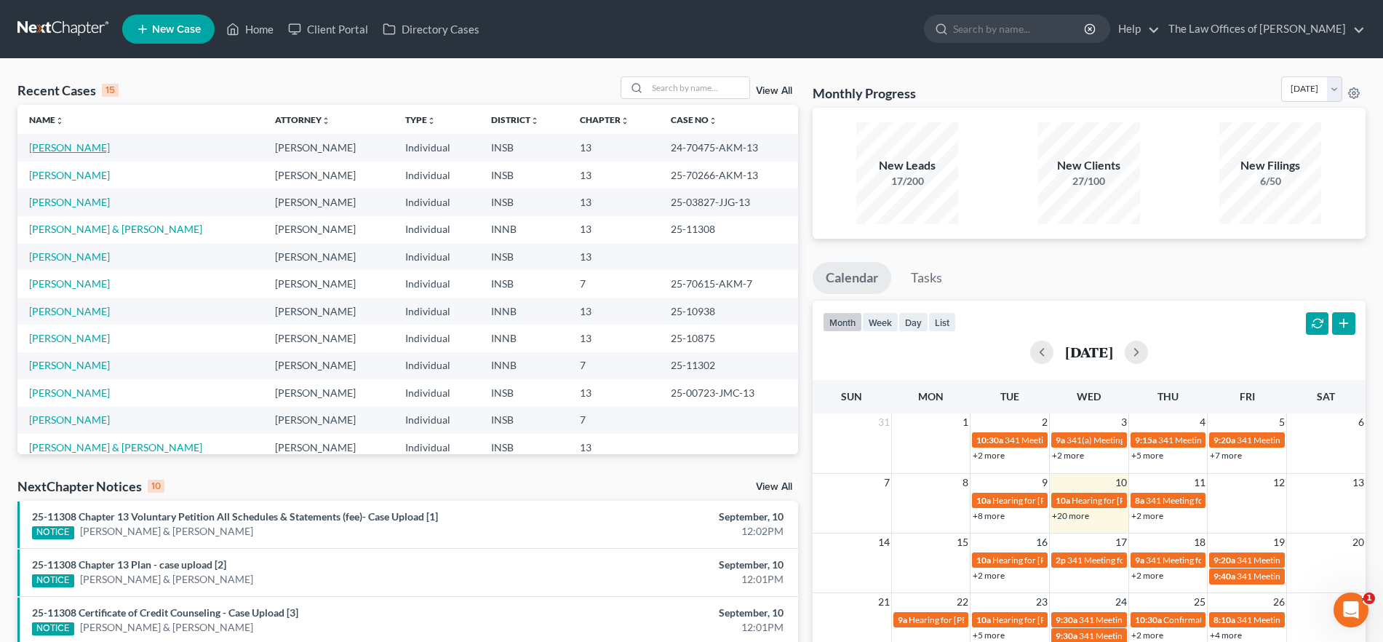
click at [63, 150] on link "[PERSON_NAME]" at bounding box center [69, 147] width 81 height 12
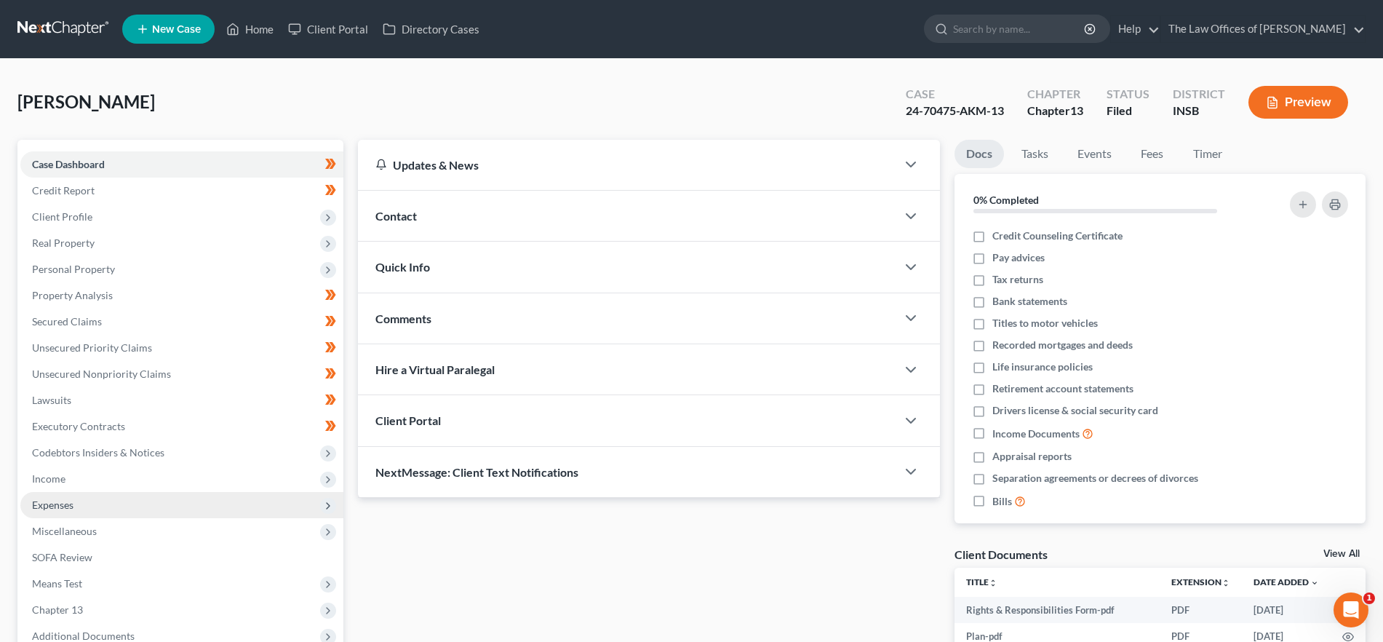
click at [68, 498] on span "Expenses" at bounding box center [52, 504] width 41 height 12
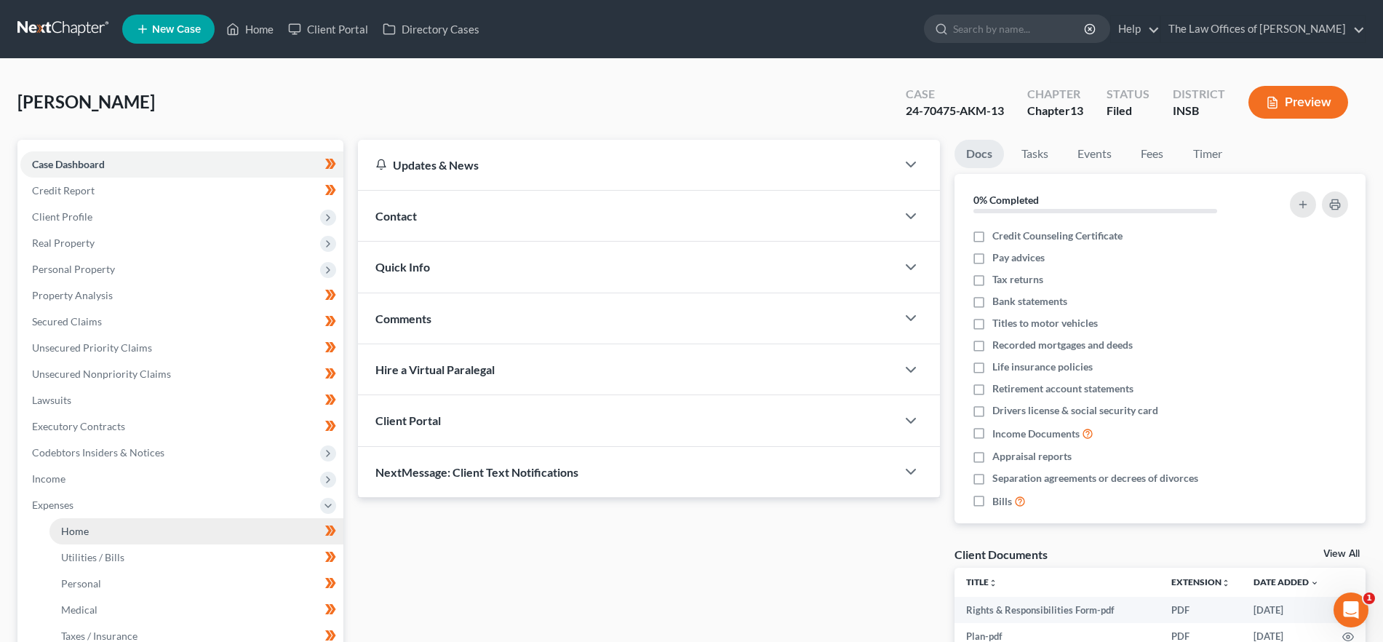
click at [81, 532] on span "Home" at bounding box center [75, 530] width 28 height 12
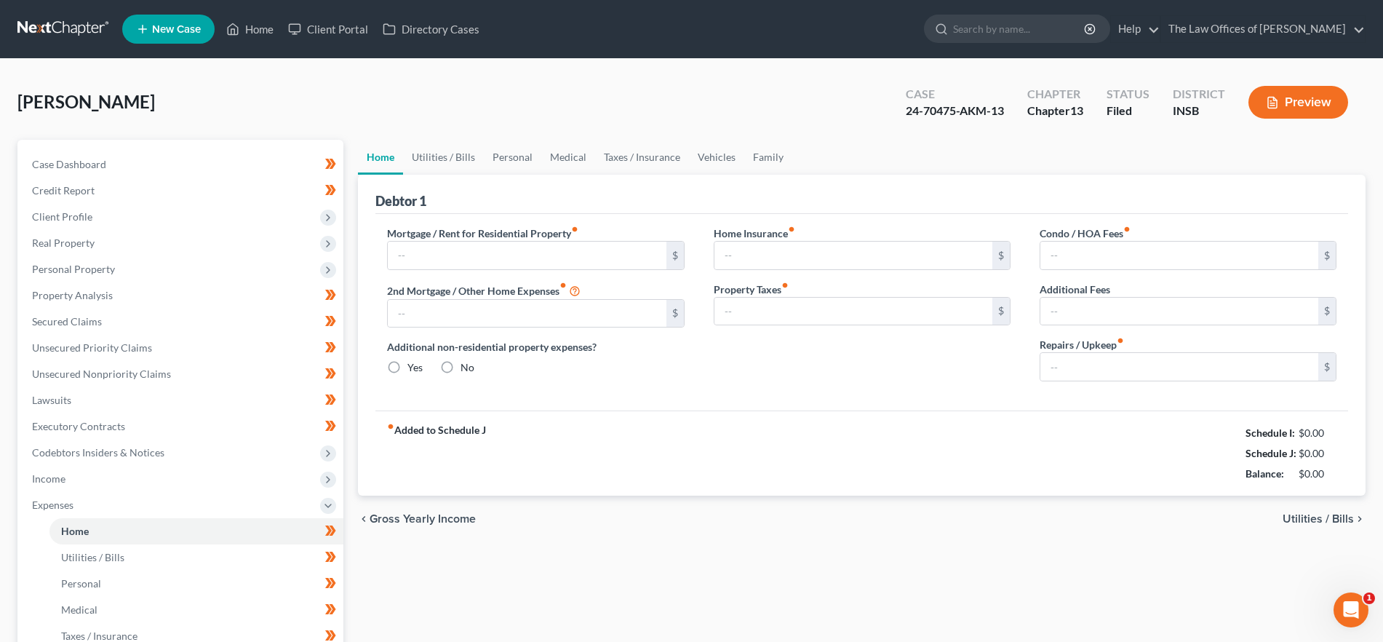
type input "500.00"
type input "0.00"
radio input "true"
type input "0.00"
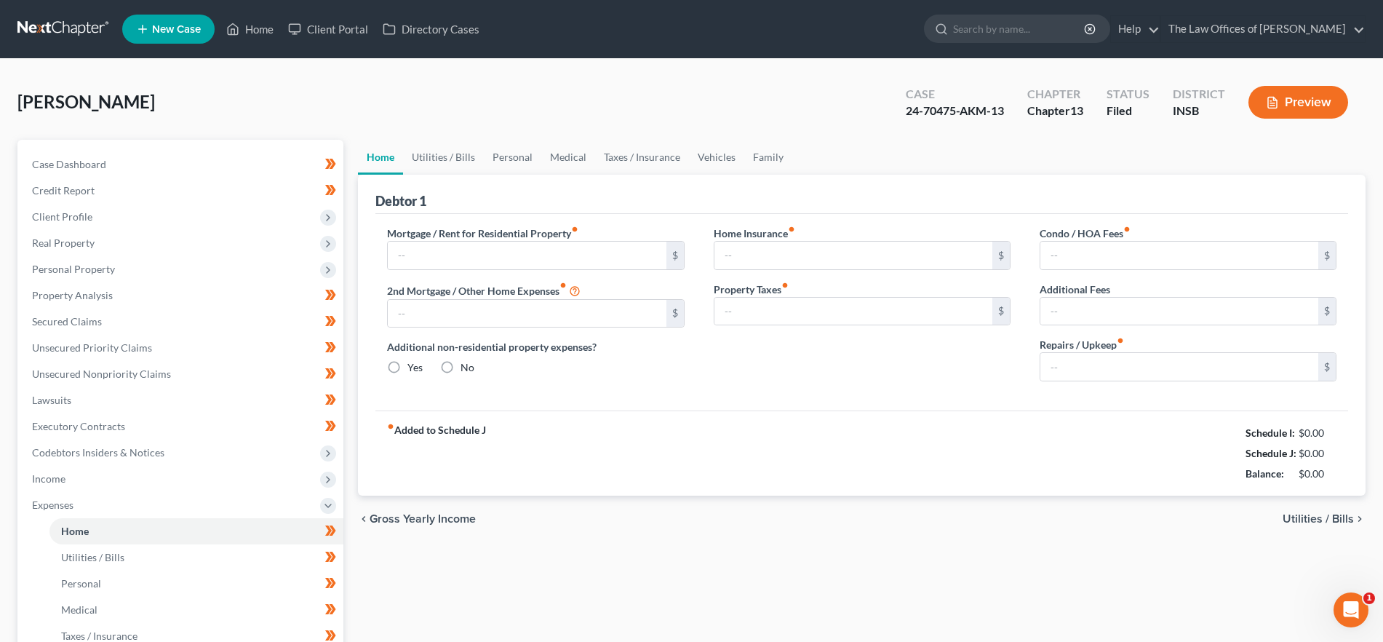
type input "0.00"
drag, startPoint x: 444, startPoint y: 158, endPoint x: 462, endPoint y: 156, distance: 17.6
click at [444, 158] on link "Utilities / Bills" at bounding box center [443, 157] width 81 height 35
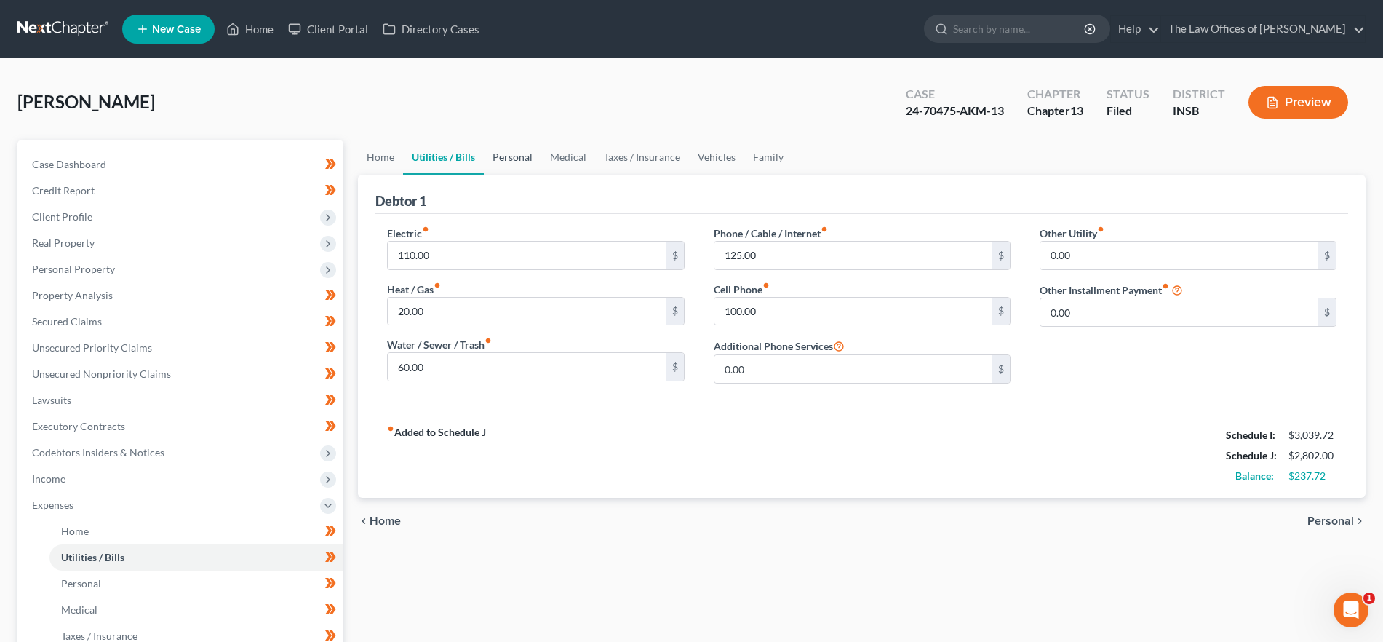
click at [508, 156] on link "Personal" at bounding box center [512, 157] width 57 height 35
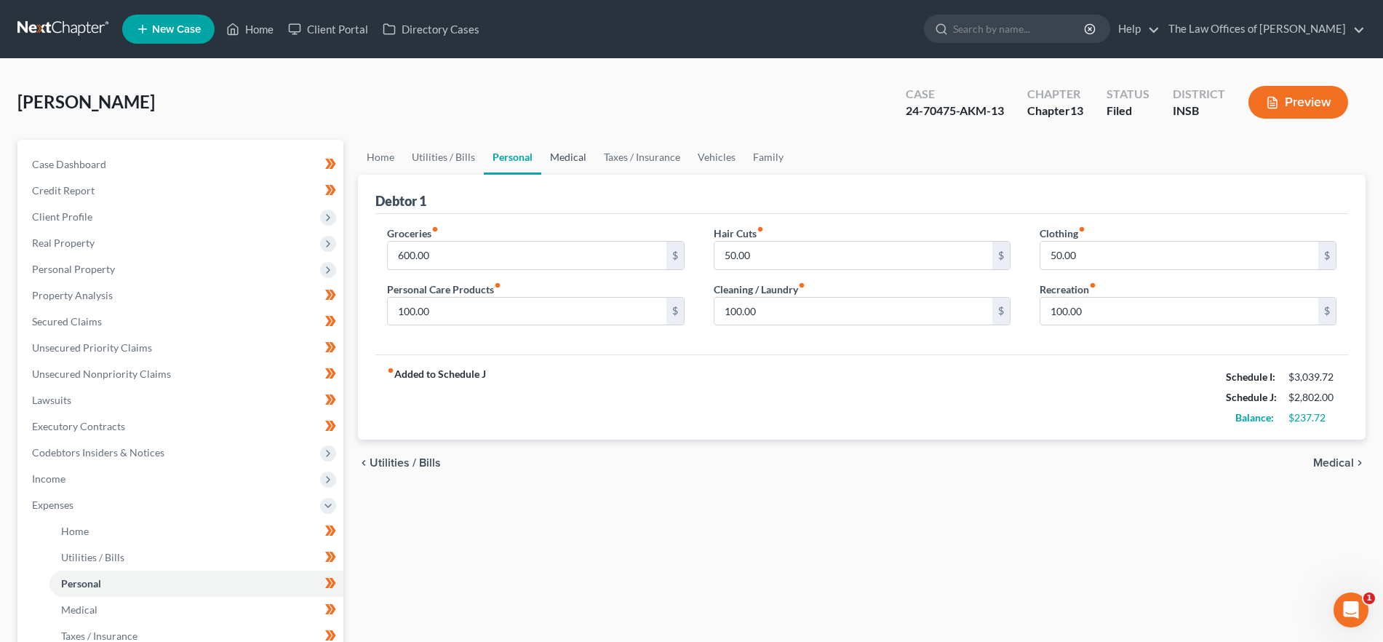
click at [575, 156] on link "Medical" at bounding box center [568, 157] width 54 height 35
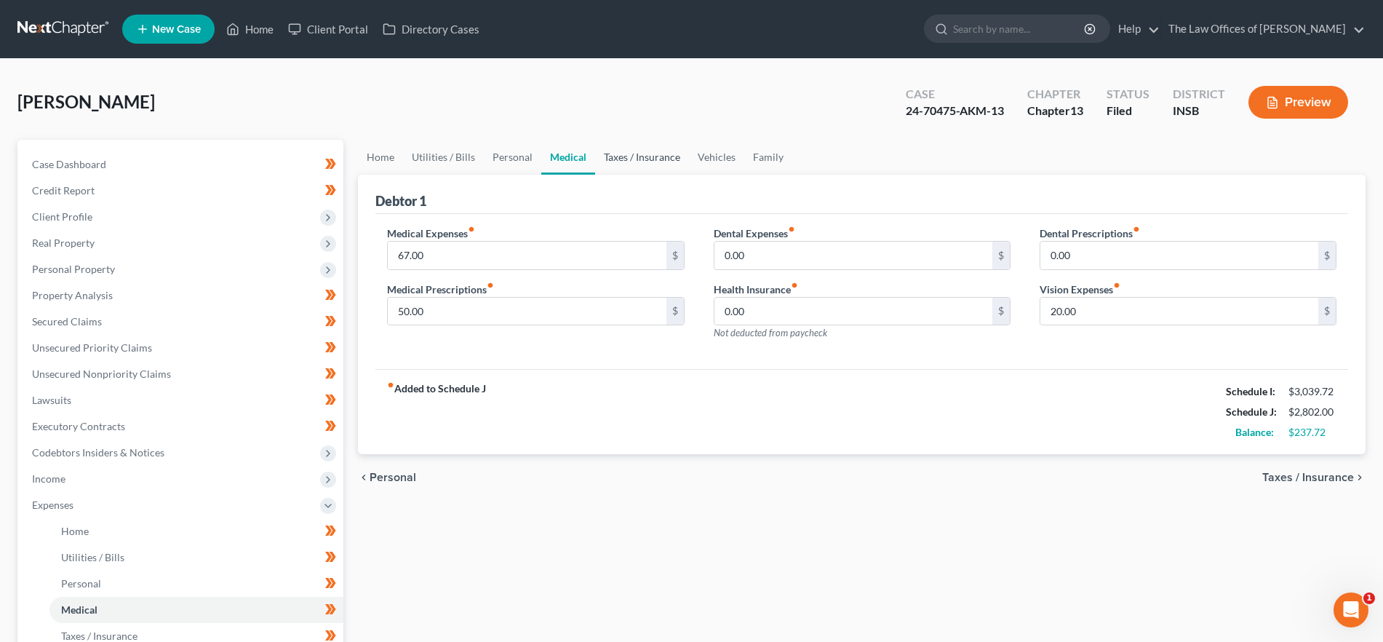
click at [655, 156] on link "Taxes / Insurance" at bounding box center [642, 157] width 94 height 35
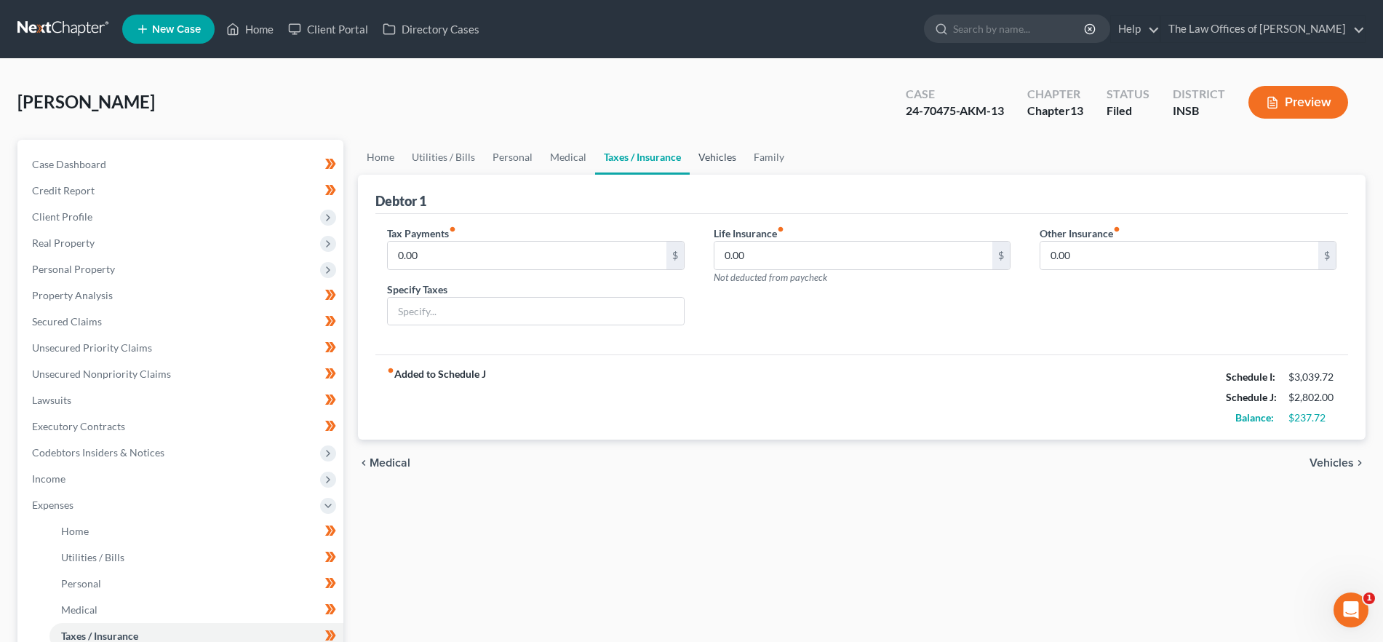
click at [714, 156] on link "Vehicles" at bounding box center [717, 157] width 55 height 35
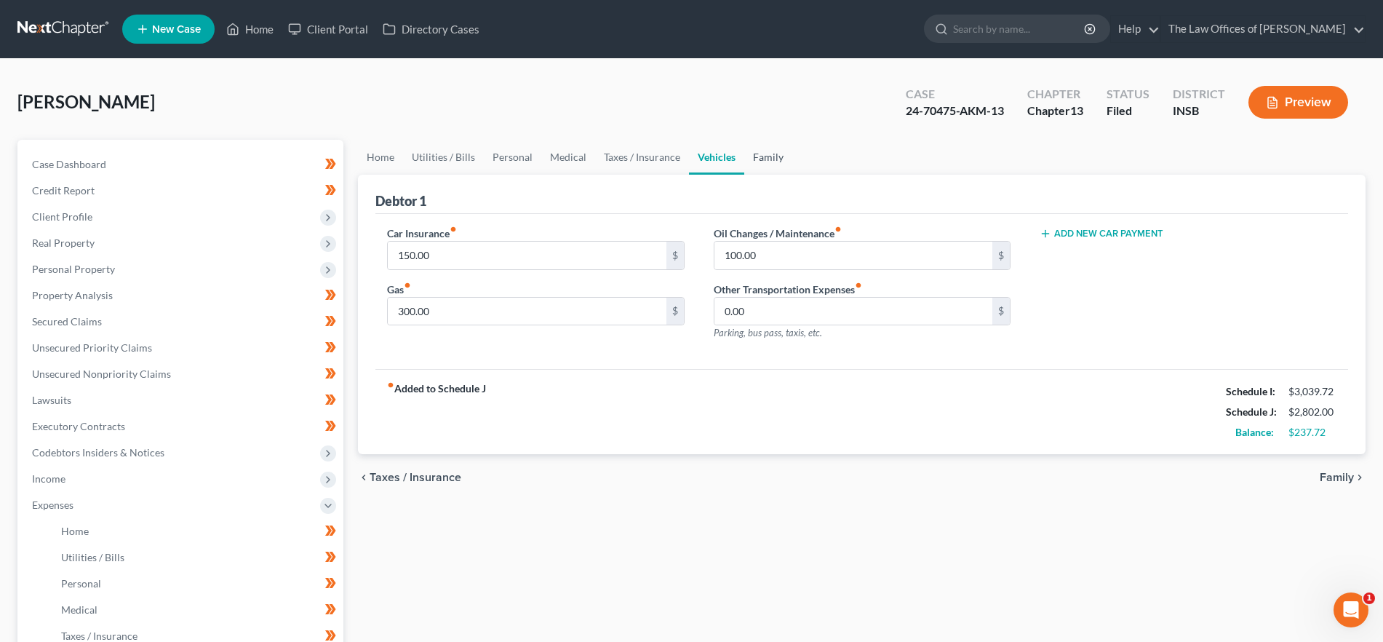
click at [764, 156] on link "Family" at bounding box center [768, 157] width 48 height 35
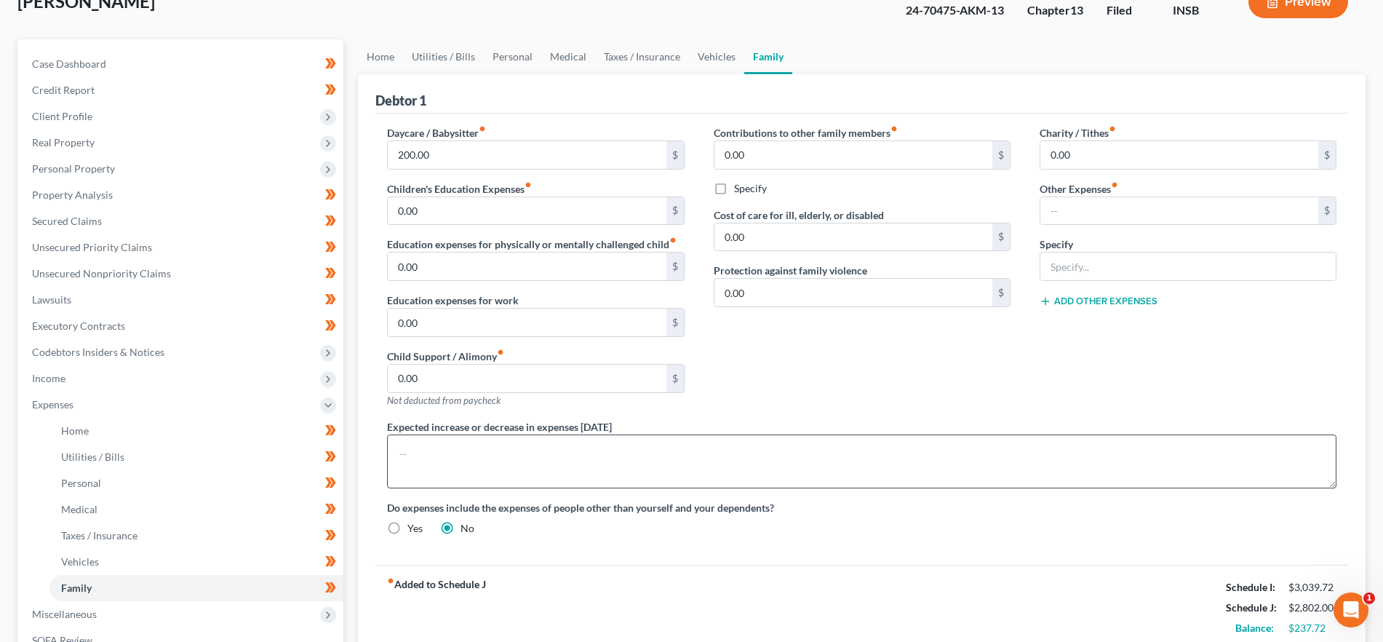
scroll to position [95, 0]
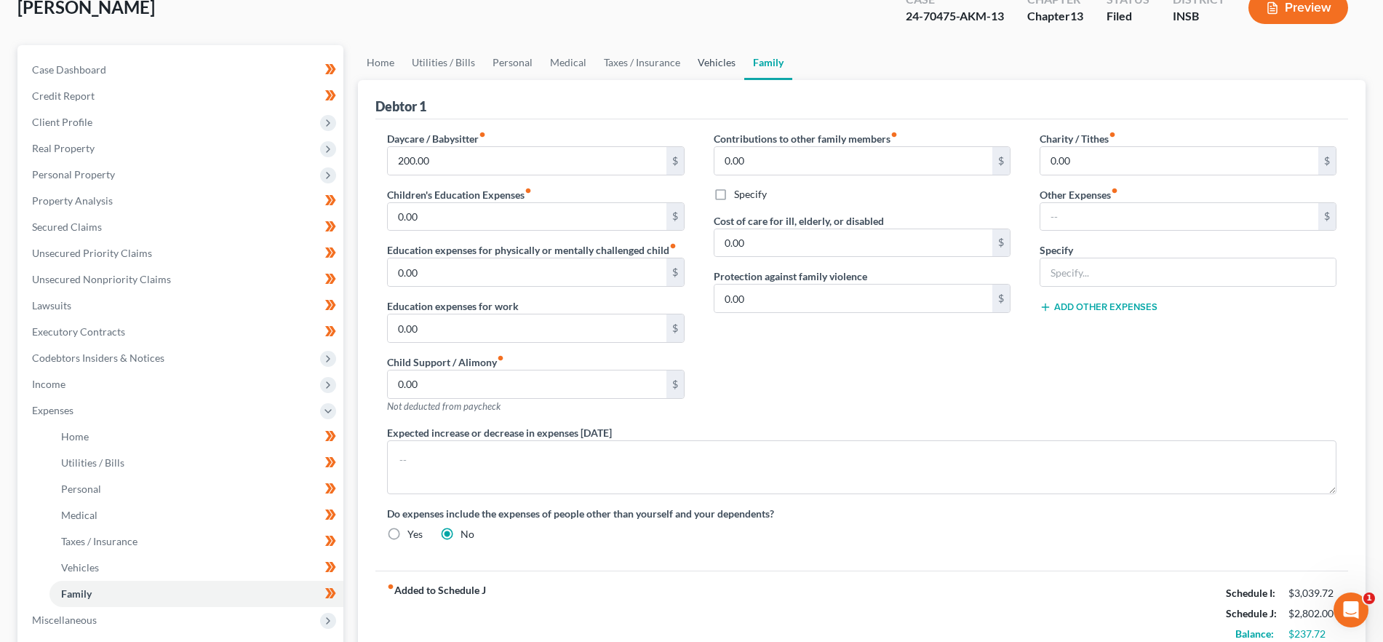
click at [705, 63] on link "Vehicles" at bounding box center [716, 62] width 55 height 35
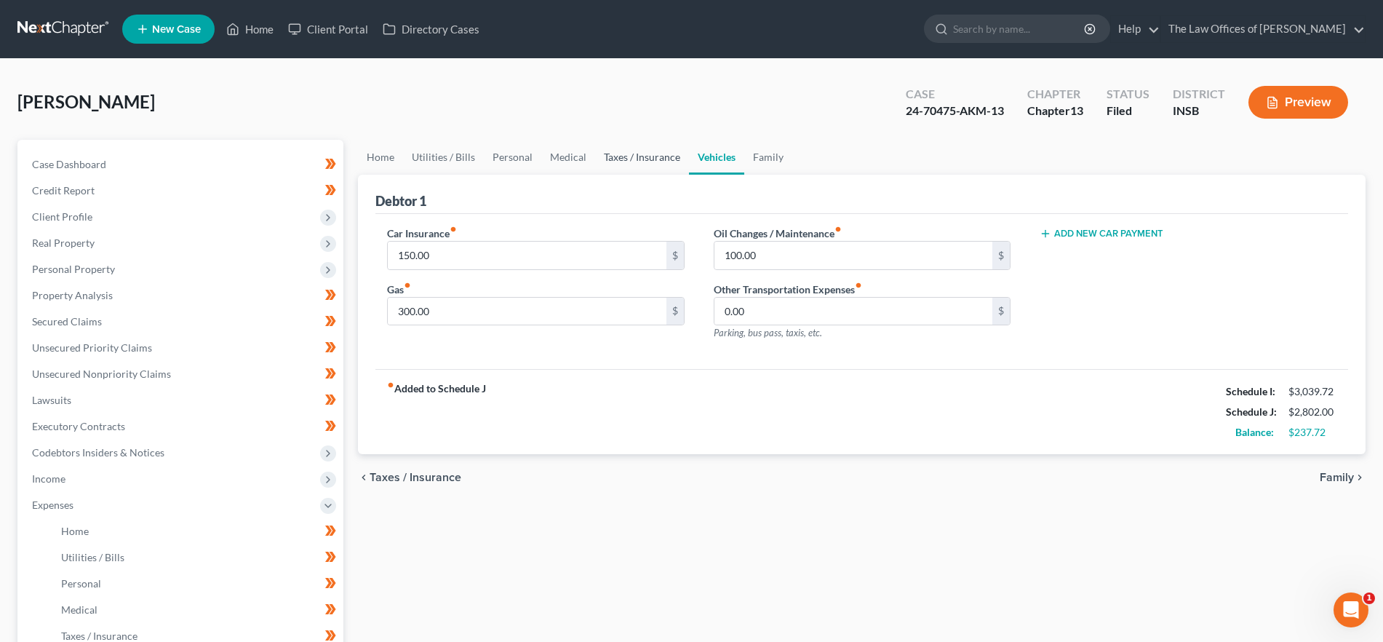
click at [639, 153] on link "Taxes / Insurance" at bounding box center [642, 157] width 94 height 35
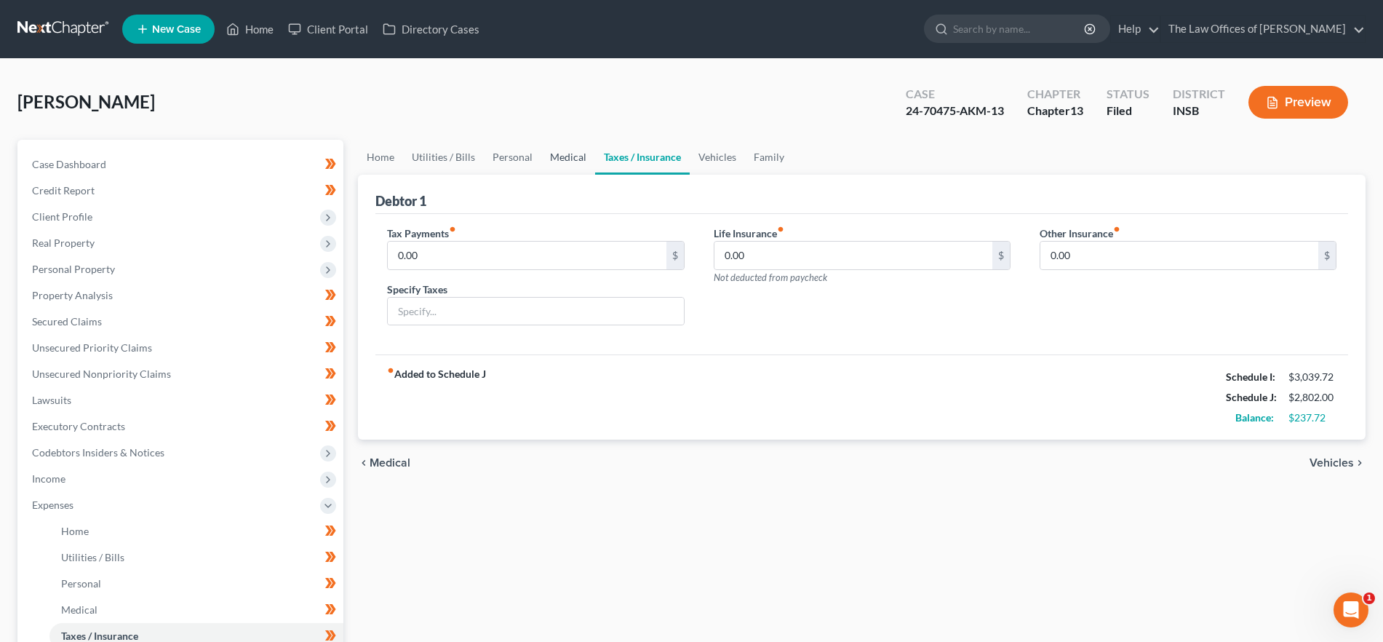
click at [548, 157] on link "Medical" at bounding box center [568, 157] width 54 height 35
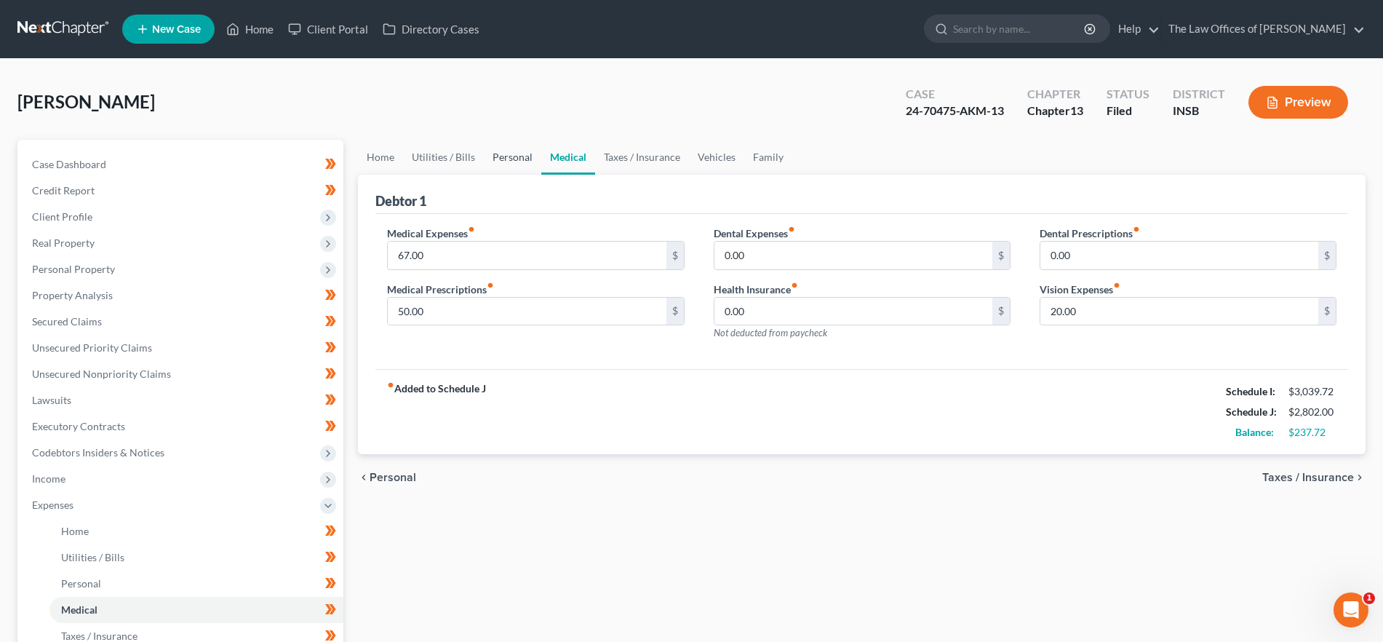
click at [503, 161] on link "Personal" at bounding box center [512, 157] width 57 height 35
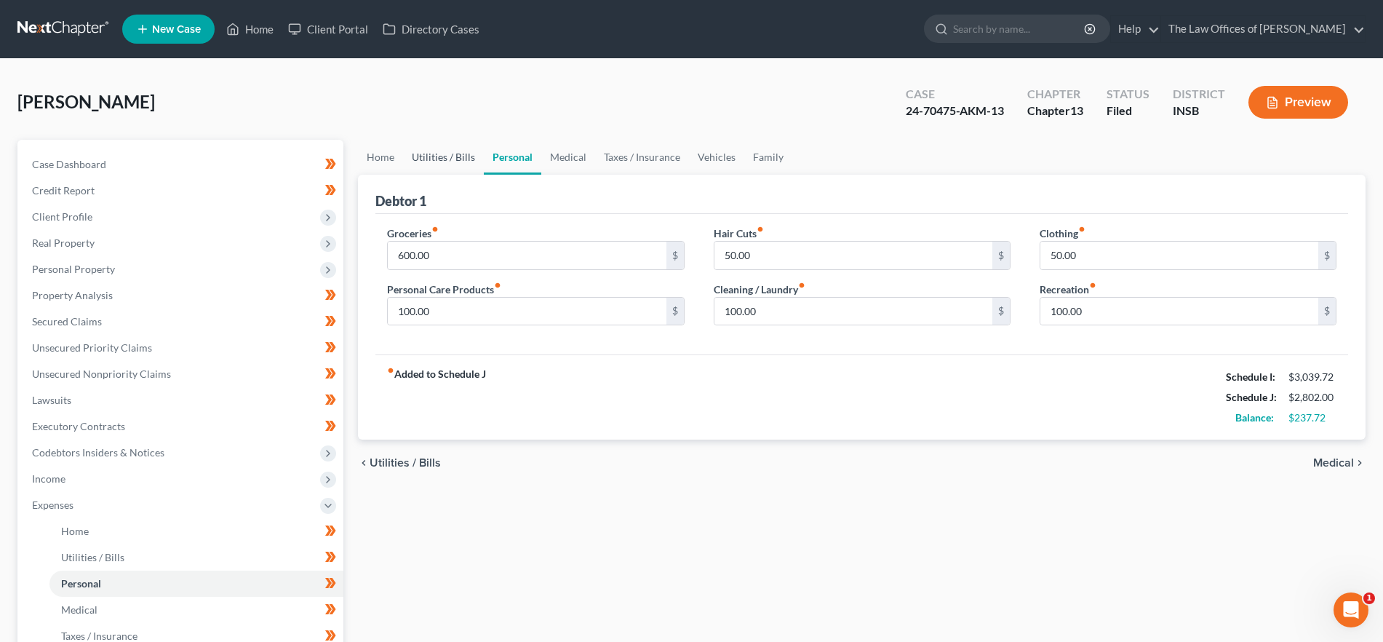
click at [442, 159] on link "Utilities / Bills" at bounding box center [443, 157] width 81 height 35
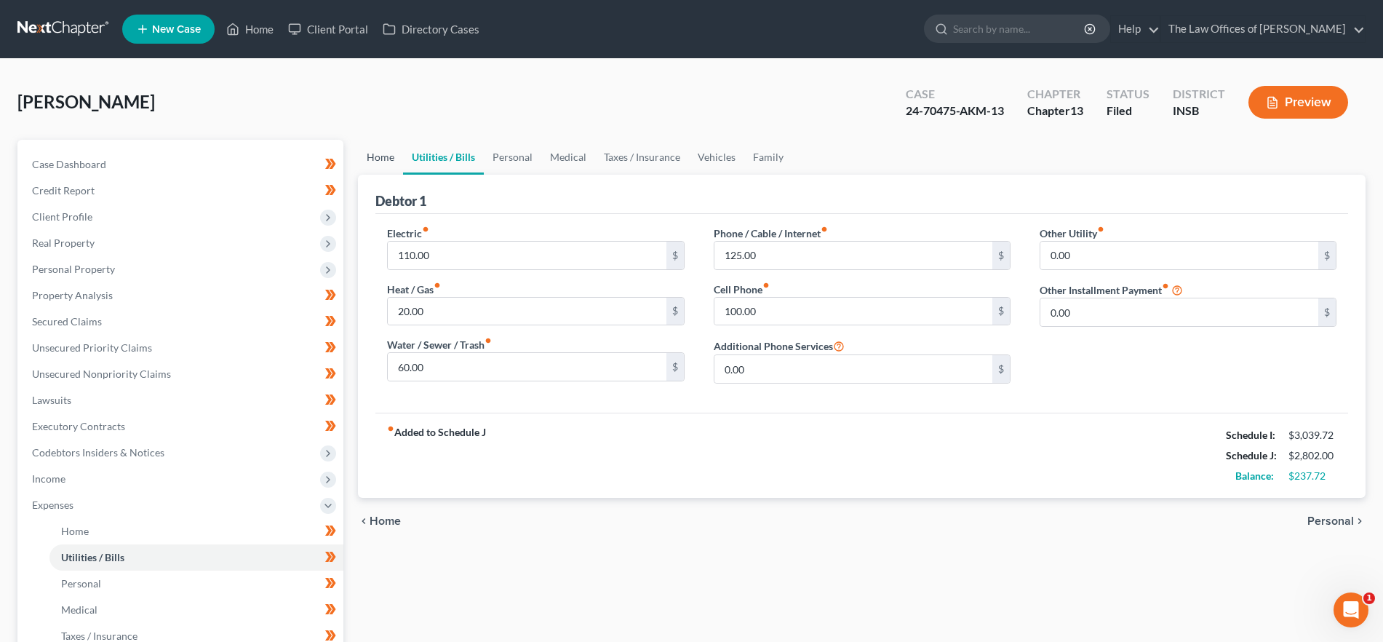
click at [385, 159] on link "Home" at bounding box center [380, 157] width 45 height 35
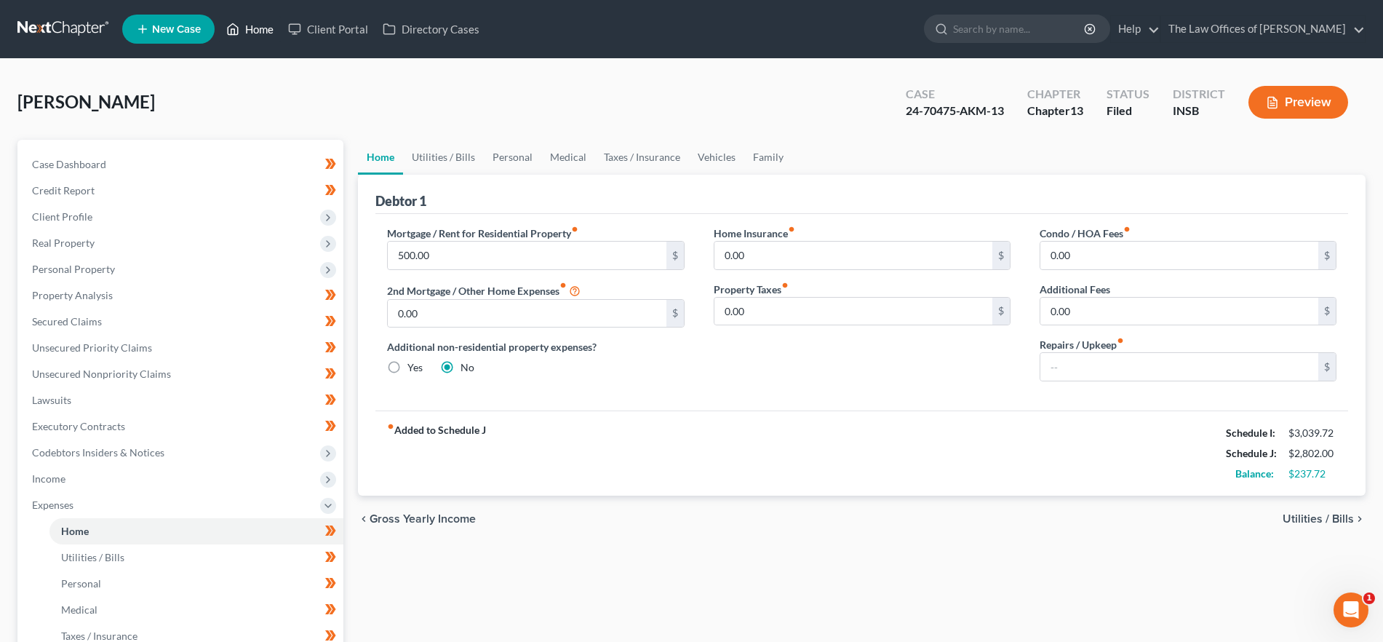
click at [262, 29] on link "Home" at bounding box center [250, 29] width 62 height 26
